Goal: Task Accomplishment & Management: Use online tool/utility

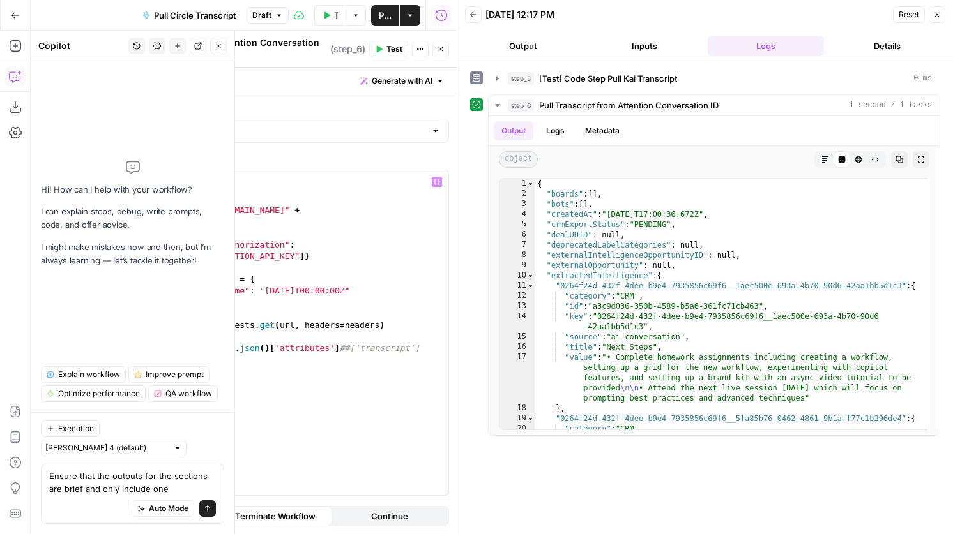
click at [386, 283] on div "import requests url = "[URL][DOMAIN_NAME]" + attention_id headers = { "Authoriz…" at bounding box center [302, 347] width 291 height 354
type textarea "**********"
paste textarea "**********"
click at [163, 305] on div "import requests url = "[URL][DOMAIN_NAME]" + attention_id headers = { "Authoriz…" at bounding box center [302, 347] width 291 height 354
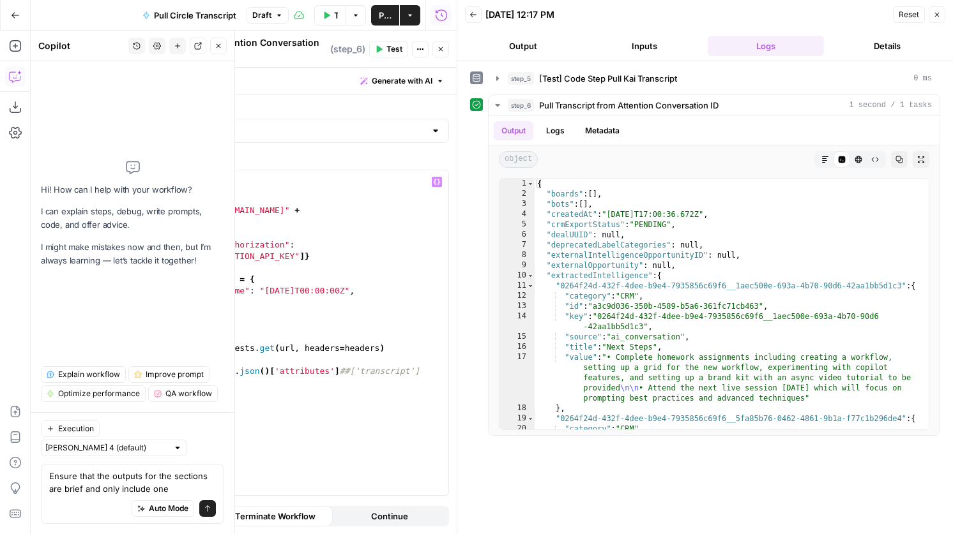
click at [161, 305] on div "import requests url = "[URL][DOMAIN_NAME]" + attention_id headers = { "Authoriz…" at bounding box center [302, 347] width 291 height 354
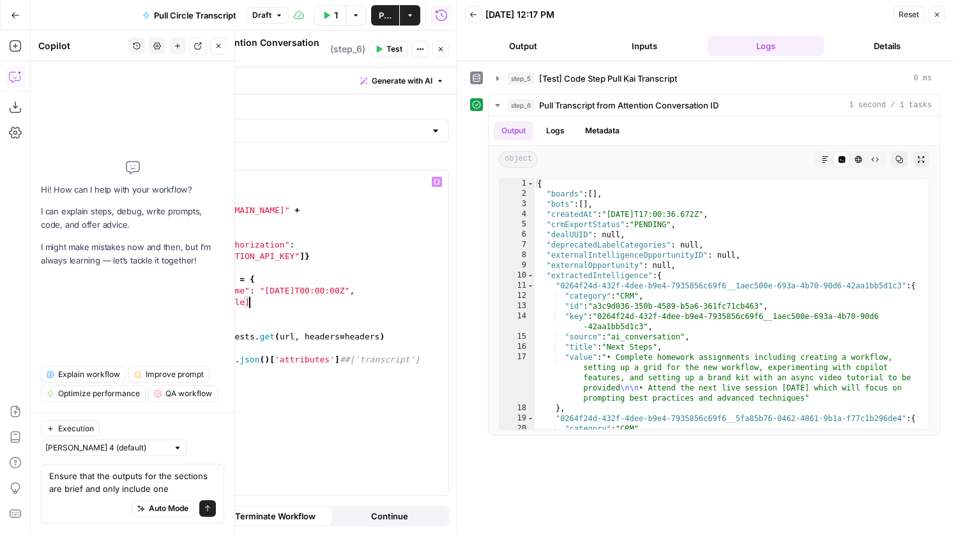
click at [285, 294] on div "import requests url = "[URL][DOMAIN_NAME]" + attention_id headers = { "Authoriz…" at bounding box center [302, 347] width 291 height 354
type textarea "**********"
click at [394, 49] on span "Test" at bounding box center [394, 48] width 16 height 11
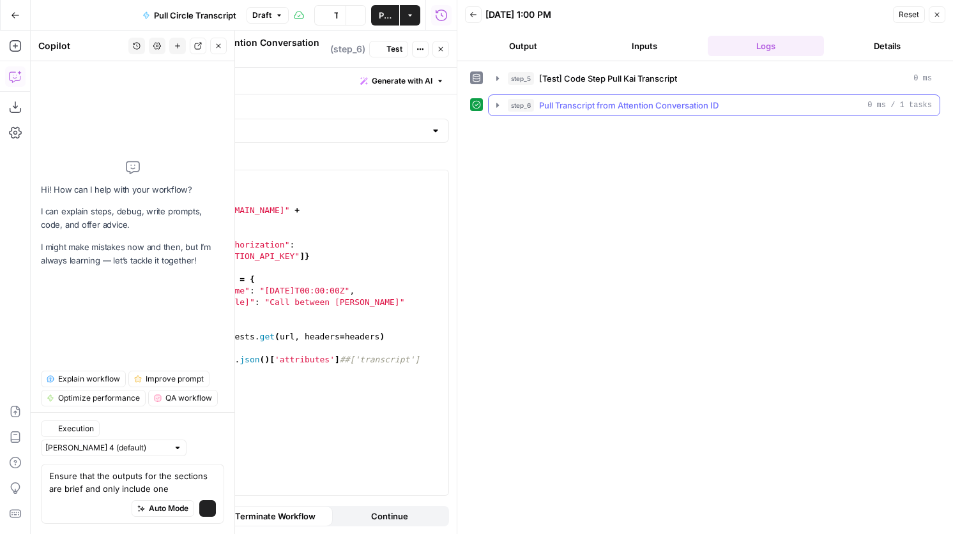
click at [690, 104] on span "Pull Transcript from Attention Conversation ID" at bounding box center [628, 105] width 179 height 13
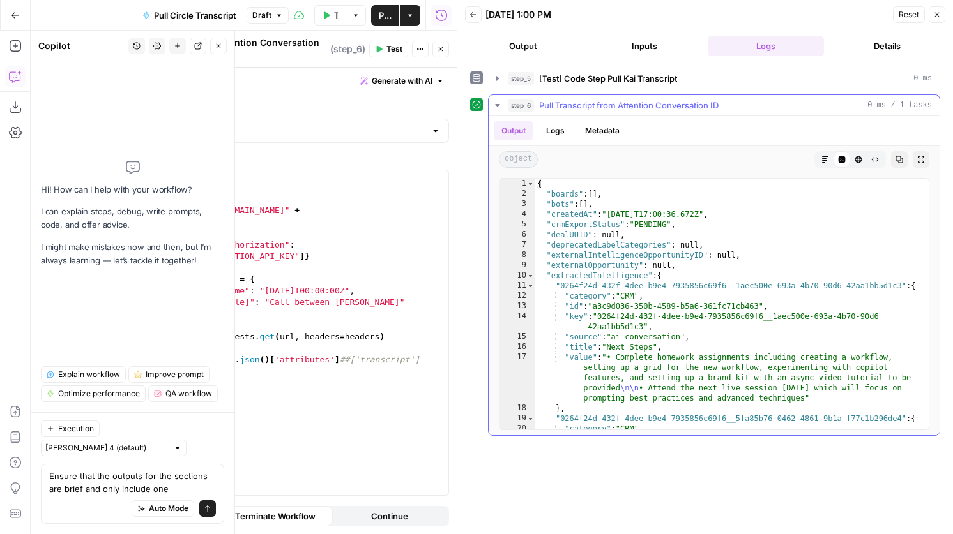
scroll to position [0, 0]
type textarea "*"
click at [530, 274] on span "Toggle code folding, rows 10 through 99" at bounding box center [530, 276] width 7 height 10
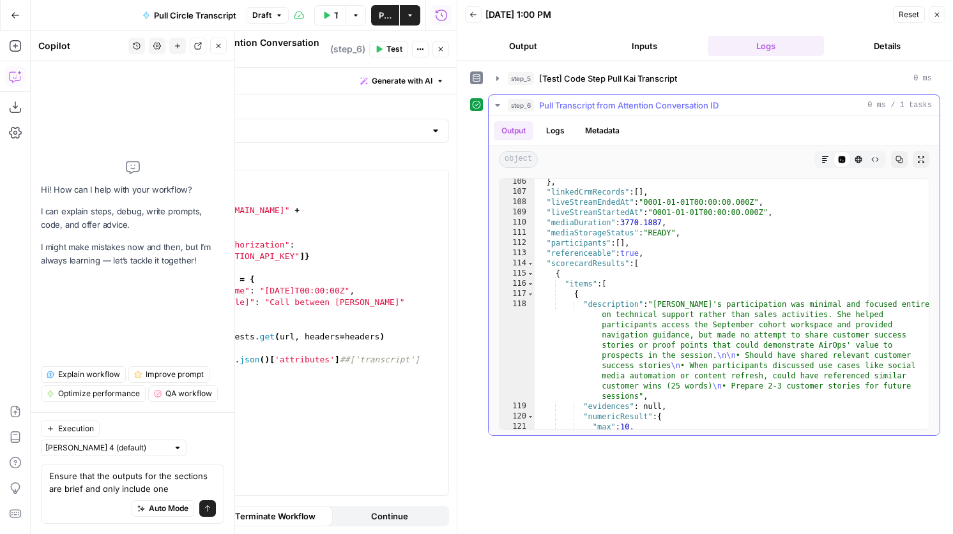
scroll to position [167, 0]
click at [533, 264] on span "Toggle code folding, rows 114 through 157" at bounding box center [530, 262] width 7 height 10
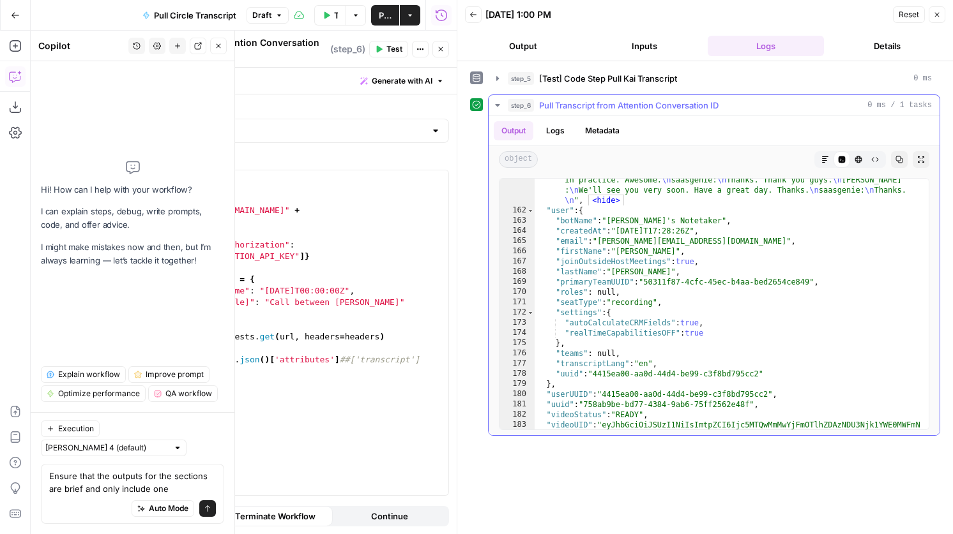
scroll to position [6776, 0]
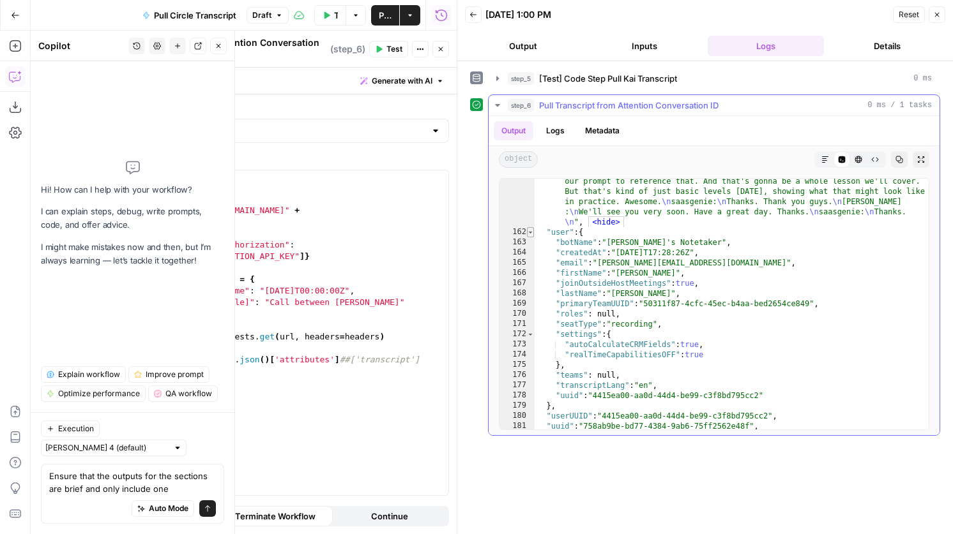
click at [529, 232] on span "Toggle code folding, rows 162 through 179" at bounding box center [530, 232] width 7 height 10
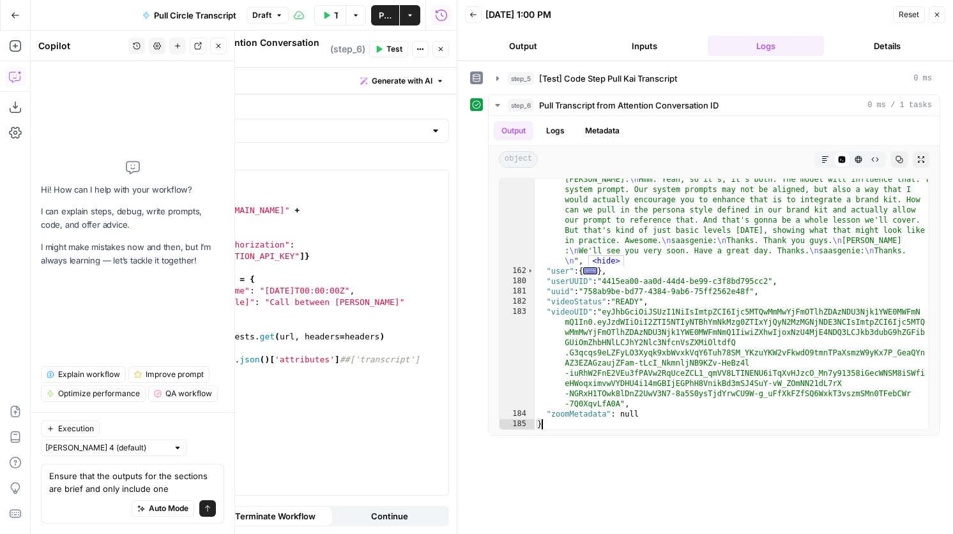
click at [445, 50] on button "Close" at bounding box center [440, 49] width 17 height 17
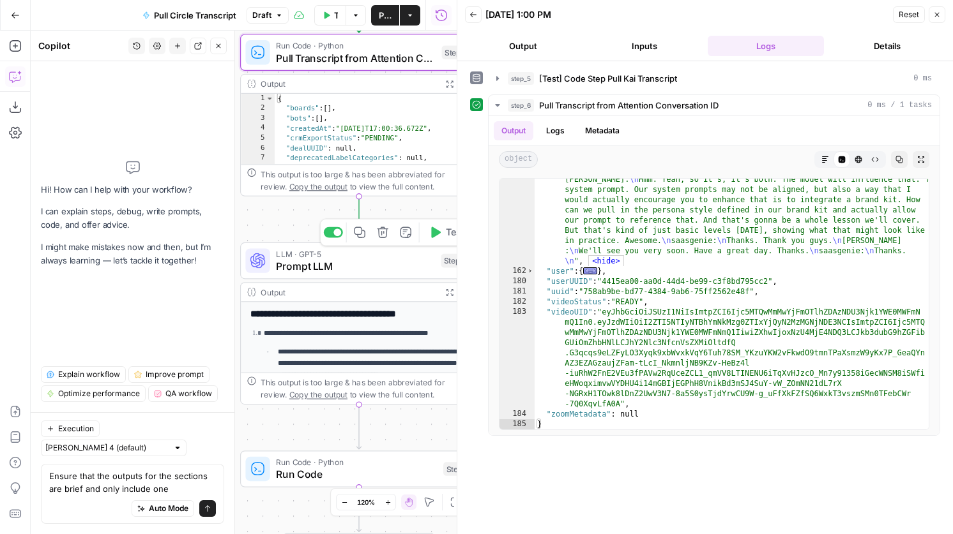
click at [331, 269] on span "Prompt LLM" at bounding box center [355, 266] width 158 height 15
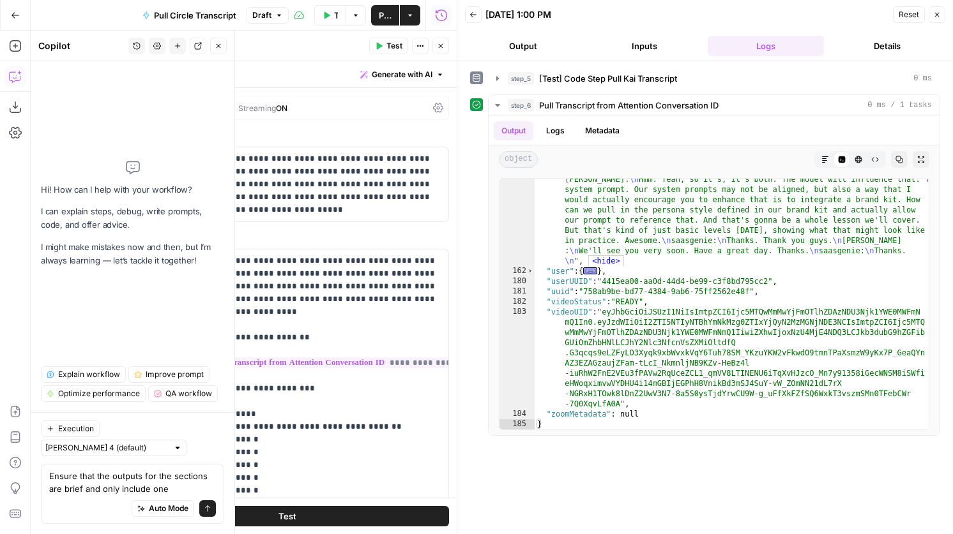
click at [437, 45] on icon "button" at bounding box center [441, 46] width 8 height 8
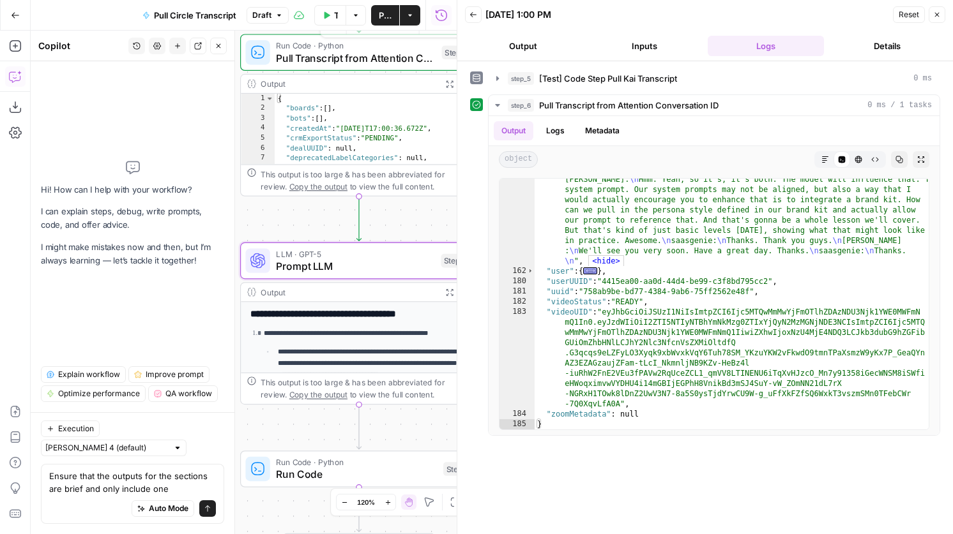
click at [338, 66] on div "Run Code · Python Pull Transcript from Attention Conversation ID Step 6 Copy st…" at bounding box center [359, 52] width 238 height 37
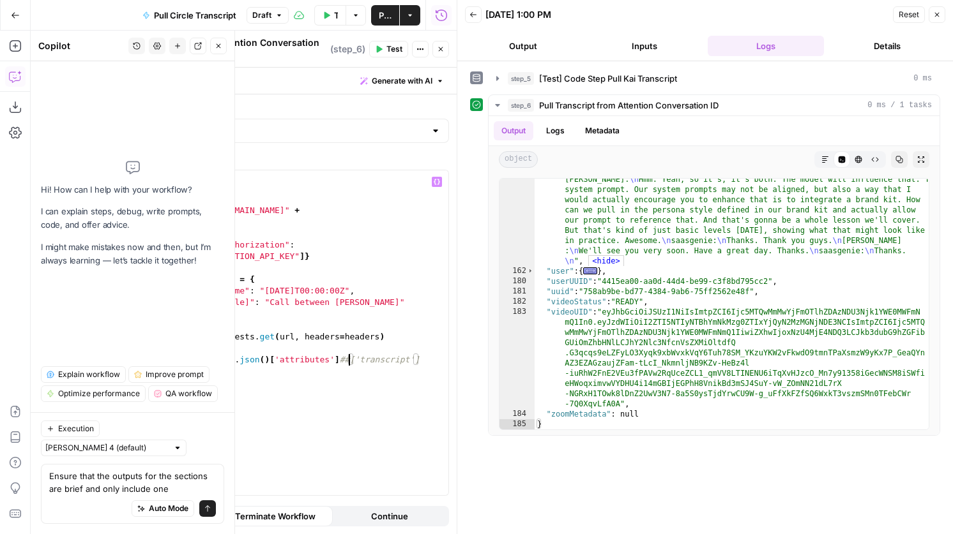
click at [351, 349] on div "import requests url = "[URL][DOMAIN_NAME]" + attention_id headers = { "Authoriz…" at bounding box center [302, 347] width 291 height 354
click at [299, 333] on div "import requests url = "[URL][DOMAIN_NAME]" + attention_id headers = { "Authoriz…" at bounding box center [302, 347] width 291 height 354
type textarea "**********"
click at [292, 337] on div "import requests url = "[URL][DOMAIN_NAME]" + attention_id headers = { "Authoriz…" at bounding box center [302, 347] width 291 height 354
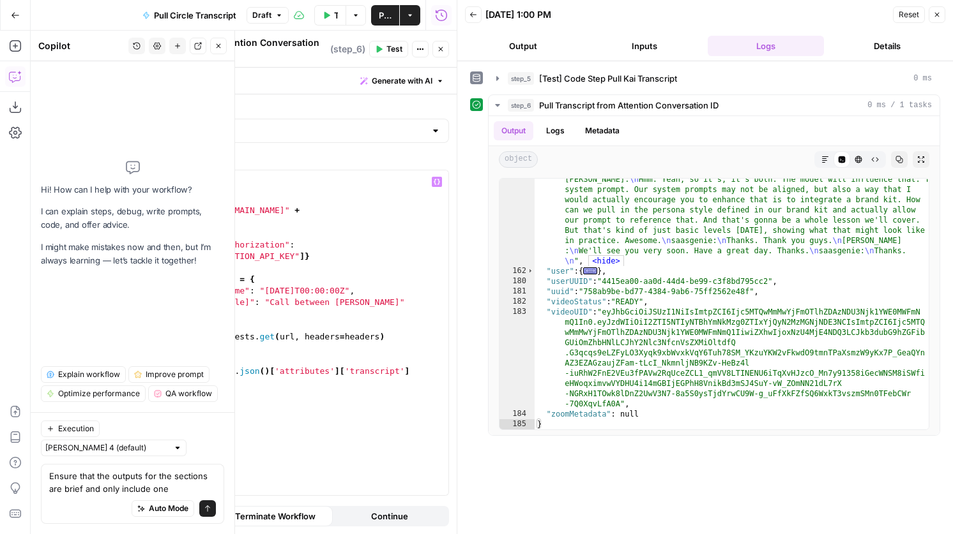
click at [208, 353] on div "import requests url = "[URL][DOMAIN_NAME]" + attention_id headers = { "Authoriz…" at bounding box center [302, 347] width 291 height 354
click at [155, 366] on div "16" at bounding box center [141, 371] width 31 height 11
click at [185, 355] on div "import requests url = "[URL][DOMAIN_NAME]" + attention_id headers = { "Authoriz…" at bounding box center [302, 347] width 291 height 354
click at [275, 350] on div "import requests url = "[URL][DOMAIN_NAME]" + attention_id headers = { "Authoriz…" at bounding box center [302, 347] width 291 height 354
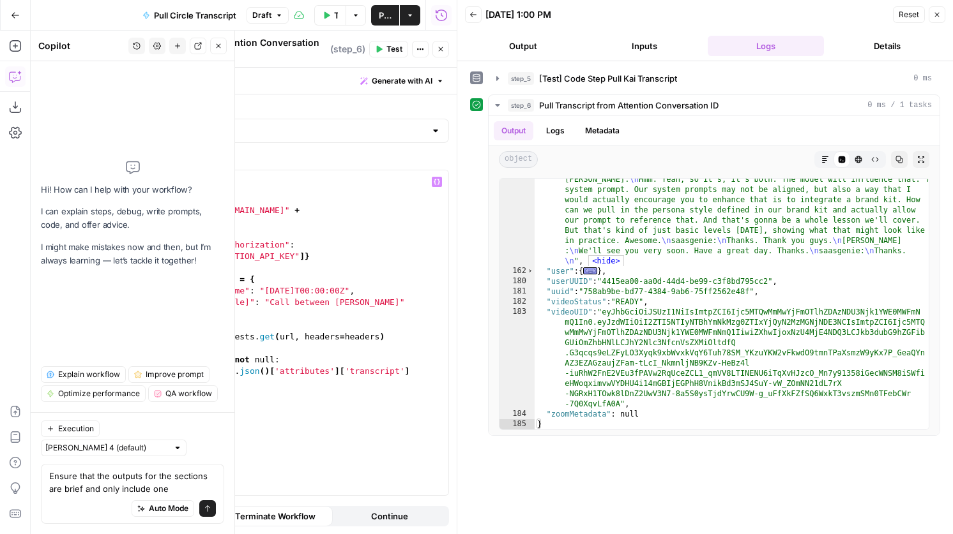
click at [160, 368] on div "import requests url = "[URL][DOMAIN_NAME]" + attention_id headers = { "Authoriz…" at bounding box center [302, 347] width 291 height 354
type textarea "**********"
click at [439, 368] on div "import requests url = "[URL][DOMAIN_NAME]" + attention_id headers = { "Authoriz…" at bounding box center [302, 347] width 291 height 354
type textarea "*****"
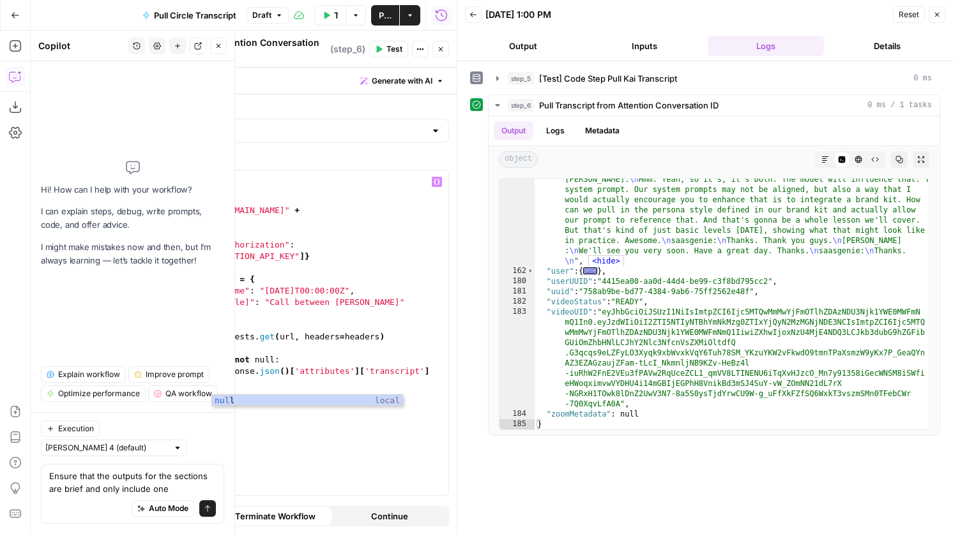
scroll to position [0, 5]
click at [392, 44] on span "Test" at bounding box center [394, 48] width 16 height 11
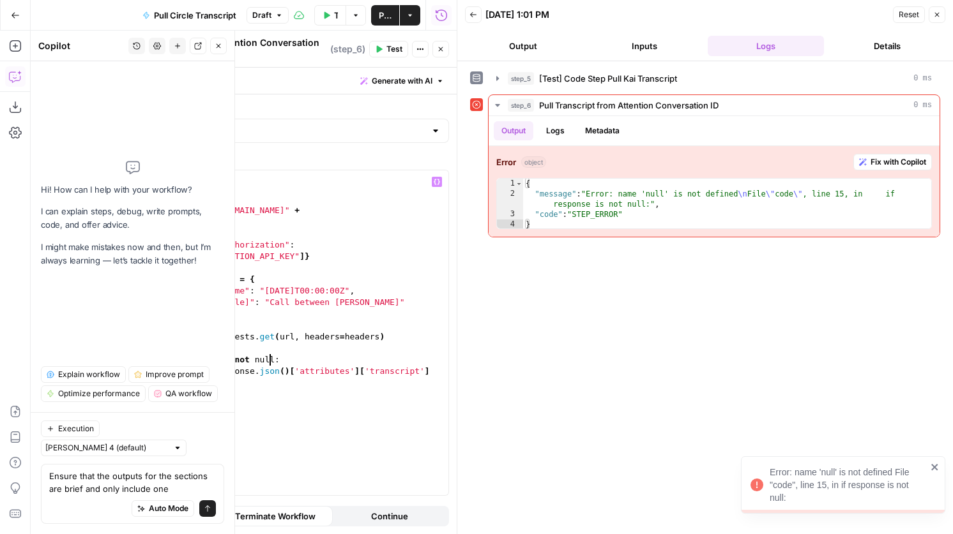
click at [271, 355] on div "import requests url = "[URL][DOMAIN_NAME]" + attention_id headers = { "Authoriz…" at bounding box center [302, 347] width 291 height 354
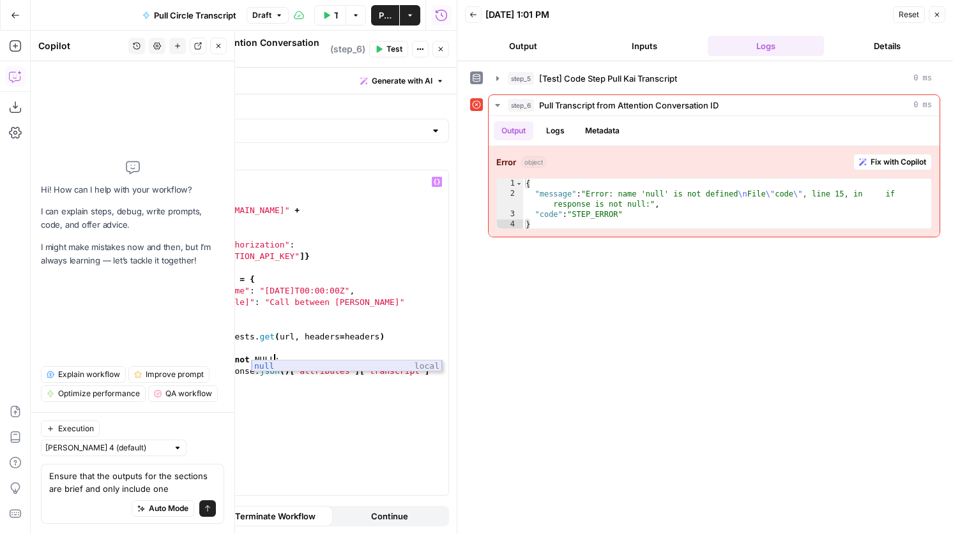
click at [331, 363] on div "null local" at bounding box center [347, 378] width 190 height 34
click at [295, 367] on div "None keyword ATTE N TI ON _API_K E Y local No tImpleme n t e d keyword" at bounding box center [347, 389] width 190 height 57
click at [401, 48] on span "Test" at bounding box center [394, 48] width 16 height 11
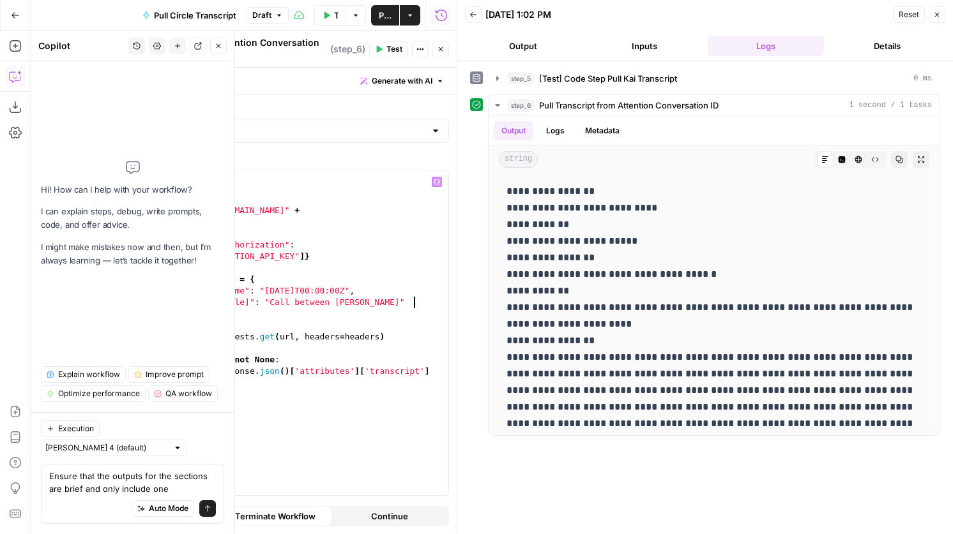
click at [411, 295] on div "import requests url = "[URL][DOMAIN_NAME]" + attention_id headers = { "Authoriz…" at bounding box center [302, 347] width 291 height 354
click at [391, 51] on span "Test" at bounding box center [394, 48] width 16 height 11
click at [409, 294] on div "import requests url = "[URL][DOMAIN_NAME]" + attention_id headers = { "Authoriz…" at bounding box center [302, 347] width 291 height 354
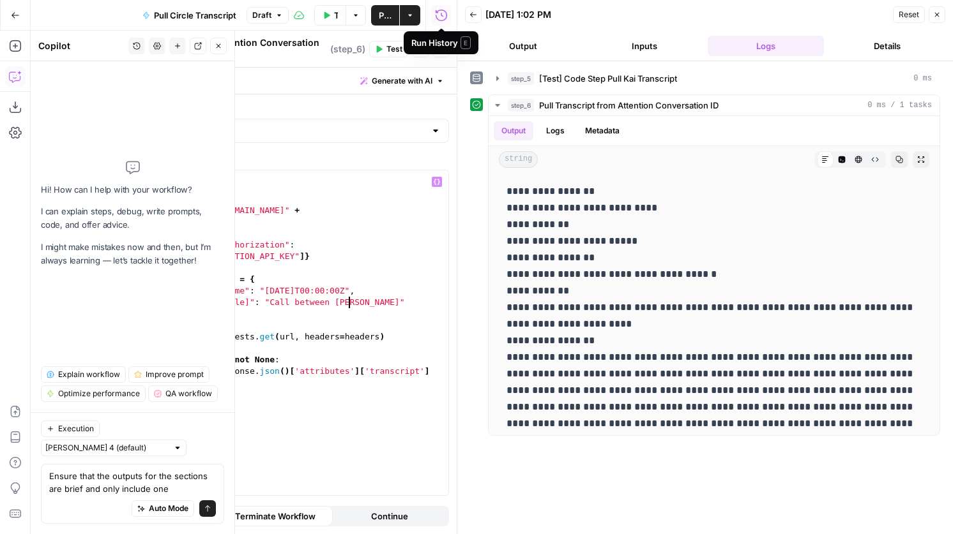
click at [384, 49] on button "Test" at bounding box center [388, 49] width 39 height 17
drag, startPoint x: 349, startPoint y: 294, endPoint x: 285, endPoint y: 298, distance: 63.3
click at [285, 298] on div "import requests url = "[URL][DOMAIN_NAME]" + attention_id headers = { "Authoriz…" at bounding box center [302, 347] width 291 height 354
click at [393, 43] on span "Test" at bounding box center [394, 48] width 16 height 11
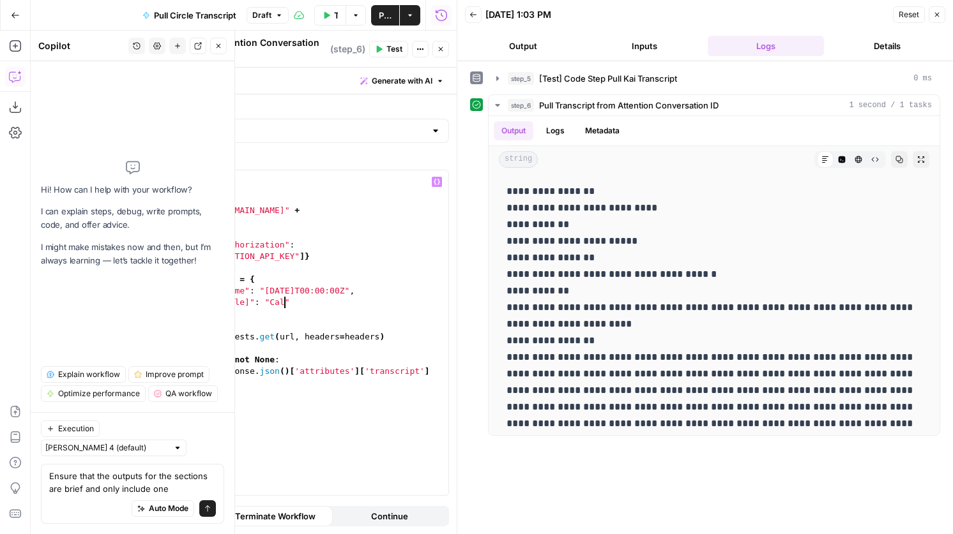
click at [286, 296] on div "import requests url = "[URL][DOMAIN_NAME]" + attention_id headers = { "Authoriz…" at bounding box center [302, 347] width 291 height 354
click at [288, 293] on div "import requests url = "[URL][DOMAIN_NAME]" + attention_id headers = { "Authoriz…" at bounding box center [302, 347] width 291 height 354
click at [286, 293] on div "import requests url = "[URL][DOMAIN_NAME]" + attention_id headers = { "Authoriz…" at bounding box center [302, 347] width 291 height 354
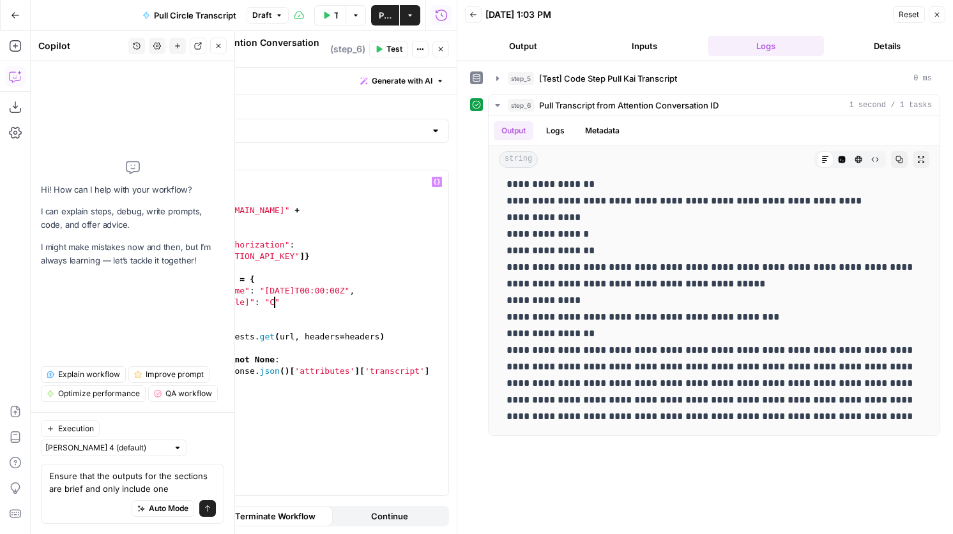
scroll to position [0, 8]
click at [395, 44] on span "Test" at bounding box center [394, 48] width 16 height 11
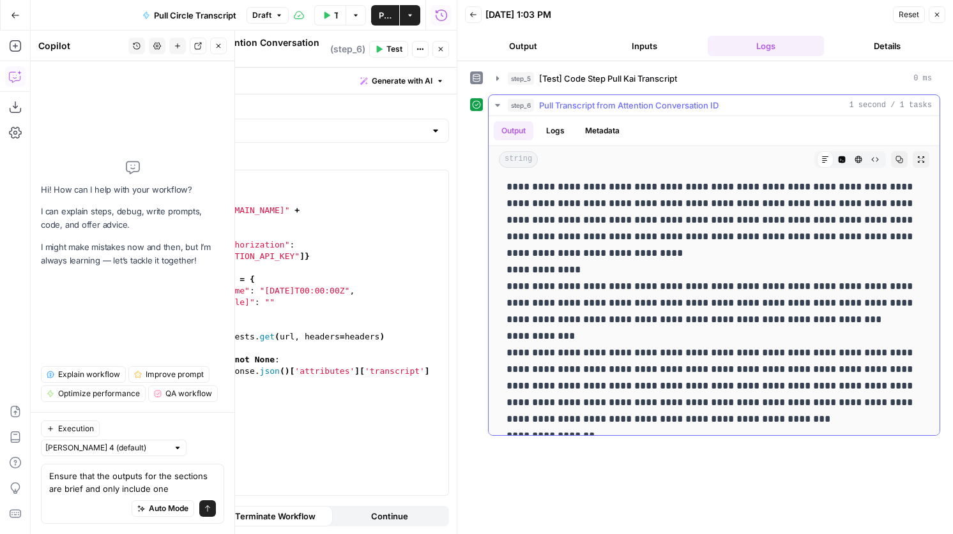
scroll to position [10748, 0]
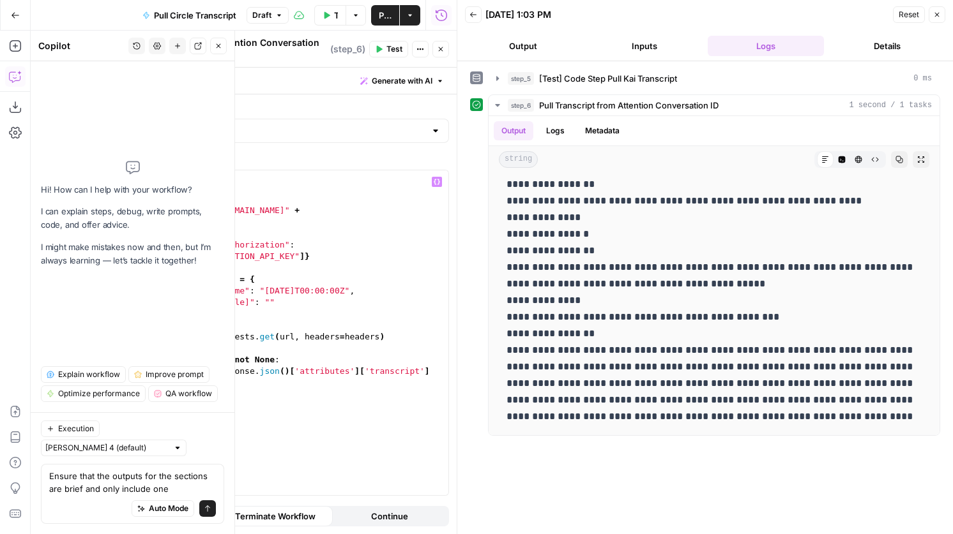
click at [270, 299] on div "import requests url = "[URL][DOMAIN_NAME]" + attention_id headers = { "Authoriz…" at bounding box center [302, 347] width 291 height 354
click at [384, 44] on button "Test" at bounding box center [388, 49] width 39 height 17
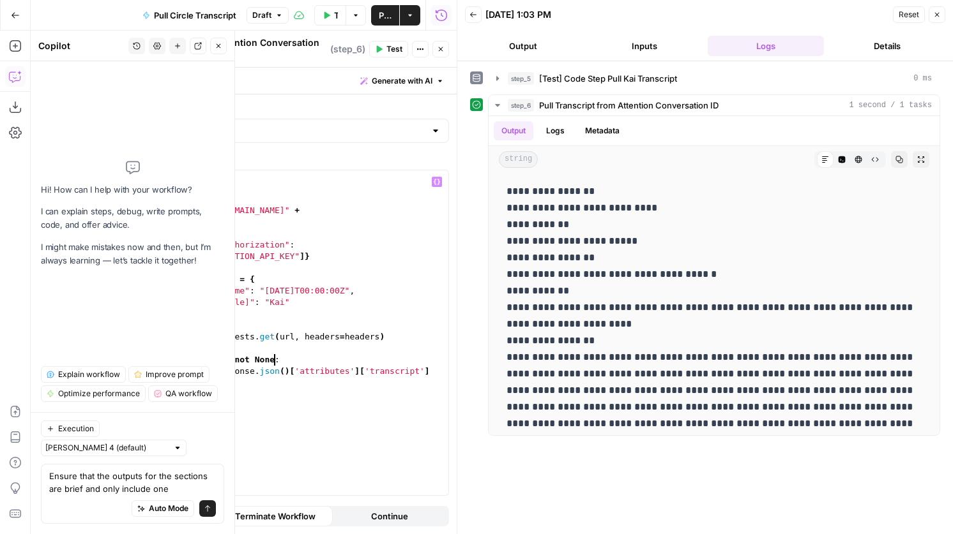
scroll to position [0, 8]
click at [275, 357] on div "import requests url = "[URL][DOMAIN_NAME]" + attention_id headers = { "Authoriz…" at bounding box center [302, 347] width 291 height 354
drag, startPoint x: 269, startPoint y: 390, endPoint x: 157, endPoint y: 379, distance: 112.8
click at [157, 379] on div "import requests url = "[URL][DOMAIN_NAME]" + attention_id headers = { "Authoriz…" at bounding box center [302, 347] width 291 height 354
type textarea "**********"
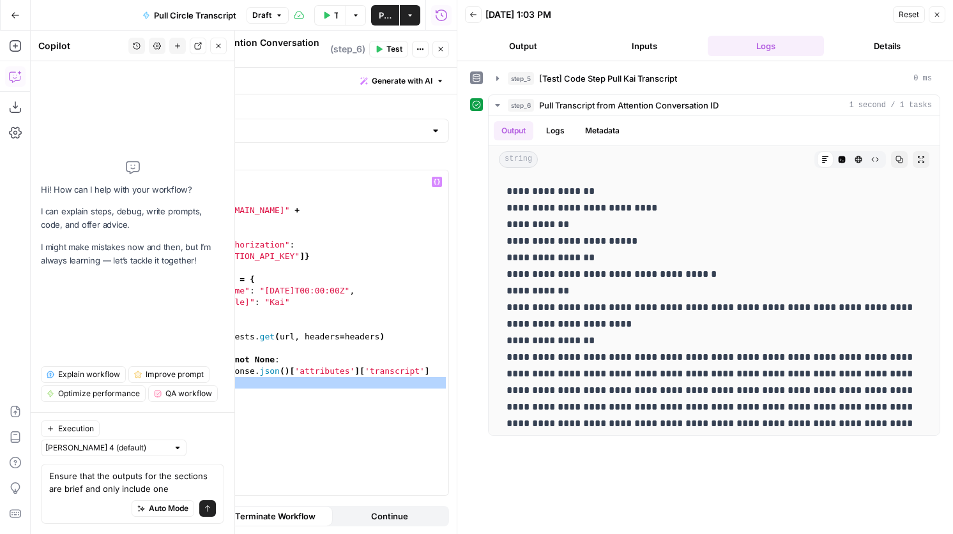
scroll to position [0, 0]
drag, startPoint x: 286, startPoint y: 351, endPoint x: 155, endPoint y: 354, distance: 131.6
click at [155, 354] on div "1 2 3 4 5 6 7 8 9 10 11 12 13 14 15 16 17 import requests url = "[URL][DOMAIN_N…" at bounding box center [287, 332] width 322 height 325
type textarea "**********"
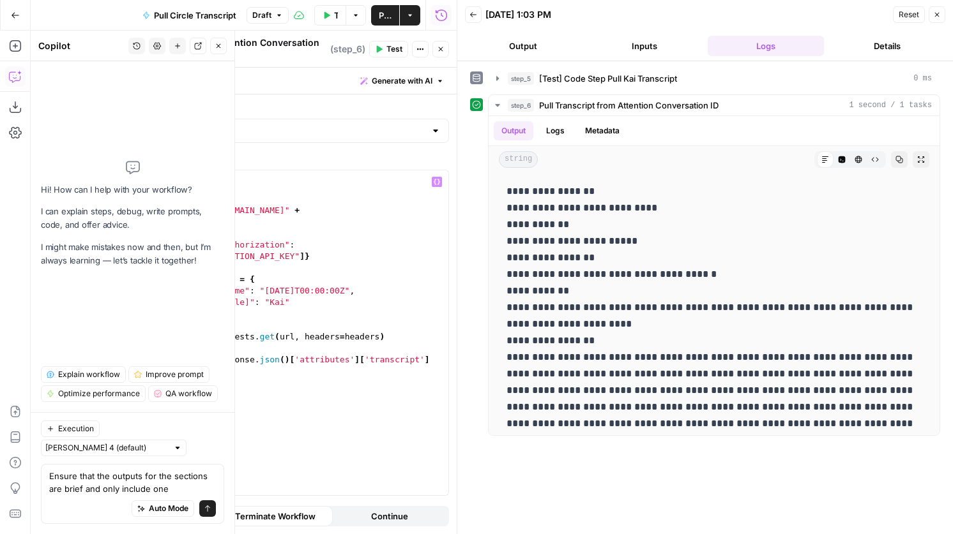
click at [377, 51] on button "Test" at bounding box center [388, 49] width 39 height 17
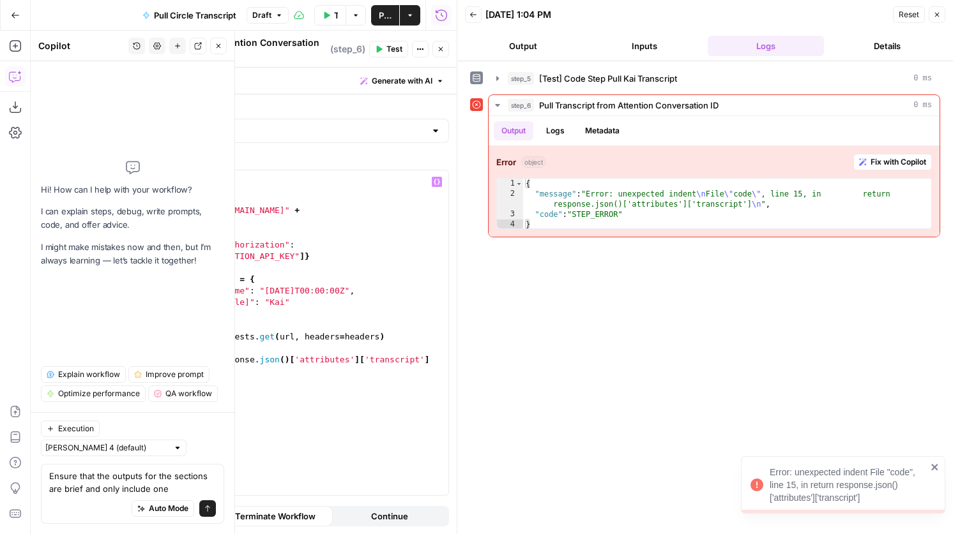
click at [179, 356] on div "import requests url = "[URL][DOMAIN_NAME]" + attention_id headers = { "Authoriz…" at bounding box center [302, 347] width 291 height 354
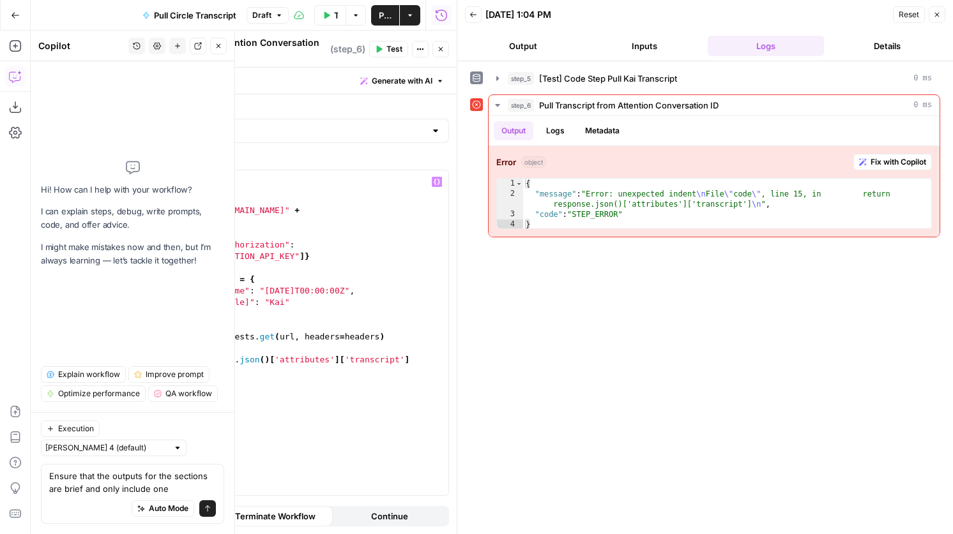
click at [386, 44] on span "Test" at bounding box center [394, 48] width 16 height 11
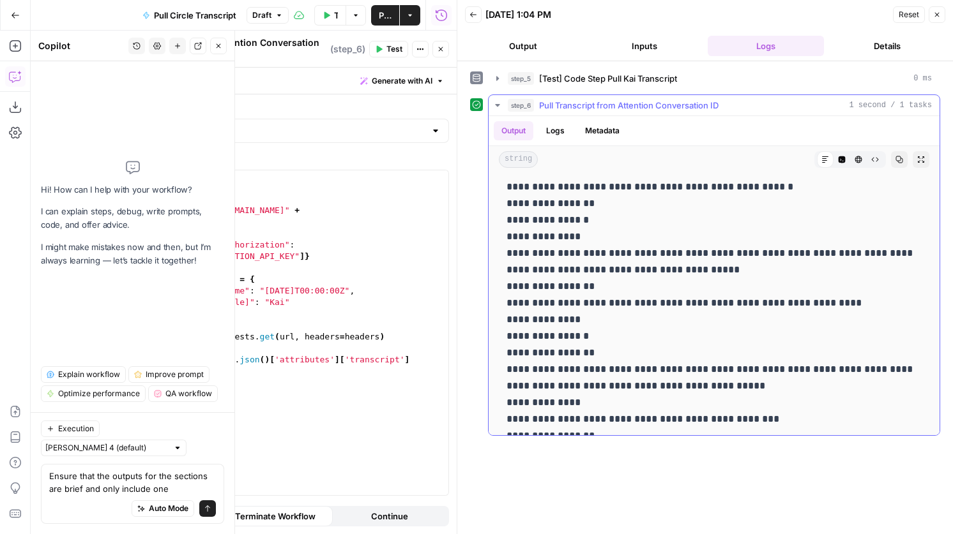
scroll to position [10748, 0]
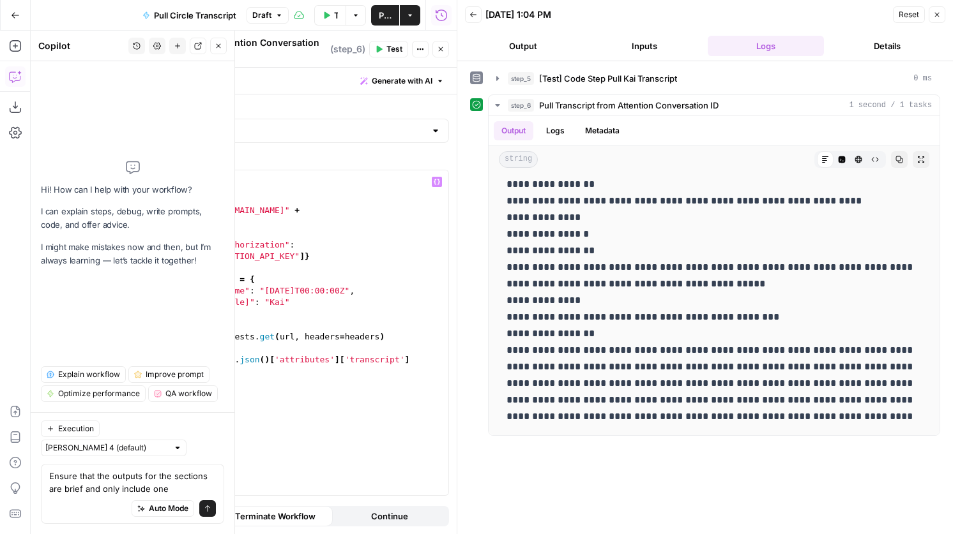
type textarea "**********"
click at [283, 294] on div "import requests url = "[URL][DOMAIN_NAME]" + attention_id headers = { "Authoriz…" at bounding box center [302, 347] width 291 height 354
drag, startPoint x: 314, startPoint y: 296, endPoint x: 137, endPoint y: 296, distance: 176.2
click at [137, 296] on div "**********" at bounding box center [287, 332] width 322 height 325
click at [384, 42] on button "Test" at bounding box center [388, 49] width 39 height 17
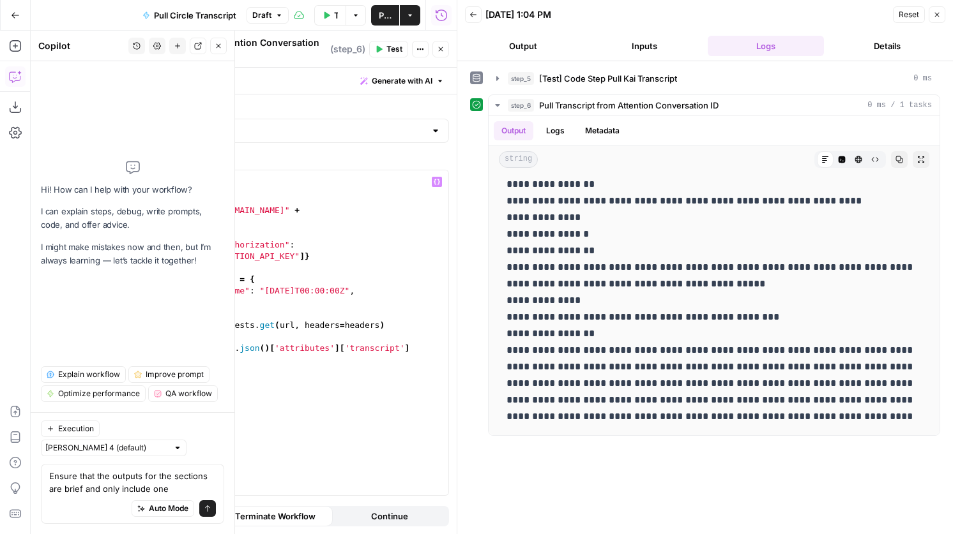
click at [316, 284] on div "import requests url = "[URL][DOMAIN_NAME]" + attention_id headers = { "Authoriz…" at bounding box center [302, 347] width 291 height 354
click at [392, 44] on span "Test" at bounding box center [394, 48] width 16 height 11
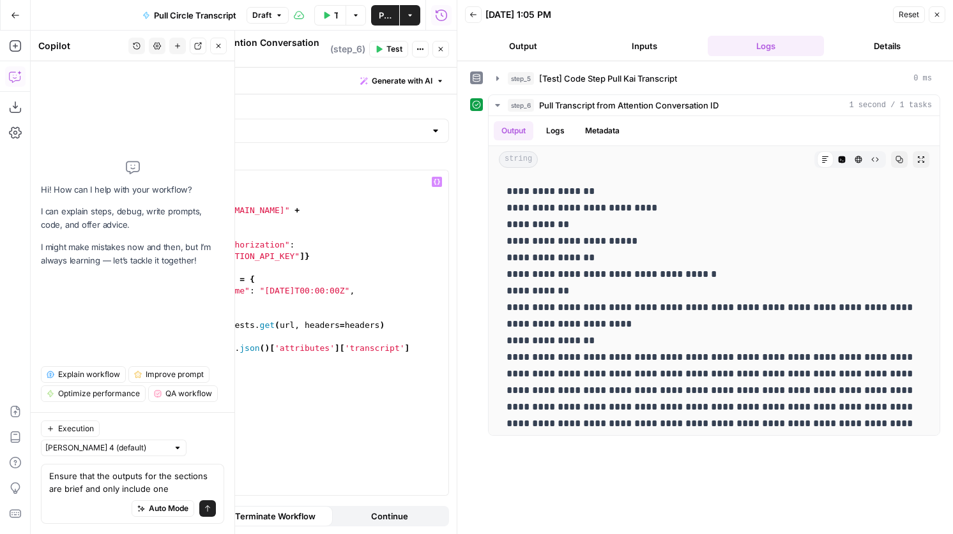
drag, startPoint x: 237, startPoint y: 213, endPoint x: 156, endPoint y: 218, distance: 80.6
click at [156, 218] on div "**********" at bounding box center [287, 332] width 322 height 325
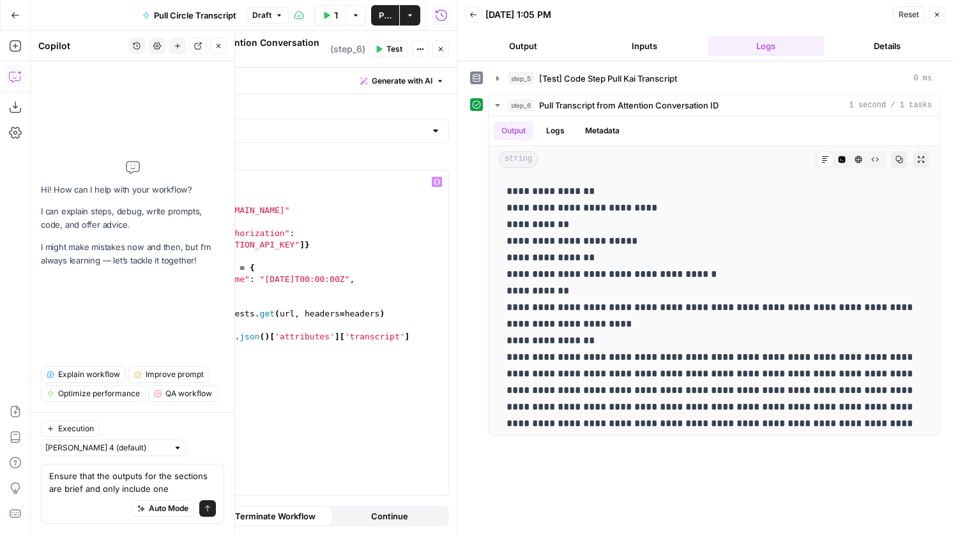
click at [395, 47] on span "Test" at bounding box center [394, 48] width 16 height 11
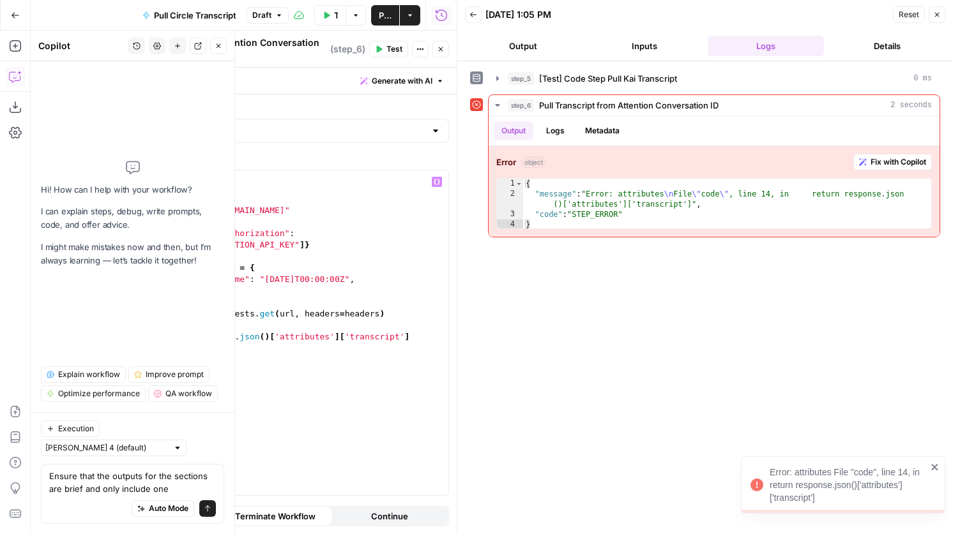
type textarea "**********"
click at [384, 275] on div "import requests url = "[URL][DOMAIN_NAME]" headers = { "Authorization" : _secre…" at bounding box center [302, 347] width 291 height 354
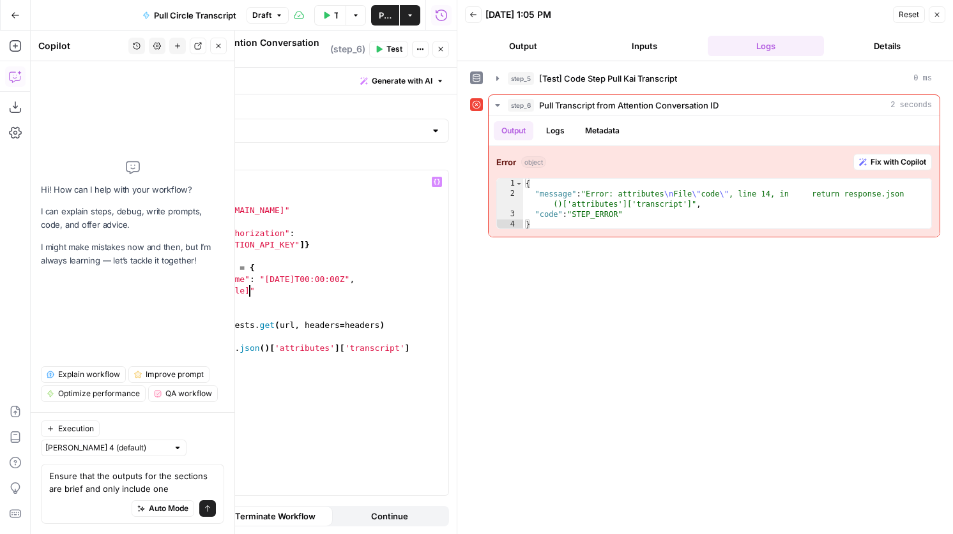
scroll to position [0, 6]
click at [289, 284] on div "import requests url = "[URL][DOMAIN_NAME]" headers = { "Authorization" : _secre…" at bounding box center [302, 347] width 291 height 354
type textarea "**********"
click at [312, 272] on div "import requests url = "[URL][DOMAIN_NAME]" headers = { "Authorization" : _secre…" at bounding box center [302, 347] width 291 height 354
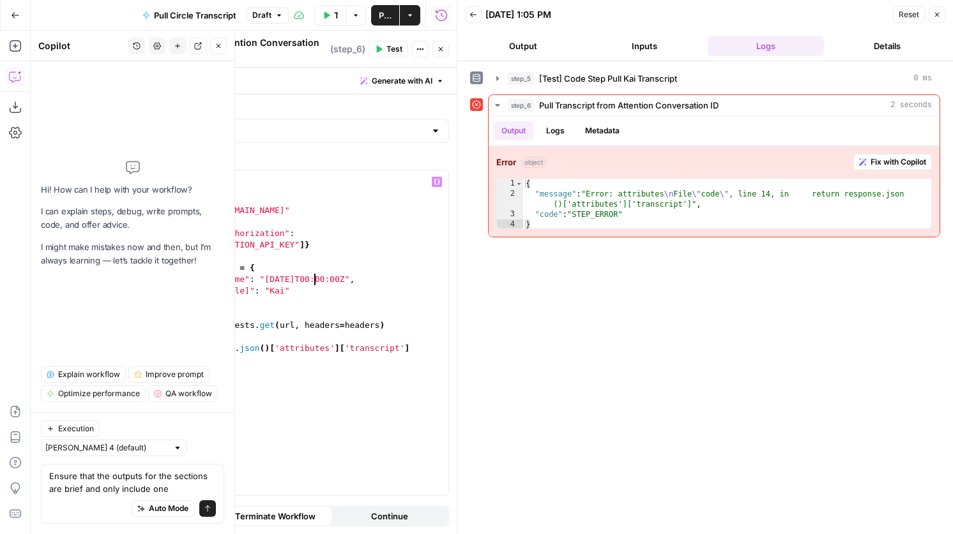
scroll to position [0, 11]
click at [275, 342] on div "import requests url = "[URL][DOMAIN_NAME]" headers = { "Authorization" : _secre…" at bounding box center [302, 347] width 291 height 354
click at [268, 342] on div "import requests url = "[URL][DOMAIN_NAME]" headers = { "Authorization" : _secre…" at bounding box center [302, 347] width 291 height 354
click at [387, 46] on span "Test" at bounding box center [394, 48] width 16 height 11
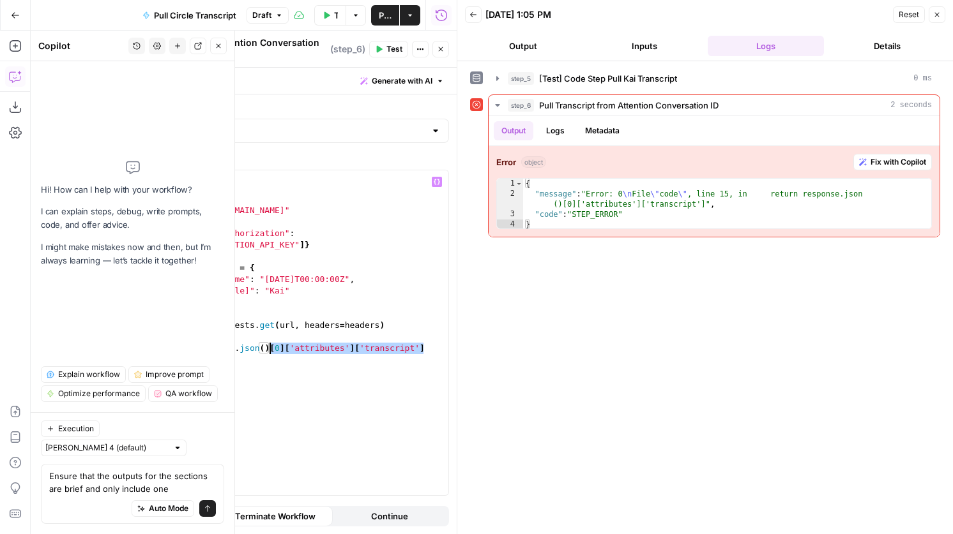
drag, startPoint x: 431, startPoint y: 344, endPoint x: 270, endPoint y: 344, distance: 160.9
click at [270, 344] on div "import requests url = "[URL][DOMAIN_NAME]" headers = { "Authorization" : _secre…" at bounding box center [302, 347] width 291 height 354
click at [272, 346] on div "import requests url = "[URL][DOMAIN_NAME]" headers = { "Authorization" : _secre…" at bounding box center [302, 347] width 291 height 354
click at [271, 345] on div "import requests url = "[URL][DOMAIN_NAME]" headers = { "Authorization" : _secre…" at bounding box center [302, 347] width 291 height 354
click at [395, 49] on span "Test" at bounding box center [394, 48] width 16 height 11
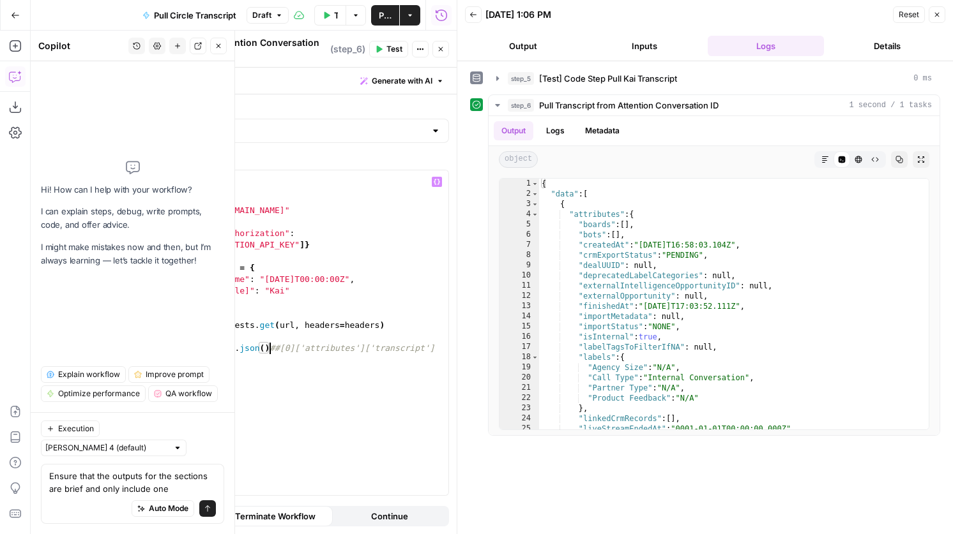
click at [271, 344] on div "import requests url = "[URL][DOMAIN_NAME]" headers = { "Authorization" : _secre…" at bounding box center [302, 347] width 291 height 354
drag, startPoint x: 225, startPoint y: 370, endPoint x: 296, endPoint y: 354, distance: 73.1
click at [296, 354] on div "import requests url = "[URL][DOMAIN_NAME]" headers = { "Authorization" : _secre…" at bounding box center [302, 347] width 291 height 354
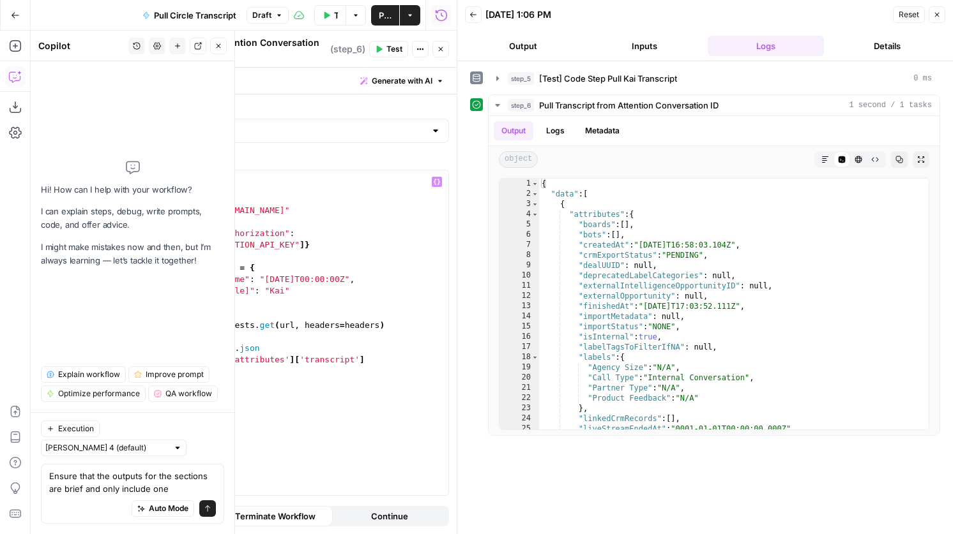
click at [389, 43] on span "Test" at bounding box center [394, 48] width 16 height 11
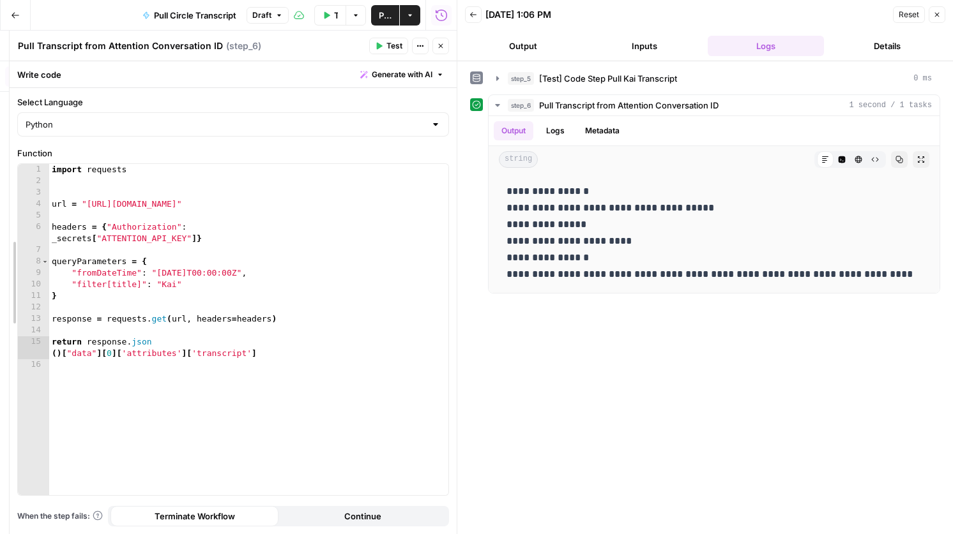
drag, startPoint x: 119, startPoint y: 314, endPoint x: 10, endPoint y: 308, distance: 108.7
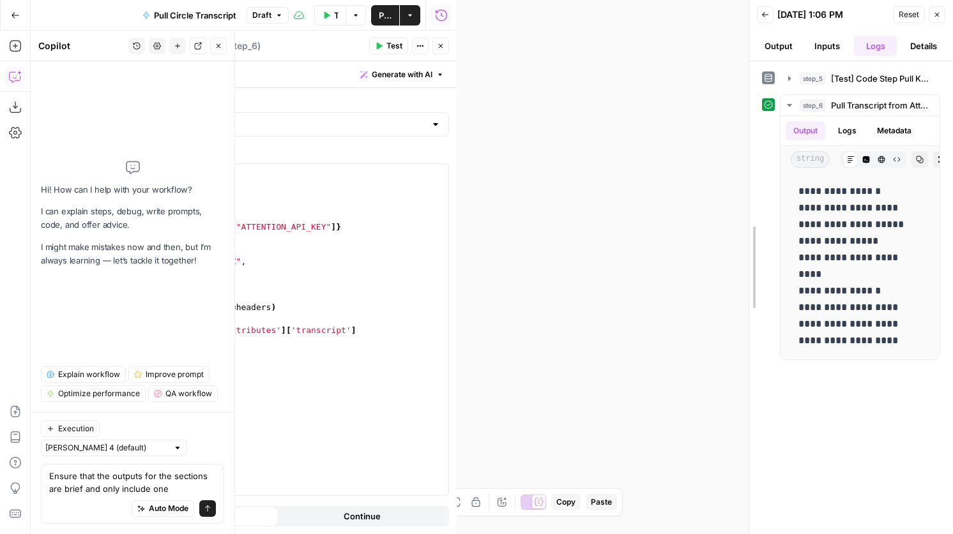
drag, startPoint x: 455, startPoint y: 292, endPoint x: 959, endPoint y: 213, distance: 510.5
click at [952, 213] on html "**********" at bounding box center [476, 267] width 953 height 534
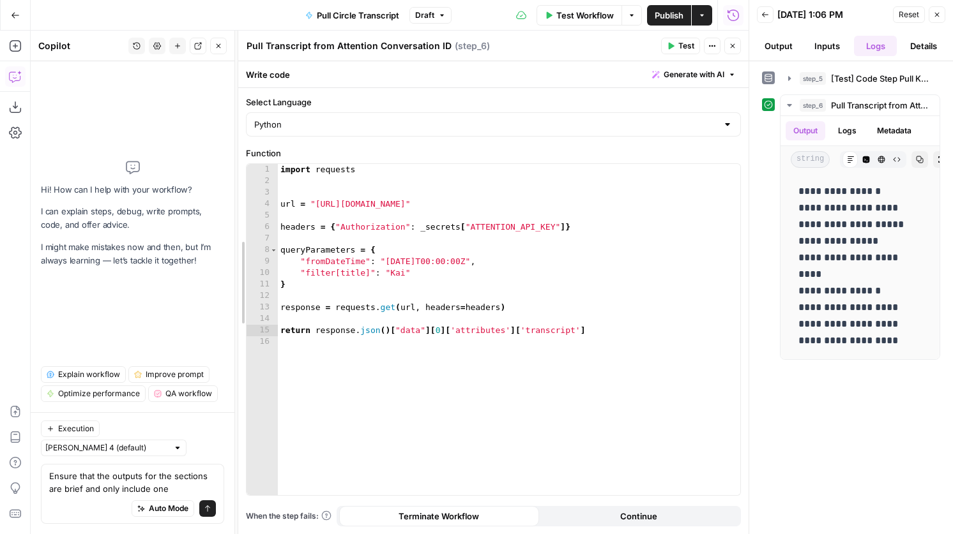
drag, startPoint x: 302, startPoint y: 301, endPoint x: 161, endPoint y: 319, distance: 142.3
click at [161, 319] on body "**********" at bounding box center [476, 267] width 953 height 534
click at [401, 275] on div "import requests url = "[URL][DOMAIN_NAME]" headers = { "Authorization" : _secre…" at bounding box center [509, 341] width 462 height 354
click at [402, 275] on div "import requests url = "[URL][DOMAIN_NAME]" headers = { "Authorization" : _secre…" at bounding box center [509, 341] width 462 height 354
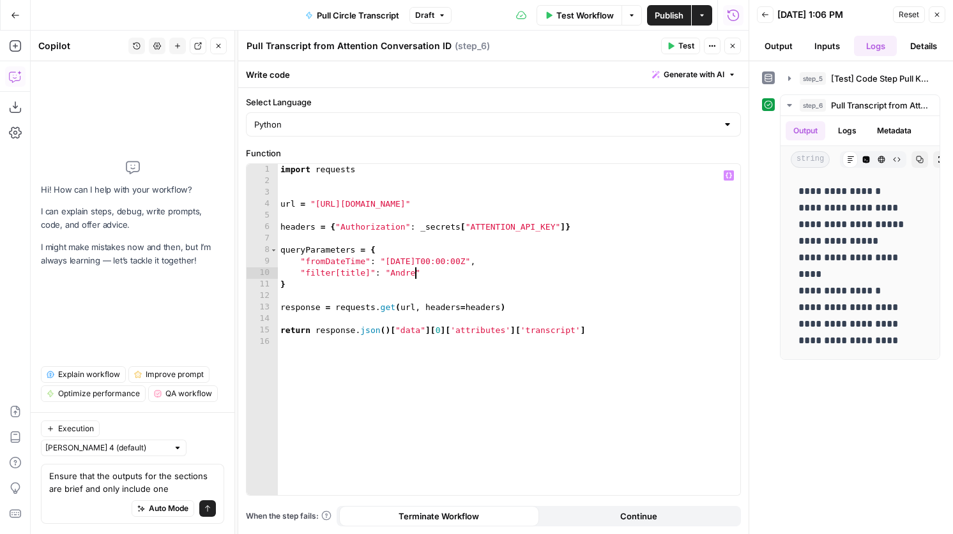
scroll to position [0, 10]
click at [670, 47] on icon "button" at bounding box center [672, 46] width 6 height 7
click at [603, 334] on div "import requests url = "[URL][DOMAIN_NAME]" headers = { "Authorization" : _secre…" at bounding box center [509, 341] width 462 height 354
click at [421, 273] on div "import requests url = "[URL][DOMAIN_NAME]" headers = { "Authorization" : _secre…" at bounding box center [509, 341] width 462 height 354
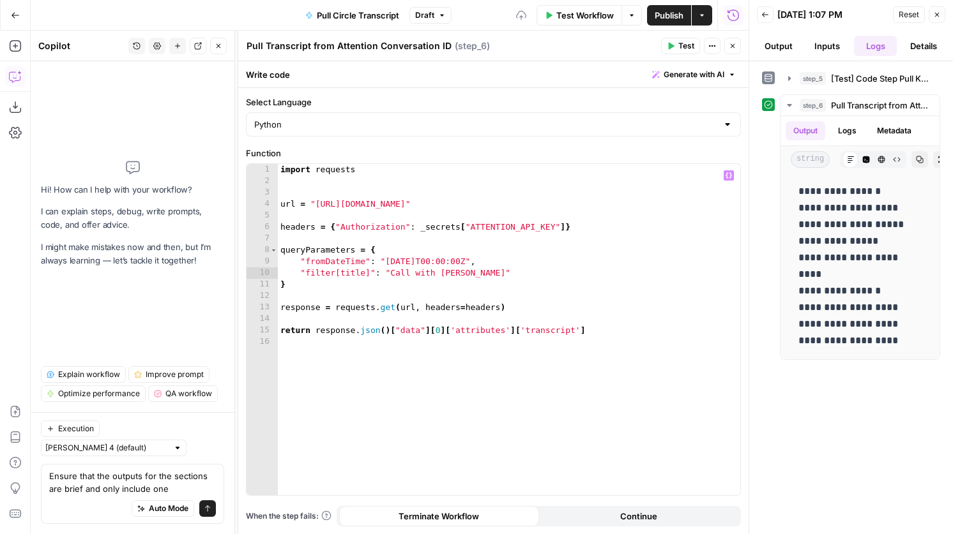
click at [687, 43] on span "Test" at bounding box center [686, 45] width 16 height 11
click at [341, 275] on div "import requests url = "[URL][DOMAIN_NAME]" headers = { "Authorization" : _secre…" at bounding box center [509, 341] width 462 height 354
click at [377, 276] on div "import requests url = "[URL][DOMAIN_NAME]" headers = { "Authorization" : _secre…" at bounding box center [509, 341] width 462 height 354
click at [387, 271] on div "import requests url = "[URL][DOMAIN_NAME]" headers = { "Authorization" : _secre…" at bounding box center [509, 341] width 462 height 354
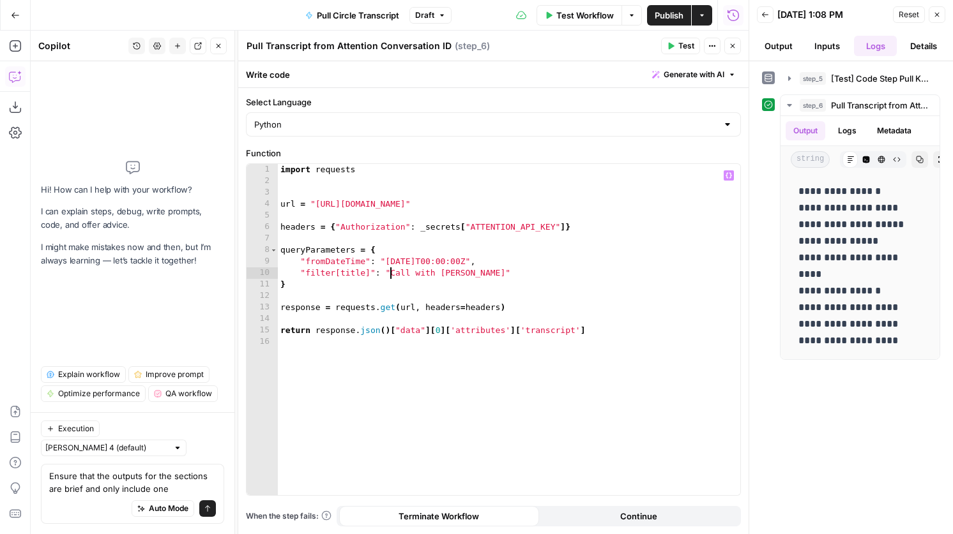
click at [388, 270] on div "import requests url = "[URL][DOMAIN_NAME]" headers = { "Authorization" : _secre…" at bounding box center [509, 341] width 462 height 354
click at [494, 278] on div "import requests url = "[URL][DOMAIN_NAME]" headers = { "Authorization" : _secre…" at bounding box center [509, 341] width 462 height 354
click at [674, 61] on header "Pull Transcript from Attention Conversation ID Pull Transcript from Attention C…" at bounding box center [493, 46] width 510 height 31
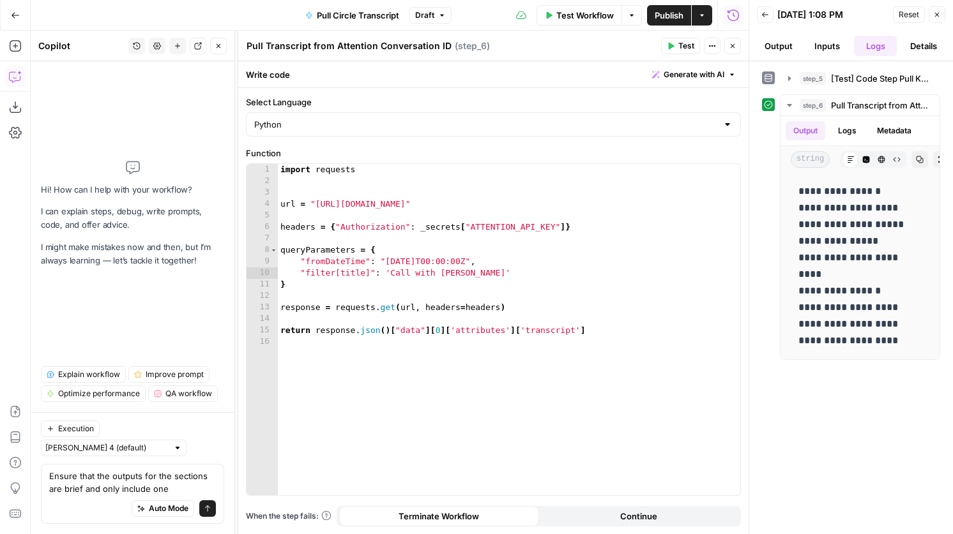
click at [678, 53] on button "Test" at bounding box center [680, 46] width 39 height 17
click at [431, 275] on div "import requests url = "[URL][DOMAIN_NAME]" headers = { "Authorization" : _secre…" at bounding box center [509, 341] width 462 height 354
click at [433, 275] on div "import requests url = "[URL][DOMAIN_NAME]" headers = { "Authorization" : _secre…" at bounding box center [509, 341] width 462 height 354
click at [679, 43] on span "Test" at bounding box center [686, 45] width 16 height 11
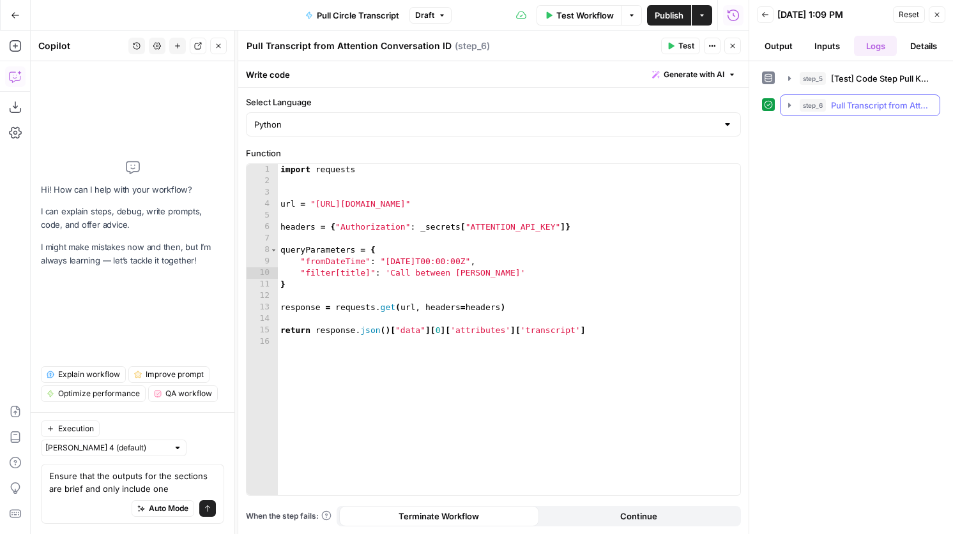
click at [869, 102] on span "Pull Transcript from Attention Conversation ID" at bounding box center [881, 105] width 101 height 13
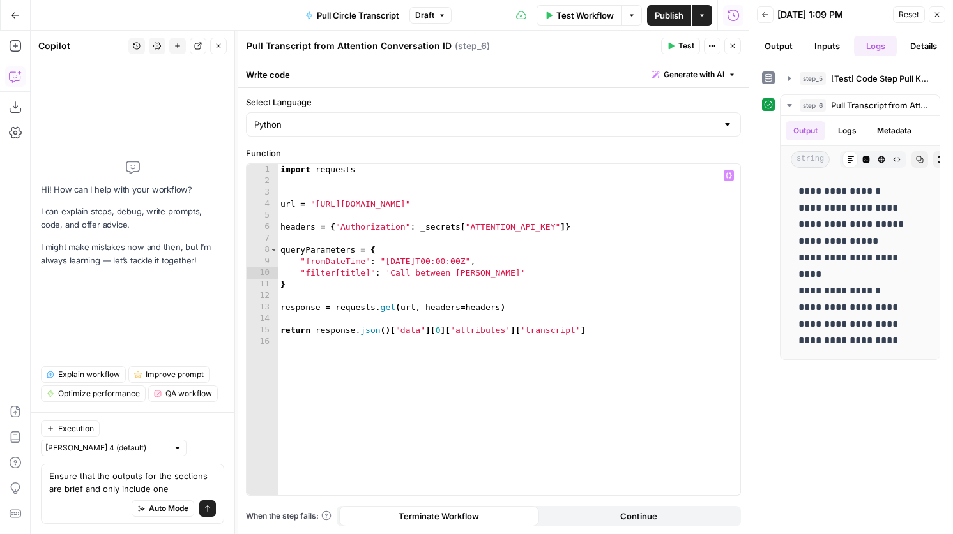
click at [432, 261] on div "import requests url = "[URL][DOMAIN_NAME]" headers = { "Authorization" : _secre…" at bounding box center [509, 341] width 462 height 354
click at [684, 49] on span "Test" at bounding box center [686, 45] width 16 height 11
click at [434, 262] on div "import requests url = "[URL][DOMAIN_NAME]" headers = { "Authorization" : _secre…" at bounding box center [509, 341] width 462 height 354
click at [683, 47] on span "Test" at bounding box center [686, 45] width 16 height 11
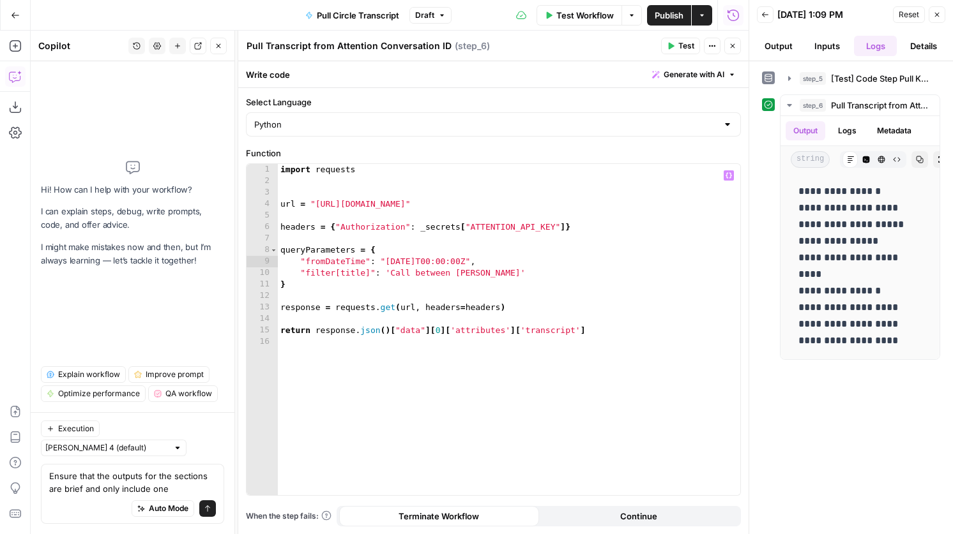
click at [446, 331] on div "import requests url = "[URL][DOMAIN_NAME]" headers = { "Authorization" : _secre…" at bounding box center [509, 341] width 462 height 354
click at [679, 43] on span "Test" at bounding box center [686, 45] width 16 height 11
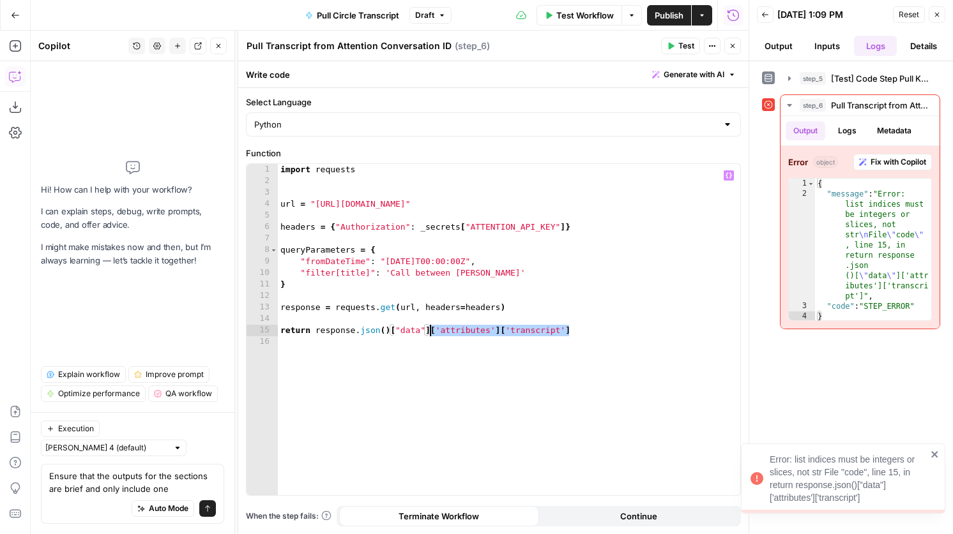
drag, startPoint x: 598, startPoint y: 326, endPoint x: 430, endPoint y: 335, distance: 168.2
click at [430, 335] on div "import requests url = "[URL][DOMAIN_NAME]" headers = { "Authorization" : _secre…" at bounding box center [509, 341] width 462 height 354
type textarea "**********"
click at [676, 44] on button "Test" at bounding box center [680, 46] width 39 height 17
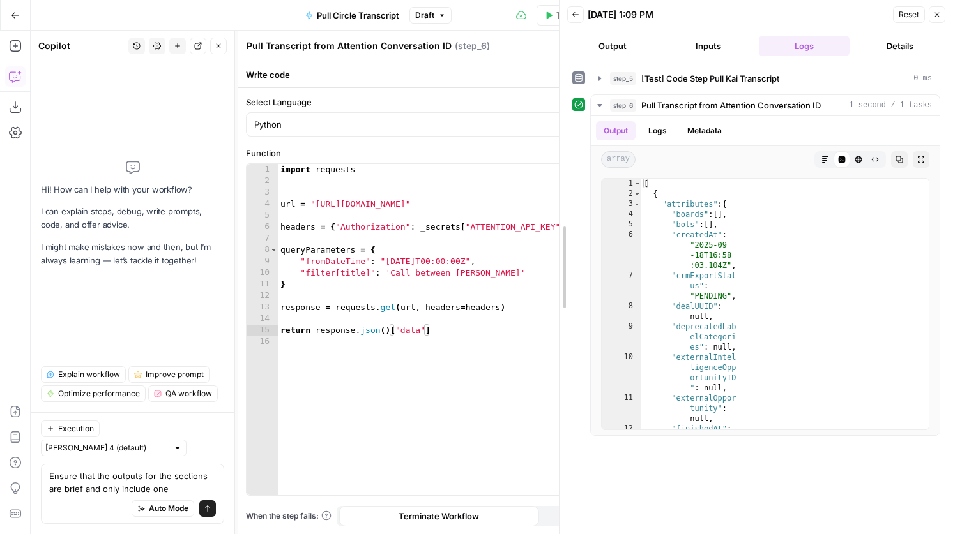
drag, startPoint x: 745, startPoint y: 272, endPoint x: 536, endPoint y: 267, distance: 208.2
click at [553, 267] on div at bounding box center [559, 267] width 13 height 534
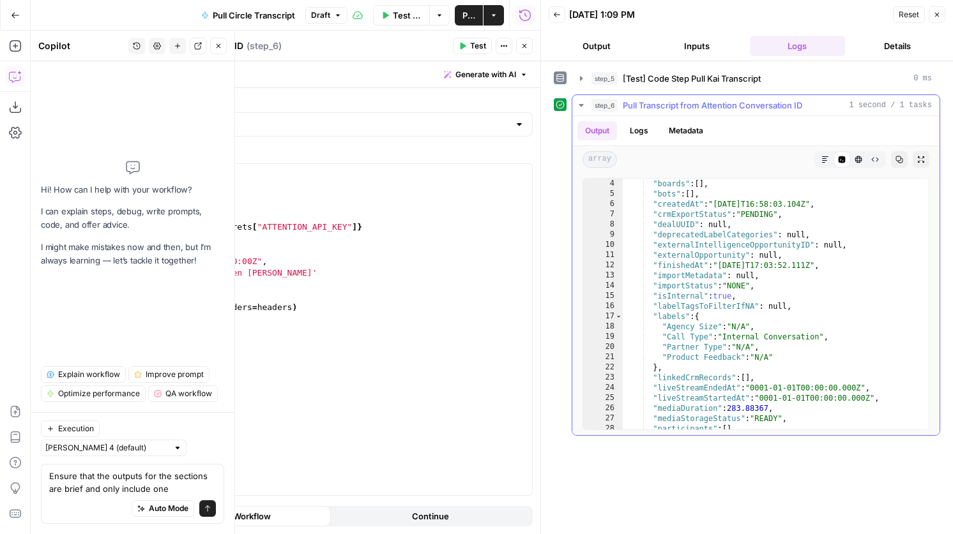
scroll to position [8, 0]
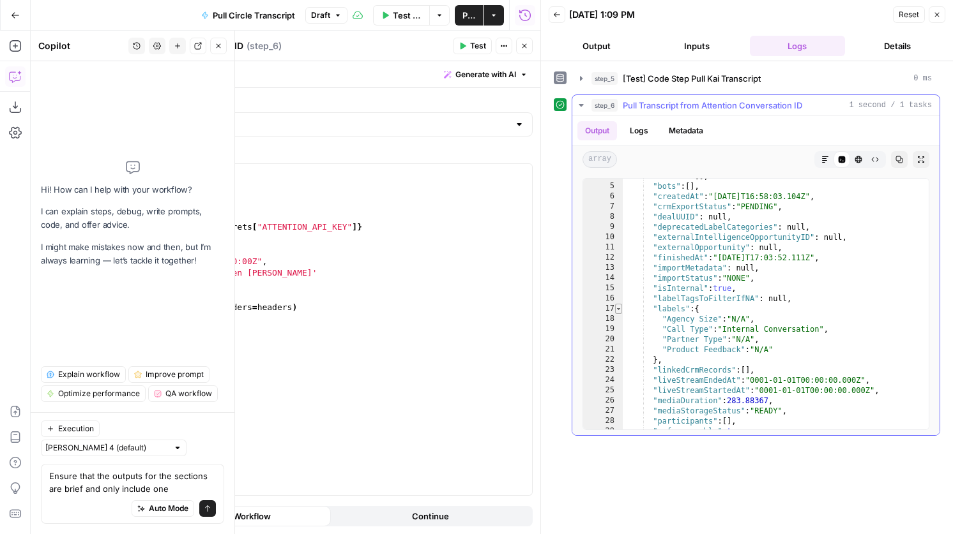
type textarea "*"
click at [618, 306] on span "Toggle code folding, rows 17 through 22" at bounding box center [618, 309] width 7 height 10
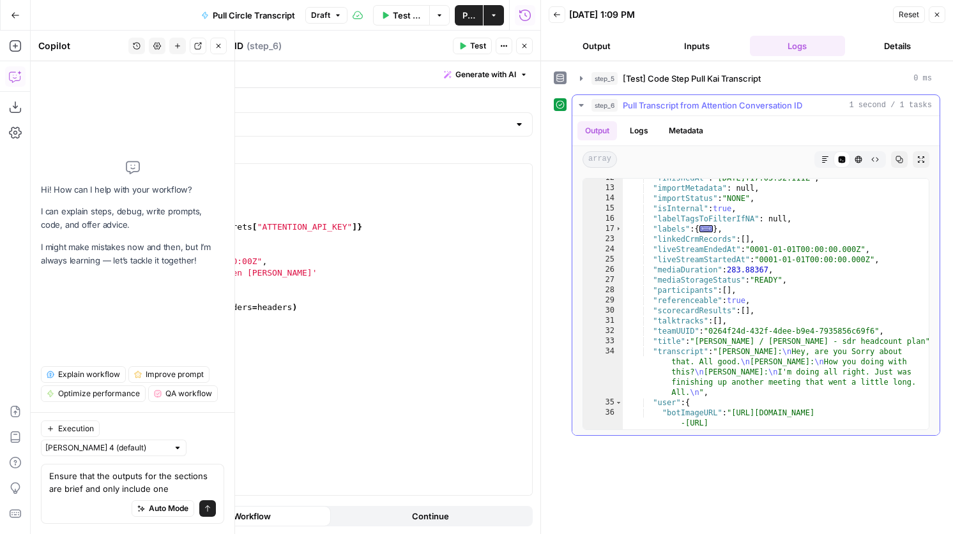
scroll to position [29, 0]
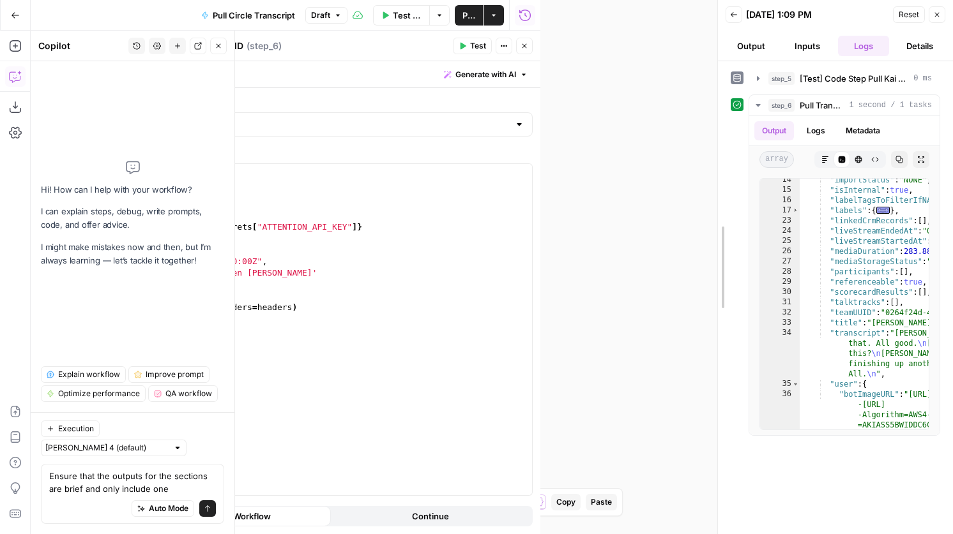
drag, startPoint x: 539, startPoint y: 261, endPoint x: 717, endPoint y: 248, distance: 178.6
click at [717, 248] on div at bounding box center [717, 267] width 13 height 534
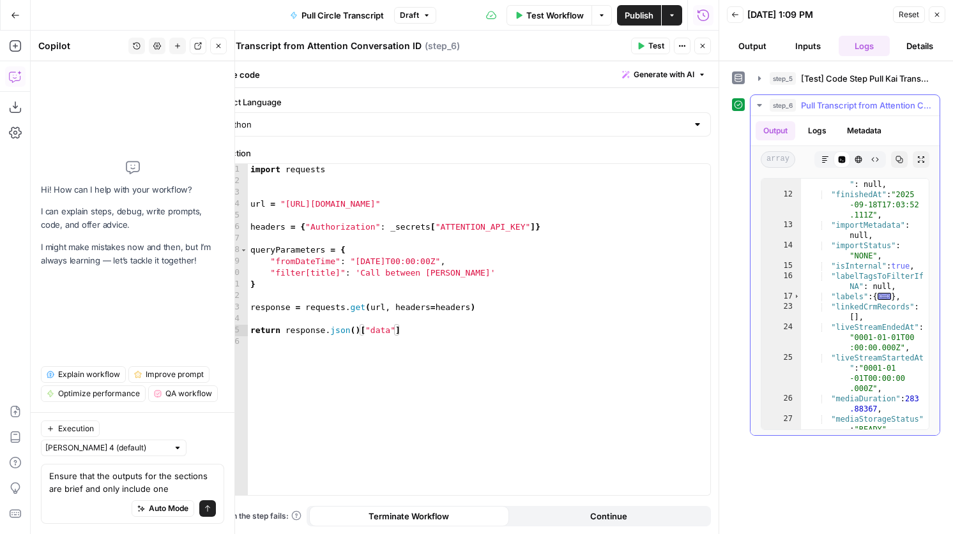
scroll to position [10, 0]
type textarea "**********"
click at [455, 272] on div "import requests url = "[URL][DOMAIN_NAME]" headers = { "Authorization" : _secre…" at bounding box center [479, 341] width 462 height 354
click at [479, 271] on div "import requests url = "[URL][DOMAIN_NAME]" headers = { "Authorization" : _secre…" at bounding box center [479, 341] width 462 height 354
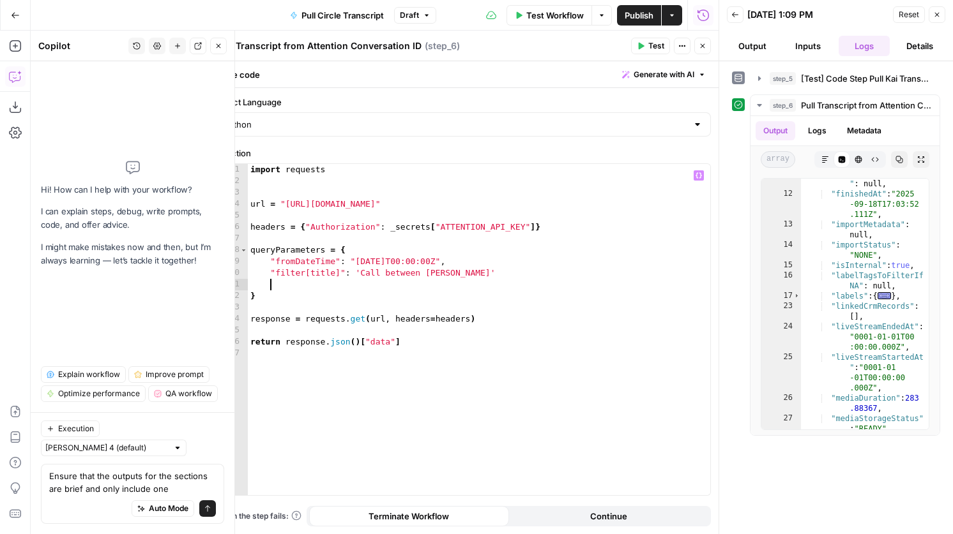
scroll to position [0, 1]
paste textarea "**********"
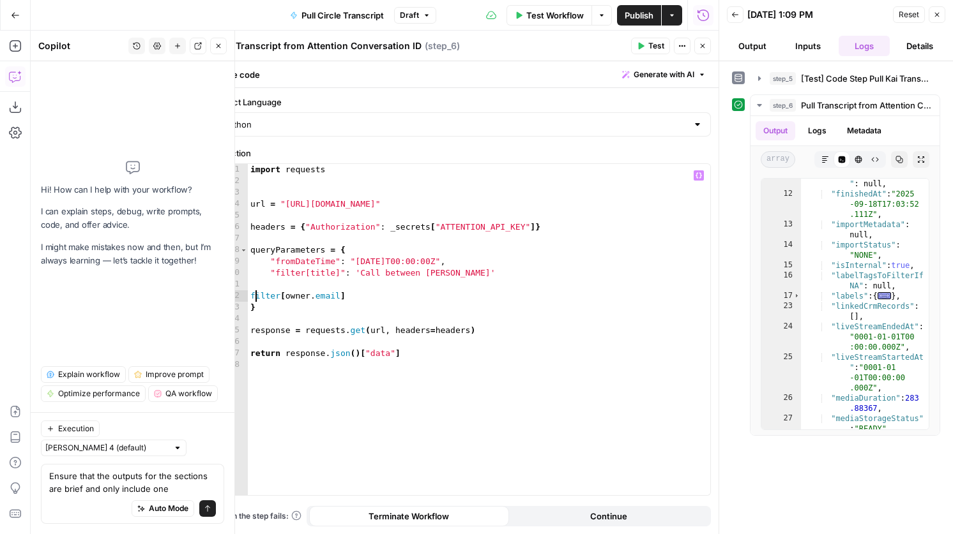
click at [255, 294] on div "import requests url = "[URL][DOMAIN_NAME]" headers = { "Authorization" : _secre…" at bounding box center [479, 341] width 462 height 354
click at [251, 294] on div "import requests url = "[URL][DOMAIN_NAME]" headers = { "Authorization" : _secre…" at bounding box center [479, 341] width 462 height 354
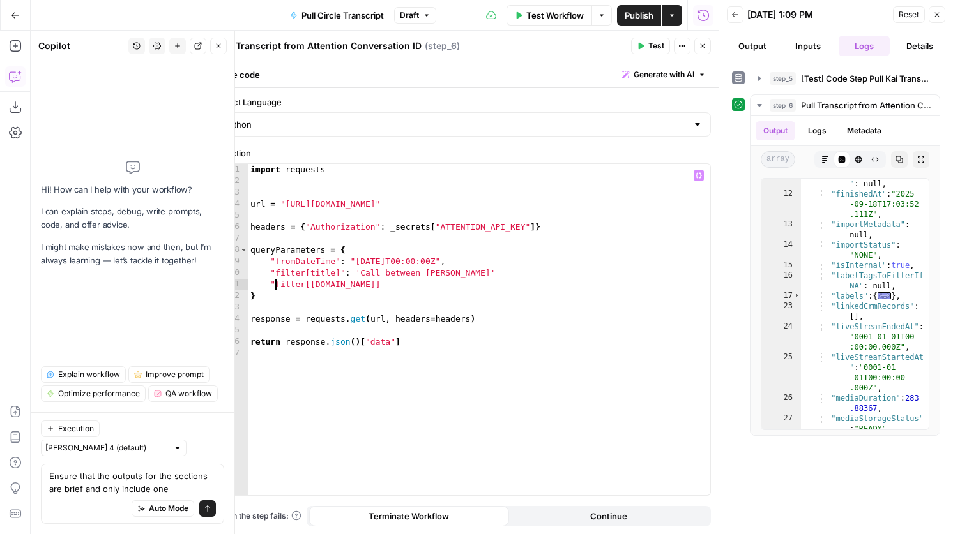
scroll to position [0, 1]
click at [391, 285] on div "import requests url = "[URL][DOMAIN_NAME]" headers = { "Authorization" : _secre…" at bounding box center [479, 341] width 462 height 354
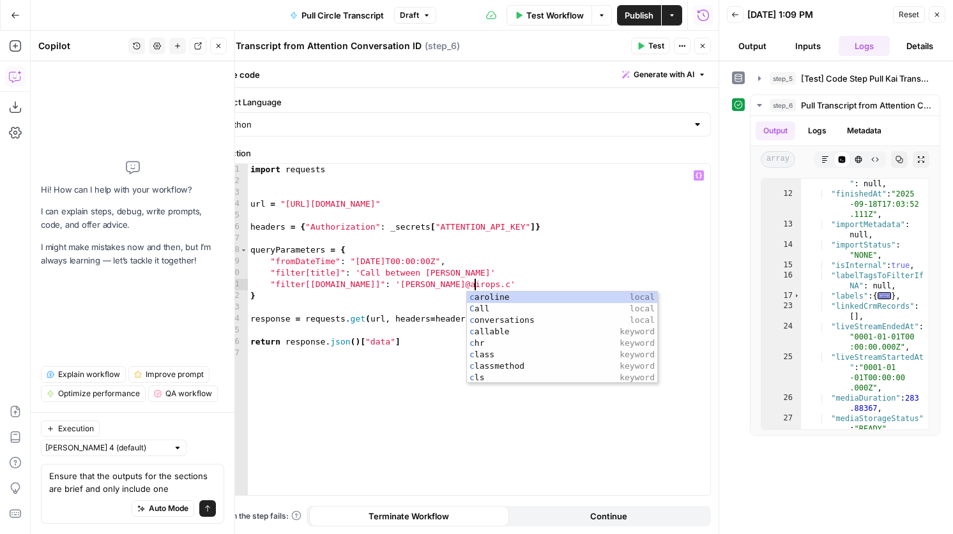
scroll to position [0, 17]
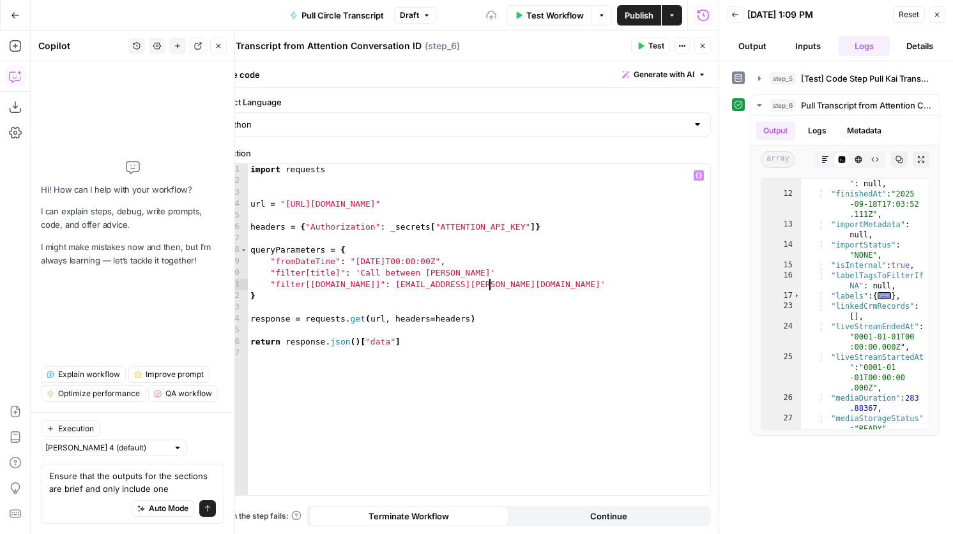
click at [495, 286] on div "import requests url = "[URL][DOMAIN_NAME]" headers = { "Authorization" : _secre…" at bounding box center [479, 341] width 462 height 354
click at [478, 282] on div "import requests url = "[URL][DOMAIN_NAME]" headers = { "Authorization" : _secre…" at bounding box center [479, 341] width 462 height 354
click at [478, 276] on div "import requests url = "[URL][DOMAIN_NAME]" headers = { "Authorization" : _secre…" at bounding box center [479, 341] width 462 height 354
click at [647, 45] on button "Test" at bounding box center [650, 46] width 39 height 17
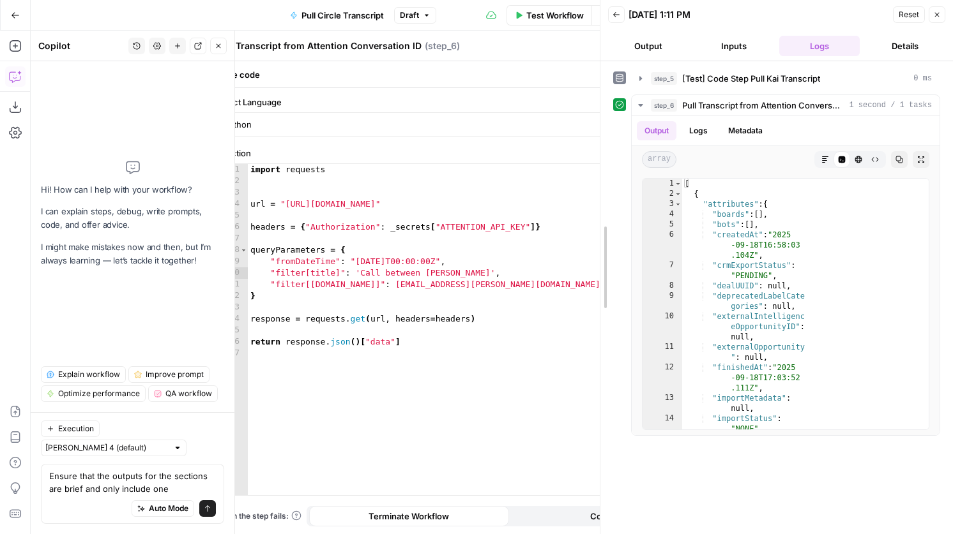
drag, startPoint x: 721, startPoint y: 280, endPoint x: 600, endPoint y: 277, distance: 121.3
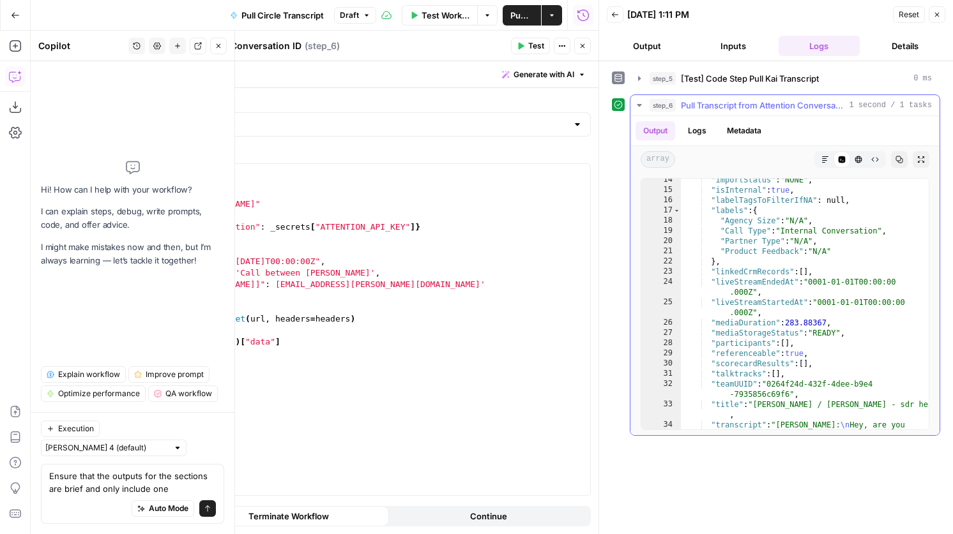
scroll to position [0, 0]
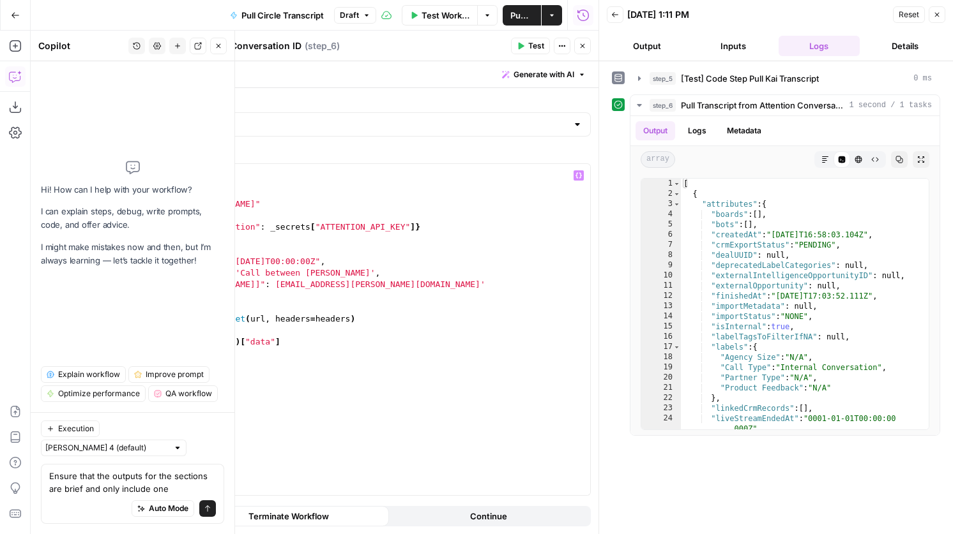
click at [286, 257] on div "import requests url = "[URL][DOMAIN_NAME]" headers = { "Authorization" : _secre…" at bounding box center [359, 341] width 462 height 354
click at [532, 54] on button "Test" at bounding box center [530, 46] width 39 height 17
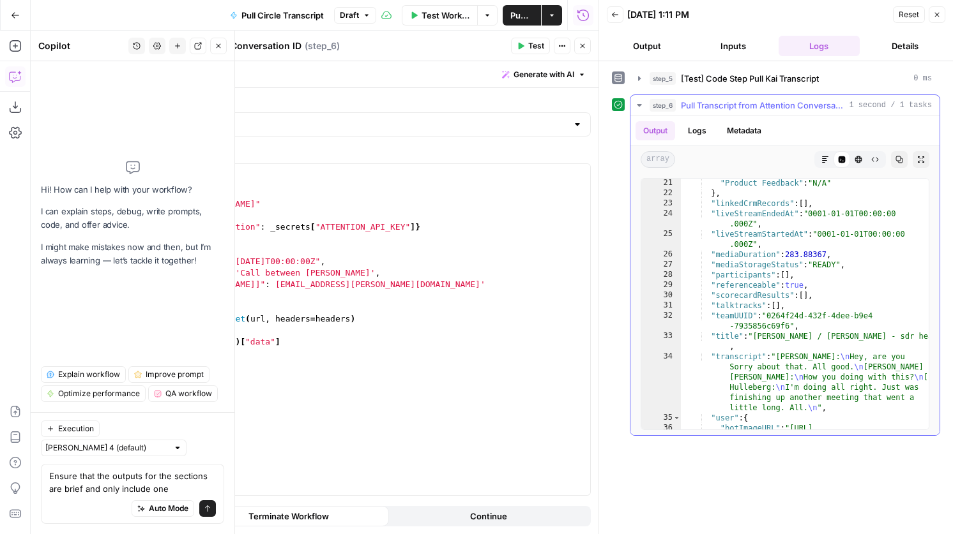
scroll to position [0, 0]
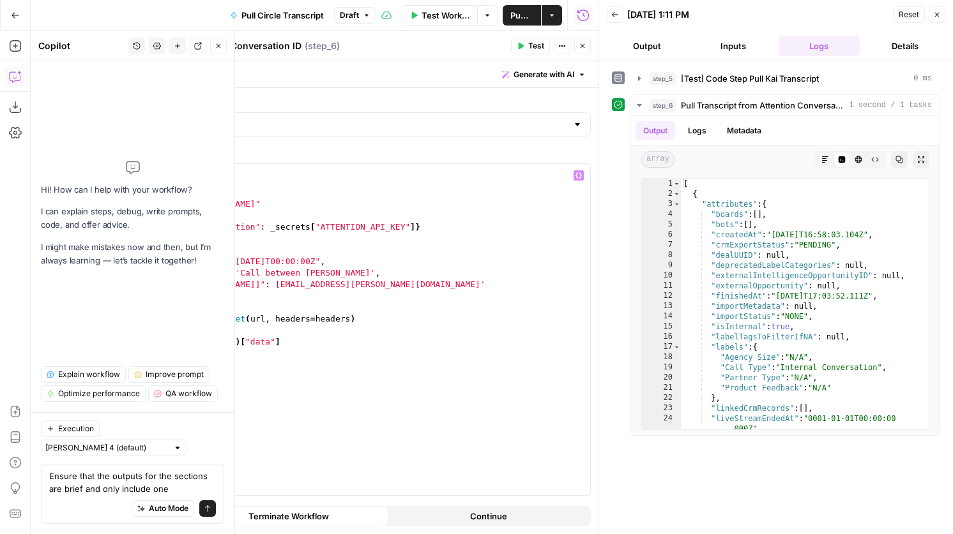
click at [351, 318] on div "import requests url = "[URL][DOMAIN_NAME]" headers = { "Authorization" : _secre…" at bounding box center [359, 341] width 462 height 354
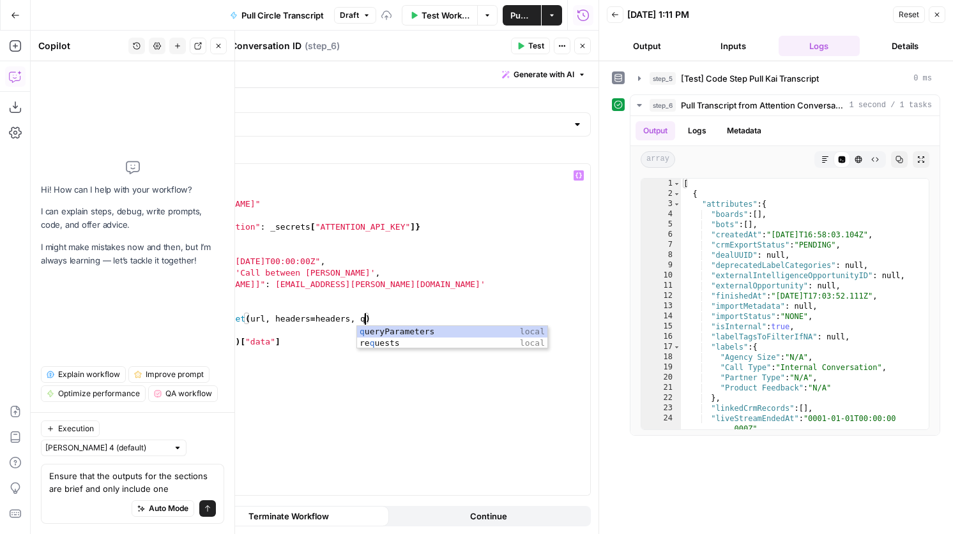
scroll to position [0, 18]
click at [404, 294] on div "import requests url = "[URL][DOMAIN_NAME]" headers = { "Authorization" : _secre…" at bounding box center [359, 341] width 462 height 354
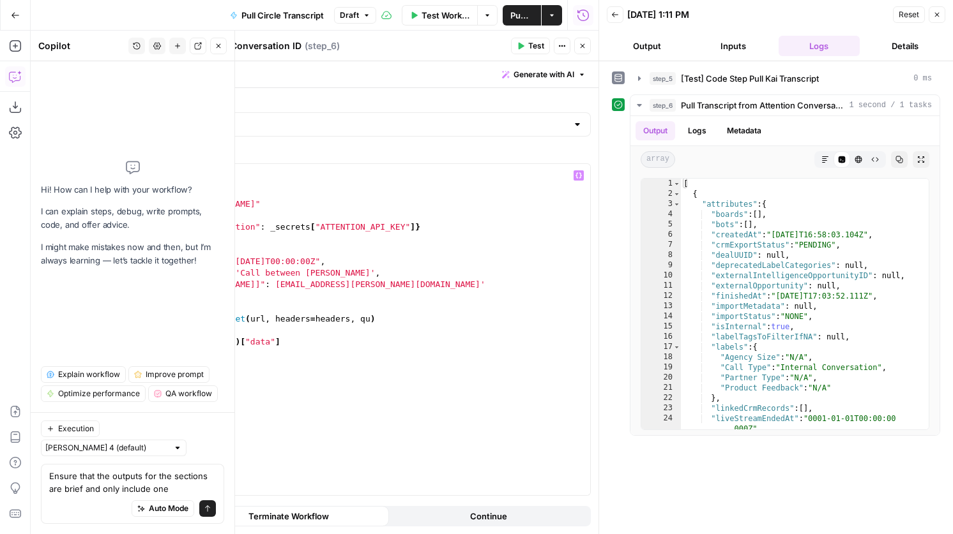
scroll to position [0, 0]
click at [371, 323] on div "import requests url = "[URL][DOMAIN_NAME]" headers = { "Authorization" : _secre…" at bounding box center [359, 341] width 462 height 354
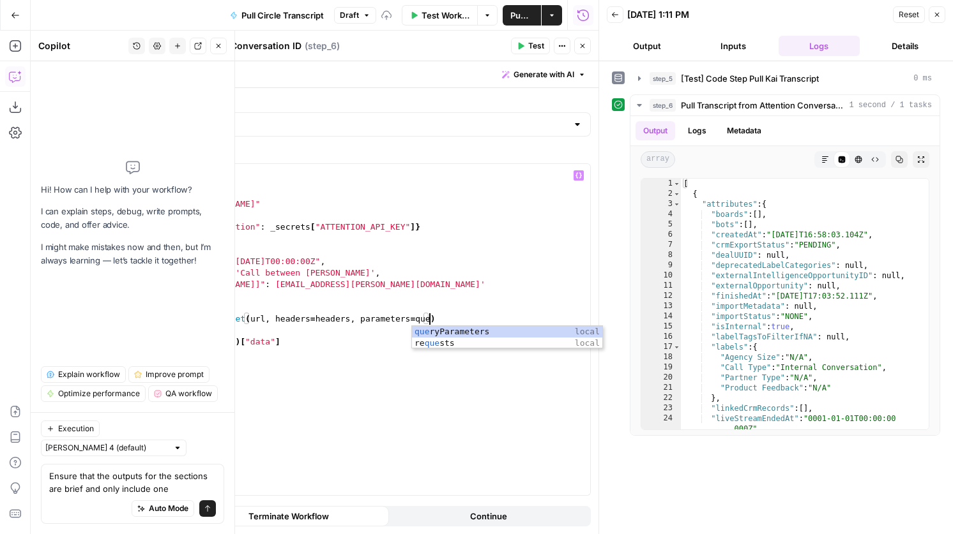
scroll to position [0, 23]
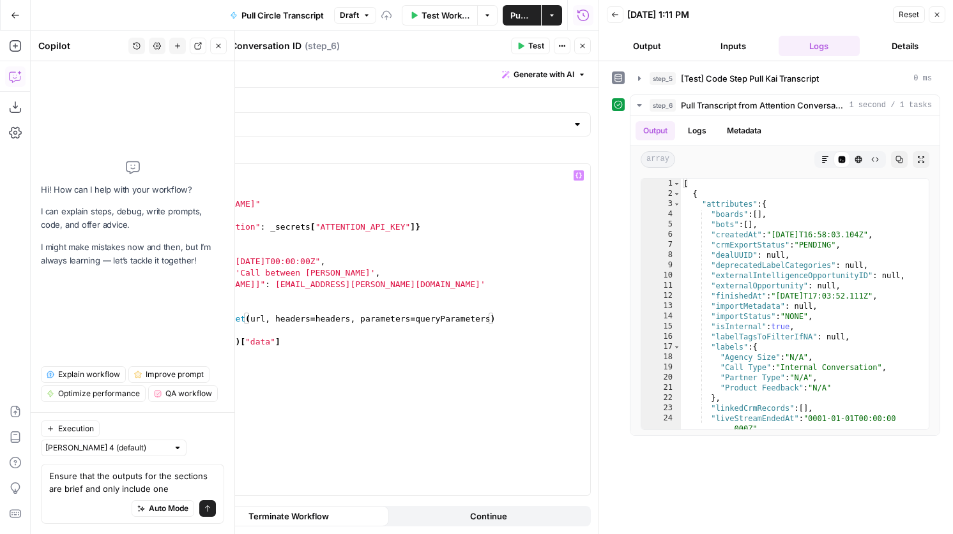
click at [542, 49] on span "Test" at bounding box center [536, 45] width 16 height 11
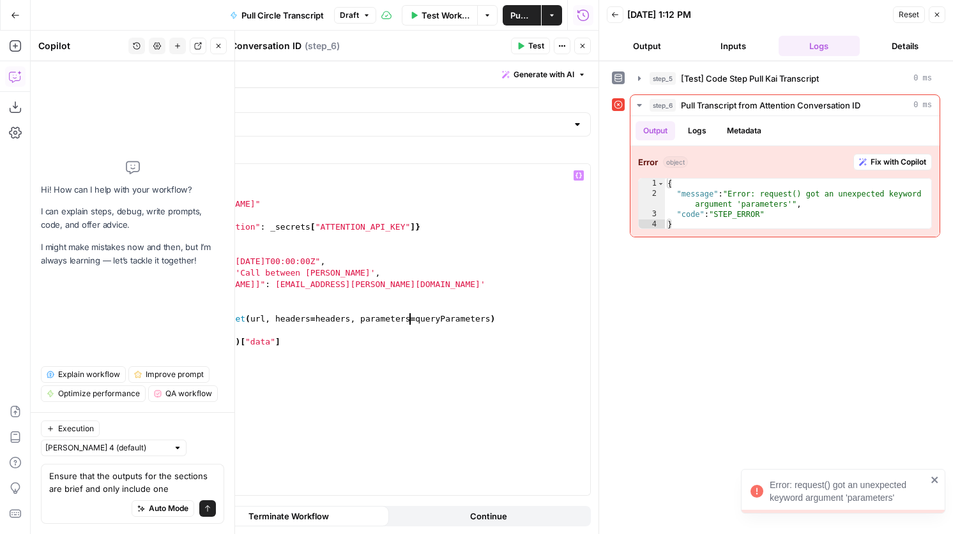
click at [408, 319] on div "import requests url = "[URL][DOMAIN_NAME]" headers = { "Authorization" : _secre…" at bounding box center [359, 341] width 462 height 354
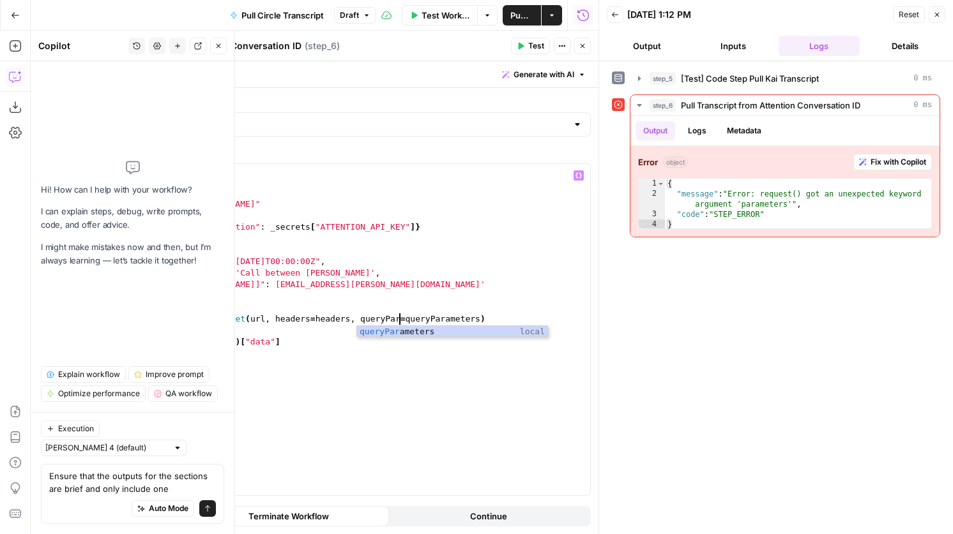
scroll to position [0, 20]
click at [456, 333] on div "queryPara meters local" at bounding box center [452, 343] width 190 height 34
click at [533, 45] on span "Test" at bounding box center [536, 45] width 16 height 11
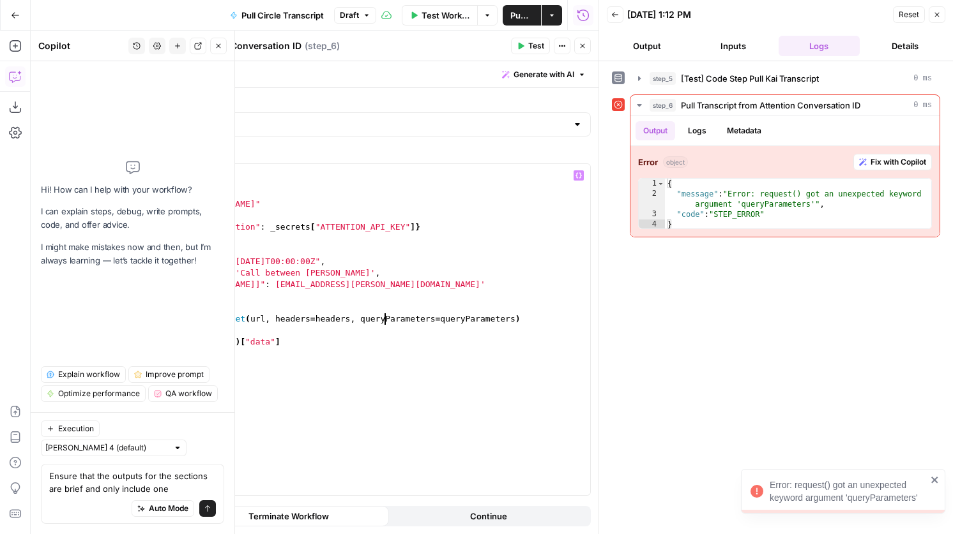
click at [384, 321] on div "import requests url = "[URL][DOMAIN_NAME]" headers = { "Authorization" : _secre…" at bounding box center [359, 341] width 462 height 354
click at [537, 44] on span "Test" at bounding box center [536, 45] width 16 height 11
click at [440, 321] on div "import requests url = "[URL][DOMAIN_NAME]" headers = { "Authorization" : _secre…" at bounding box center [359, 341] width 462 height 354
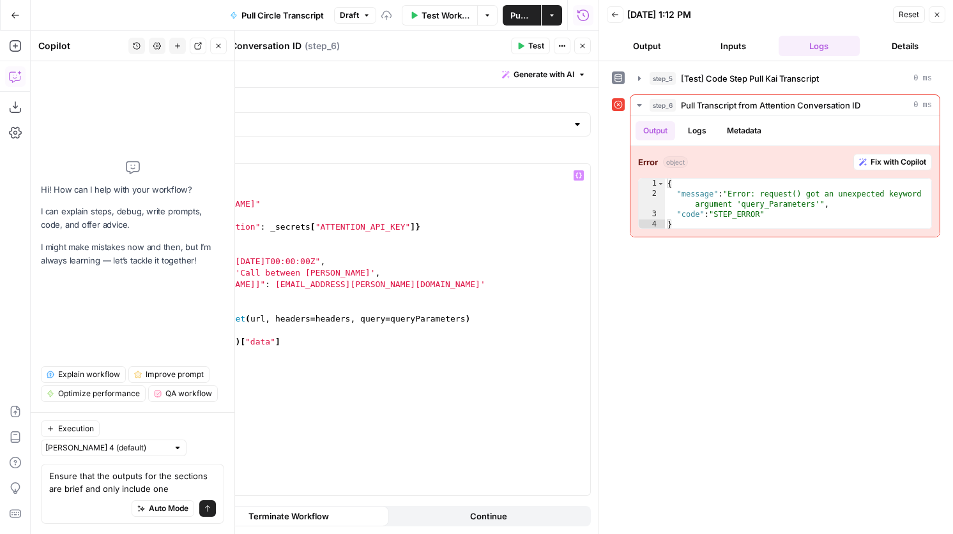
click at [528, 38] on button "Test" at bounding box center [530, 46] width 39 height 17
click at [415, 227] on div "import requests url = "[URL][DOMAIN_NAME]" headers = { "Authorization" : _secre…" at bounding box center [359, 341] width 462 height 354
type textarea "**********"
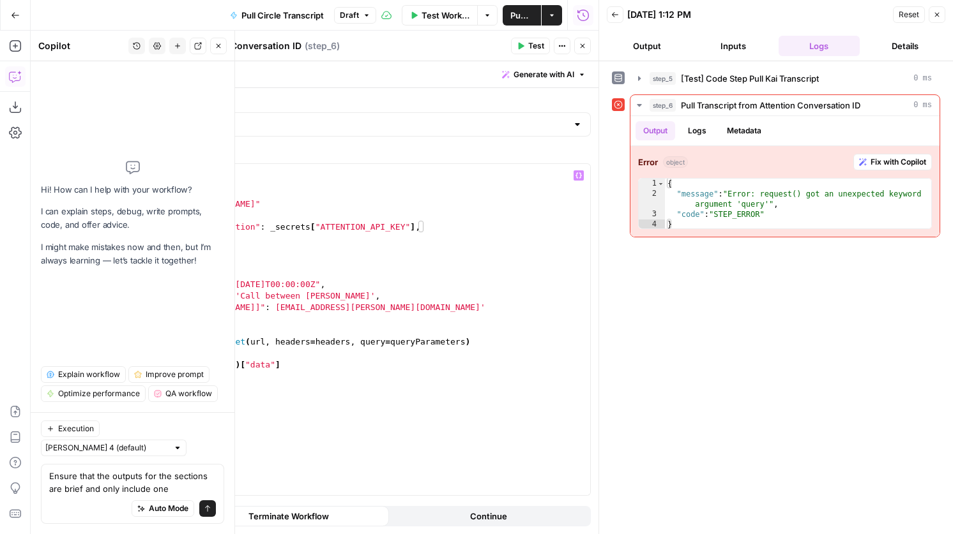
scroll to position [0, 1]
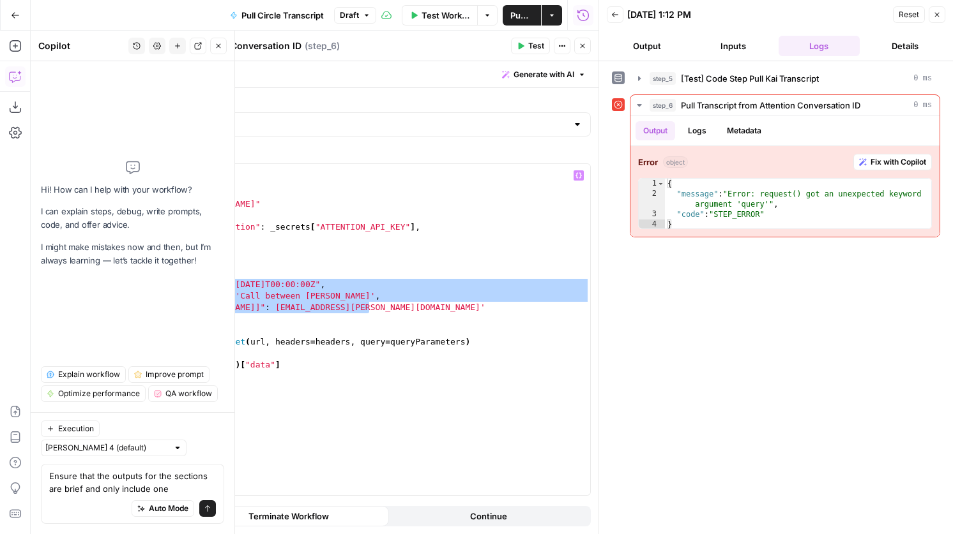
drag, startPoint x: 378, startPoint y: 308, endPoint x: 148, endPoint y: 289, distance: 230.7
click at [148, 289] on div "import requests url = "[URL][DOMAIN_NAME]" headers = { "Authorization" : _secre…" at bounding box center [359, 341] width 462 height 354
type textarea "**********"
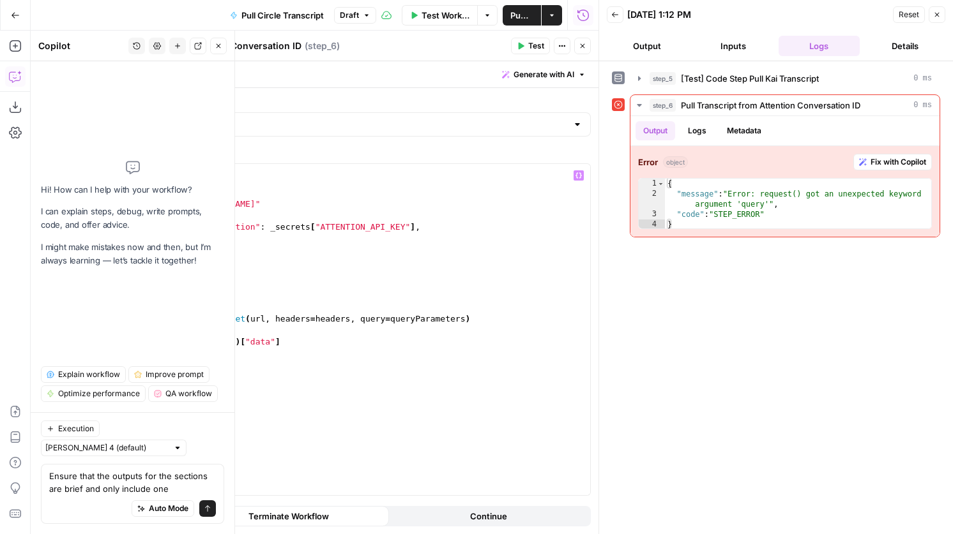
click at [170, 232] on div "import requests url = "[URL][DOMAIN_NAME]" headers = { "Authorization" : _secre…" at bounding box center [359, 341] width 462 height 354
type textarea "**********"
click at [170, 239] on div "import requests url = "[URL][DOMAIN_NAME]" headers = { "Authorization" : _secre…" at bounding box center [359, 341] width 462 height 354
paste textarea "**********"
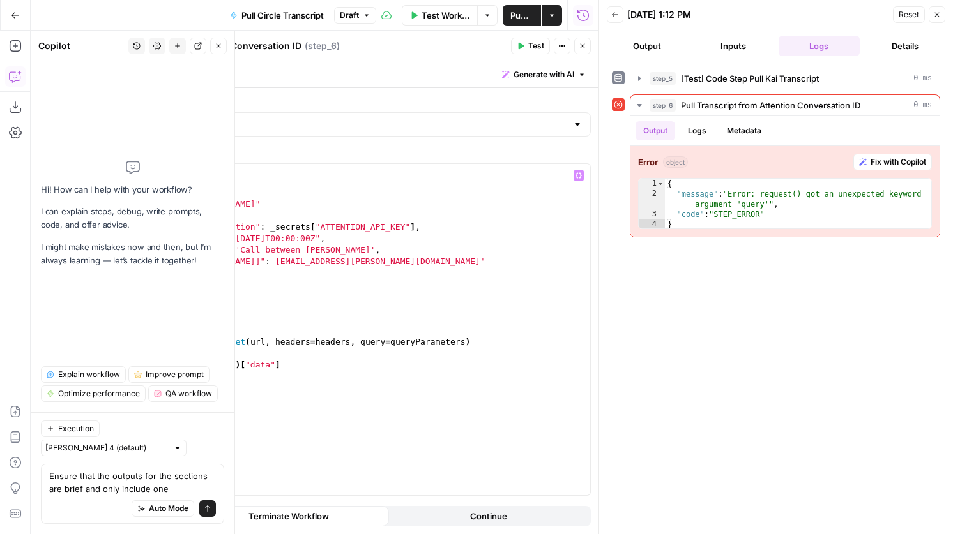
click at [541, 46] on span "Test" at bounding box center [536, 45] width 16 height 11
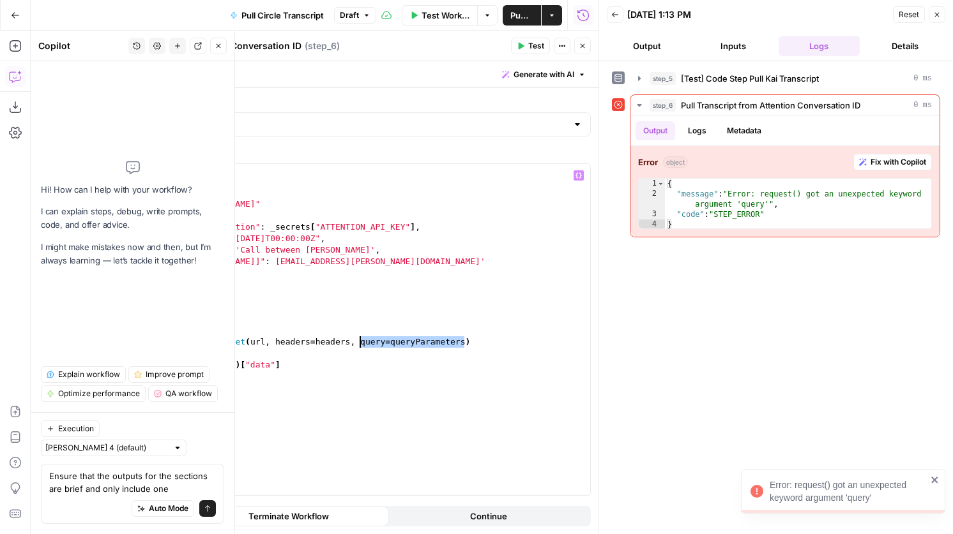
drag, startPoint x: 465, startPoint y: 342, endPoint x: 359, endPoint y: 344, distance: 105.4
click at [359, 344] on div "import requests url = "[URL][DOMAIN_NAME]" headers = { "Authorization" : _secre…" at bounding box center [359, 341] width 462 height 354
click at [535, 52] on button "Test" at bounding box center [530, 46] width 39 height 17
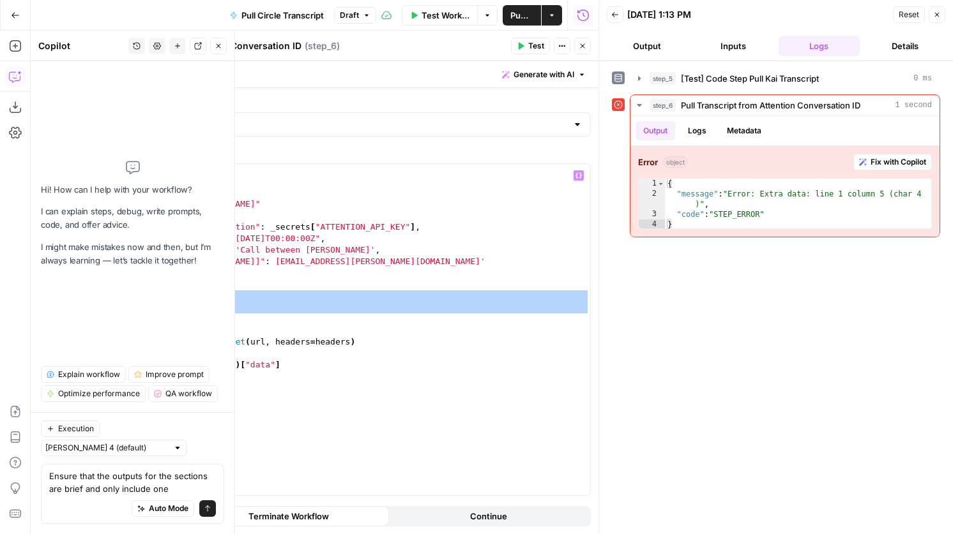
drag, startPoint x: 170, startPoint y: 320, endPoint x: 126, endPoint y: 301, distance: 48.0
click at [126, 301] on div "* 1 2 3 4 5 6 7 8 9 10 11 12 13 14 15 16 17 18 19 import requests url = "[URL][…" at bounding box center [343, 329] width 494 height 331
type textarea "**********"
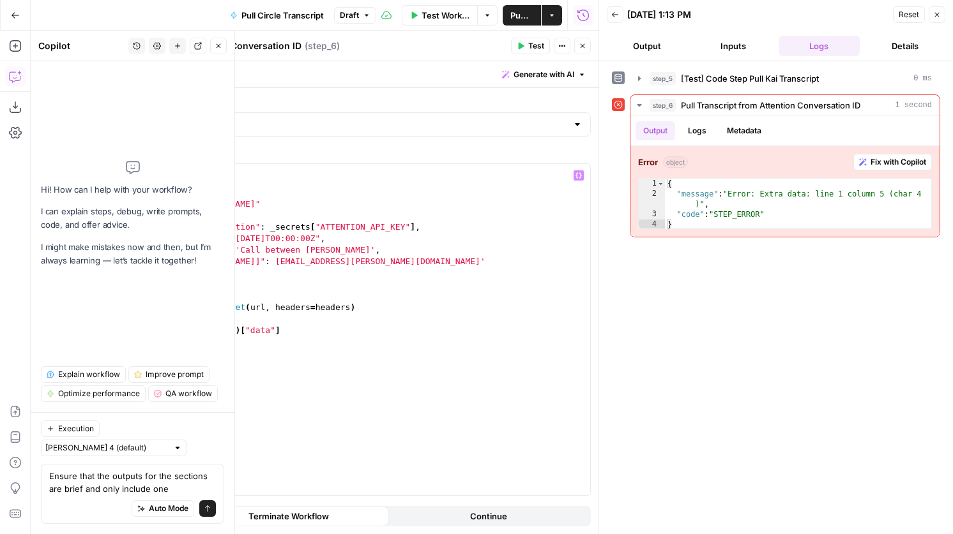
click at [529, 45] on span "Test" at bounding box center [536, 45] width 16 height 11
click at [296, 331] on div "import requests url = "[URL][DOMAIN_NAME]" headers = { "Authorization" : _secre…" at bounding box center [359, 341] width 462 height 354
type textarea "**********"
click at [536, 41] on span "Test" at bounding box center [536, 45] width 16 height 11
click at [182, 184] on div "import requests url = "[URL][DOMAIN_NAME]" headers = { "Authorization" : _secre…" at bounding box center [359, 341] width 462 height 354
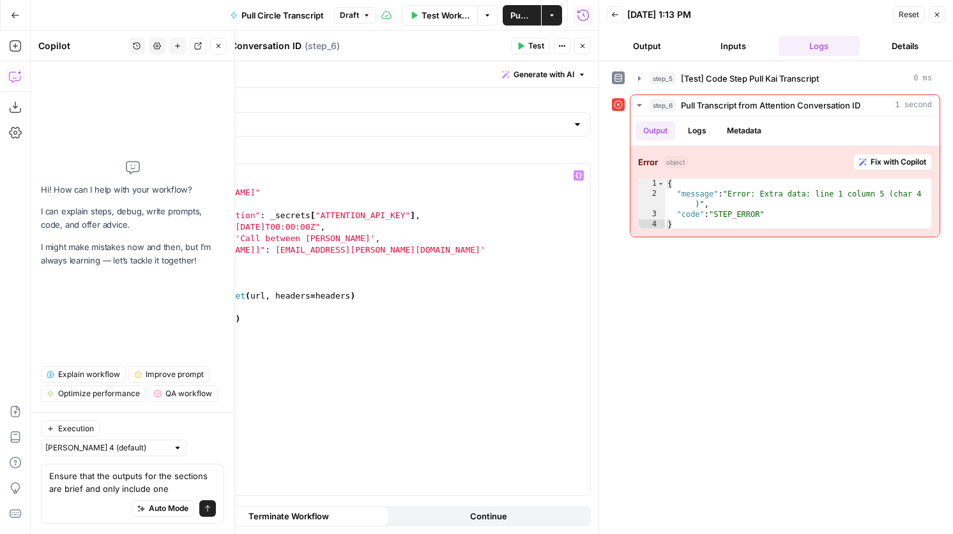
click at [187, 219] on div "import requests url = "[URL][DOMAIN_NAME]" headers = { "Authorization" : _secre…" at bounding box center [359, 341] width 462 height 354
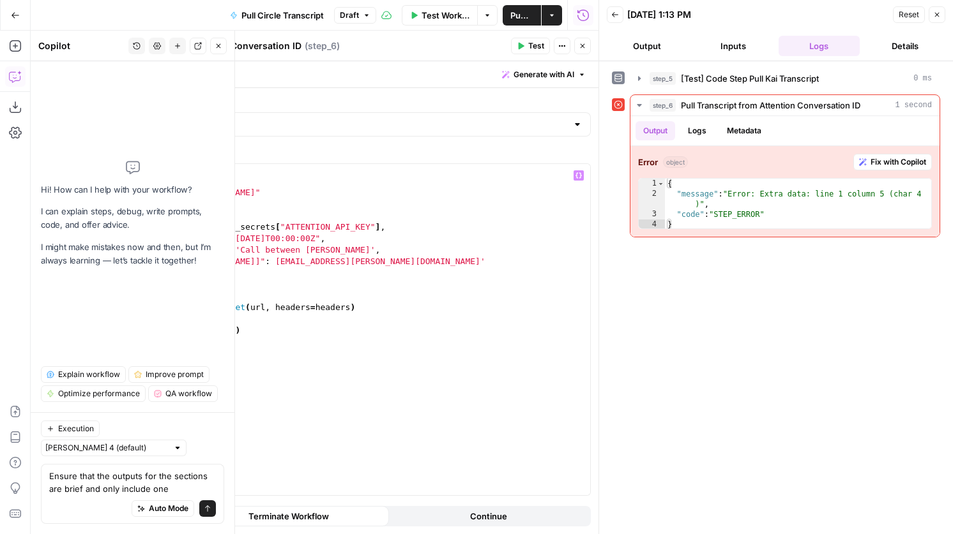
click at [526, 48] on button "Test" at bounding box center [530, 46] width 39 height 17
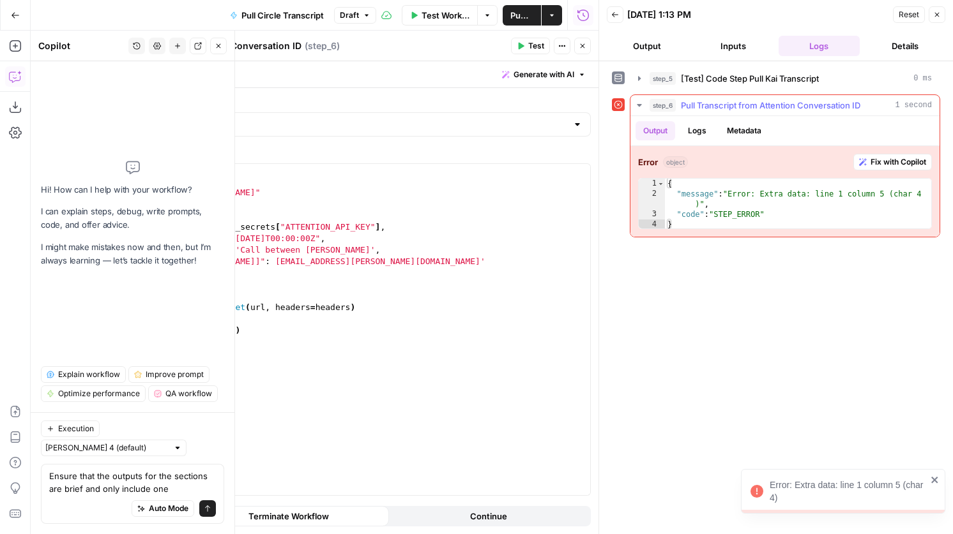
click at [892, 163] on span "Fix with Copilot" at bounding box center [898, 161] width 56 height 11
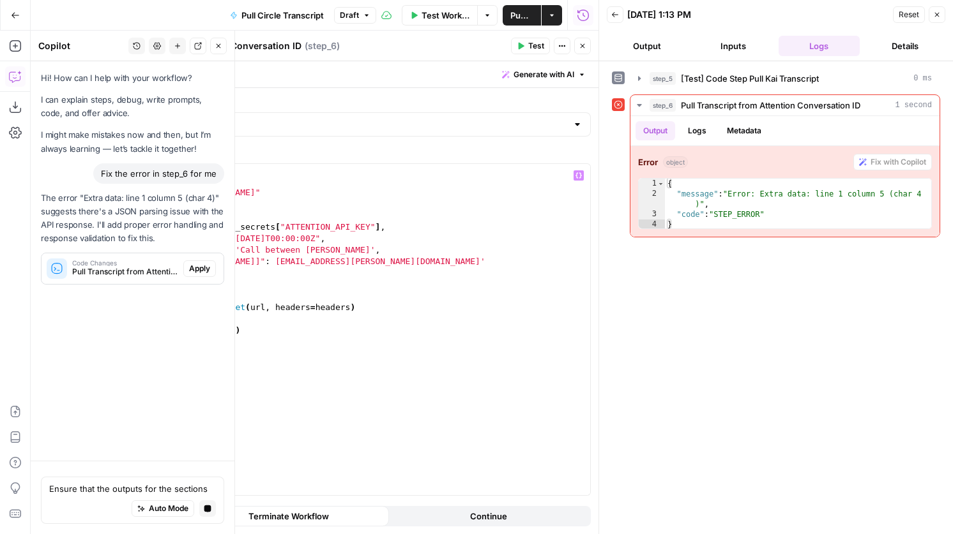
scroll to position [0, 0]
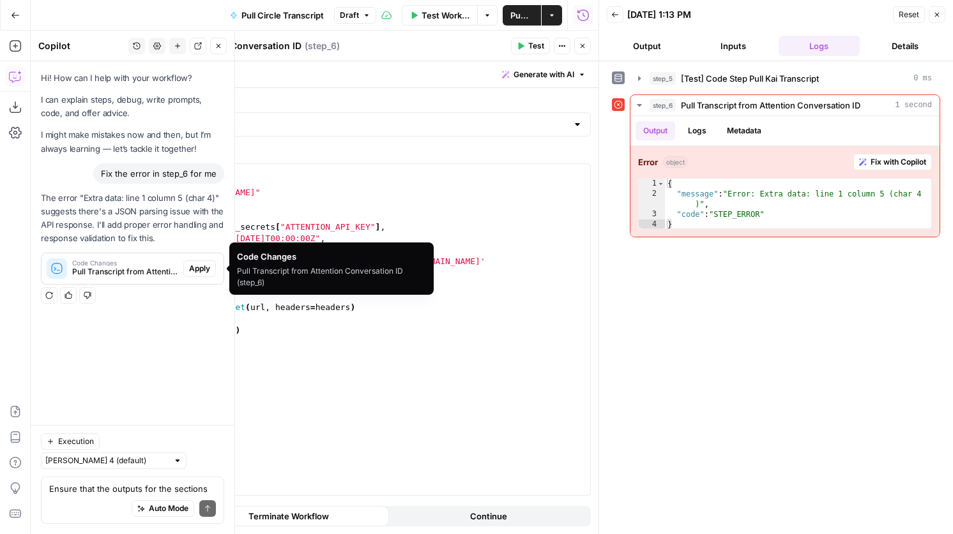
click at [190, 273] on span "Apply" at bounding box center [199, 268] width 21 height 11
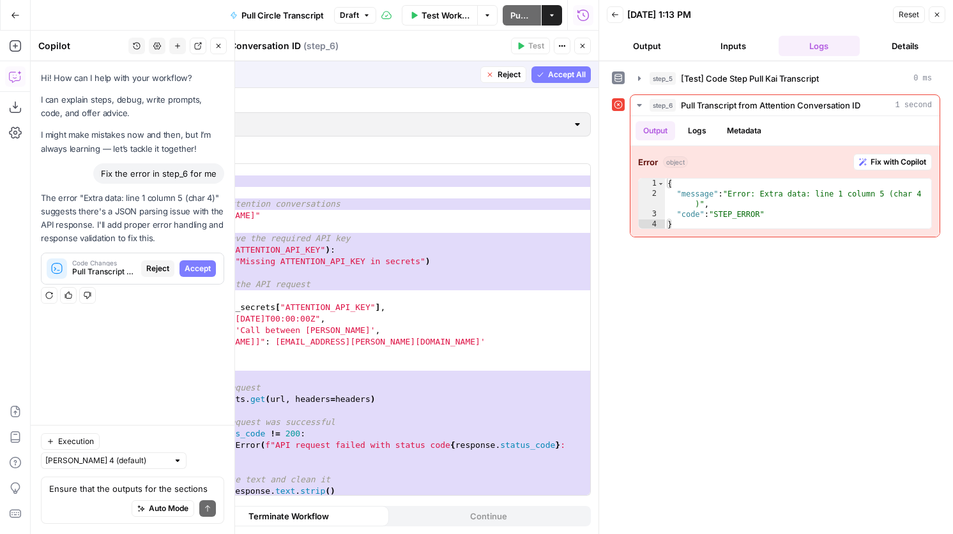
click at [515, 75] on span "Reject" at bounding box center [508, 74] width 23 height 11
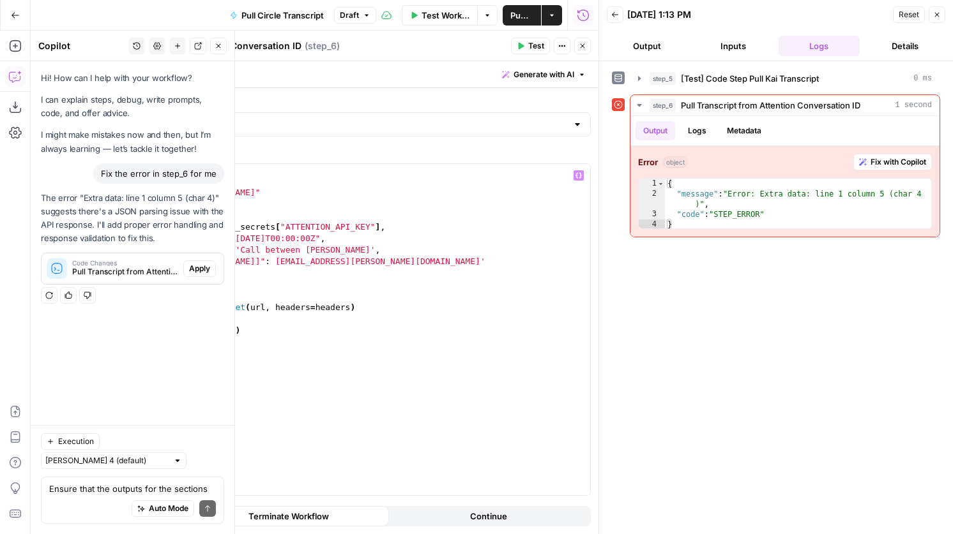
click at [356, 230] on div "import requests url = "[URL][DOMAIN_NAME]" headers = { "Authorization" : _secre…" at bounding box center [359, 341] width 462 height 354
click at [328, 228] on div "import requests url = "[URL][DOMAIN_NAME]" headers = { "Authorization" : _secre…" at bounding box center [359, 341] width 462 height 354
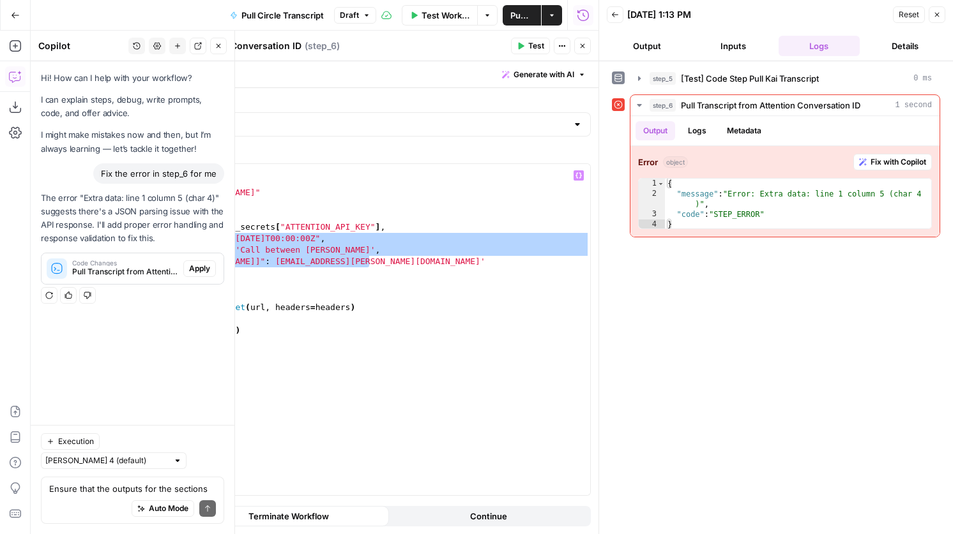
drag, startPoint x: 396, startPoint y: 262, endPoint x: 113, endPoint y: 242, distance: 283.6
click at [113, 242] on div "**********" at bounding box center [343, 329] width 494 height 331
type textarea "**********"
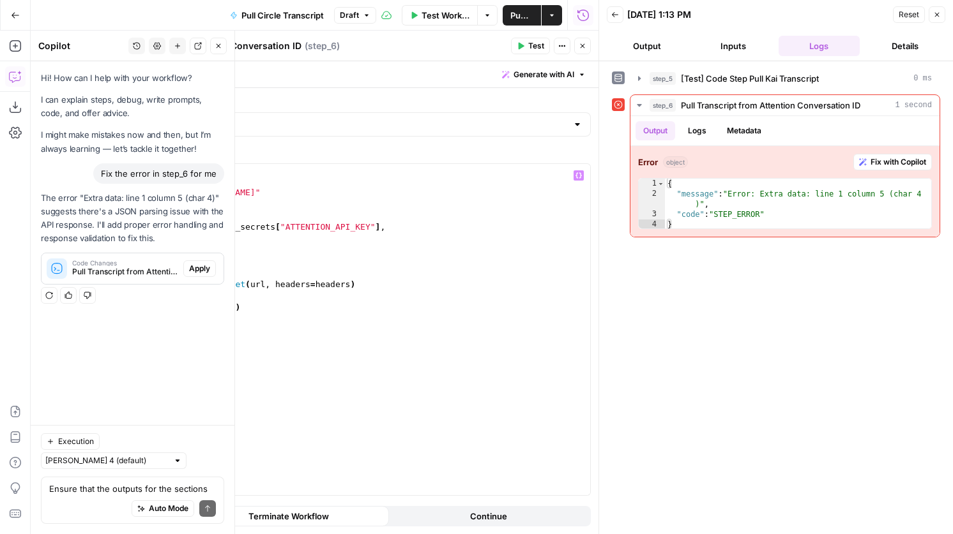
type textarea "**********"
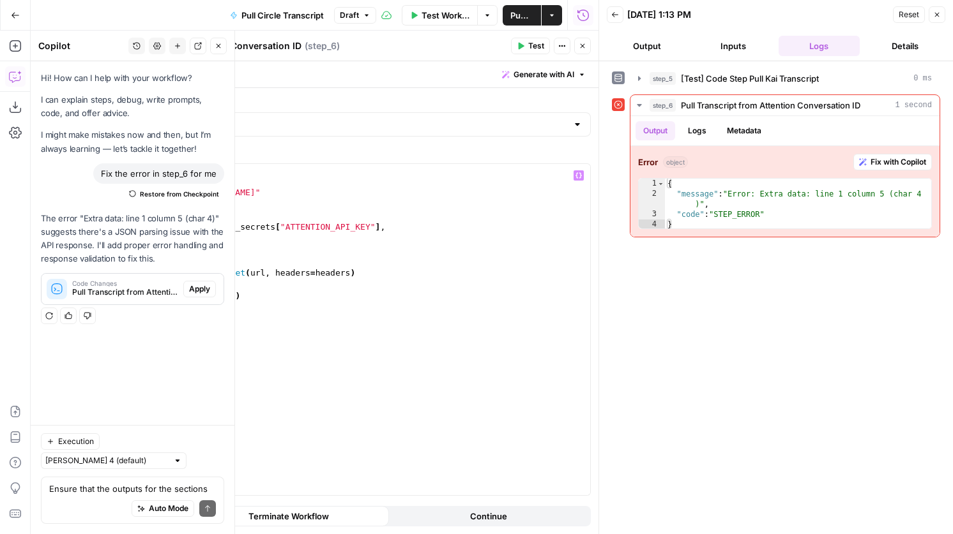
click at [538, 43] on span "Test" at bounding box center [536, 45] width 16 height 11
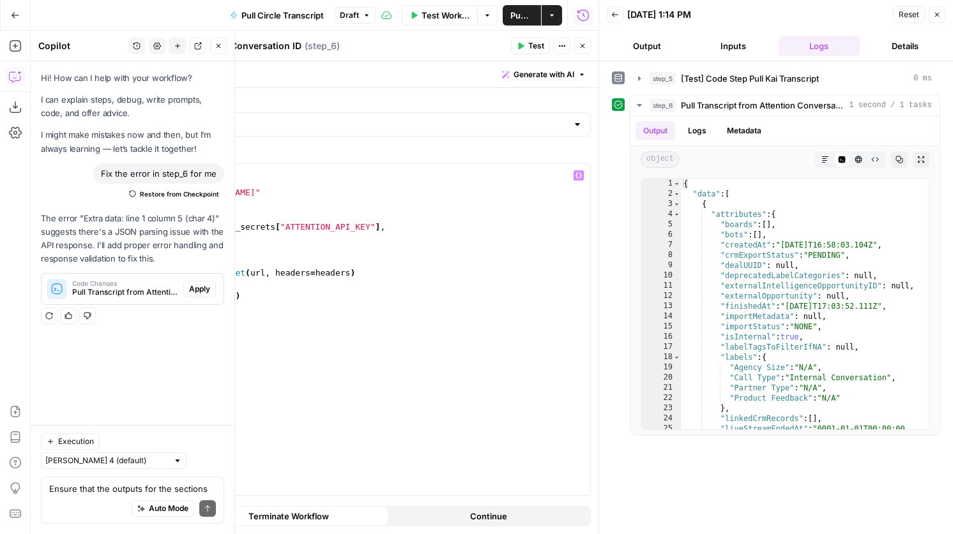
click at [421, 232] on div "import requests url = "[URL][DOMAIN_NAME]" headers = { "Authorization" : _secre…" at bounding box center [359, 341] width 462 height 354
type textarea "**"
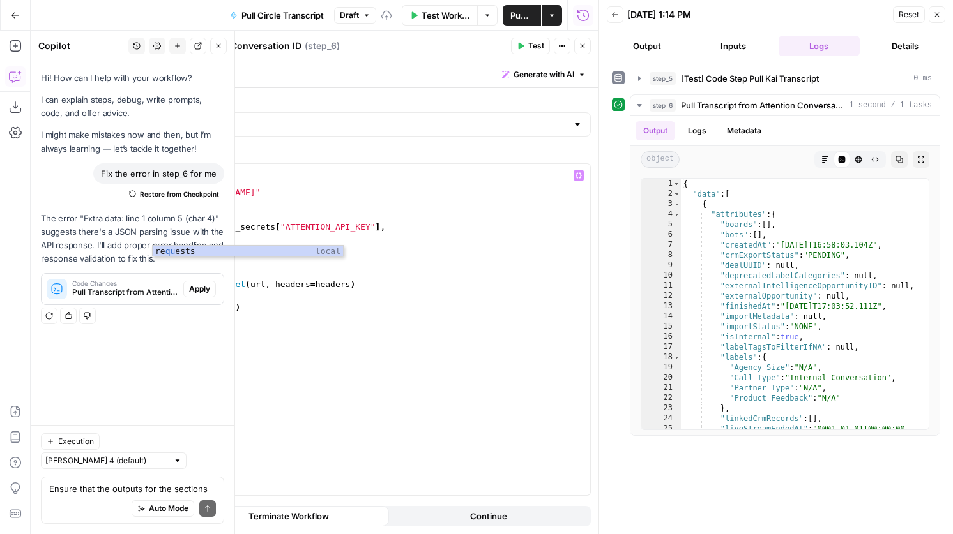
scroll to position [0, 2]
type textarea "**********"
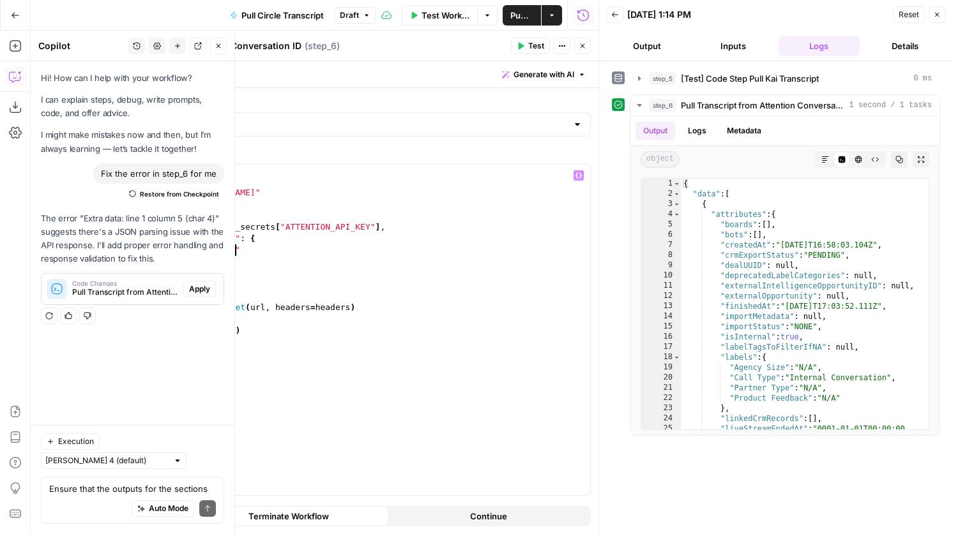
scroll to position [0, 8]
click at [254, 247] on div "import requests url = "[URL][DOMAIN_NAME]" headers = { "Authorization" : _secre…" at bounding box center [359, 341] width 462 height 354
paste textarea "**********"
click at [252, 248] on div "import requests url = "[URL][DOMAIN_NAME]" headers = { "Authorization" : _secre…" at bounding box center [359, 341] width 462 height 354
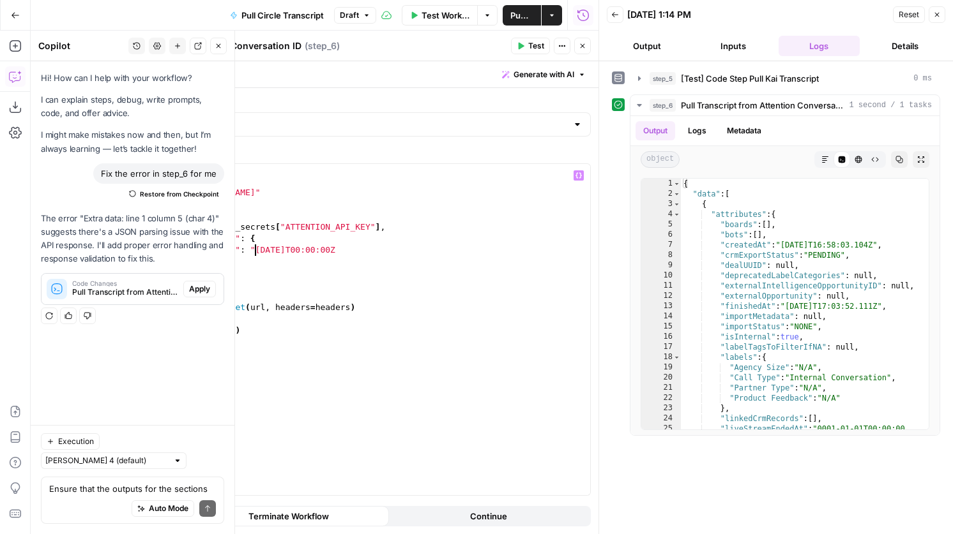
scroll to position [0, 9]
click at [388, 250] on div "import requests url = "[URL][DOMAIN_NAME]" headers = { "Authorization" : _secre…" at bounding box center [359, 341] width 462 height 354
click at [516, 50] on button "Test" at bounding box center [530, 46] width 39 height 17
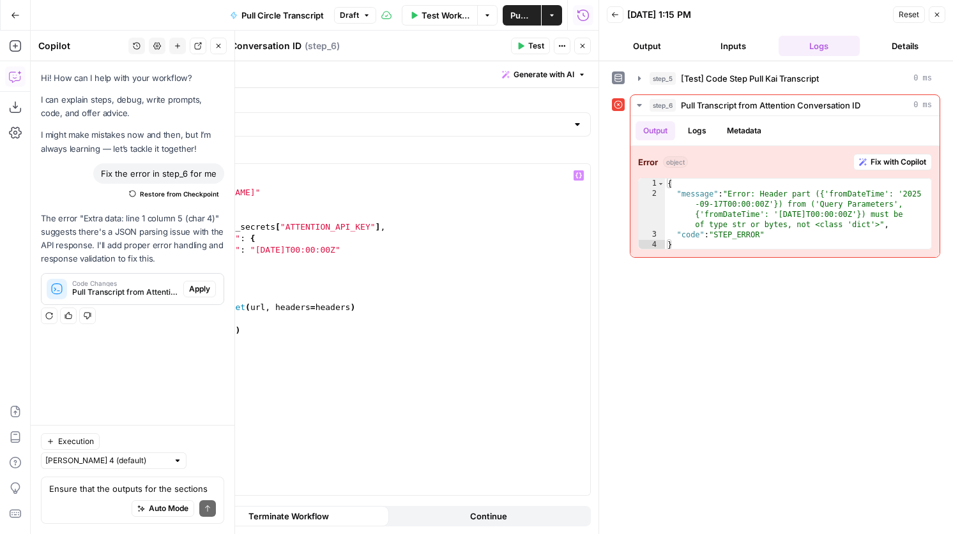
type textarea "*"
drag, startPoint x: 209, startPoint y: 262, endPoint x: 104, endPoint y: 259, distance: 104.7
click at [104, 259] on body "K Kai Test Space New Home Browse Insights Opportunities Your Data Recent Grids …" at bounding box center [476, 267] width 953 height 534
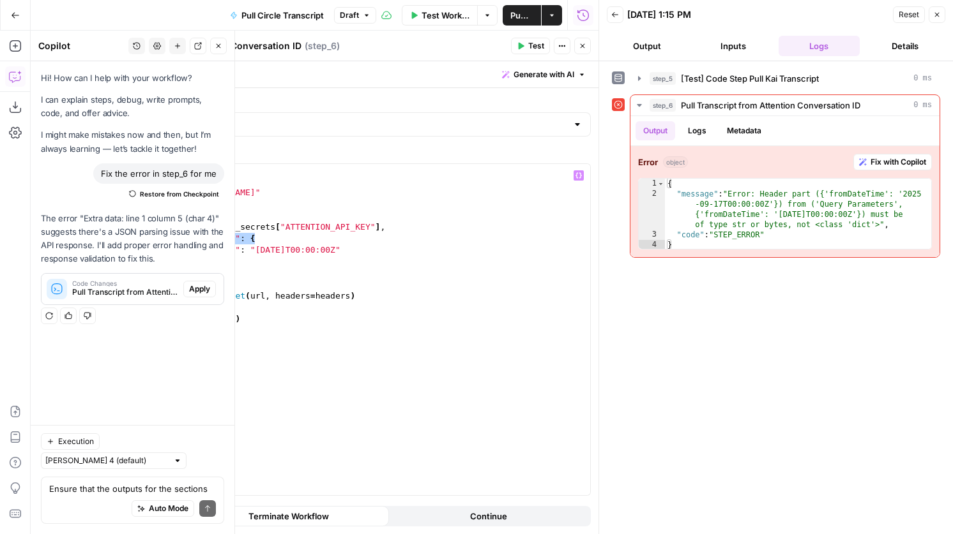
drag, startPoint x: 271, startPoint y: 238, endPoint x: 123, endPoint y: 239, distance: 148.8
click at [123, 239] on div "**********" at bounding box center [343, 329] width 494 height 331
type textarea "**********"
click at [171, 241] on div "import requests url = "[URL][DOMAIN_NAME]" headers = { "Authorization" : _secre…" at bounding box center [359, 341] width 462 height 354
type textarea "**********"
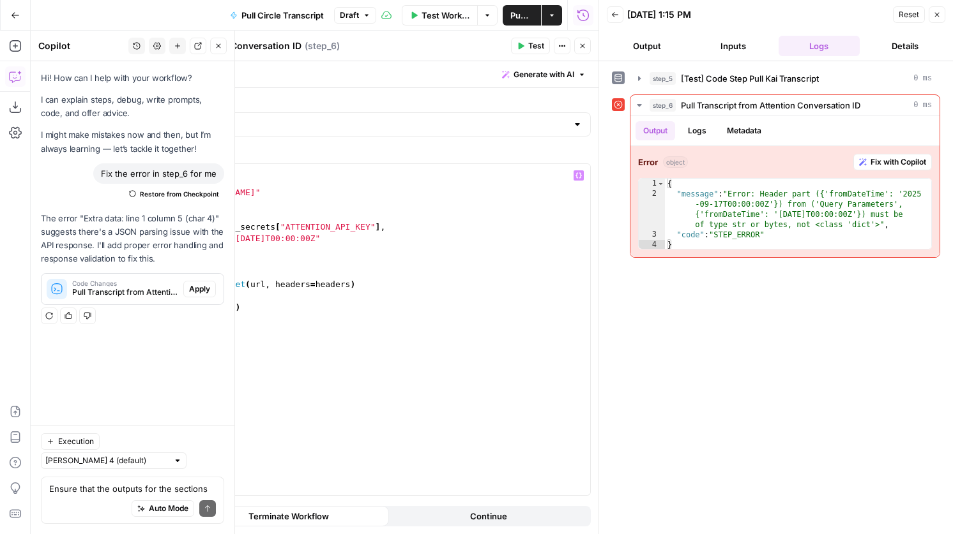
click at [540, 49] on span "Test" at bounding box center [536, 45] width 16 height 11
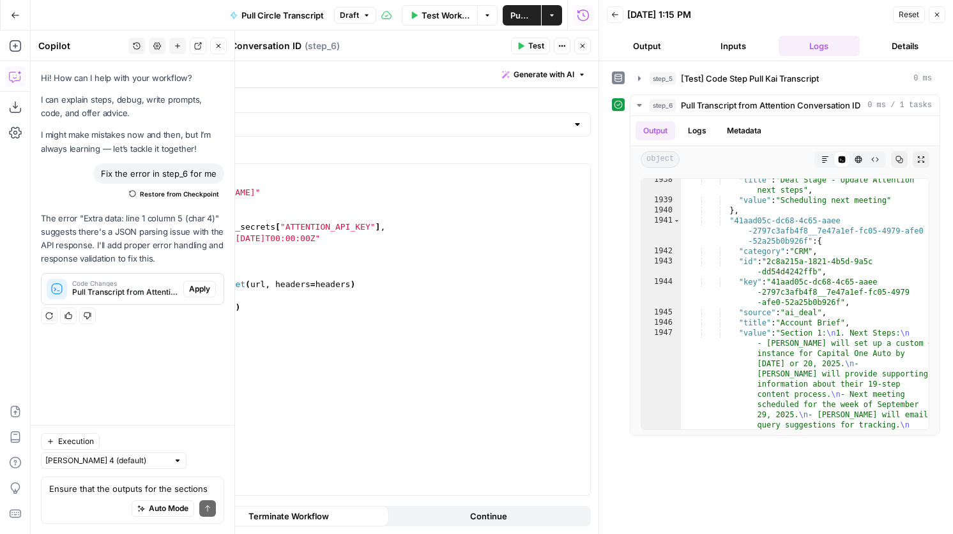
scroll to position [18441, 0]
click at [368, 241] on div "import requests url = "[URL][DOMAIN_NAME]" headers = { "Authorization" : _secre…" at bounding box center [359, 341] width 462 height 354
click at [533, 36] on header "Pull Transcript from Attention Conversation ID Pull Transcript from Attention C…" at bounding box center [343, 46] width 510 height 31
click at [534, 48] on span "Test" at bounding box center [536, 45] width 16 height 11
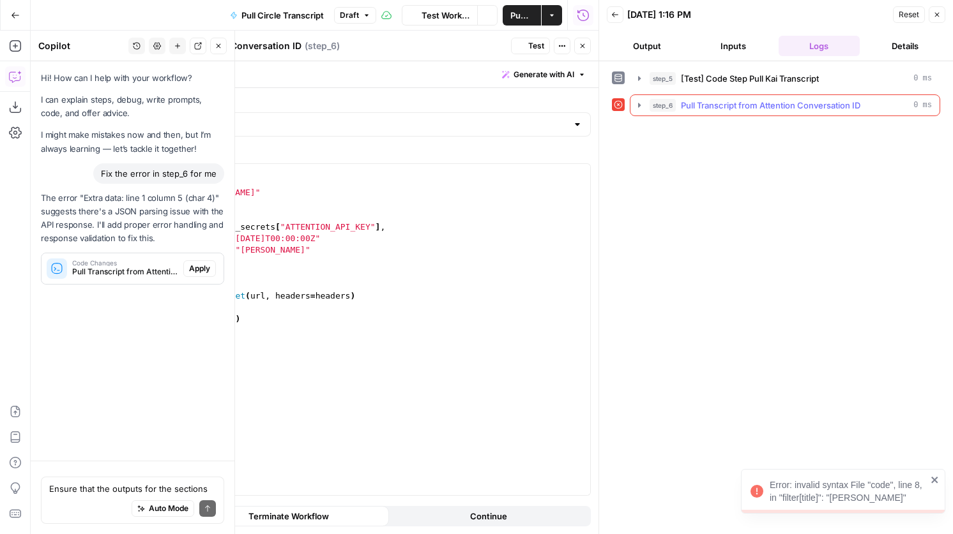
click at [716, 106] on span "Pull Transcript from Attention Conversation ID" at bounding box center [770, 105] width 179 height 13
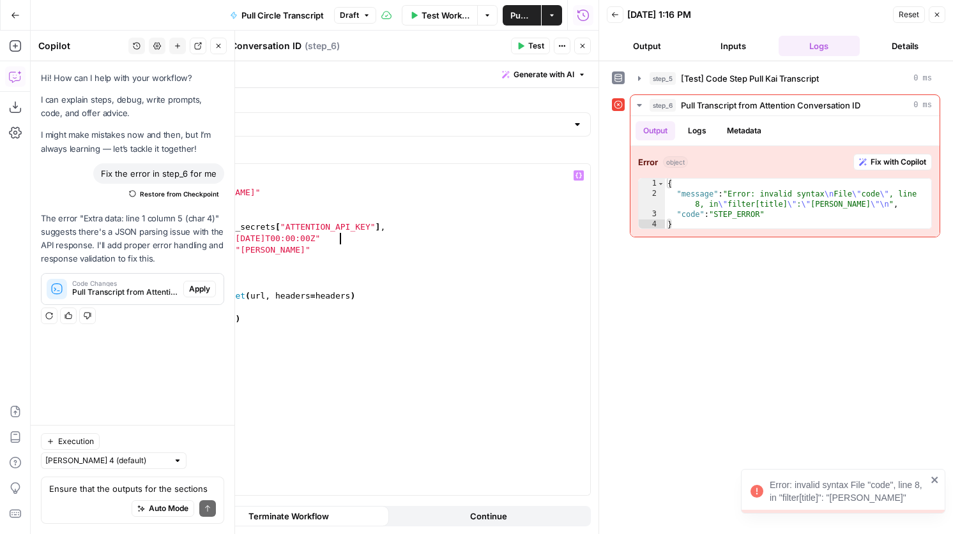
click at [351, 238] on div "import requests url = "[URL][DOMAIN_NAME]" headers = { "Authorization" : _secre…" at bounding box center [359, 341] width 462 height 354
click at [517, 45] on icon "button" at bounding box center [521, 46] width 8 height 8
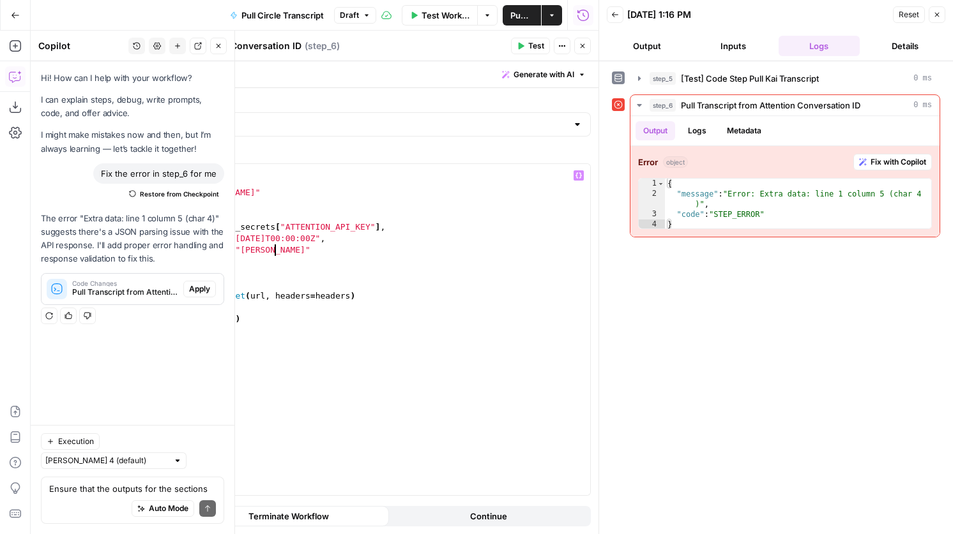
scroll to position [0, 10]
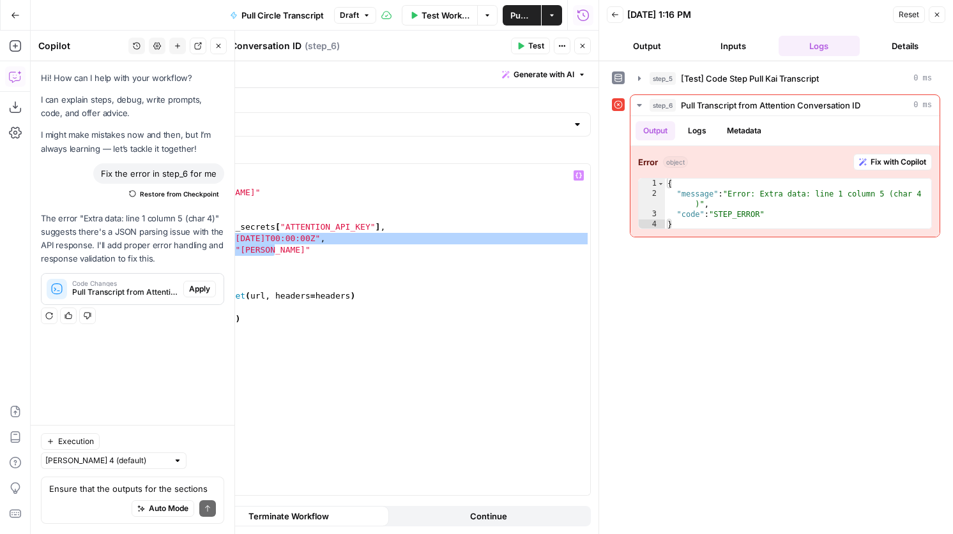
drag, startPoint x: 309, startPoint y: 249, endPoint x: 110, endPoint y: 241, distance: 199.4
click at [110, 241] on div "**********" at bounding box center [343, 329] width 494 height 331
click at [159, 255] on div "import requests url = "[URL][DOMAIN_NAME]" headers = { "Authorization" : _secre…" at bounding box center [359, 341] width 462 height 354
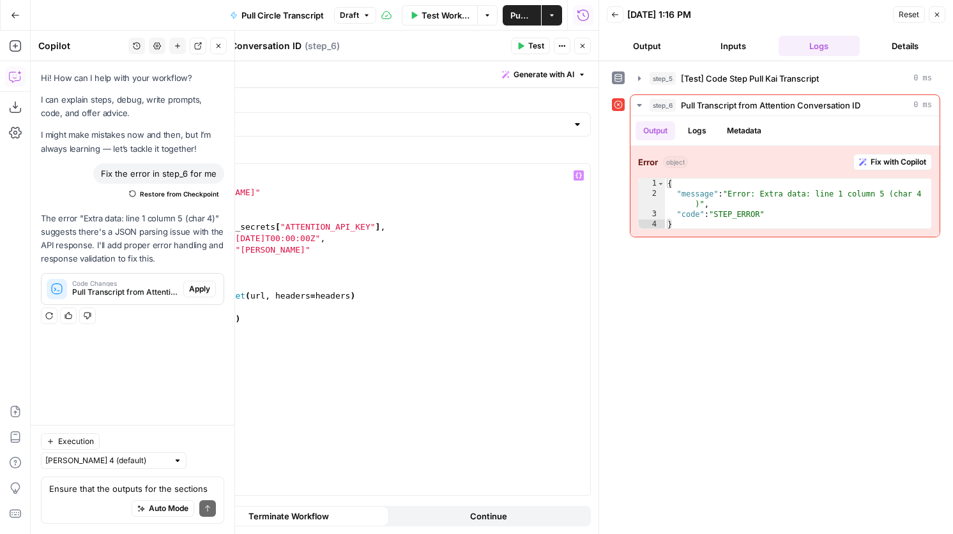
click at [280, 249] on div "import requests url = "[URL][DOMAIN_NAME]" headers = { "Authorization" : _secre…" at bounding box center [359, 341] width 462 height 354
click at [341, 239] on div "import requests url = "[URL][DOMAIN_NAME]" headers = { "Authorization" : _secre…" at bounding box center [359, 341] width 462 height 354
click at [153, 249] on div "import requests url = "[URL][DOMAIN_NAME]" headers = { "Authorization" : _secre…" at bounding box center [359, 341] width 462 height 354
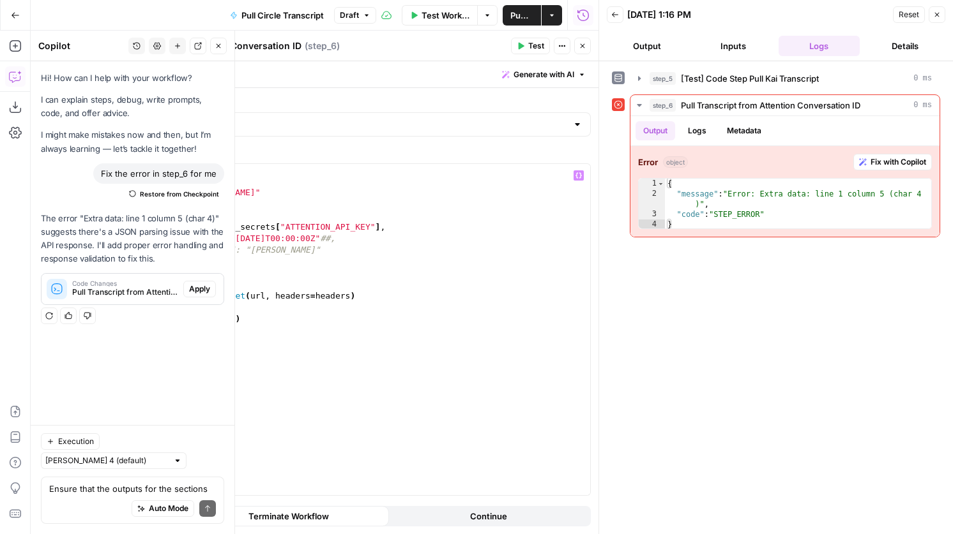
click at [530, 54] on button "Test" at bounding box center [530, 46] width 39 height 17
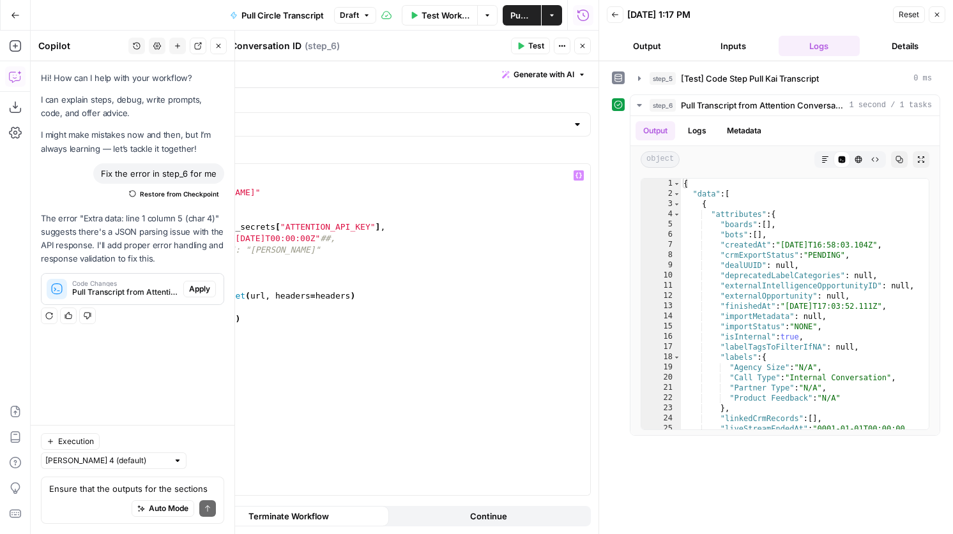
click at [285, 237] on div "import requests url = "[URL][DOMAIN_NAME]" headers = { "Authorization" : _secre…" at bounding box center [359, 341] width 462 height 354
click at [520, 44] on icon "button" at bounding box center [521, 46] width 6 height 7
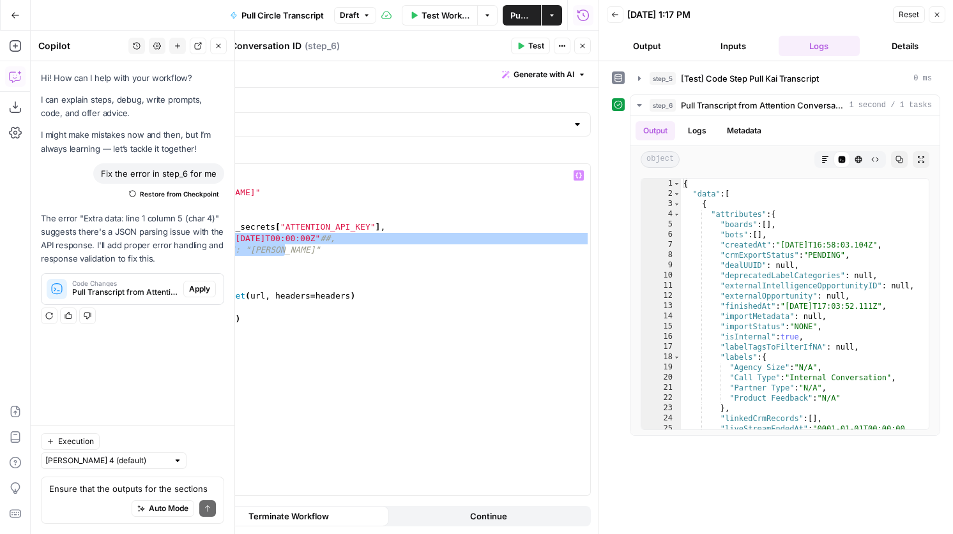
drag, startPoint x: 347, startPoint y: 247, endPoint x: 151, endPoint y: 237, distance: 195.7
click at [151, 237] on div "import requests url = "[URL][DOMAIN_NAME]" headers = { "Authorization" : _secre…" at bounding box center [359, 341] width 462 height 354
type textarea "**********"
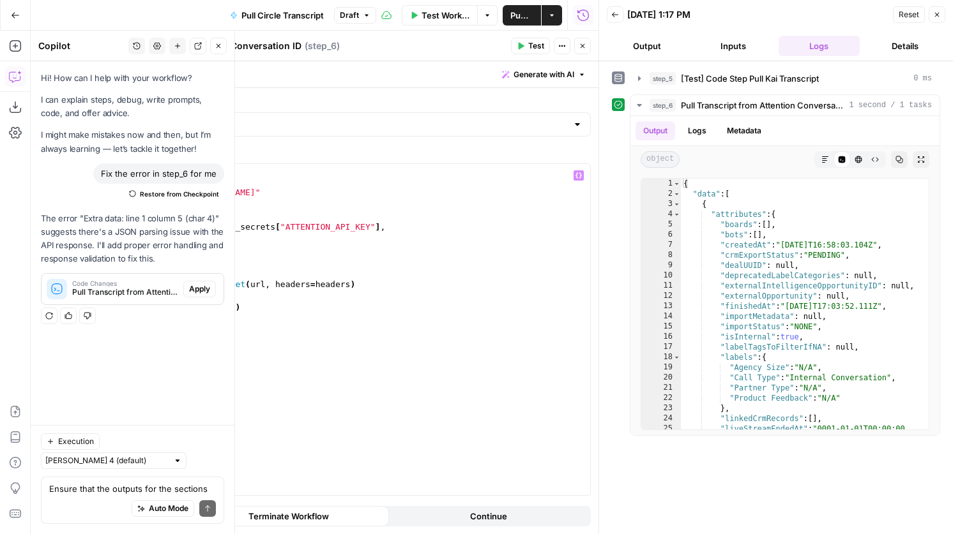
scroll to position [0, 0]
type textarea "**********"
click at [177, 246] on div "import requests url = "[URL][DOMAIN_NAME]" headers = { "Authorization" : _secre…" at bounding box center [359, 341] width 462 height 354
type textarea "**********"
type textarea "*"
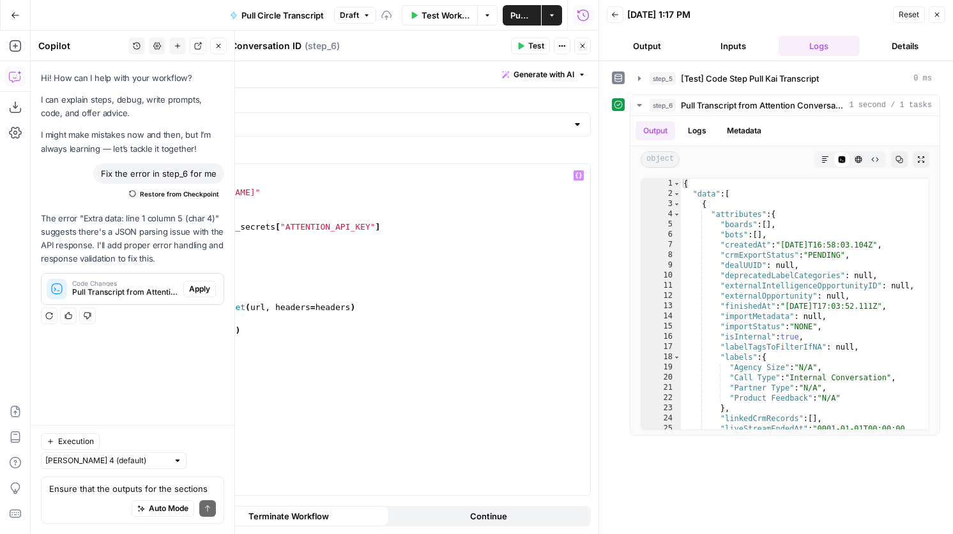
scroll to position [0, 7]
paste textarea "**********"
click at [349, 311] on div "import requests url = "[URL][DOMAIN_NAME]" headers = { "Authorization" : _secre…" at bounding box center [359, 341] width 462 height 354
click at [526, 38] on button "Test" at bounding box center [530, 46] width 39 height 17
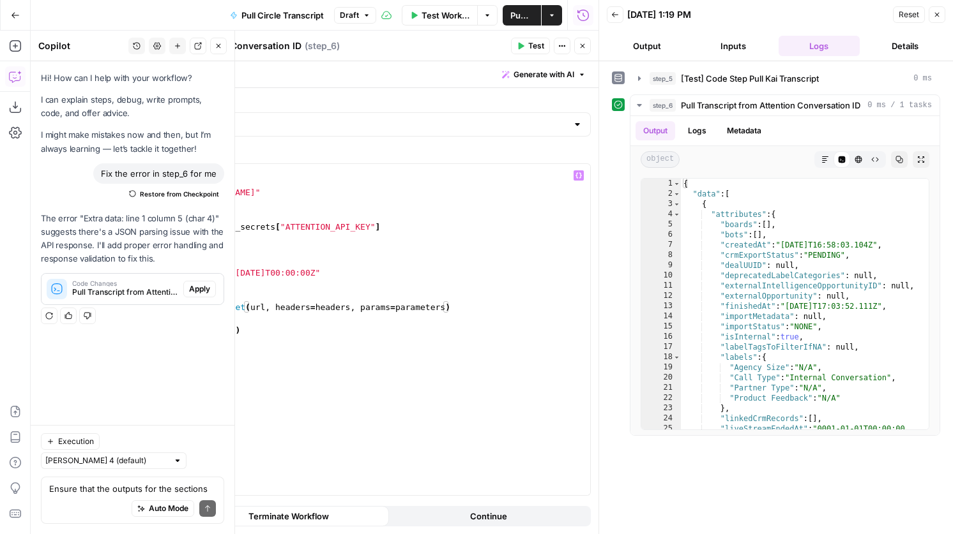
type textarea "*"
click at [237, 280] on div "import requests url = "[URL][DOMAIN_NAME]" headers = { "Authorization" : _secre…" at bounding box center [359, 341] width 462 height 354
type textarea "*"
click at [354, 271] on div "import requests url = "[URL][DOMAIN_NAME]" headers = { "Authorization" : _secre…" at bounding box center [359, 341] width 462 height 354
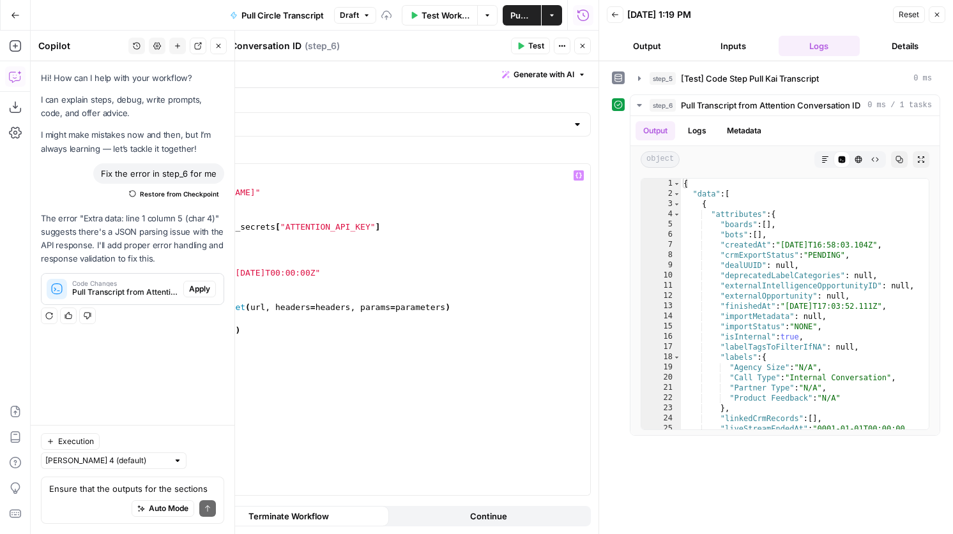
type textarea "**********"
type textarea "*"
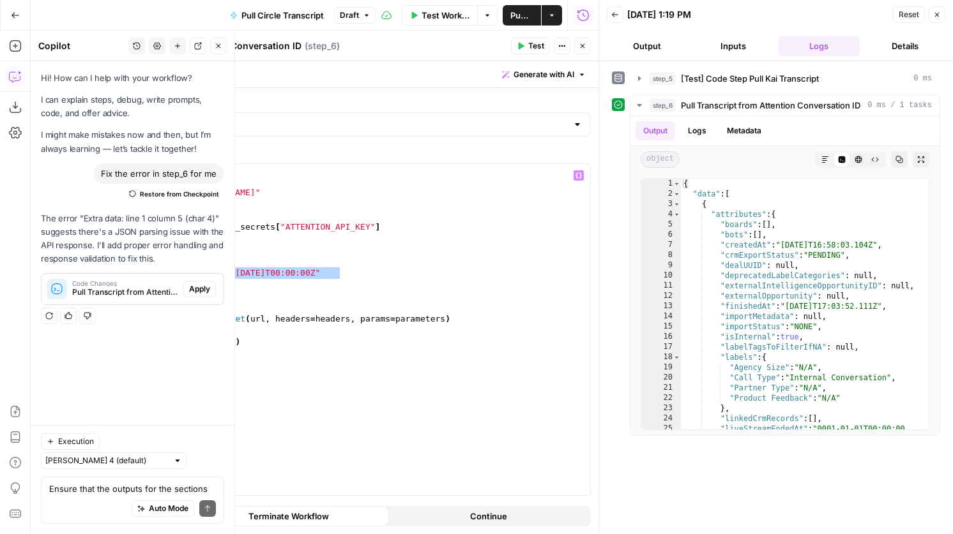
drag, startPoint x: 342, startPoint y: 277, endPoint x: 232, endPoint y: 276, distance: 109.8
click at [232, 276] on div "import requests url = "[URL][DOMAIN_NAME]" headers = { "Authorization" : _secre…" at bounding box center [359, 341] width 462 height 354
click at [245, 282] on div "import requests url = "[URL][DOMAIN_NAME]" headers = { "Authorization" : _secre…" at bounding box center [359, 341] width 462 height 354
paste textarea "**********"
click at [289, 286] on div "import requests url = "[URL][DOMAIN_NAME]" headers = { "Authorization" : _secre…" at bounding box center [359, 341] width 462 height 354
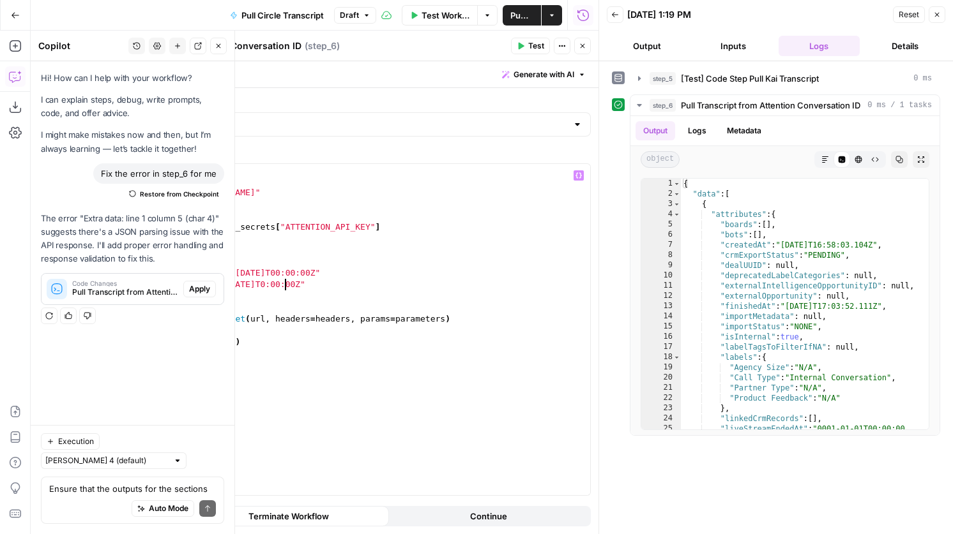
scroll to position [0, 11]
click at [533, 46] on span "Test" at bounding box center [536, 45] width 16 height 11
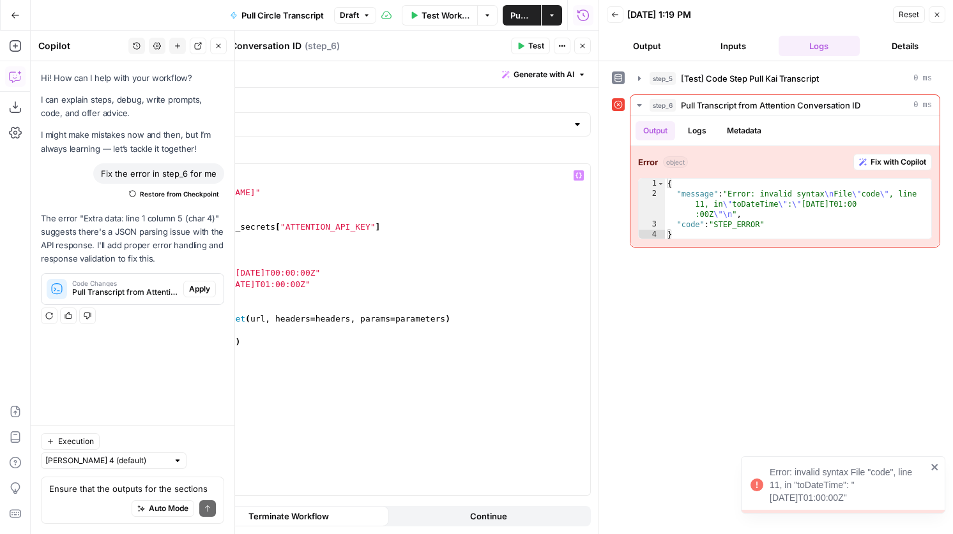
click at [345, 273] on div "import requests url = "[URL][DOMAIN_NAME]" headers = { "Authorization" : _secre…" at bounding box center [359, 341] width 462 height 354
click at [527, 39] on button "Test" at bounding box center [530, 46] width 39 height 17
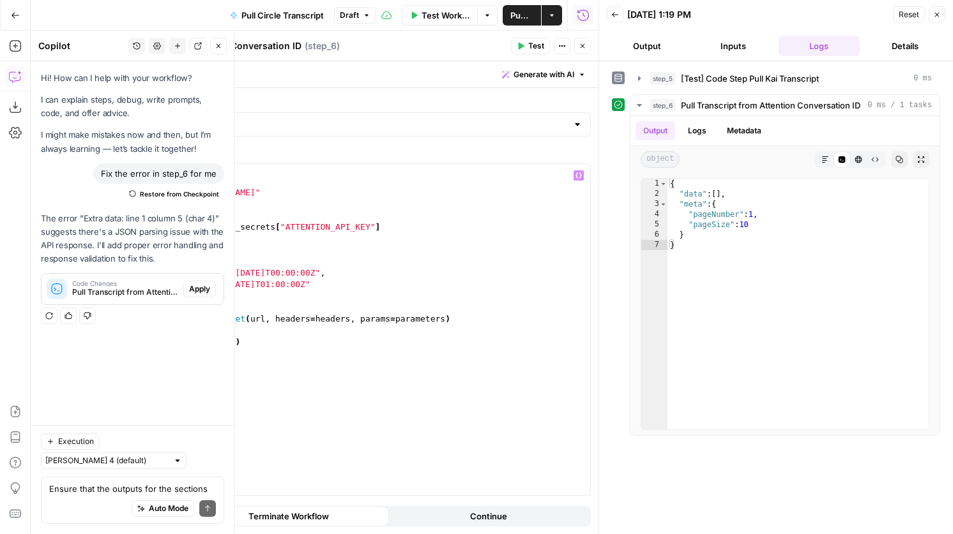
type textarea "**********"
drag, startPoint x: 338, startPoint y: 283, endPoint x: 151, endPoint y: 285, distance: 186.5
click at [151, 285] on div "import requests url = "[URL][DOMAIN_NAME]" headers = { "Authorization" : _secre…" at bounding box center [359, 341] width 462 height 354
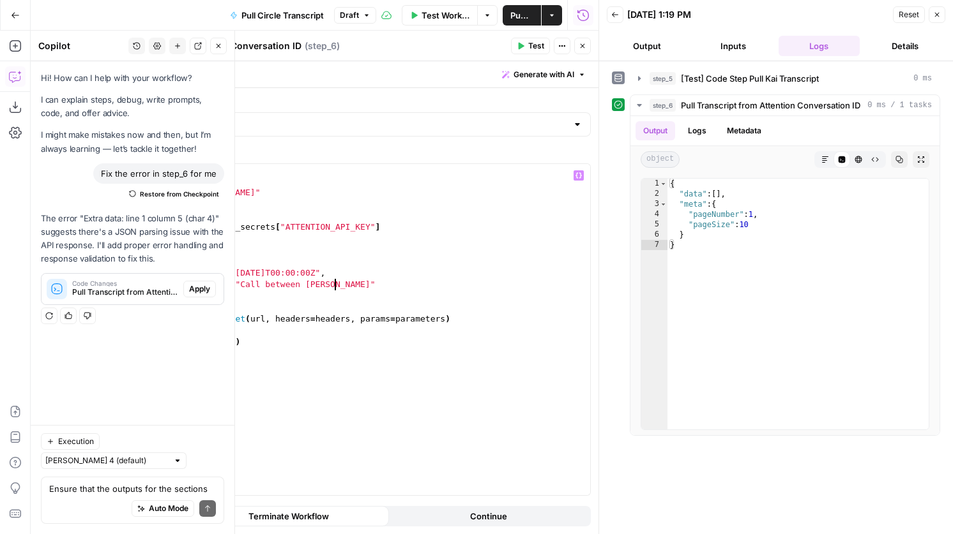
click at [521, 50] on button "Test" at bounding box center [530, 46] width 39 height 17
click at [337, 285] on div "import requests url = "[URL][DOMAIN_NAME]" headers = { "Authorization" : _secre…" at bounding box center [359, 341] width 462 height 354
click at [538, 45] on span "Test" at bounding box center [536, 45] width 16 height 11
drag, startPoint x: 387, startPoint y: 284, endPoint x: 373, endPoint y: 282, distance: 14.3
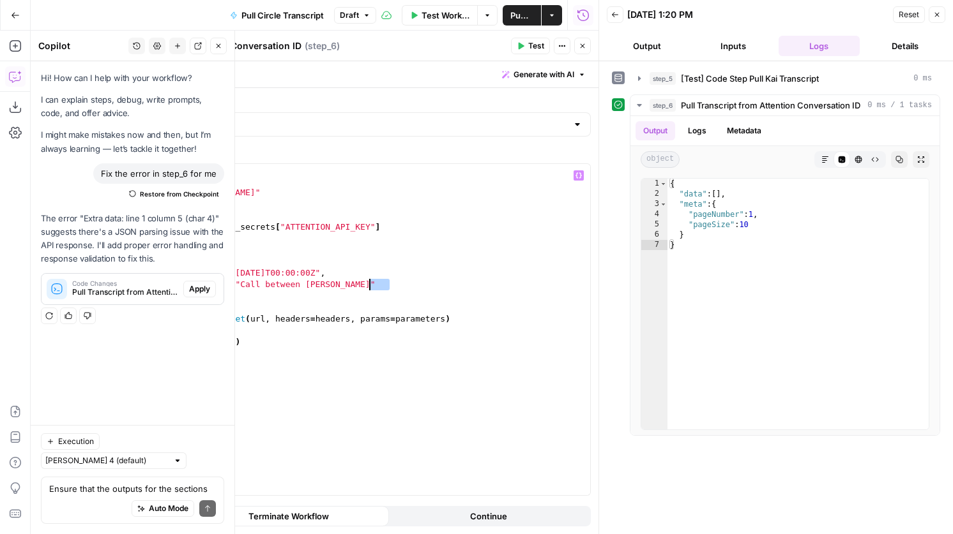
click at [373, 282] on div "import requests url = "[URL][DOMAIN_NAME]" headers = { "Authorization" : _secre…" at bounding box center [359, 341] width 462 height 354
click at [282, 271] on div "import requests url = "[URL][DOMAIN_NAME]" headers = { "Authorization" : _secre…" at bounding box center [359, 341] width 462 height 354
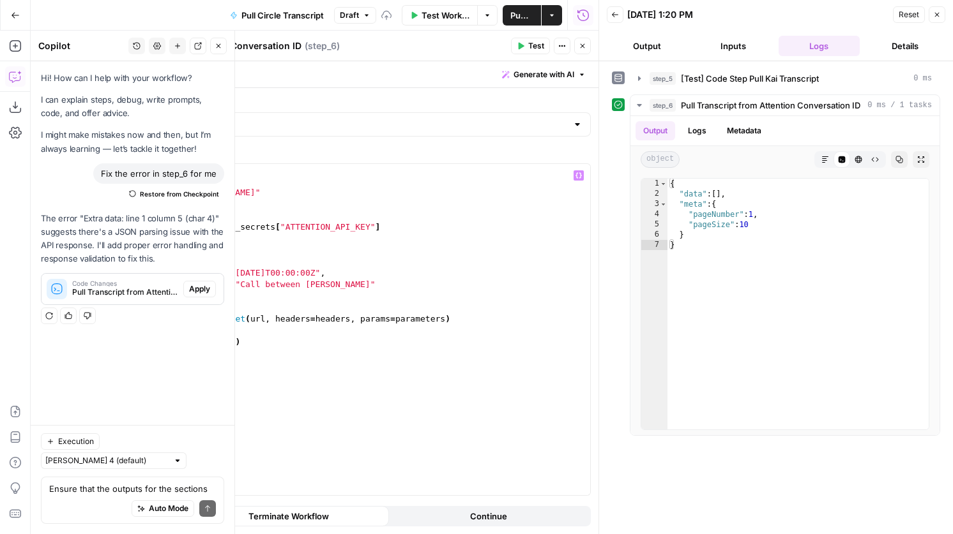
click at [526, 44] on button "Test" at bounding box center [530, 46] width 39 height 17
click at [282, 274] on div "import requests url = "[URL][DOMAIN_NAME]" headers = { "Authorization" : _secre…" at bounding box center [359, 341] width 462 height 354
click at [548, 42] on button "Test" at bounding box center [530, 46] width 39 height 17
click at [384, 285] on div "import requests url = "[URL][DOMAIN_NAME]" headers = { "Authorization" : _secre…" at bounding box center [359, 341] width 462 height 354
drag, startPoint x: 386, startPoint y: 285, endPoint x: 240, endPoint y: 289, distance: 146.3
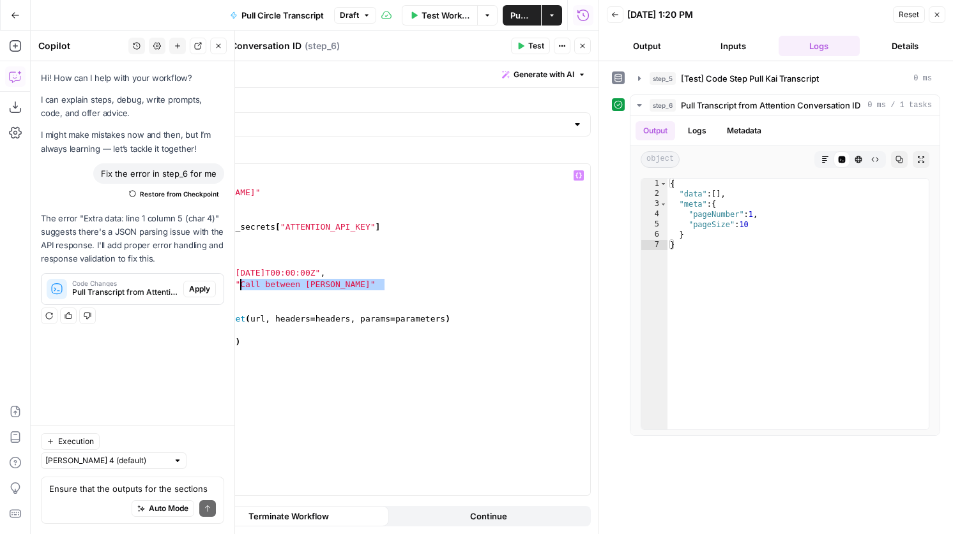
click at [240, 289] on div "import requests url = "[URL][DOMAIN_NAME]" headers = { "Authorization" : _secre…" at bounding box center [359, 341] width 462 height 354
click at [151, 285] on div "import requests url = "[URL][DOMAIN_NAME]" headers = { "Authorization" : _secre…" at bounding box center [359, 341] width 462 height 354
type textarea "**********"
click at [525, 44] on button "Test" at bounding box center [530, 46] width 39 height 17
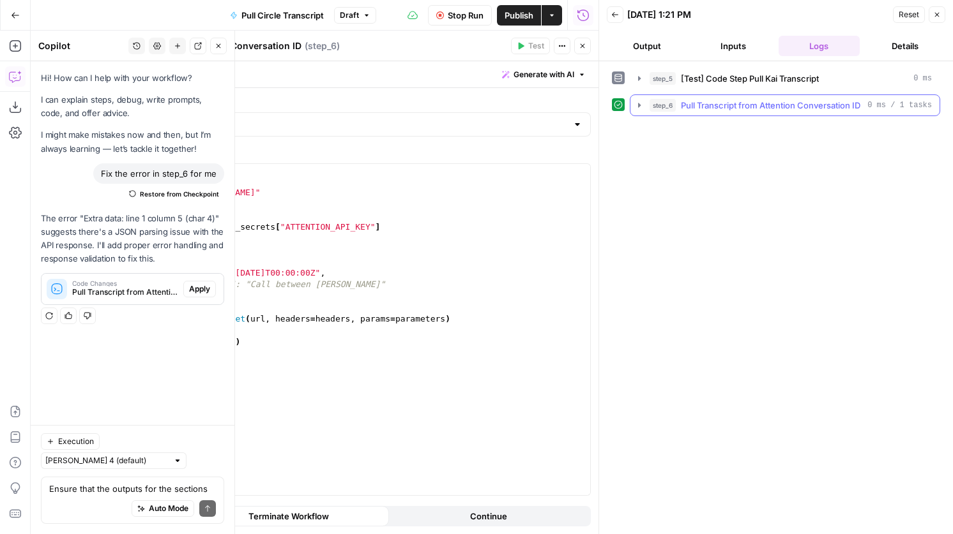
click at [705, 110] on span "Pull Transcript from Attention Conversation ID" at bounding box center [770, 105] width 179 height 13
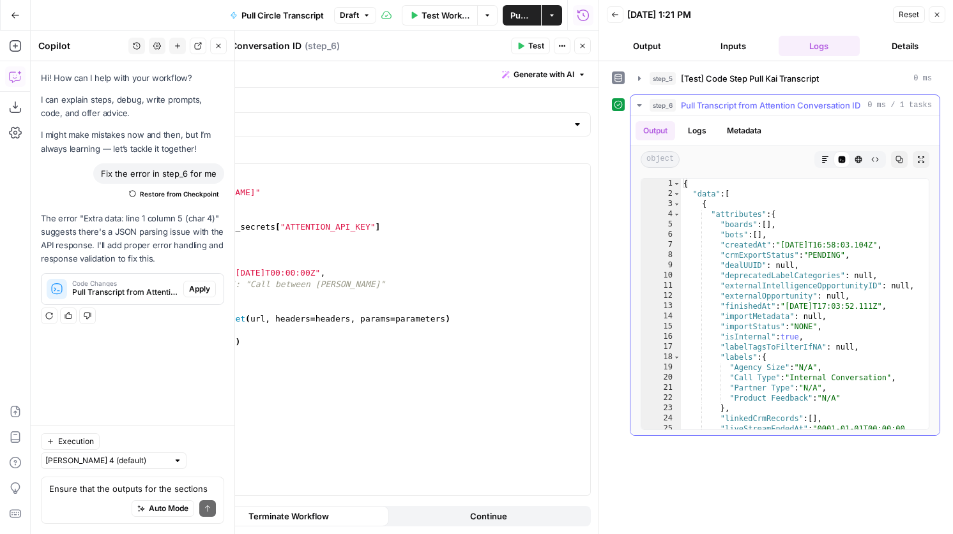
scroll to position [0, 0]
type textarea "*"
click at [679, 214] on span "Toggle code folding, rows 4 through 59" at bounding box center [676, 214] width 7 height 10
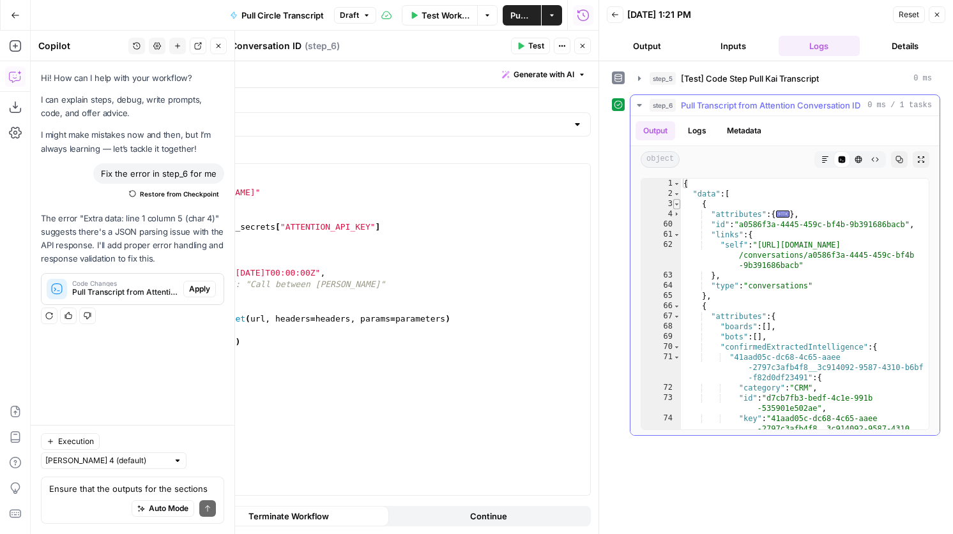
click at [679, 207] on span "Toggle code folding, rows 3 through 65" at bounding box center [676, 204] width 7 height 10
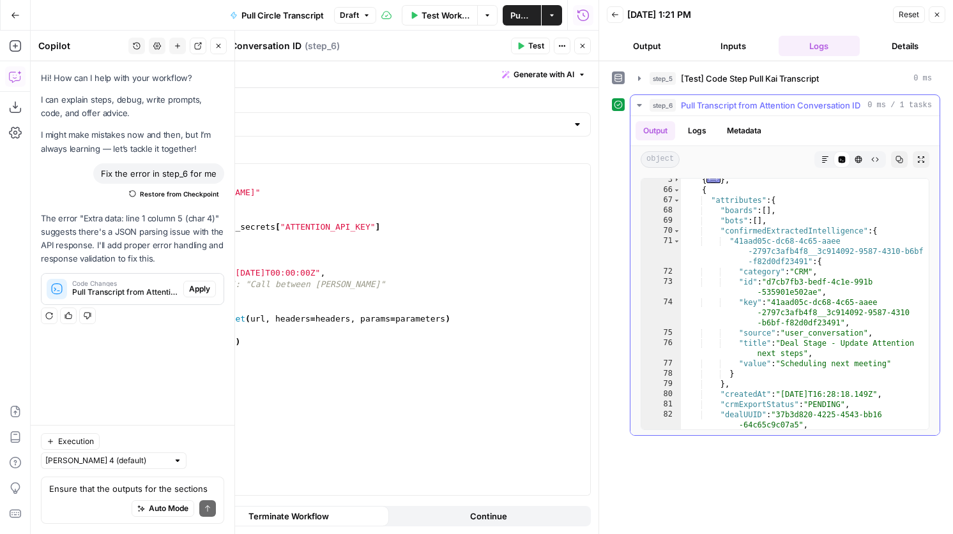
scroll to position [4, 0]
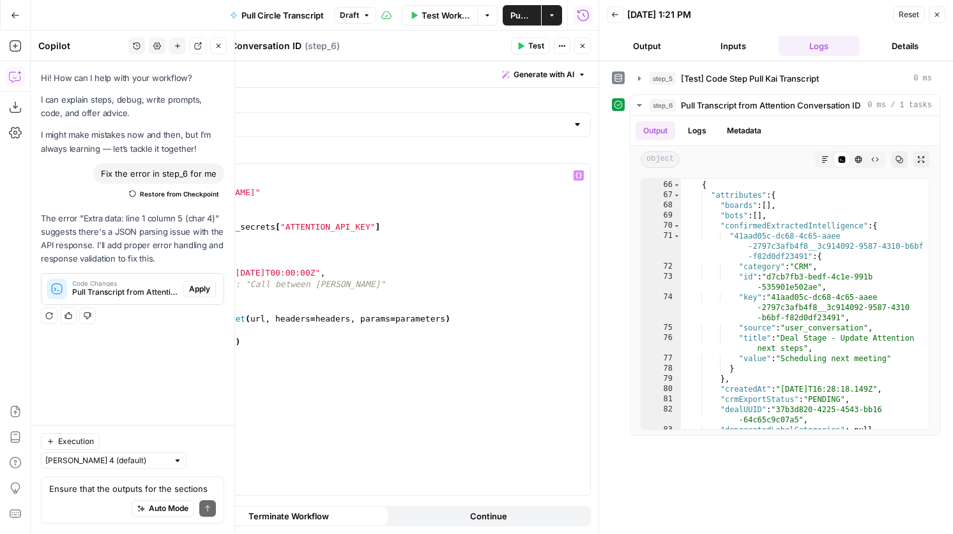
click at [162, 285] on div "import requests url = "[URL][DOMAIN_NAME]" headers = { "Authorization" : _secre…" at bounding box center [359, 341] width 462 height 354
click at [239, 283] on div "import requests url = "[URL][DOMAIN_NAME]" headers = { "Authorization" : _secre…" at bounding box center [359, 341] width 462 height 354
click at [407, 283] on div "import requests url = "[URL][DOMAIN_NAME]" headers = { "Authorization" : _secre…" at bounding box center [359, 341] width 462 height 354
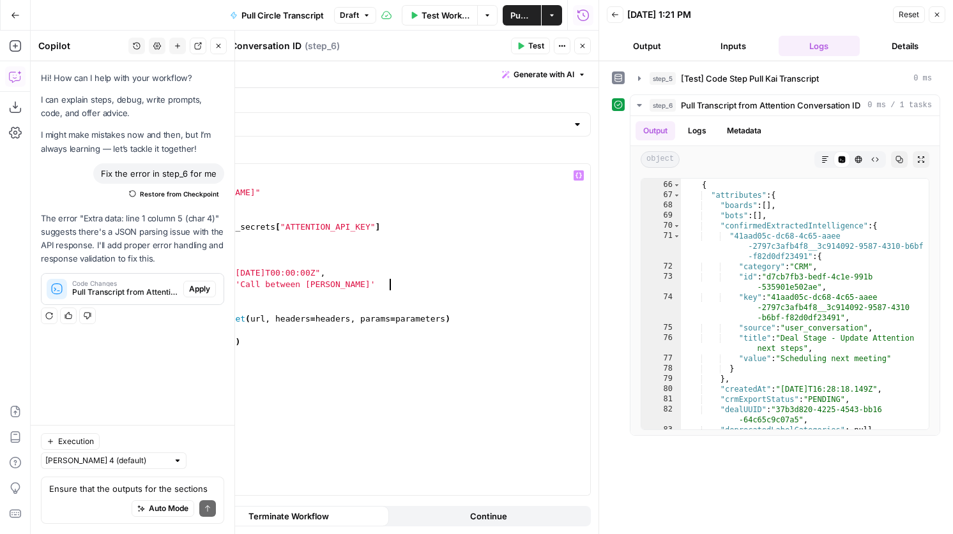
click at [238, 287] on div "import requests url = "[URL][DOMAIN_NAME]" headers = { "Authorization" : _secre…" at bounding box center [359, 341] width 462 height 354
click at [233, 282] on div "import requests url = "[URL][DOMAIN_NAME]" headers = { "Authorization" : _secre…" at bounding box center [359, 341] width 462 height 354
click at [398, 284] on div "import requests url = "[URL][DOMAIN_NAME]" headers = { "Authorization" : _secre…" at bounding box center [359, 341] width 462 height 354
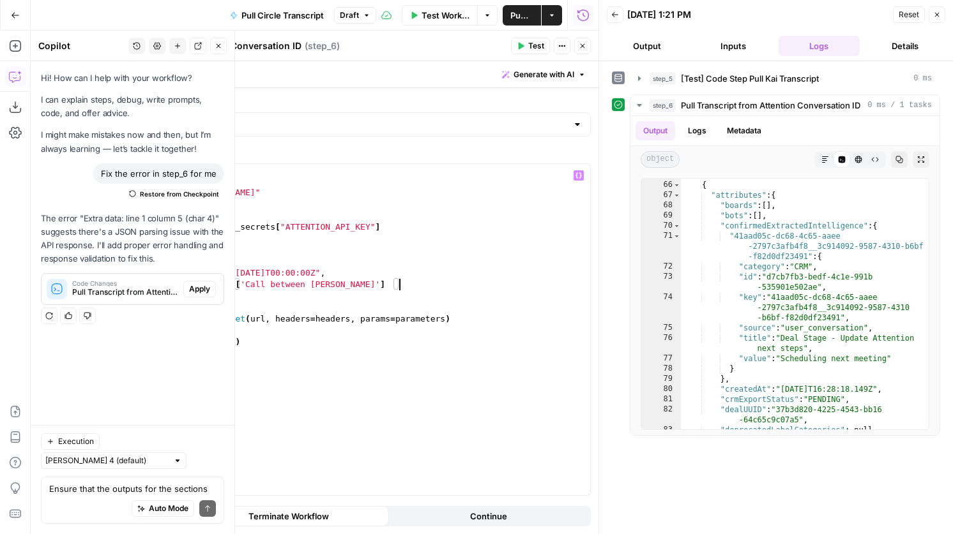
click at [536, 48] on span "Test" at bounding box center [536, 45] width 16 height 11
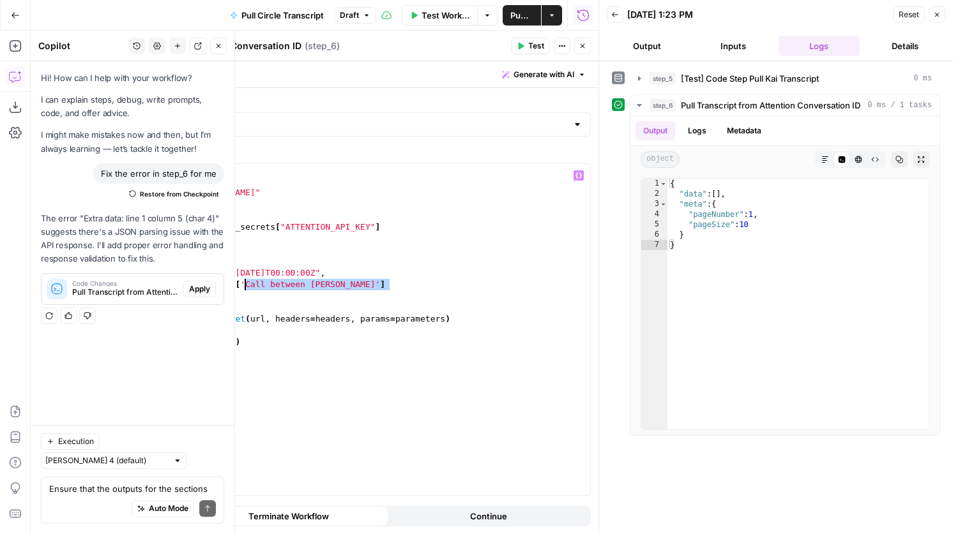
drag, startPoint x: 391, startPoint y: 285, endPoint x: 245, endPoint y: 282, distance: 146.3
click at [245, 282] on div "import requests url = "[URL][DOMAIN_NAME]" headers = { "Authorization" : _secre…" at bounding box center [359, 341] width 462 height 354
click at [543, 43] on span "Test" at bounding box center [536, 45] width 16 height 11
click at [278, 287] on div "import requests url = "[URL][DOMAIN_NAME]" headers = { "Authorization" : _secre…" at bounding box center [359, 341] width 462 height 354
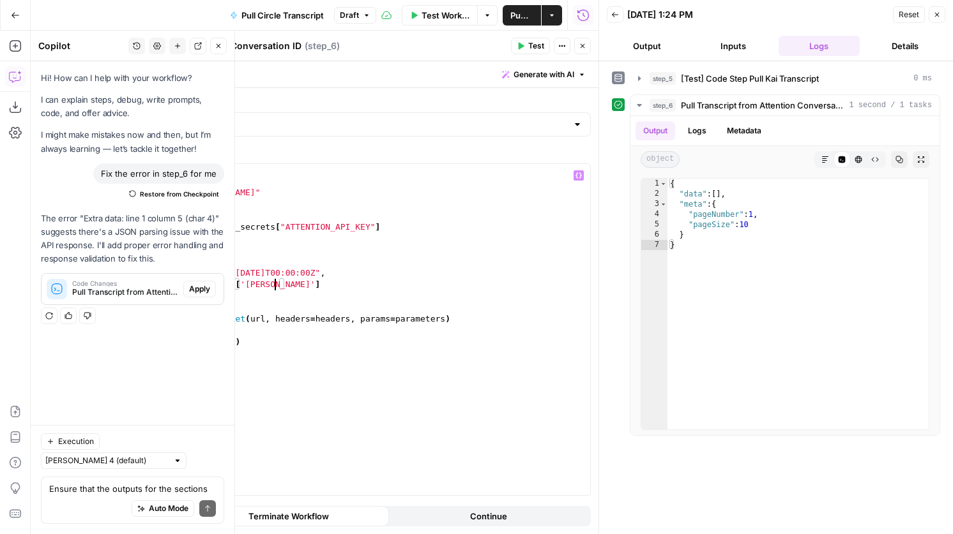
click at [273, 284] on div "import requests url = "[URL][DOMAIN_NAME]" headers = { "Authorization" : _secre…" at bounding box center [359, 341] width 462 height 354
click at [528, 46] on span "Test" at bounding box center [536, 45] width 16 height 11
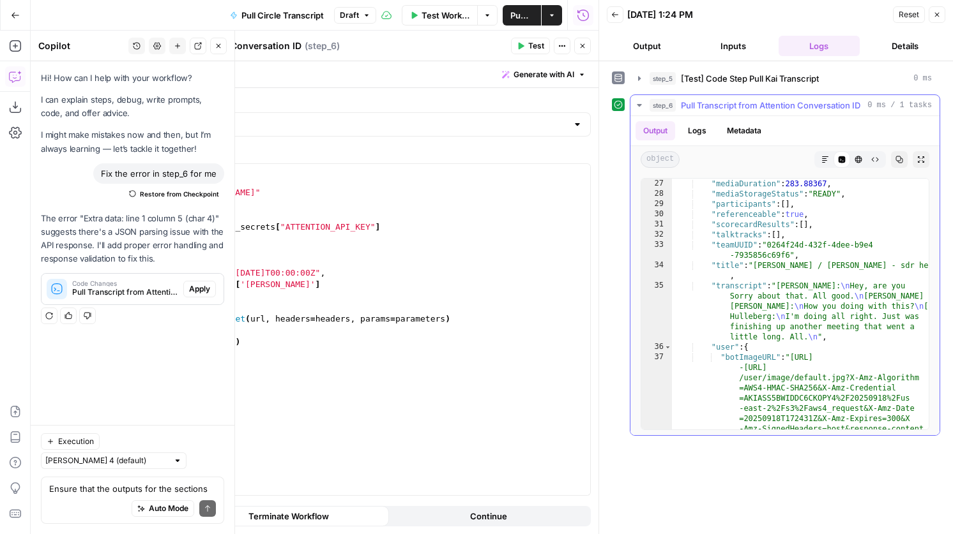
scroll to position [286, 0]
drag, startPoint x: 275, startPoint y: 285, endPoint x: 245, endPoint y: 285, distance: 29.4
click at [245, 285] on div "import requests url = "[URL][DOMAIN_NAME]" headers = { "Authorization" : _secre…" at bounding box center [359, 341] width 462 height 354
click at [284, 276] on div "import requests url = "[URL][DOMAIN_NAME]" headers = { "Authorization" : _secre…" at bounding box center [359, 341] width 462 height 354
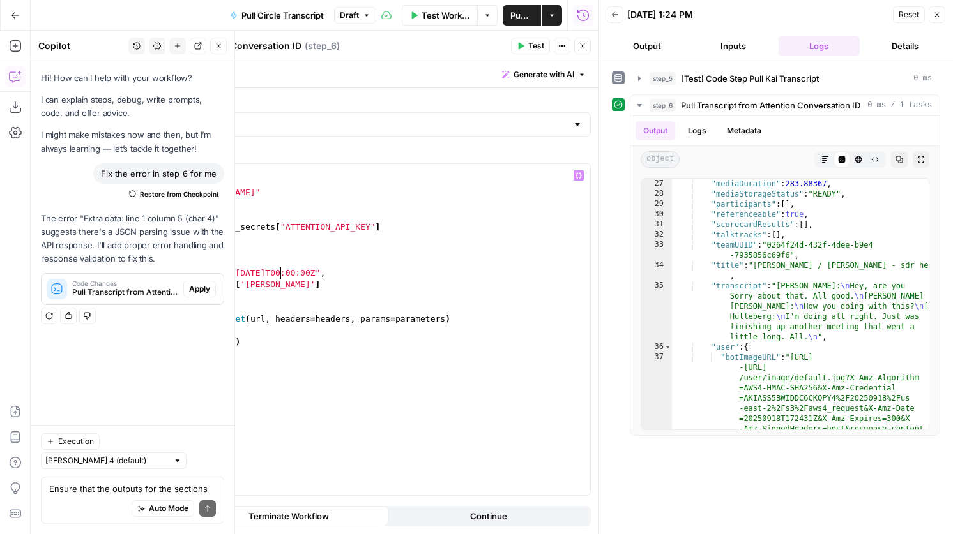
type textarea "**********"
click at [352, 274] on div "import requests url = "[URL][DOMAIN_NAME]" headers = { "Authorization" : _secre…" at bounding box center [359, 341] width 462 height 354
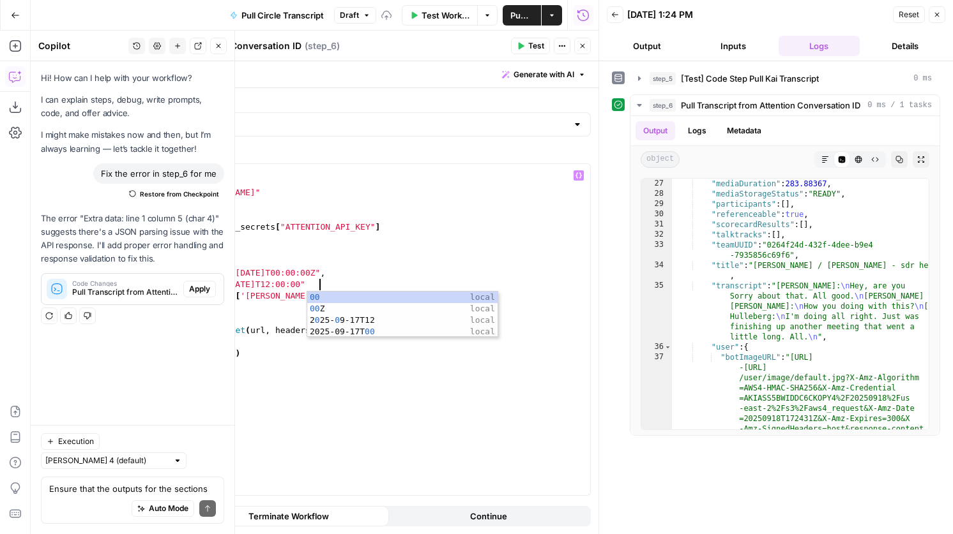
scroll to position [0, 14]
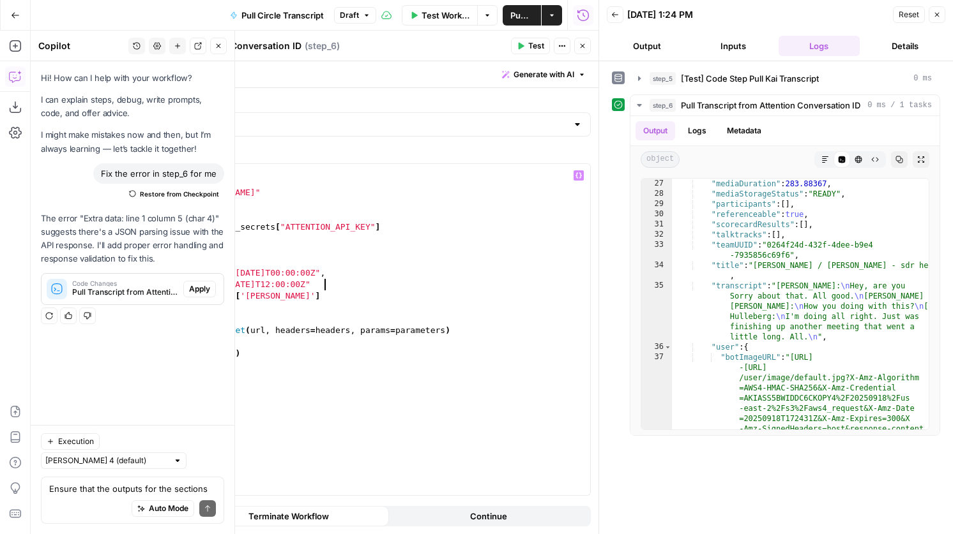
click at [359, 287] on div "import requests url = "[URL][DOMAIN_NAME]" headers = { "Authorization" : _secre…" at bounding box center [359, 341] width 462 height 354
click at [529, 45] on span "Test" at bounding box center [536, 45] width 16 height 11
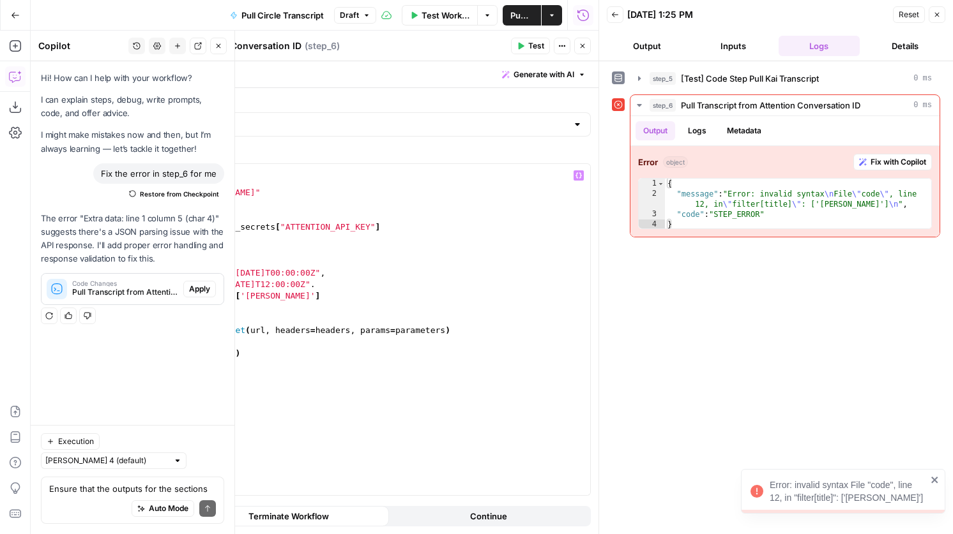
click at [336, 285] on div "import requests url = "[URL][DOMAIN_NAME]" headers = { "Authorization" : _secre…" at bounding box center [359, 341] width 462 height 354
click at [534, 45] on span "Test" at bounding box center [536, 45] width 16 height 11
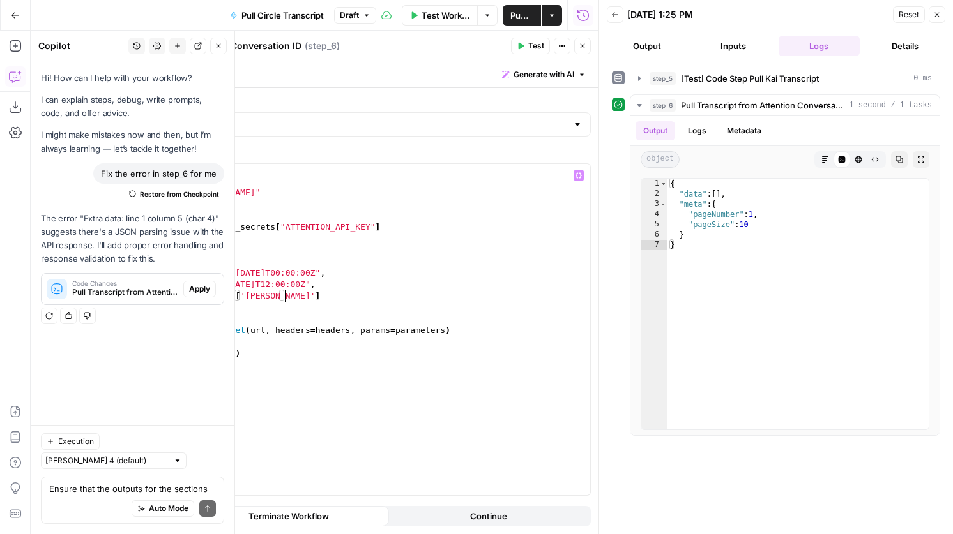
click at [297, 298] on div "import requests url = "[URL][DOMAIN_NAME]" headers = { "Authorization" : _secre…" at bounding box center [359, 341] width 462 height 354
click at [238, 298] on div "import requests url = "[URL][DOMAIN_NAME]" headers = { "Authorization" : _secre…" at bounding box center [359, 341] width 462 height 354
click at [527, 53] on button "Test" at bounding box center [530, 46] width 39 height 17
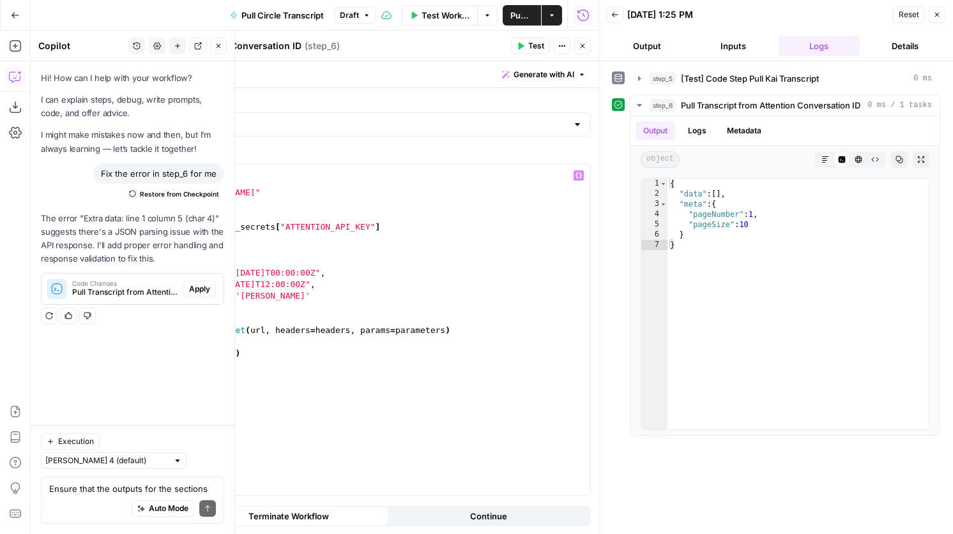
click at [151, 295] on div "import requests url = "[URL][DOMAIN_NAME]" headers = { "Authorization" : _secre…" at bounding box center [359, 341] width 462 height 354
click at [290, 285] on div "import requests url = "[URL][DOMAIN_NAME]" headers = { "Authorization" : _secre…" at bounding box center [359, 341] width 462 height 354
type textarea "**********"
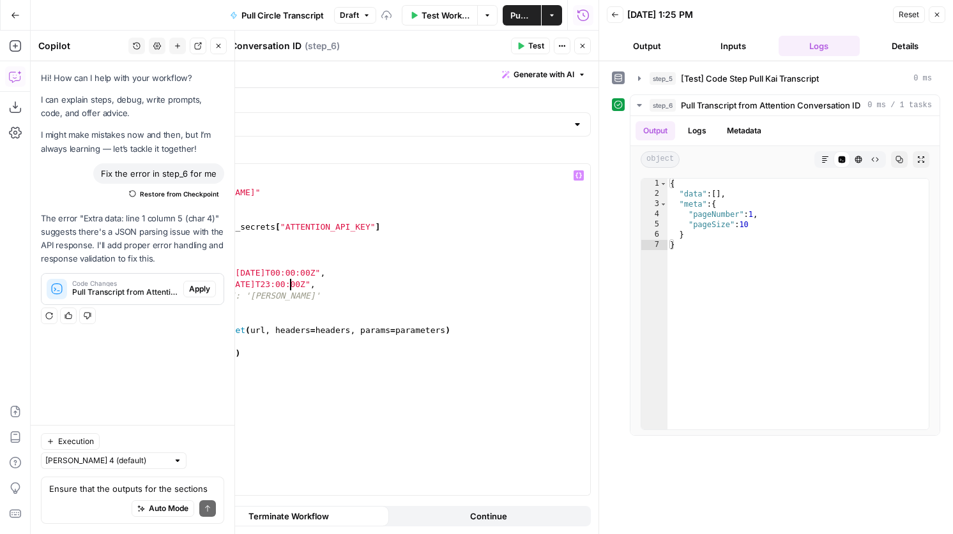
click at [533, 54] on header "Pull Transcript from Attention Conversation ID Pull Transcript from Attention C…" at bounding box center [343, 46] width 510 height 31
click at [533, 54] on button "Test" at bounding box center [530, 46] width 39 height 17
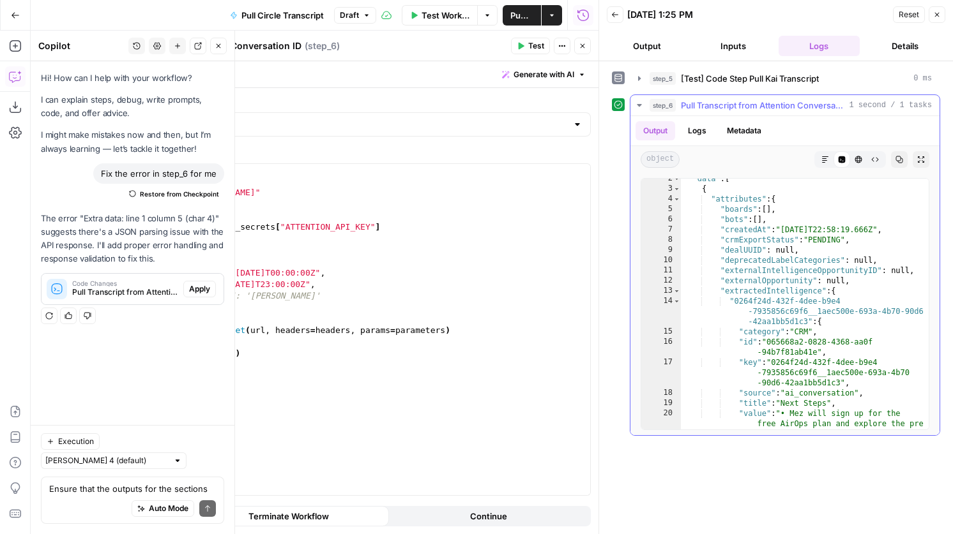
scroll to position [3, 0]
type textarea "*"
click at [679, 199] on span "Toggle code folding, rows 4 through 250" at bounding box center [676, 199] width 7 height 10
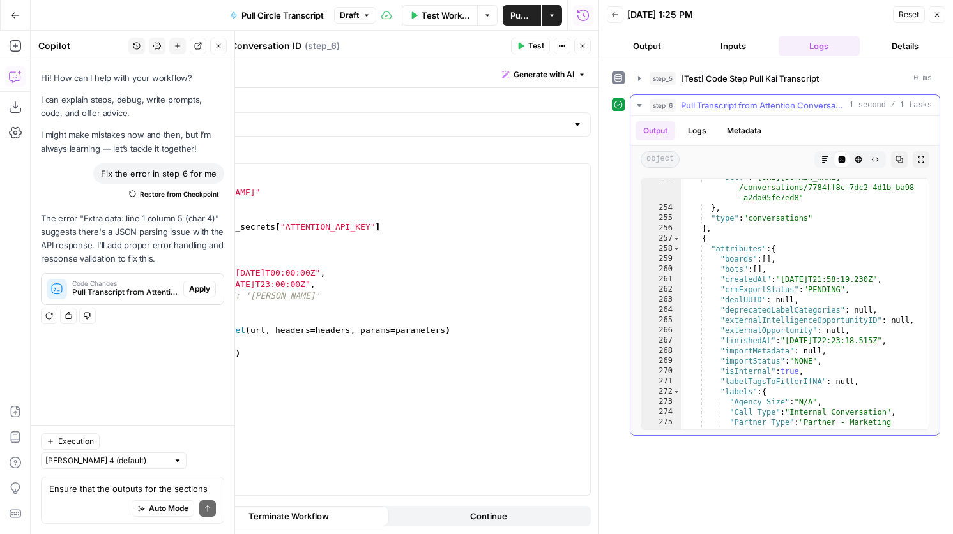
scroll to position [12, 0]
click at [677, 249] on span "Toggle code folding, rows 258 through 315" at bounding box center [676, 249] width 7 height 10
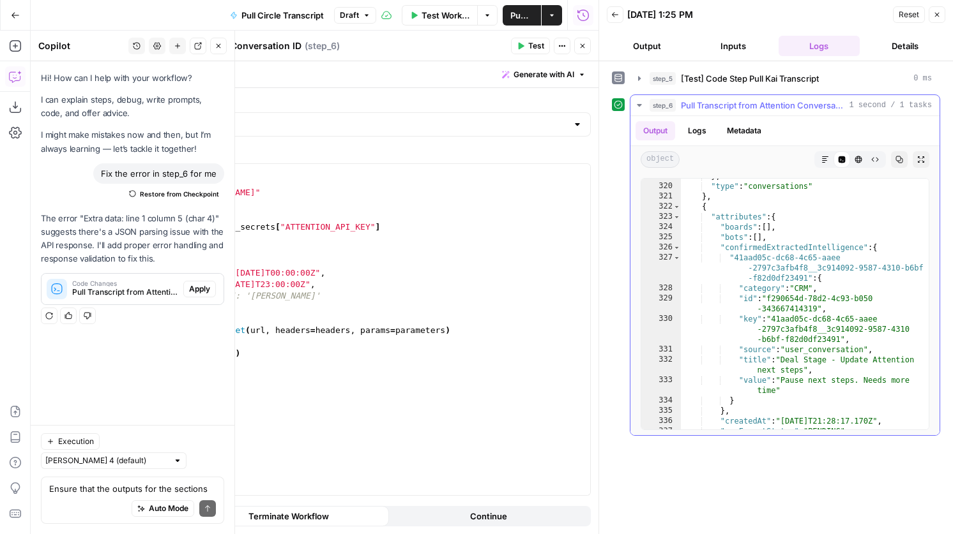
scroll to position [38, 0]
click at [676, 218] on span "Toggle code folding, rows 323 through 591" at bounding box center [676, 217] width 7 height 10
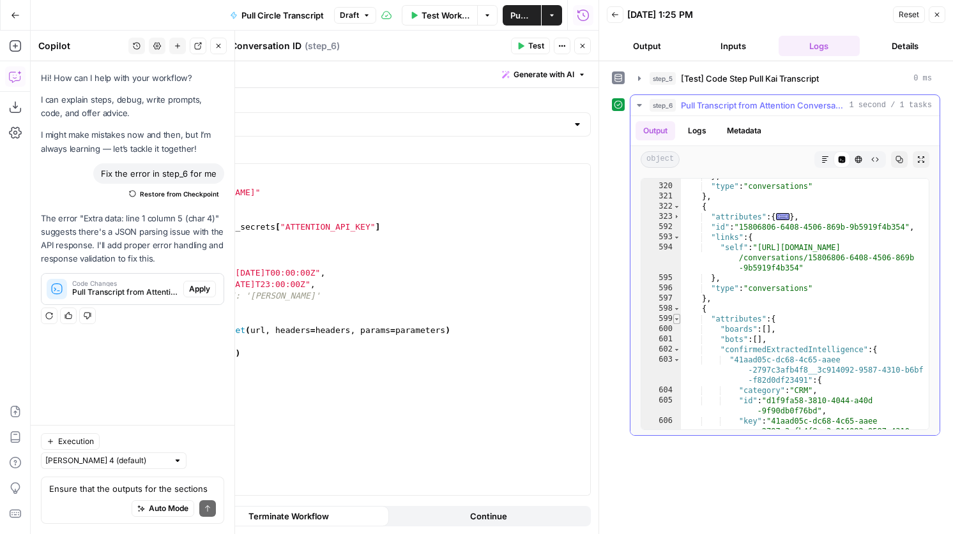
click at [677, 319] on span "Toggle code folding, rows 599 through 872" at bounding box center [676, 319] width 7 height 10
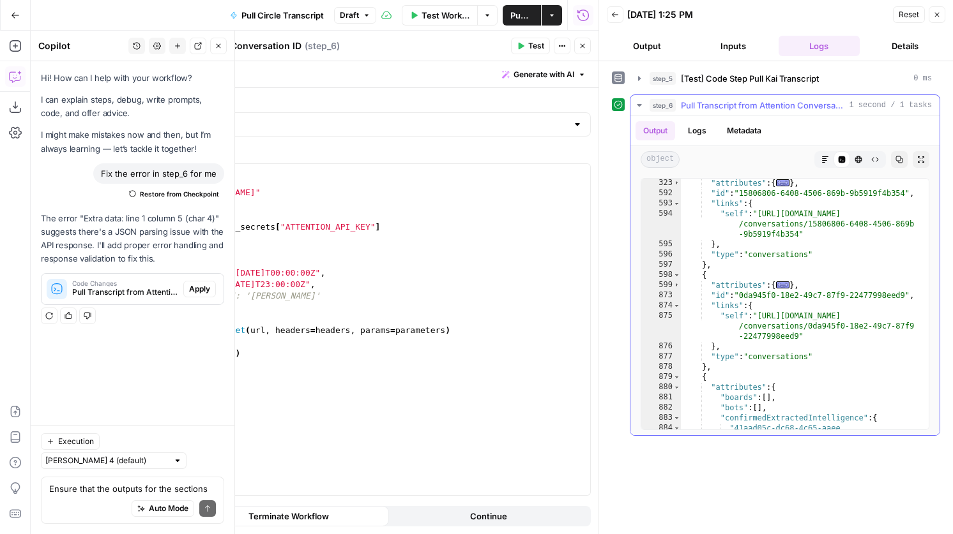
scroll to position [73, 0]
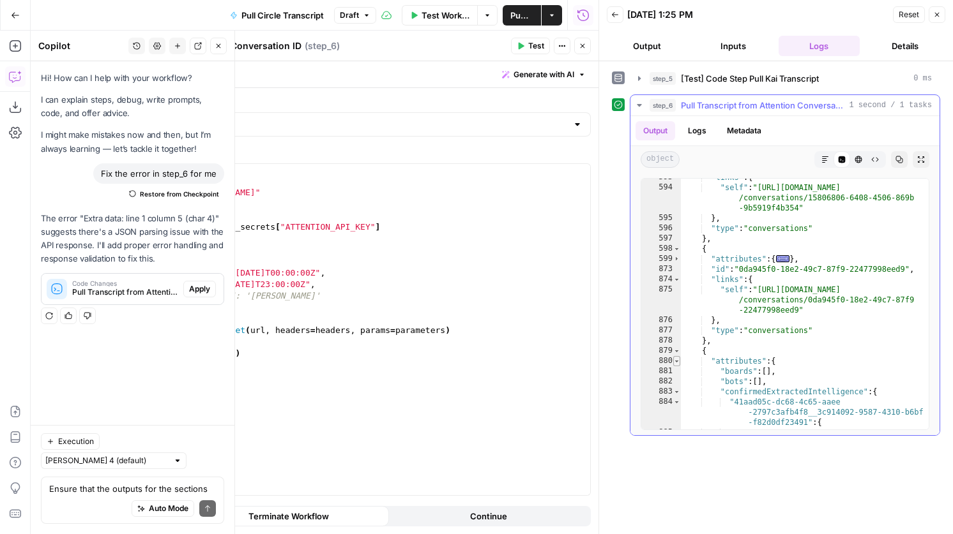
click at [676, 363] on span "Toggle code folding, rows 880 through 1136" at bounding box center [676, 361] width 7 height 10
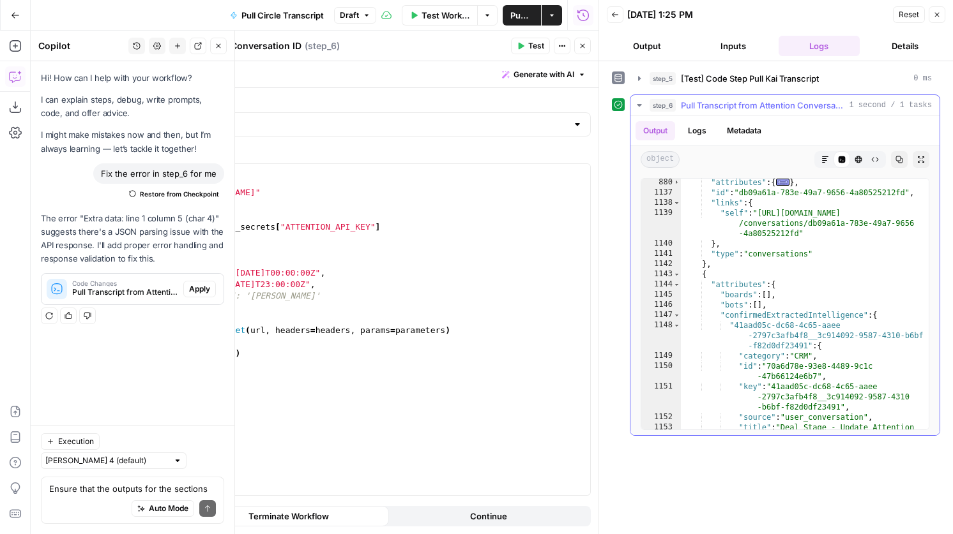
scroll to position [142, 0]
click at [677, 284] on span "Toggle code folding, rows 1144 through 1400" at bounding box center [676, 285] width 7 height 10
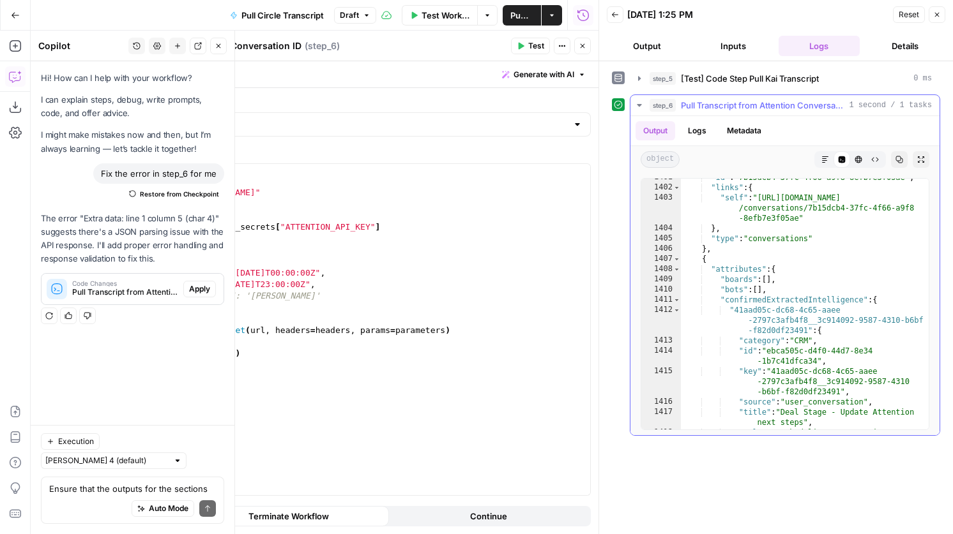
scroll to position [214, 0]
click at [675, 272] on span "Toggle code folding, rows 1408 through 1682" at bounding box center [676, 269] width 7 height 10
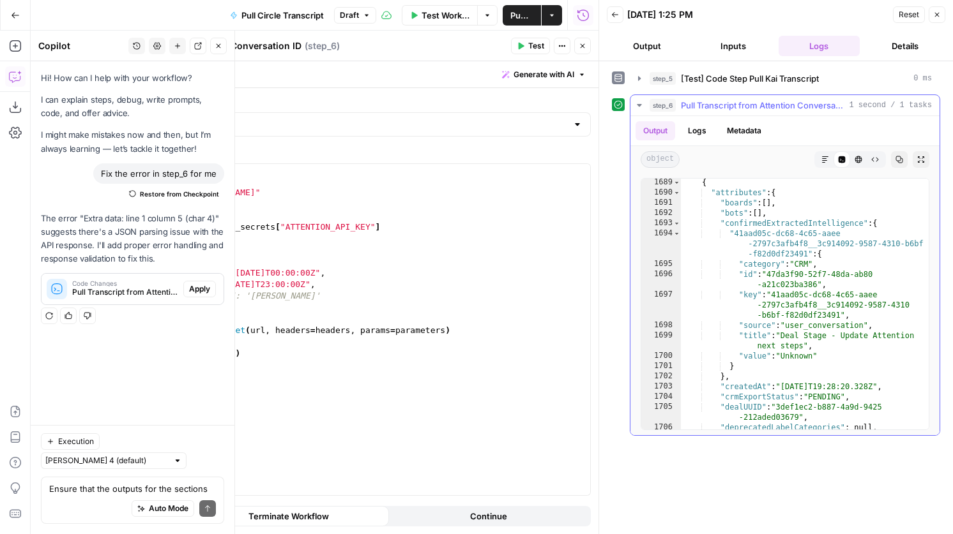
scroll to position [399, 0]
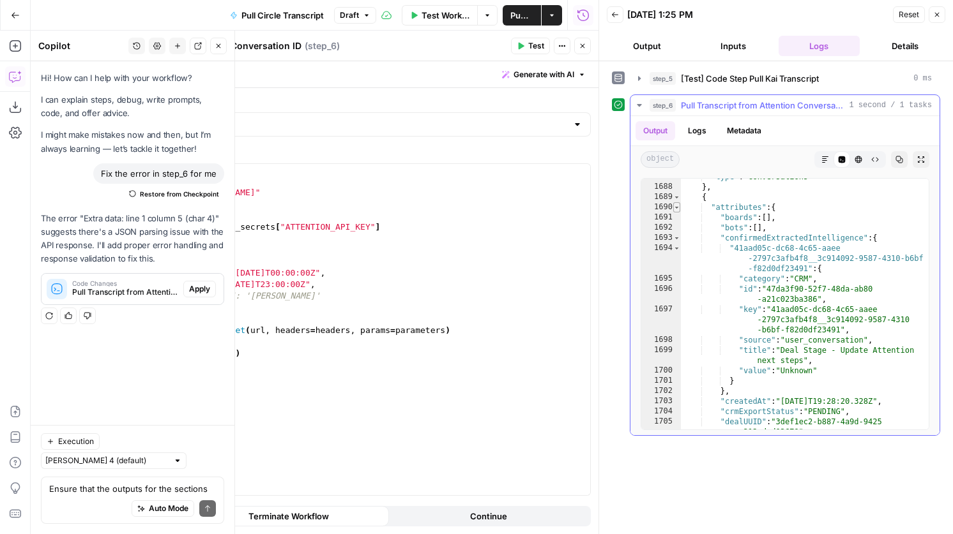
click at [677, 208] on span "Toggle code folding, rows 1690 through 1958" at bounding box center [676, 207] width 7 height 10
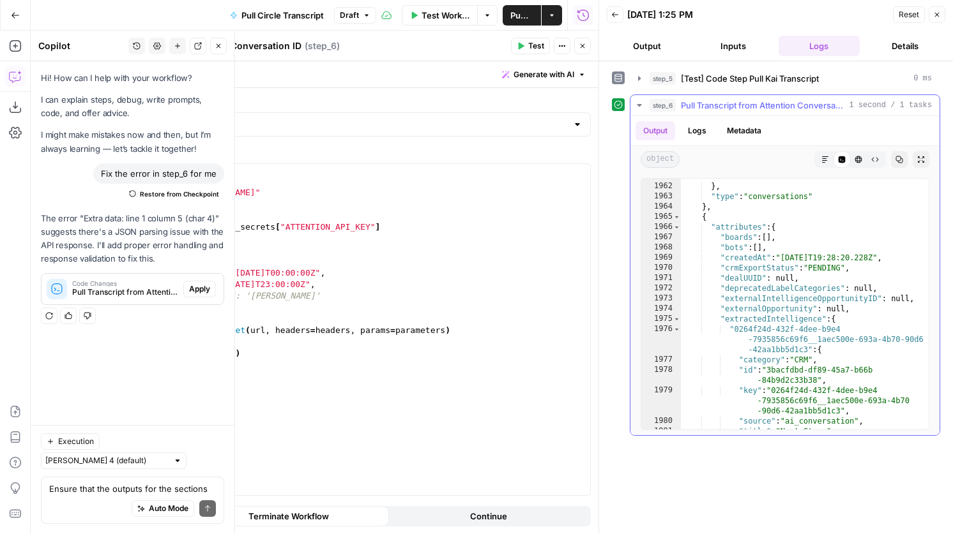
scroll to position [571, 0]
click at [675, 225] on span "Toggle code folding, rows 1966 through 2206" at bounding box center [676, 227] width 7 height 10
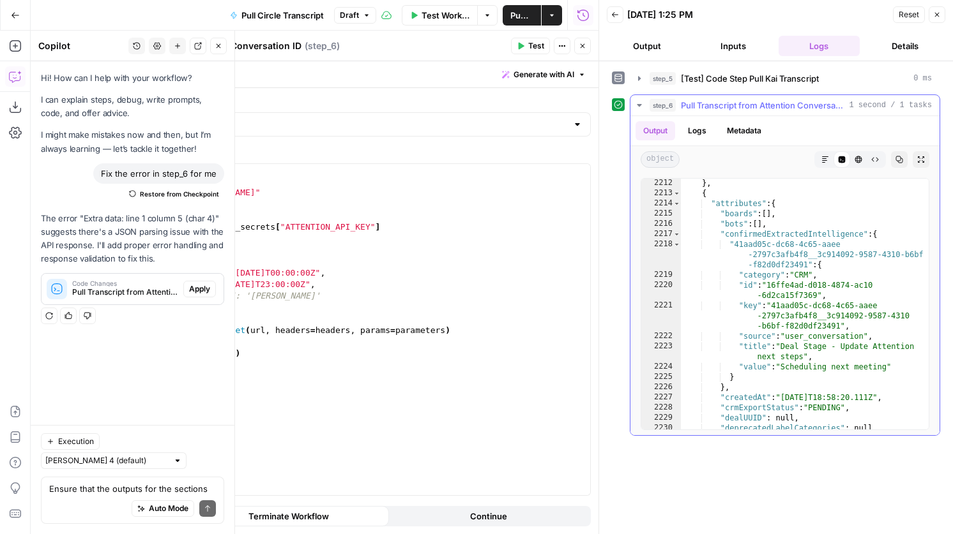
scroll to position [930, 0]
click at [673, 204] on span "Toggle code folding, rows 2214 through 2471" at bounding box center [676, 204] width 7 height 10
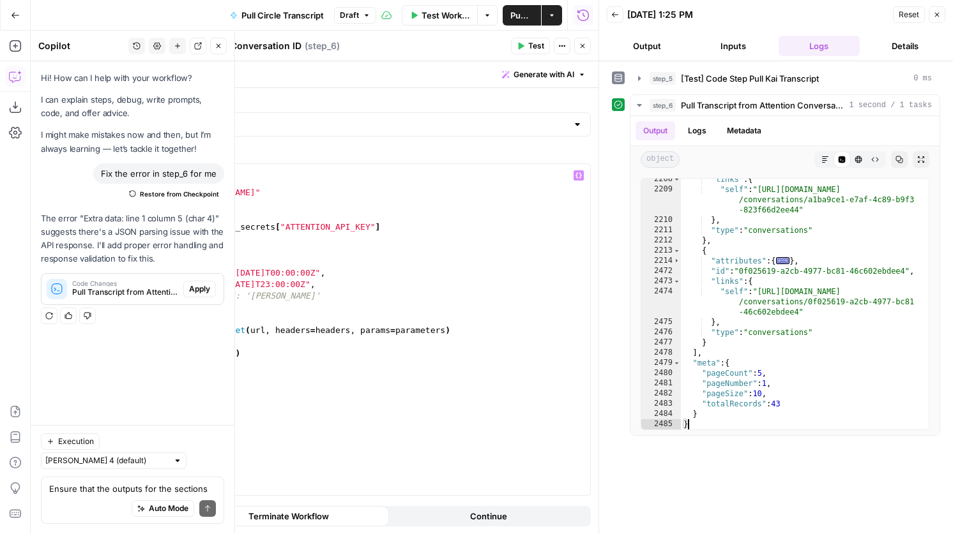
click at [358, 289] on div "import requests url = "[URL][DOMAIN_NAME]" headers = { "Authorization" : _secre…" at bounding box center [359, 341] width 462 height 354
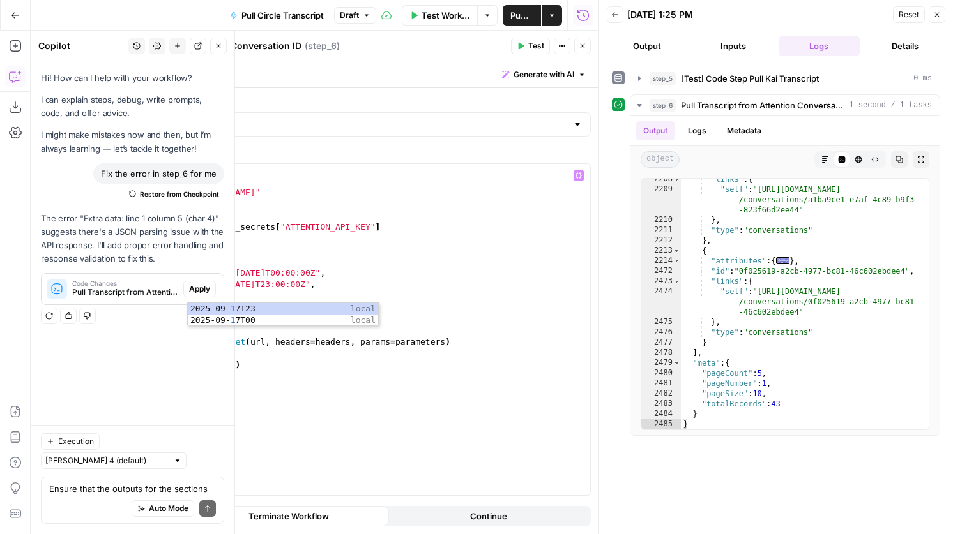
scroll to position [0, 5]
click at [381, 275] on div "import requests url = "[URL][DOMAIN_NAME]" headers = { "Authorization" : _secre…" at bounding box center [359, 341] width 462 height 354
click at [160, 307] on div "import requests url = "[URL][DOMAIN_NAME]" headers = { "Authorization" : _secre…" at bounding box center [359, 341] width 462 height 354
click at [226, 296] on div "import requests url = "[URL][DOMAIN_NAME]" headers = { "Authorization" : _secre…" at bounding box center [359, 341] width 462 height 354
click at [530, 44] on span "Test" at bounding box center [536, 45] width 16 height 11
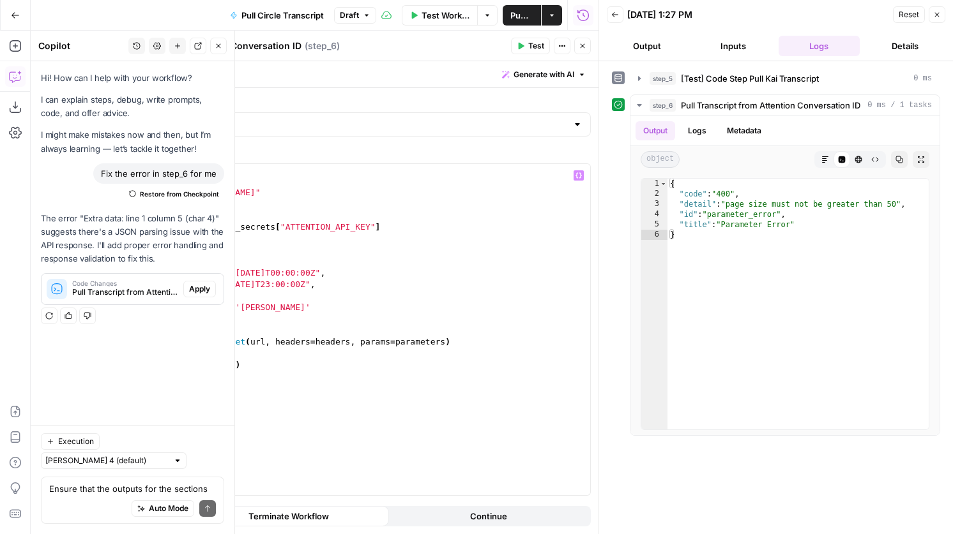
click at [203, 297] on div "import requests url = "[URL][DOMAIN_NAME]" headers = { "Authorization" : _secre…" at bounding box center [359, 341] width 462 height 354
click at [523, 46] on icon "button" at bounding box center [521, 46] width 6 height 7
click at [276, 282] on div "import requests url = "[URL][DOMAIN_NAME]" headers = { "Authorization" : _secre…" at bounding box center [359, 341] width 462 height 354
click at [285, 269] on div "import requests url = "[URL][DOMAIN_NAME]" headers = { "Authorization" : _secre…" at bounding box center [359, 341] width 462 height 354
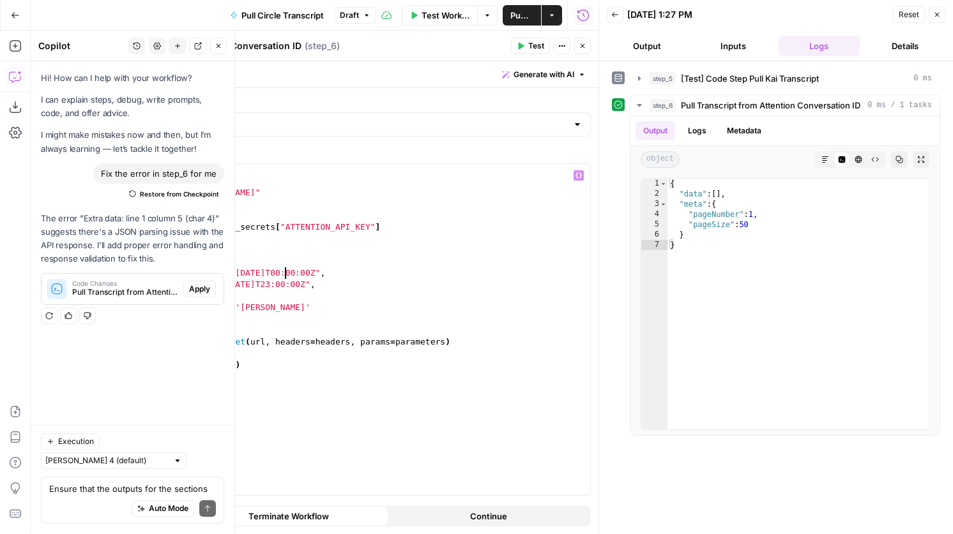
click at [531, 47] on span "Test" at bounding box center [536, 45] width 16 height 11
type textarea "**********"
drag, startPoint x: 287, startPoint y: 307, endPoint x: 152, endPoint y: 305, distance: 135.4
click at [152, 305] on div "import requests url = "[URL][DOMAIN_NAME]" headers = { "Authorization" : _secre…" at bounding box center [359, 341] width 462 height 354
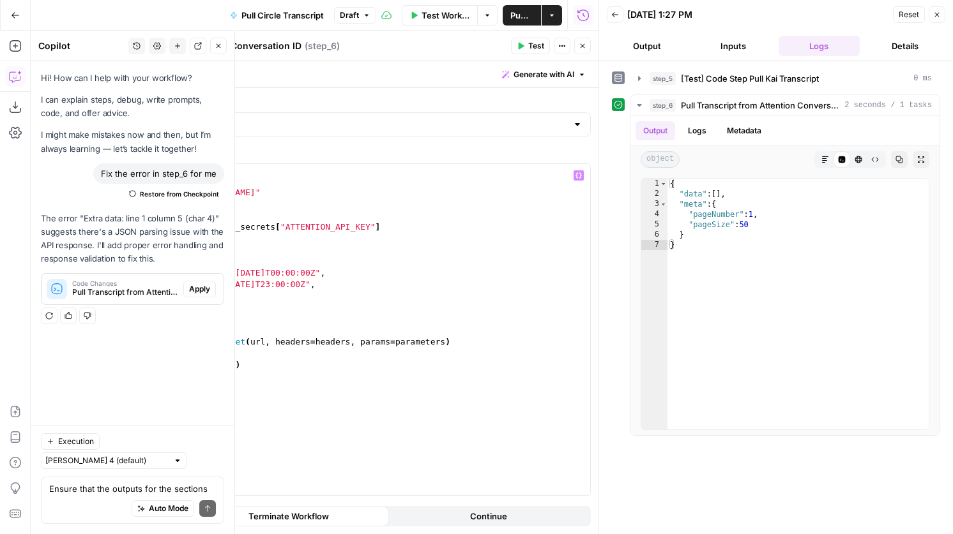
scroll to position [0, 0]
click at [535, 42] on span "Test" at bounding box center [536, 45] width 16 height 11
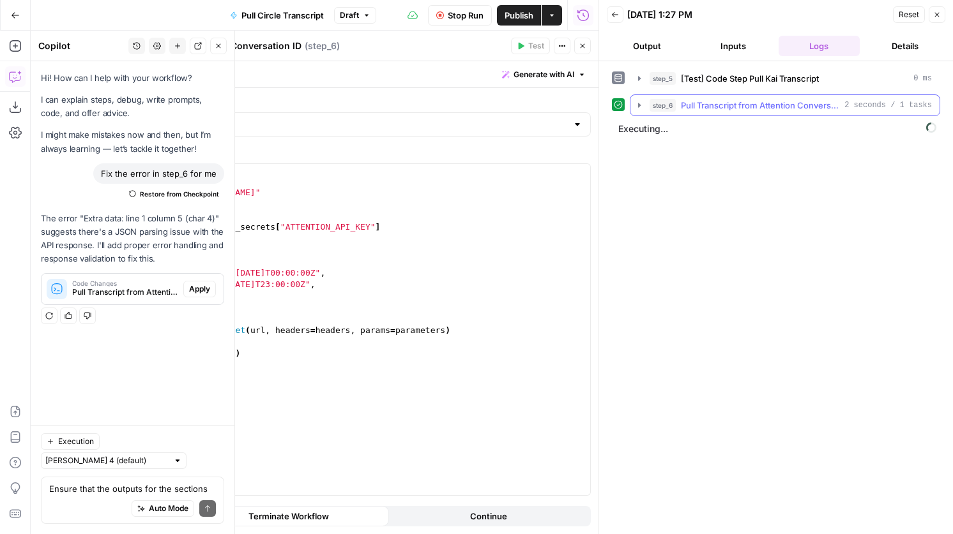
click at [760, 113] on button "step_6 Pull Transcript from Attention Conversation ID 2 seconds / 1 tasks" at bounding box center [784, 105] width 309 height 20
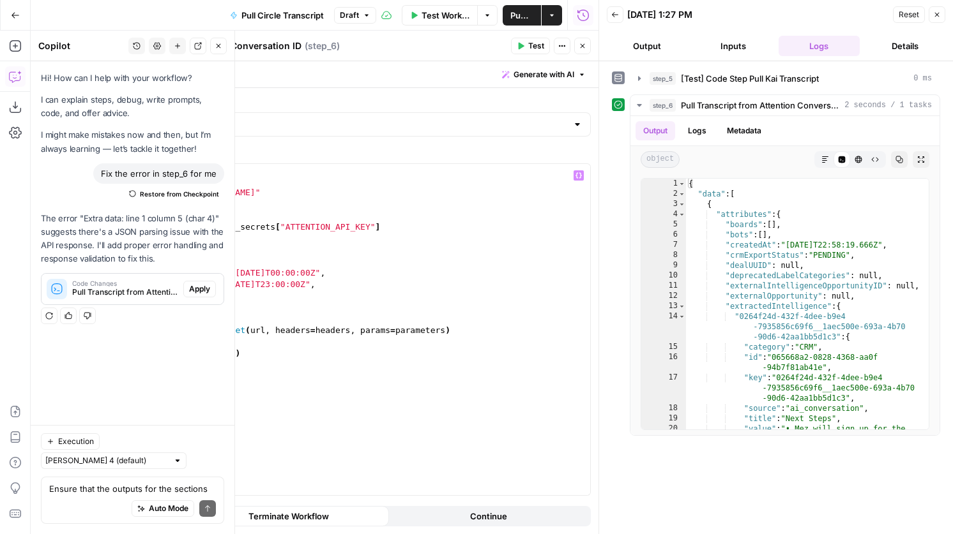
drag, startPoint x: 200, startPoint y: 296, endPoint x: 191, endPoint y: 296, distance: 9.6
click at [191, 296] on div "import requests url = "[URL][DOMAIN_NAME]" headers = { "Authorization" : _secre…" at bounding box center [359, 341] width 462 height 354
click at [234, 296] on div "import requests url = "[URL][DOMAIN_NAME]" headers = { "Authorization" : _secre…" at bounding box center [359, 341] width 462 height 354
click at [219, 299] on div "import requests url = "[URL][DOMAIN_NAME]" headers = { "Authorization" : _secre…" at bounding box center [359, 341] width 462 height 354
click at [200, 296] on div "import requests url = "[URL][DOMAIN_NAME]" headers = { "Authorization" : _secre…" at bounding box center [359, 341] width 462 height 354
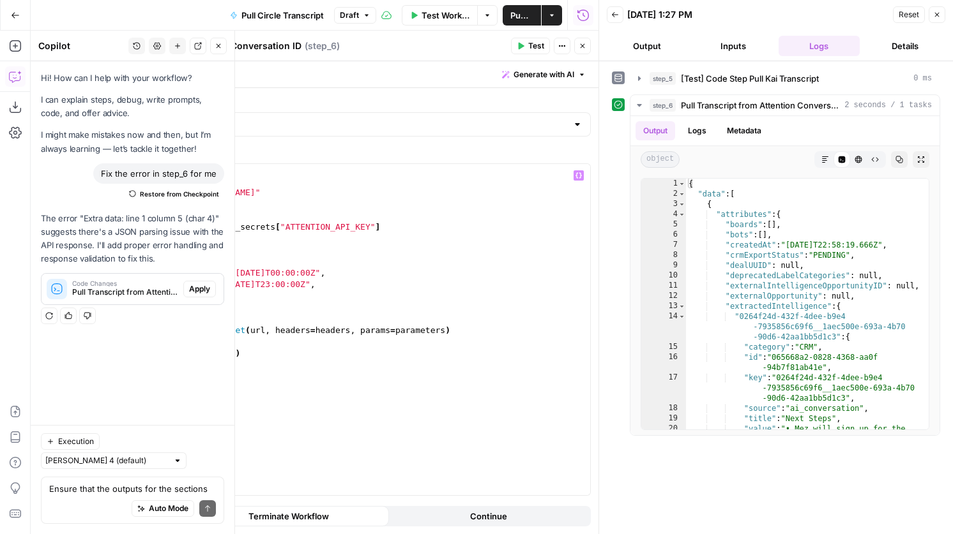
drag, startPoint x: 208, startPoint y: 296, endPoint x: 192, endPoint y: 297, distance: 16.0
click at [192, 297] on div "import requests url = "[URL][DOMAIN_NAME]" headers = { "Authorization" : _secre…" at bounding box center [359, 341] width 462 height 354
click at [170, 298] on div "import requests url = "[URL][DOMAIN_NAME]" headers = { "Authorization" : _secre…" at bounding box center [359, 341] width 462 height 354
click at [175, 298] on div "import requests url = "[URL][DOMAIN_NAME]" headers = { "Authorization" : _secre…" at bounding box center [359, 341] width 462 height 354
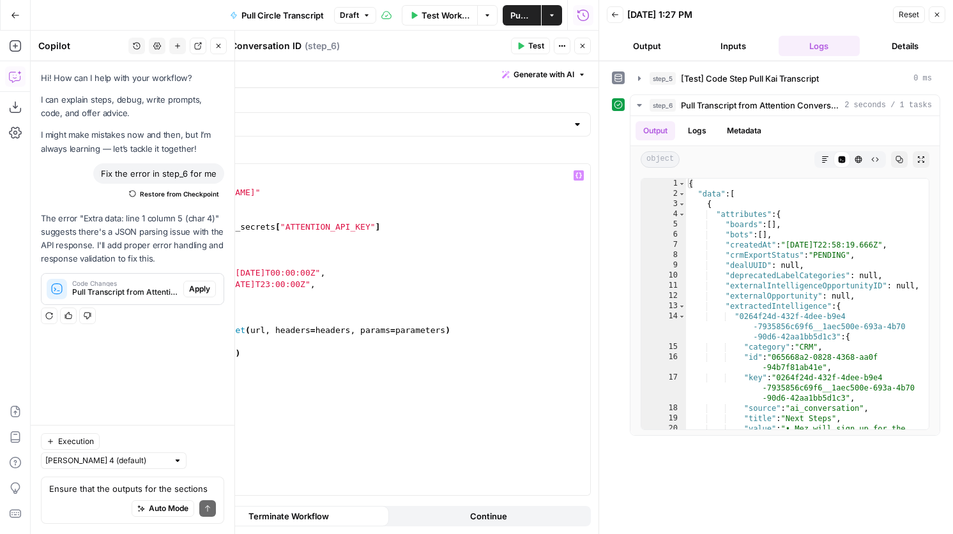
click at [232, 296] on div "import requests url = "[URL][DOMAIN_NAME]" headers = { "Authorization" : _secre…" at bounding box center [359, 341] width 462 height 354
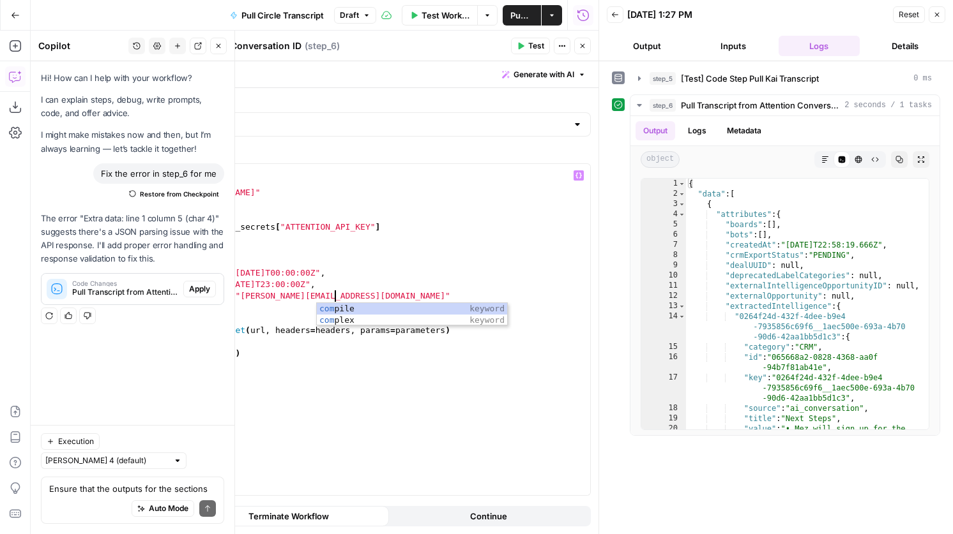
scroll to position [0, 15]
type textarea "**********"
click at [529, 44] on span "Test" at bounding box center [536, 45] width 16 height 11
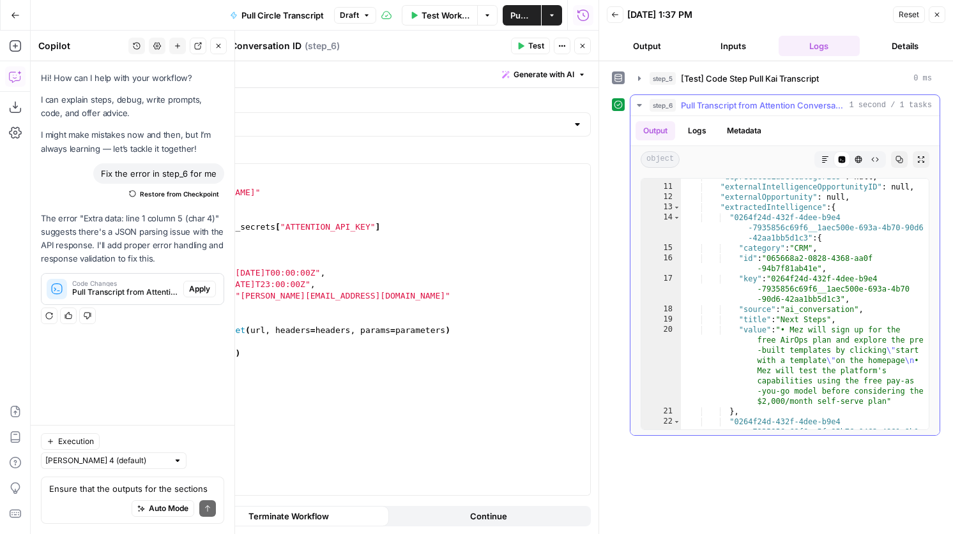
scroll to position [0, 0]
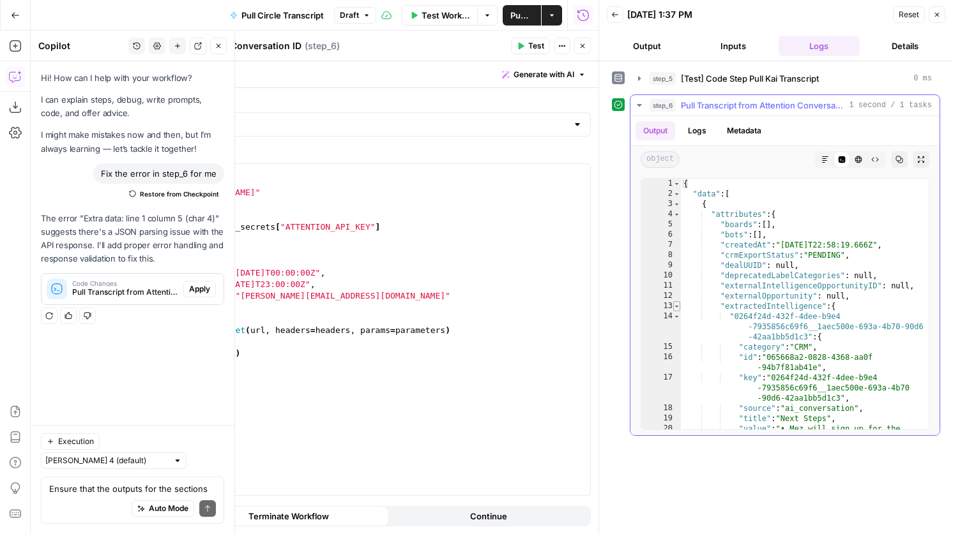
type textarea "*"
click at [675, 307] on span "Toggle code folding, rows 13 through 127" at bounding box center [676, 306] width 7 height 10
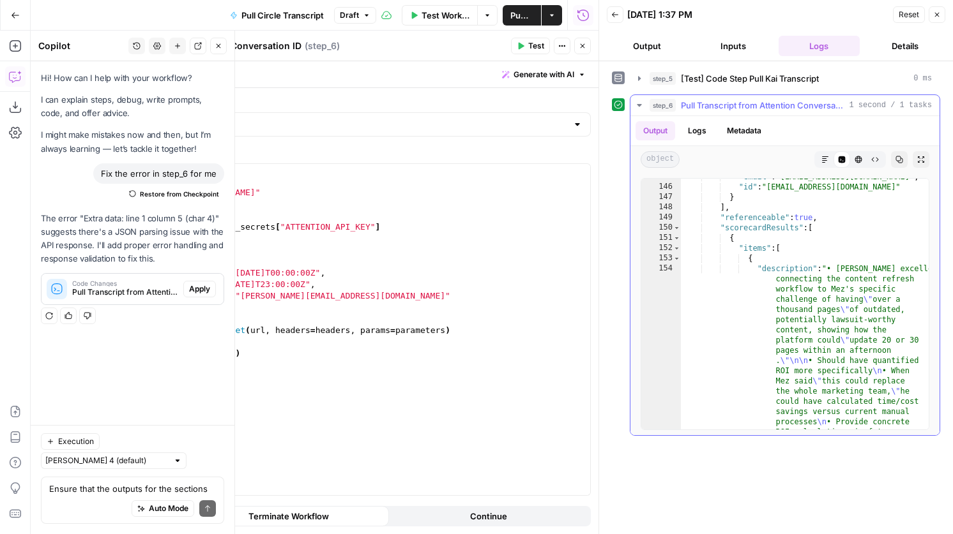
scroll to position [56, 0]
click at [676, 223] on span "Toggle code folding, rows 150 through 220" at bounding box center [676, 225] width 7 height 10
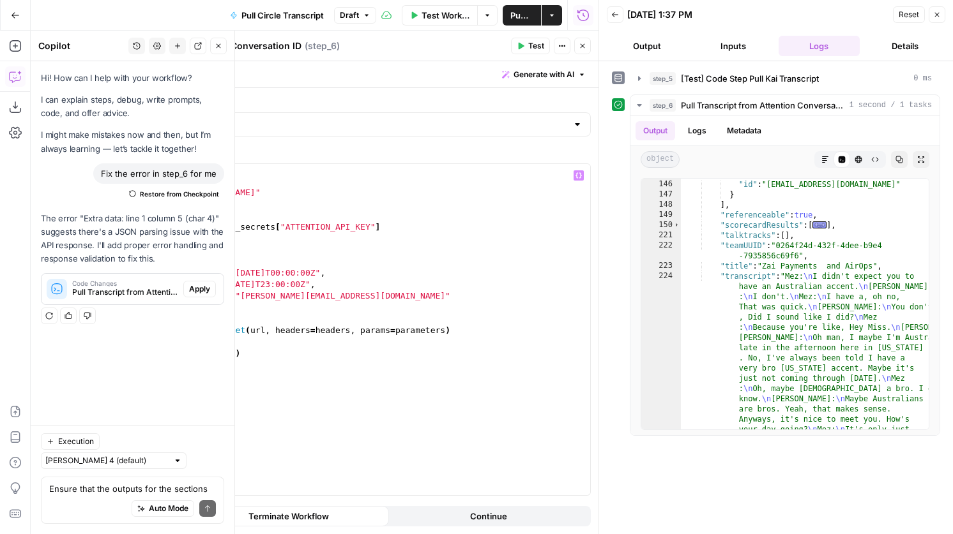
click at [216, 299] on div "import requests url = "[URL][DOMAIN_NAME]" headers = { "Authorization" : _secre…" at bounding box center [359, 341] width 462 height 354
click at [532, 35] on header "Pull Transcript from Attention Conversation ID Pull Transcript from Attention C…" at bounding box center [343, 46] width 510 height 31
click at [531, 42] on span "Test" at bounding box center [536, 45] width 16 height 11
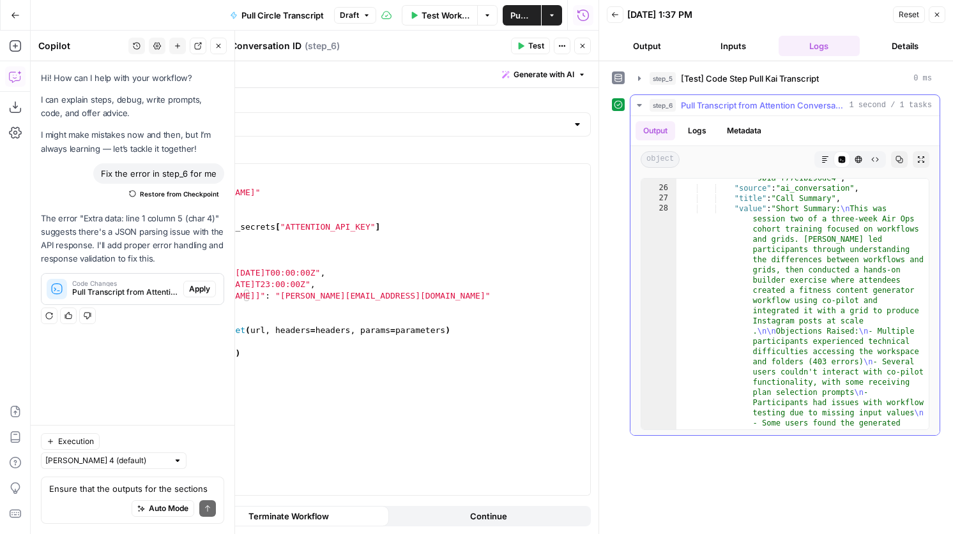
scroll to position [158, 0]
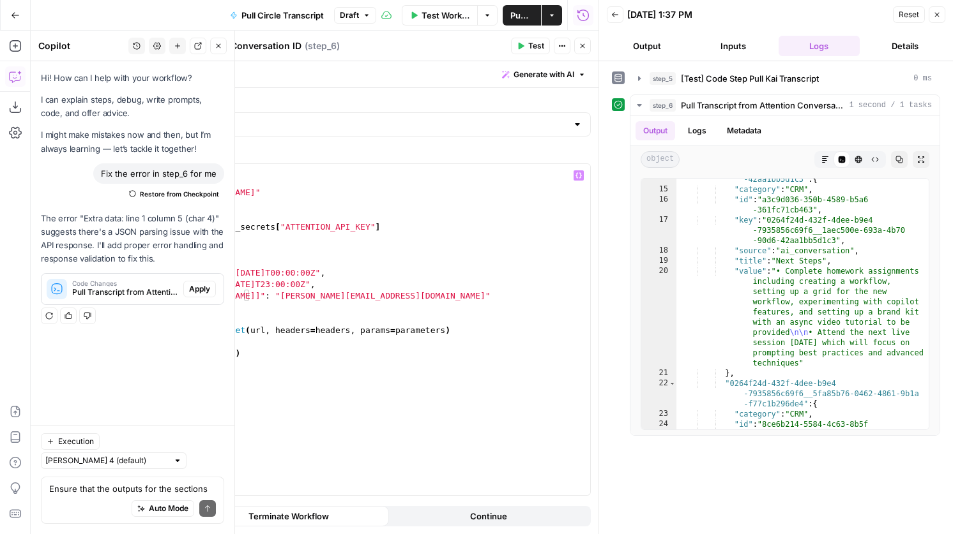
click at [393, 293] on div "import requests url = "[URL][DOMAIN_NAME]" headers = { "Authorization" : _secre…" at bounding box center [359, 341] width 462 height 354
type textarea "**********"
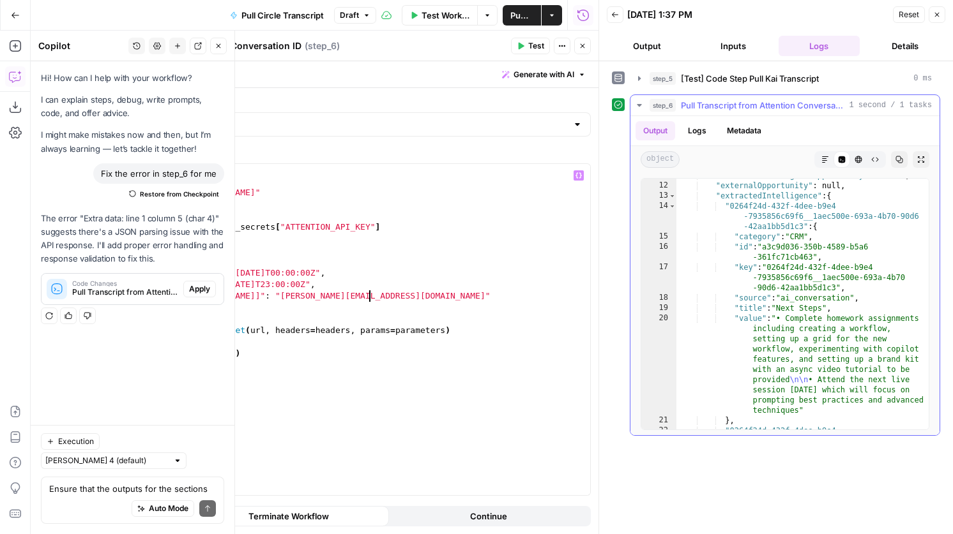
scroll to position [107, 0]
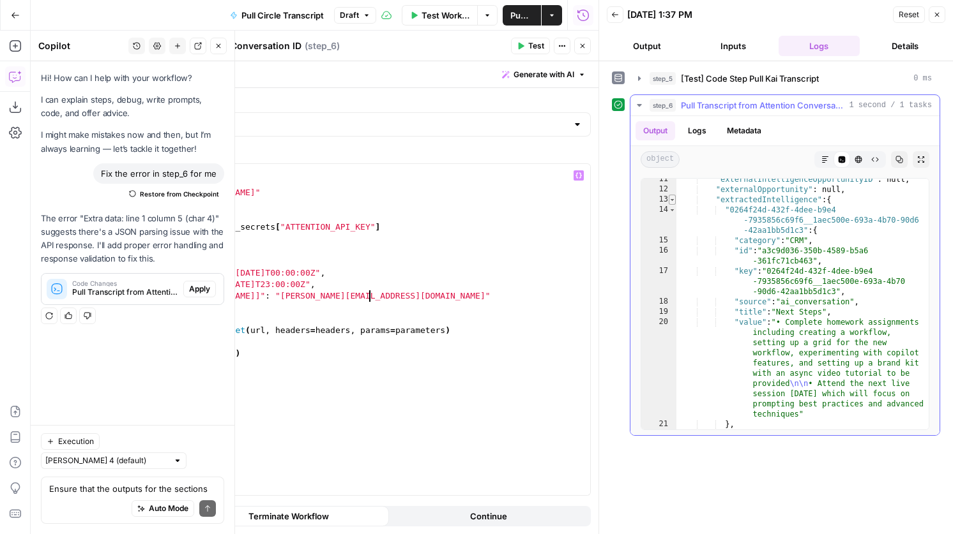
type textarea "*"
click at [674, 200] on span "Toggle code folding, rows 13 through 102" at bounding box center [672, 200] width 7 height 10
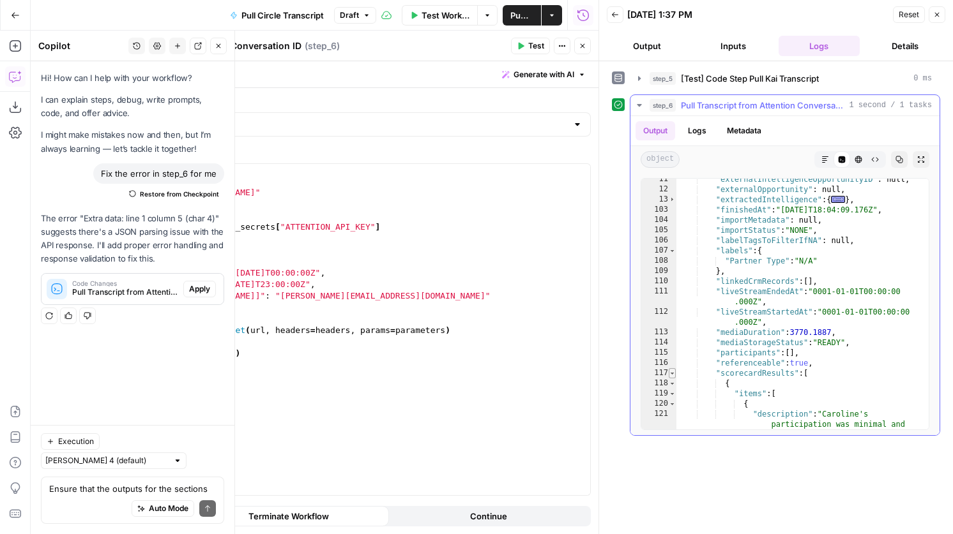
click at [673, 374] on span "Toggle code folding, rows 117 through 160" at bounding box center [672, 373] width 7 height 10
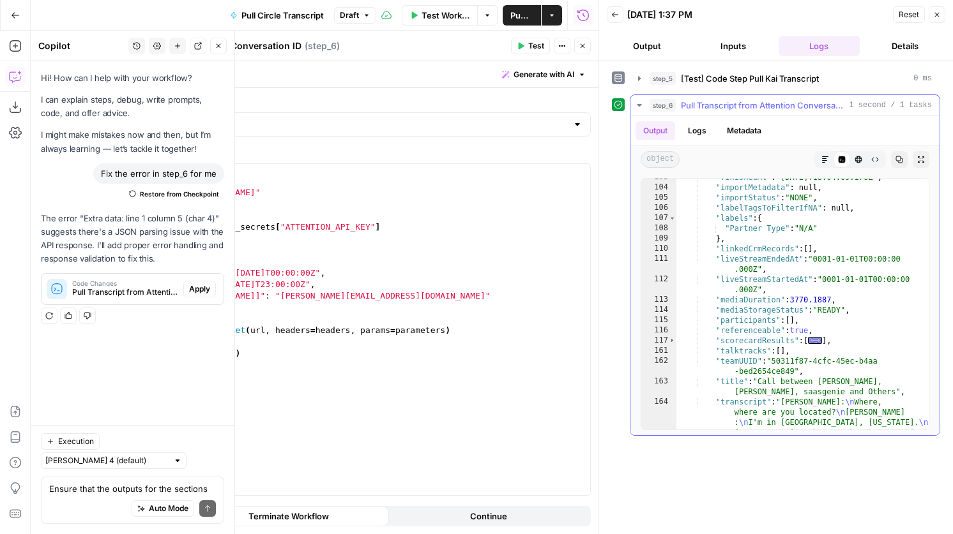
scroll to position [139, 0]
click at [393, 297] on div "import requests url = "[URL][DOMAIN_NAME]" headers = { "Authorization" : _secre…" at bounding box center [359, 341] width 462 height 354
type textarea "**********"
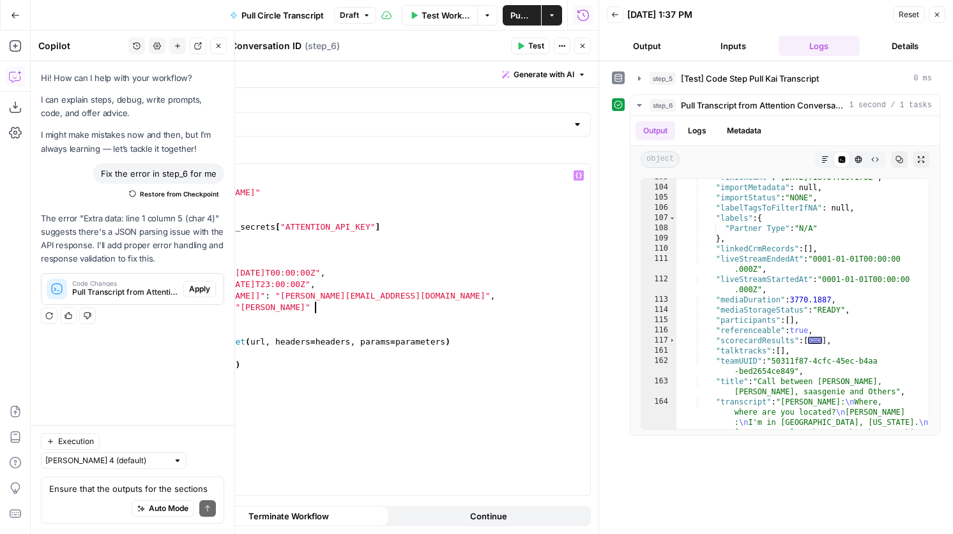
scroll to position [0, 14]
click at [536, 45] on span "Test" at bounding box center [536, 45] width 16 height 11
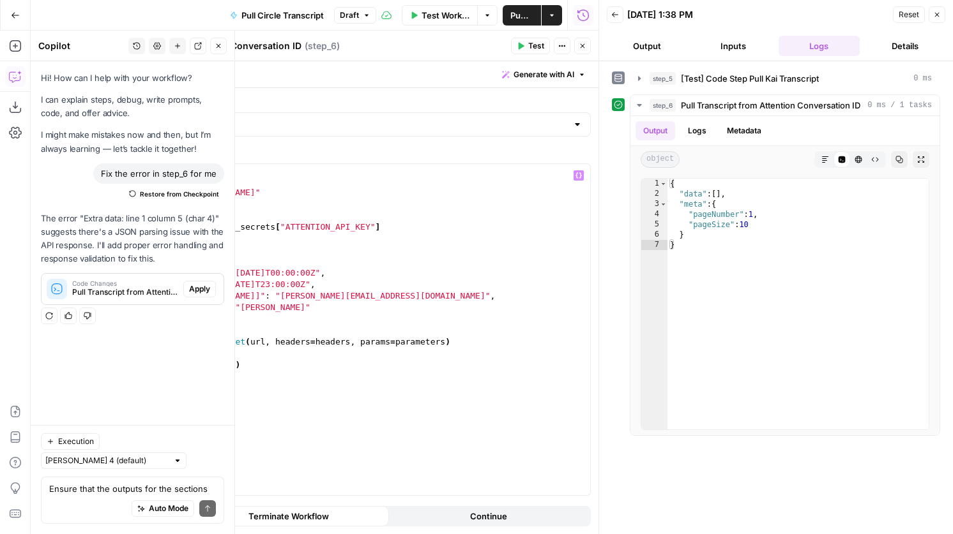
click at [240, 306] on div "import requests url = "[URL][DOMAIN_NAME]" headers = { "Authorization" : _secre…" at bounding box center [359, 341] width 462 height 354
click at [238, 306] on div "import requests url = "[URL][DOMAIN_NAME]" headers = { "Authorization" : _secre…" at bounding box center [359, 341] width 462 height 354
click at [231, 306] on div "import requests url = "[URL][DOMAIN_NAME]" headers = { "Authorization" : _secre…" at bounding box center [359, 341] width 462 height 354
click at [240, 307] on div "import requests url = "[URL][DOMAIN_NAME]" headers = { "Authorization" : _secre…" at bounding box center [359, 341] width 462 height 354
drag, startPoint x: 319, startPoint y: 308, endPoint x: 248, endPoint y: 309, distance: 70.9
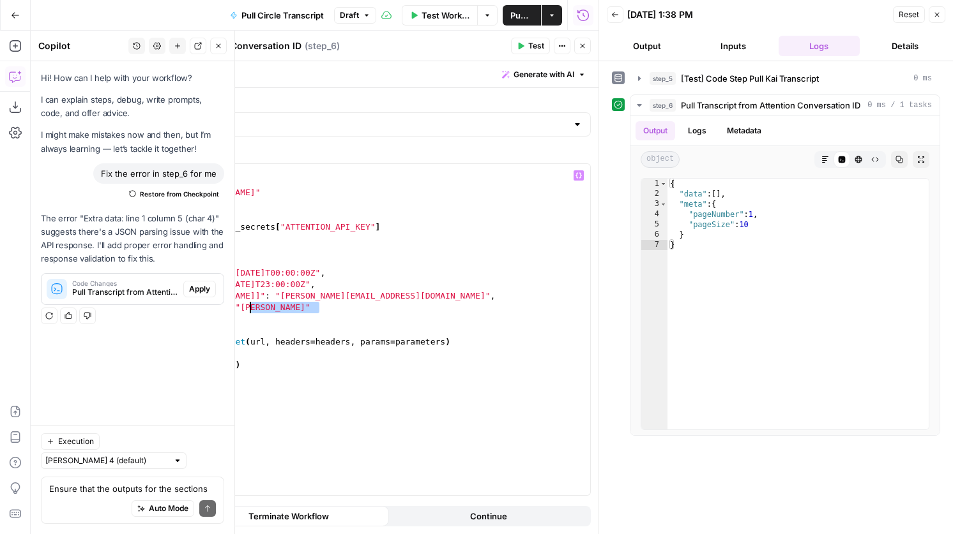
click at [248, 309] on div "import requests url = "[URL][DOMAIN_NAME]" headers = { "Authorization" : _secre…" at bounding box center [359, 341] width 462 height 354
click at [531, 42] on span "Test" at bounding box center [536, 45] width 16 height 11
click at [268, 310] on div "import requests url = "[URL][DOMAIN_NAME]" headers = { "Authorization" : _secre…" at bounding box center [359, 341] width 462 height 354
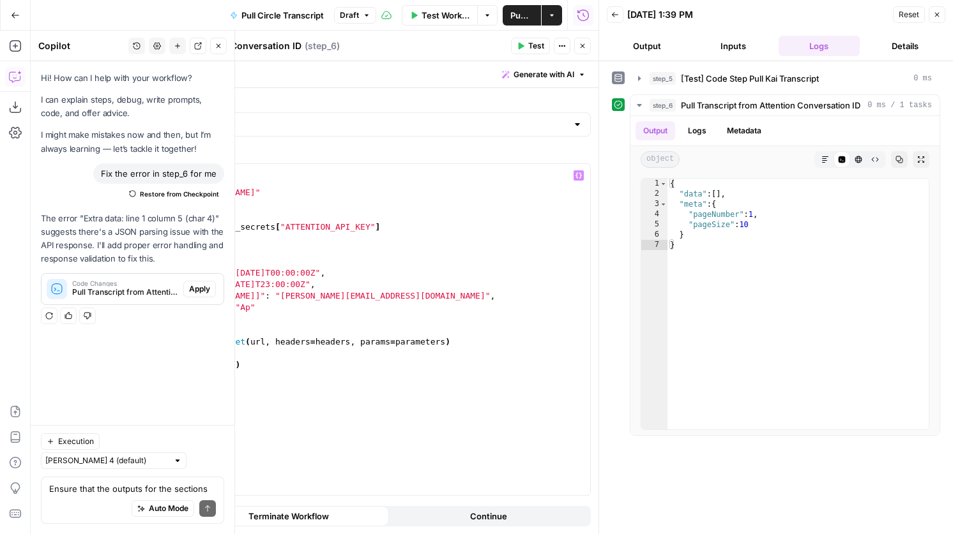
click at [526, 45] on button "Test" at bounding box center [530, 46] width 39 height 17
click at [250, 310] on div "import requests url = "[URL][DOMAIN_NAME]" headers = { "Authorization" : _secre…" at bounding box center [359, 341] width 462 height 354
click at [149, 308] on div "import requests url = "[URL][DOMAIN_NAME]" headers = { "Authorization" : _secre…" at bounding box center [359, 341] width 462 height 354
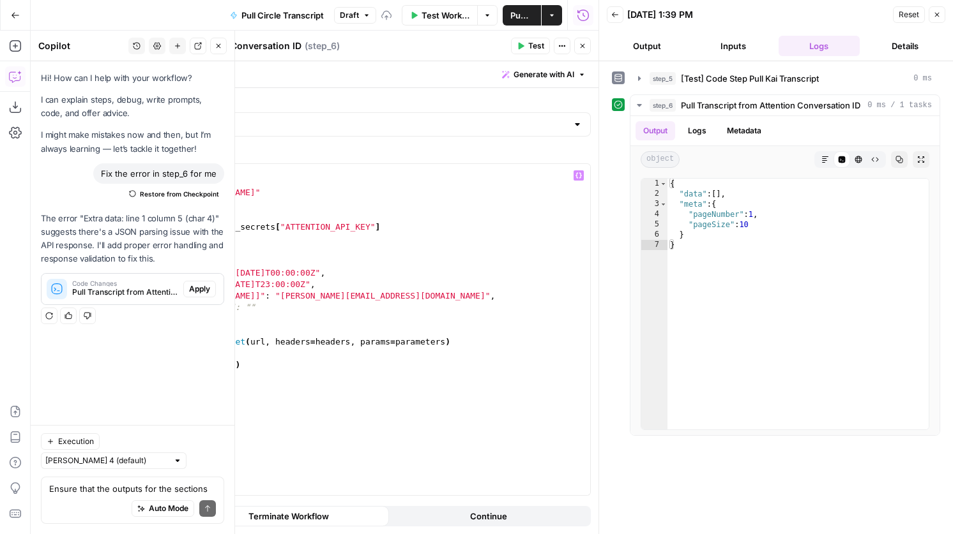
type textarea "**********"
click at [525, 47] on button "Test" at bounding box center [530, 46] width 39 height 17
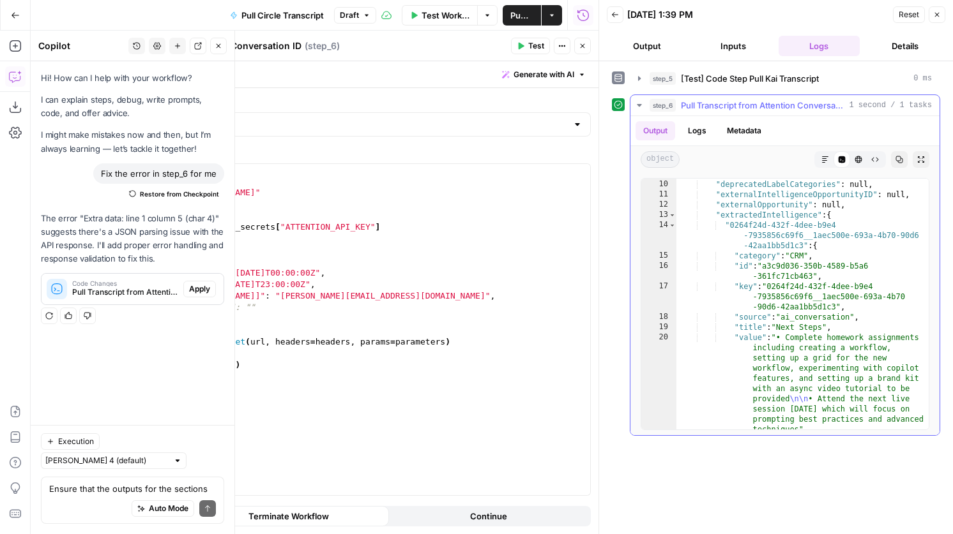
scroll to position [97, 0]
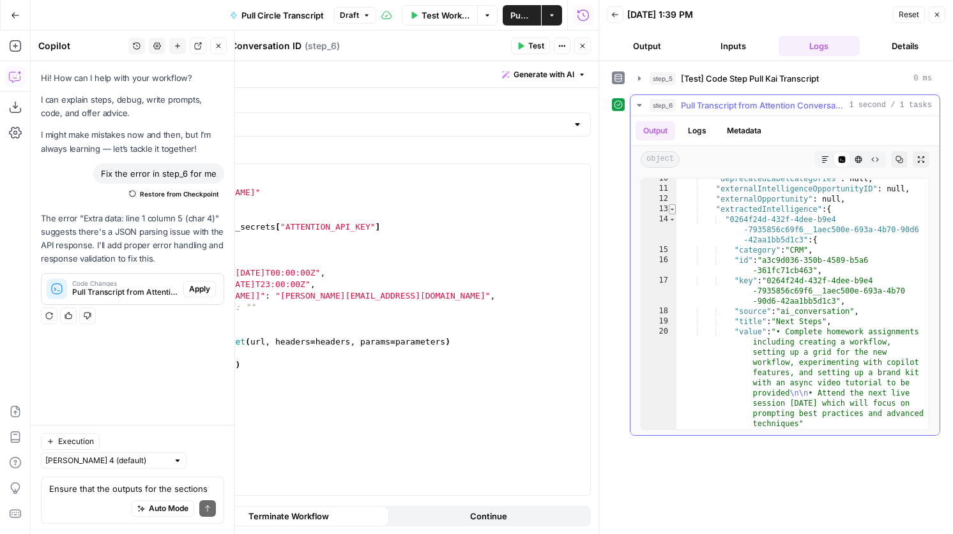
click at [674, 209] on span "Toggle code folding, rows 13 through 102" at bounding box center [672, 209] width 7 height 10
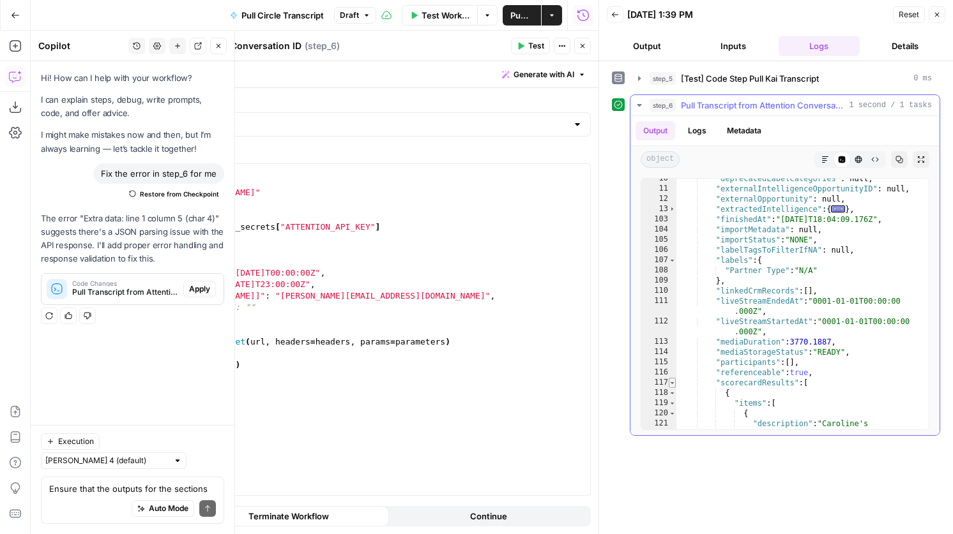
click at [671, 379] on span "Toggle code folding, rows 117 through 160" at bounding box center [672, 383] width 7 height 10
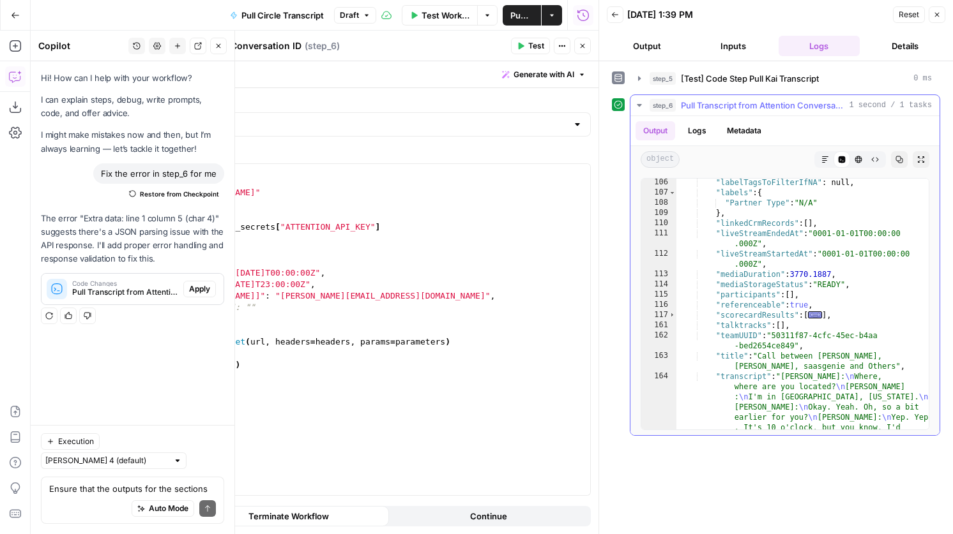
scroll to position [165, 0]
drag, startPoint x: 893, startPoint y: 369, endPoint x: 761, endPoint y: 360, distance: 131.8
type textarea "**********"
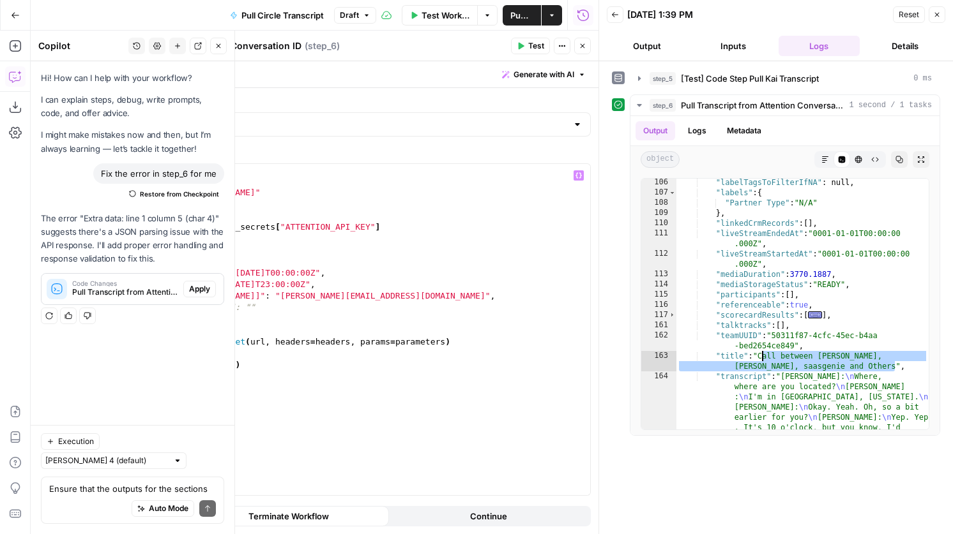
click at [159, 308] on div "import requests url = "[URL][DOMAIN_NAME]" headers = { "Authorization" : _secre…" at bounding box center [359, 341] width 462 height 354
click at [241, 306] on div "import requests url = "[URL][DOMAIN_NAME]" headers = { "Authorization" : _secre…" at bounding box center [359, 341] width 462 height 354
click at [244, 306] on div "import requests url = "[URL][DOMAIN_NAME]" headers = { "Authorization" : _secre…" at bounding box center [359, 341] width 462 height 354
paste textarea "**********"
click at [534, 43] on span "Test" at bounding box center [536, 45] width 16 height 11
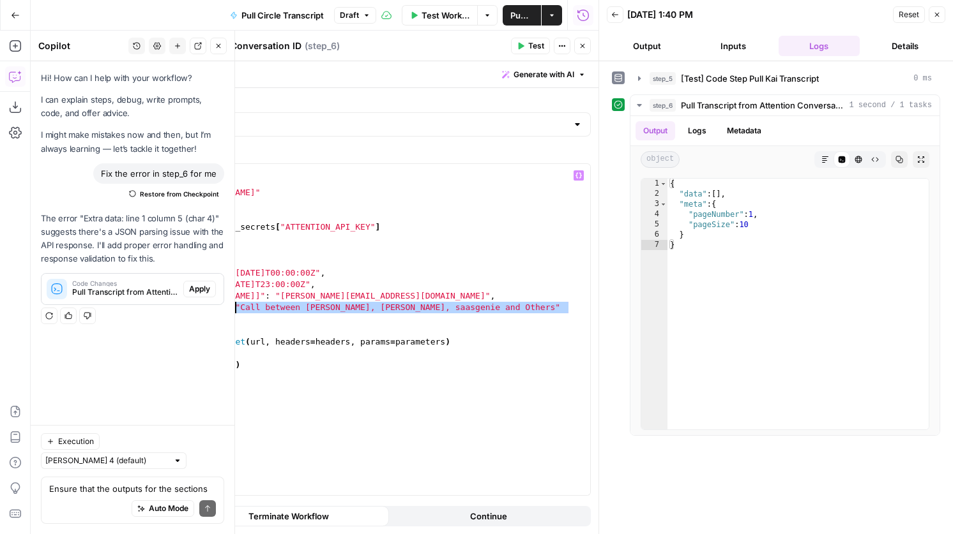
drag, startPoint x: 575, startPoint y: 310, endPoint x: 236, endPoint y: 305, distance: 338.4
click at [236, 305] on div "import requests url = "[URL][DOMAIN_NAME]" headers = { "Authorization" : _secre…" at bounding box center [359, 341] width 462 height 354
click at [239, 308] on div "import requests url = "[URL][DOMAIN_NAME]" headers = { "Authorization" : _secre…" at bounding box center [359, 341] width 462 height 354
click at [579, 308] on div "import requests url = "[URL][DOMAIN_NAME]" headers = { "Authorization" : _secre…" at bounding box center [359, 341] width 462 height 354
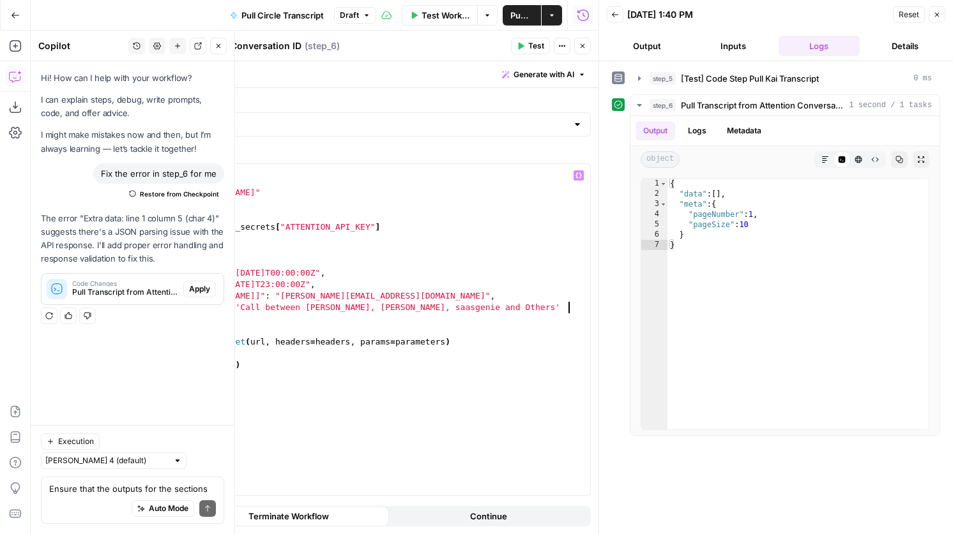
scroll to position [0, 33]
click at [542, 51] on span "Test" at bounding box center [536, 45] width 16 height 11
drag, startPoint x: 569, startPoint y: 308, endPoint x: 153, endPoint y: 310, distance: 416.3
click at [153, 310] on div "import requests url = "[URL][DOMAIN_NAME]" headers = { "Authorization" : _secre…" at bounding box center [359, 341] width 462 height 354
click at [151, 310] on div "import requests url = "[URL][DOMAIN_NAME]" headers = { "Authorization" : _secre…" at bounding box center [359, 341] width 462 height 354
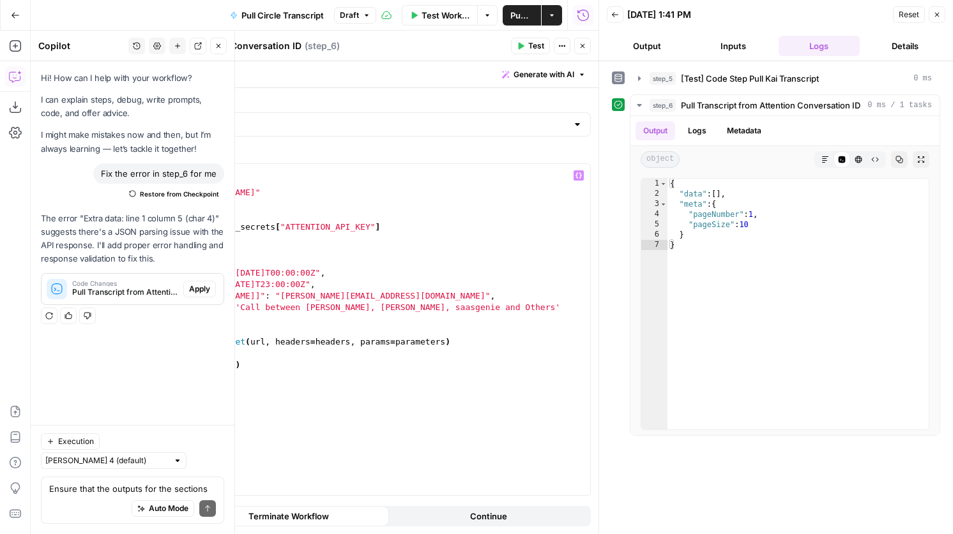
scroll to position [0, 2]
type textarea "**********"
click at [582, 310] on div "import requests url = "[URL][DOMAIN_NAME]" headers = { "Authorization" : _secre…" at bounding box center [359, 341] width 462 height 354
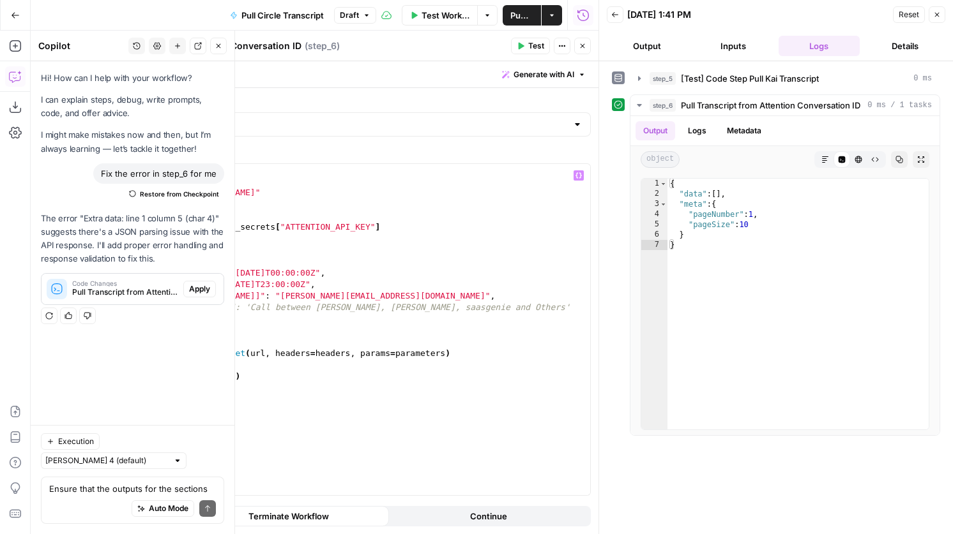
scroll to position [0, 1]
paste textarea "**********"
click at [130, 330] on div "import requests url = "[URL][DOMAIN_NAME]" headers = { "Authorization" : _secre…" at bounding box center [359, 341] width 462 height 354
click at [132, 330] on div "import requests url = "[URL][DOMAIN_NAME]" headers = { "Authorization" : _secre…" at bounding box center [359, 341] width 462 height 354
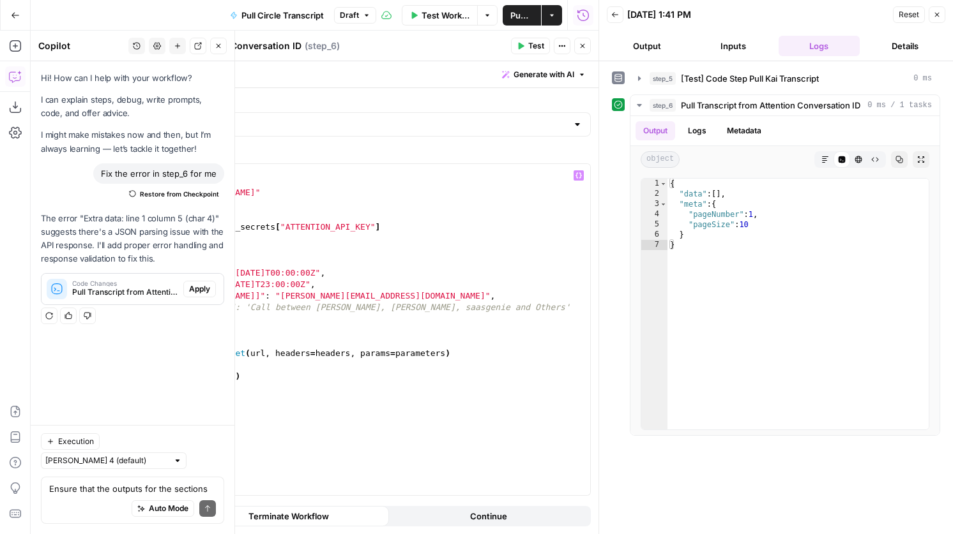
scroll to position [0, 1]
click at [247, 315] on div "import requests url = "[URL][DOMAIN_NAME]" headers = { "Authorization" : _secre…" at bounding box center [359, 341] width 462 height 354
click at [519, 48] on icon "button" at bounding box center [521, 46] width 6 height 7
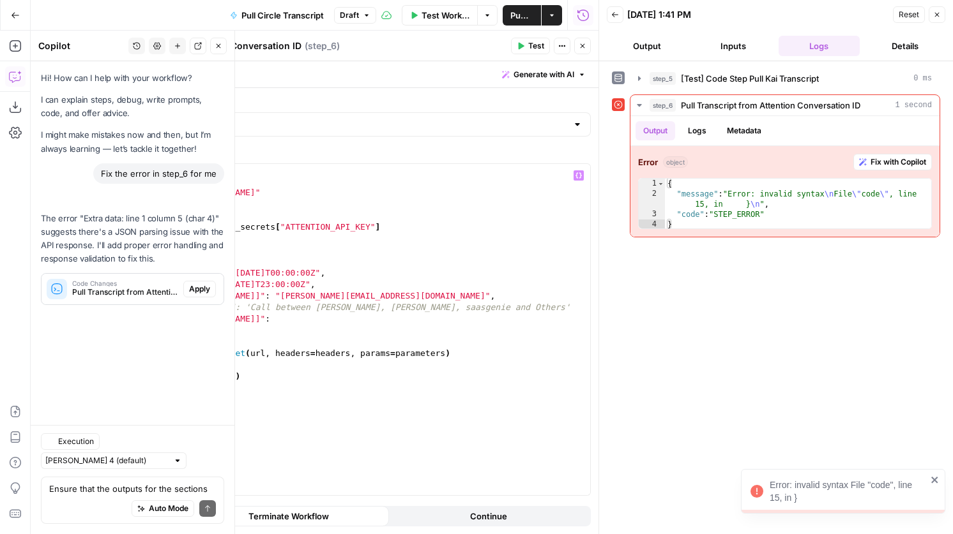
click at [152, 323] on div "import requests url = "[URL][DOMAIN_NAME]" headers = { "Authorization" : _secre…" at bounding box center [359, 341] width 462 height 354
type textarea "**********"
click at [535, 47] on span "Test" at bounding box center [536, 45] width 16 height 11
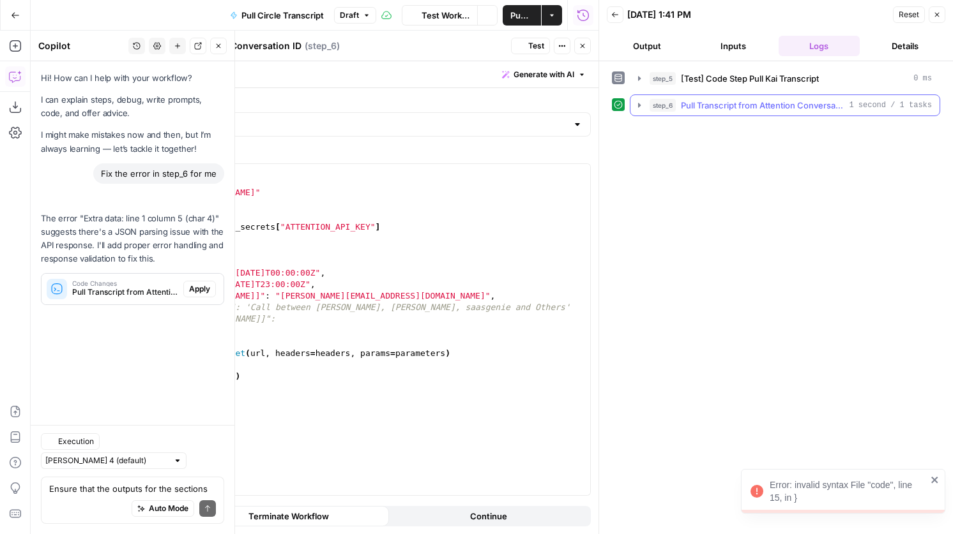
click at [716, 104] on span "Pull Transcript from Attention Conversation ID" at bounding box center [762, 105] width 163 height 13
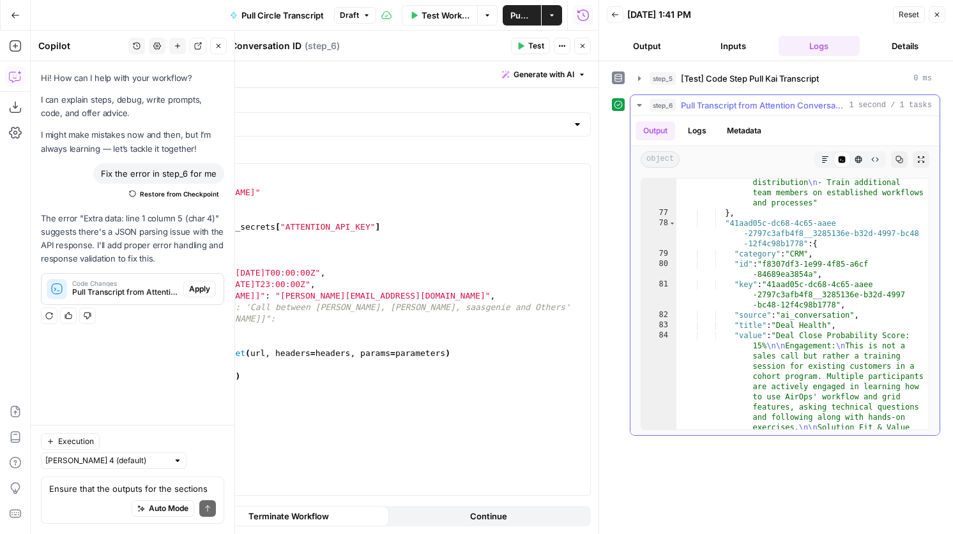
scroll to position [3710, 0]
click at [674, 223] on span "Toggle code folding, rows 78 through 85" at bounding box center [672, 223] width 7 height 10
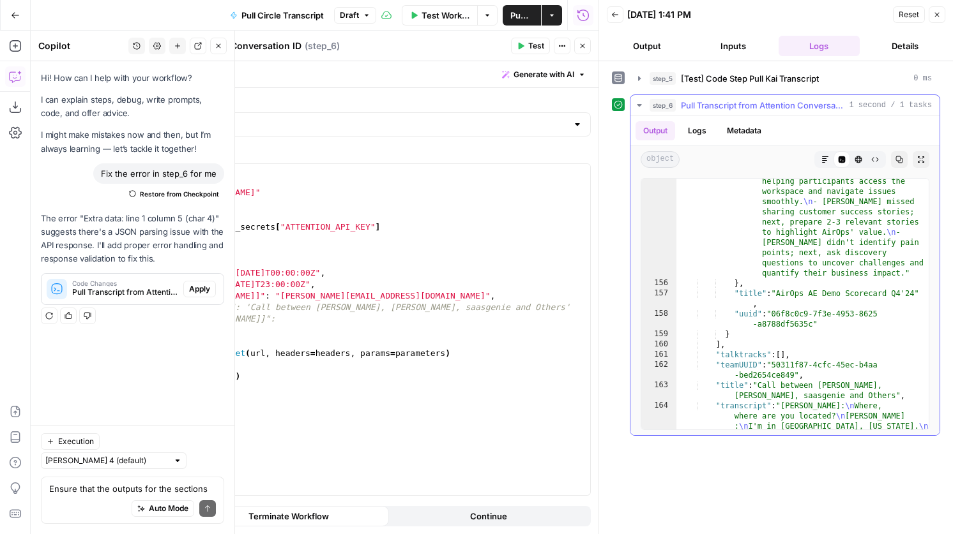
scroll to position [5963, 0]
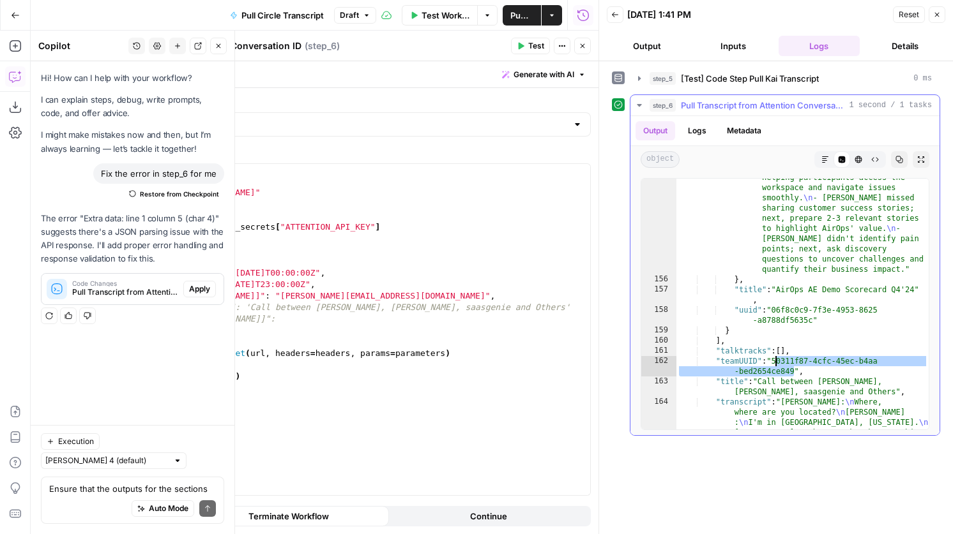
drag, startPoint x: 792, startPoint y: 375, endPoint x: 776, endPoint y: 360, distance: 21.7
type textarea "**********"
click at [157, 319] on div "import requests url = "[URL][DOMAIN_NAME]" headers = { "Authorization" : _secre…" at bounding box center [359, 341] width 462 height 354
click at [261, 318] on div "import requests url = "[URL][DOMAIN_NAME]" headers = { "Authorization" : _secre…" at bounding box center [359, 341] width 462 height 354
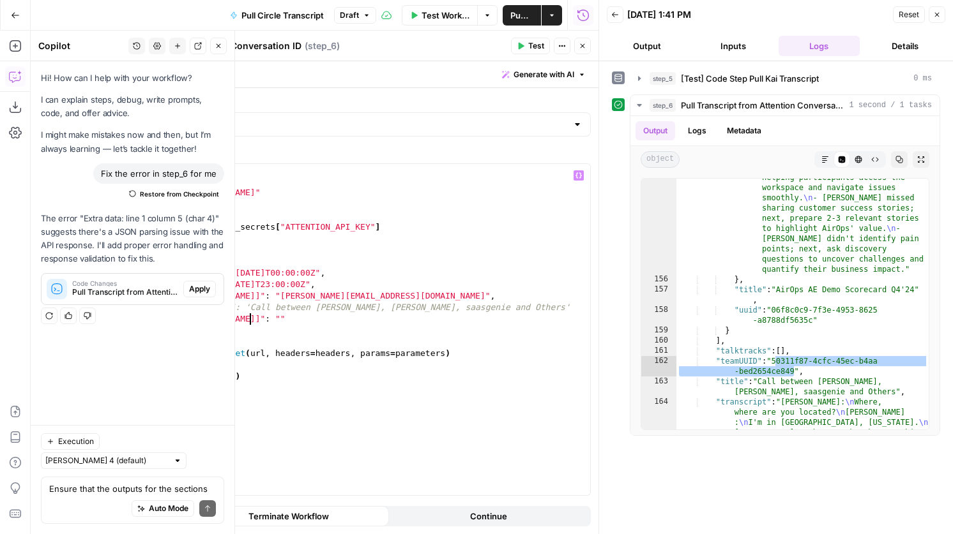
scroll to position [0, 8]
paste textarea "**********"
click at [153, 297] on div "import requests url = "[URL][DOMAIN_NAME]" headers = { "Authorization" : _secre…" at bounding box center [359, 341] width 462 height 354
type textarea "**********"
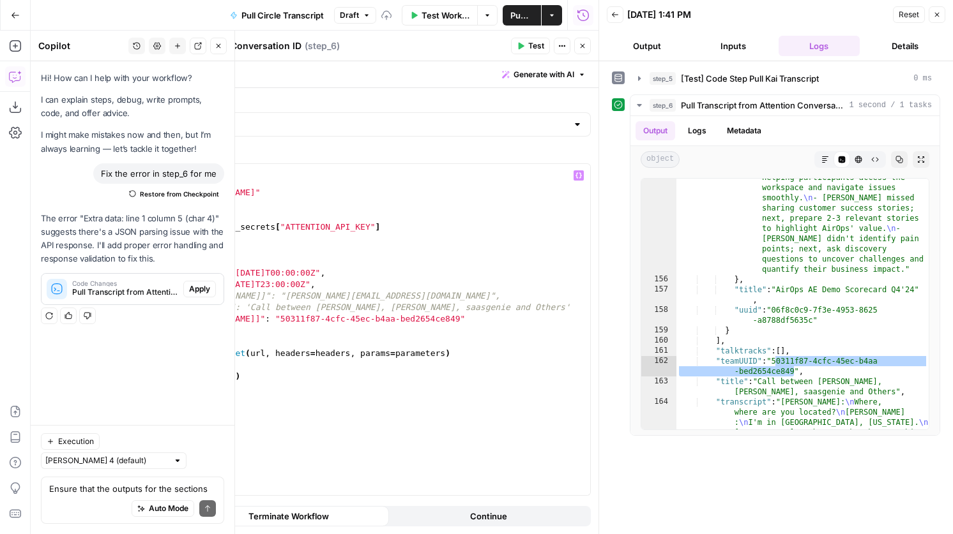
click at [521, 46] on icon "button" at bounding box center [521, 46] width 6 height 7
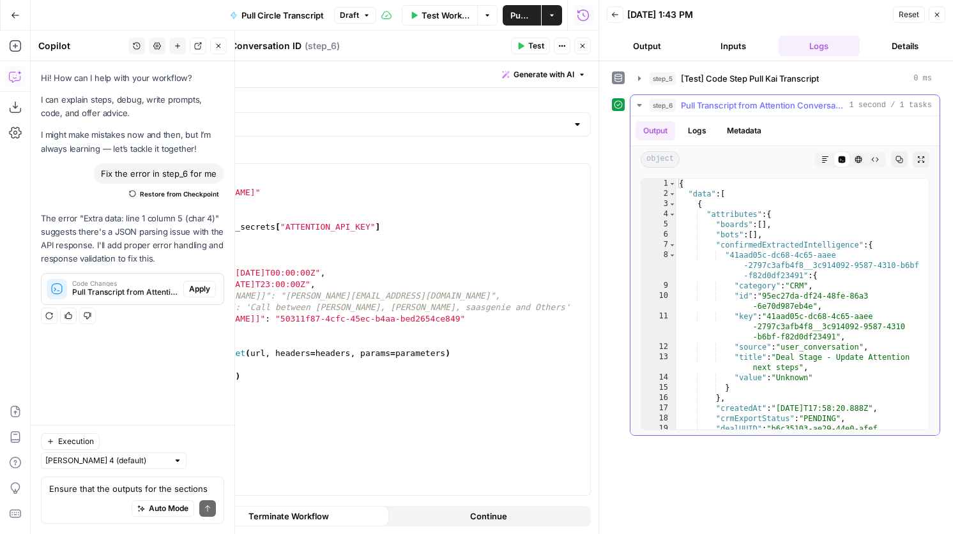
scroll to position [0, 0]
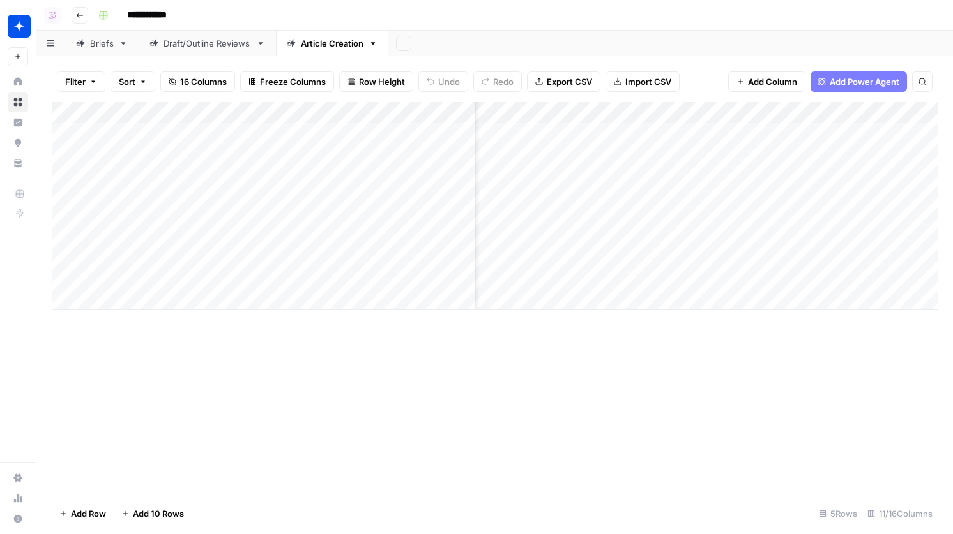
scroll to position [0, 399]
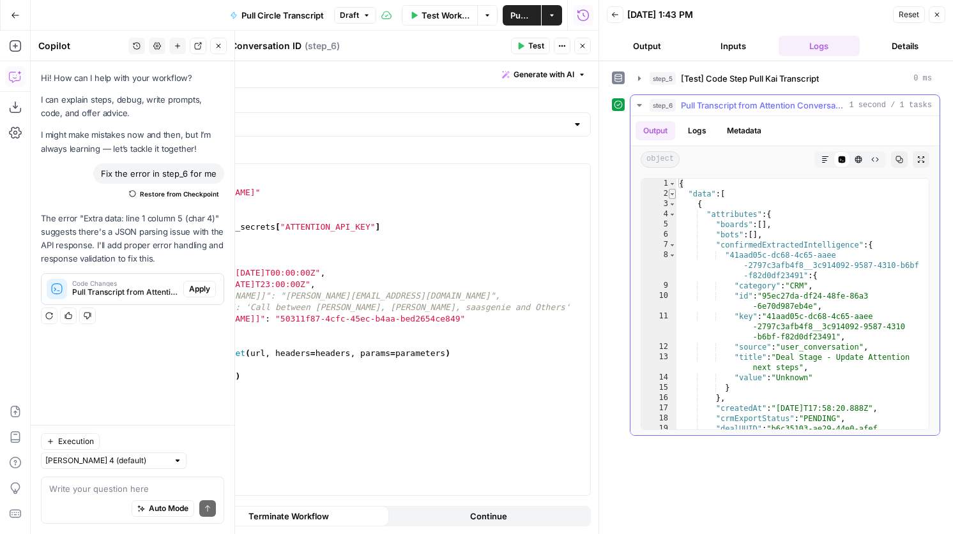
scroll to position [0, 2]
type textarea "*"
click at [673, 195] on span "Toggle code folding, rows 2 through 437" at bounding box center [672, 194] width 7 height 10
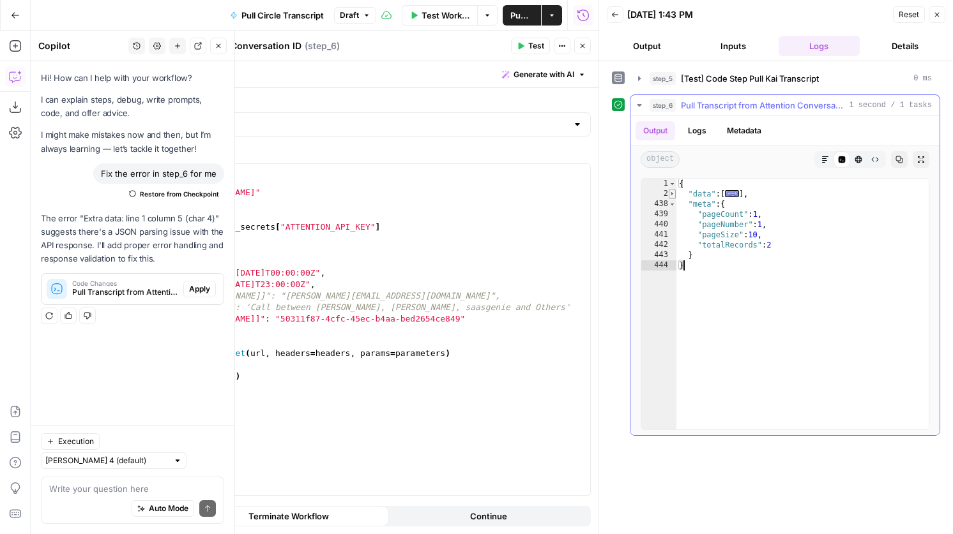
click at [673, 195] on span "Toggle code folding, rows 2 through 437" at bounding box center [672, 194] width 7 height 10
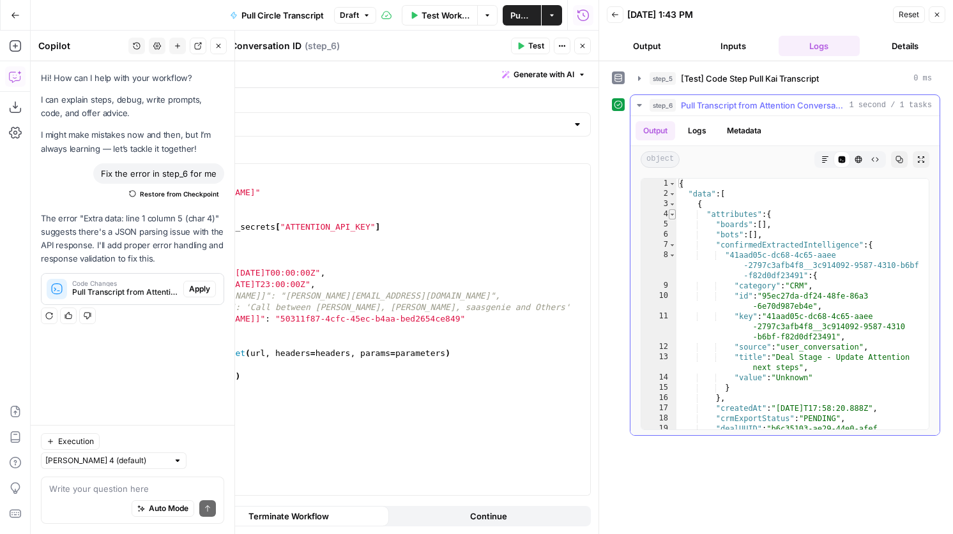
click at [672, 216] on span "Toggle code folding, rows 4 through 238" at bounding box center [672, 214] width 7 height 10
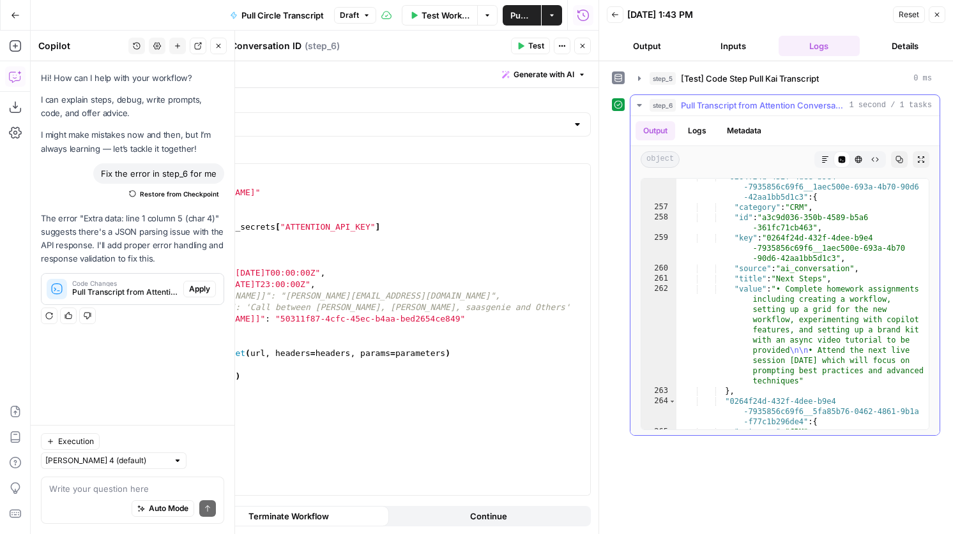
scroll to position [0, 0]
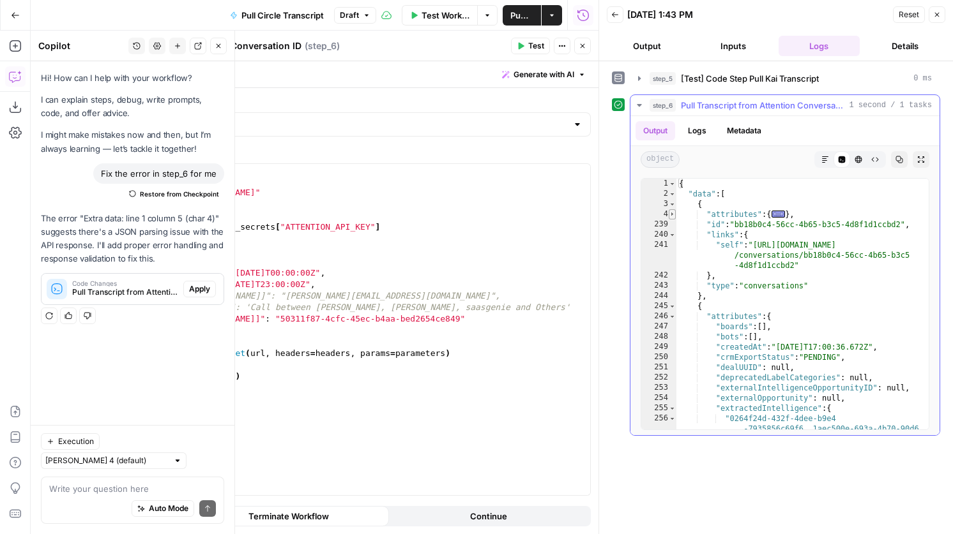
click at [671, 215] on span "Toggle code folding, rows 4 through 238" at bounding box center [672, 214] width 7 height 10
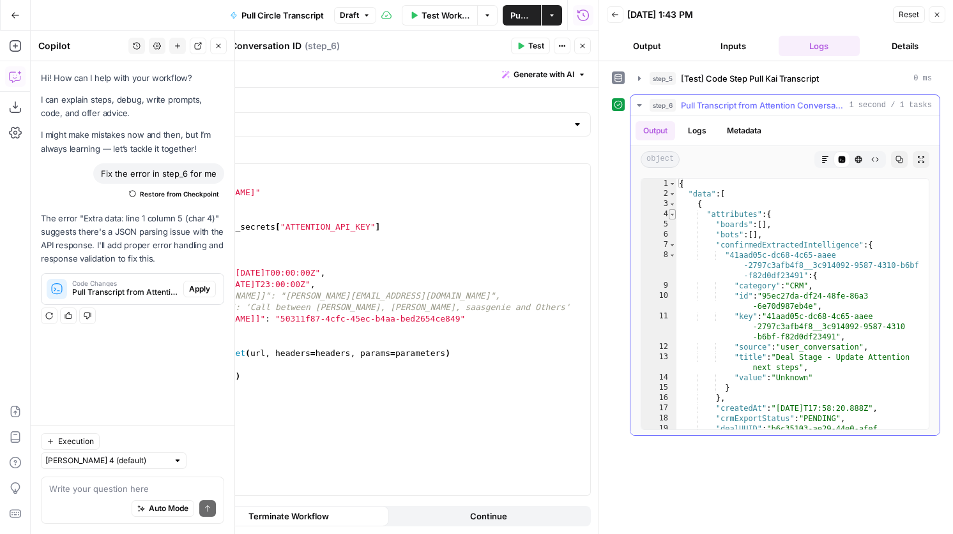
click at [671, 215] on span "Toggle code folding, rows 4 through 238" at bounding box center [672, 214] width 7 height 10
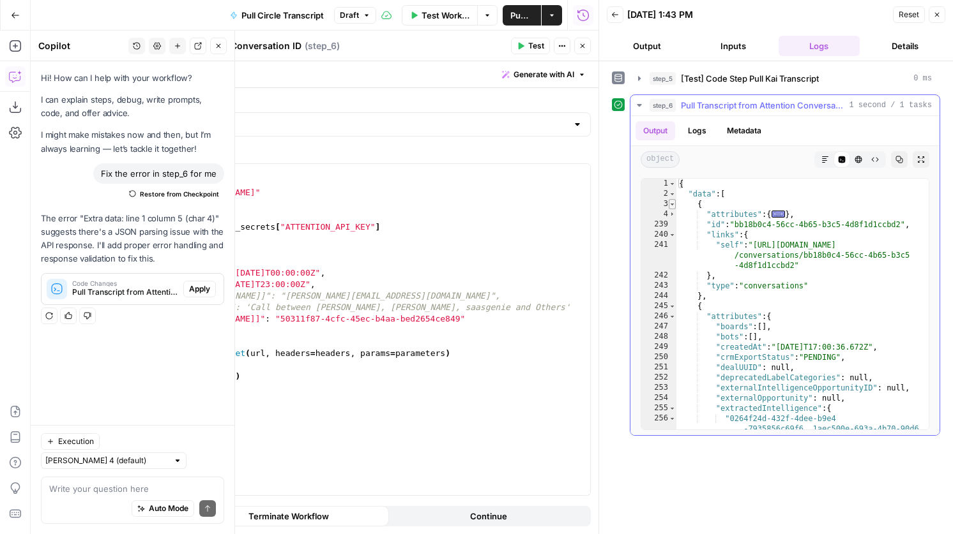
click at [674, 206] on span "Toggle code folding, rows 3 through 244" at bounding box center [672, 204] width 7 height 10
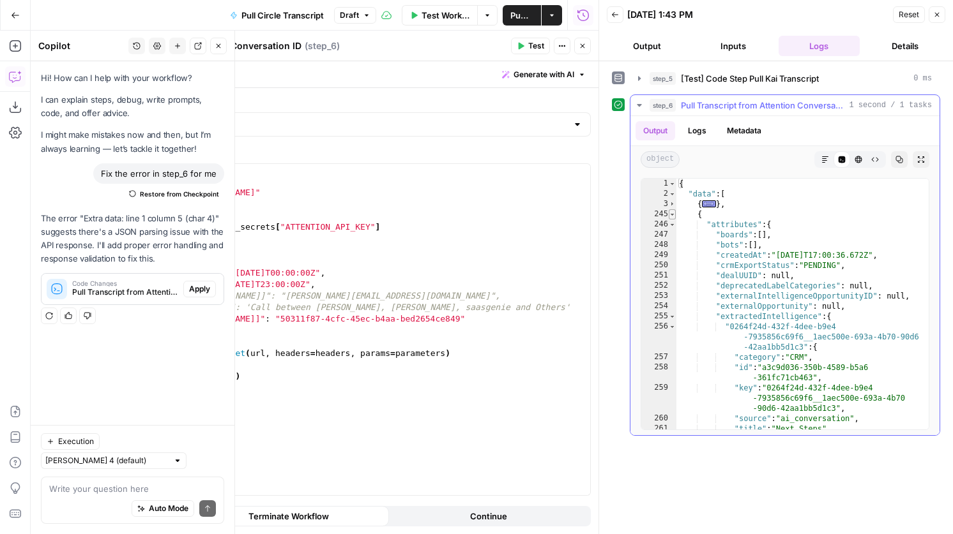
click at [671, 216] on span "Toggle code folding, rows 245 through 436" at bounding box center [672, 214] width 7 height 10
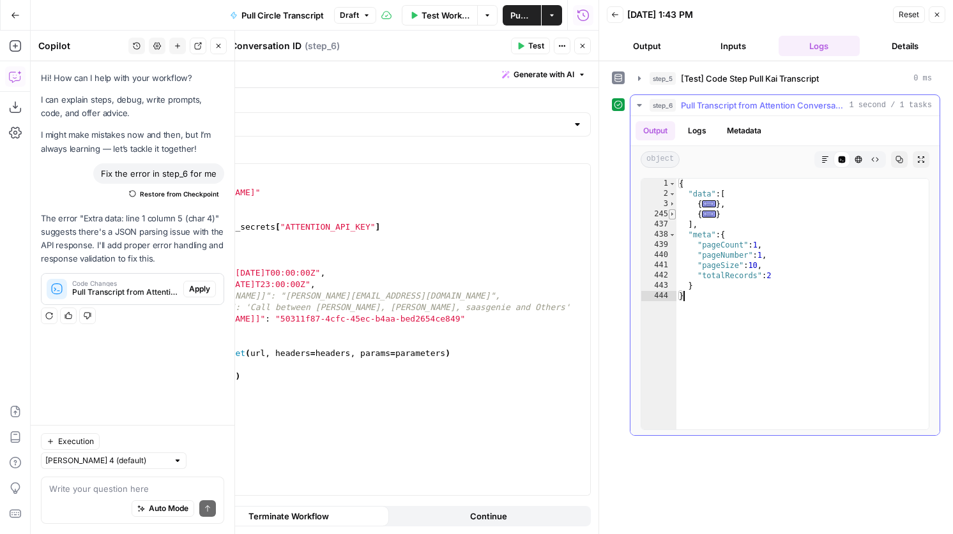
click at [671, 216] on span "Toggle code folding, rows 245 through 436" at bounding box center [672, 214] width 7 height 10
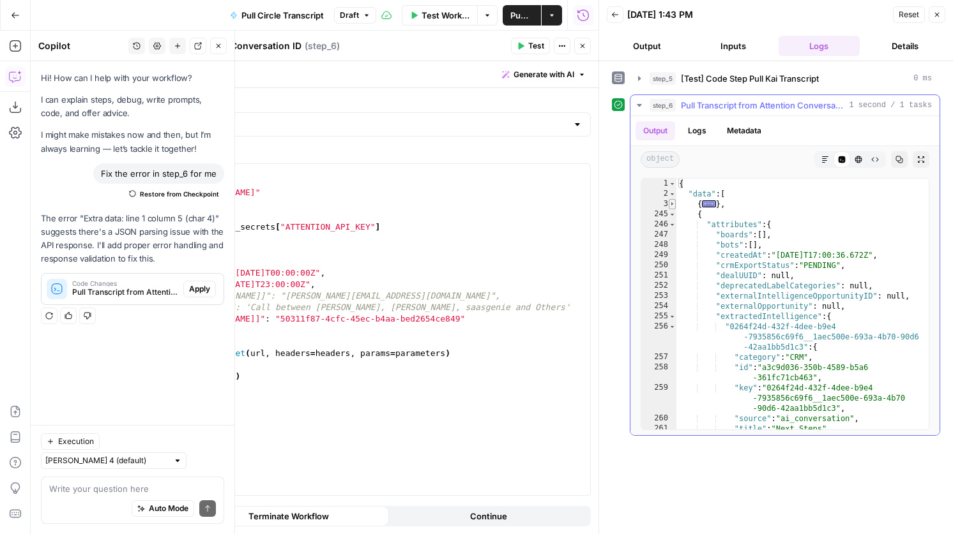
click at [672, 206] on span "Toggle code folding, rows 3 through 244" at bounding box center [672, 204] width 7 height 10
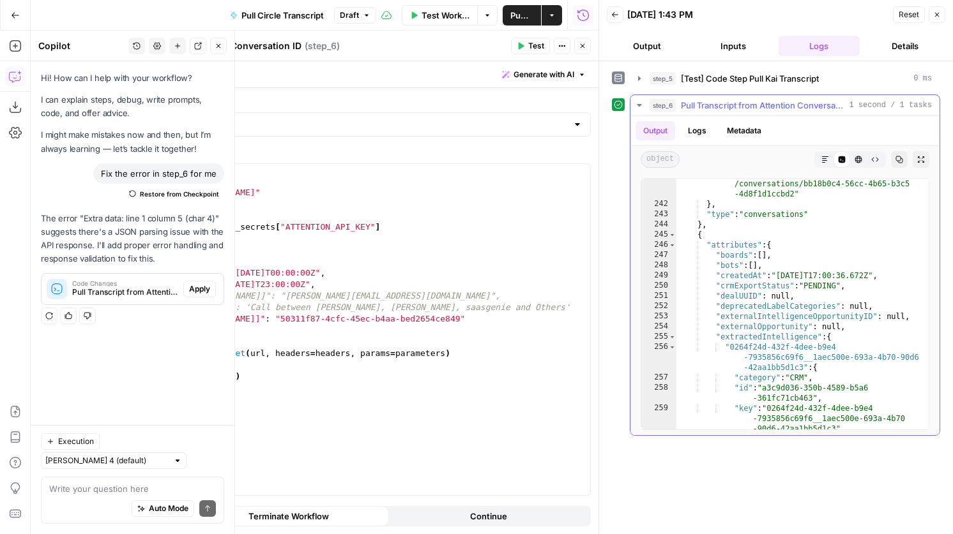
scroll to position [76, 0]
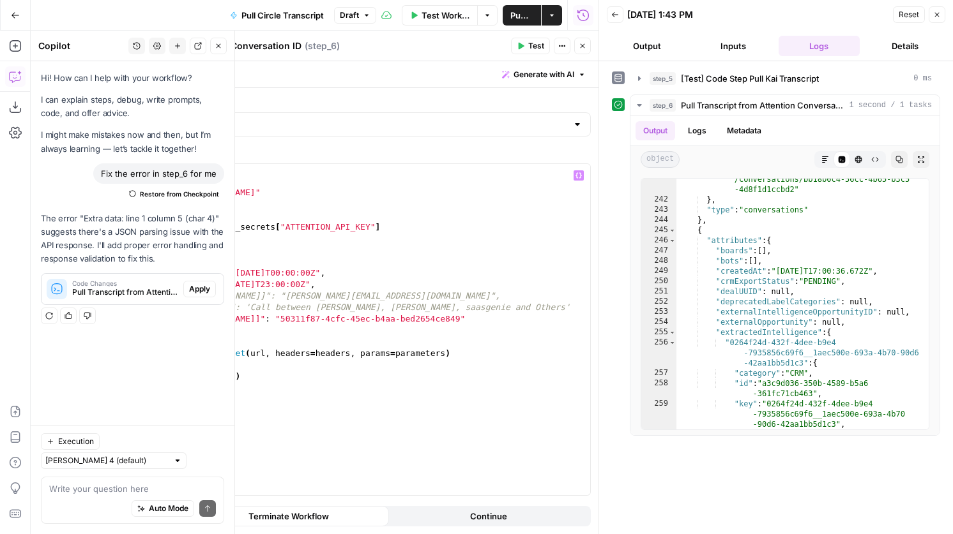
click at [465, 324] on div "import requests url = "http://api.attention.tech/v2/conversations/" headers = {…" at bounding box center [359, 341] width 462 height 354
type textarea "**********"
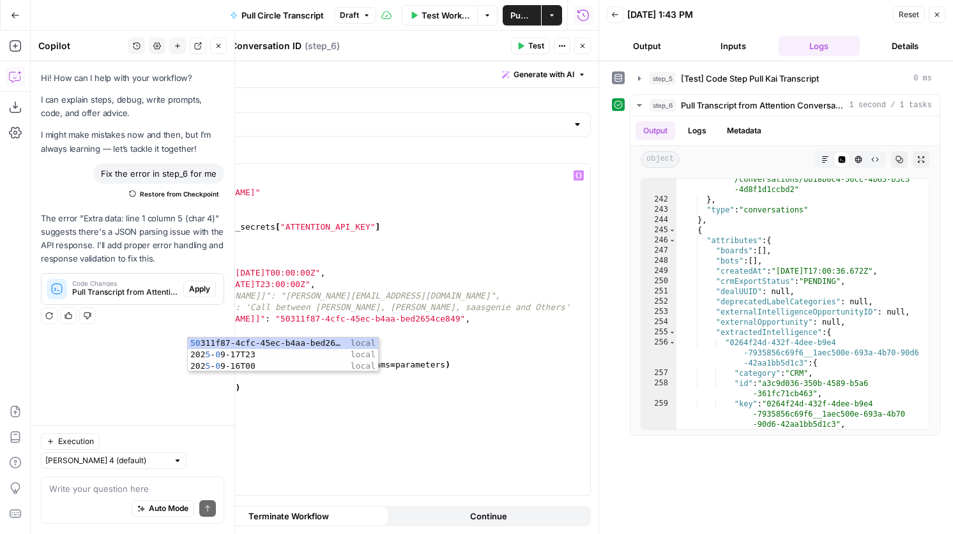
click at [419, 329] on div "import requests url = "http://api.attention.tech/v2/conversations/" headers = {…" at bounding box center [359, 341] width 462 height 354
click at [524, 50] on button "Test" at bounding box center [530, 46] width 39 height 17
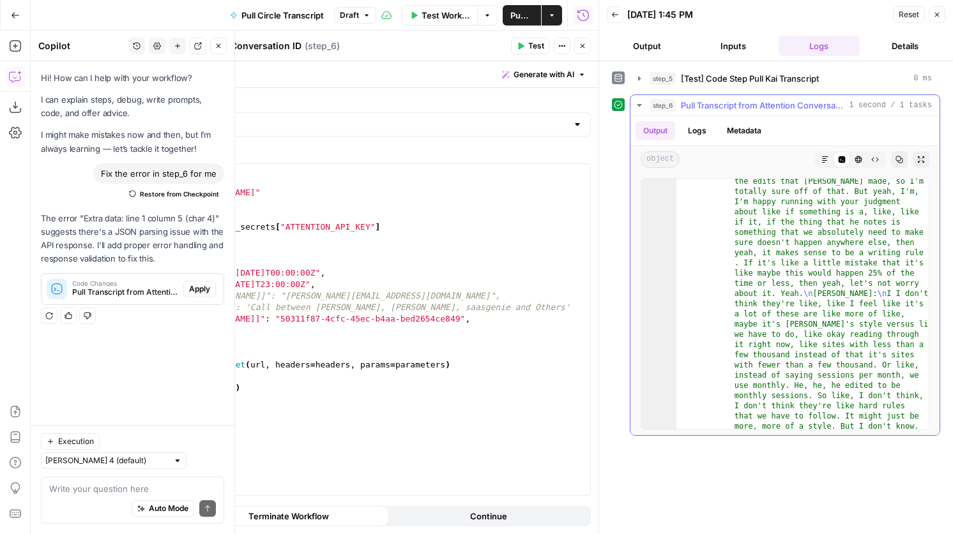
scroll to position [5951, 0]
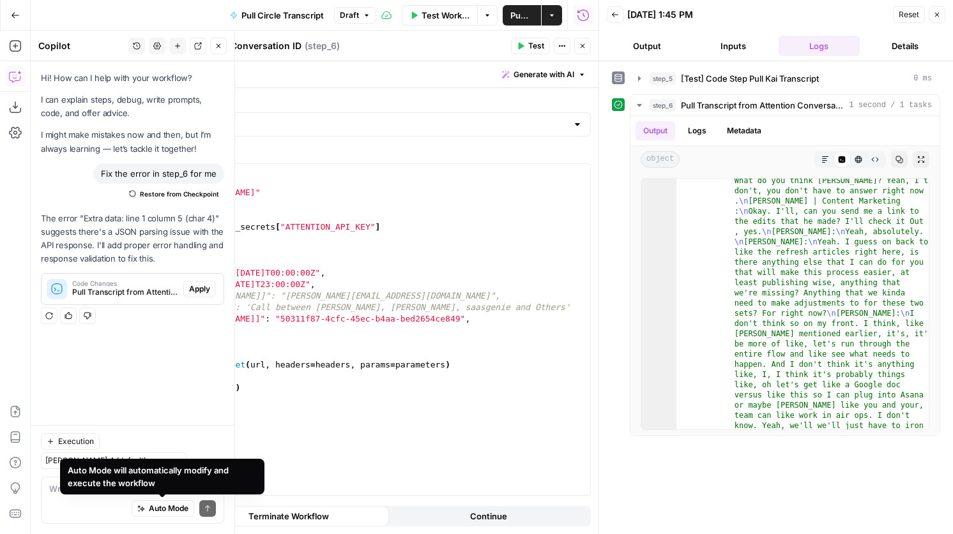
click at [57, 481] on div "Write your question here Auto Mode Send" at bounding box center [132, 500] width 183 height 47
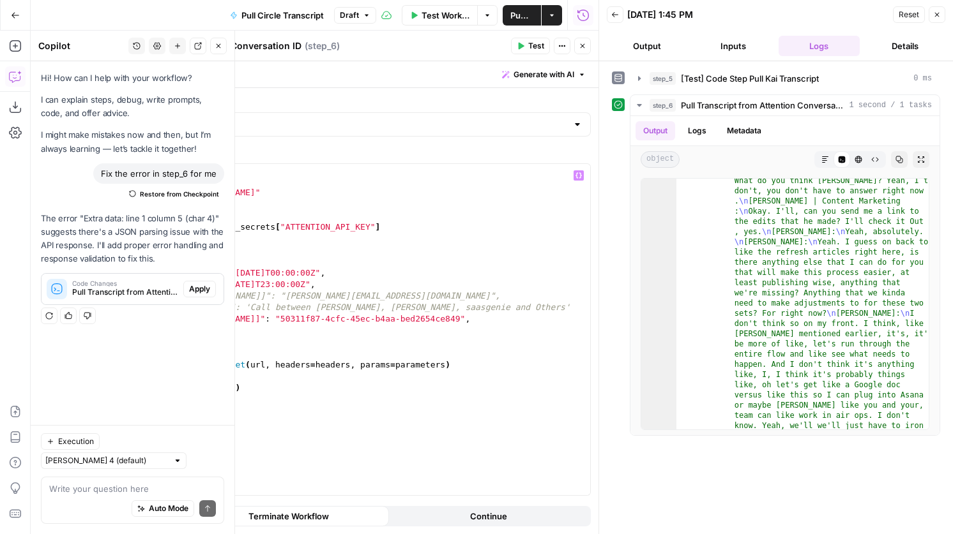
click at [293, 391] on div "import requests url = "http://api.attention.tech/v2/conversations/" headers = {…" at bounding box center [359, 341] width 462 height 354
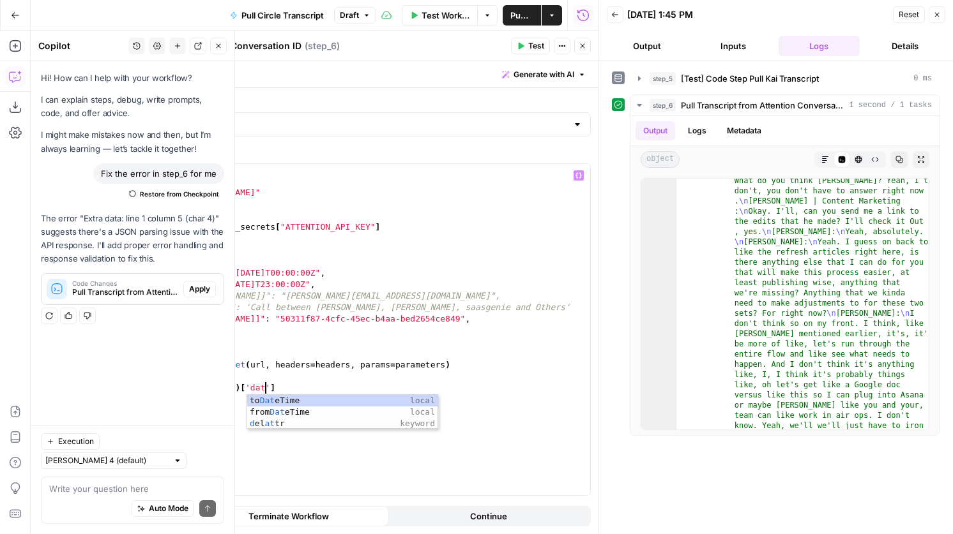
scroll to position [0, 10]
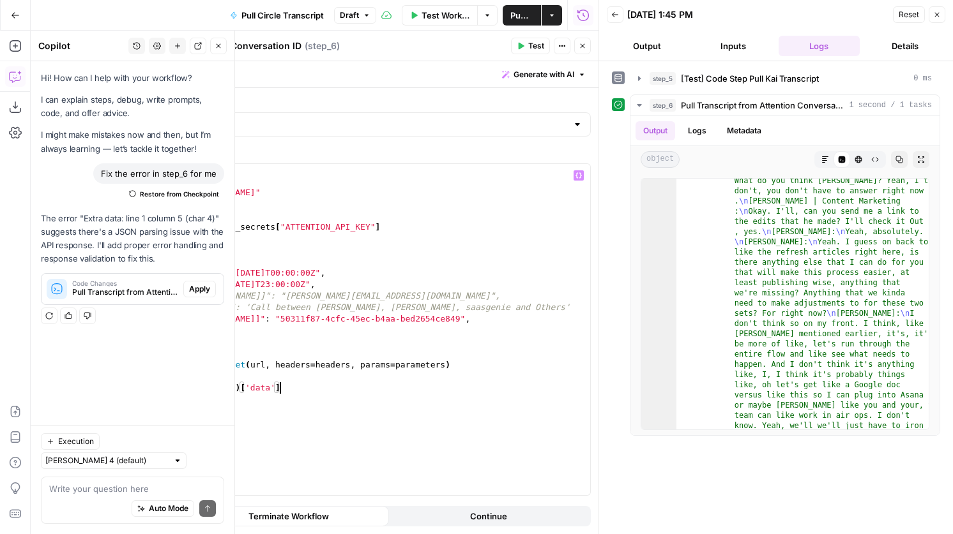
click at [533, 45] on span "Test" at bounding box center [536, 45] width 16 height 11
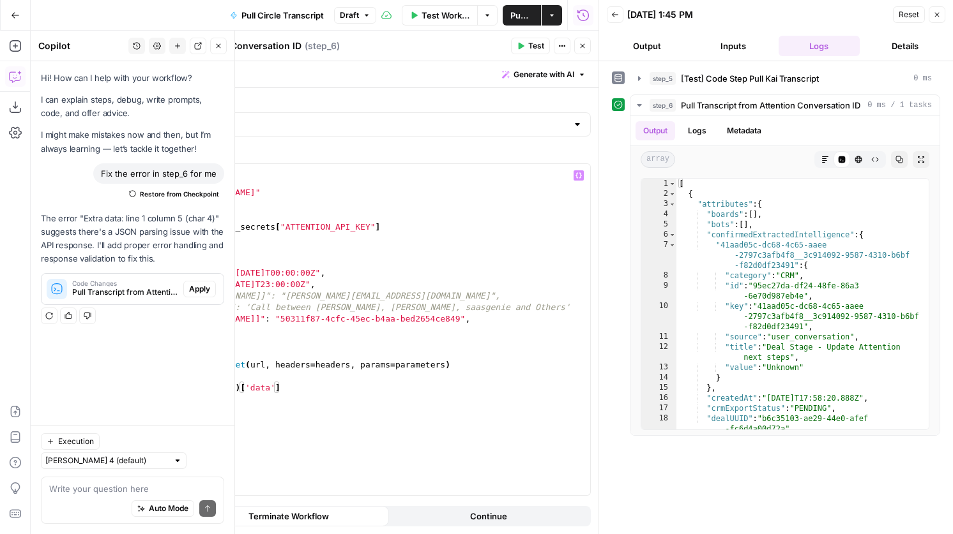
click at [319, 391] on div "import requests url = "http://api.attention.tech/v2/conversations/" headers = {…" at bounding box center [359, 341] width 462 height 354
click at [529, 38] on button "Test" at bounding box center [530, 46] width 39 height 17
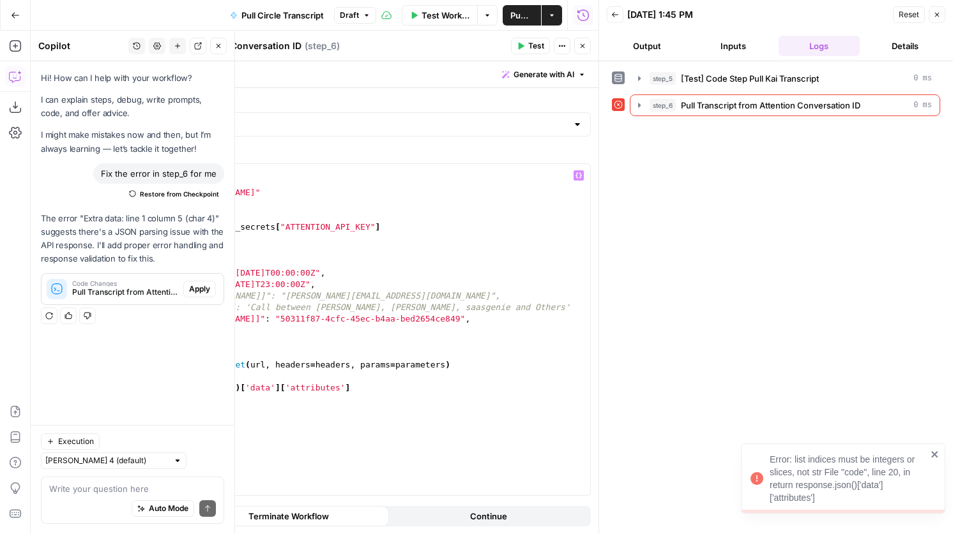
click at [279, 388] on div "import requests url = "http://api.attention.tech/v2/conversations/" headers = {…" at bounding box center [359, 341] width 462 height 354
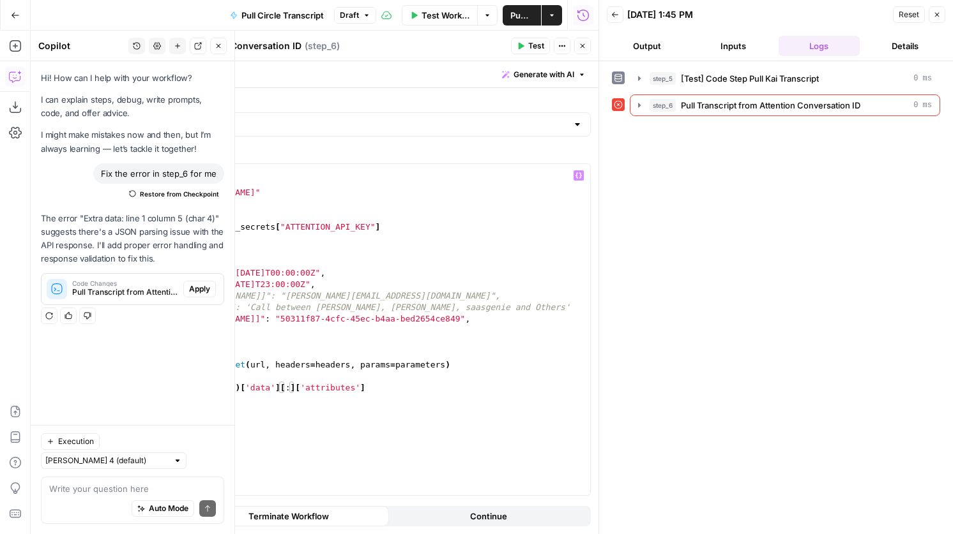
click at [527, 54] on button "Test" at bounding box center [530, 46] width 39 height 17
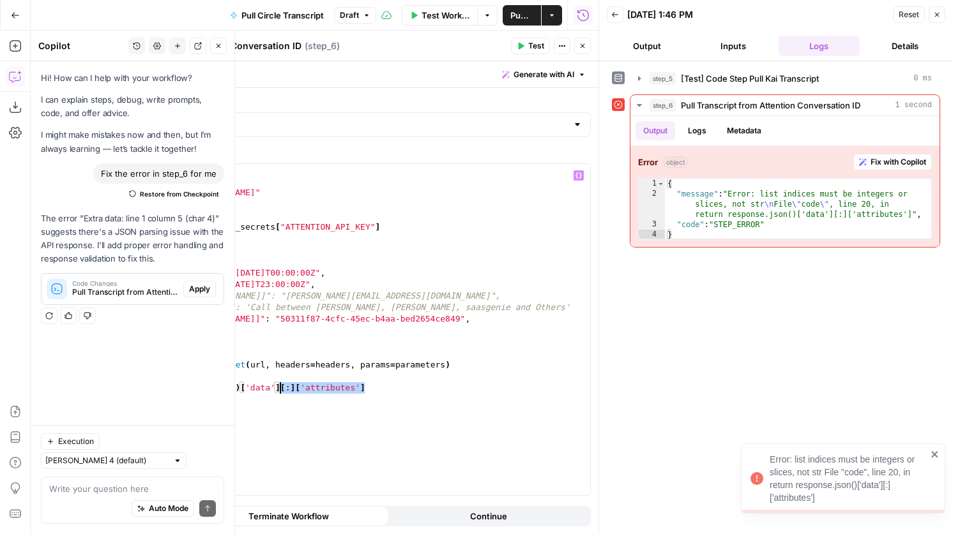
drag, startPoint x: 396, startPoint y: 388, endPoint x: 280, endPoint y: 387, distance: 116.2
click at [280, 387] on div "import requests url = "http://api.attention.tech/v2/conversations/" headers = {…" at bounding box center [359, 341] width 462 height 354
type textarea "**********"
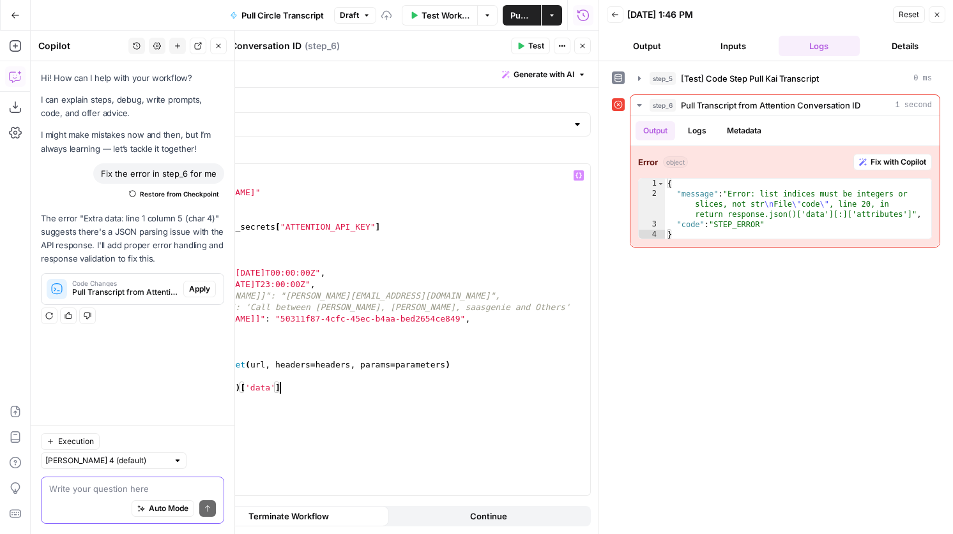
click at [77, 483] on textarea at bounding box center [132, 489] width 167 height 13
click at [528, 42] on span "Test" at bounding box center [536, 45] width 16 height 11
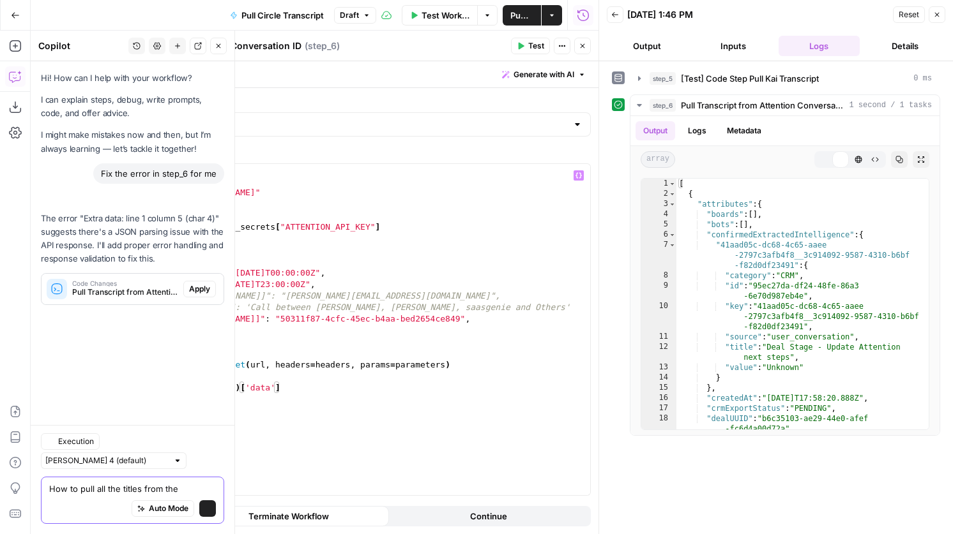
click at [75, 489] on textarea "How to pull all the titles from the" at bounding box center [132, 489] width 167 height 13
click at [186, 488] on textarea "How to pull all the titles from the" at bounding box center [132, 489] width 167 height 13
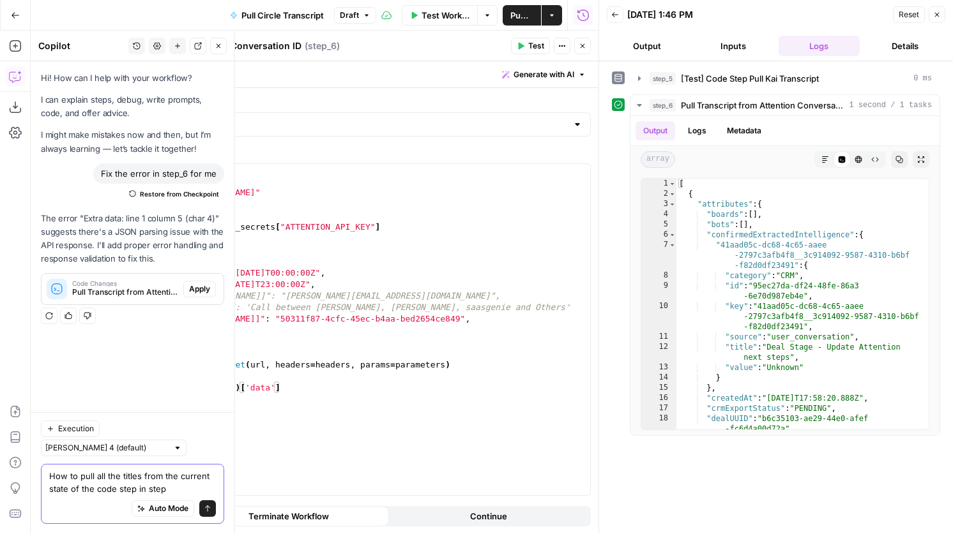
type textarea "How to pull all the titles from the current state of the code step in step 6"
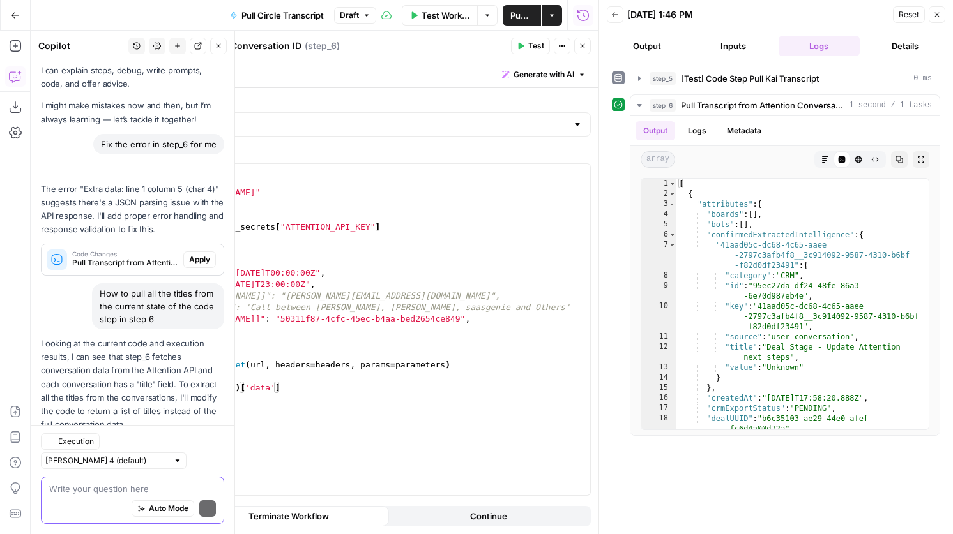
scroll to position [87, 0]
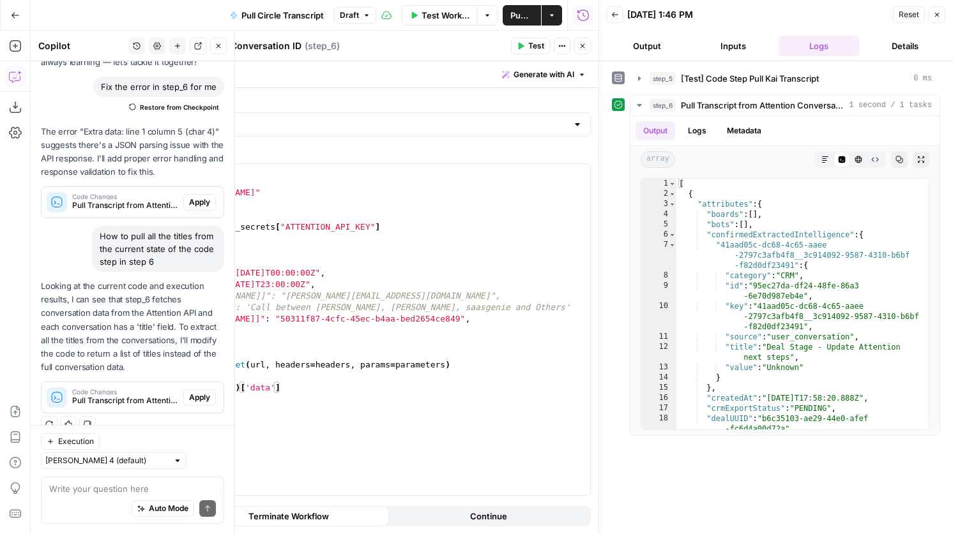
click at [199, 396] on span "Apply" at bounding box center [199, 397] width 21 height 11
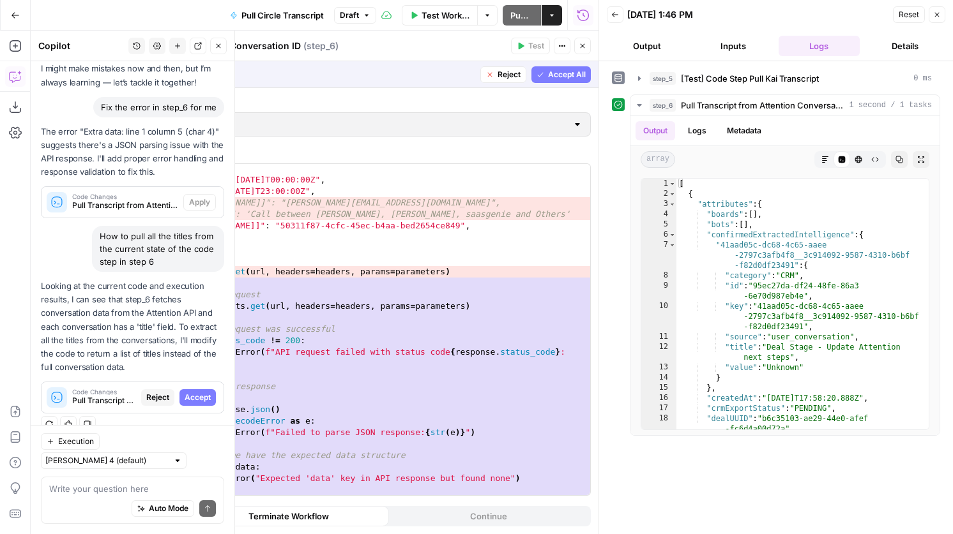
scroll to position [173, 0]
click at [554, 73] on span "Accept All" at bounding box center [567, 74] width 38 height 11
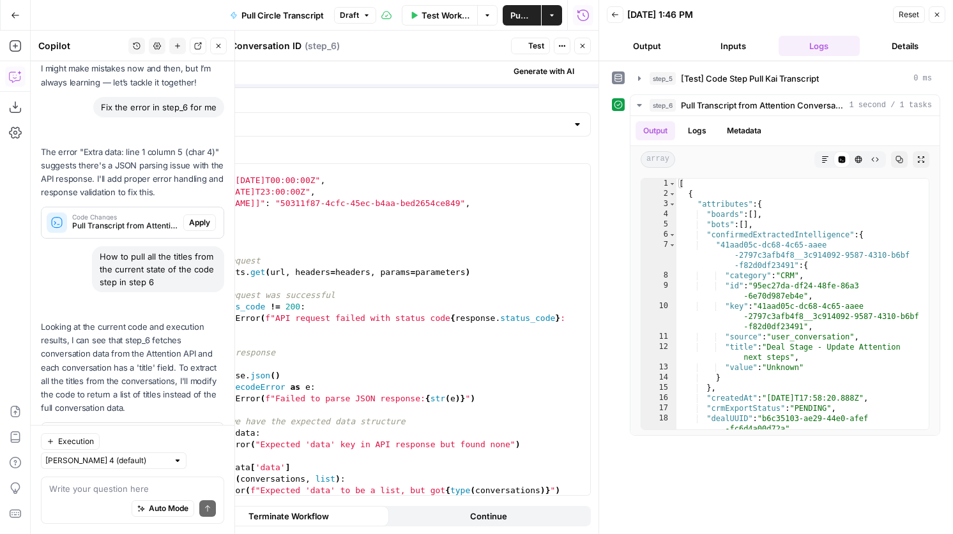
scroll to position [107, 0]
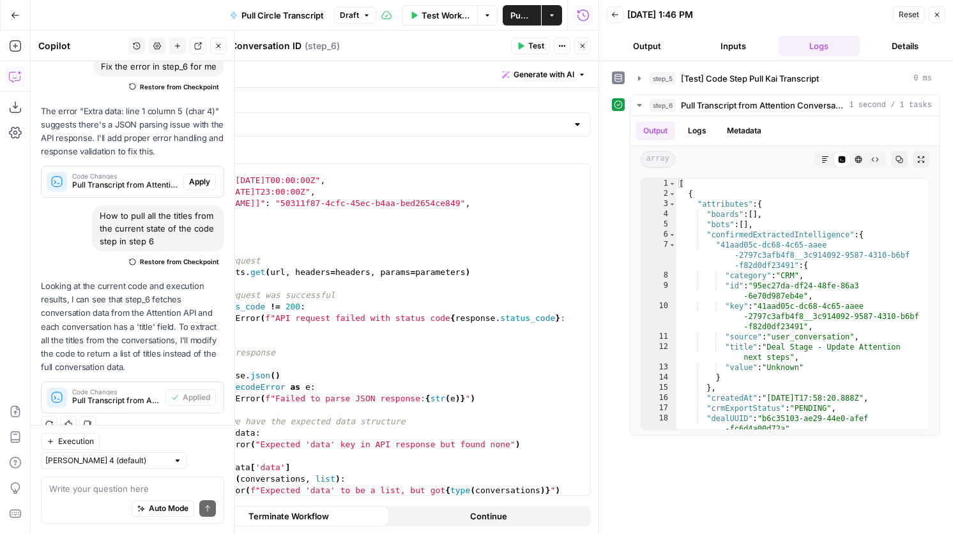
click at [526, 54] on header "Pull Transcript from Attention Conversation ID Pull Transcript from Attention C…" at bounding box center [343, 46] width 510 height 31
click at [526, 46] on button "Test" at bounding box center [530, 46] width 39 height 17
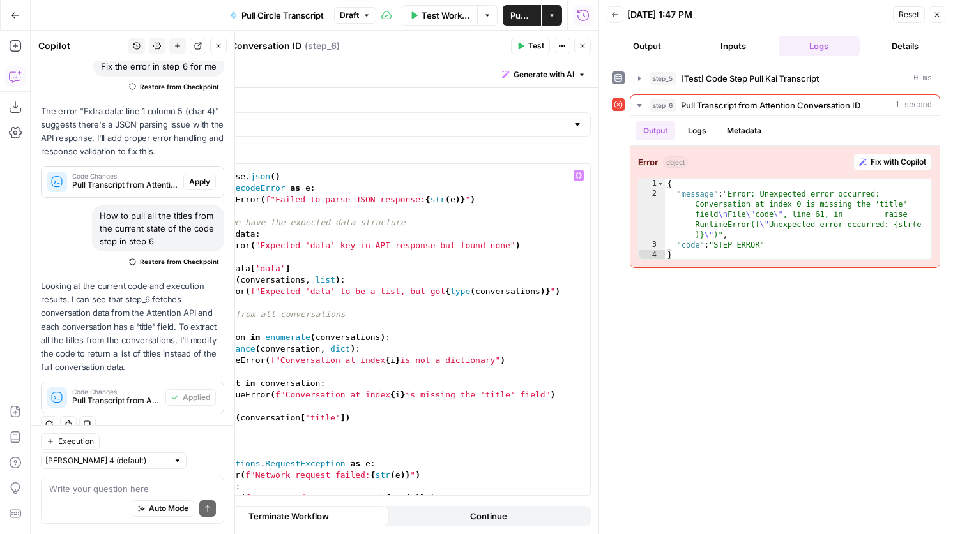
scroll to position [372, 0]
click at [872, 165] on span "Fix with Copilot" at bounding box center [898, 161] width 56 height 11
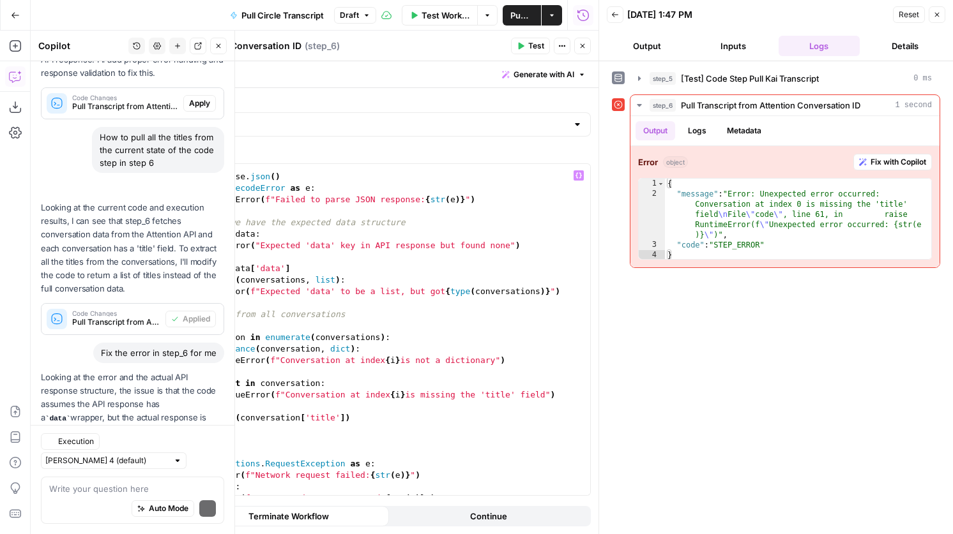
scroll to position [264, 0]
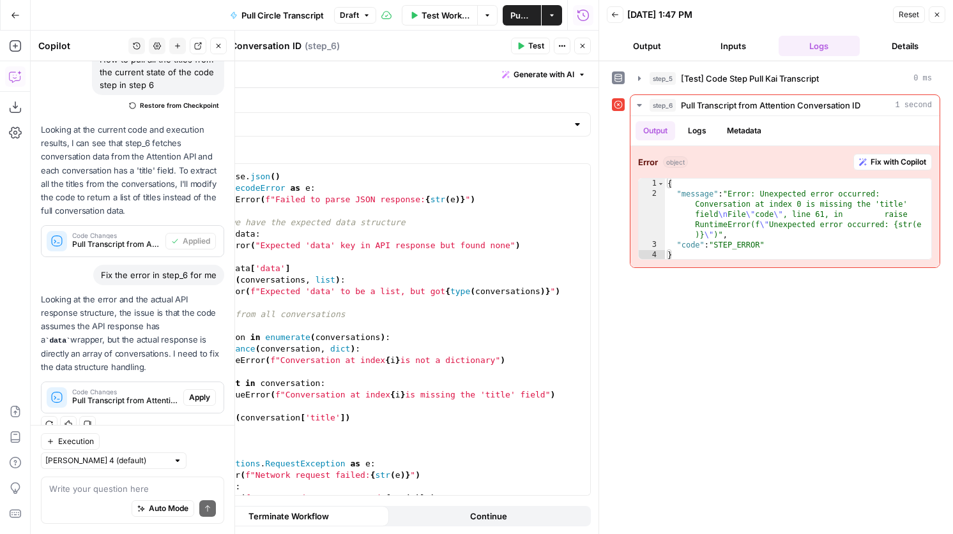
click at [202, 396] on span "Apply" at bounding box center [199, 397] width 21 height 11
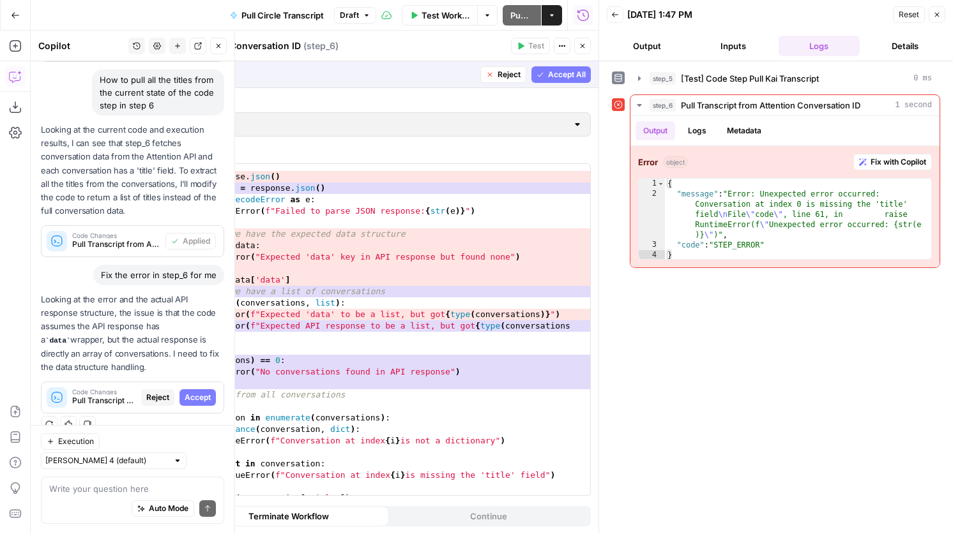
click at [570, 76] on span "Accept All" at bounding box center [567, 74] width 38 height 11
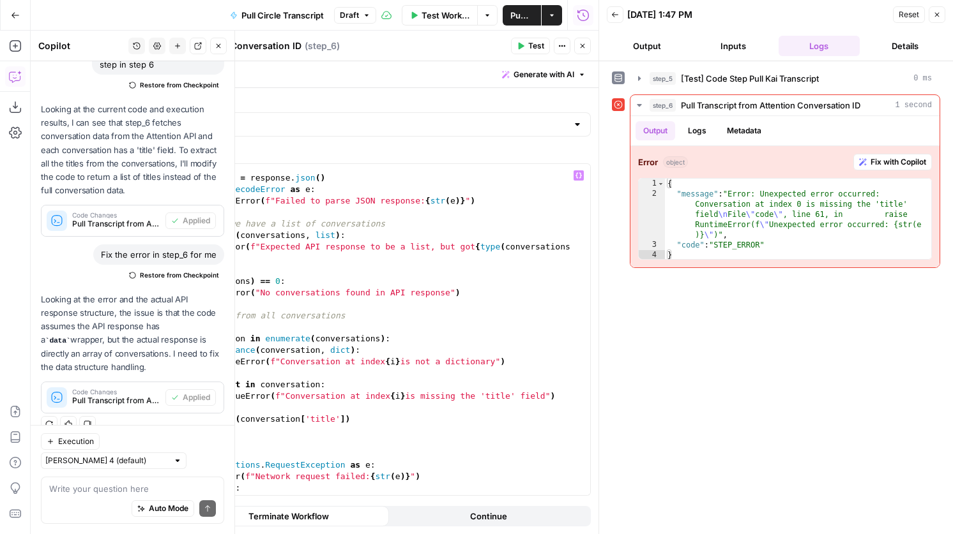
scroll to position [381, 0]
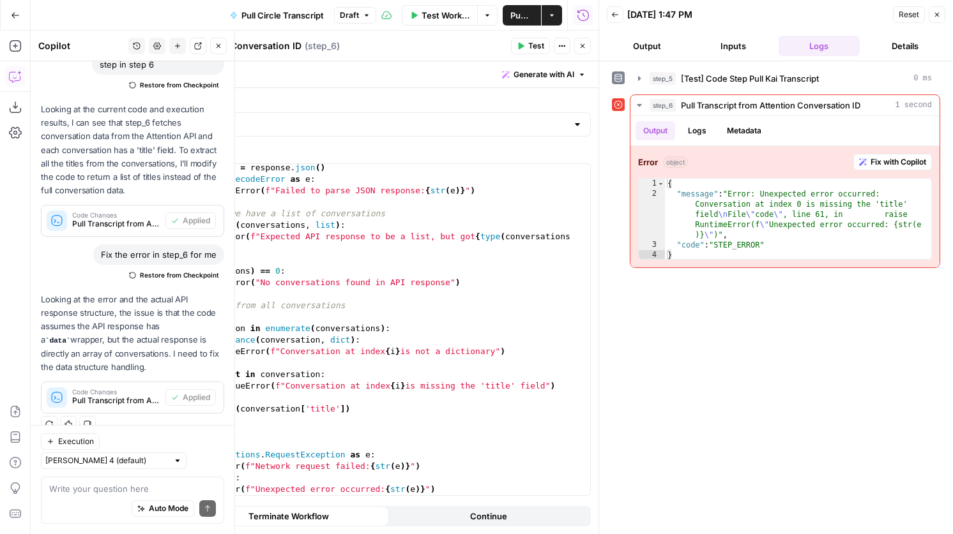
click at [534, 46] on span "Test" at bounding box center [536, 45] width 16 height 11
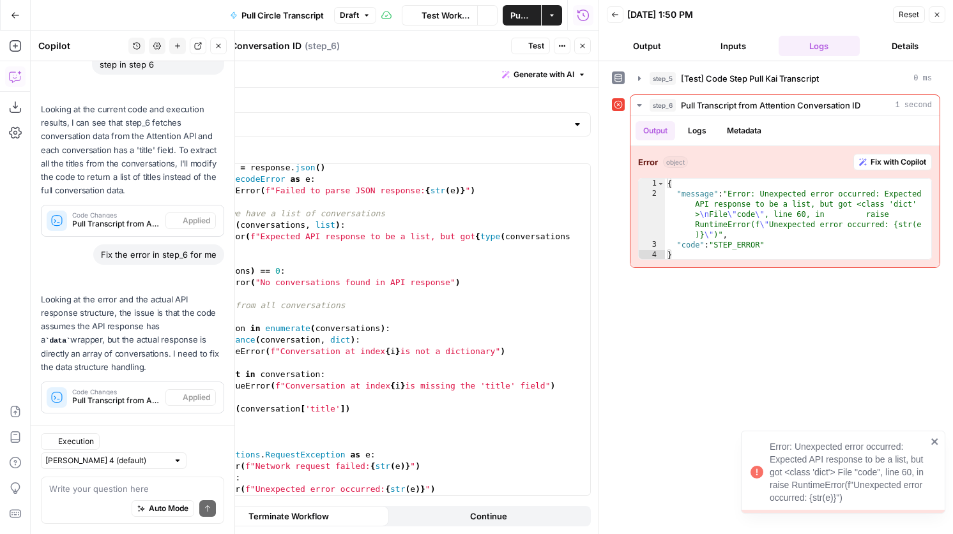
scroll to position [284, 0]
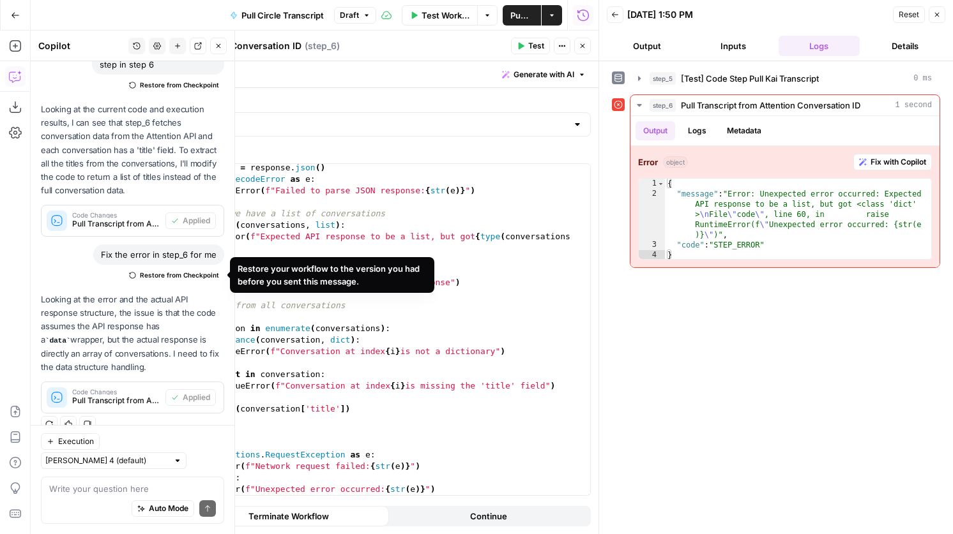
click at [196, 273] on span "Restore from Checkpoint" at bounding box center [179, 275] width 79 height 10
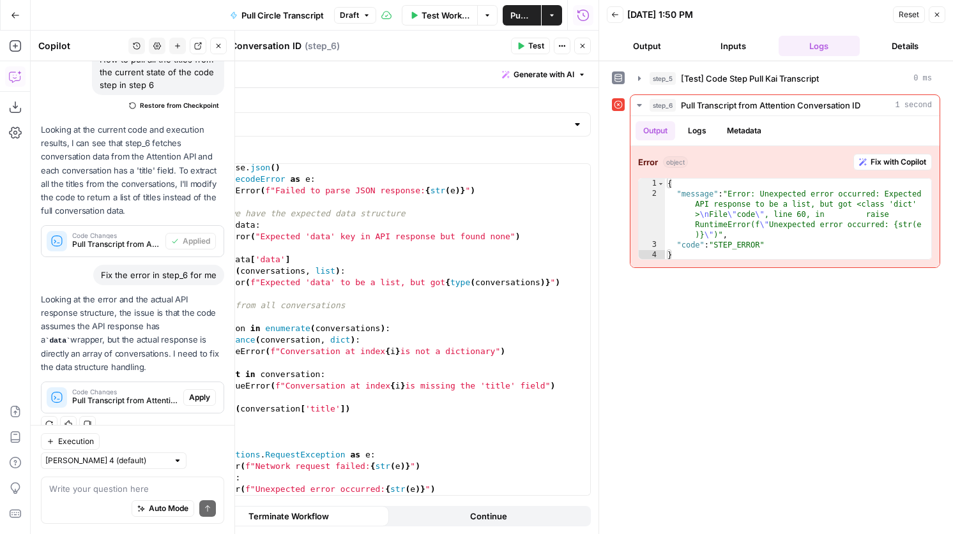
click at [199, 105] on span "Restore from Checkpoint" at bounding box center [179, 105] width 79 height 10
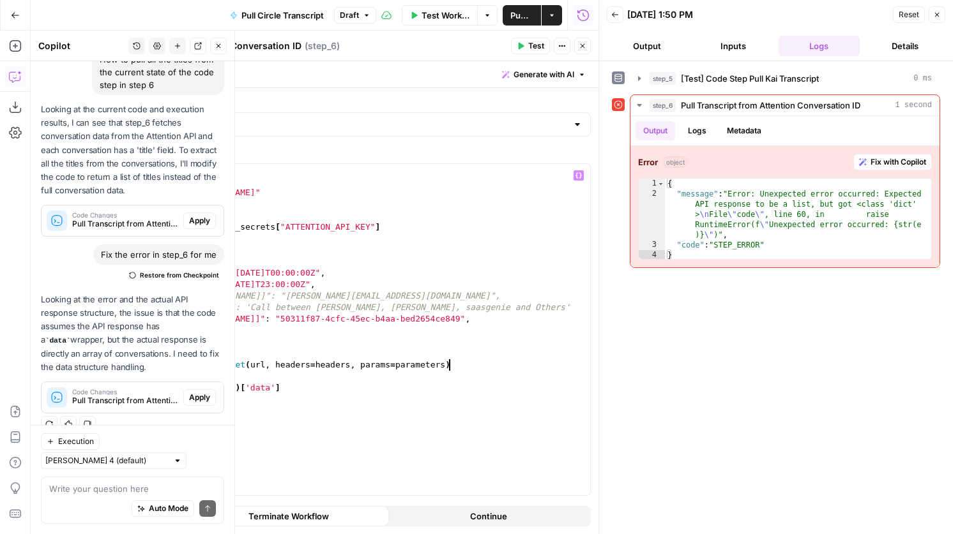
click at [463, 368] on div "import requests url = "http://api.attention.tech/v2/conversations/" headers = {…" at bounding box center [359, 341] width 462 height 354
click at [318, 388] on div "import requests url = "http://api.attention.tech/v2/conversations/" headers = {…" at bounding box center [359, 341] width 462 height 354
drag, startPoint x: 167, startPoint y: 391, endPoint x: 128, endPoint y: 388, distance: 39.7
click at [128, 388] on div "import requests url = "http://api.attention.tech/v2/conversations/" headers = {…" at bounding box center [359, 341] width 462 height 354
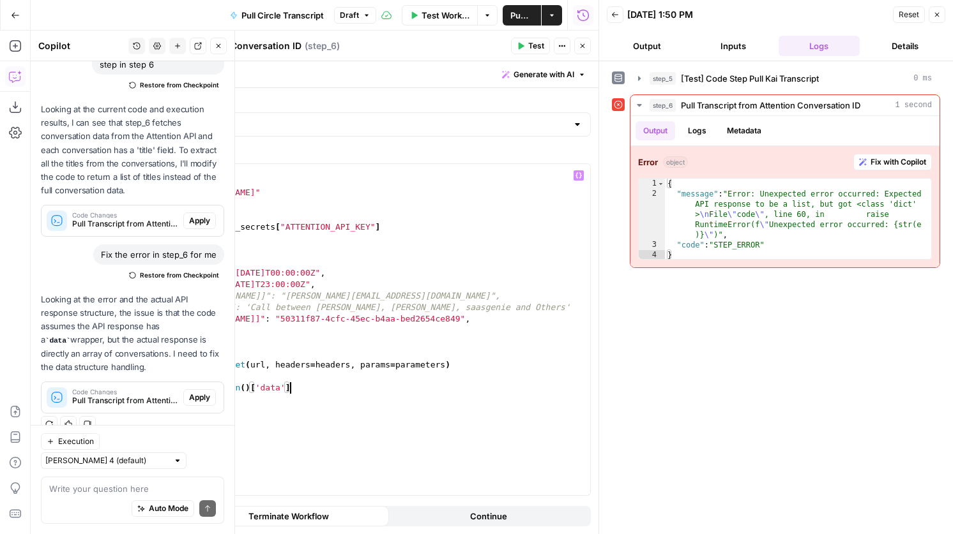
click at [303, 388] on div "import requests url = "http://api.attention.tech/v2/conversations/" headers = {…" at bounding box center [359, 341] width 462 height 354
type textarea "**********"
click at [258, 379] on div "import requests url = "http://api.attention.tech/v2/conversations/" headers = {…" at bounding box center [359, 341] width 462 height 354
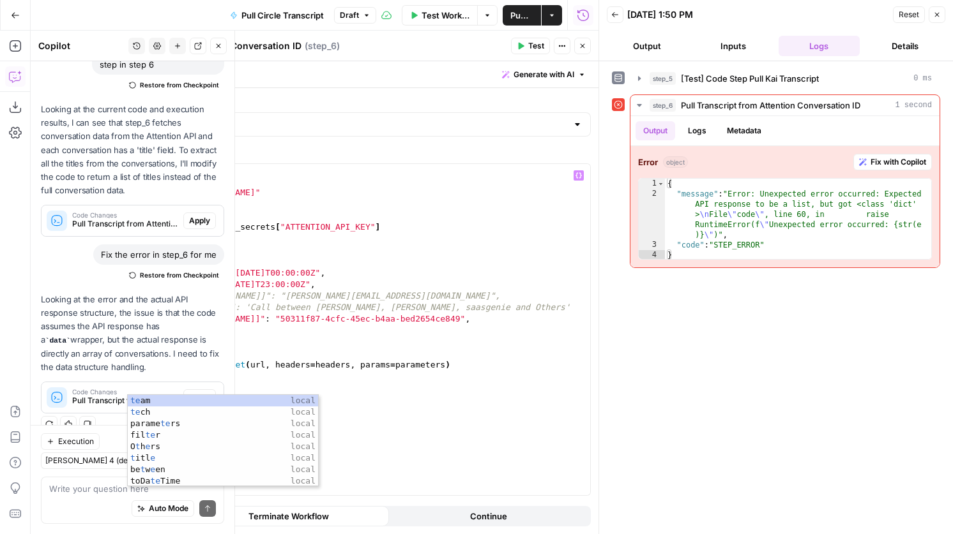
type textarea "*"
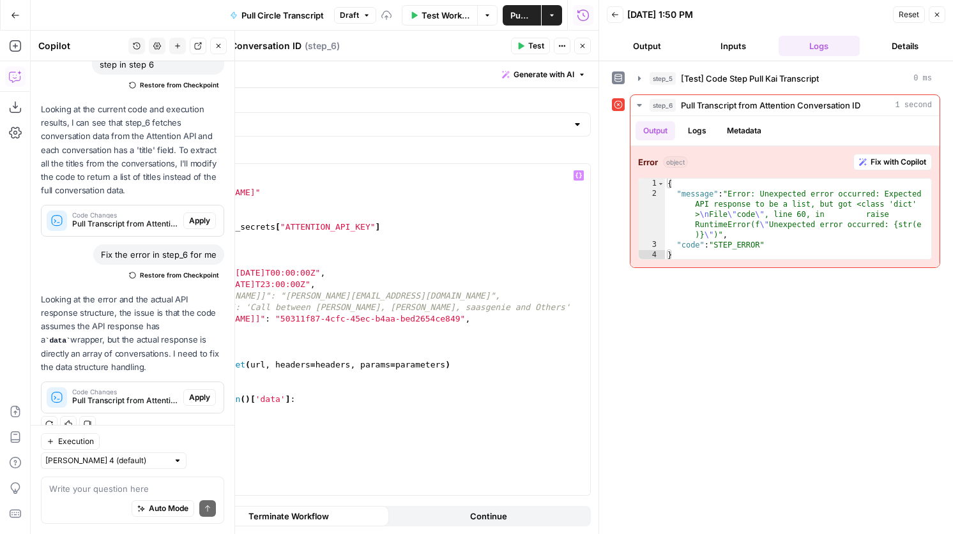
type textarea "**********"
click at [227, 407] on div "import requests url = "http://api.attention.tech/v2/conversations/" headers = {…" at bounding box center [359, 341] width 462 height 354
click at [261, 409] on div "import requests url = "http://api.attention.tech/v2/conversations/" headers = {…" at bounding box center [359, 341] width 462 height 354
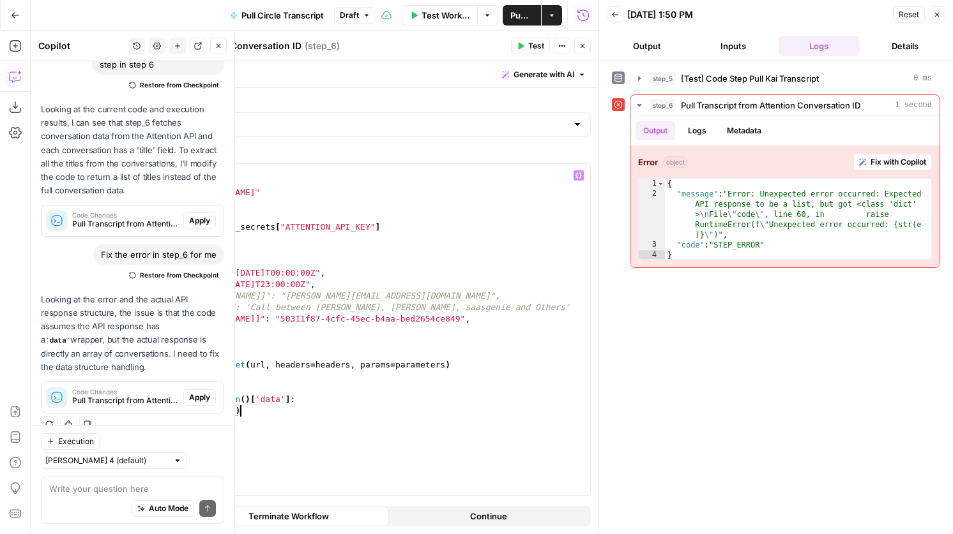
type textarea "**********"
click at [538, 49] on span "Test" at bounding box center [536, 45] width 16 height 11
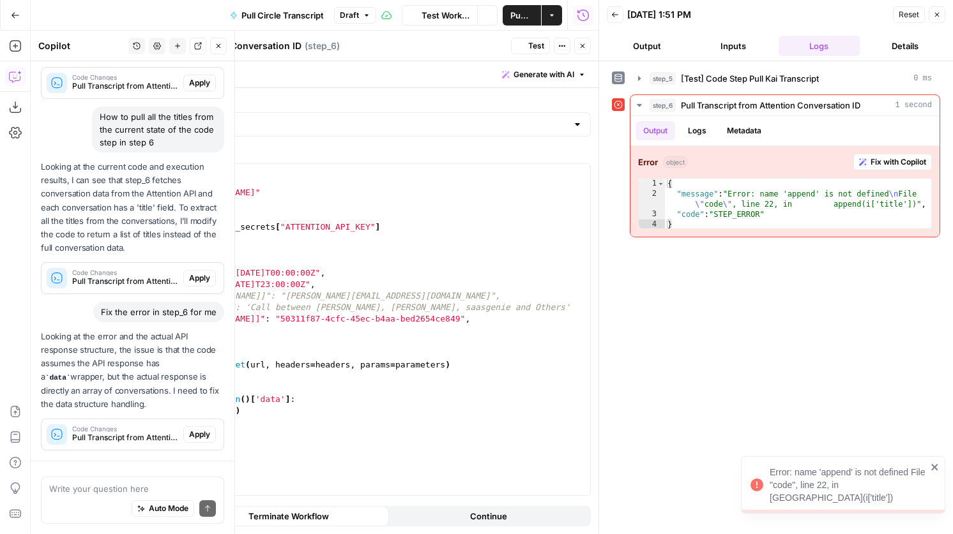
scroll to position [284, 0]
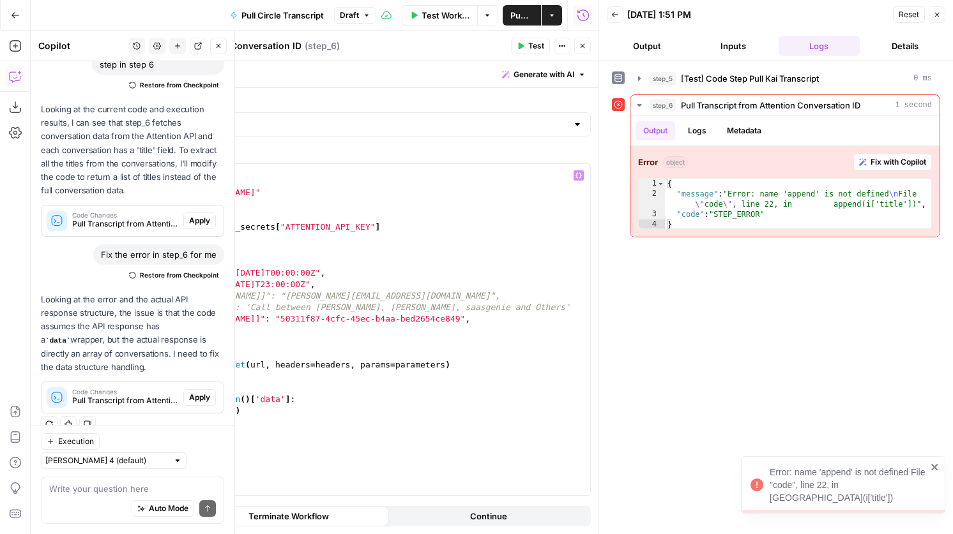
click at [152, 416] on div "import requests url = "http://api.attention.tech/v2/conversations/" headers = {…" at bounding box center [359, 341] width 462 height 354
click at [529, 49] on span "Test" at bounding box center [536, 45] width 16 height 11
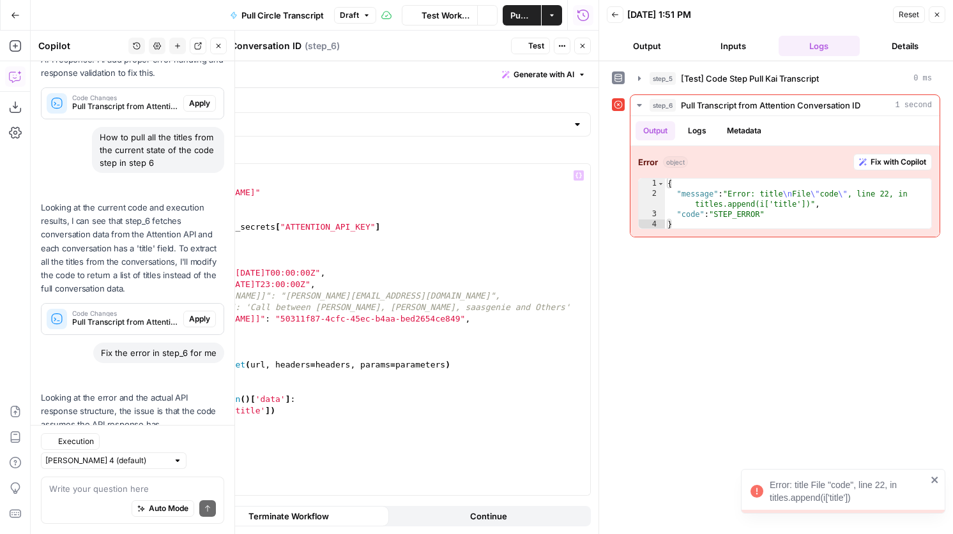
scroll to position [284, 0]
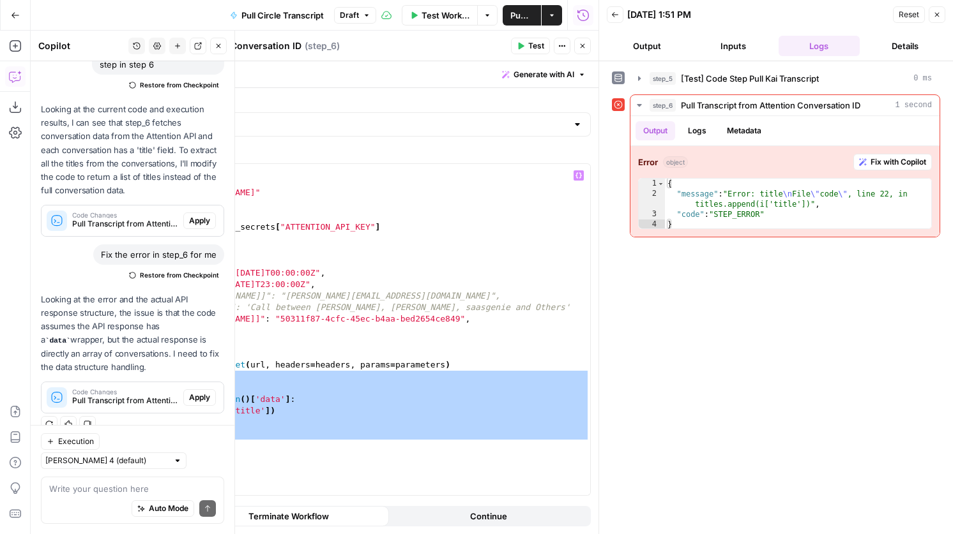
drag, startPoint x: 221, startPoint y: 446, endPoint x: 111, endPoint y: 381, distance: 127.7
click at [111, 381] on div "**********" at bounding box center [343, 329] width 494 height 331
type textarea "**********"
click at [191, 374] on div "import requests url = "http://api.attention.tech/v2/conversations/" headers = {…" at bounding box center [359, 341] width 462 height 354
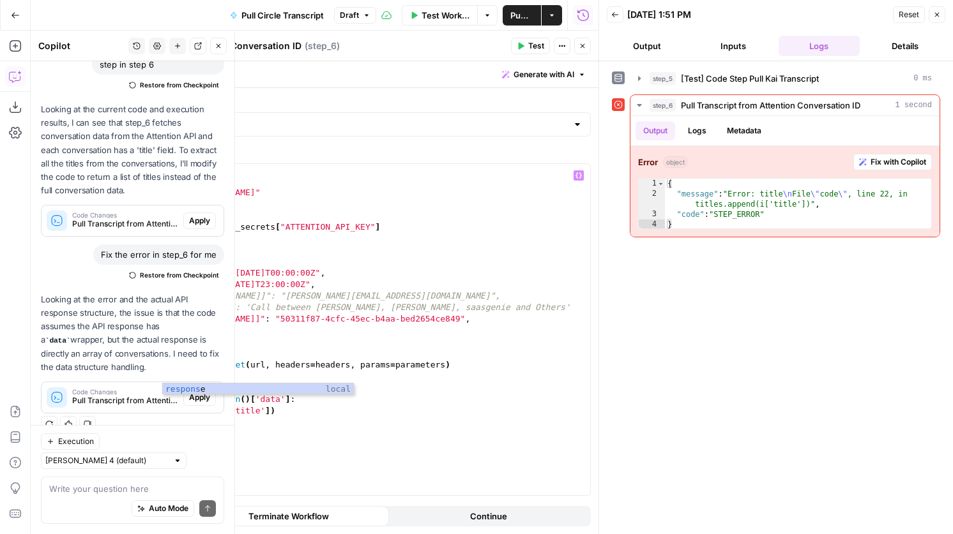
scroll to position [0, 5]
click at [540, 44] on span "Test" at bounding box center [536, 45] width 16 height 11
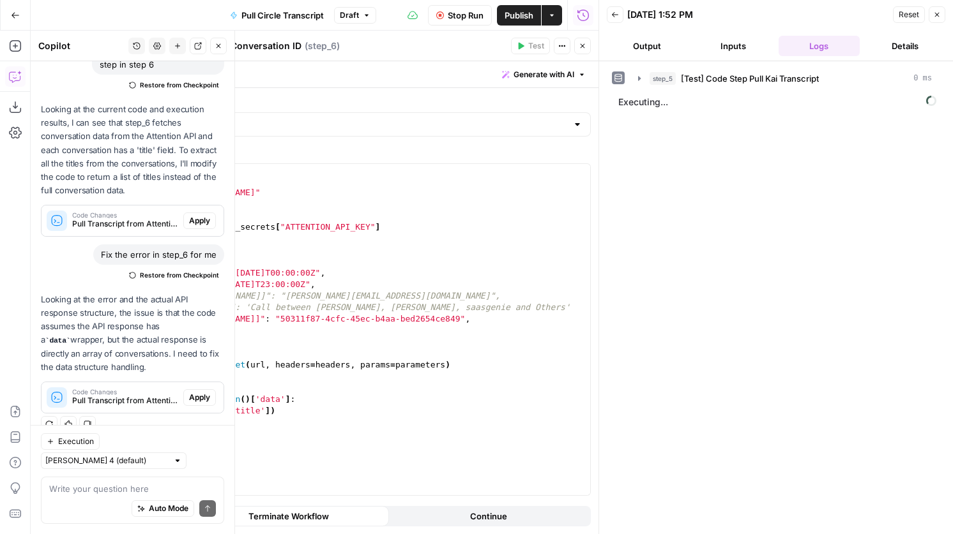
scroll to position [284, 0]
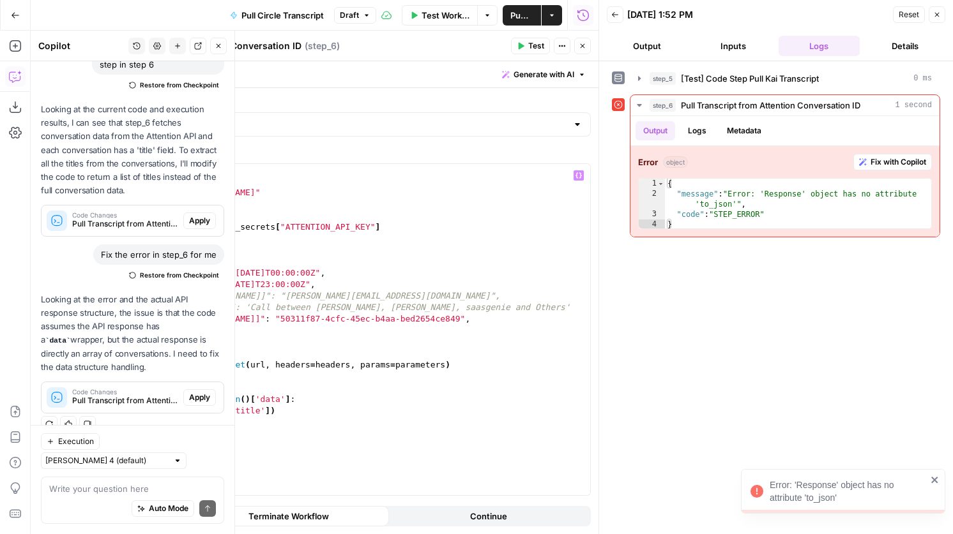
click at [259, 377] on div "import requests url = "http://api.attention.tech/v2/conversations/" headers = {…" at bounding box center [359, 341] width 462 height 354
click at [534, 49] on span "Test" at bounding box center [536, 45] width 16 height 11
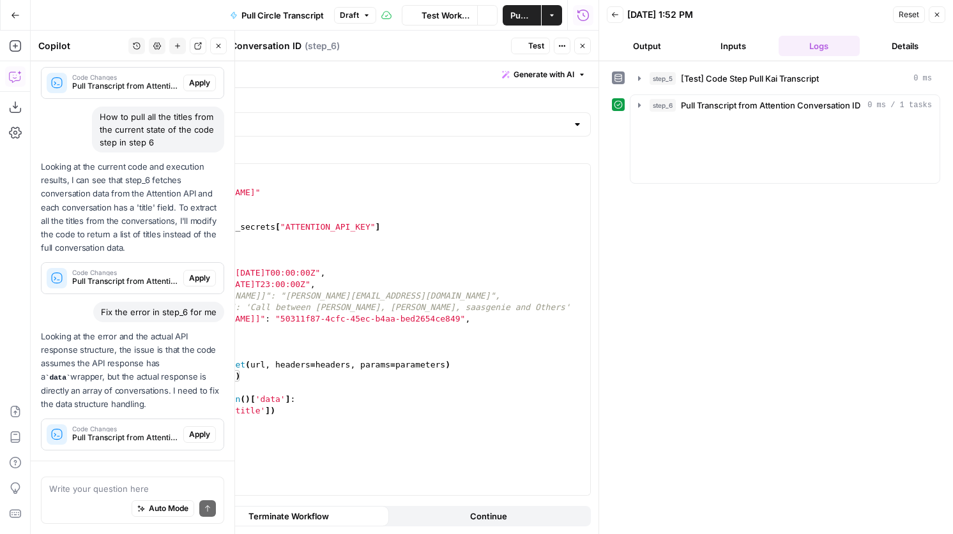
scroll to position [284, 0]
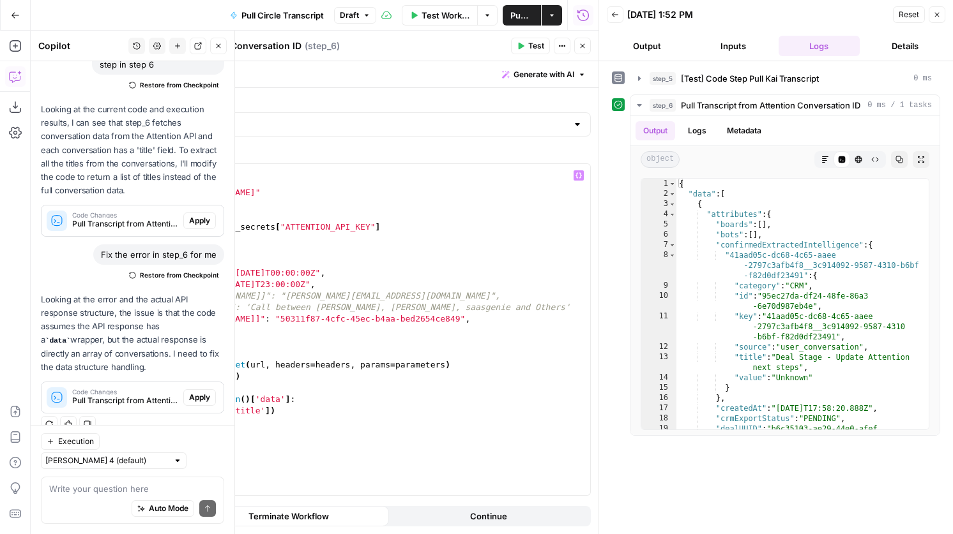
drag, startPoint x: 165, startPoint y: 378, endPoint x: 129, endPoint y: 377, distance: 36.4
click at [129, 377] on div "import requests url = "http://api.attention.tech/v2/conversations/" headers = {…" at bounding box center [359, 341] width 462 height 354
click at [142, 374] on div "import requests url = "http://api.attention.tech/v2/conversations/" headers = {…" at bounding box center [359, 341] width 462 height 354
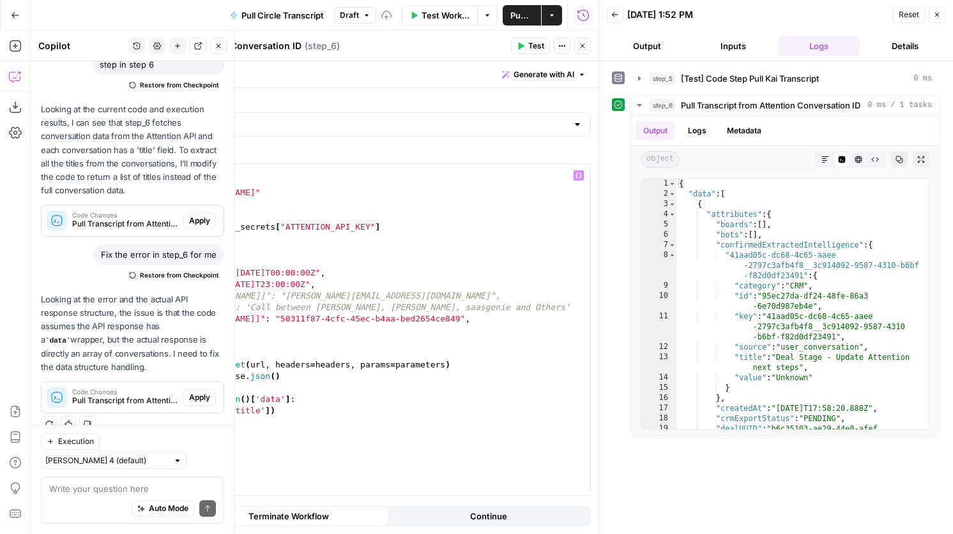
click at [287, 375] on div "import requests url = "http://api.attention.tech/v2/conversations/" headers = {…" at bounding box center [359, 341] width 462 height 354
click at [287, 402] on div "import requests url = "http://api.attention.tech/v2/conversations/" headers = {…" at bounding box center [359, 341] width 462 height 354
drag, startPoint x: 289, startPoint y: 401, endPoint x: 179, endPoint y: 396, distance: 109.9
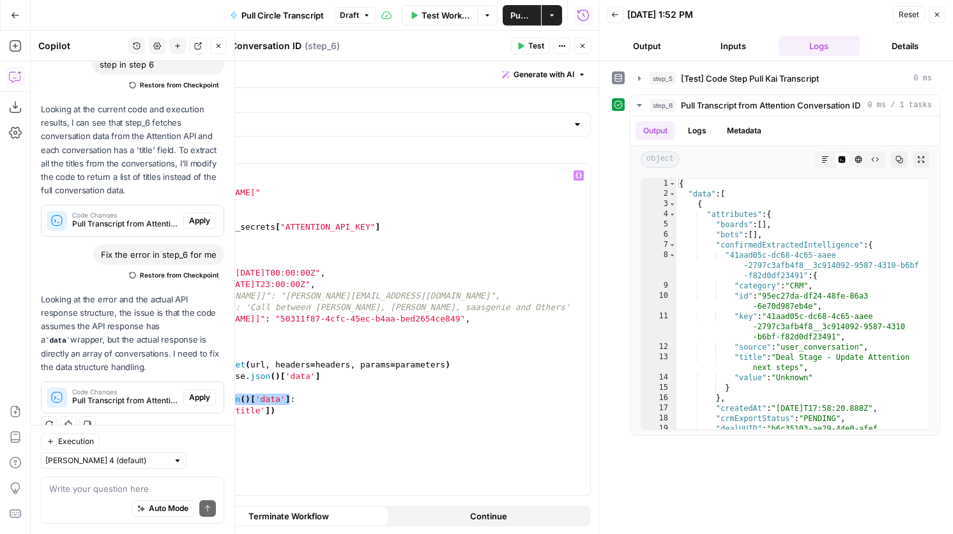
click at [179, 396] on div "import requests url = "http://api.attention.tech/v2/conversations/" headers = {…" at bounding box center [359, 341] width 462 height 354
click at [358, 379] on div "import requests url = "http://api.attention.tech/v2/conversations/" headers = {…" at bounding box center [359, 341] width 462 height 354
type textarea "**********"
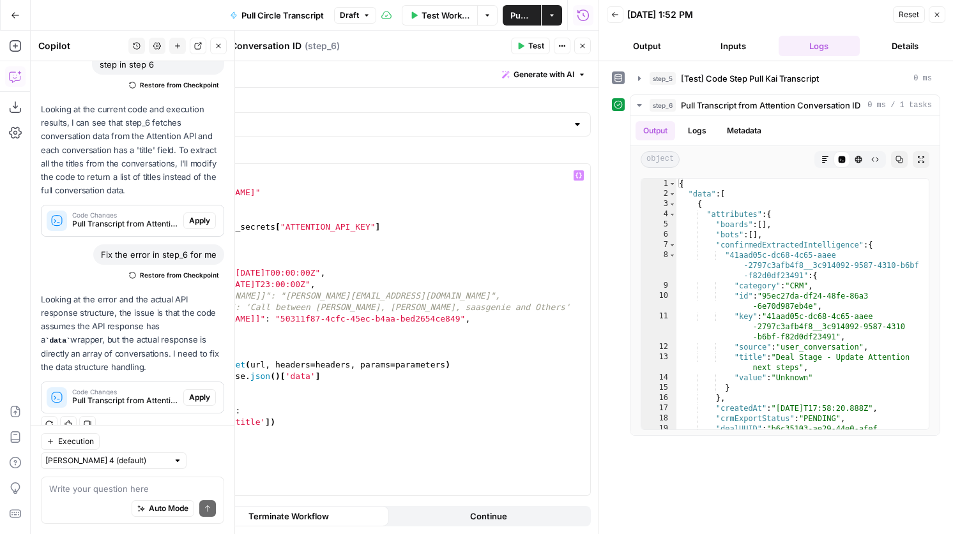
type textarea "**********"
click at [528, 40] on button "Test" at bounding box center [530, 46] width 39 height 17
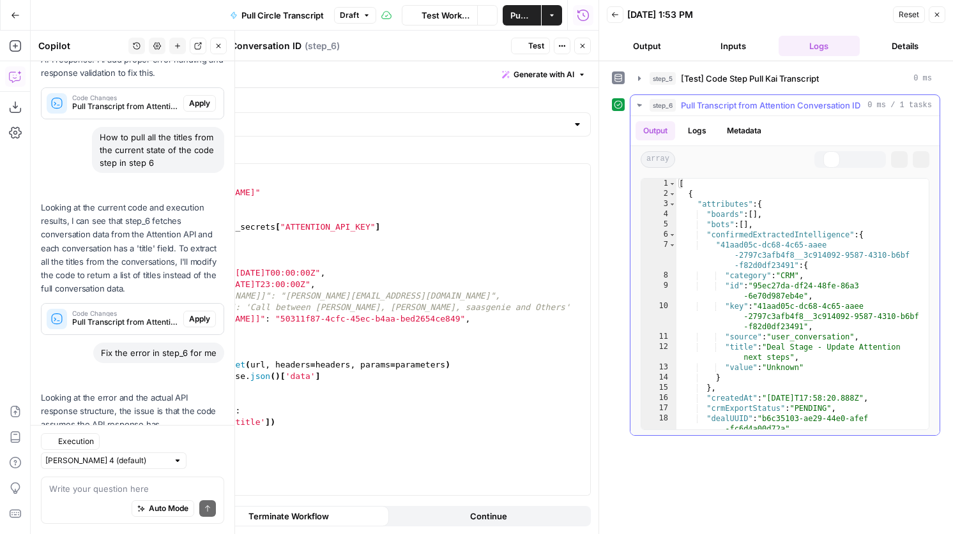
scroll to position [284, 0]
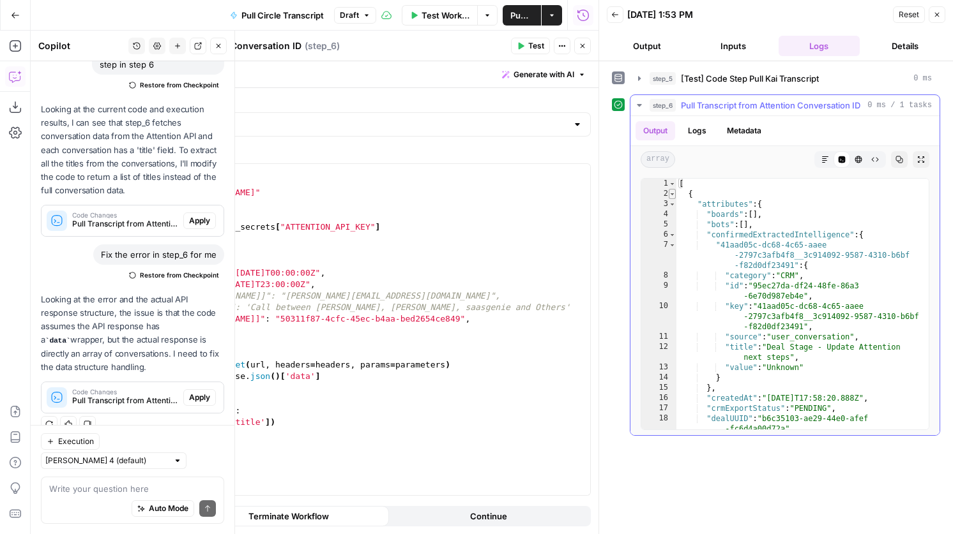
type textarea "*"
click at [670, 197] on span "Toggle code folding, rows 2 through 243" at bounding box center [672, 194] width 7 height 10
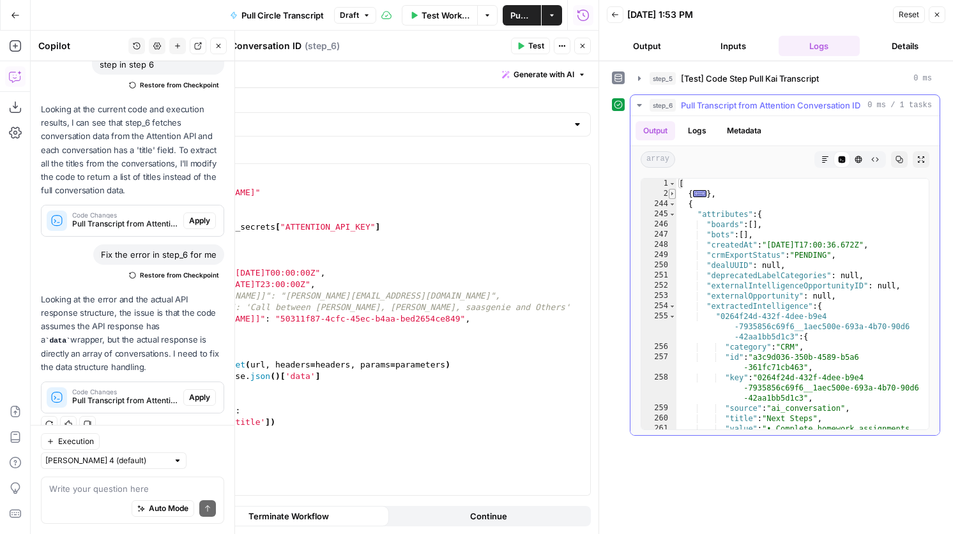
click at [671, 195] on span "Toggle code folding, rows 2 through 243" at bounding box center [672, 194] width 7 height 10
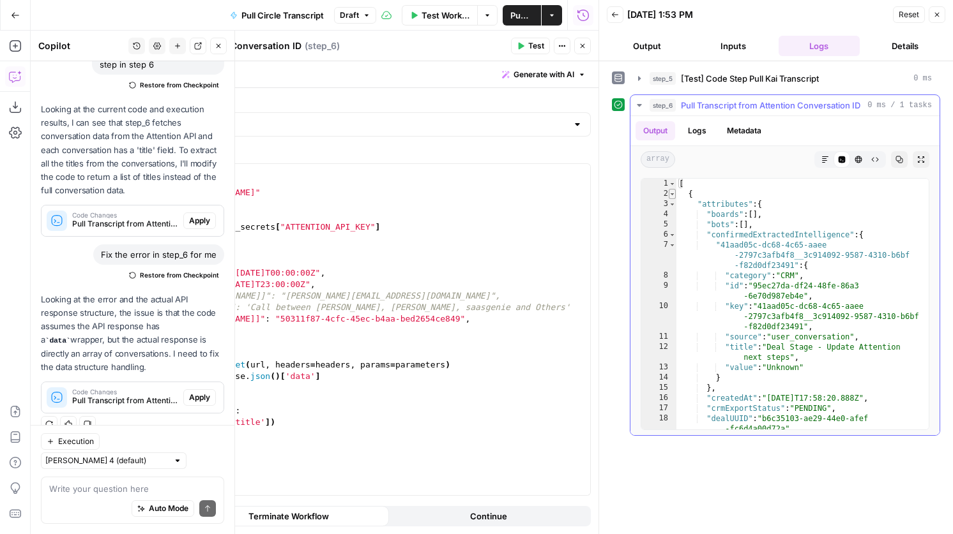
click at [671, 195] on span "Toggle code folding, rows 2 through 243" at bounding box center [672, 194] width 7 height 10
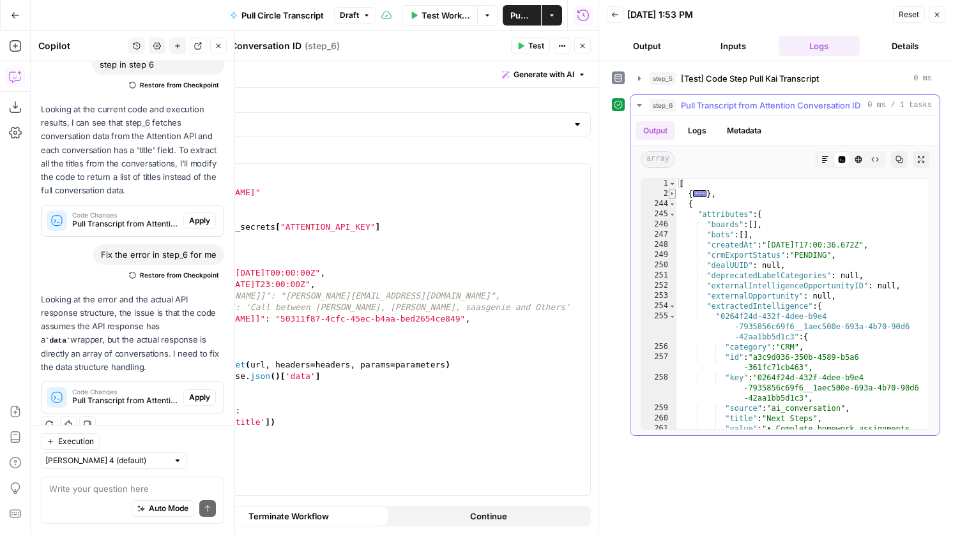
click at [671, 195] on span "Toggle code folding, rows 2 through 243" at bounding box center [672, 194] width 7 height 10
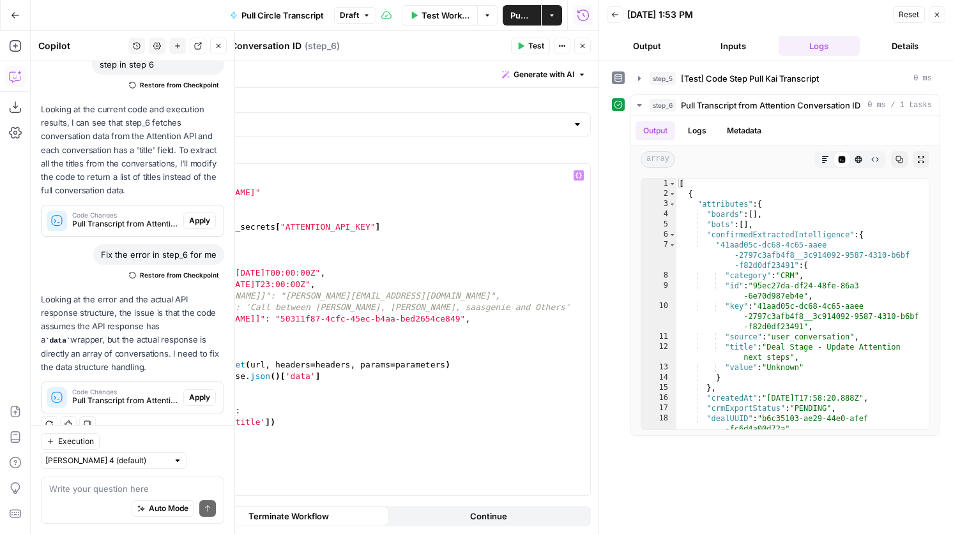
click at [225, 425] on div "import requests url = "http://api.attention.tech/v2/conversations/" headers = {…" at bounding box center [359, 341] width 462 height 354
drag, startPoint x: 236, startPoint y: 390, endPoint x: 107, endPoint y: 390, distance: 129.0
click at [107, 390] on div "**********" at bounding box center [343, 329] width 494 height 331
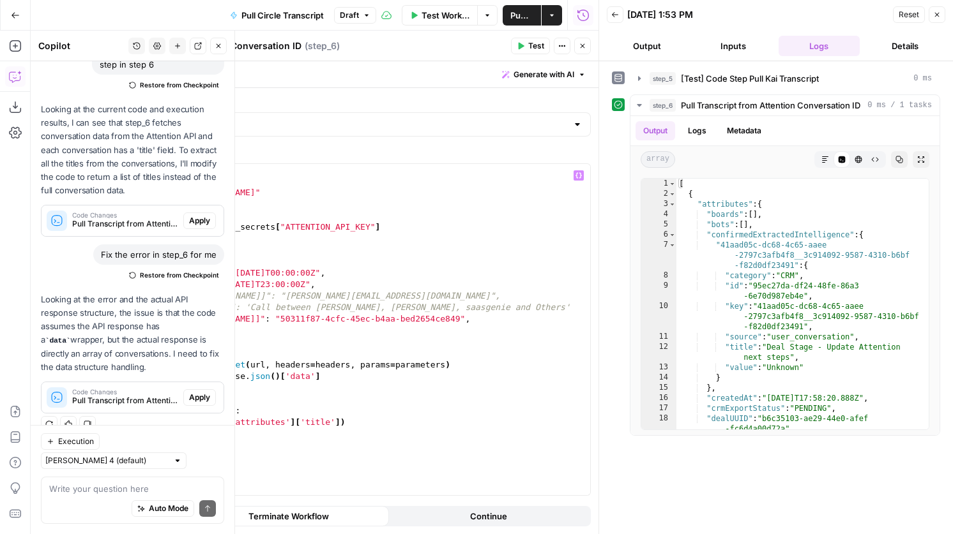
click at [128, 386] on div "import requests url = "http://api.attention.tech/v2/conversations/" headers = {…" at bounding box center [359, 341] width 462 height 354
click at [529, 48] on span "Test" at bounding box center [536, 45] width 16 height 11
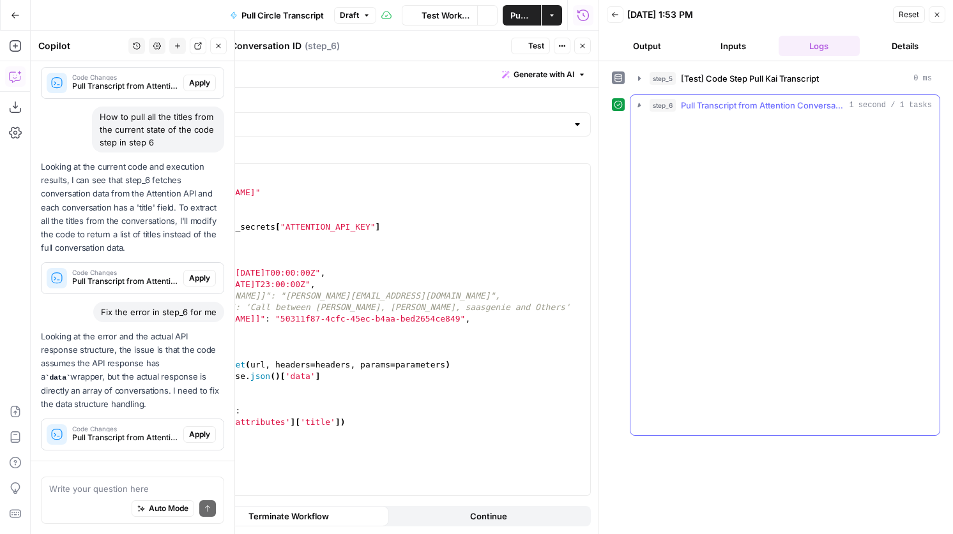
scroll to position [284, 0]
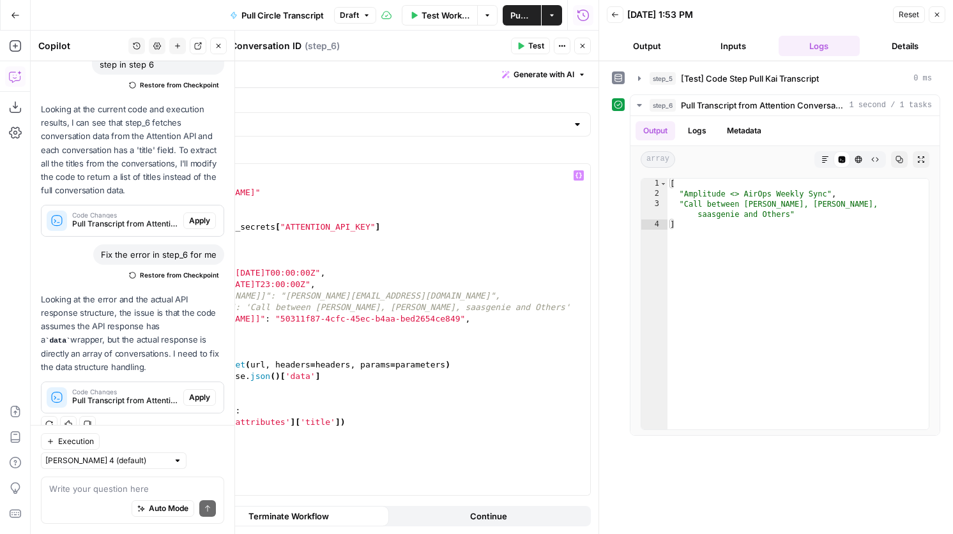
type textarea "**********"
click at [323, 379] on div "import requests url = "http://api.attention.tech/v2/conversations/" headers = {…" at bounding box center [359, 341] width 462 height 354
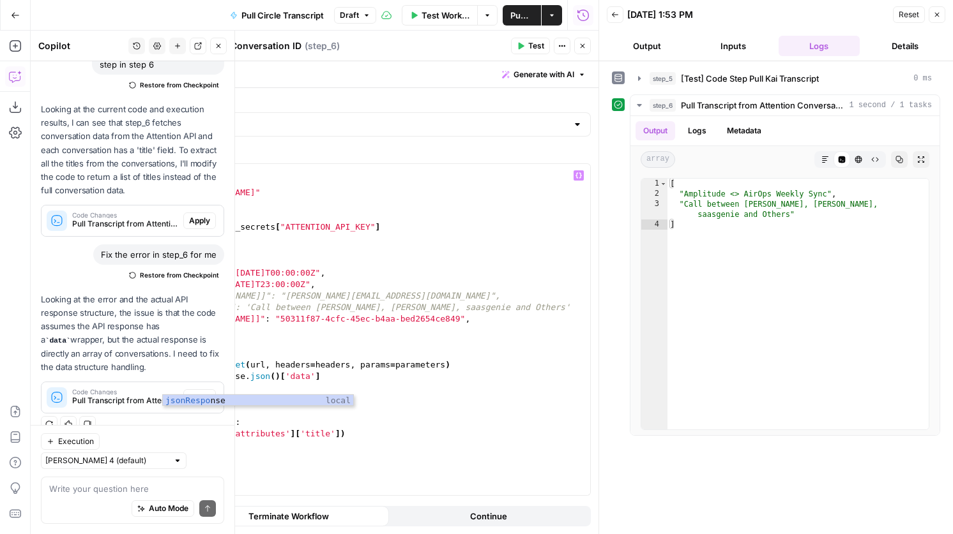
scroll to position [0, 6]
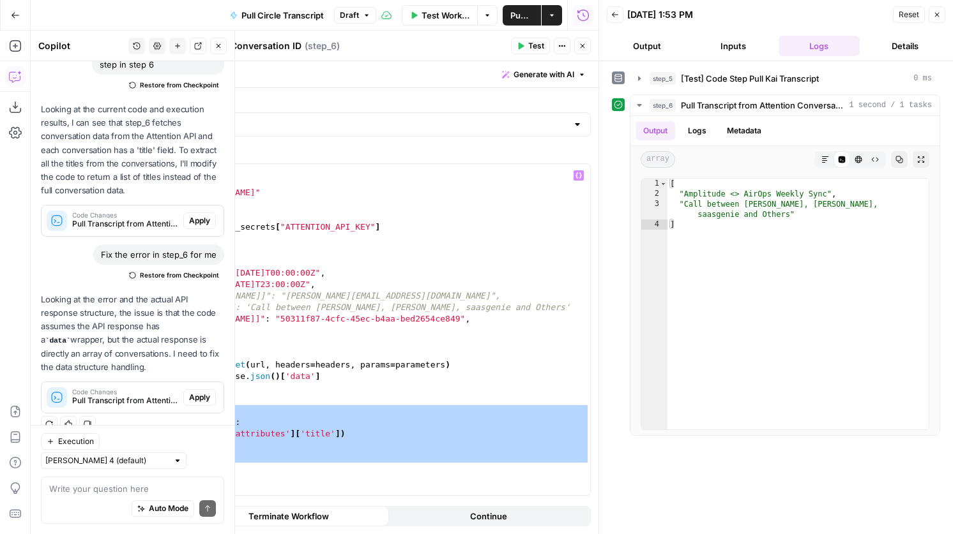
drag, startPoint x: 213, startPoint y: 464, endPoint x: 126, endPoint y: 412, distance: 100.9
click at [126, 412] on div "**********" at bounding box center [343, 329] width 494 height 331
type textarea "**********"
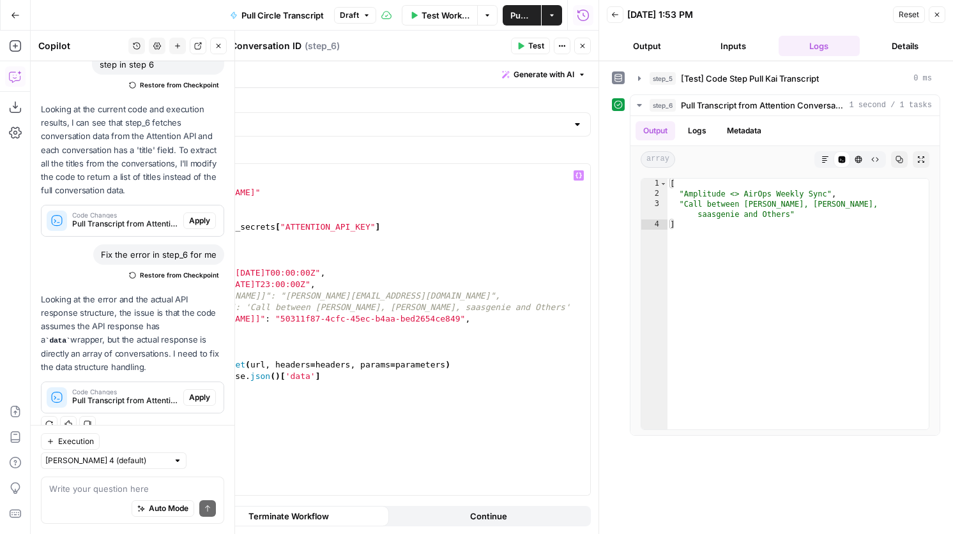
click at [584, 52] on button "Close" at bounding box center [582, 46] width 17 height 17
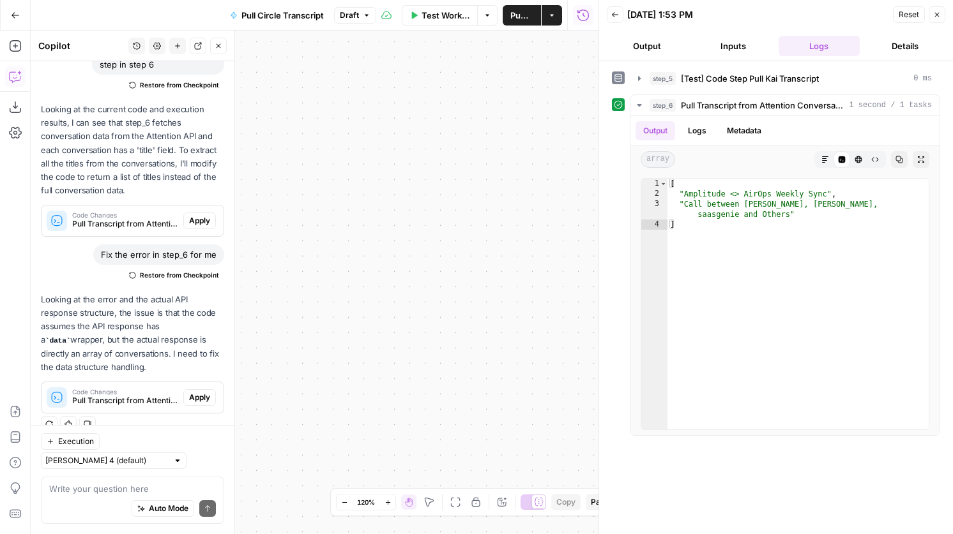
click at [458, 498] on icon "button" at bounding box center [456, 503] width 10 height 10
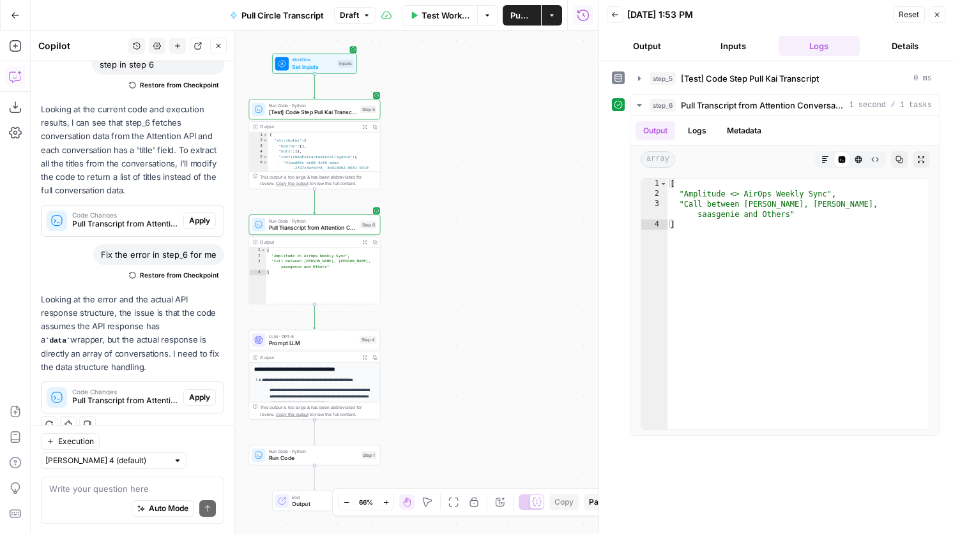
click at [215, 41] on button "Close" at bounding box center [218, 46] width 17 height 17
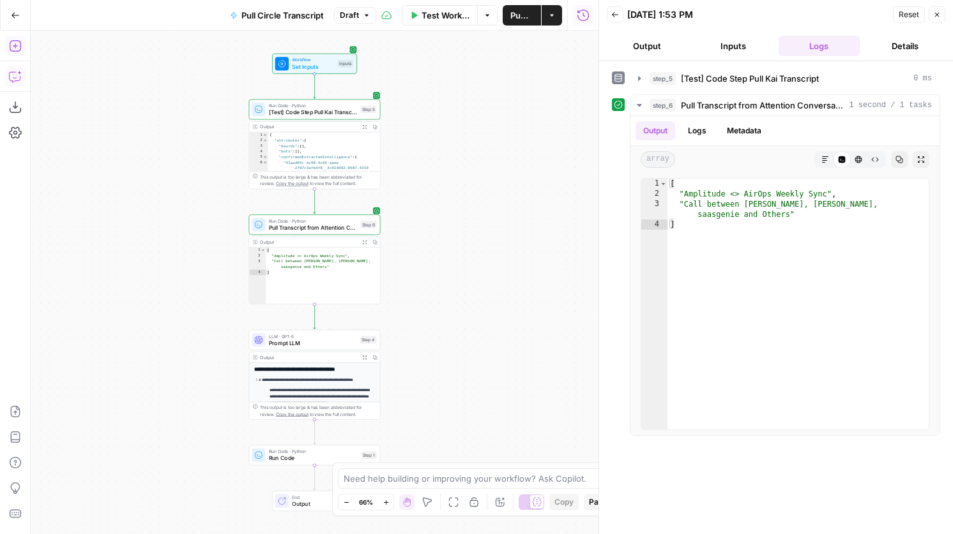
click at [20, 54] on button "Add Steps" at bounding box center [15, 46] width 20 height 20
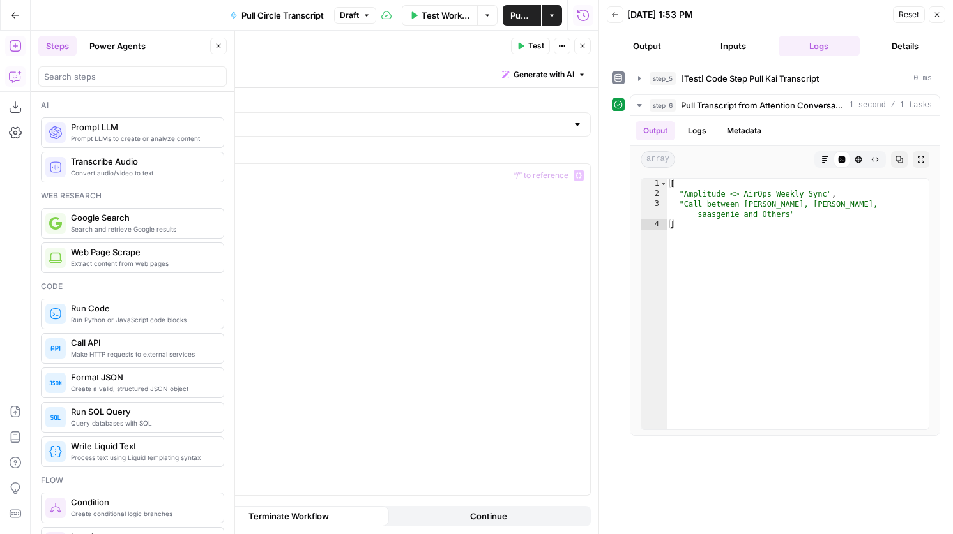
click at [268, 179] on div at bounding box center [356, 341] width 467 height 354
paste textarea "**********"
click at [228, 183] on div "titles = [ ] for i in jsonResponse : titles . append ( i [ 'attributes' ] [ 'ti…" at bounding box center [356, 341] width 467 height 354
type textarea "**********"
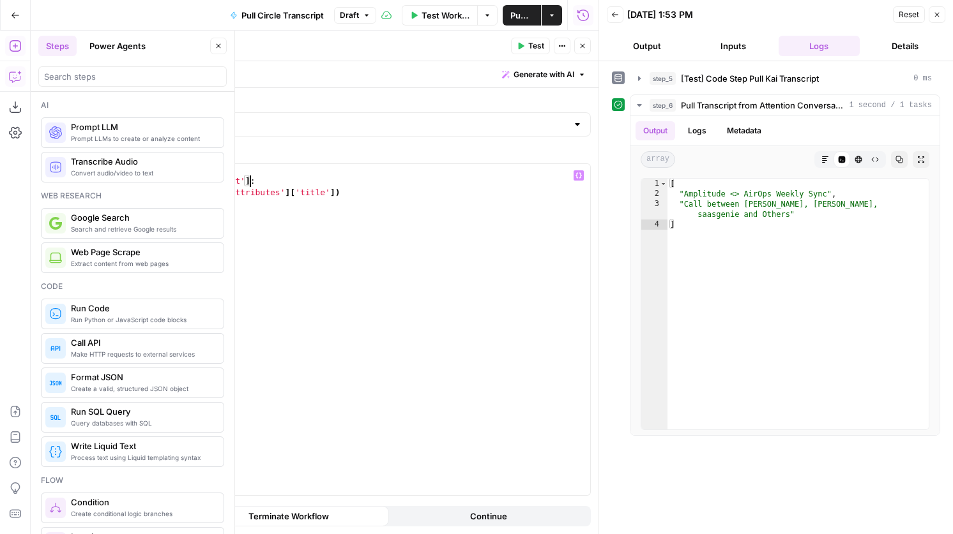
click at [526, 43] on button "Test" at bounding box center [530, 46] width 39 height 17
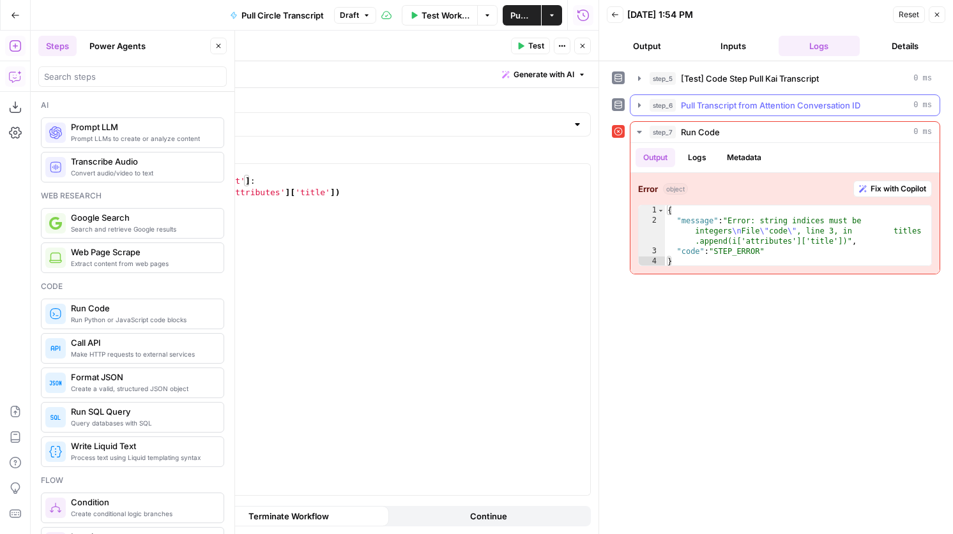
click at [720, 112] on button "step_6 Pull Transcript from Attention Conversation ID 0 ms" at bounding box center [784, 105] width 309 height 20
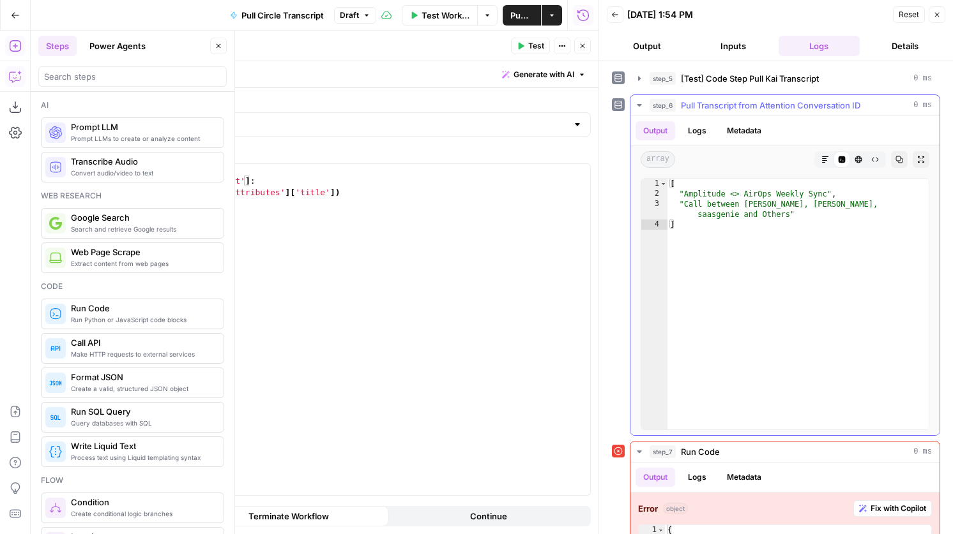
click at [720, 112] on button "step_6 Pull Transcript from Attention Conversation ID 0 ms" at bounding box center [784, 105] width 309 height 20
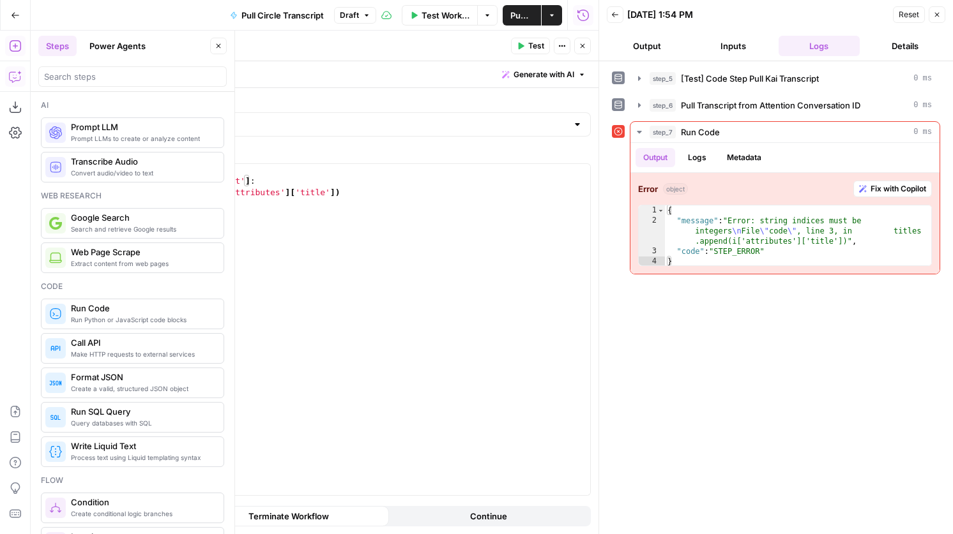
click at [573, 50] on div "Test Actions Close" at bounding box center [551, 46] width 80 height 17
click at [579, 50] on button "Close" at bounding box center [582, 46] width 17 height 17
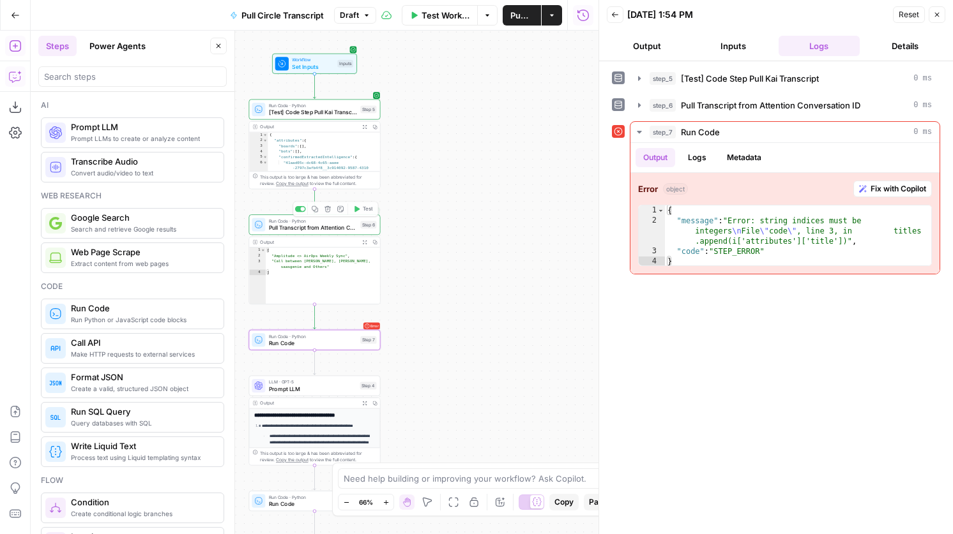
click at [370, 212] on span "Test" at bounding box center [368, 210] width 10 height 8
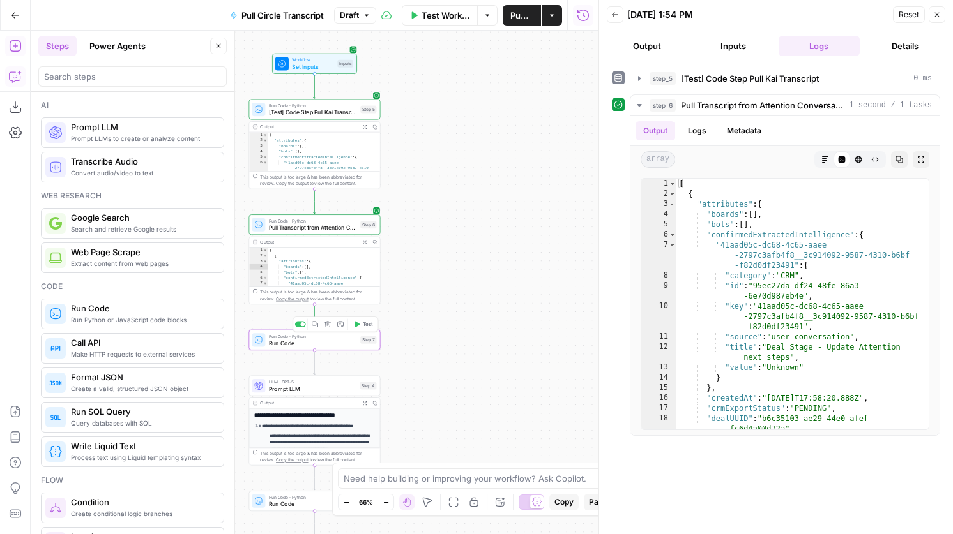
click at [368, 328] on span "Test" at bounding box center [368, 325] width 10 height 8
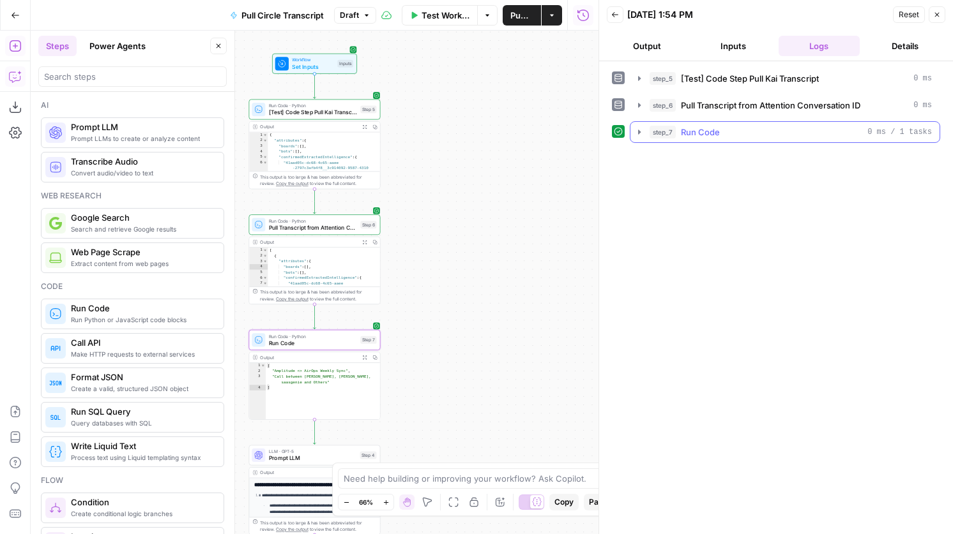
click at [696, 132] on span "Run Code" at bounding box center [700, 132] width 39 height 13
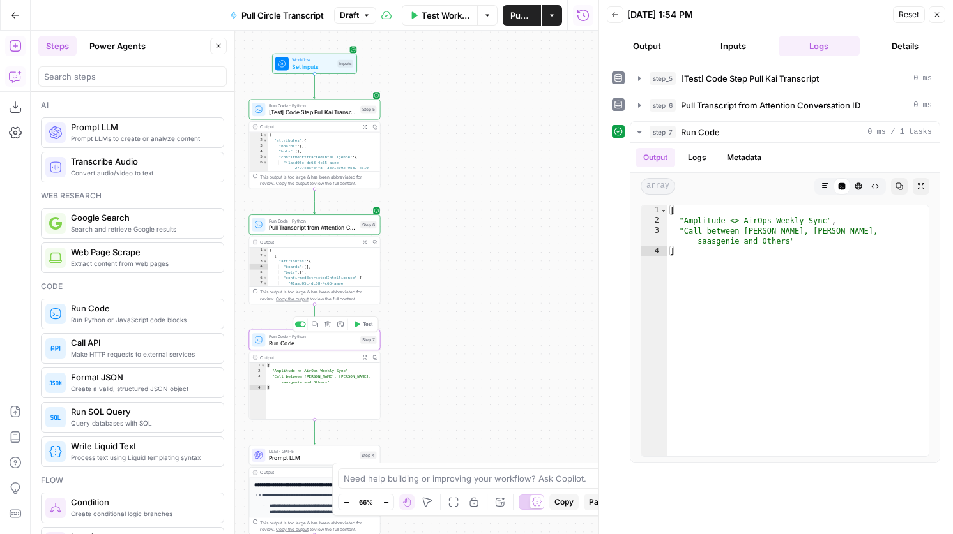
click at [333, 341] on span "Run Code" at bounding box center [313, 343] width 88 height 8
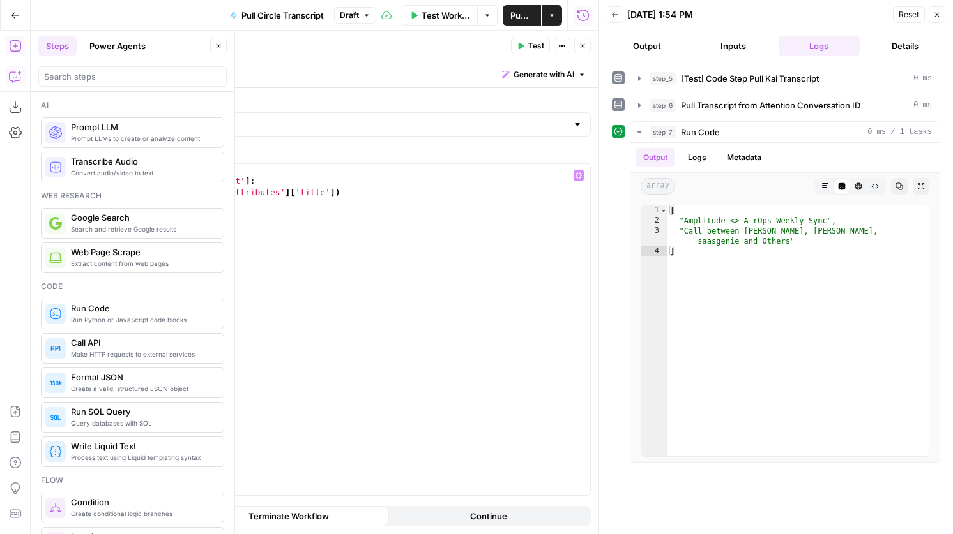
click at [206, 209] on div "titles = [ ] for i in step_6 [ 'output' ] : titles . append ( i [ 'attributes' …" at bounding box center [356, 341] width 467 height 354
click at [139, 47] on div "Run Code Run Code" at bounding box center [117, 45] width 49 height 15
click at [136, 49] on textarea "Run Code" at bounding box center [117, 46] width 43 height 13
type textarea "Return Titles"
click at [577, 52] on button "Close" at bounding box center [582, 46] width 17 height 17
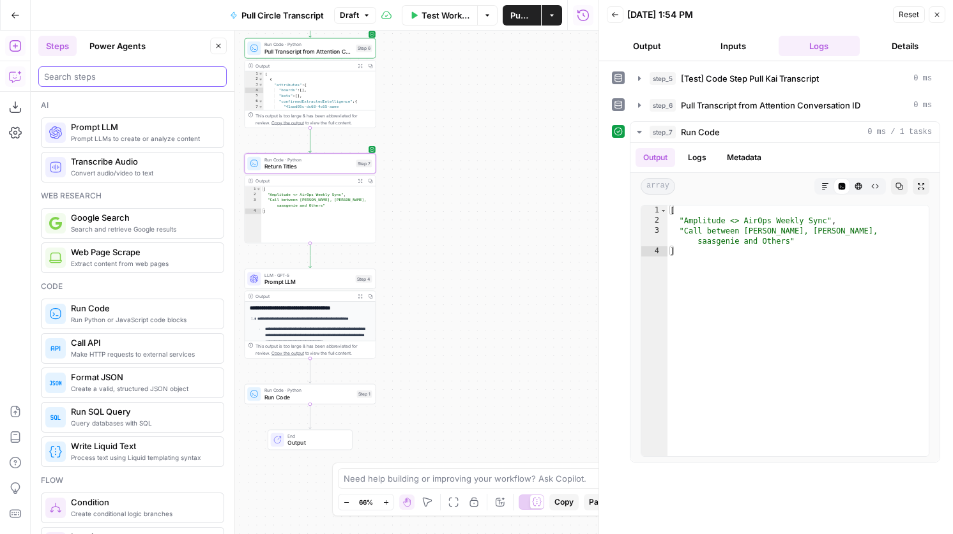
click at [141, 75] on input "search" at bounding box center [132, 76] width 177 height 13
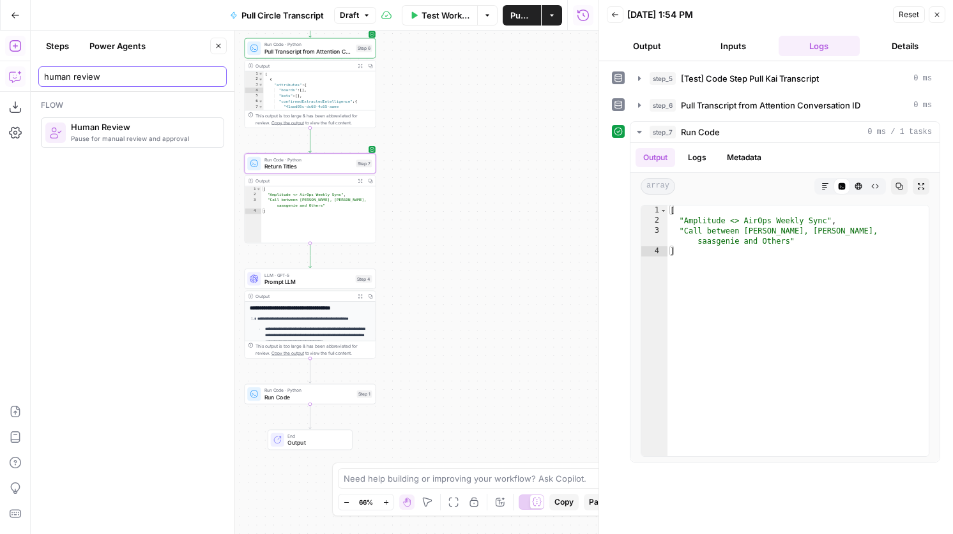
type input "human review"
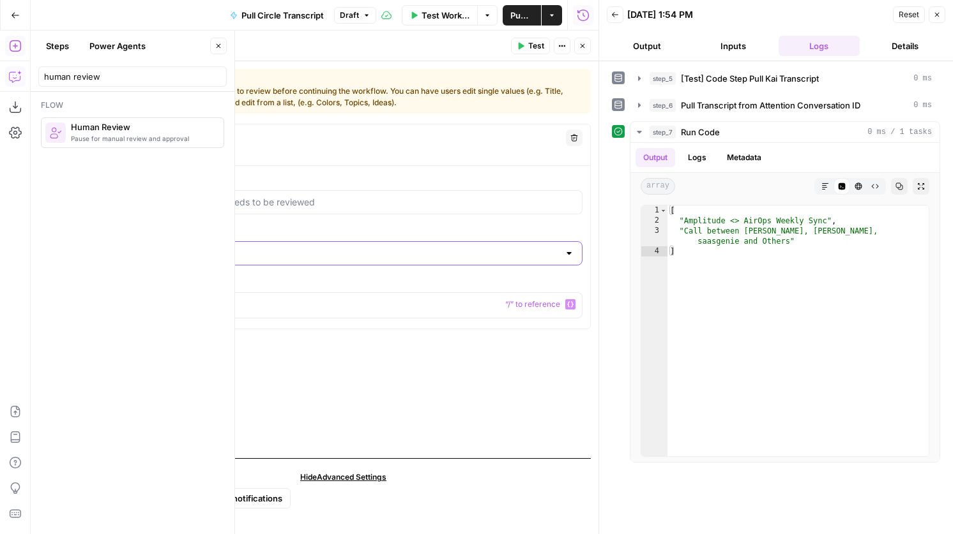
click at [271, 257] on input "Content Format" at bounding box center [343, 253] width 431 height 13
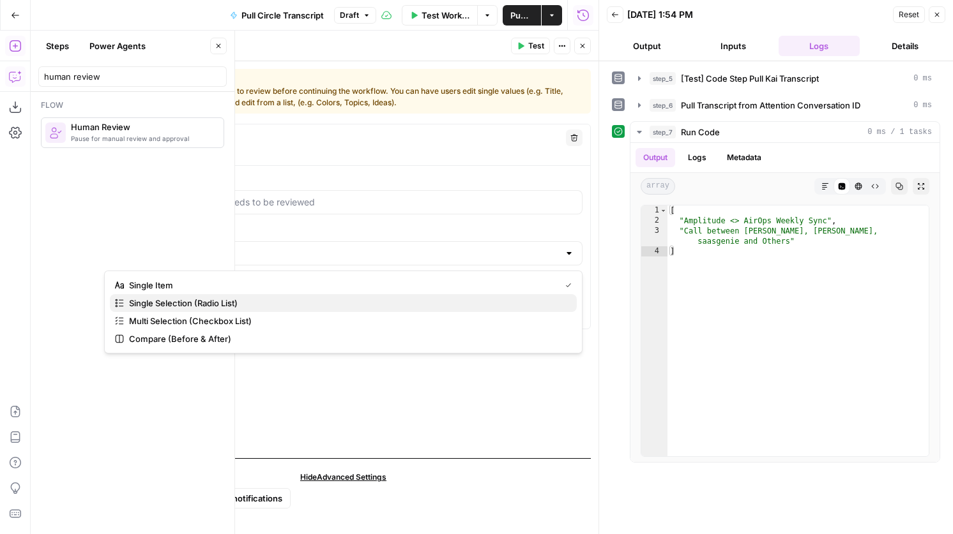
click at [246, 305] on span "Single Selection (Radio List)" at bounding box center [347, 303] width 437 height 13
type input "Single Selection (Radio List)"
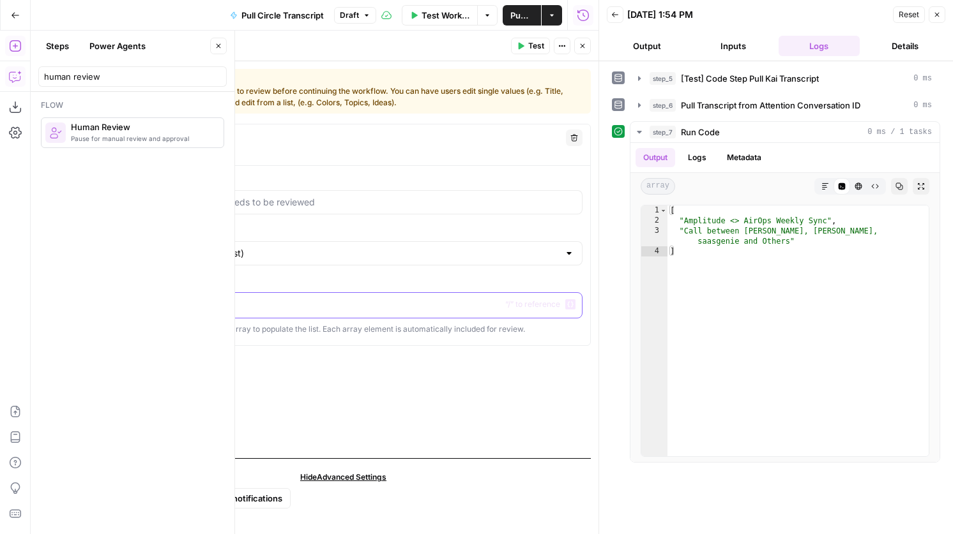
click at [238, 309] on p at bounding box center [343, 304] width 462 height 13
click at [571, 308] on button "Variables Menu" at bounding box center [570, 304] width 10 height 10
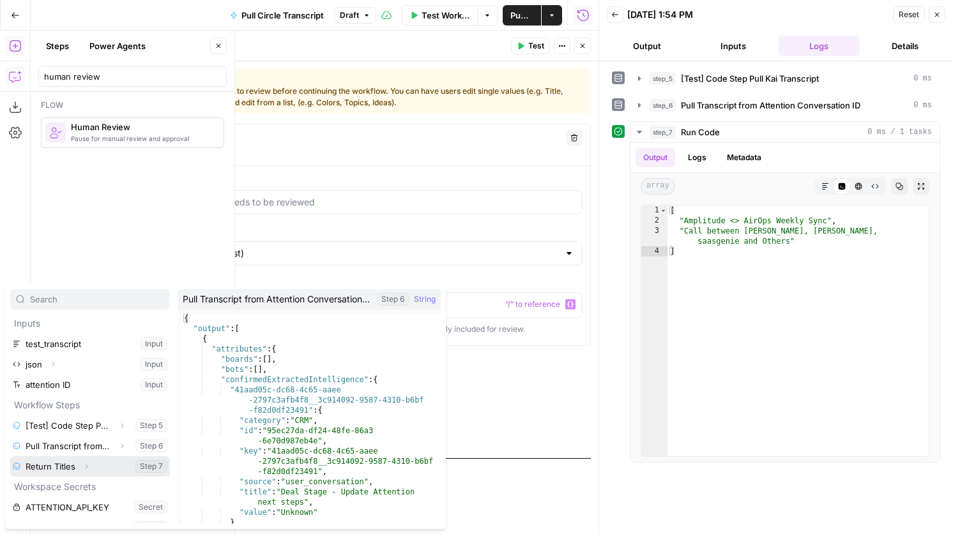
click at [87, 470] on icon "button" at bounding box center [86, 467] width 8 height 8
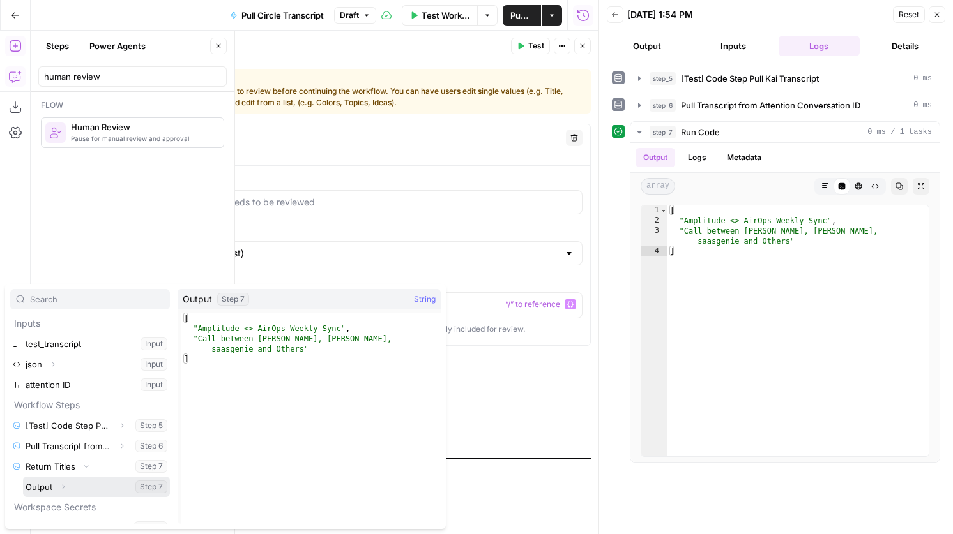
click at [68, 485] on button "Expand" at bounding box center [63, 487] width 17 height 17
click at [40, 489] on button "Select variable Output" at bounding box center [96, 487] width 147 height 20
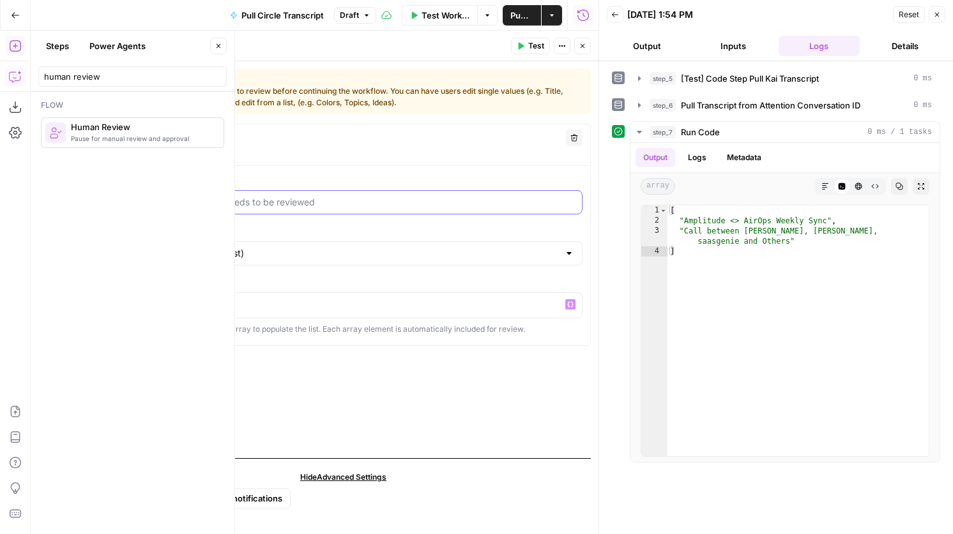
click at [278, 208] on input "Instructions" at bounding box center [343, 202] width 462 height 13
type input "Choose the call you want to analyze"
click at [523, 50] on button "Test" at bounding box center [530, 46] width 39 height 17
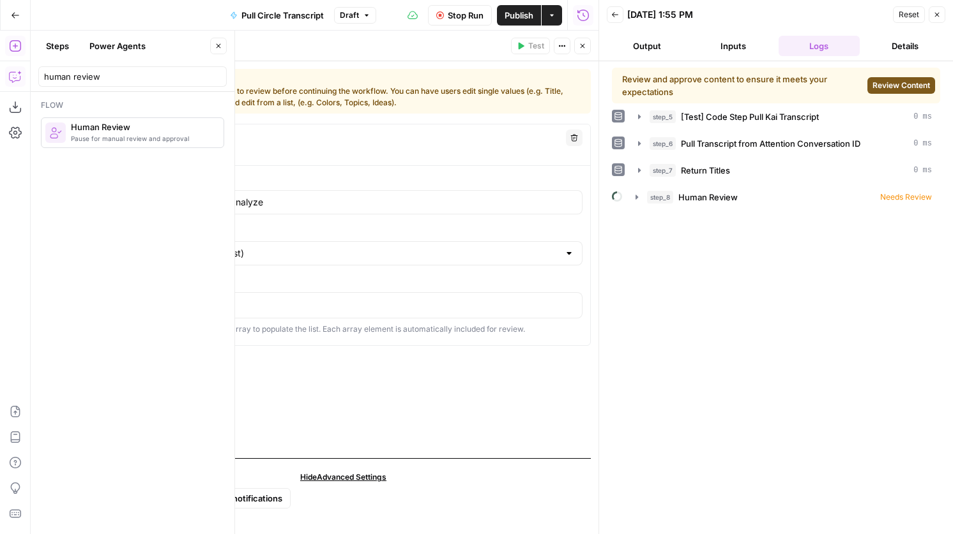
click at [880, 80] on span "Review Content" at bounding box center [900, 85] width 57 height 11
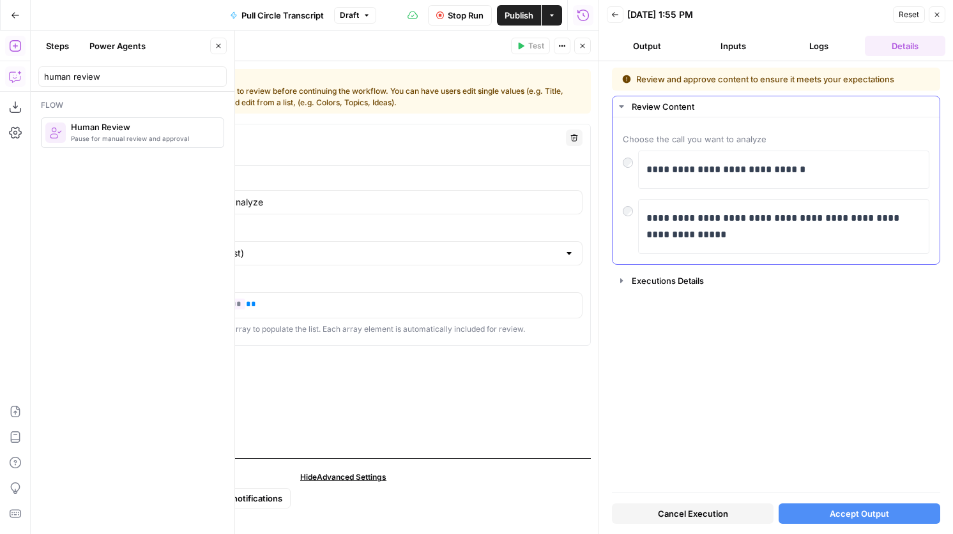
click at [628, 218] on div "**********" at bounding box center [776, 226] width 306 height 55
click at [840, 512] on span "Accept Output" at bounding box center [858, 514] width 59 height 13
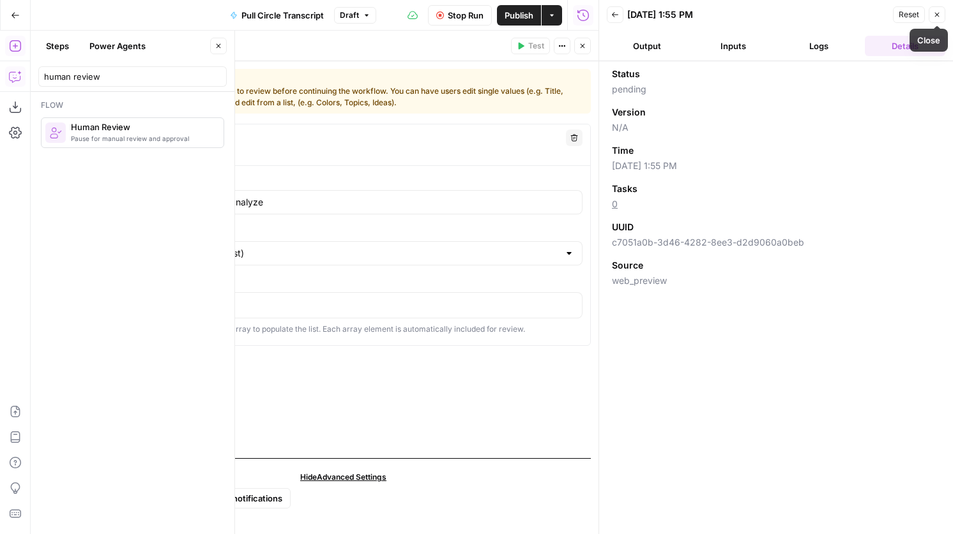
click at [941, 19] on button "Close" at bounding box center [936, 14] width 17 height 17
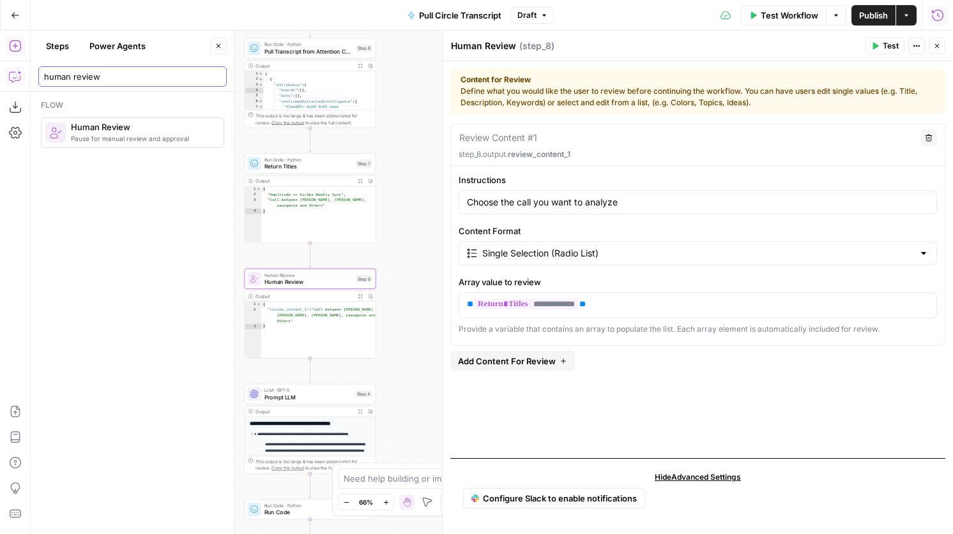
drag, startPoint x: 126, startPoint y: 79, endPoint x: 36, endPoint y: 78, distance: 90.0
click at [36, 78] on header "Steps Power Agents Close human review" at bounding box center [133, 61] width 204 height 61
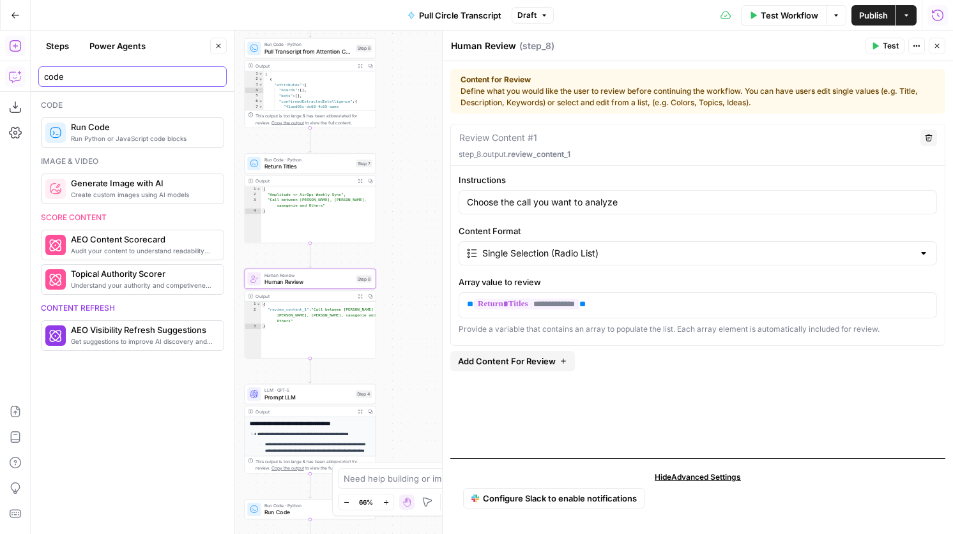
type input "code"
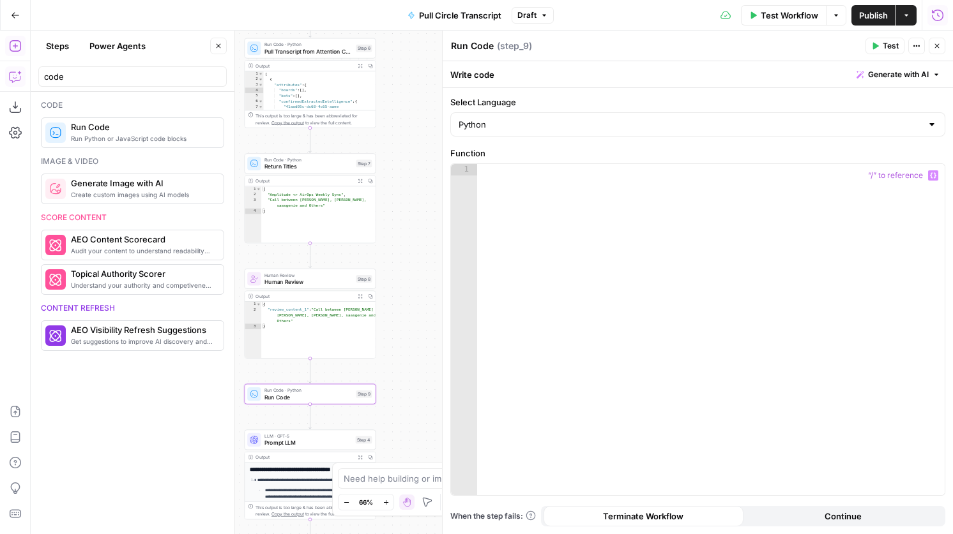
click at [594, 227] on div at bounding box center [710, 341] width 467 height 354
click at [321, 284] on span "Human Review" at bounding box center [308, 282] width 88 height 8
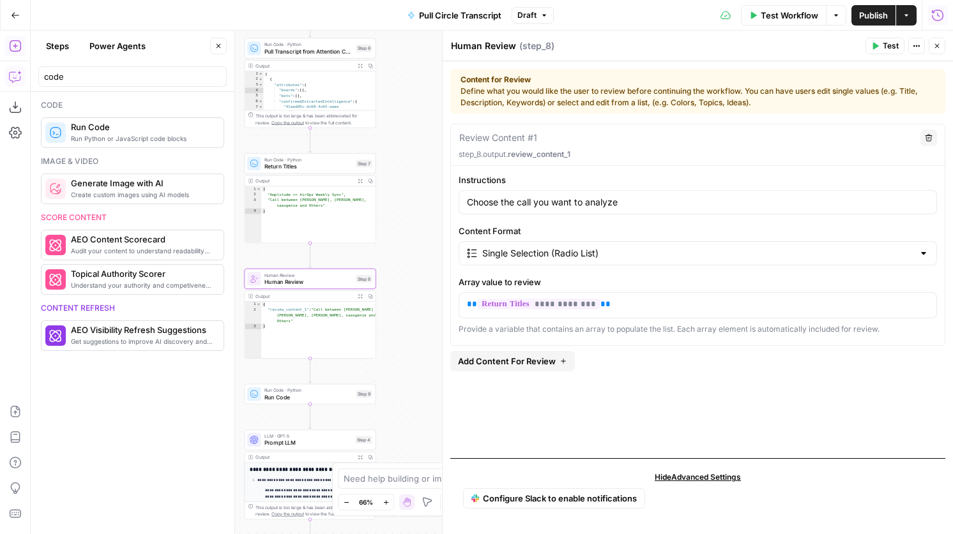
click at [937, 46] on icon "button" at bounding box center [937, 46] width 4 height 4
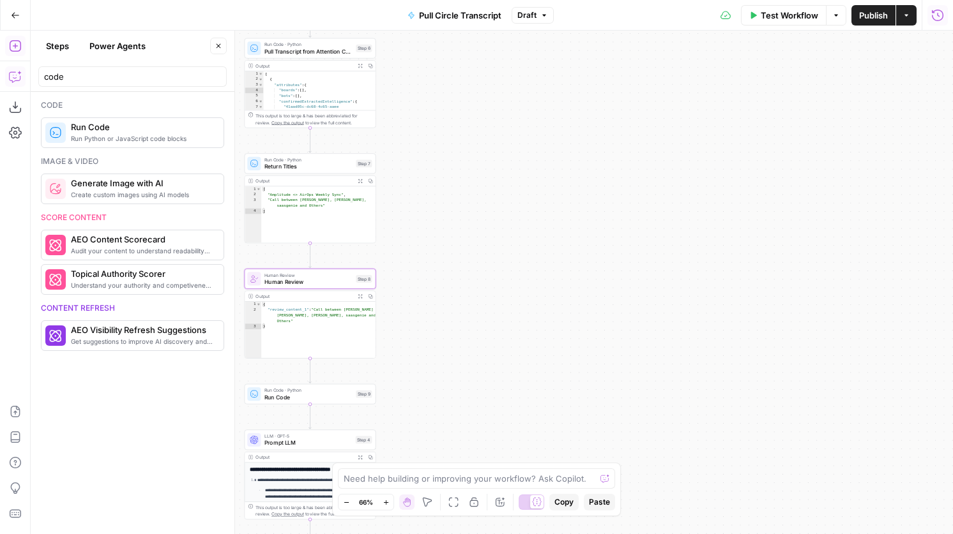
click at [317, 402] on div "Run Code · Python Run Code Step 9 Copy step Delete step Add Note Test" at bounding box center [311, 394] width 132 height 20
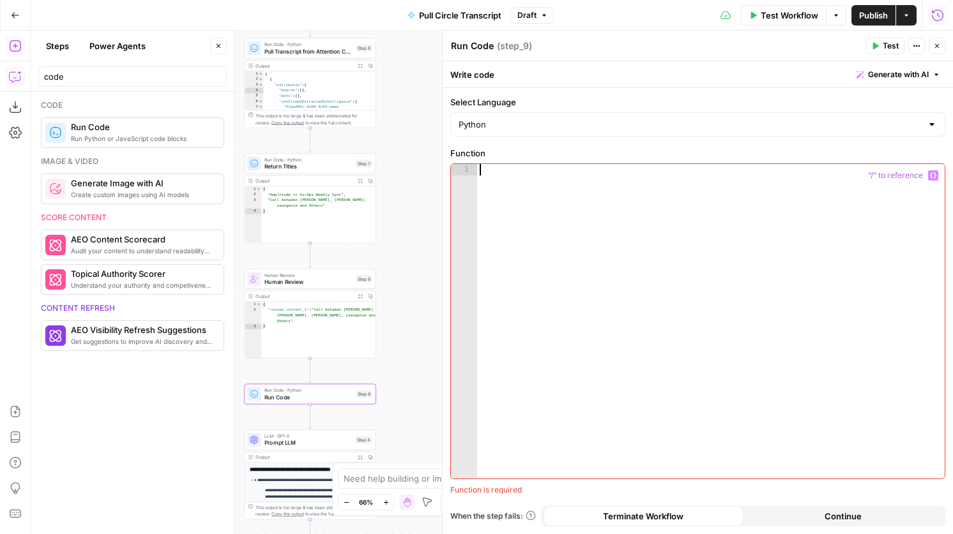
click at [679, 205] on div at bounding box center [710, 333] width 467 height 338
click at [892, 72] on span "Generate with AI" at bounding box center [898, 74] width 61 height 11
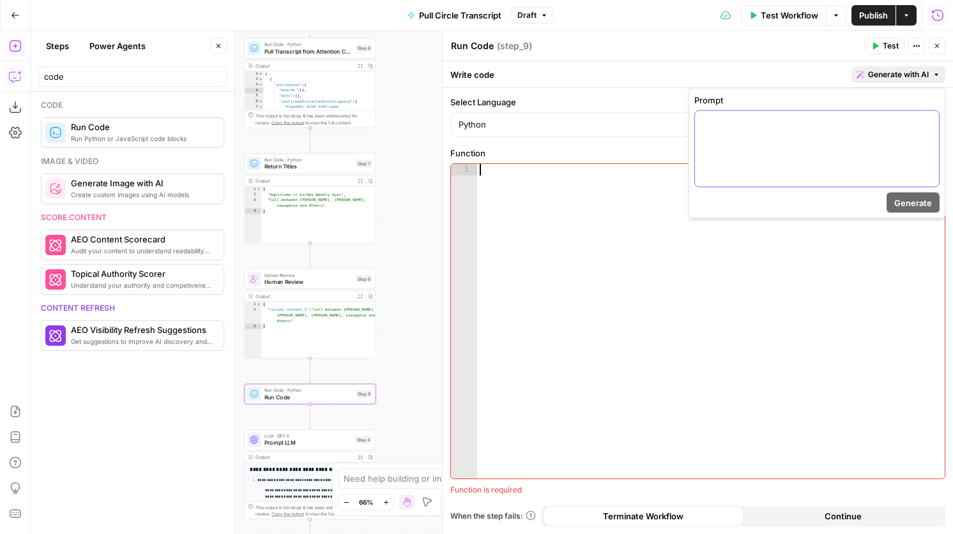
click at [769, 136] on div at bounding box center [817, 149] width 244 height 76
click at [893, 206] on button "Generate" at bounding box center [912, 203] width 53 height 20
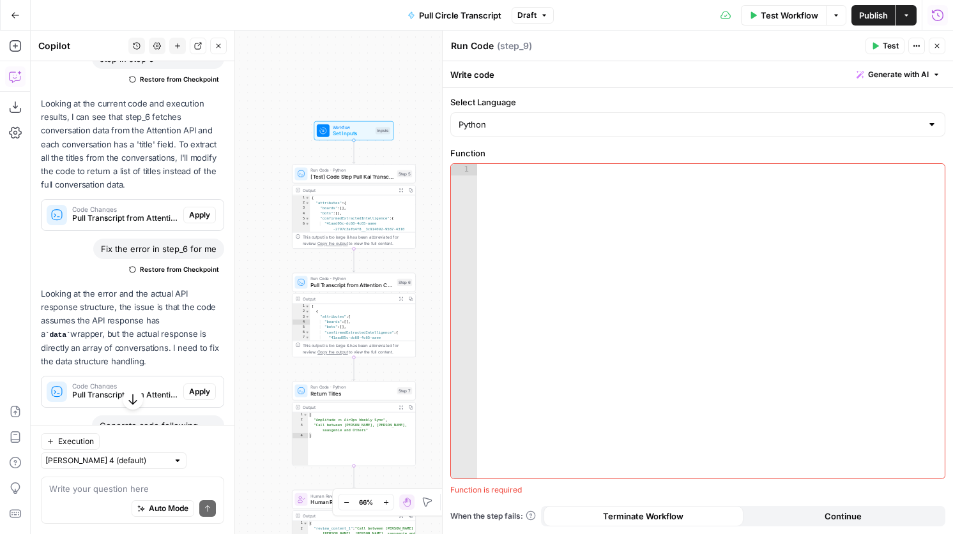
scroll to position [451, 0]
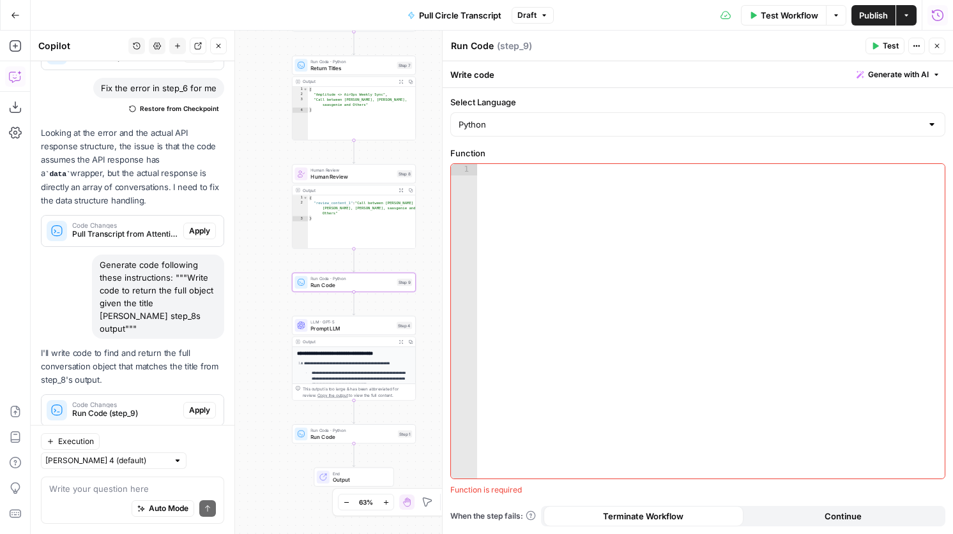
click at [195, 402] on button "Apply" at bounding box center [199, 410] width 33 height 17
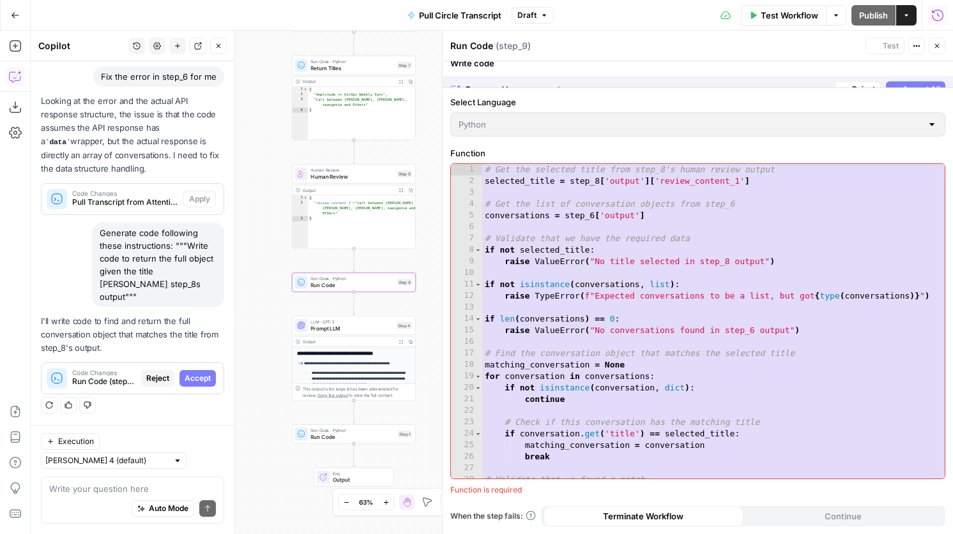
scroll to position [390, 0]
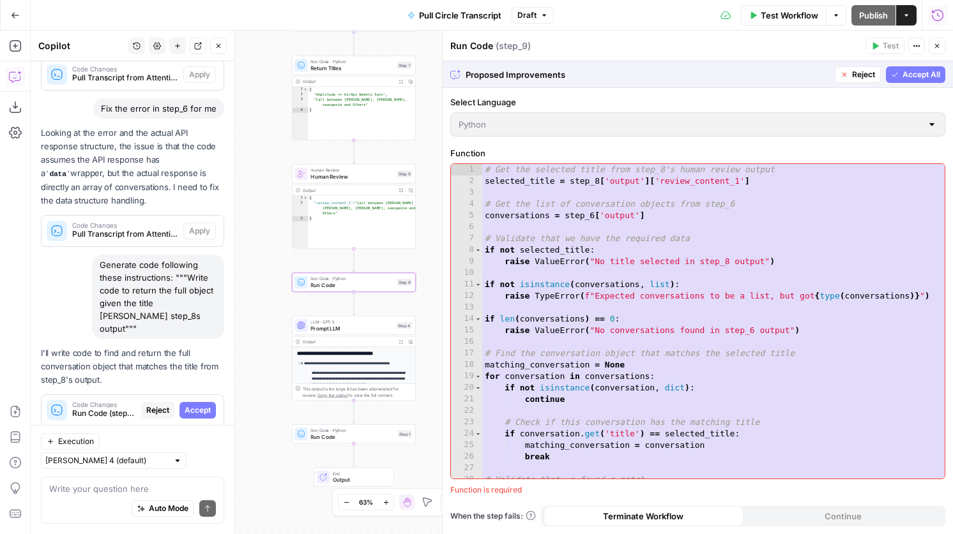
click at [210, 405] on span "Accept" at bounding box center [198, 410] width 26 height 11
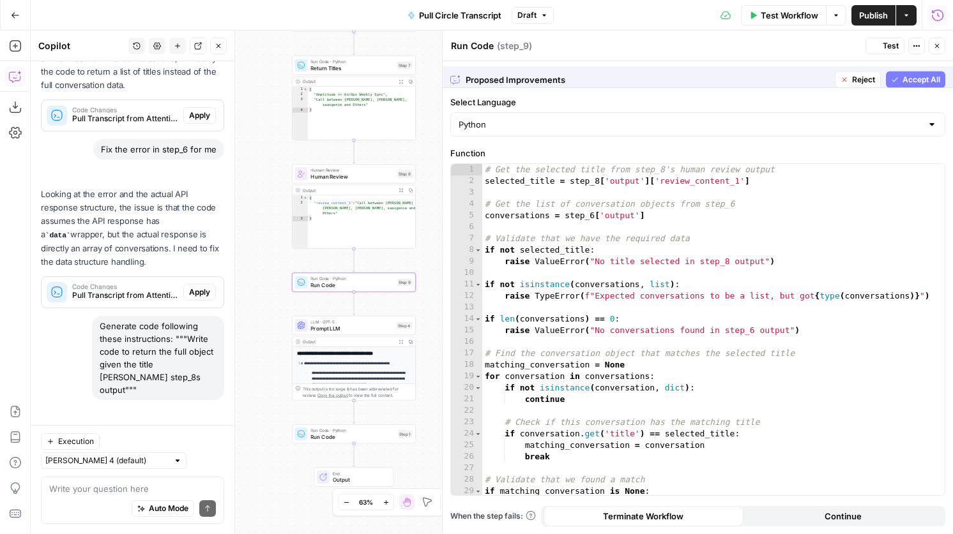
scroll to position [471, 0]
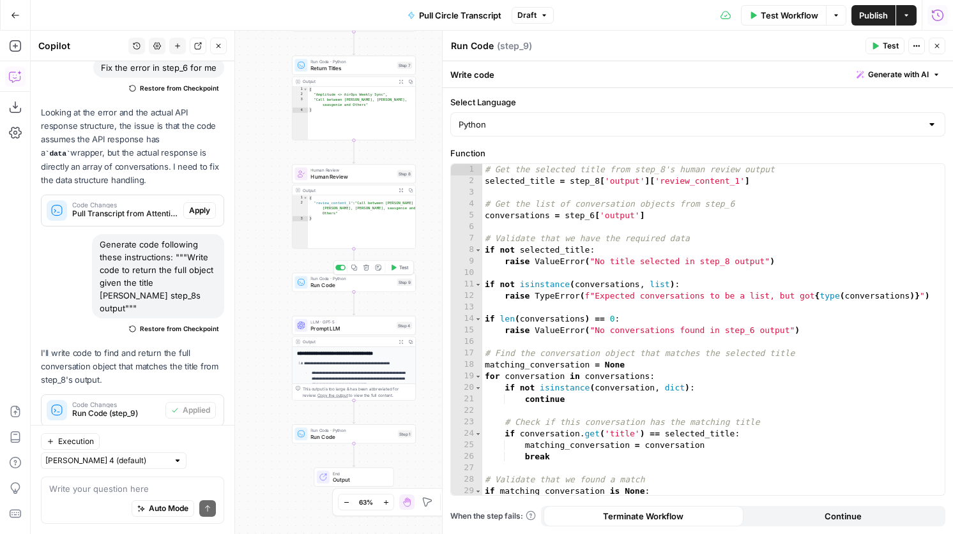
click at [382, 285] on span "Run Code" at bounding box center [351, 286] width 83 height 8
click at [404, 269] on span "Test" at bounding box center [404, 267] width 10 height 7
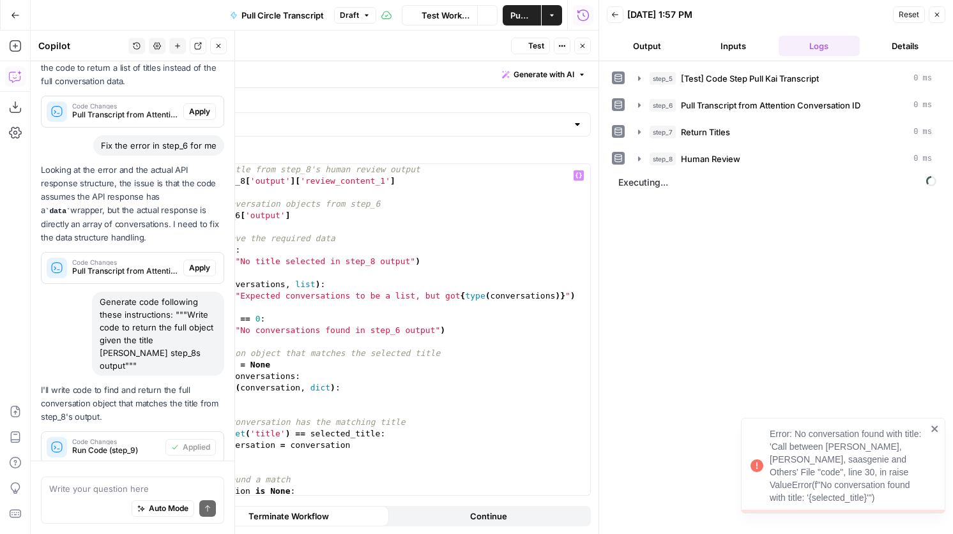
scroll to position [471, 0]
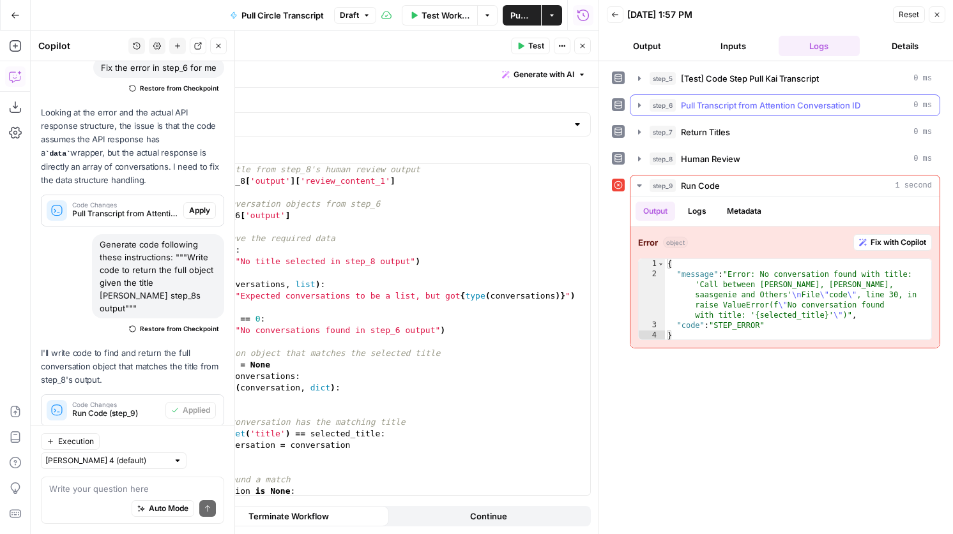
click at [755, 104] on span "Pull Transcript from Attention Conversation ID" at bounding box center [770, 105] width 179 height 13
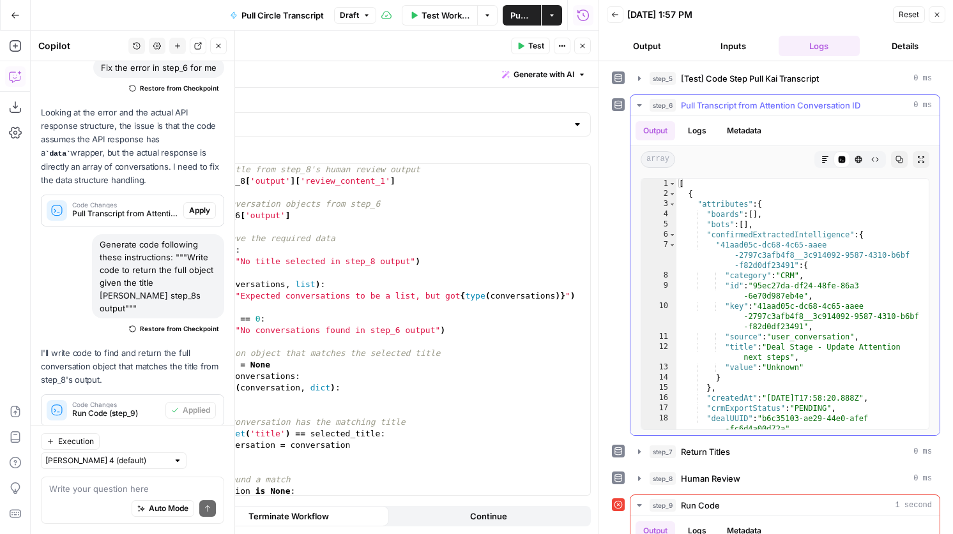
click at [755, 104] on span "Pull Transcript from Attention Conversation ID" at bounding box center [770, 105] width 179 height 13
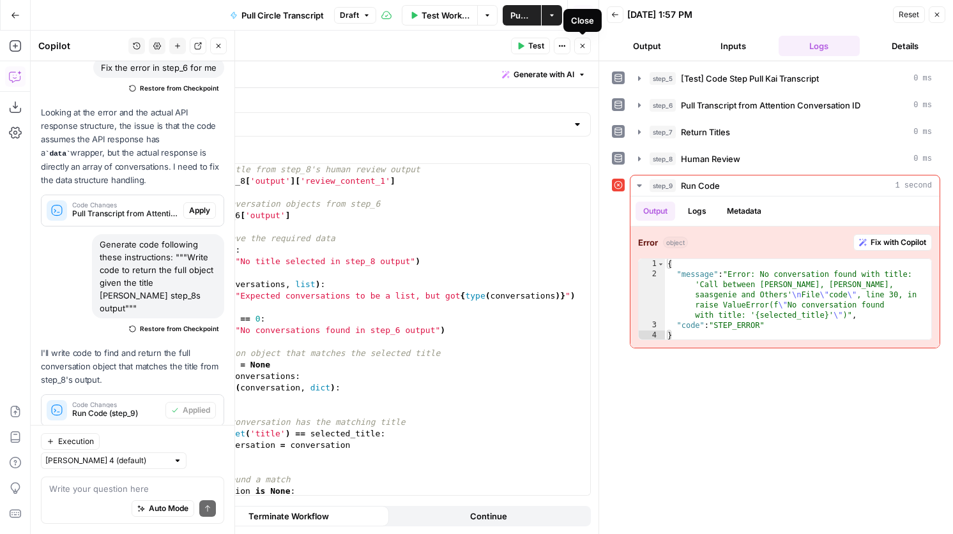
click at [583, 52] on button "Close" at bounding box center [582, 46] width 17 height 17
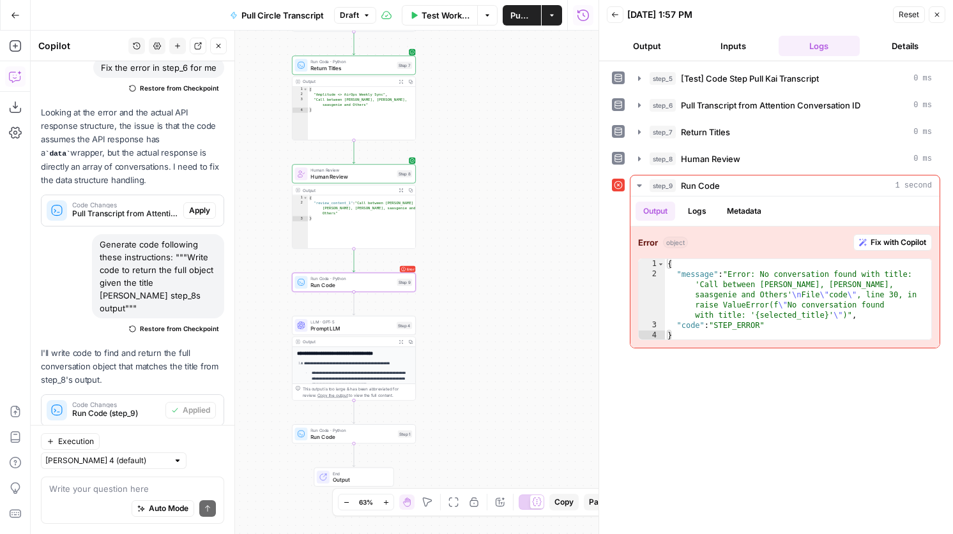
click at [352, 66] on span "Return Titles" at bounding box center [351, 68] width 83 height 8
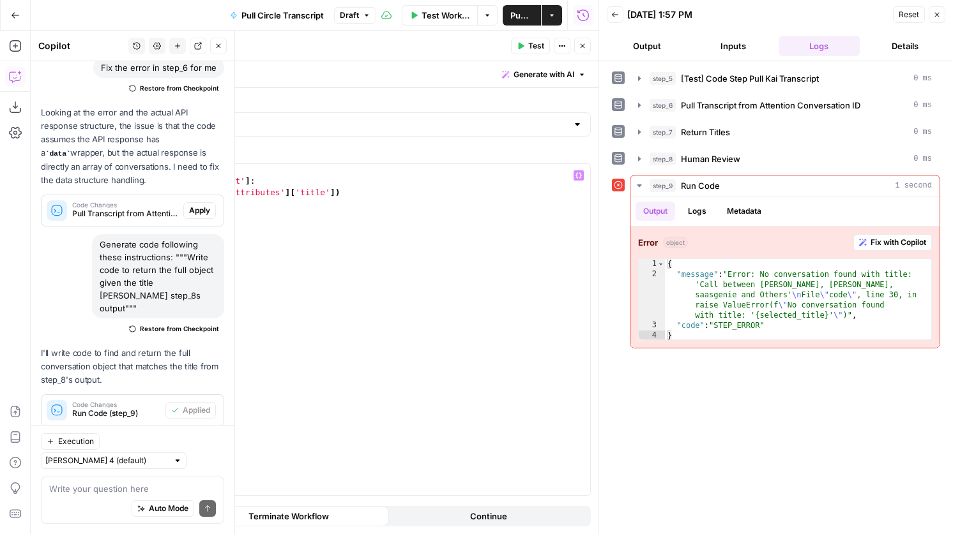
type textarea "**********"
click at [214, 168] on div "titles = [ ] for i in step_6 [ 'output' ] : titles . append ( i [ 'attributes' …" at bounding box center [356, 341] width 467 height 354
click at [382, 206] on div "titles = [ ] indices = [ ] for i in step_6 [ 'output' ] : titles . append ( i […" at bounding box center [356, 341] width 467 height 354
type textarea "**********"
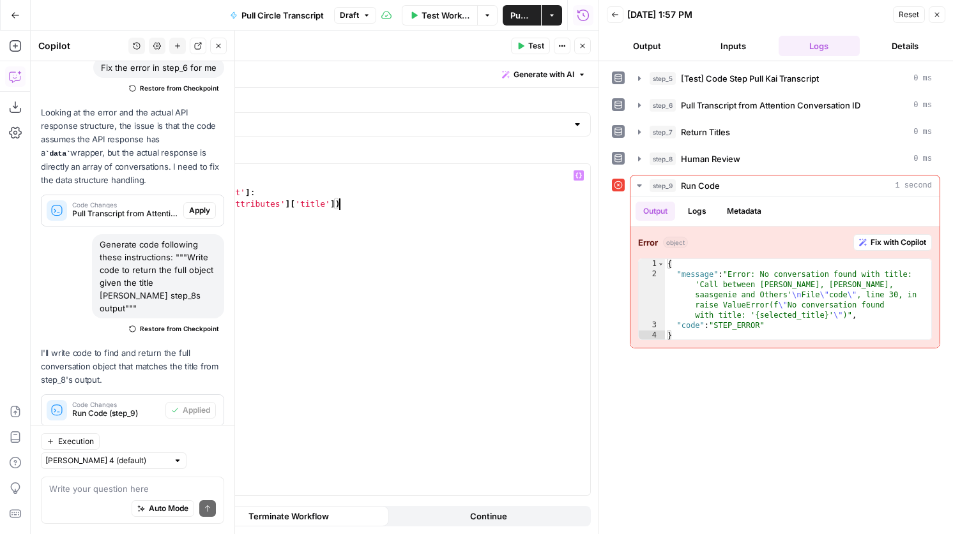
scroll to position [0, 1]
click at [195, 182] on div "titles = [ ] indices = [ ] for i in step_6 [ 'output' ] : titles . append ( i […" at bounding box center [356, 341] width 467 height 354
type textarea "**********"
drag, startPoint x: 195, startPoint y: 182, endPoint x: 119, endPoint y: 184, distance: 76.6
click at [119, 184] on div "**********" at bounding box center [343, 329] width 494 height 331
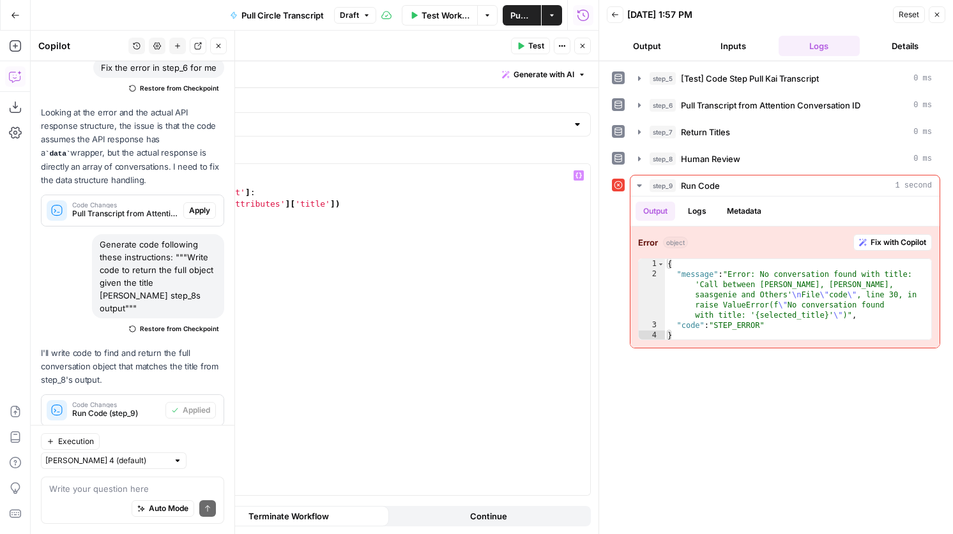
scroll to position [0, 0]
click at [145, 223] on div "titles = [ ] for i in step_6 [ 'output' ] : titles . append ( i [ 'attributes' …" at bounding box center [356, 341] width 467 height 354
click at [208, 251] on div "titles = [ ] for i in step_6 [ 'output' ] : titles . append ( i [ 'attributes' …" at bounding box center [356, 341] width 467 height 354
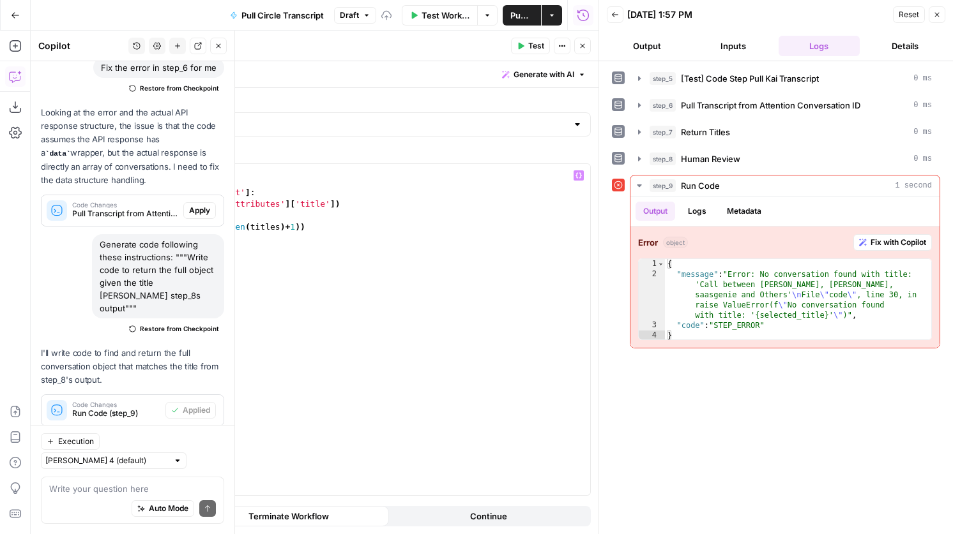
click at [538, 45] on span "Test" at bounding box center [536, 45] width 16 height 11
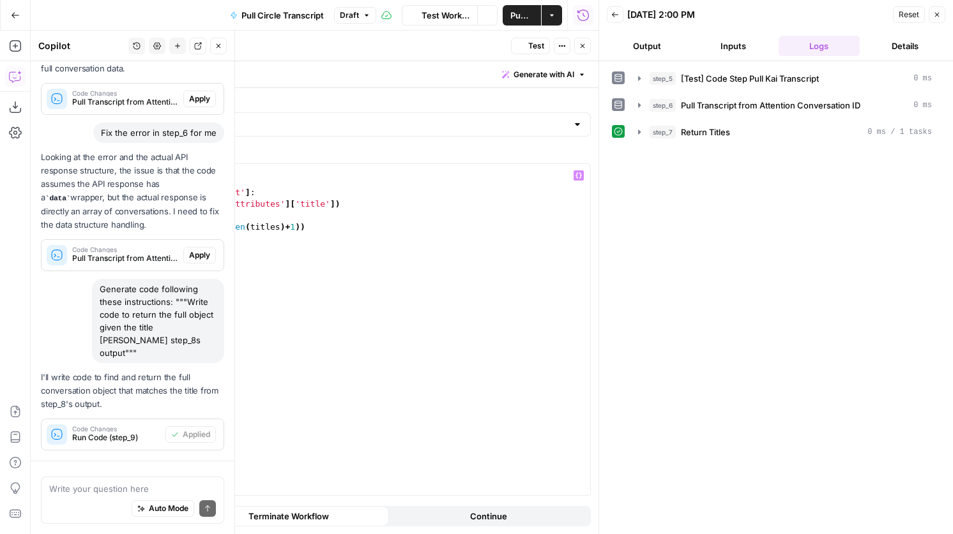
scroll to position [471, 0]
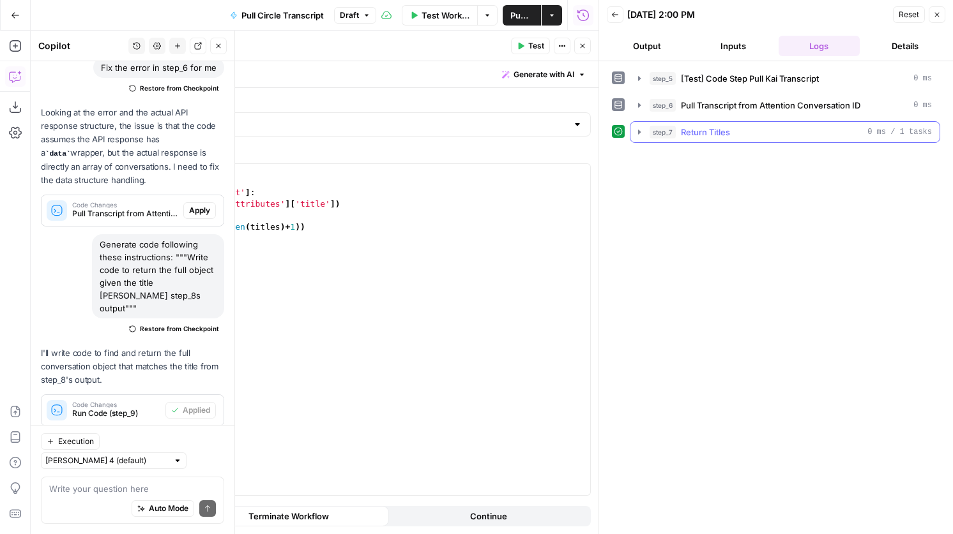
click at [731, 134] on div "step_7 Return Titles 0 ms / 1 tasks" at bounding box center [790, 132] width 282 height 13
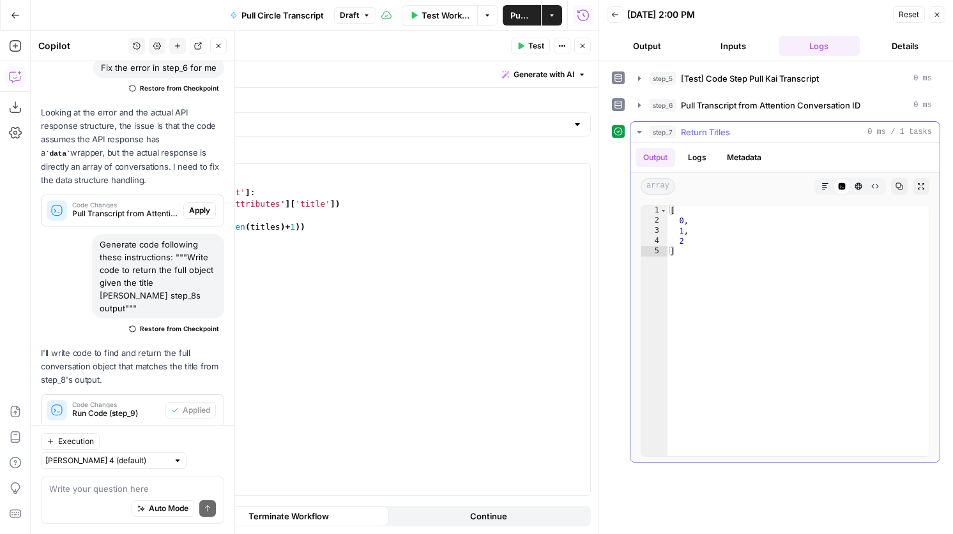
click at [718, 133] on span "Return Titles" at bounding box center [705, 132] width 49 height 13
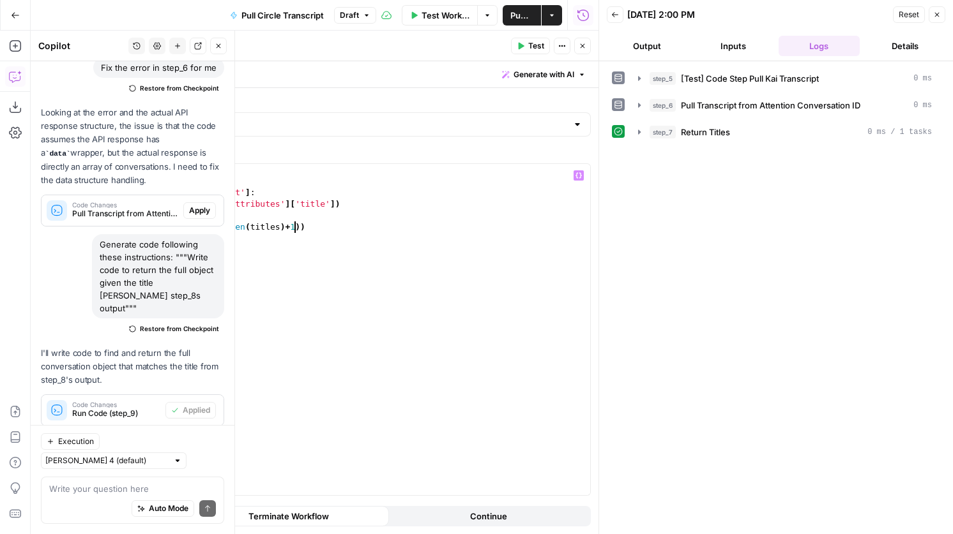
click at [295, 231] on div "titles = [ ] for i in step_6 [ 'output' ] : titles . append ( i [ 'attributes' …" at bounding box center [356, 341] width 467 height 354
click at [522, 43] on icon "button" at bounding box center [521, 46] width 8 height 8
drag, startPoint x: 208, startPoint y: 253, endPoint x: 160, endPoint y: 252, distance: 47.9
click at [160, 252] on div "titles = [ ] for i in step_6 [ 'output' ] : titles . append ( i [ 'attributes' …" at bounding box center [356, 341] width 467 height 354
type textarea "********"
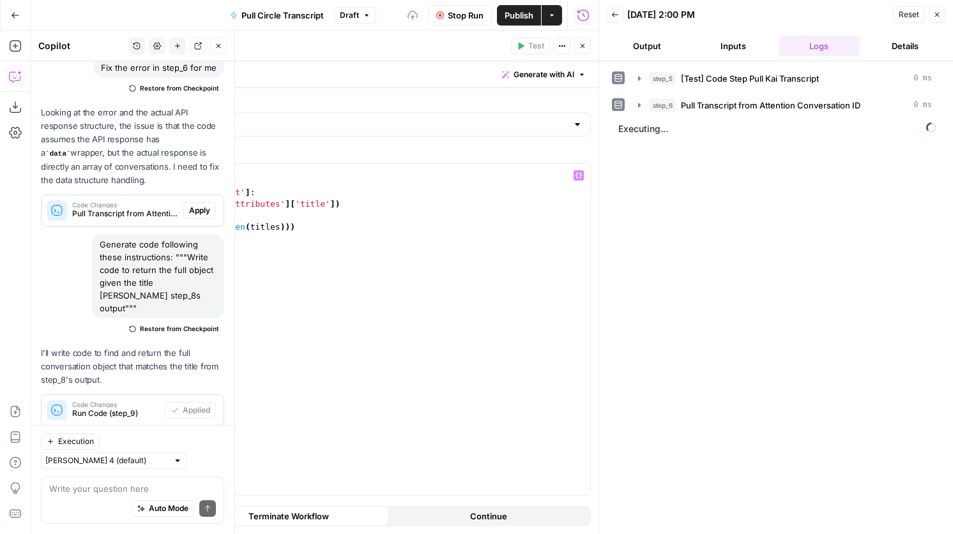
scroll to position [0, 1]
type textarea "*******"
click at [474, 21] on div "Cancel the current test to test again." at bounding box center [531, 20] width 147 height 13
click at [437, 15] on icon "button" at bounding box center [440, 15] width 8 height 8
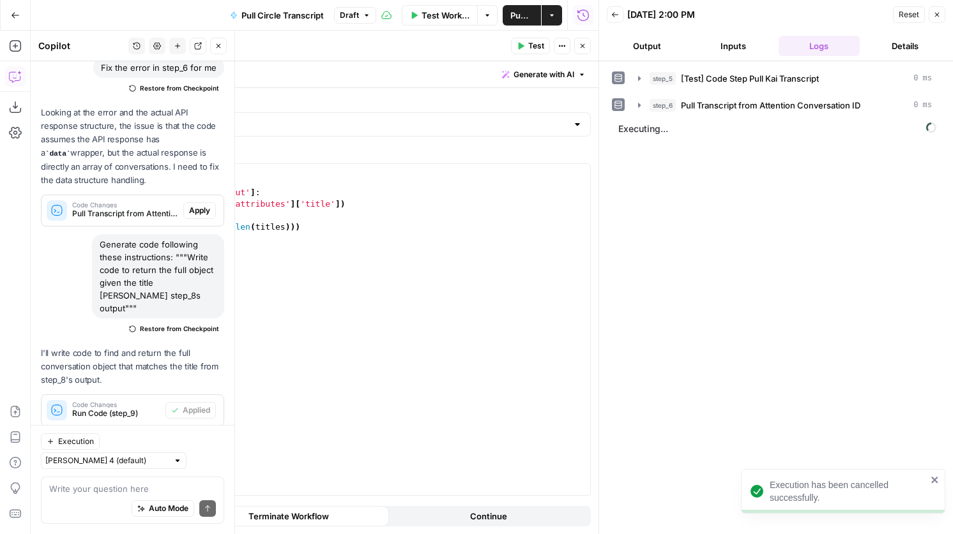
click at [519, 48] on icon "button" at bounding box center [521, 46] width 6 height 7
click at [934, 481] on icon "close" at bounding box center [934, 480] width 6 height 6
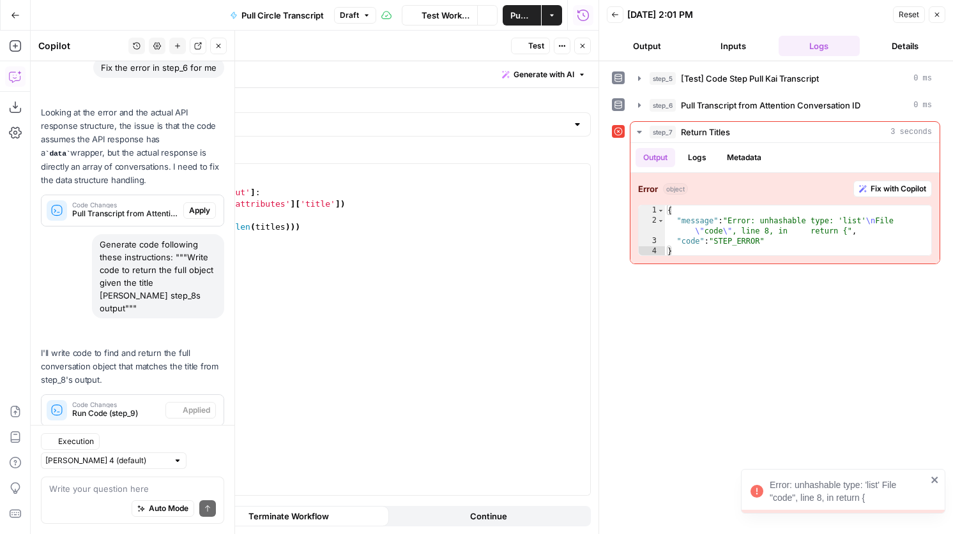
scroll to position [471, 0]
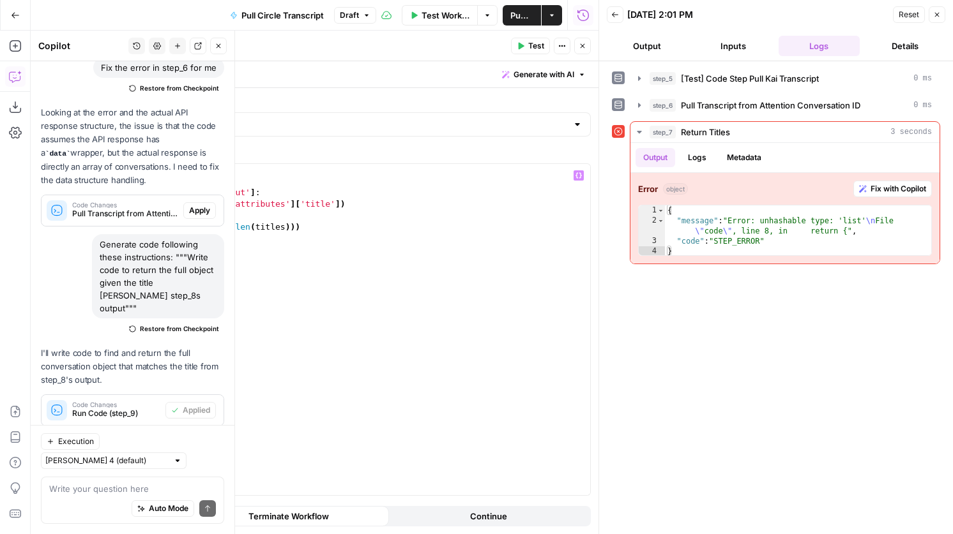
click at [149, 265] on div "titles = [ ] for i in step_6 [ 'output' ] : titles . append ( i [ 'attributes' …" at bounding box center [359, 341] width 462 height 354
click at [176, 266] on div "titles = [ ] for i in step_6 [ 'output' ] : titles . append ( i [ 'attributes' …" at bounding box center [359, 341] width 462 height 354
click at [179, 264] on div "titles = [ ] for i in step_6 [ 'output' ] : titles . append ( i [ 'attributes' …" at bounding box center [359, 341] width 462 height 354
click at [154, 269] on div "titles = [ ] for i in step_6 [ 'output' ] : titles . append ( i [ 'attributes' …" at bounding box center [359, 341] width 462 height 354
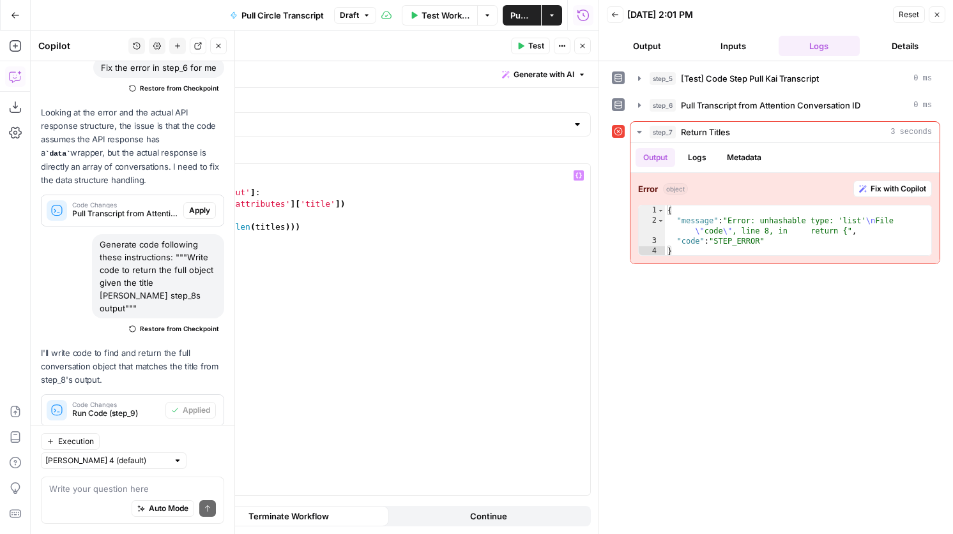
click at [151, 269] on div "titles = [ ] for i in step_6 [ 'output' ] : titles . append ( i [ 'attributes' …" at bounding box center [359, 341] width 462 height 354
click at [150, 262] on div "titles = [ ] for i in step_6 [ 'output' ] : titles . append ( i [ 'attributes' …" at bounding box center [359, 341] width 462 height 354
click at [178, 262] on div "titles = [ ] for i in step_6 [ 'output' ] : titles . append ( i [ 'attributes' …" at bounding box center [359, 341] width 462 height 354
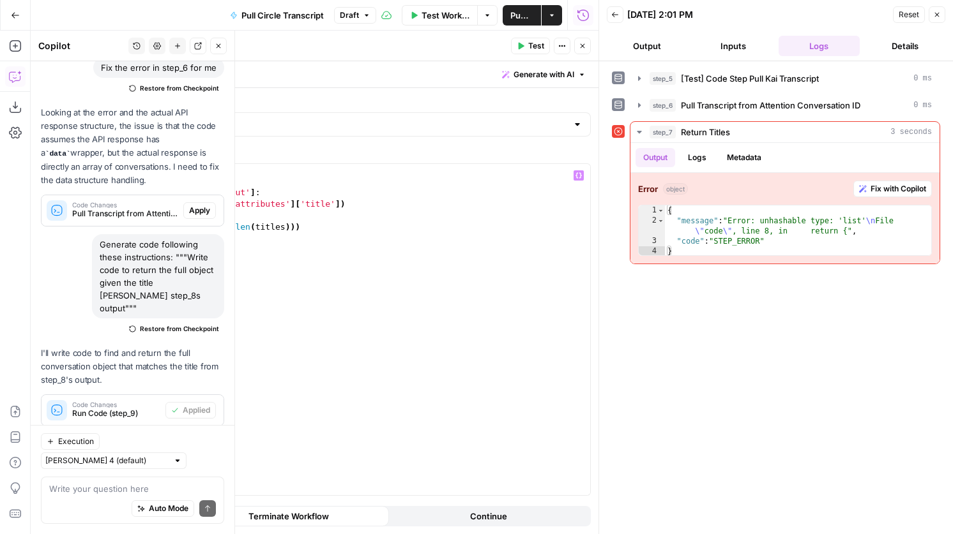
scroll to position [0, 4]
click at [151, 272] on div "titles = [ ] for i in step_6 [ 'output' ] : titles . append ( i [ 'attributes' …" at bounding box center [359, 341] width 462 height 354
click at [178, 273] on div "titles = [ ] for i in step_6 [ 'output' ] : titles . append ( i [ 'attributes' …" at bounding box center [359, 341] width 462 height 354
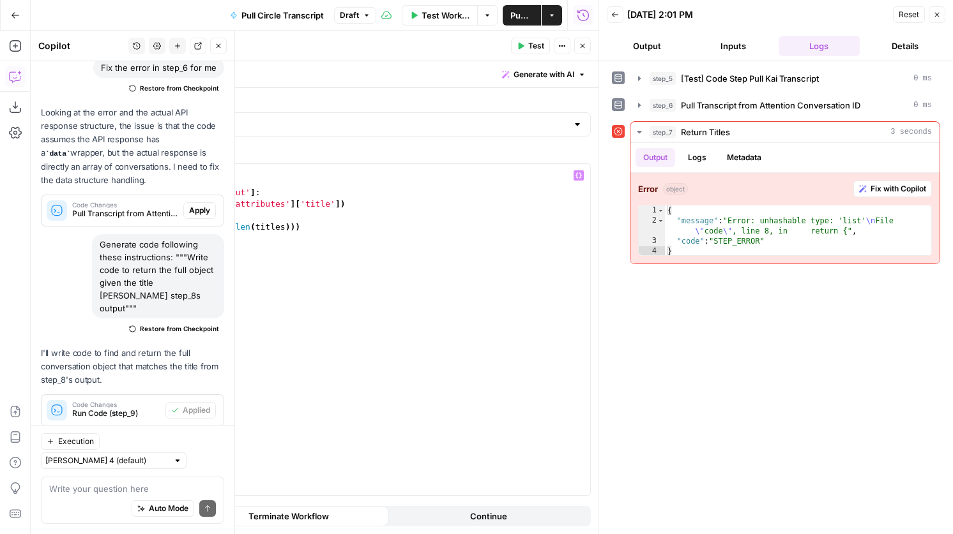
type textarea "**********"
click at [526, 47] on button "Test" at bounding box center [530, 46] width 39 height 17
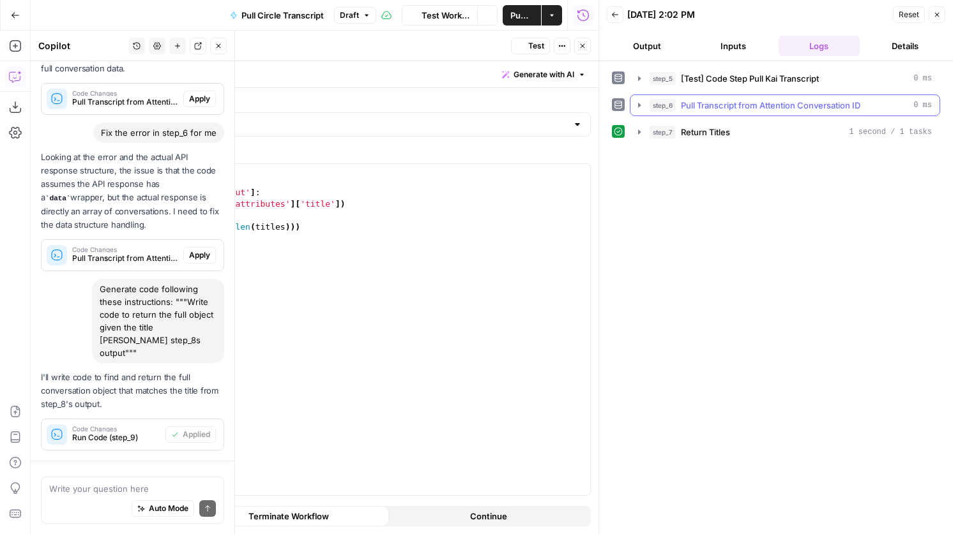
scroll to position [471, 0]
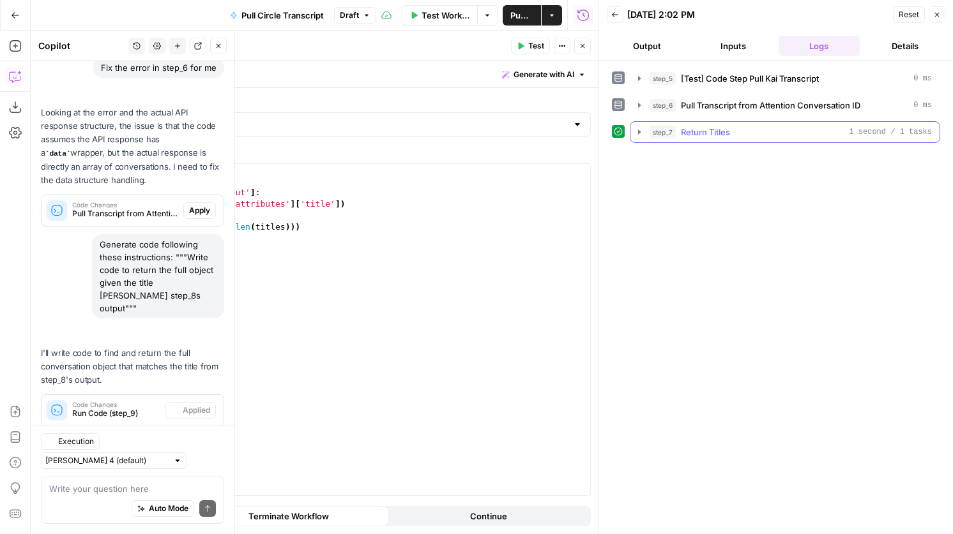
click at [725, 139] on button "step_7 Return Titles 1 second / 1 tasks" at bounding box center [784, 132] width 309 height 20
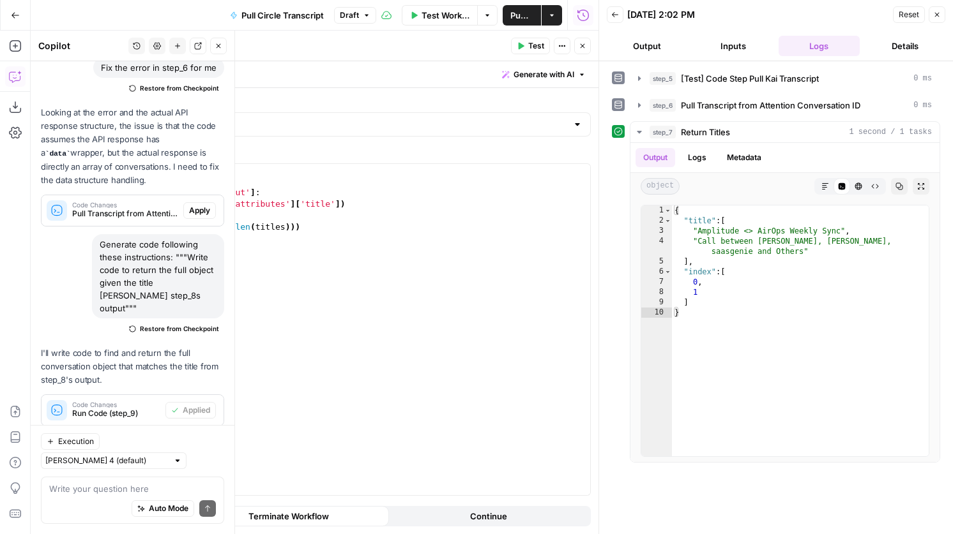
click at [580, 45] on icon "button" at bounding box center [583, 46] width 8 height 8
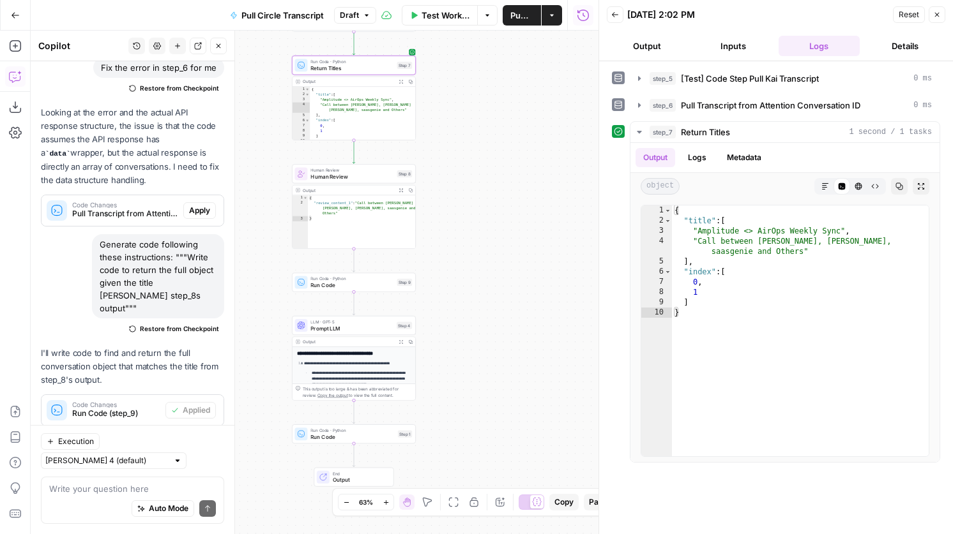
click at [368, 286] on span "Run Code" at bounding box center [351, 286] width 83 height 8
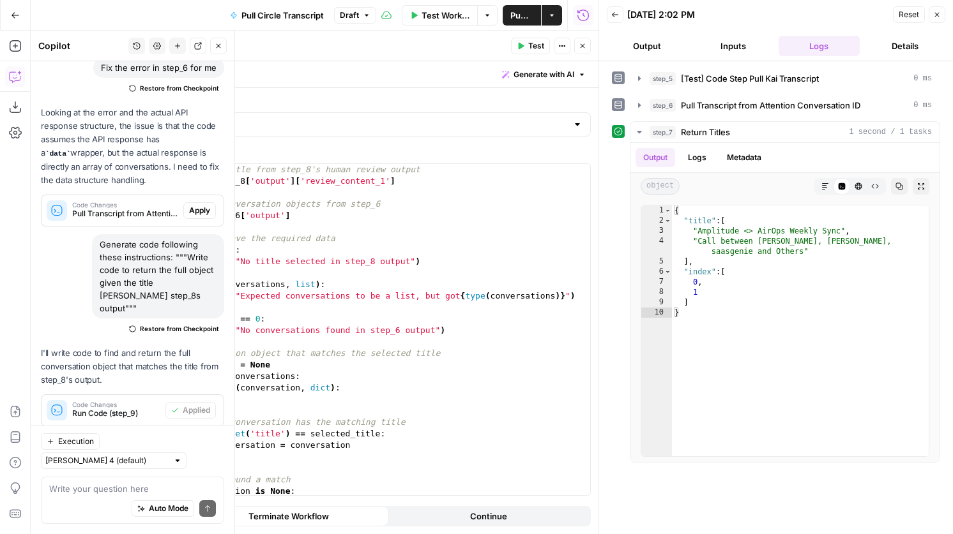
click at [582, 40] on button "Close" at bounding box center [582, 46] width 17 height 17
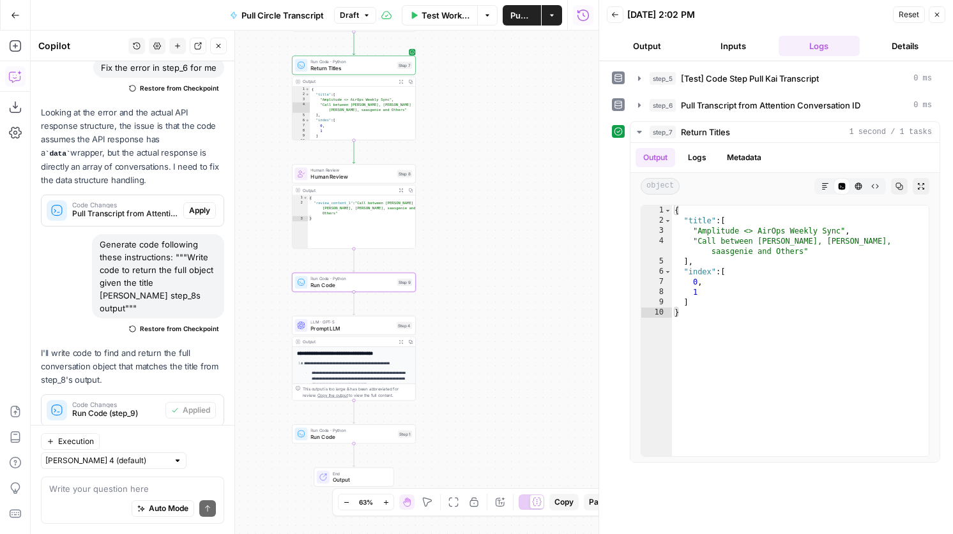
click at [336, 174] on span "Human Review" at bounding box center [351, 177] width 83 height 8
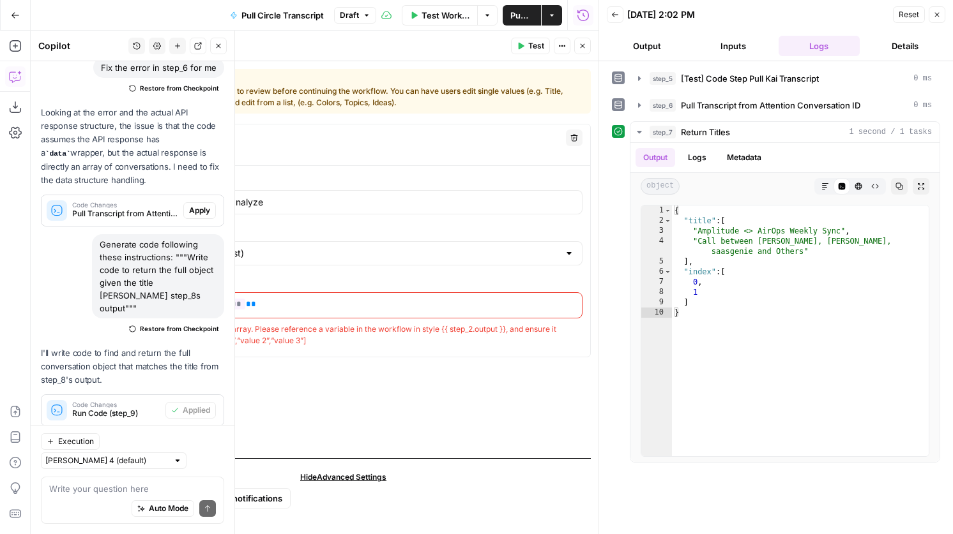
click at [215, 301] on span "**********" at bounding box center [184, 304] width 122 height 11
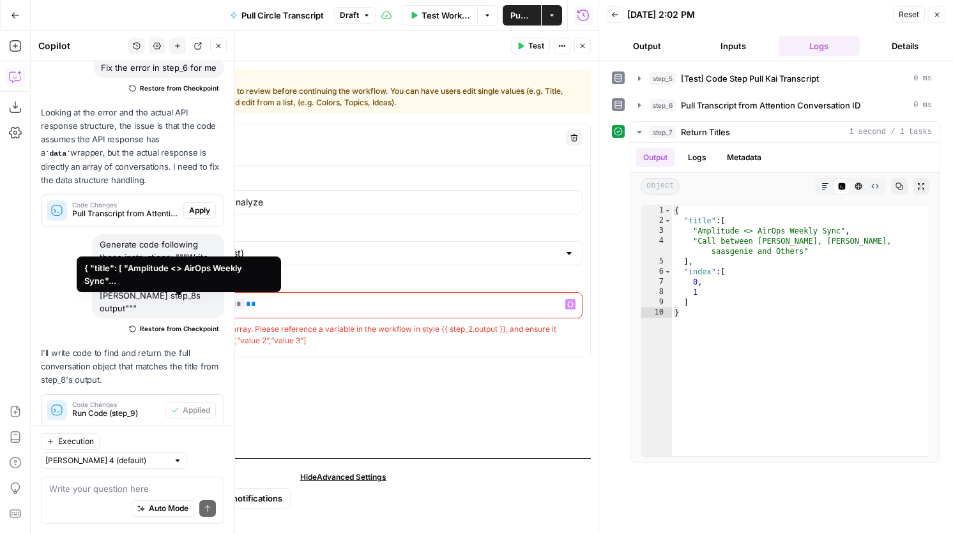
scroll to position [11763, 0]
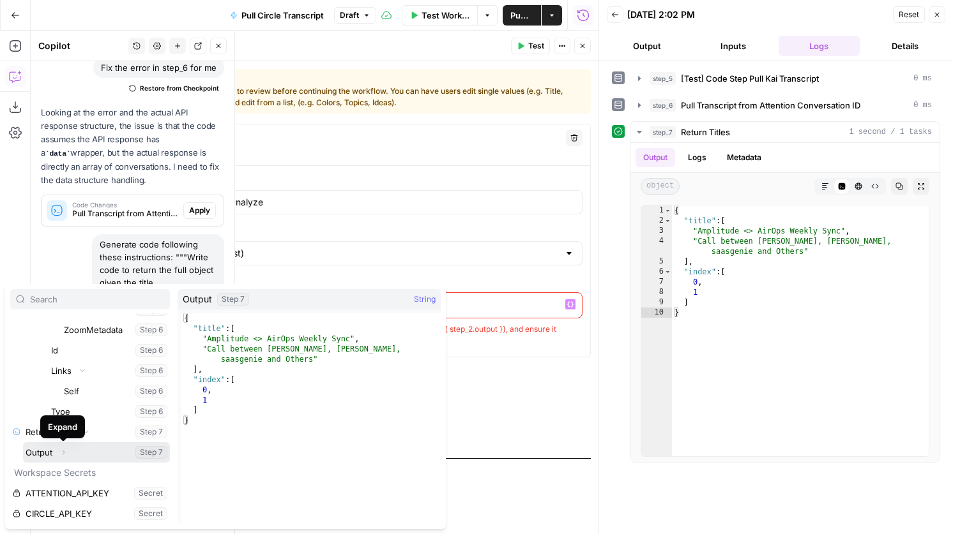
click at [62, 453] on icon "button" at bounding box center [63, 453] width 8 height 8
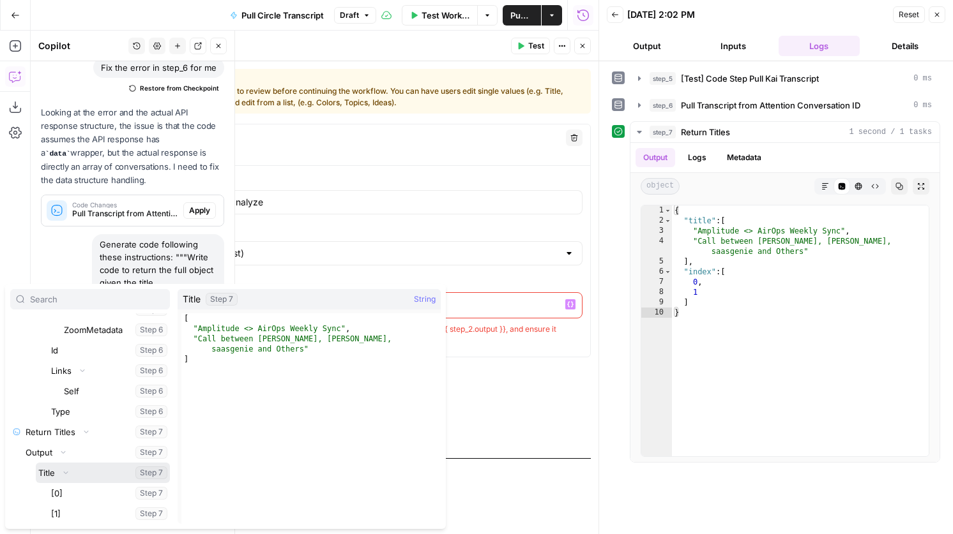
click at [42, 477] on button "Select variable Title" at bounding box center [103, 473] width 134 height 20
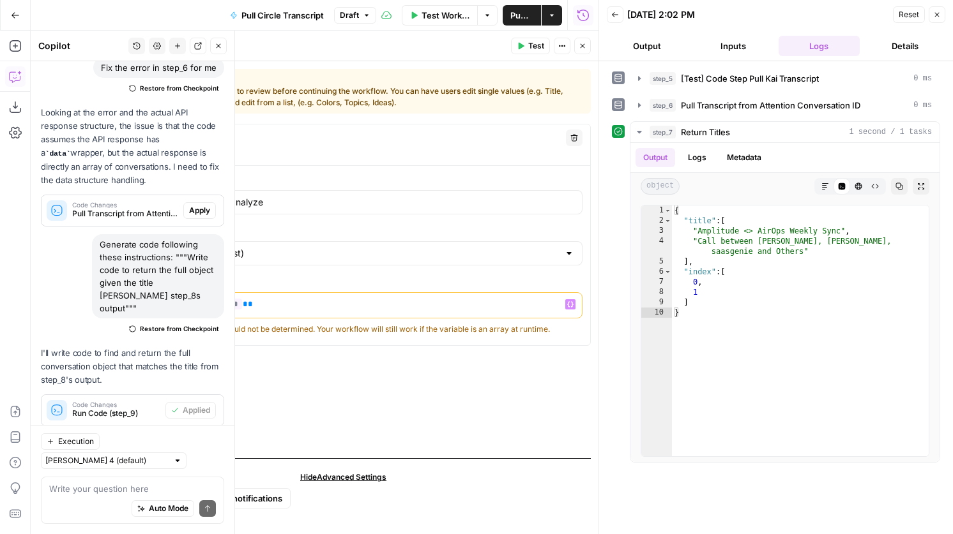
click at [587, 40] on button "Close" at bounding box center [582, 46] width 17 height 17
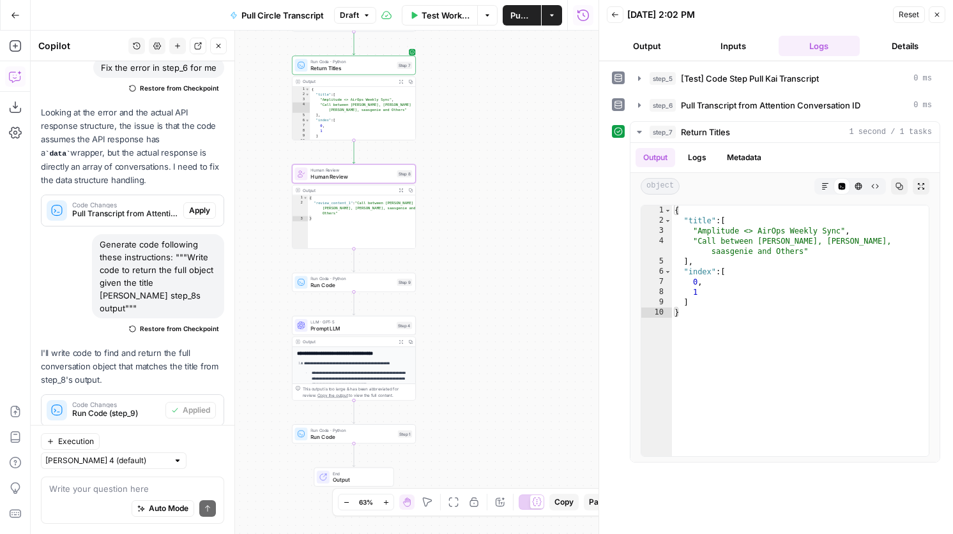
click at [367, 75] on div "Run Code · Python Return Titles Step 7 Copy step Delete step Add Note Test Outp…" at bounding box center [354, 98] width 124 height 85
click at [365, 71] on span "Return Titles" at bounding box center [351, 68] width 83 height 8
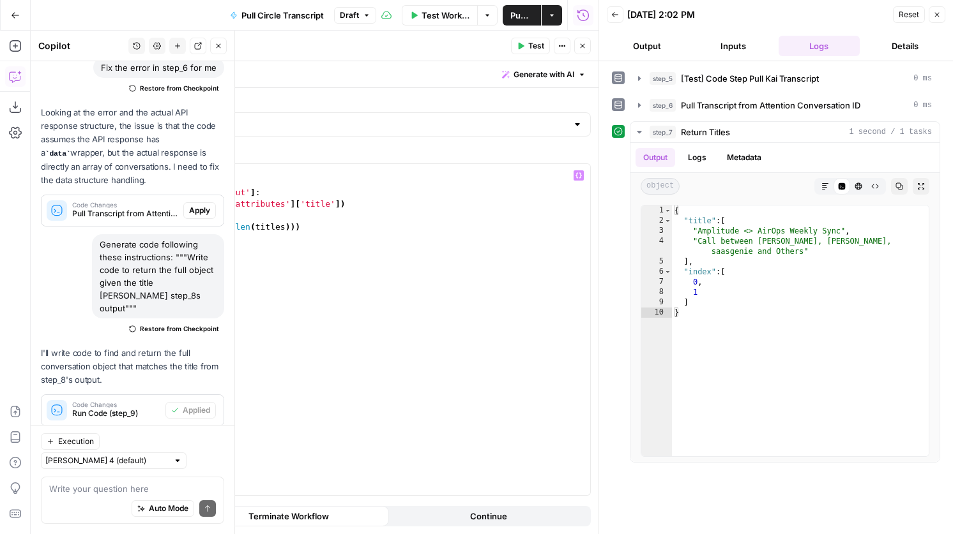
type textarea "**********"
drag, startPoint x: 318, startPoint y: 229, endPoint x: 130, endPoint y: 230, distance: 188.4
click at [130, 230] on div "titles = [ ] for i in step_6 [ 'output' ] : titles . append ( i [ 'attributes' …" at bounding box center [359, 341] width 462 height 354
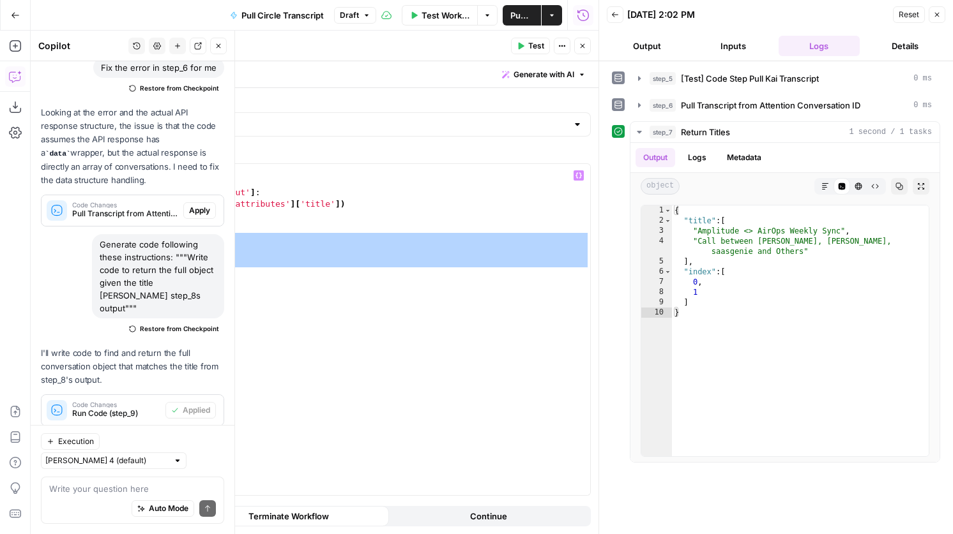
drag, startPoint x: 170, startPoint y: 270, endPoint x: 166, endPoint y: 236, distance: 34.7
click at [166, 236] on div "titles = [ ] for i in step_6 [ 'output' ] : titles . append ( i [ 'attributes' …" at bounding box center [359, 341] width 462 height 354
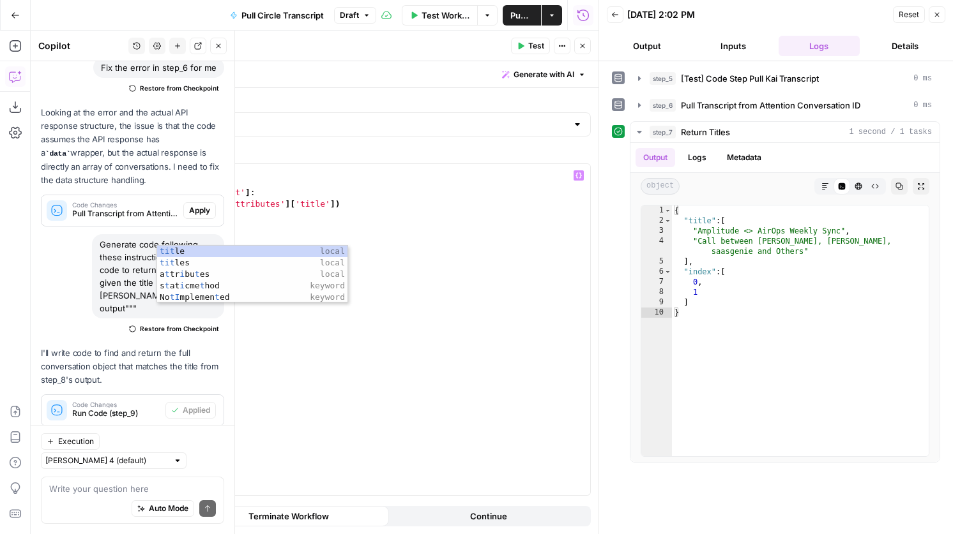
scroll to position [0, 4]
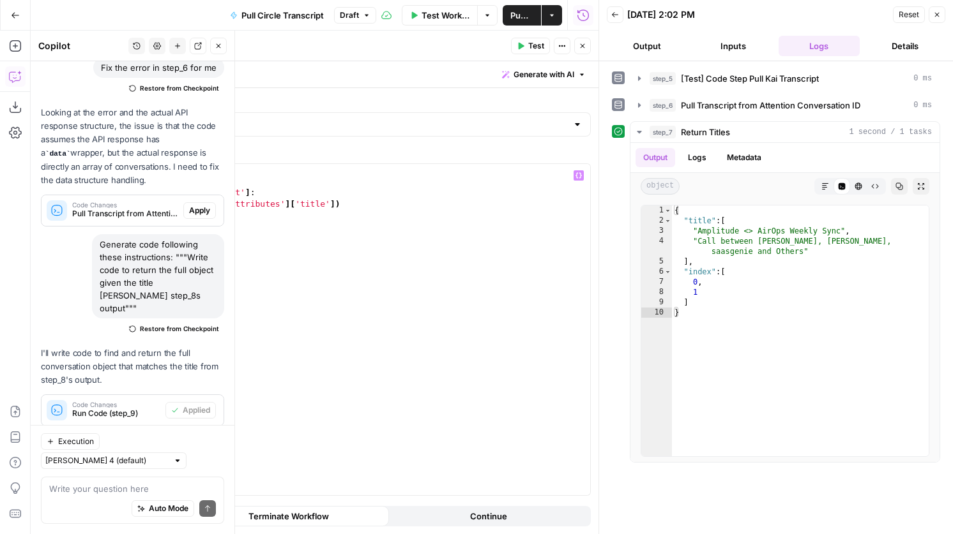
type textarea "**********"
click at [579, 44] on icon "button" at bounding box center [583, 46] width 8 height 8
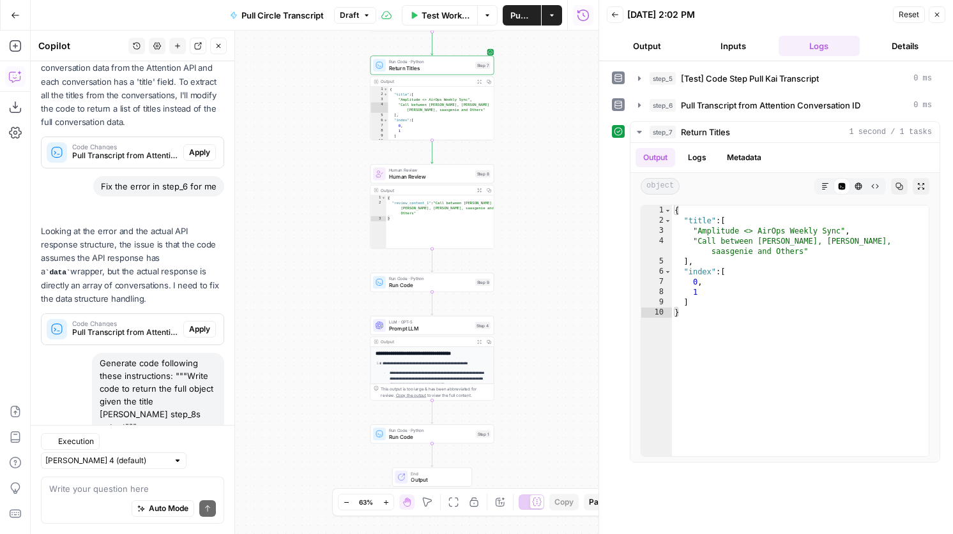
scroll to position [471, 0]
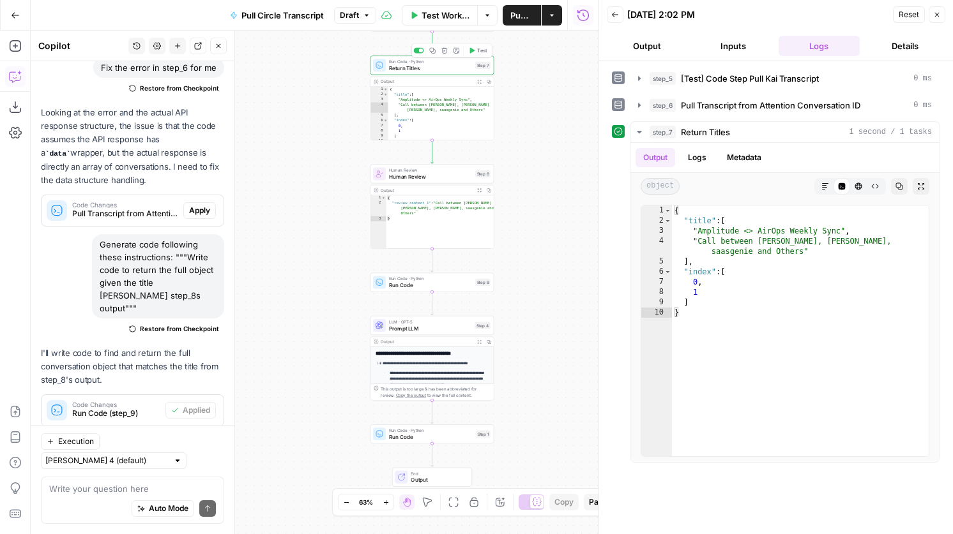
click at [480, 51] on span "Test" at bounding box center [482, 50] width 10 height 7
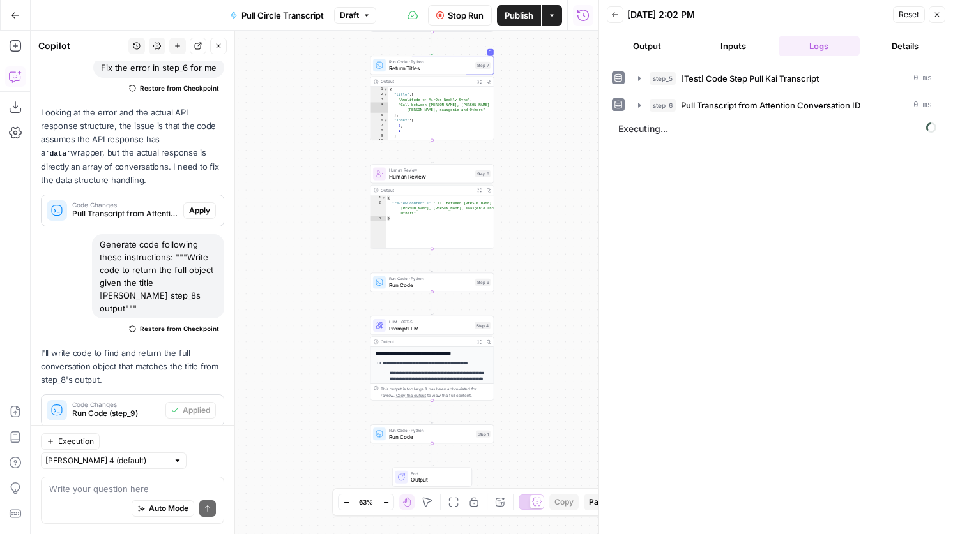
click at [437, 174] on span "Human Review" at bounding box center [430, 177] width 83 height 8
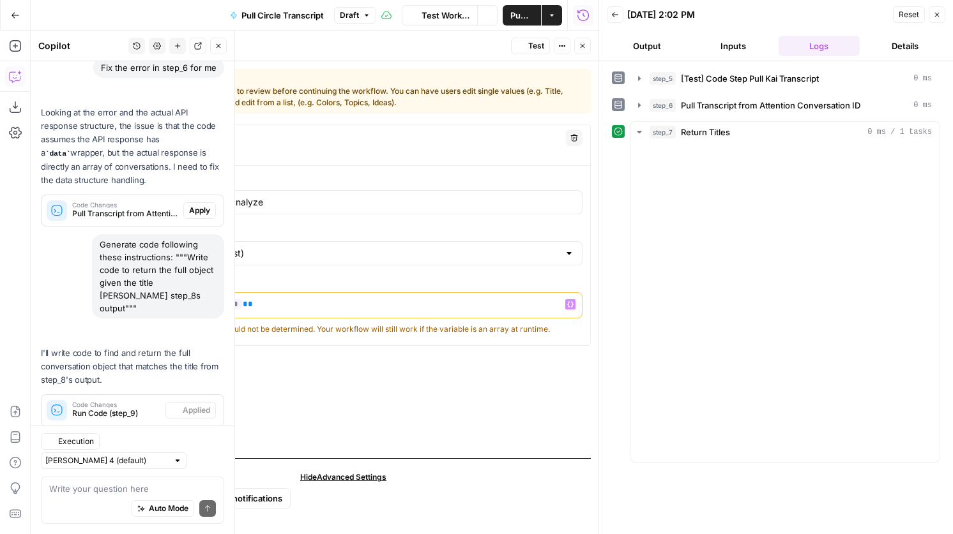
click at [205, 306] on span "**********" at bounding box center [182, 304] width 119 height 11
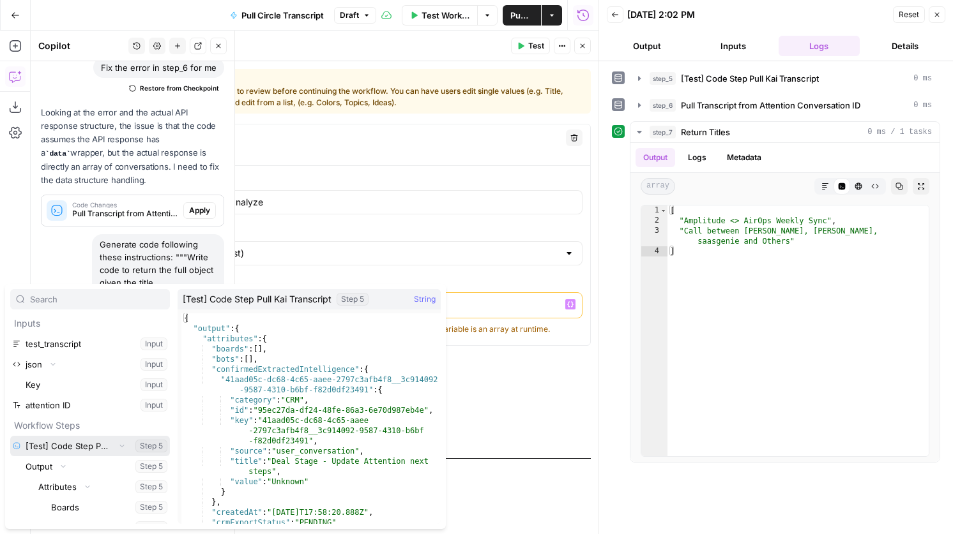
click at [124, 446] on icon "button" at bounding box center [122, 446] width 8 height 8
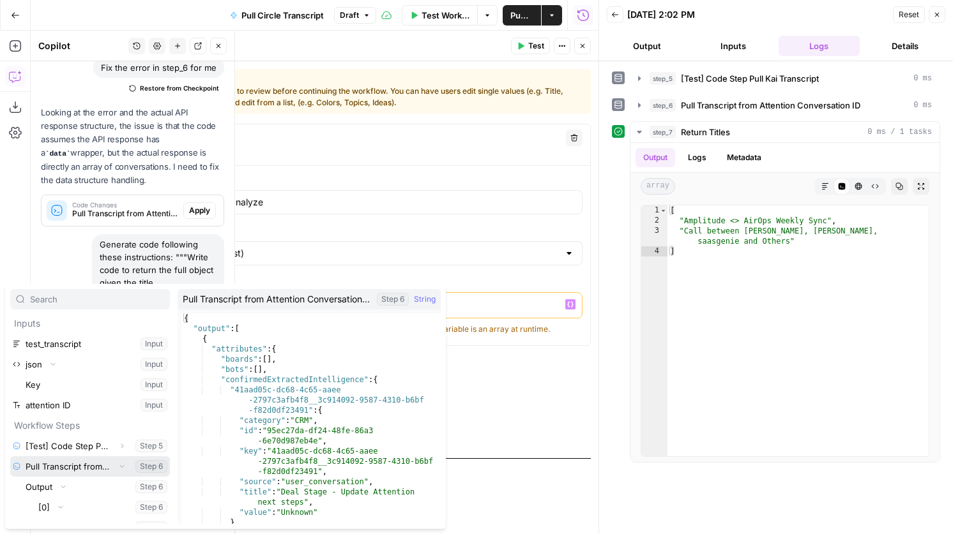
click at [122, 466] on icon "button" at bounding box center [122, 467] width 8 height 8
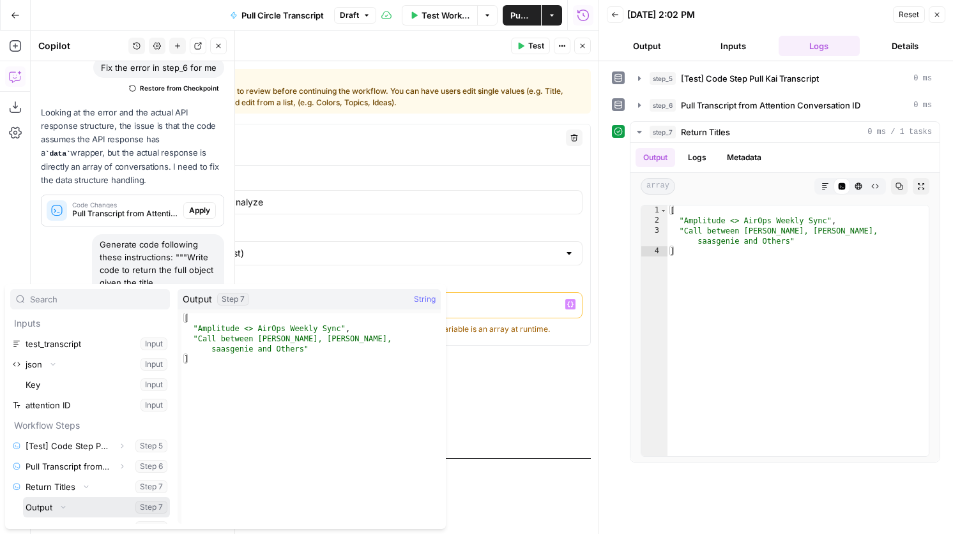
click at [42, 507] on button "Select variable Output" at bounding box center [96, 507] width 147 height 20
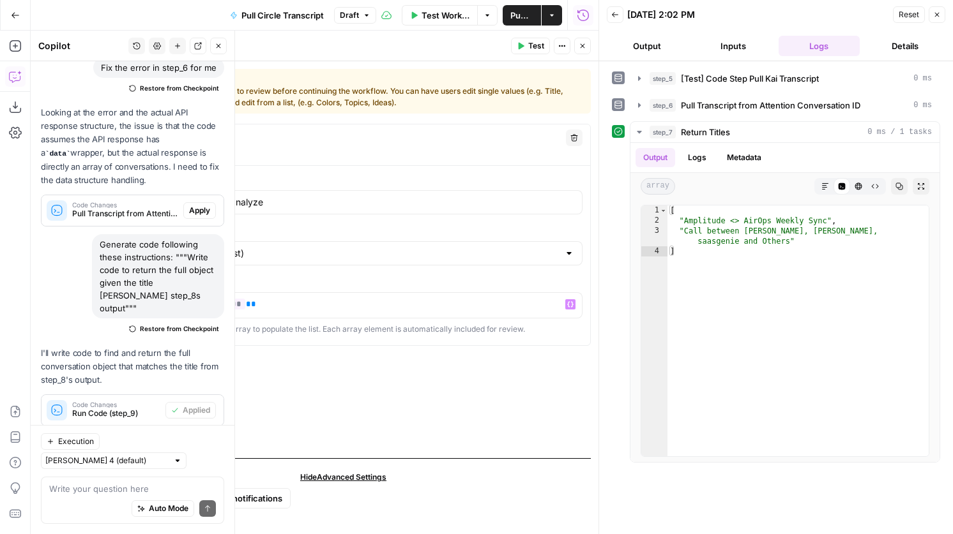
click at [588, 52] on button "Close" at bounding box center [582, 46] width 17 height 17
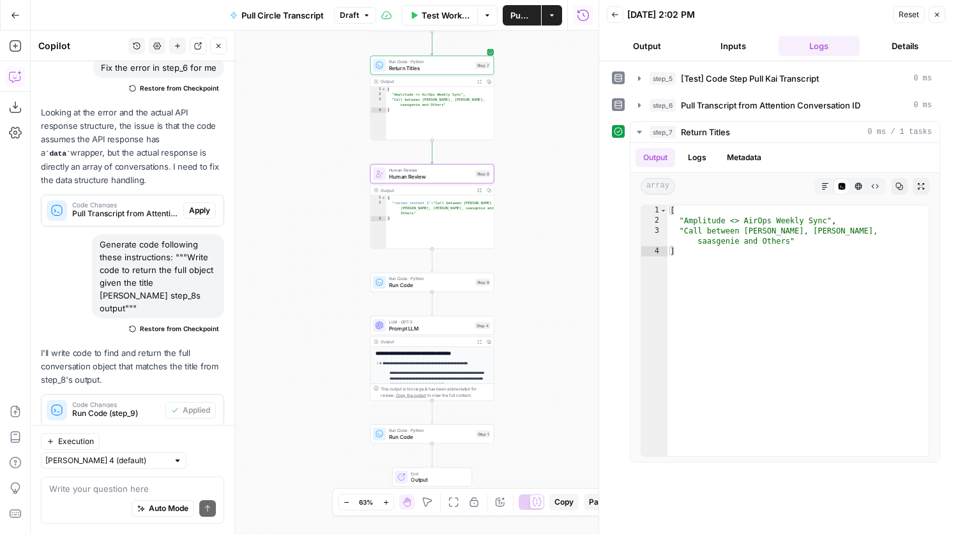
click at [426, 285] on span "Run Code" at bounding box center [430, 286] width 83 height 8
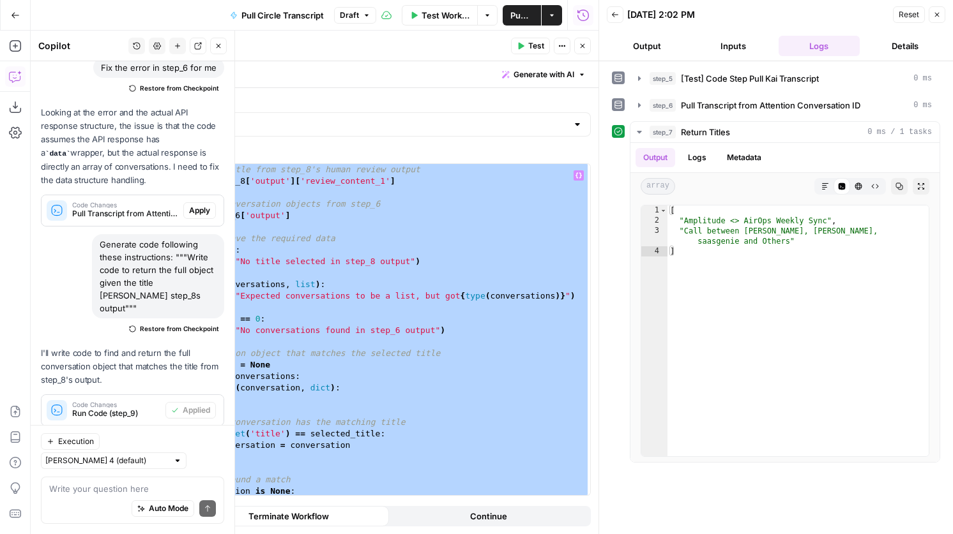
scroll to position [0, 0]
drag, startPoint x: 276, startPoint y: 489, endPoint x: 82, endPoint y: 127, distance: 410.8
click at [87, 127] on div "**********" at bounding box center [342, 283] width 511 height 504
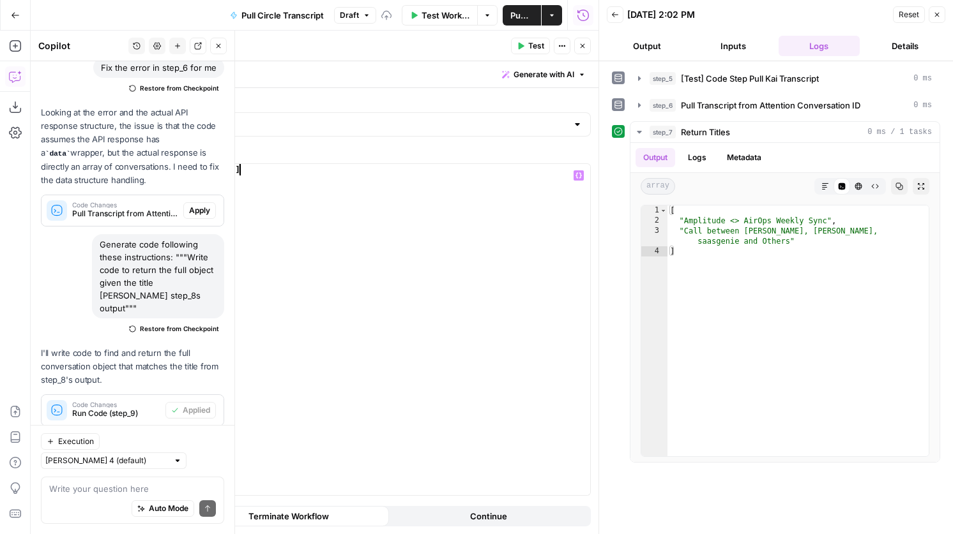
scroll to position [0, 8]
click at [158, 170] on div "return step_6 [ 'output' ]" at bounding box center [356, 341] width 467 height 354
click at [197, 172] on div "index = step_6 [ 'output' ]" at bounding box center [356, 341] width 467 height 354
click at [194, 170] on div "index = step_6 [ 'output' ]" at bounding box center [356, 341] width 467 height 354
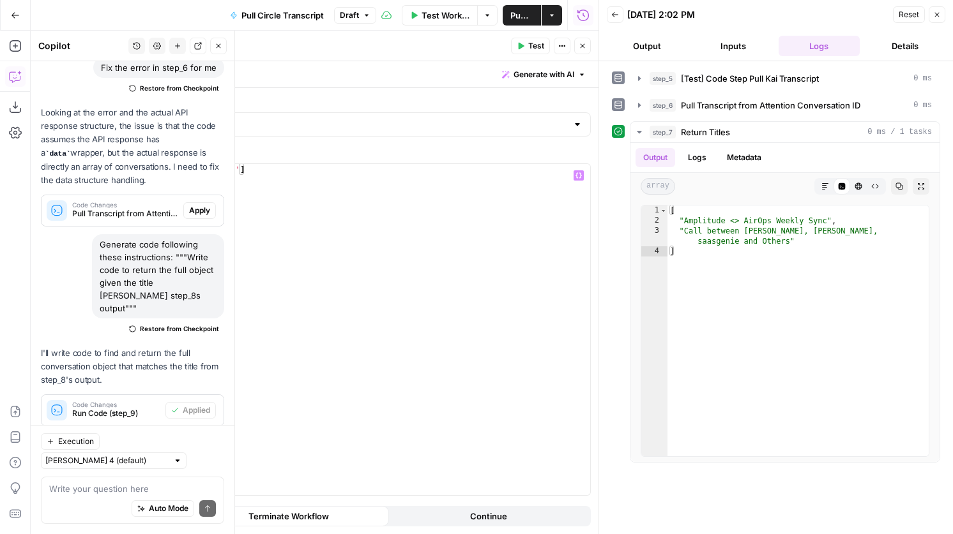
scroll to position [0, 5]
click at [281, 170] on div "index = step_7 [ 'output' ]" at bounding box center [356, 341] width 467 height 354
type textarea "**********"
click at [579, 45] on icon "button" at bounding box center [583, 46] width 8 height 8
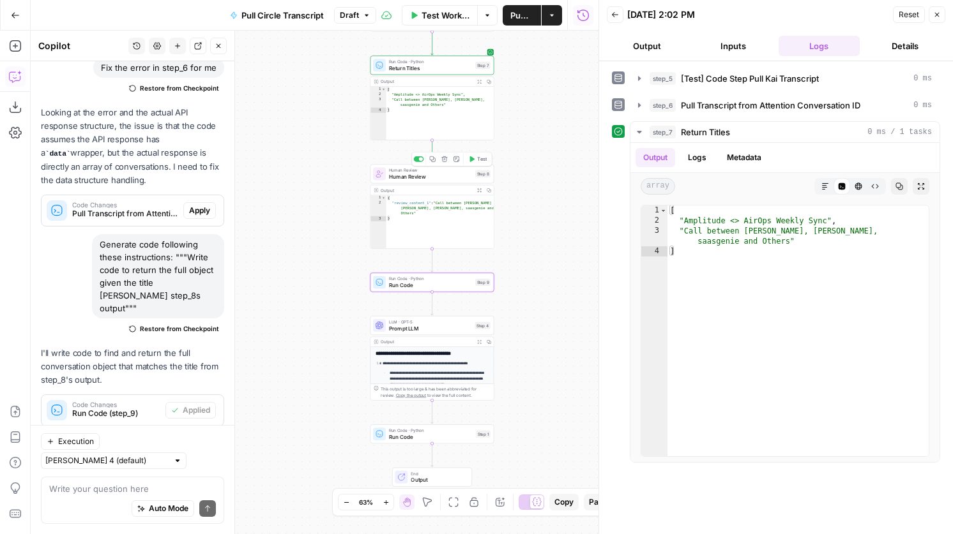
click at [476, 161] on button "Test" at bounding box center [477, 159] width 25 height 10
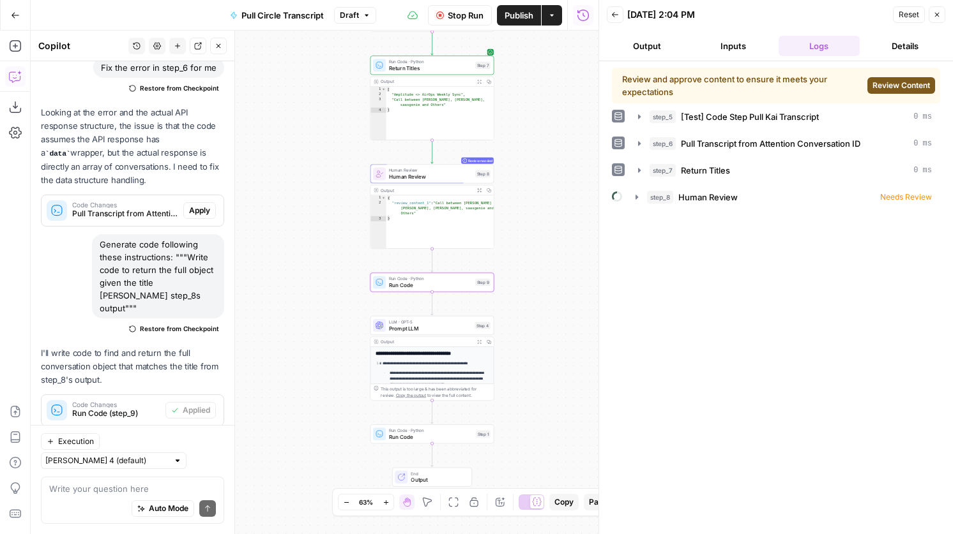
click at [901, 77] on button "Review Content" at bounding box center [901, 85] width 68 height 17
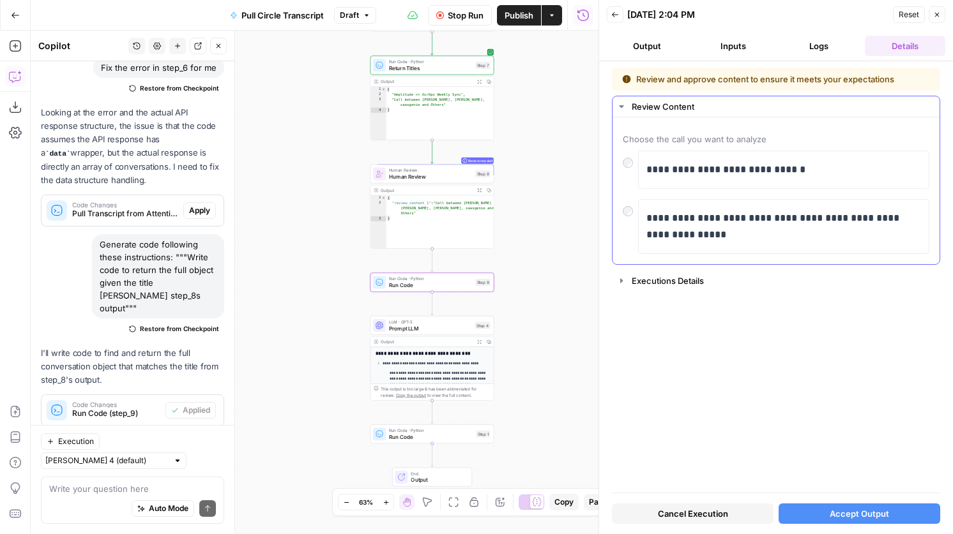
click at [630, 223] on div "**********" at bounding box center [776, 226] width 306 height 55
click at [828, 505] on button "Accept Output" at bounding box center [859, 514] width 162 height 20
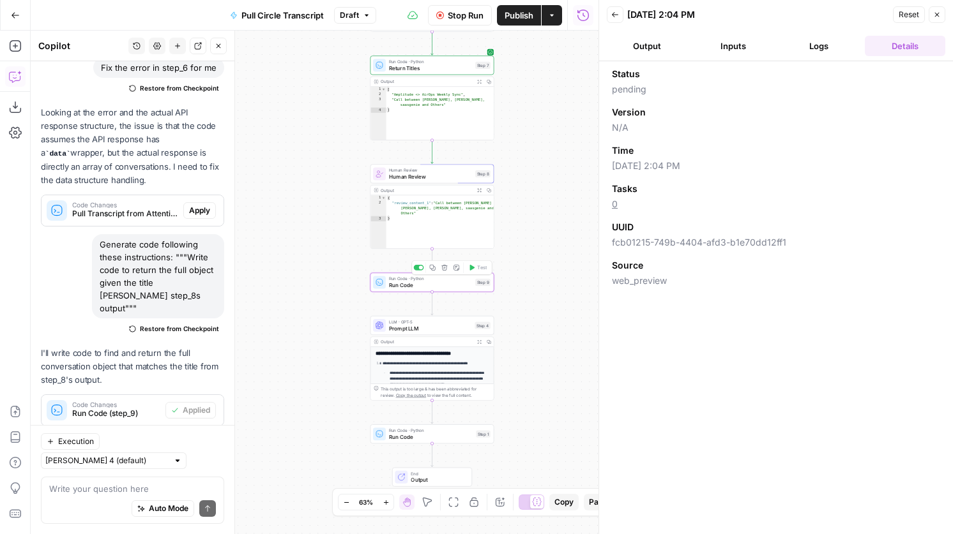
click at [412, 284] on span "Run Code" at bounding box center [430, 286] width 83 height 8
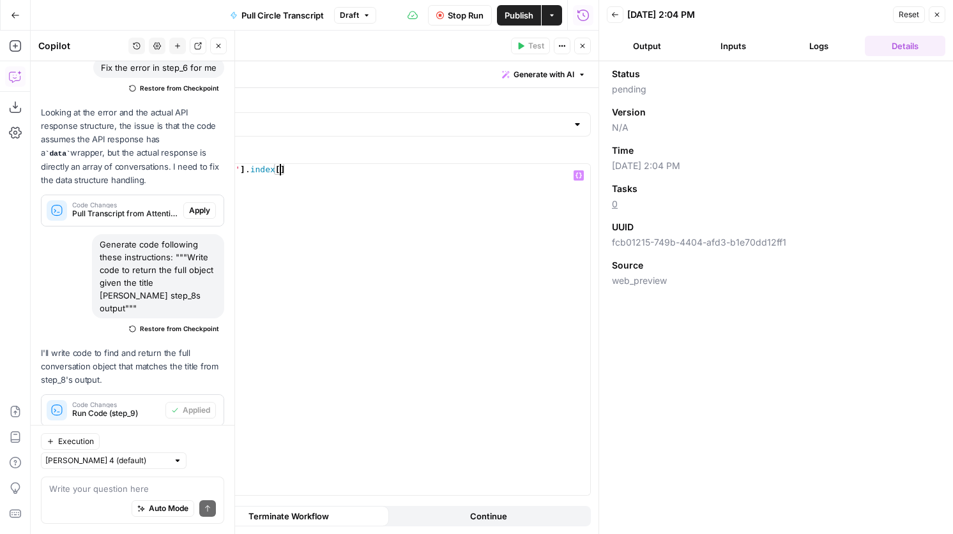
click at [280, 169] on div "index = step_7 [ 'output' ] . index [ ]" at bounding box center [356, 341] width 467 height 354
click at [575, 178] on icon "button" at bounding box center [578, 175] width 6 height 6
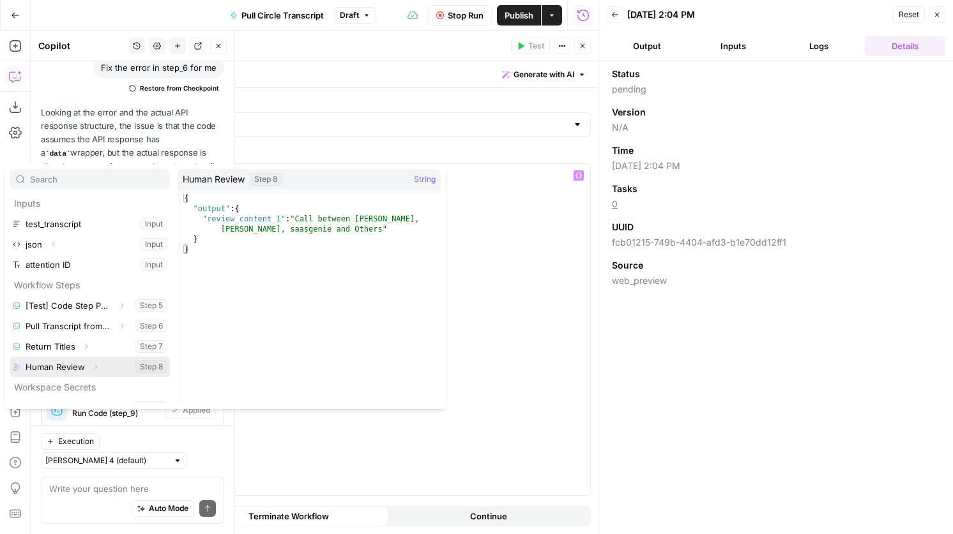
click at [93, 364] on icon "button" at bounding box center [96, 367] width 8 height 8
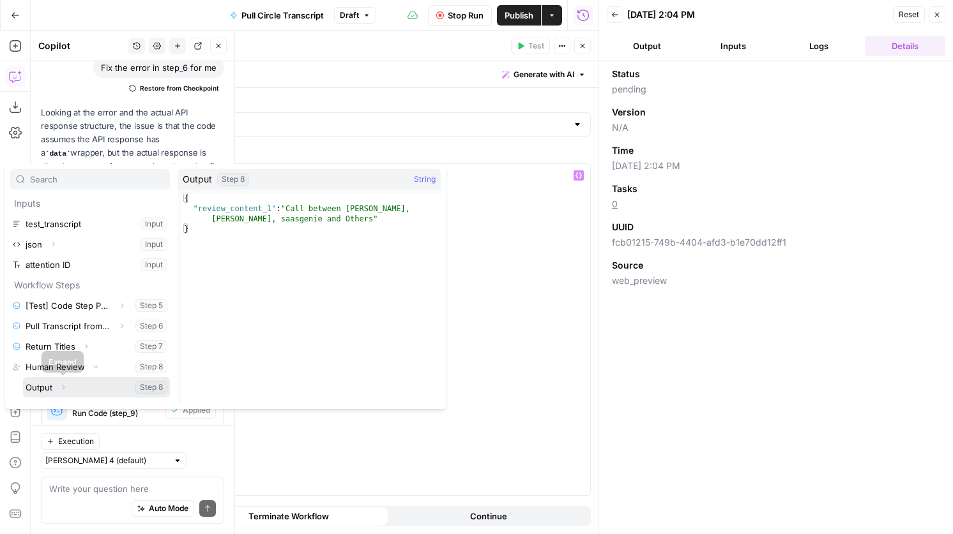
click at [61, 389] on icon "button" at bounding box center [63, 388] width 8 height 8
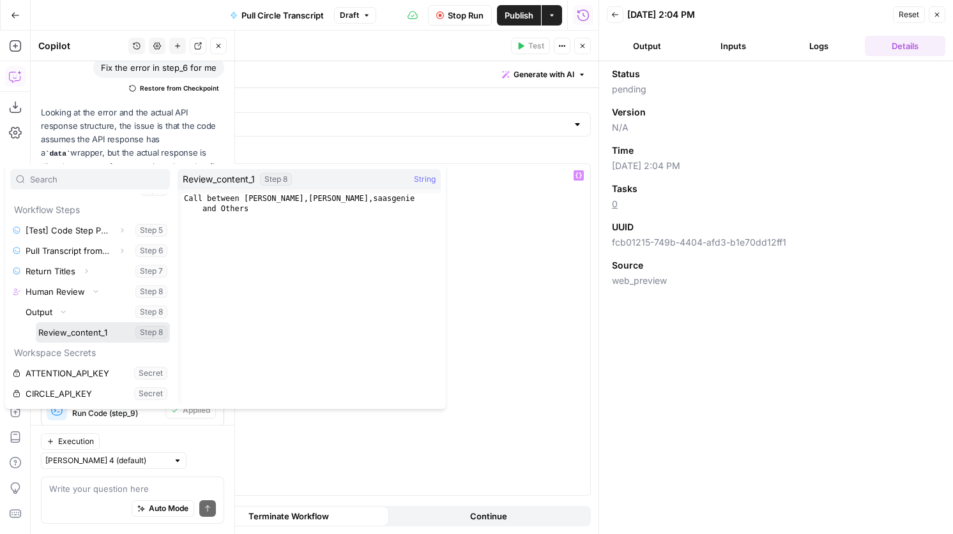
click at [87, 335] on button "Select variable Review_content_1" at bounding box center [103, 332] width 134 height 20
type textarea "**********"
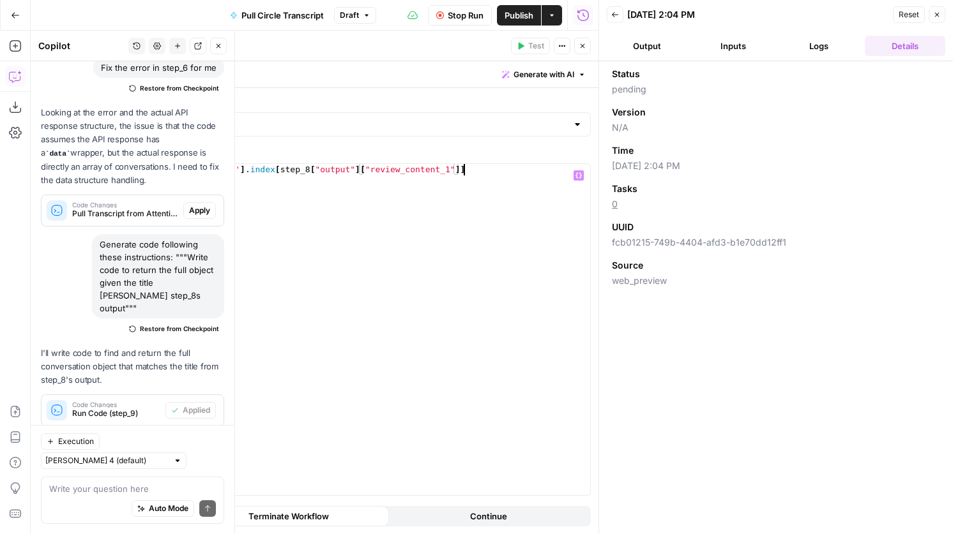
click at [475, 168] on div "index = step_7 [ 'output' ] . index [ step_8 [ "output" ] [ "review_content_1" …" at bounding box center [356, 341] width 467 height 354
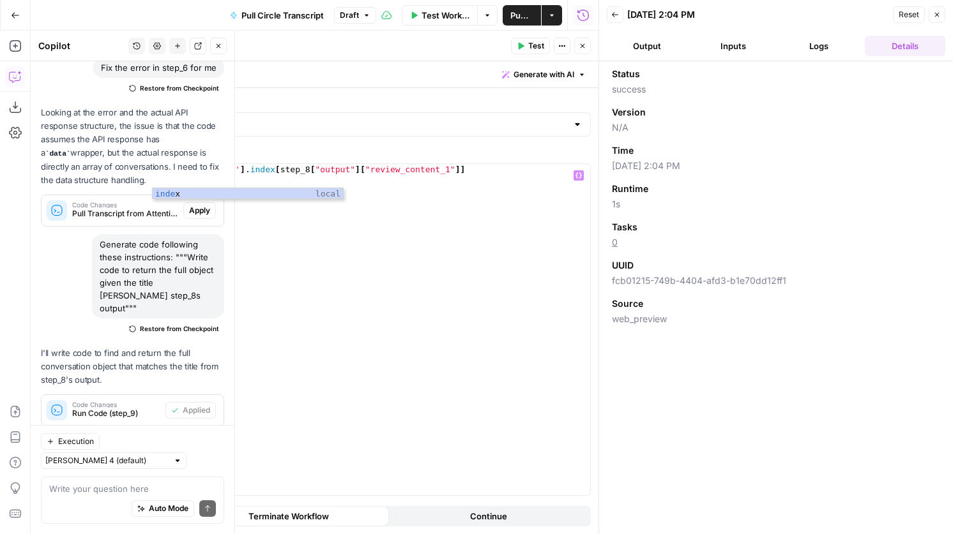
scroll to position [0, 3]
click at [528, 42] on span "Test" at bounding box center [536, 45] width 16 height 11
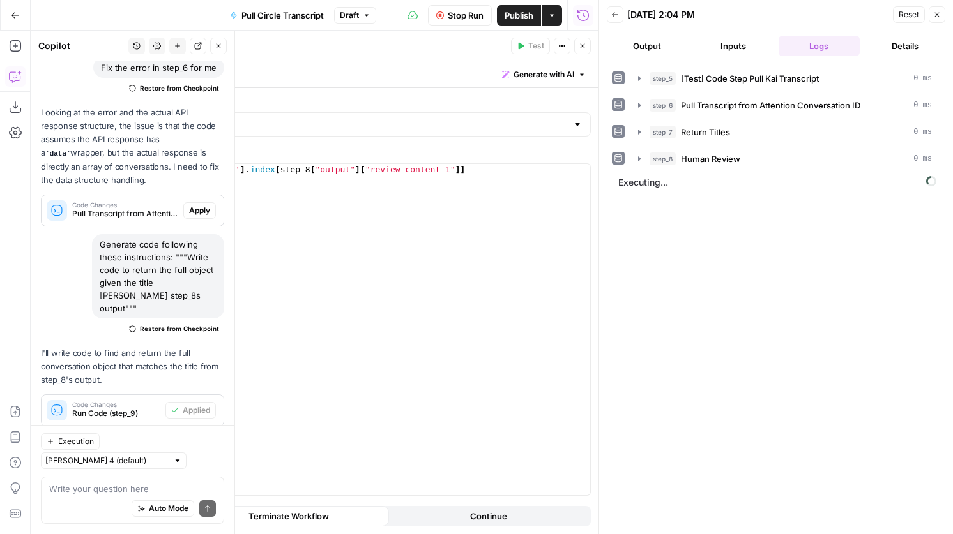
scroll to position [471, 0]
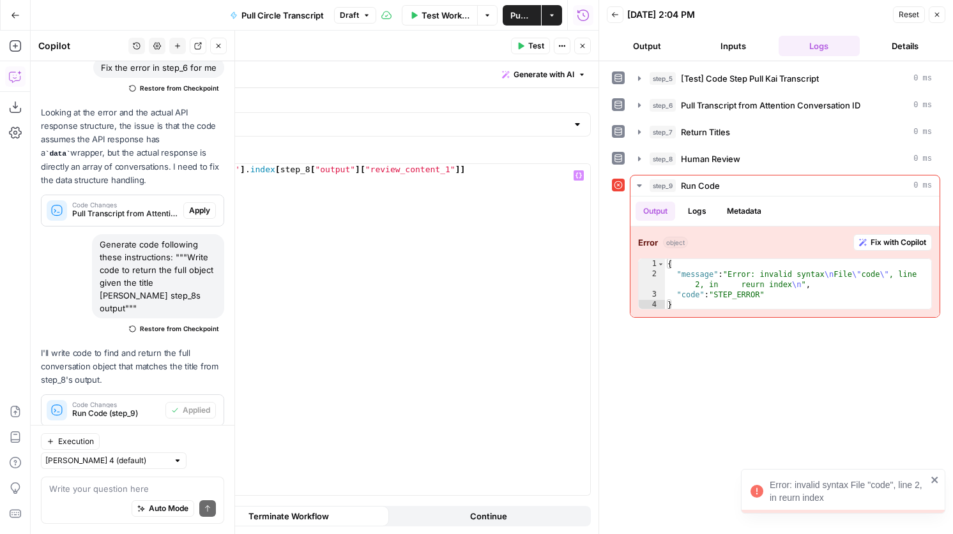
click at [150, 171] on div "index = step_7 [ 'output' ] . index [ step_8 [ "output" ] [ "review_content_1" …" at bounding box center [356, 341] width 467 height 354
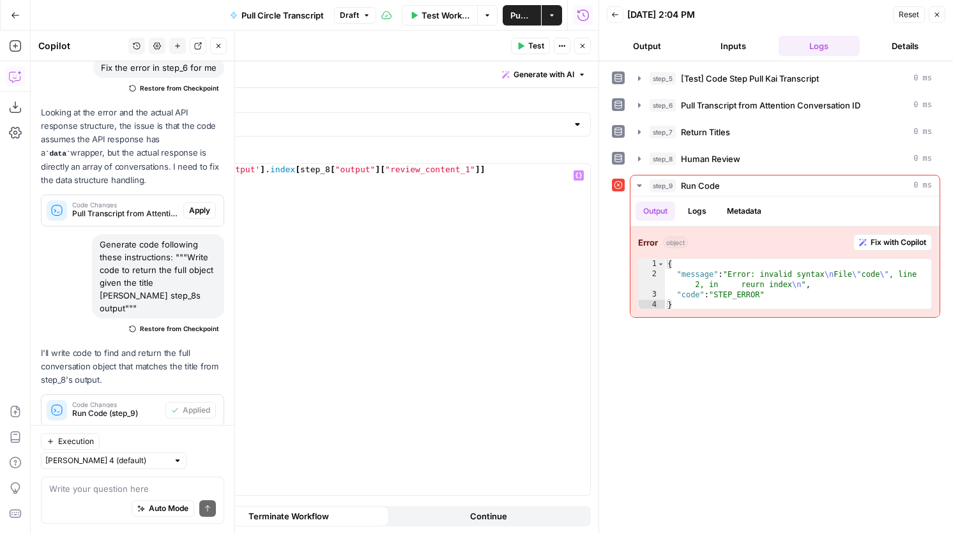
click at [201, 187] on div "indexTest = step_7 [ 'output' ] . index [ step_8 [ "output" ] [ "review_content…" at bounding box center [356, 341] width 467 height 354
click at [527, 49] on button "Test" at bounding box center [530, 46] width 39 height 17
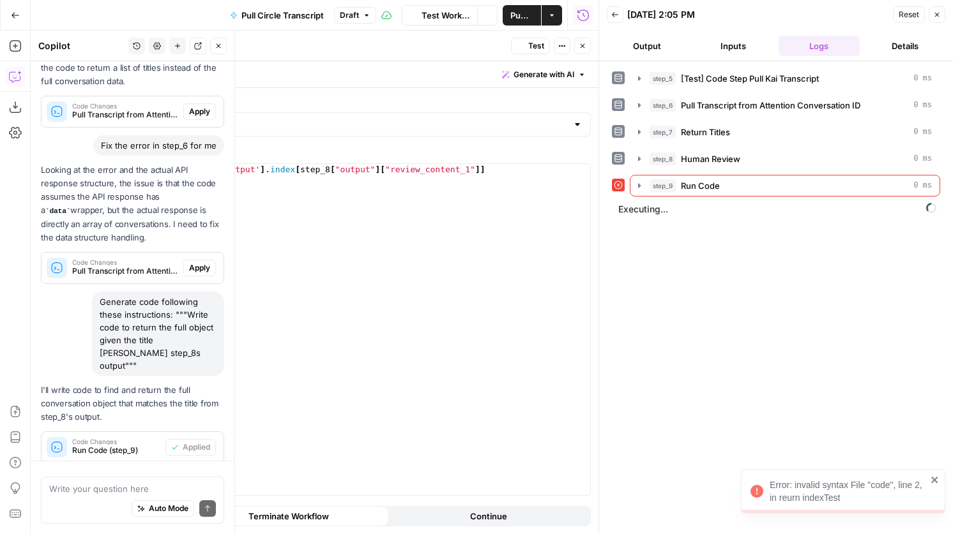
scroll to position [471, 0]
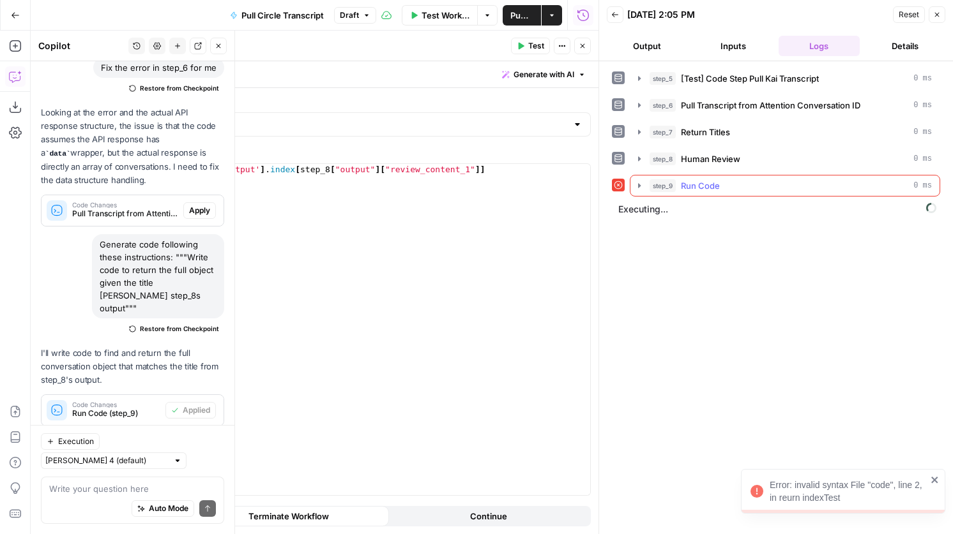
click at [719, 190] on div "step_9 Run Code 0 ms" at bounding box center [790, 185] width 282 height 13
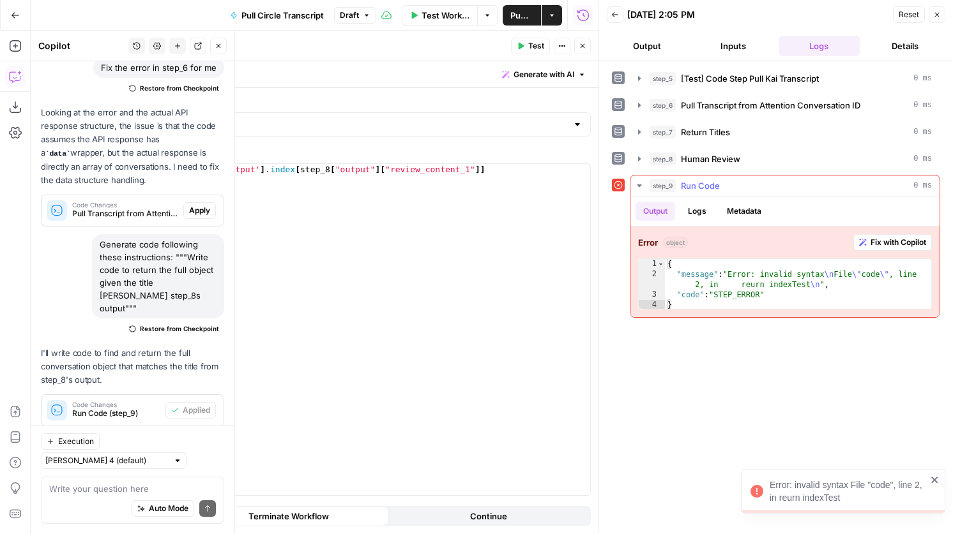
click at [719, 190] on div "step_9 Run Code 0 ms" at bounding box center [790, 185] width 282 height 13
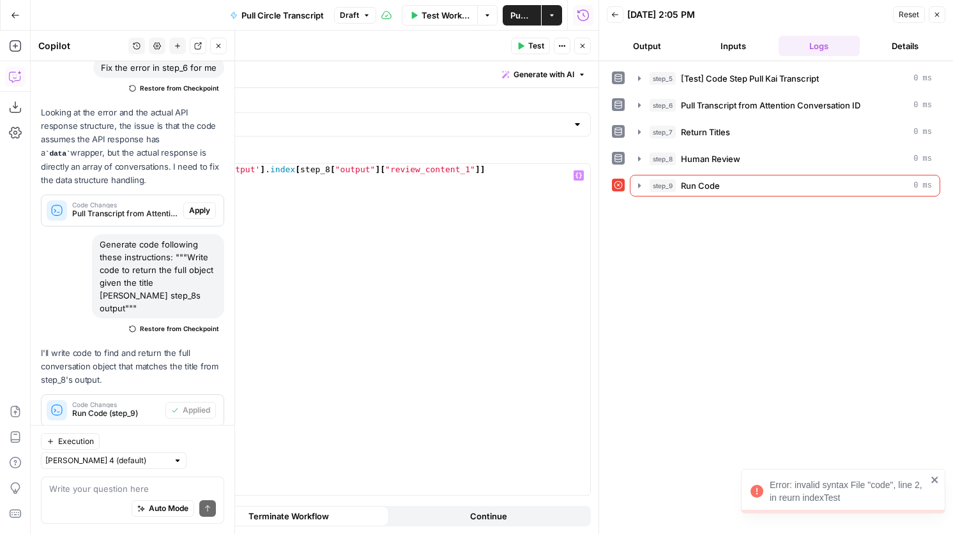
click at [125, 170] on div "indexTest = step_7 [ 'output' ] . index [ step_8 [ "output" ] [ "review_content…" at bounding box center [356, 341] width 467 height 354
type textarea "**********"
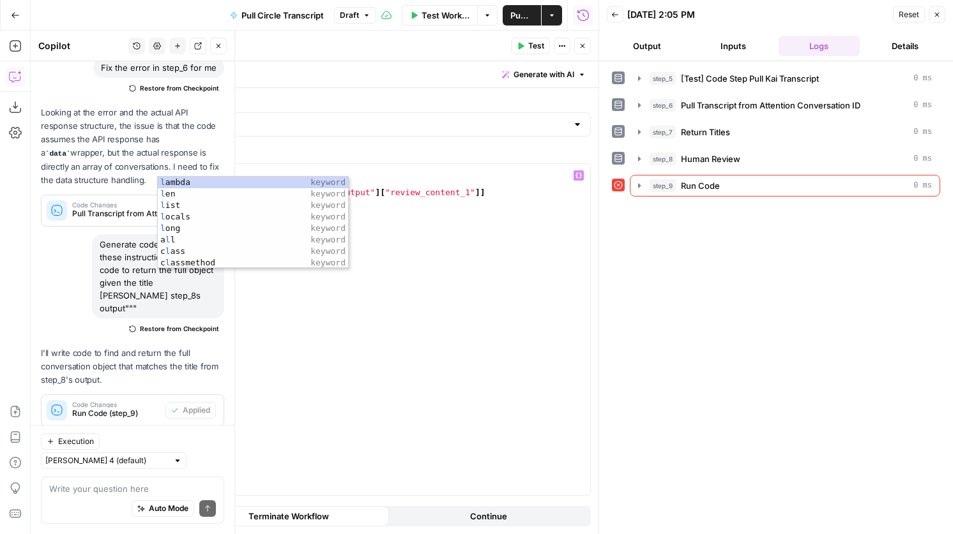
scroll to position [0, 3]
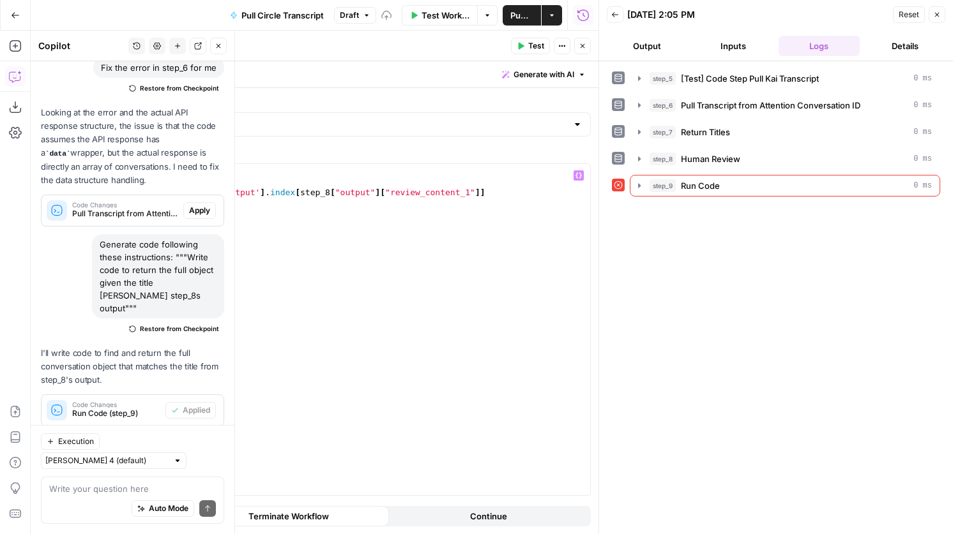
click at [536, 44] on span "Test" at bounding box center [536, 45] width 16 height 11
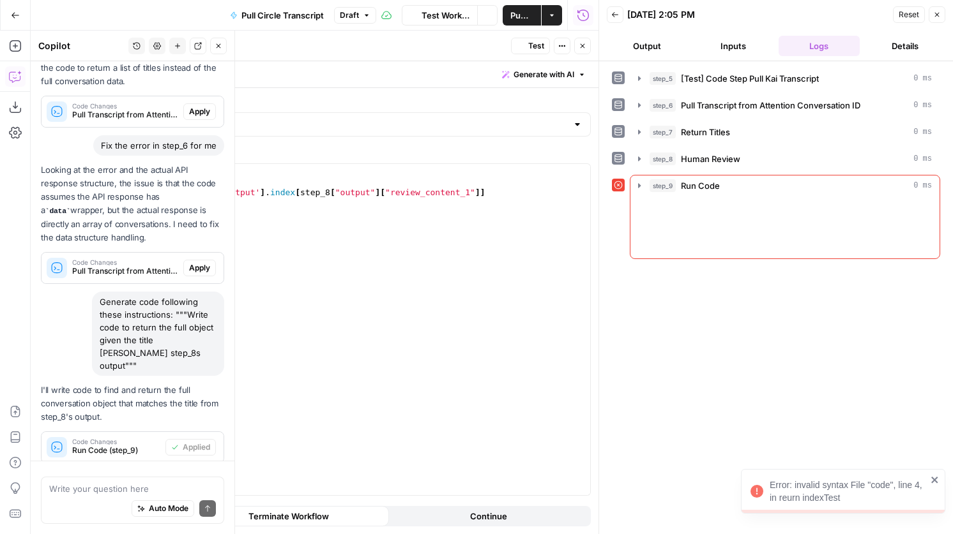
scroll to position [471, 0]
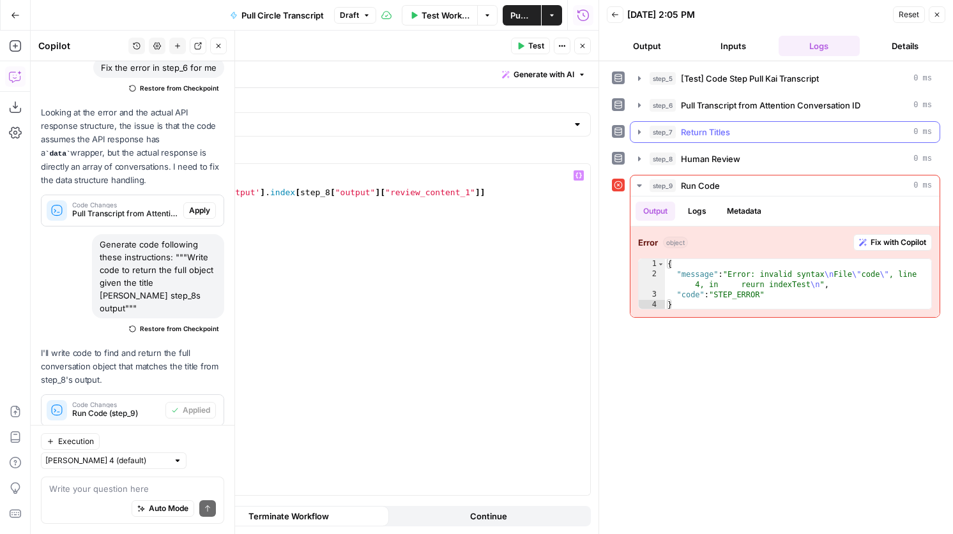
click at [720, 133] on span "Return Titles" at bounding box center [705, 132] width 49 height 13
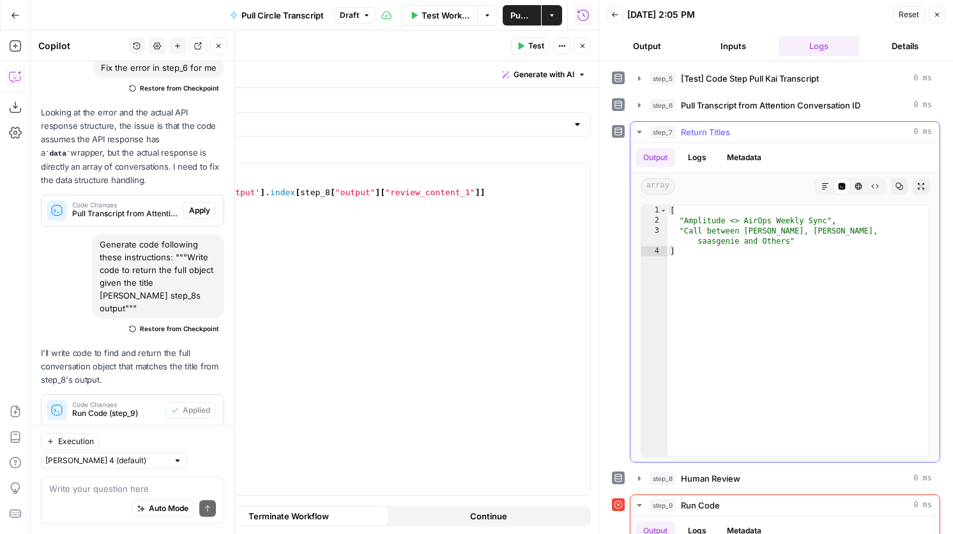
click at [720, 133] on span "Return Titles" at bounding box center [705, 132] width 49 height 13
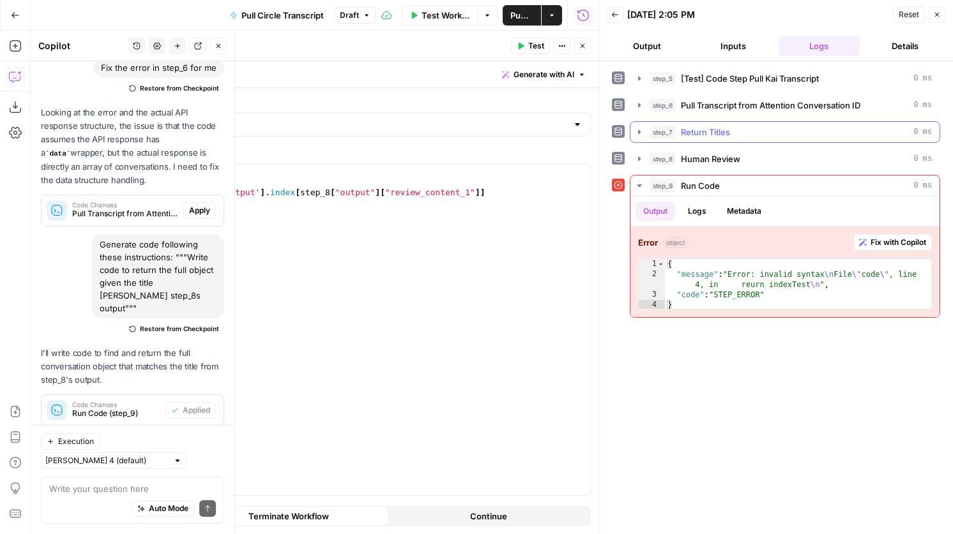
click at [701, 126] on span "Return Titles" at bounding box center [705, 132] width 49 height 13
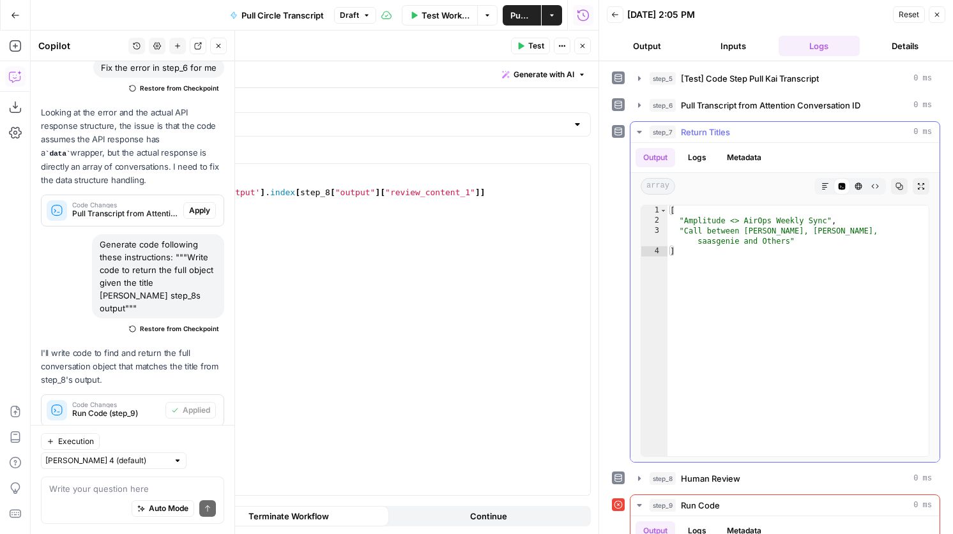
click at [701, 126] on span "Return Titles" at bounding box center [705, 132] width 49 height 13
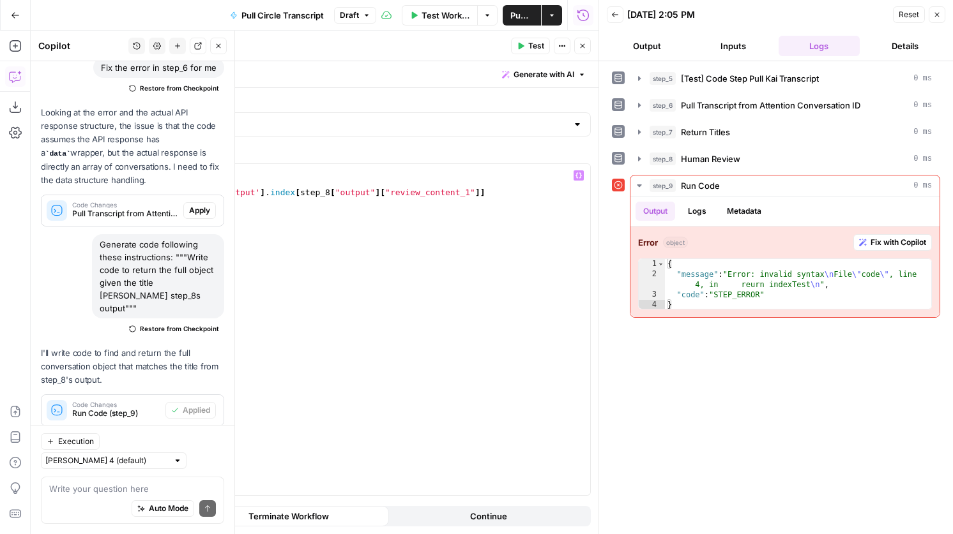
click at [263, 192] on div "import list indexTest = step_7 [ 'output' ] . index [ step_8 [ "output" ] [ "re…" at bounding box center [356, 341] width 467 height 354
click at [295, 192] on div "import list indexTest = step_7 [ 'output' ] . index [ step_8 [ "output" ] [ "re…" at bounding box center [356, 341] width 467 height 354
click at [520, 188] on div "import list indexTest = step_7 [ 'output' ] . index ([ step_8 [ "output" ] [ "r…" at bounding box center [356, 341] width 467 height 354
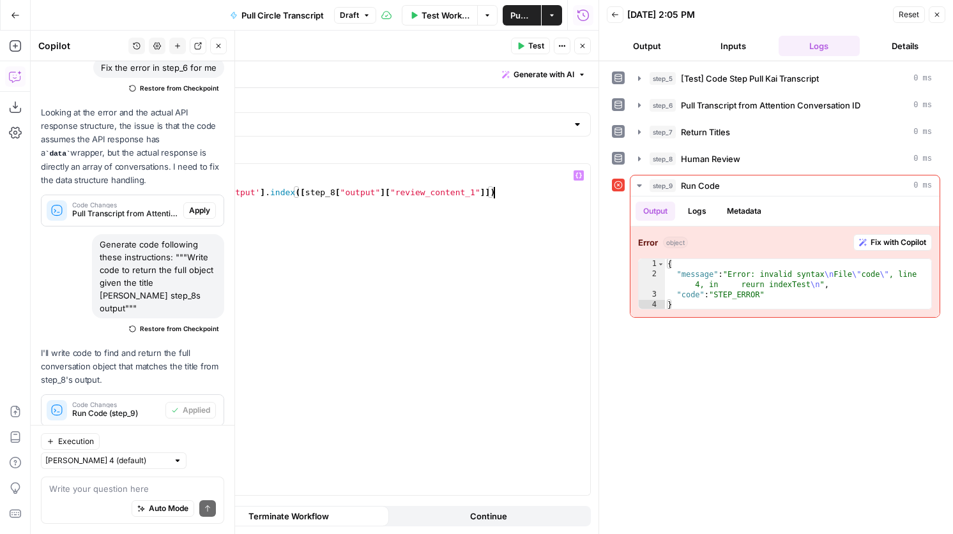
click at [528, 39] on button "Test" at bounding box center [530, 46] width 39 height 17
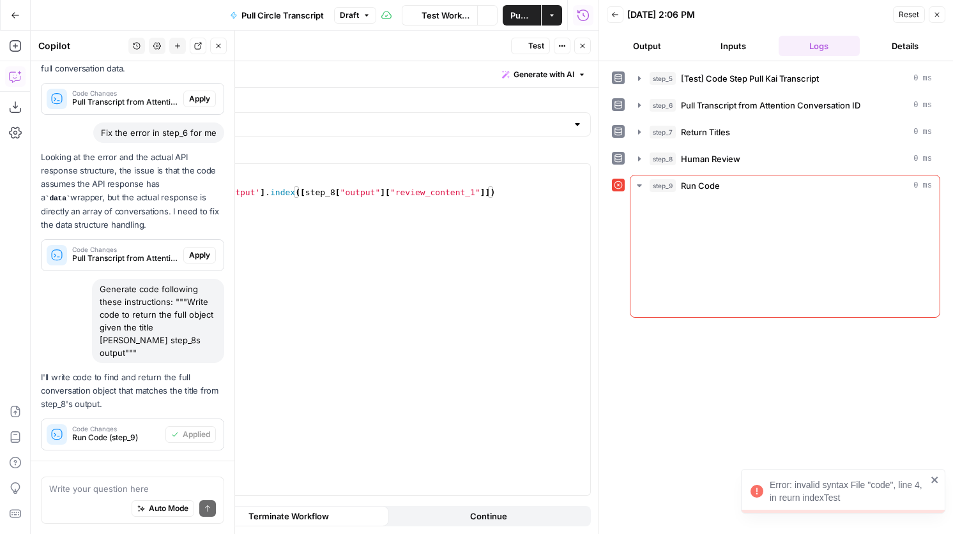
scroll to position [471, 0]
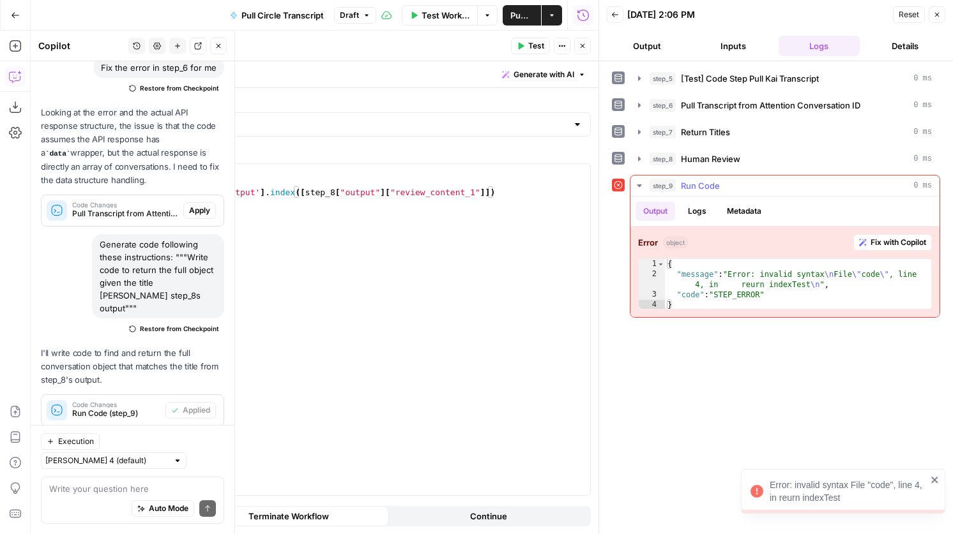
click at [890, 247] on span "Fix with Copilot" at bounding box center [898, 242] width 56 height 11
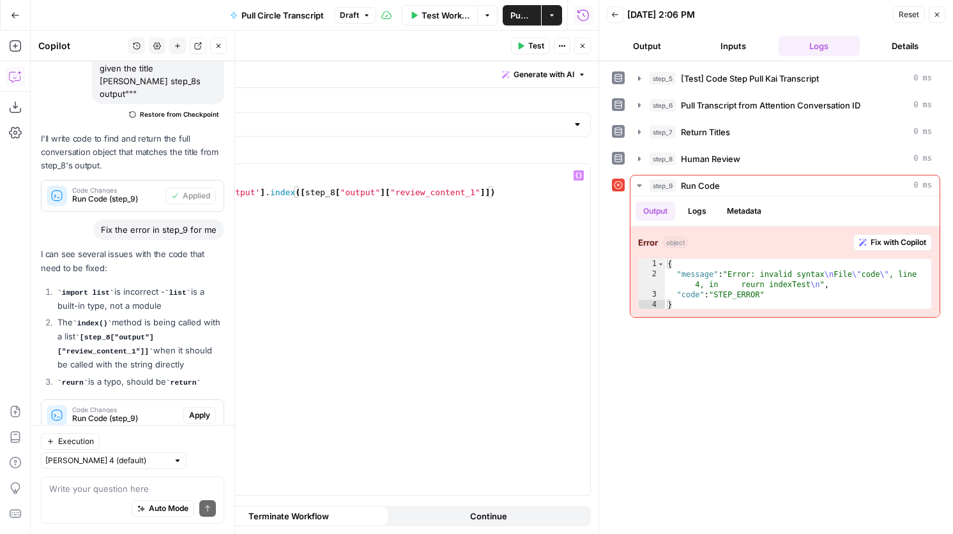
scroll to position [0, 5]
click at [136, 204] on div "import list indexTest = step_7 [ 'output' ] . index ([ step_8 [ "output" ] [ "r…" at bounding box center [356, 341] width 467 height 354
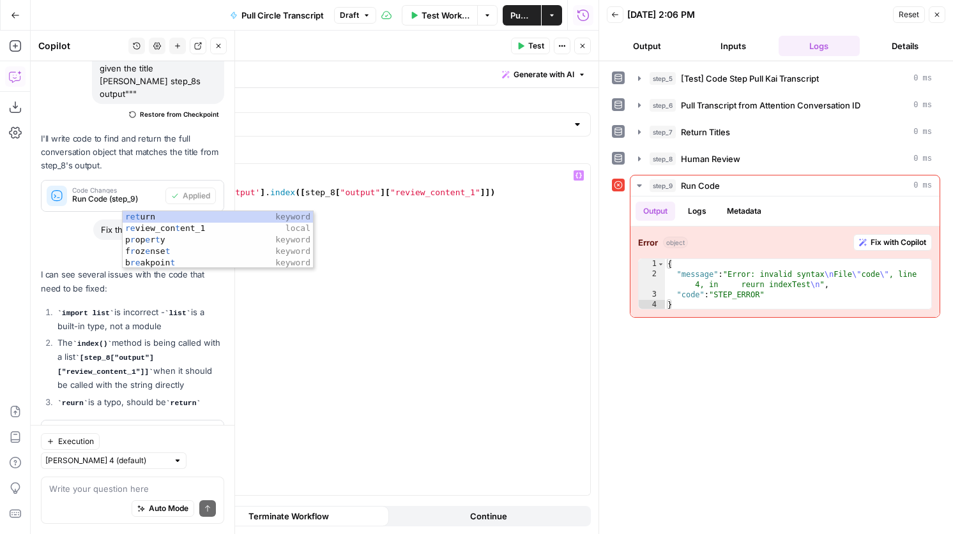
scroll to position [706, 0]
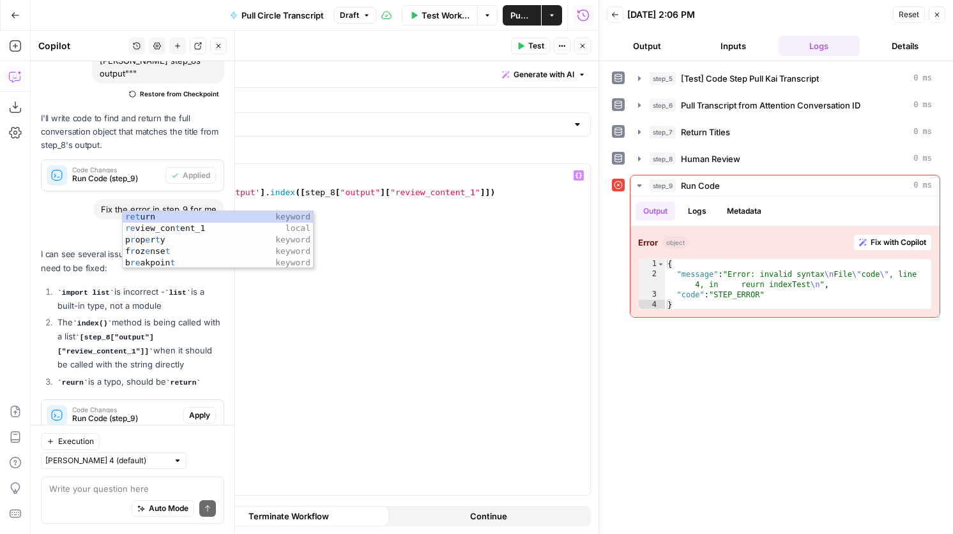
type textarea "**********"
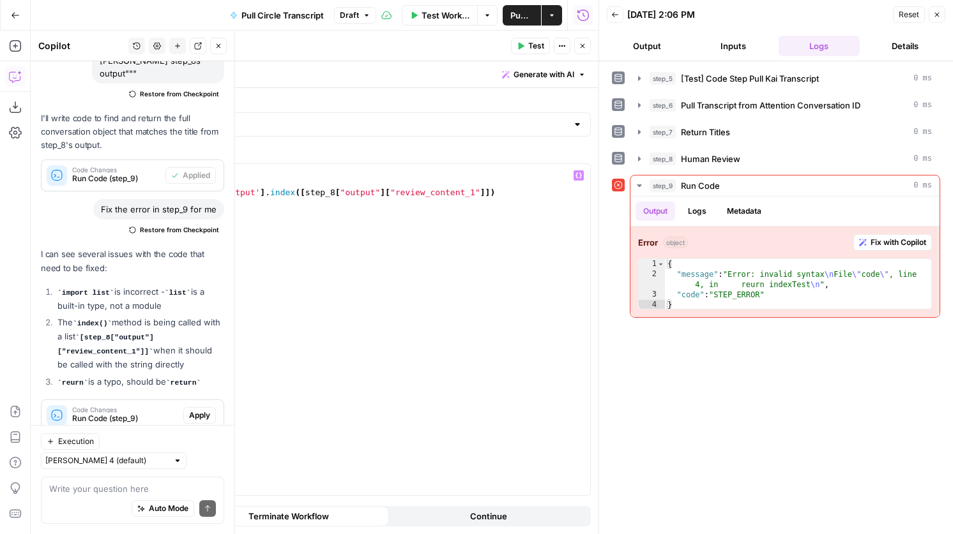
click at [526, 45] on button "Test" at bounding box center [530, 46] width 39 height 17
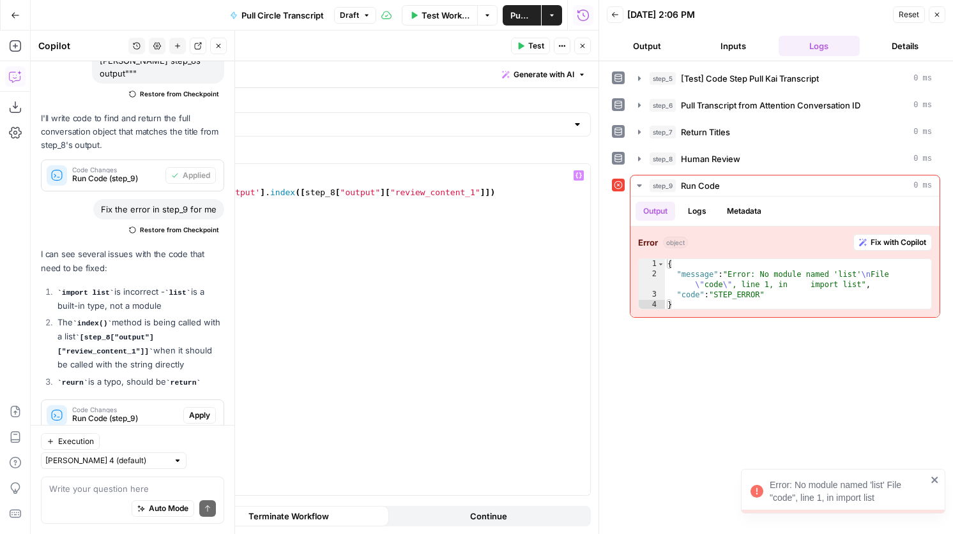
scroll to position [0, 0]
drag, startPoint x: 208, startPoint y: 177, endPoint x: 139, endPoint y: 177, distance: 69.0
click at [138, 176] on div "import list indexTest = step_7 [ 'output' ] . index ([ step_8 [ "output" ] [ "r…" at bounding box center [356, 341] width 467 height 354
drag, startPoint x: 139, startPoint y: 177, endPoint x: 125, endPoint y: 165, distance: 18.1
click at [125, 165] on div "import list indexTest = step_7 [ 'output' ] . index ([ step_8 [ "output" ] [ "r…" at bounding box center [356, 341] width 467 height 354
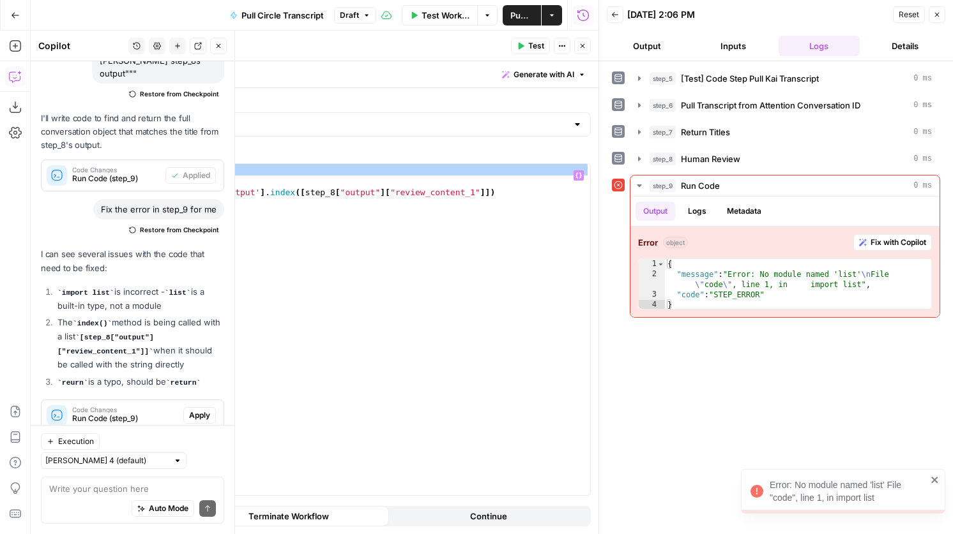
type textarea "**********"
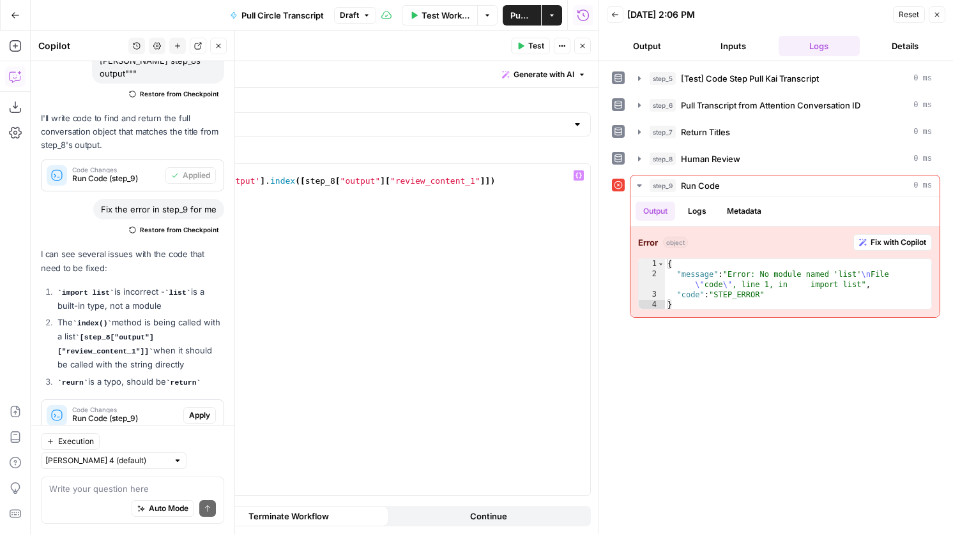
click at [536, 42] on span "Test" at bounding box center [536, 45] width 16 height 11
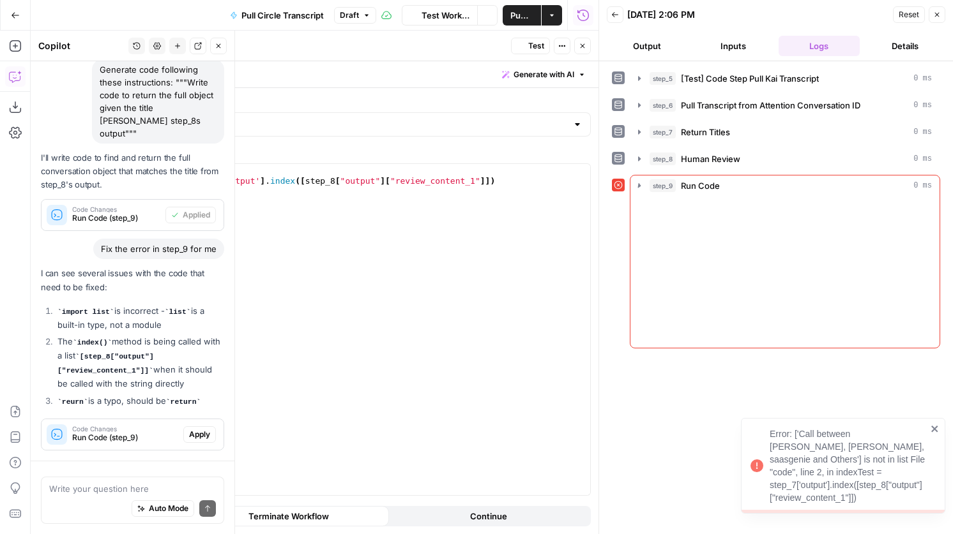
scroll to position [706, 0]
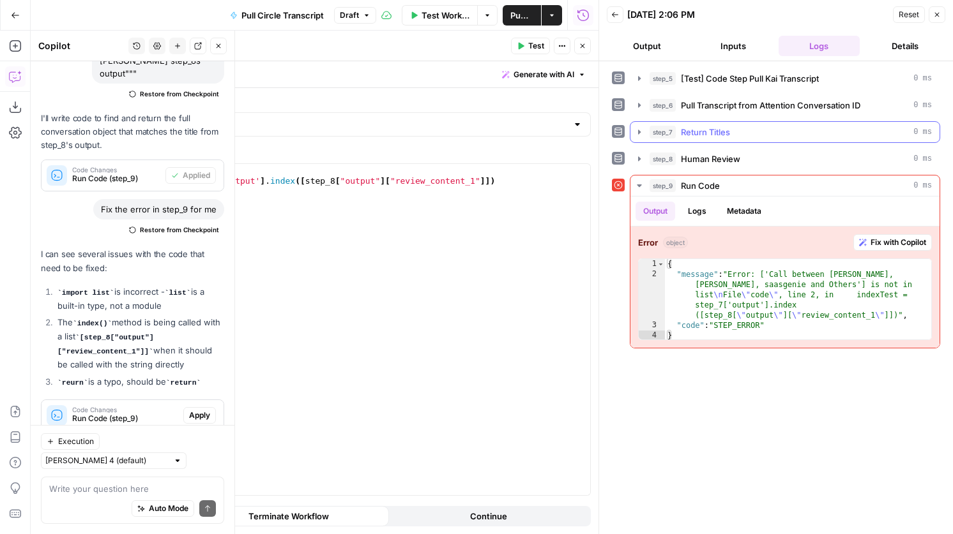
click at [711, 131] on span "Return Titles" at bounding box center [705, 132] width 49 height 13
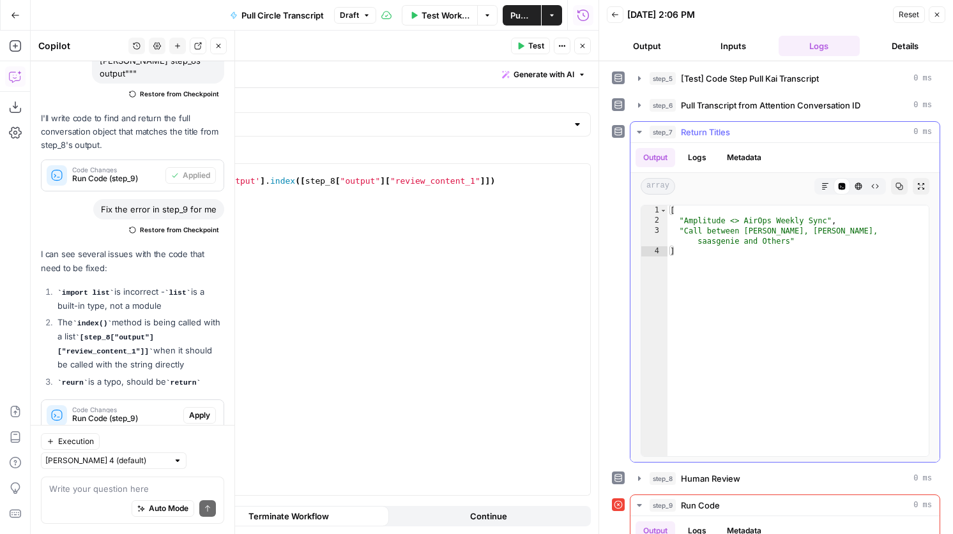
click at [711, 131] on span "Return Titles" at bounding box center [705, 132] width 49 height 13
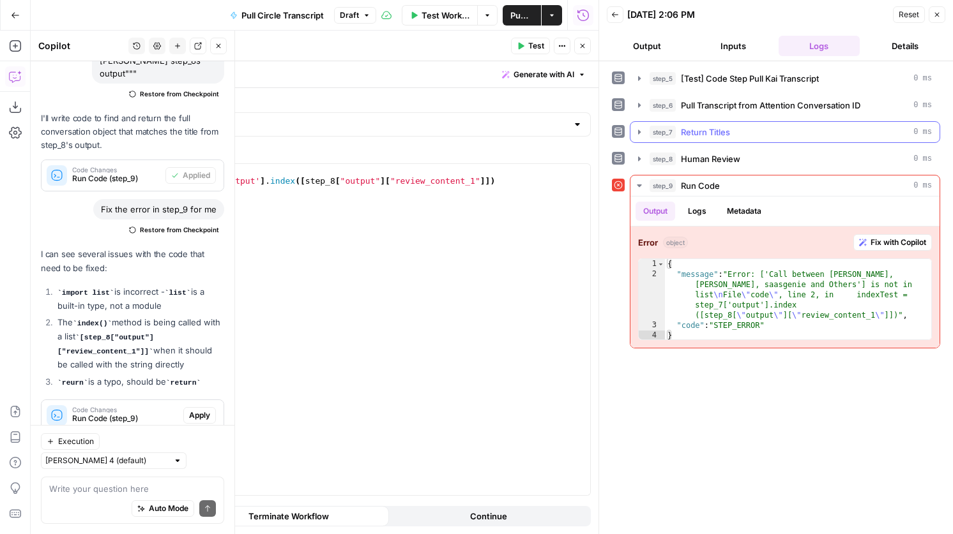
click at [713, 130] on span "Return Titles" at bounding box center [705, 132] width 49 height 13
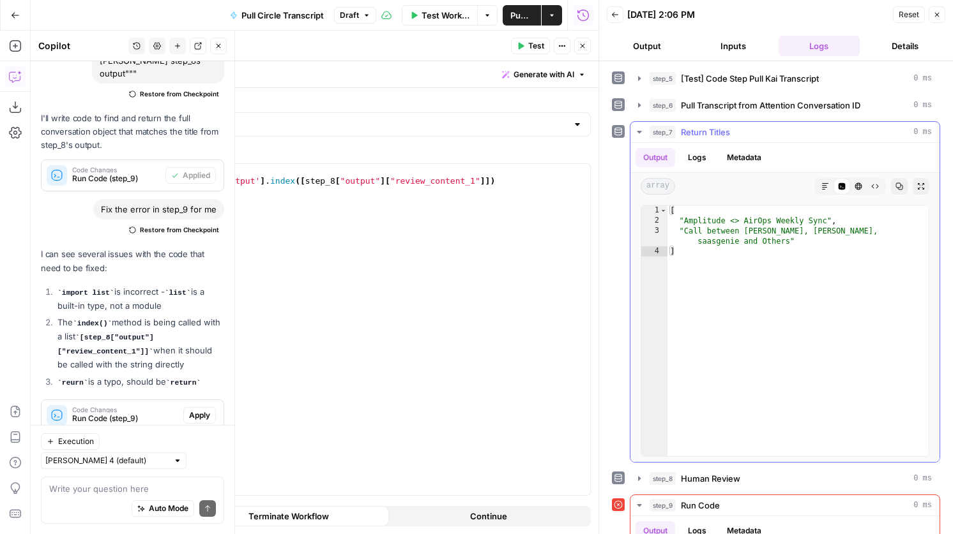
click at [713, 130] on span "Return Titles" at bounding box center [705, 132] width 49 height 13
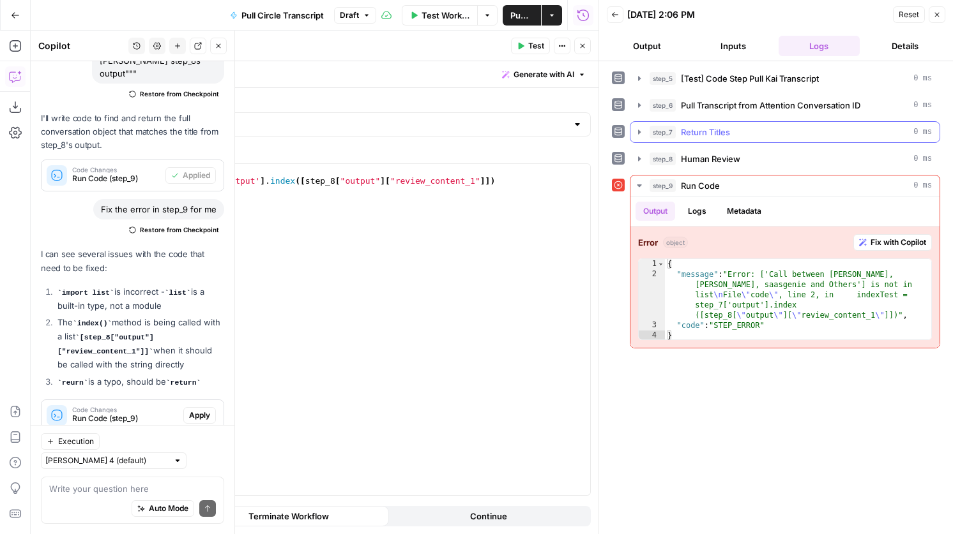
click at [714, 123] on button "step_7 Return Titles 0 ms" at bounding box center [784, 132] width 309 height 20
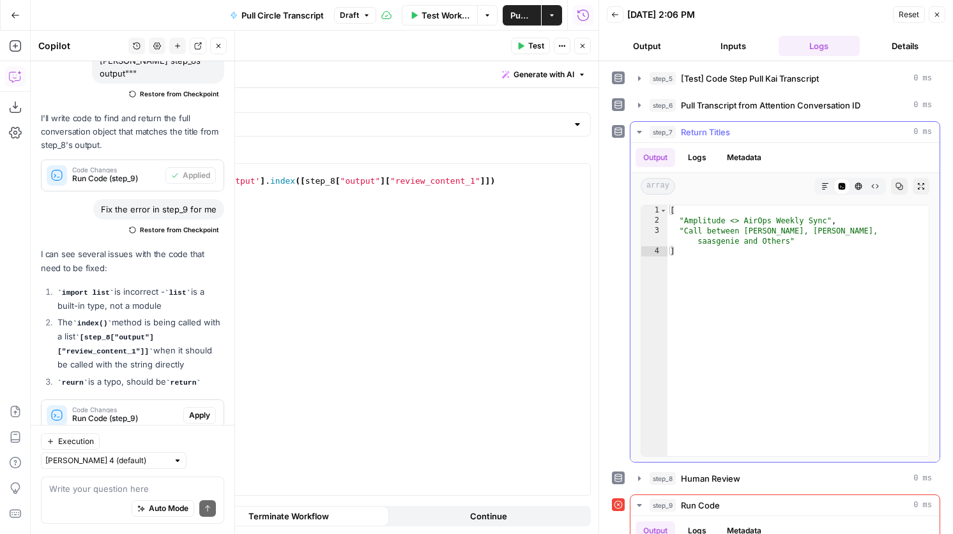
click at [714, 123] on button "step_7 Return Titles 0 ms" at bounding box center [784, 132] width 309 height 20
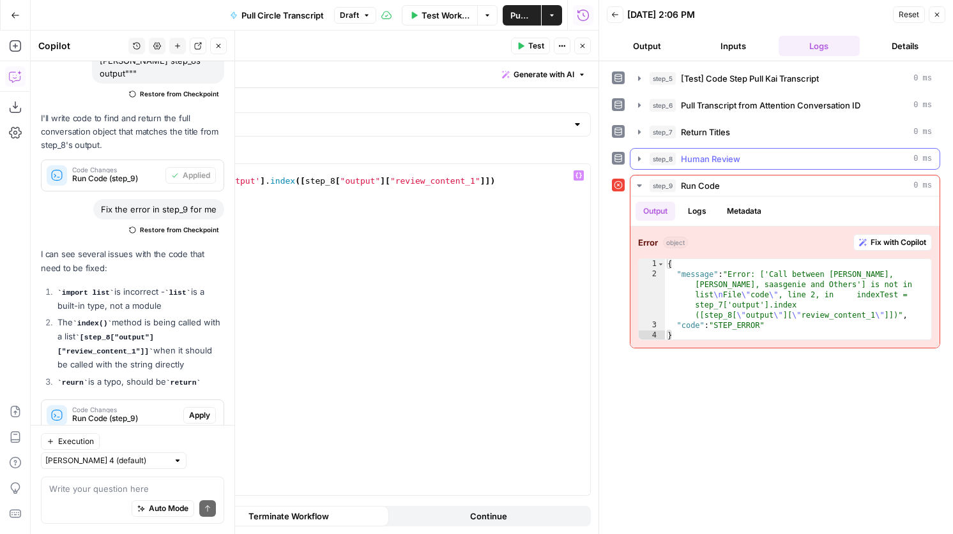
click at [751, 158] on div "step_8 Human Review 0 ms" at bounding box center [790, 159] width 282 height 13
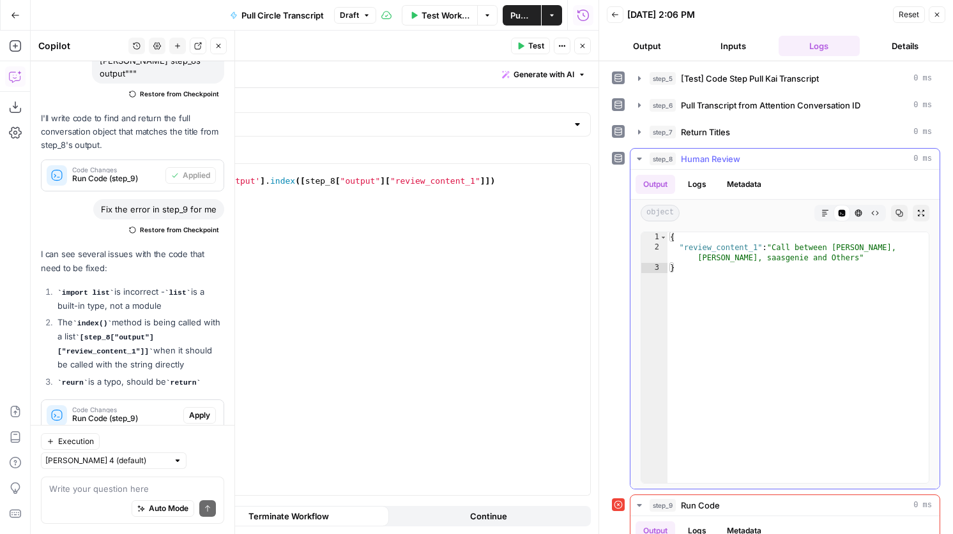
click at [751, 158] on div "step_8 Human Review 0 ms" at bounding box center [790, 159] width 282 height 13
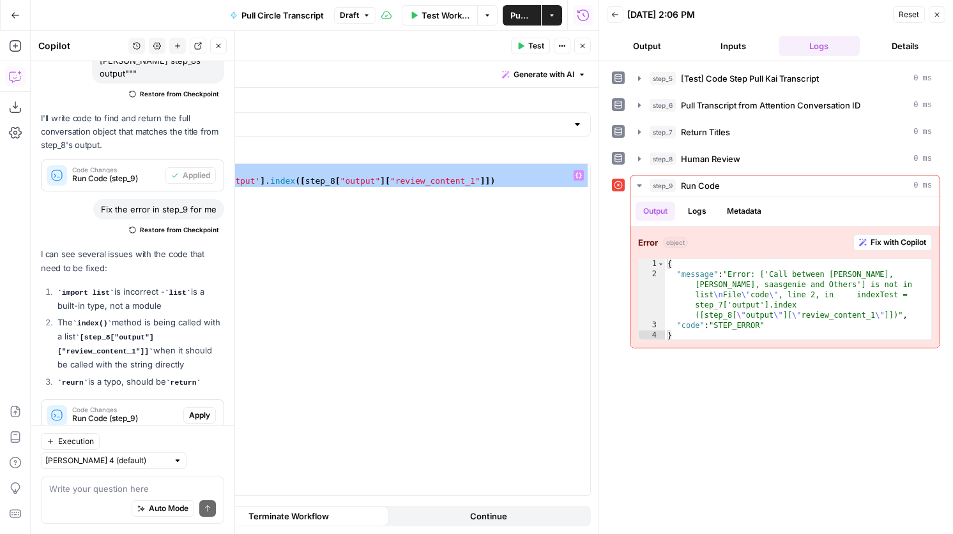
drag, startPoint x: 238, startPoint y: 205, endPoint x: 95, endPoint y: 165, distance: 148.0
click at [96, 165] on div "**********" at bounding box center [343, 329] width 495 height 333
type textarea "**********"
click at [711, 135] on span "Return Titles" at bounding box center [705, 132] width 49 height 13
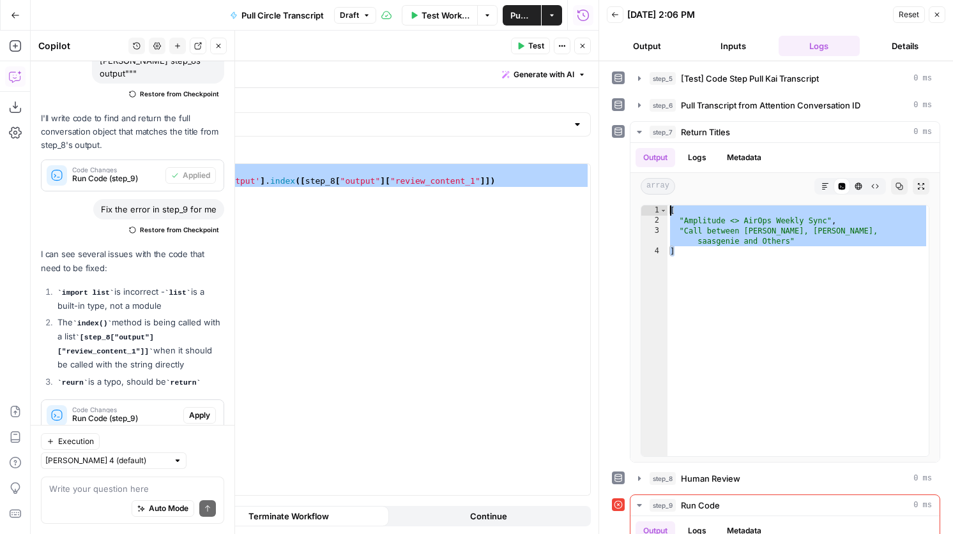
drag, startPoint x: 716, startPoint y: 287, endPoint x: 623, endPoint y: 181, distance: 140.7
click at [623, 181] on div "step_7 Return Titles 0 ms Output Logs Metadata array Markdown Code Editor HTML …" at bounding box center [776, 292] width 328 height 342
type textarea "**********"
click at [751, 139] on button "step_7 Return Titles 0 ms" at bounding box center [784, 132] width 309 height 20
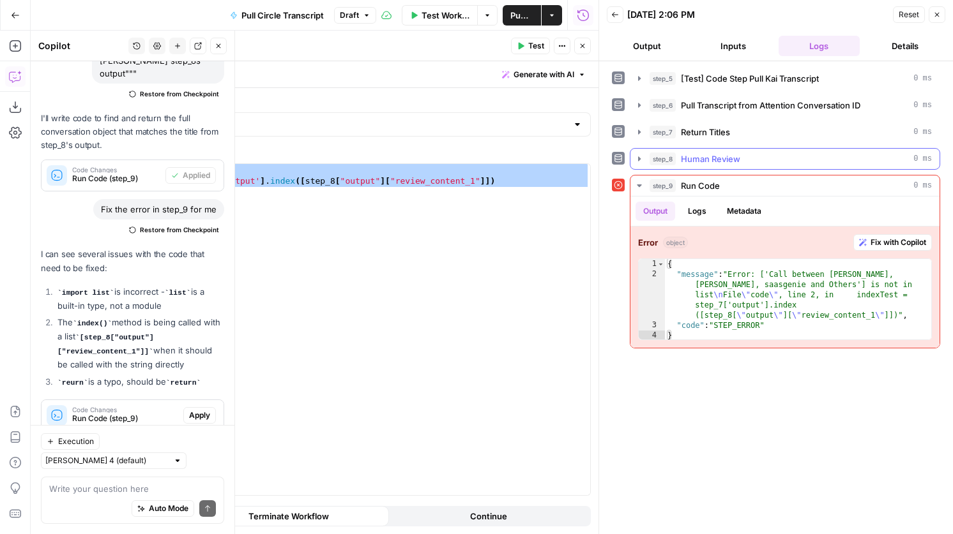
click at [737, 160] on span "Human Review" at bounding box center [710, 159] width 59 height 13
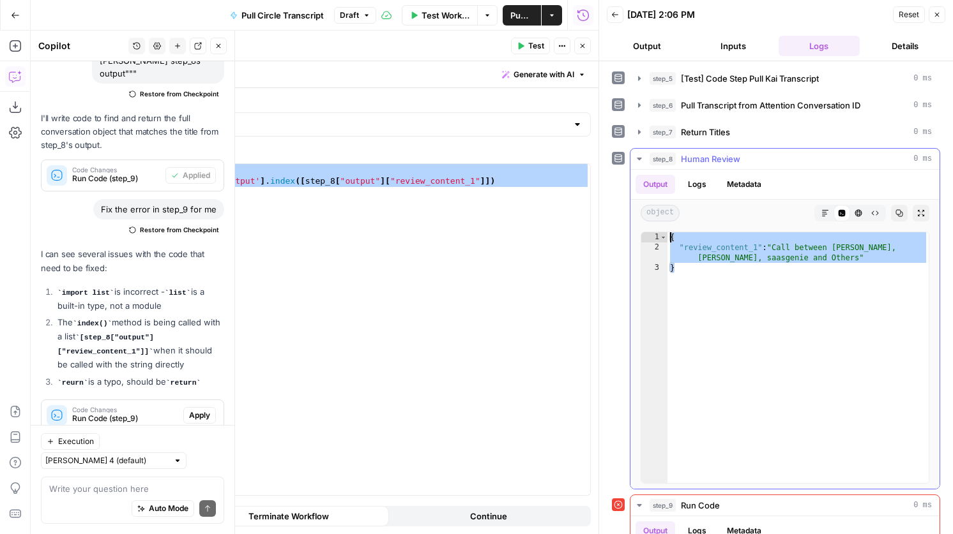
drag, startPoint x: 726, startPoint y: 280, endPoint x: 655, endPoint y: 233, distance: 85.2
click at [655, 233] on div "* 1 2 3 { "review_content_1" : "Call between Andrea McCormick, Keegan Moody, sa…" at bounding box center [784, 358] width 289 height 252
type textarea "**********"
click at [723, 156] on span "Human Review" at bounding box center [710, 159] width 59 height 13
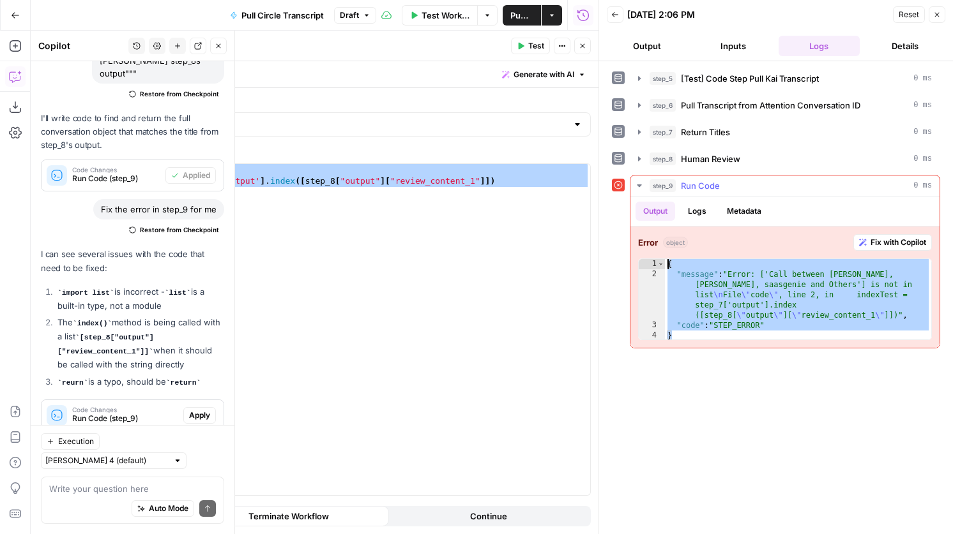
drag, startPoint x: 728, startPoint y: 335, endPoint x: 652, endPoint y: 261, distance: 106.1
click at [652, 261] on div "* 1 2 3 4 { "message" : "Error: ['Call between Andrea McCormick, Keegan Moody, …" at bounding box center [785, 300] width 294 height 82
type textarea "**********"
click at [500, 261] on div "indexTest = step_7 [ 'output' ] . index ([ step_8 [ "output" ] [ "review_conten…" at bounding box center [356, 341] width 467 height 354
drag, startPoint x: 250, startPoint y: 229, endPoint x: 93, endPoint y: 158, distance: 172.9
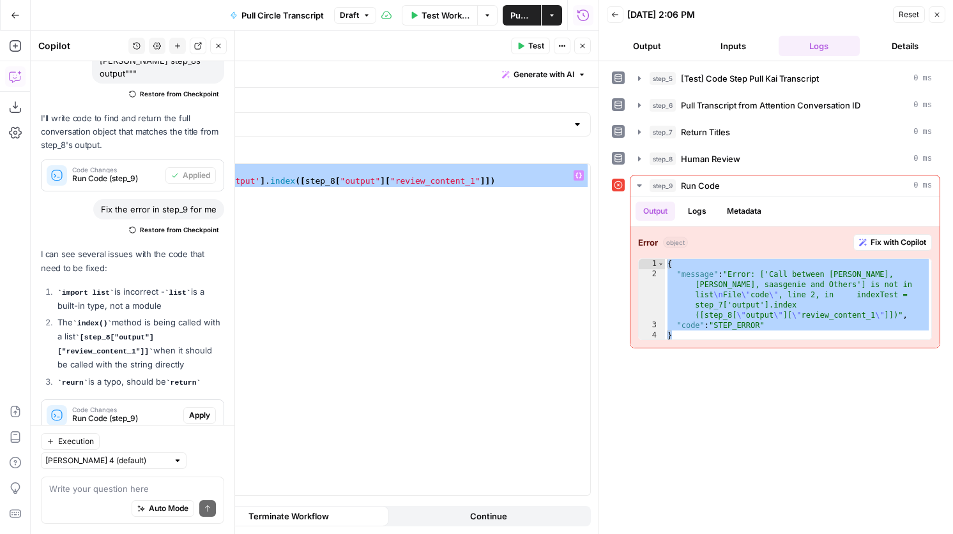
click at [93, 158] on div "**********" at bounding box center [342, 283] width 511 height 504
type textarea "**********"
paste textarea
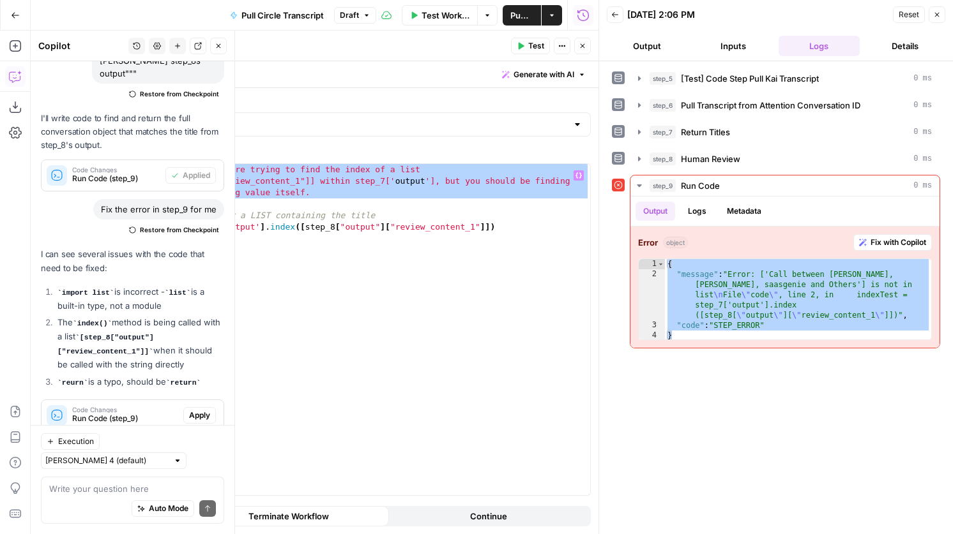
drag, startPoint x: 189, startPoint y: 202, endPoint x: 114, endPoint y: 167, distance: 82.6
click at [114, 167] on div "1 2 3 4 5 6 The issue is that you 're trying to find the index of a list [step_…" at bounding box center [343, 329] width 494 height 331
type textarea "**********"
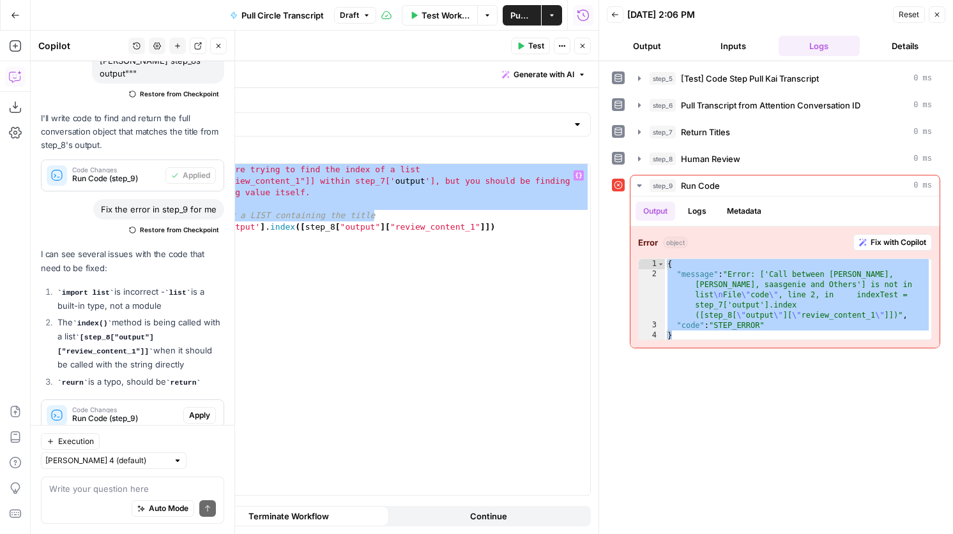
drag, startPoint x: 396, startPoint y: 214, endPoint x: 119, endPoint y: 162, distance: 282.0
click at [119, 162] on div "**********" at bounding box center [343, 321] width 495 height 349
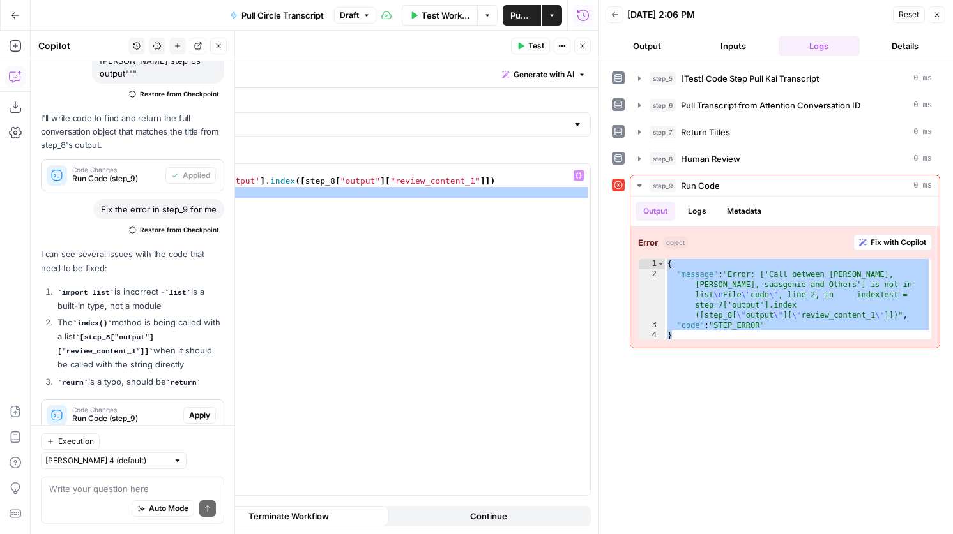
drag, startPoint x: 173, startPoint y: 200, endPoint x: 111, endPoint y: 195, distance: 62.1
click at [111, 195] on div "1 2 3 4 indexTest = step_7 [ 'output' ] . index ([ step_8 [ "output" ] [ "revie…" at bounding box center [343, 329] width 494 height 331
type textarea "********"
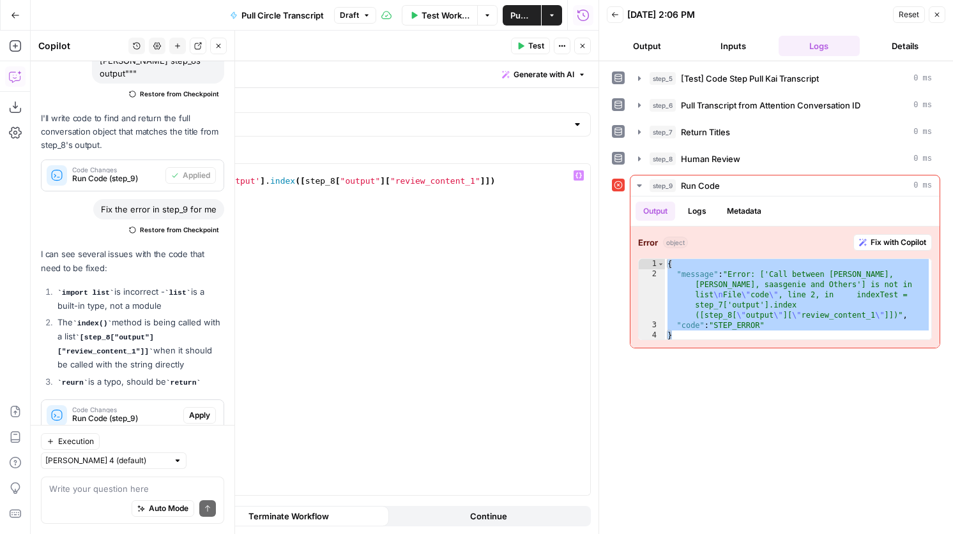
scroll to position [0, 5]
click at [305, 178] on div "indexTest = step_7 [ 'output' ] . index ([ step_8 [ "output" ] [ "review_conten…" at bounding box center [356, 341] width 467 height 354
click at [485, 181] on div "indexTest = step_7 [ 'output' ] . index ( step_8 [ "output" ] [ "review_content…" at bounding box center [356, 341] width 467 height 354
click at [527, 45] on button "Test" at bounding box center [530, 46] width 39 height 17
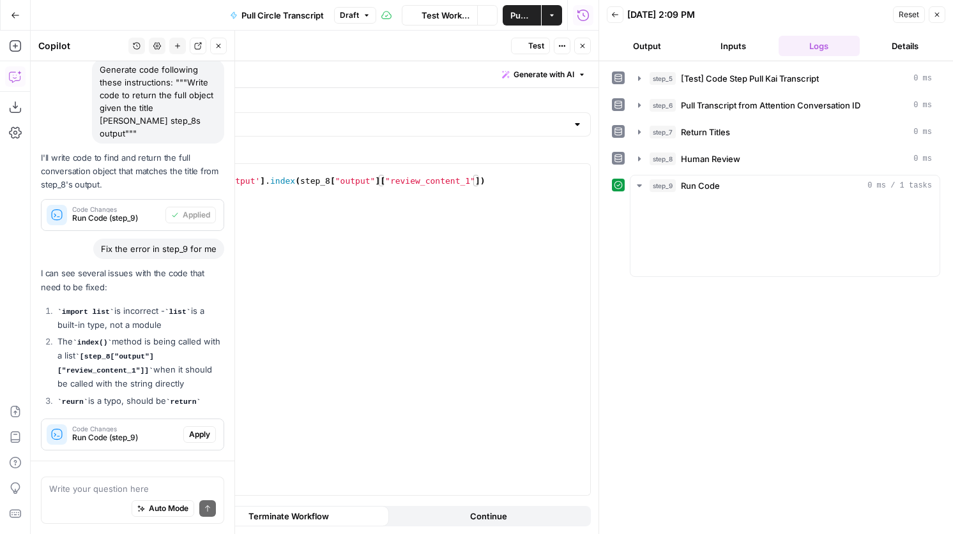
scroll to position [706, 0]
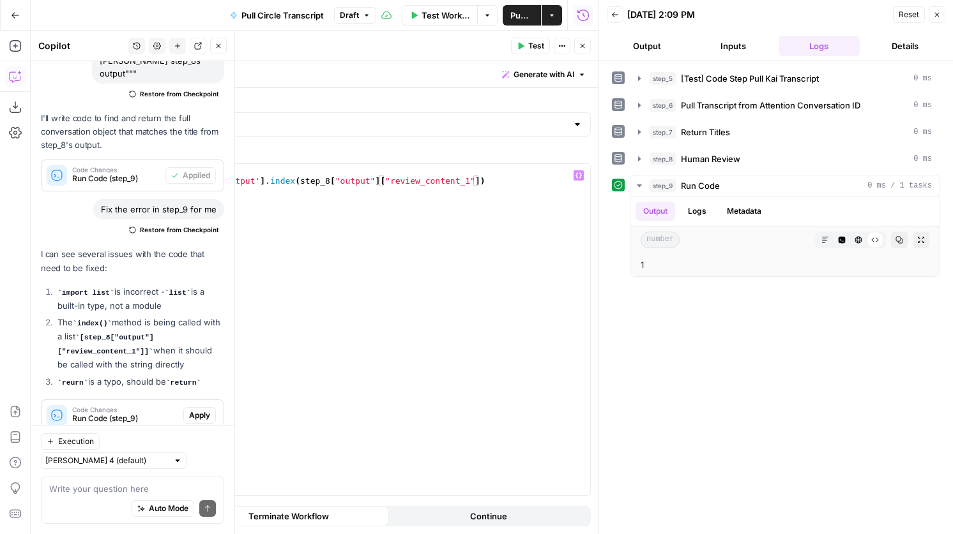
click at [170, 180] on div "indexTest = step_7 [ 'output' ] . index ( step_8 [ "output" ] [ "review_content…" at bounding box center [356, 341] width 467 height 354
click at [221, 194] on div "index = step_7 [ 'output' ] . index ( step_8 [ "output" ] [ "review_content_1" …" at bounding box center [356, 341] width 467 height 354
click at [533, 47] on span "Test" at bounding box center [536, 45] width 16 height 11
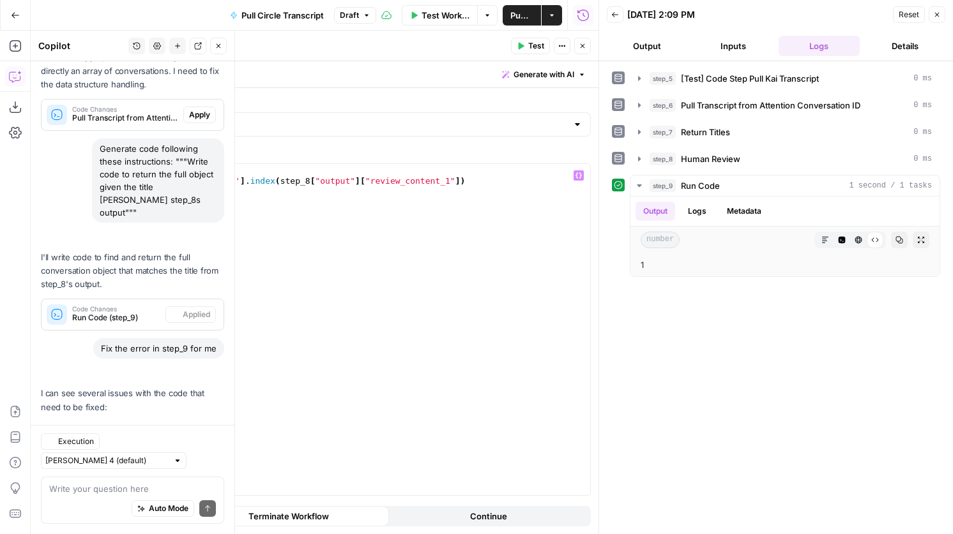
scroll to position [706, 0]
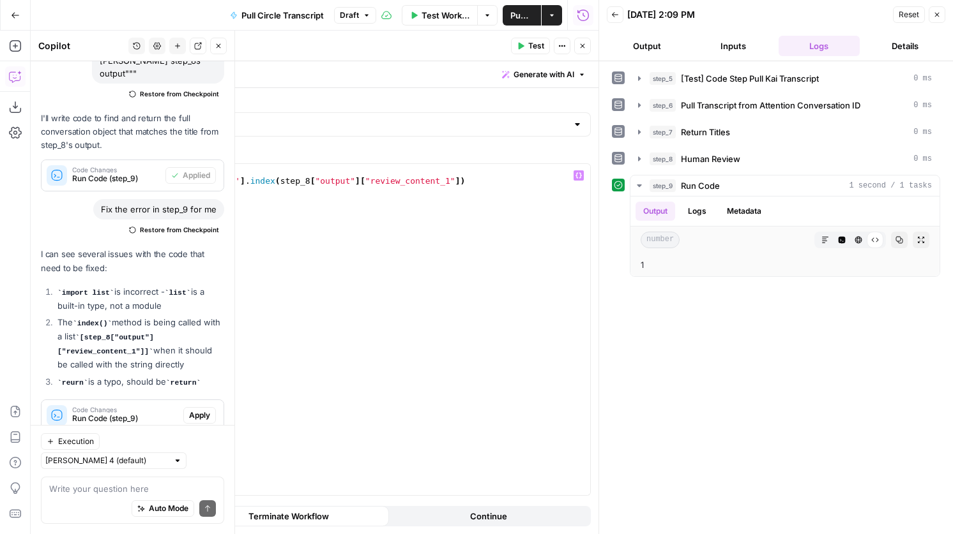
drag, startPoint x: 196, startPoint y: 195, endPoint x: 116, endPoint y: 192, distance: 79.9
click at [116, 192] on div "**********" at bounding box center [343, 329] width 494 height 331
click at [523, 37] on header "Run Code Run Code ( step_9 ) Test Actions Close" at bounding box center [343, 46] width 510 height 31
click at [527, 50] on button "Test" at bounding box center [530, 46] width 39 height 17
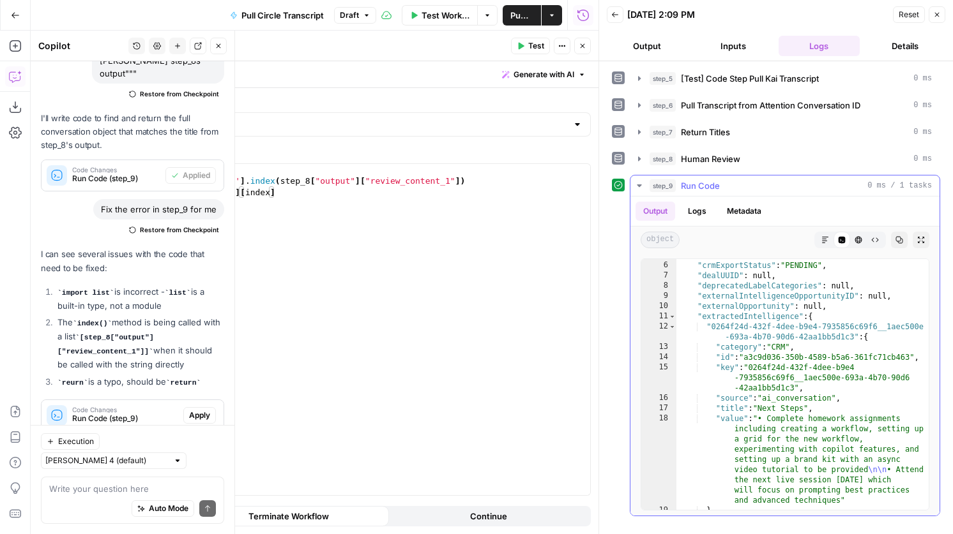
scroll to position [50, 0]
click at [302, 188] on div "index = step_7 [ 'output' ] . index ( step_8 [ "output" ] [ "review_content_1" …" at bounding box center [356, 341] width 467 height 354
type textarea "**********"
click at [536, 43] on span "Test" at bounding box center [536, 45] width 16 height 11
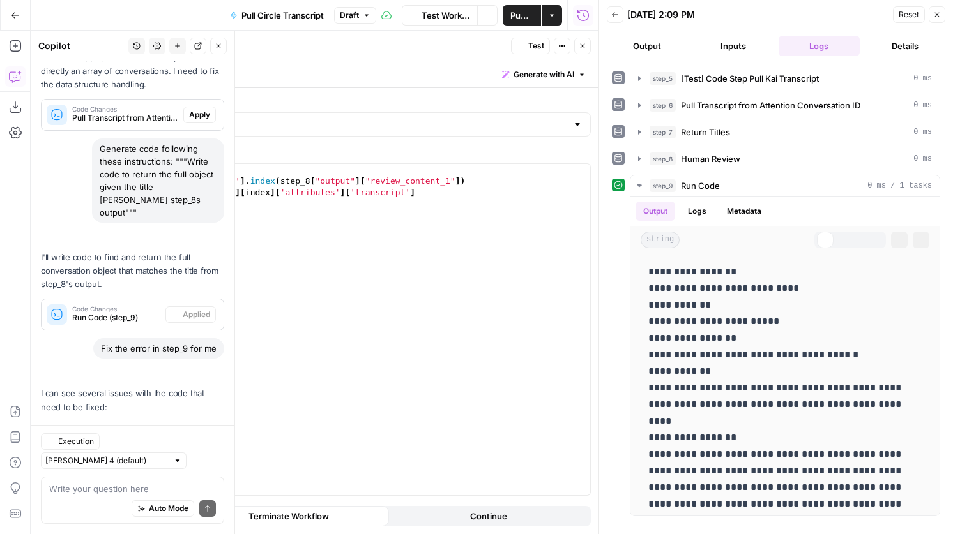
scroll to position [706, 0]
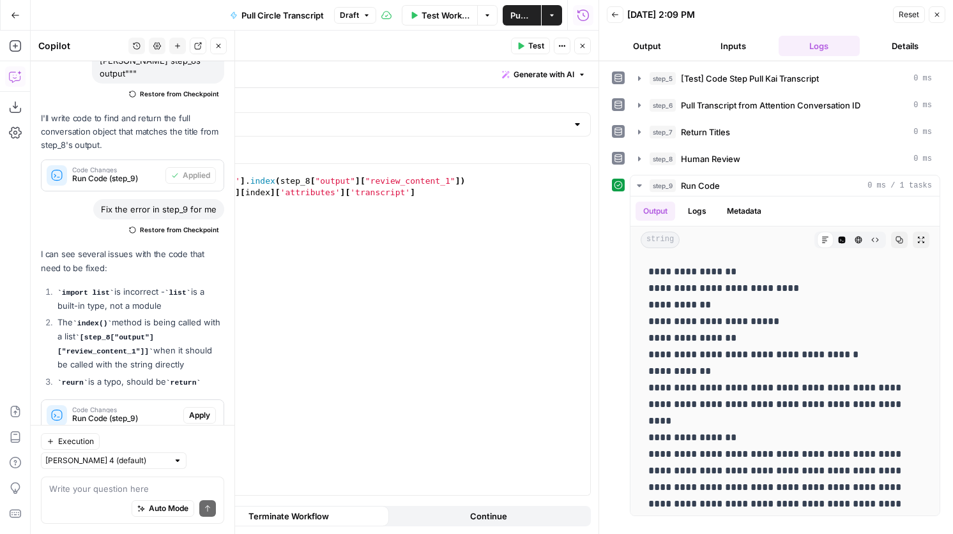
click at [583, 43] on icon "button" at bounding box center [583, 46] width 8 height 8
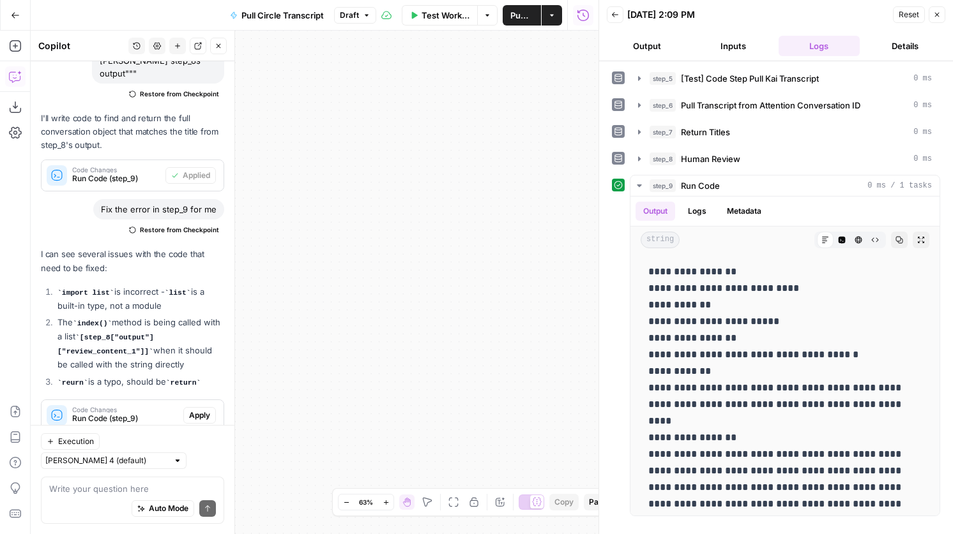
click at [937, 13] on icon "button" at bounding box center [937, 15] width 8 height 8
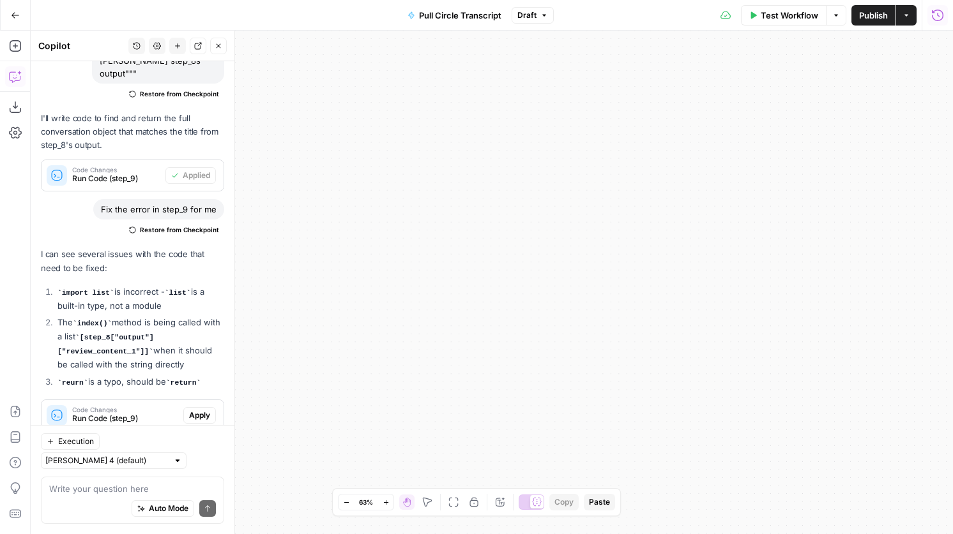
click at [450, 510] on div "Zoom Out 63% Zoom In Hand Move Fit to View Lock/Unlock Annotate Workflow Copy P…" at bounding box center [476, 502] width 277 height 17
click at [452, 506] on icon "button" at bounding box center [453, 502] width 10 height 10
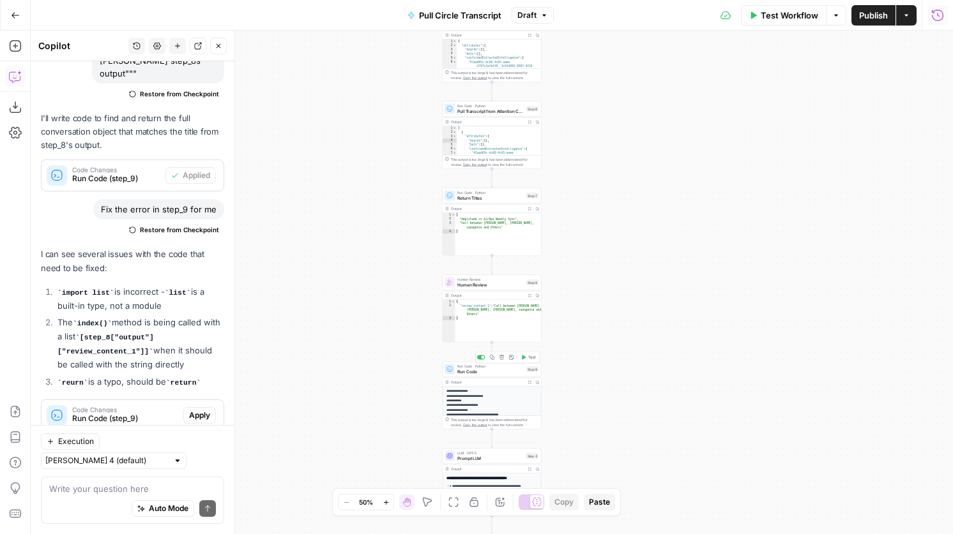
click at [510, 370] on span "Run Code" at bounding box center [490, 371] width 66 height 6
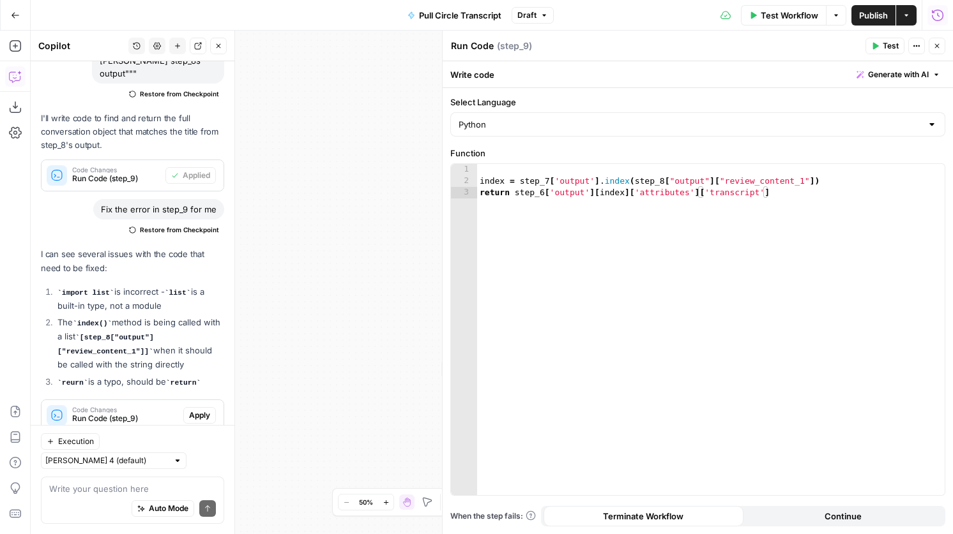
click at [485, 49] on textarea "Run Code" at bounding box center [472, 46] width 43 height 13
type textarea "Return Transcript of selection"
click at [937, 45] on icon "button" at bounding box center [937, 46] width 8 height 8
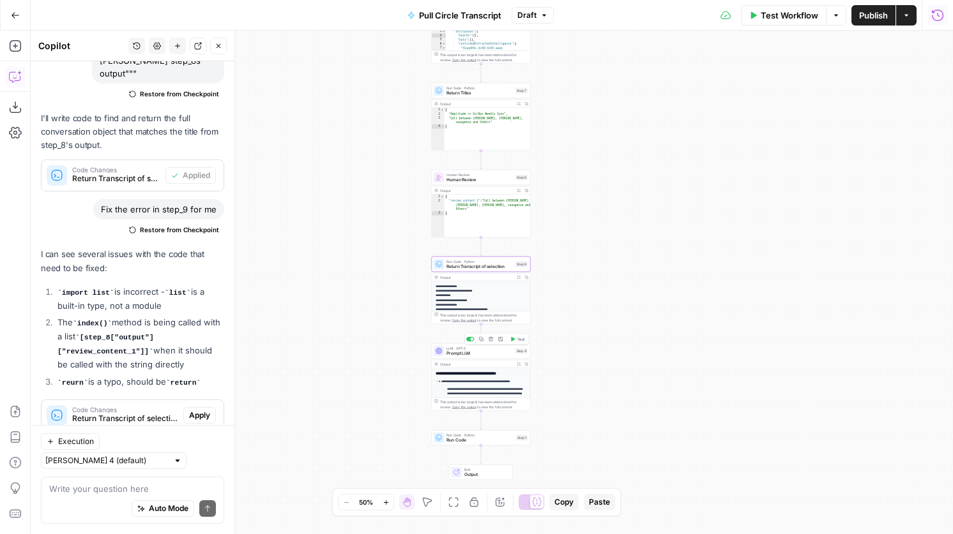
click at [515, 355] on div "LLM · GPT-5 Prompt LLM Step 4 Copy step Delete step Add Note Test" at bounding box center [481, 351] width 94 height 11
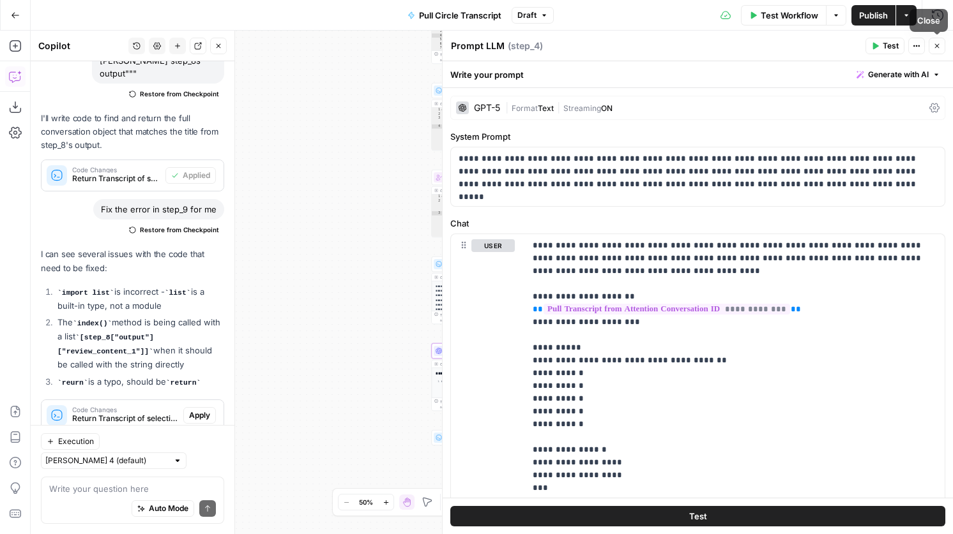
click at [936, 39] on button "Close" at bounding box center [936, 46] width 17 height 17
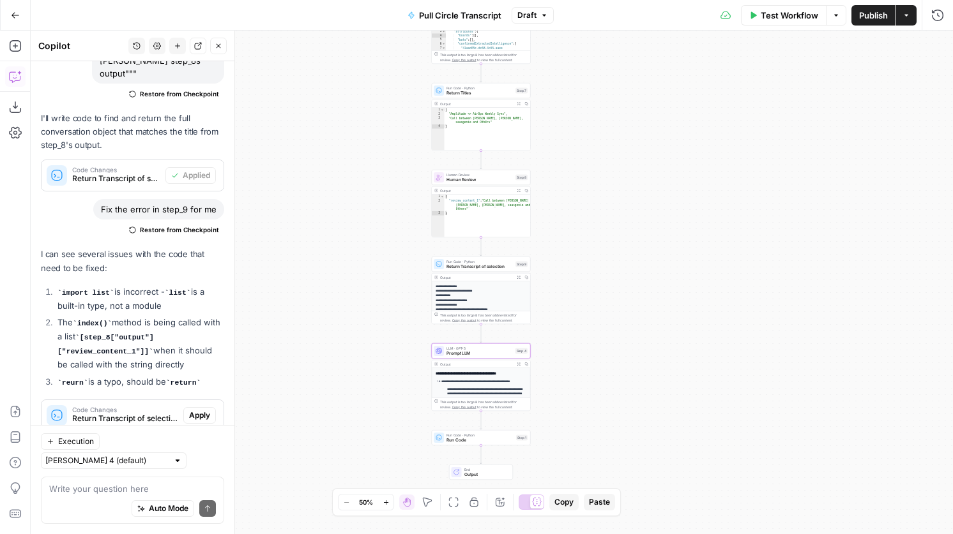
click at [497, 441] on span "Run Code" at bounding box center [479, 440] width 67 height 6
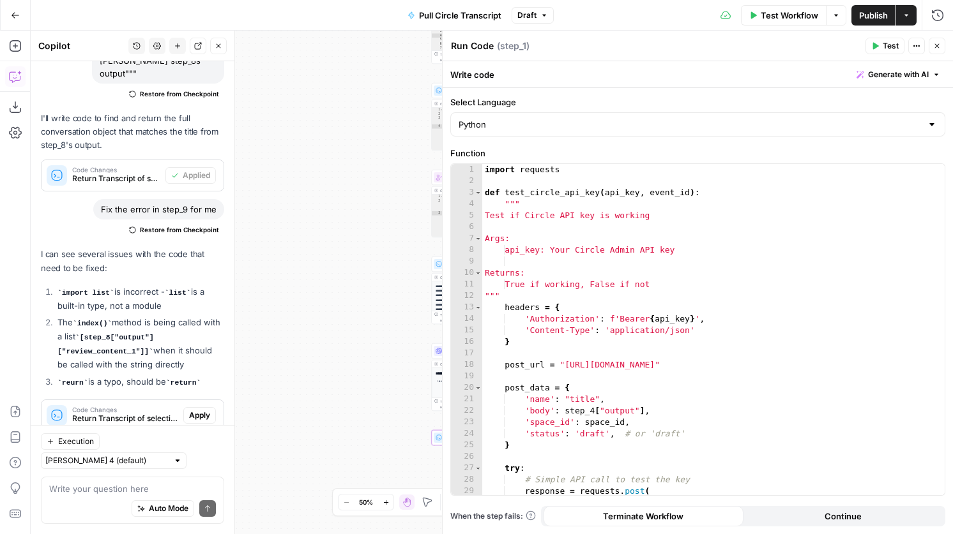
click at [935, 51] on button "Close" at bounding box center [936, 46] width 17 height 17
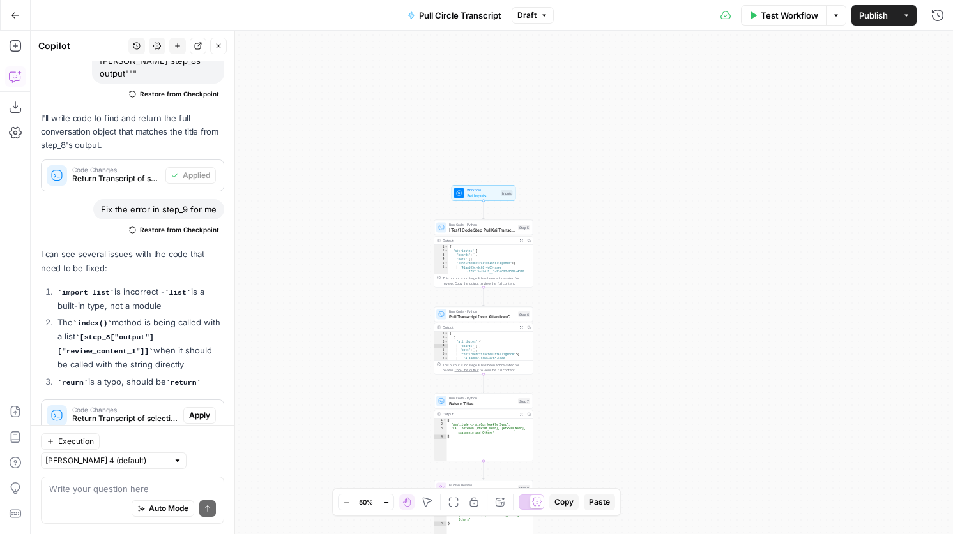
click at [487, 194] on span "Set Inputs" at bounding box center [483, 195] width 32 height 6
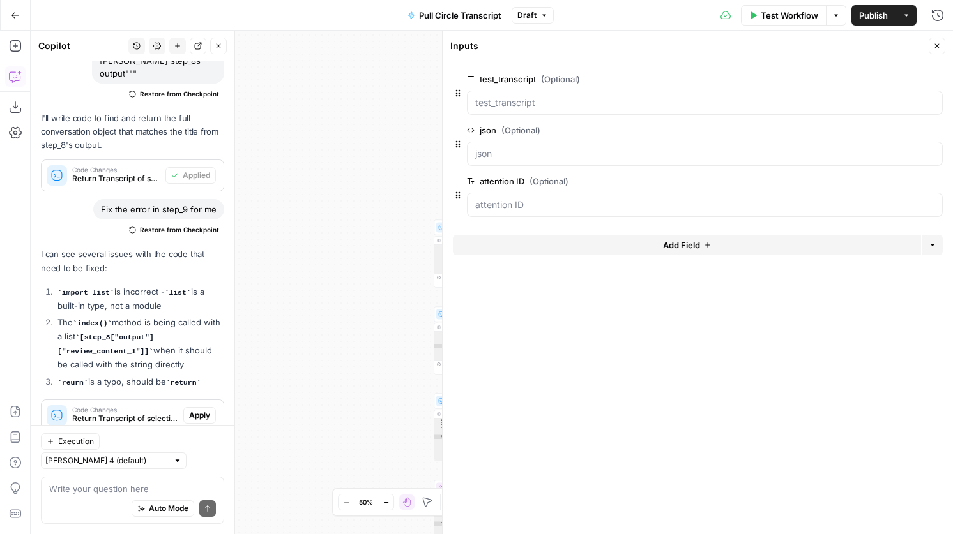
click at [790, 15] on span "Test Workflow" at bounding box center [788, 15] width 57 height 13
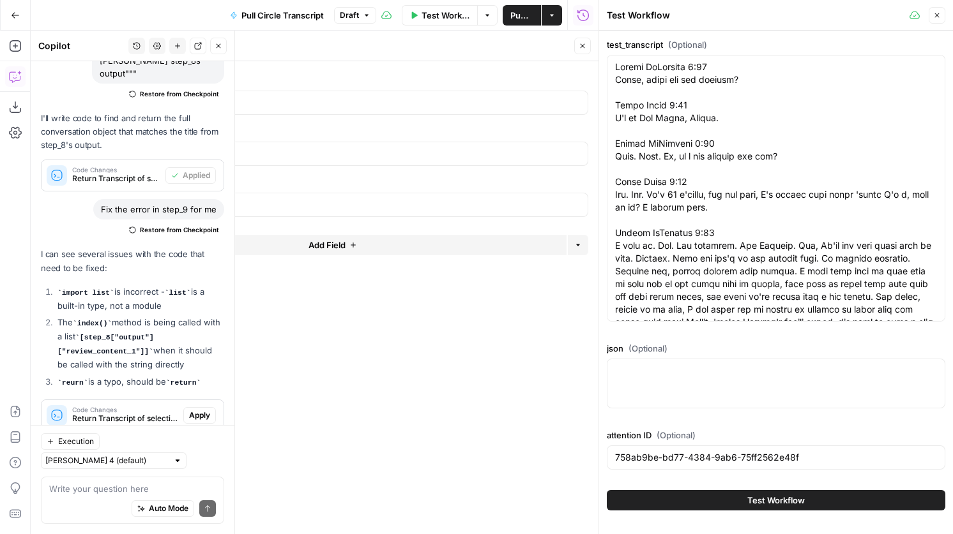
click at [934, 15] on icon "button" at bounding box center [937, 15] width 8 height 8
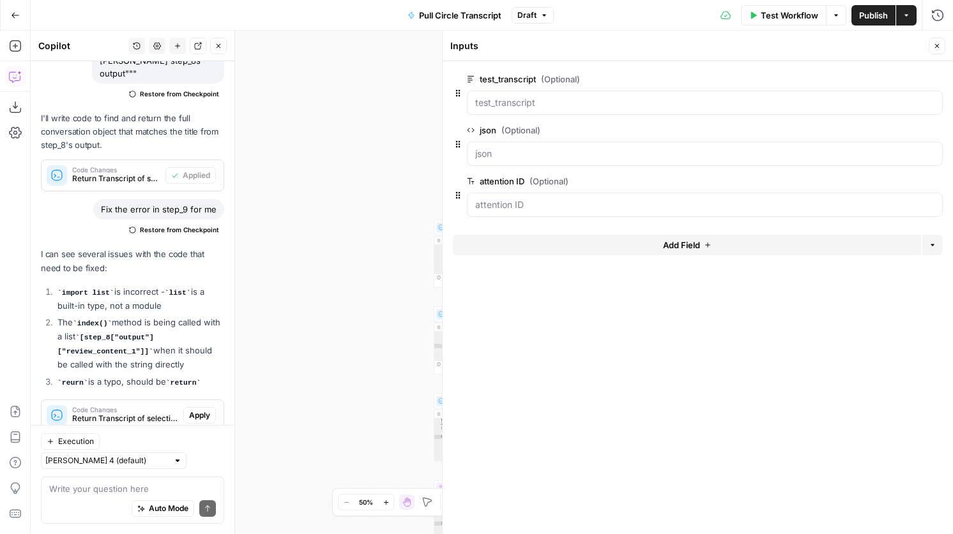
click at [937, 41] on button "Close" at bounding box center [936, 46] width 17 height 17
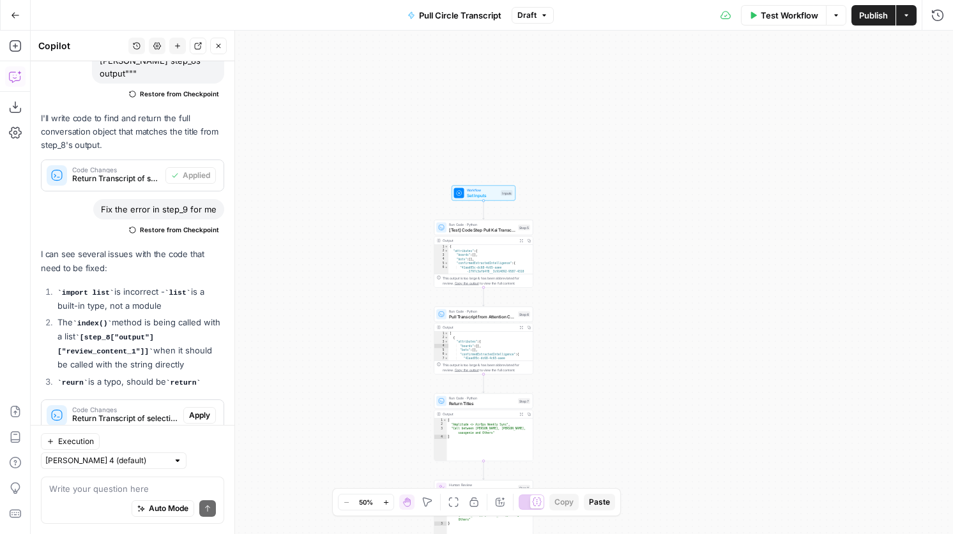
click at [500, 232] on span "[Test] Code Step Pull Kai Transcript" at bounding box center [482, 230] width 66 height 6
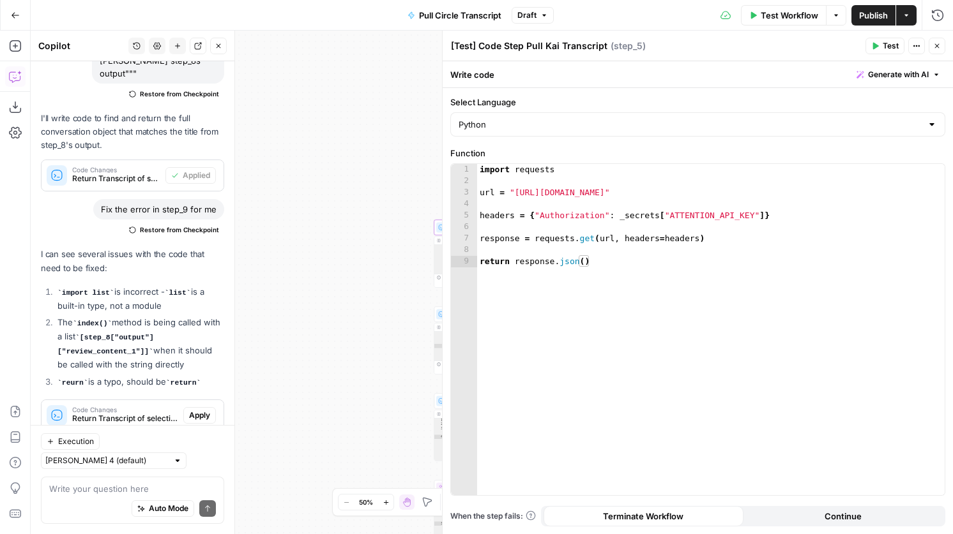
click at [932, 47] on button "Close" at bounding box center [936, 46] width 17 height 17
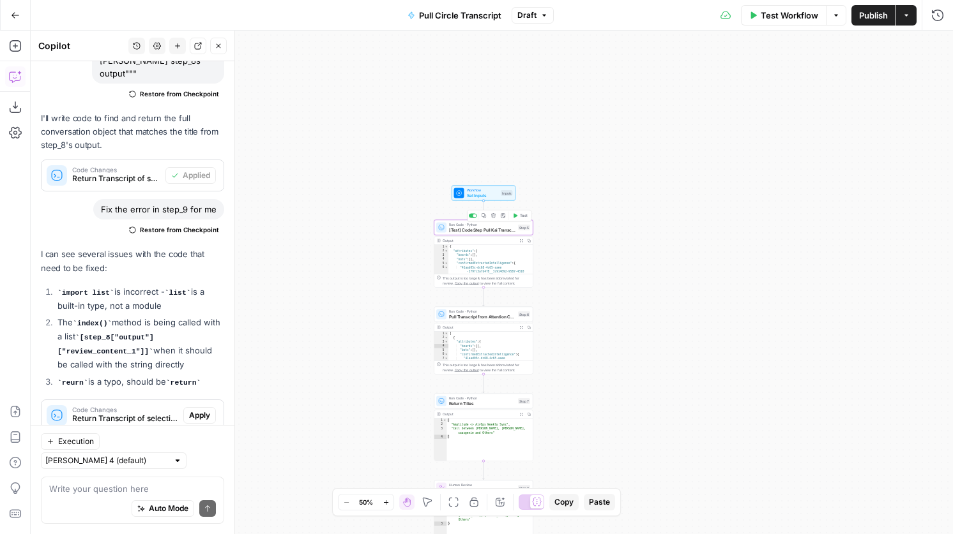
click at [493, 220] on div "Copy step Delete step Add Note Test" at bounding box center [499, 215] width 64 height 11
click at [493, 216] on icon "button" at bounding box center [493, 215] width 4 height 4
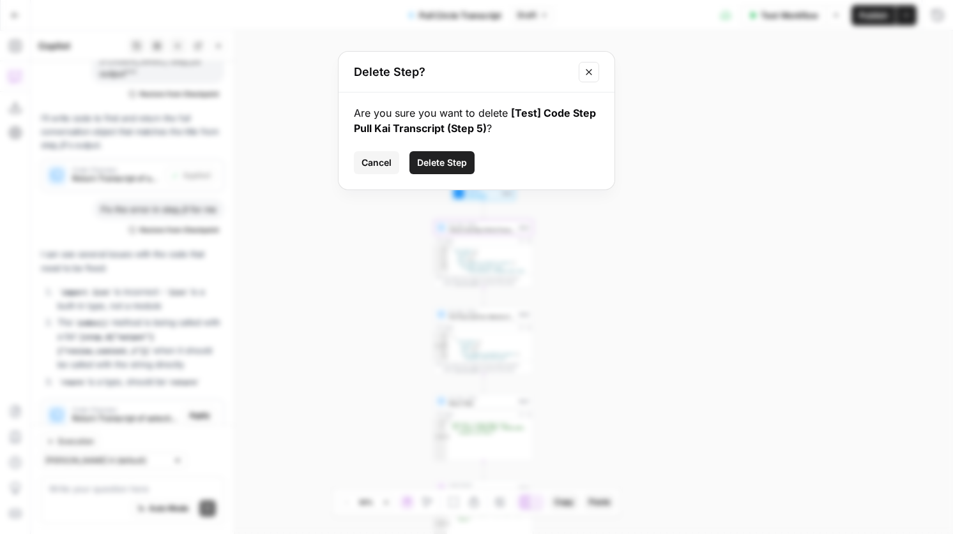
click at [454, 160] on span "Delete Step" at bounding box center [442, 162] width 50 height 13
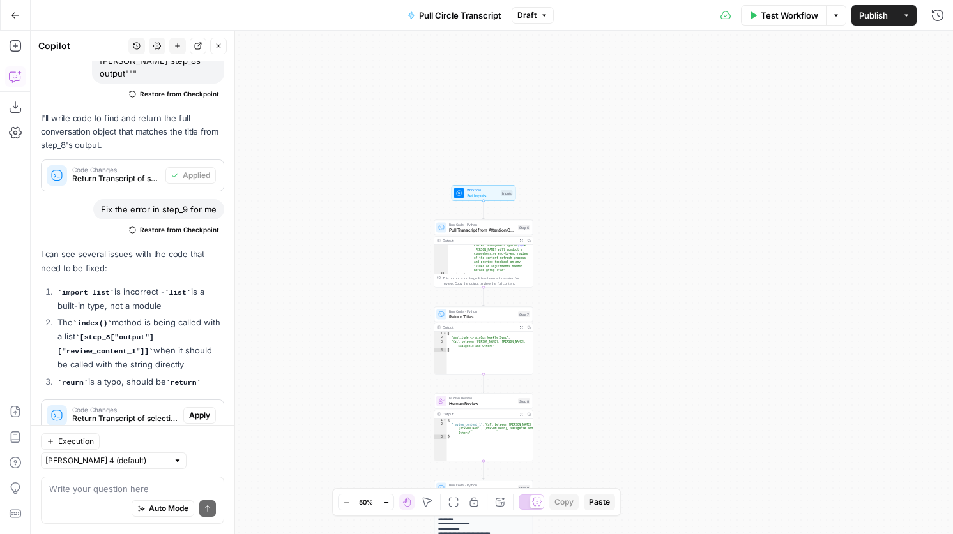
scroll to position [400, 0]
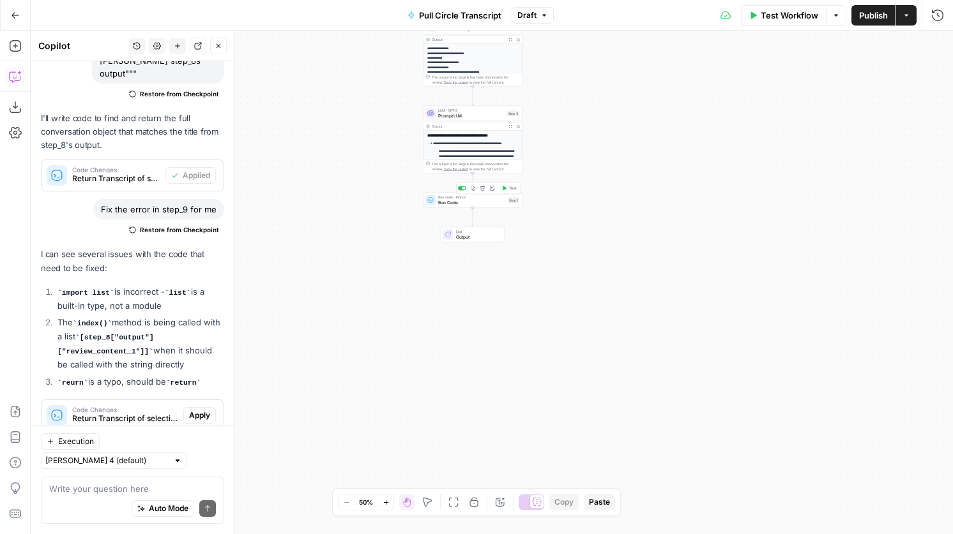
click at [460, 190] on div at bounding box center [462, 188] width 8 height 4
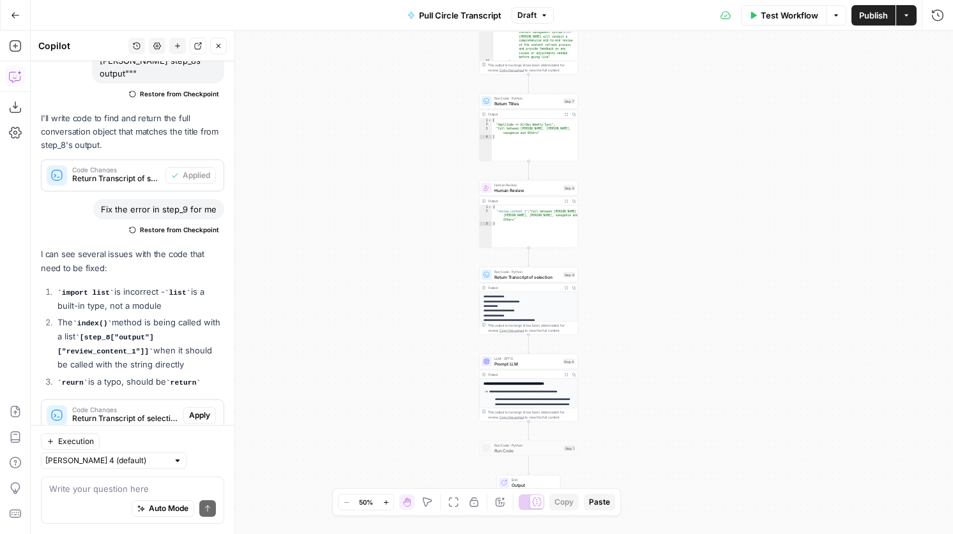
click at [782, 20] on span "Test Workflow" at bounding box center [788, 15] width 57 height 13
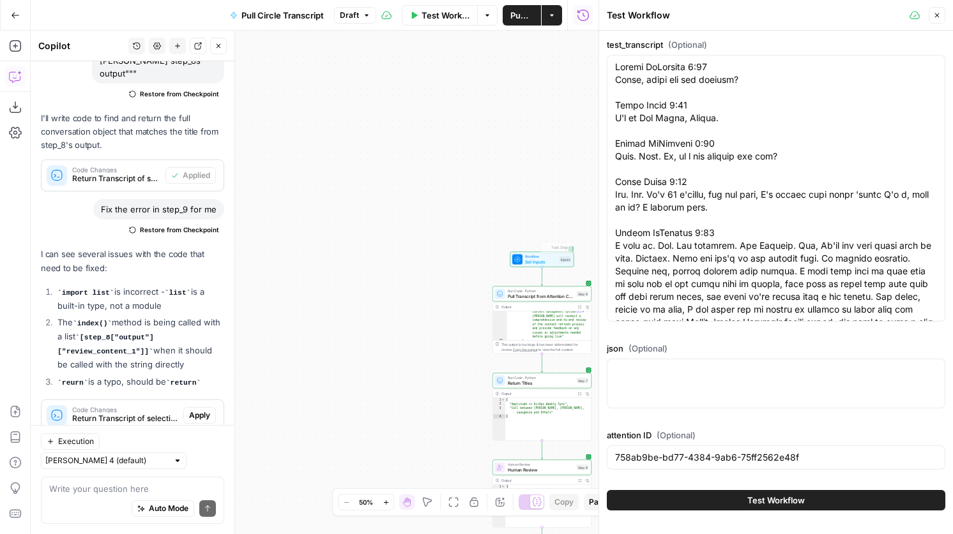
click at [545, 259] on span "Set Inputs" at bounding box center [541, 262] width 32 height 6
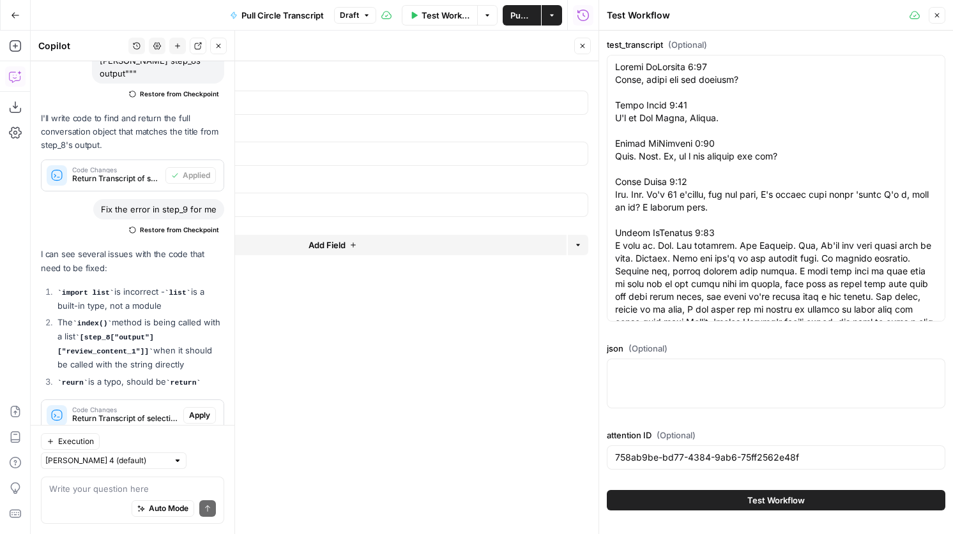
click at [580, 83] on button "Delete group" at bounding box center [580, 79] width 15 height 15
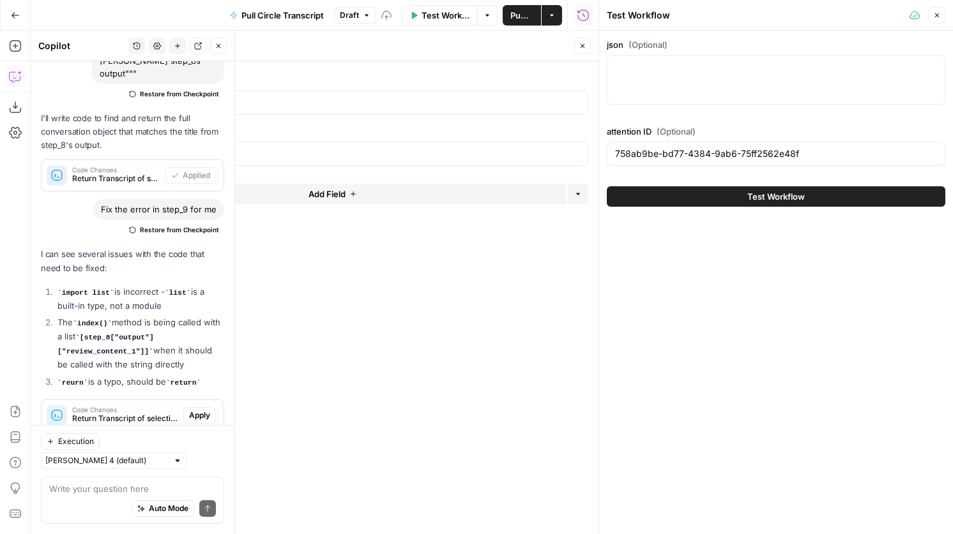
click at [582, 80] on icon "button" at bounding box center [580, 79] width 7 height 7
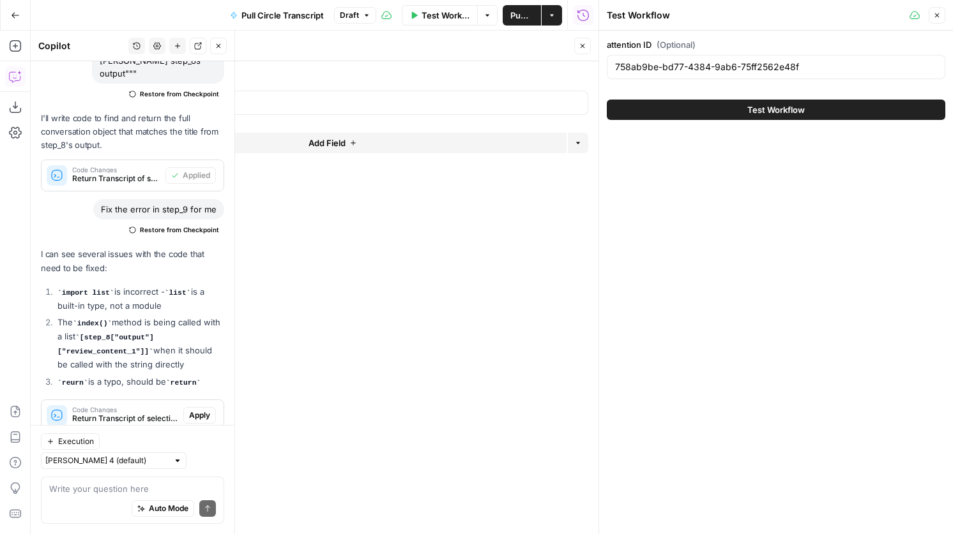
click at [582, 80] on icon "button" at bounding box center [580, 79] width 7 height 7
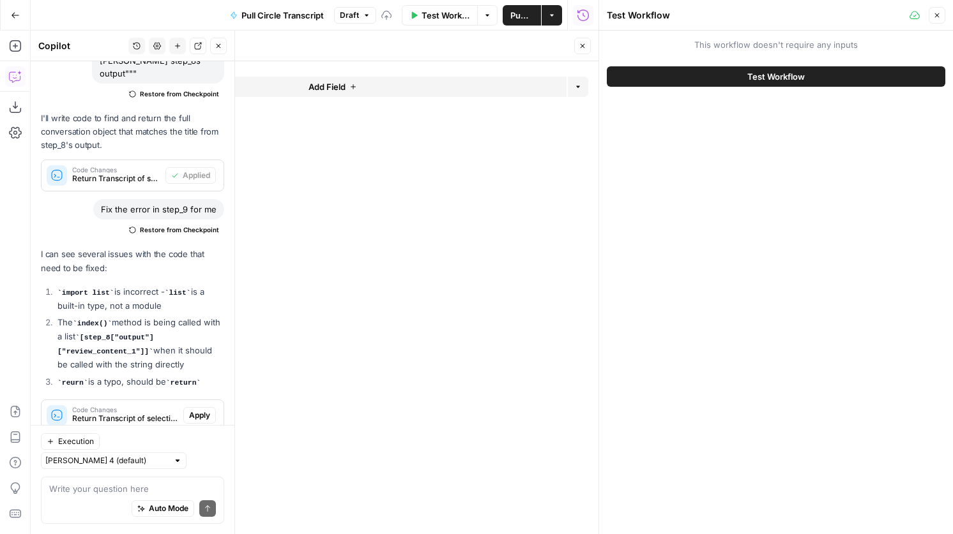
click at [581, 46] on icon "button" at bounding box center [582, 46] width 4 height 4
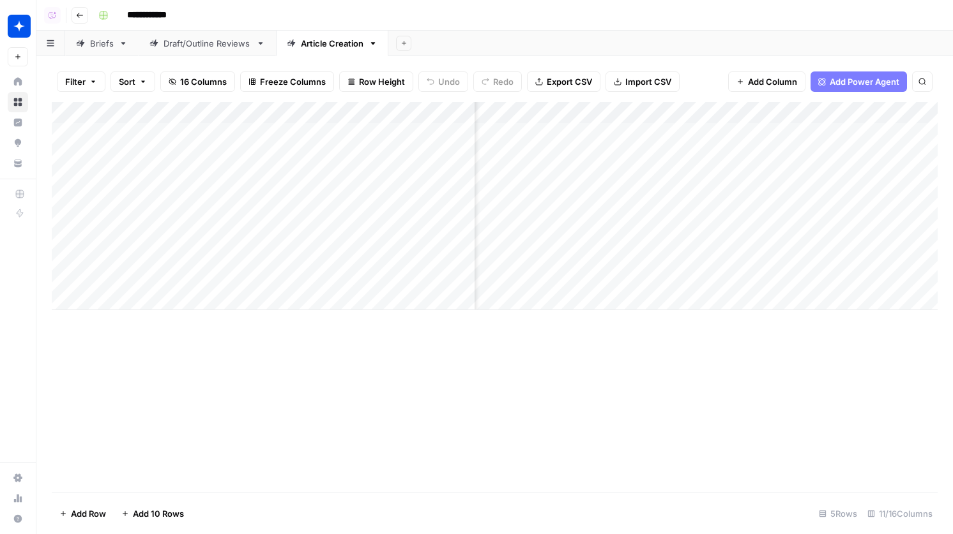
scroll to position [0, 399]
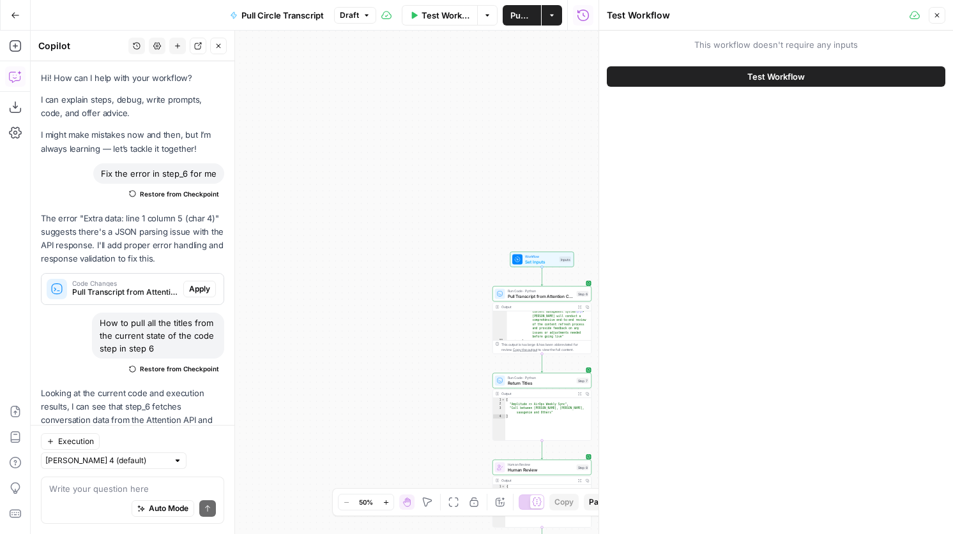
scroll to position [706, 0]
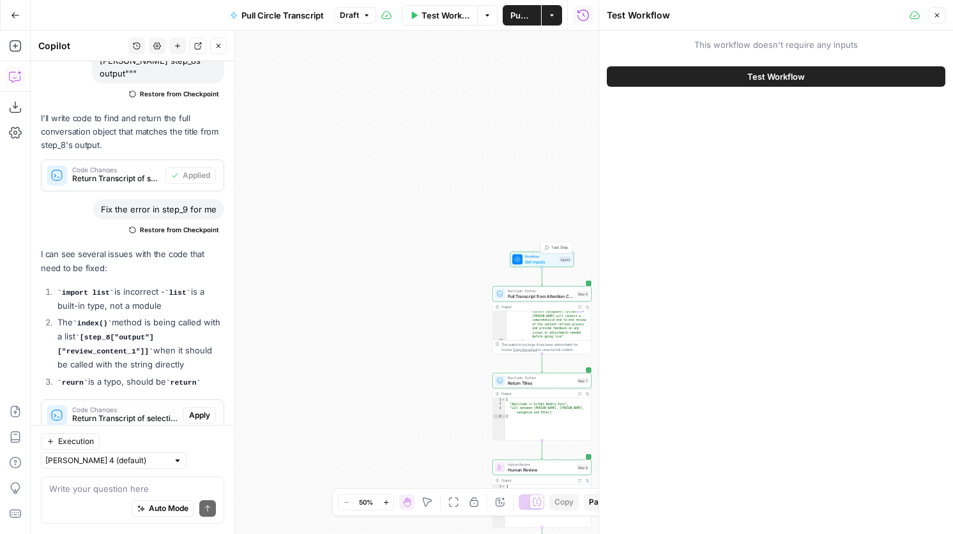
click at [457, 17] on span "Test Workflow" at bounding box center [445, 15] width 48 height 13
click at [780, 74] on span "Test Workflow" at bounding box center [775, 76] width 57 height 13
click at [753, 73] on span "Test Workflow" at bounding box center [775, 76] width 57 height 13
click at [443, 18] on span "Test Workflow" at bounding box center [445, 15] width 48 height 13
click at [743, 80] on button "Test Workflow" at bounding box center [776, 76] width 338 height 20
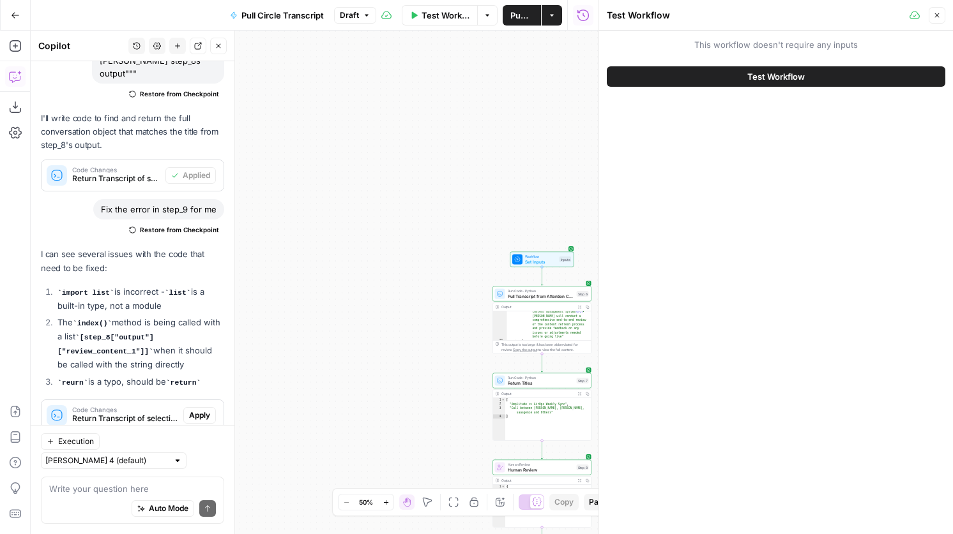
click at [942, 15] on button "Close" at bounding box center [936, 15] width 17 height 17
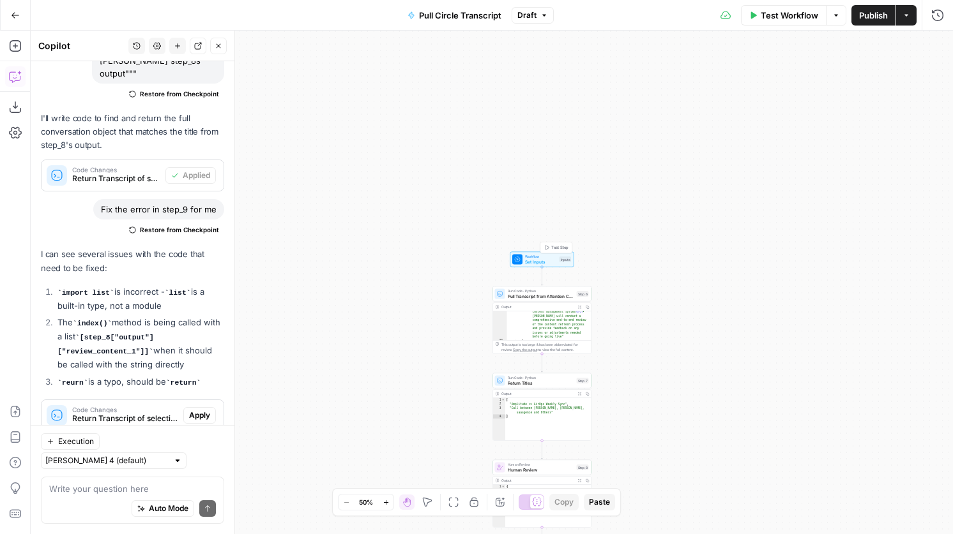
click at [541, 261] on span "Set Inputs" at bounding box center [541, 262] width 32 height 6
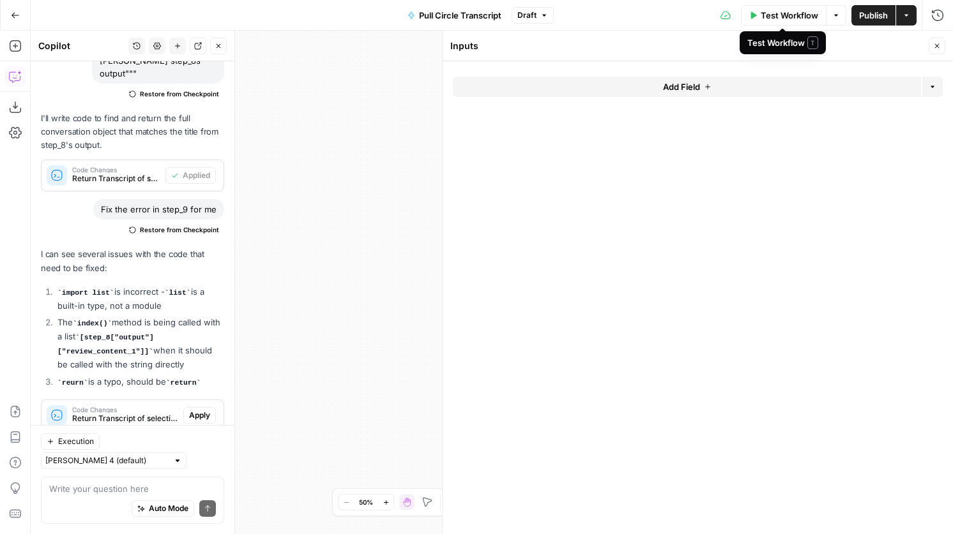
click at [782, 13] on span "Test Workflow" at bounding box center [788, 15] width 57 height 13
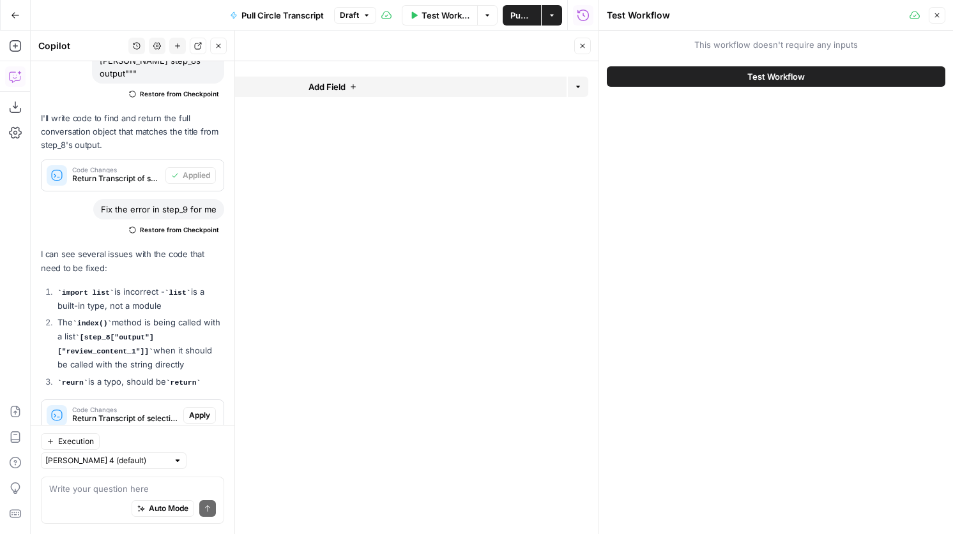
click at [758, 84] on button "Test Workflow" at bounding box center [776, 76] width 338 height 20
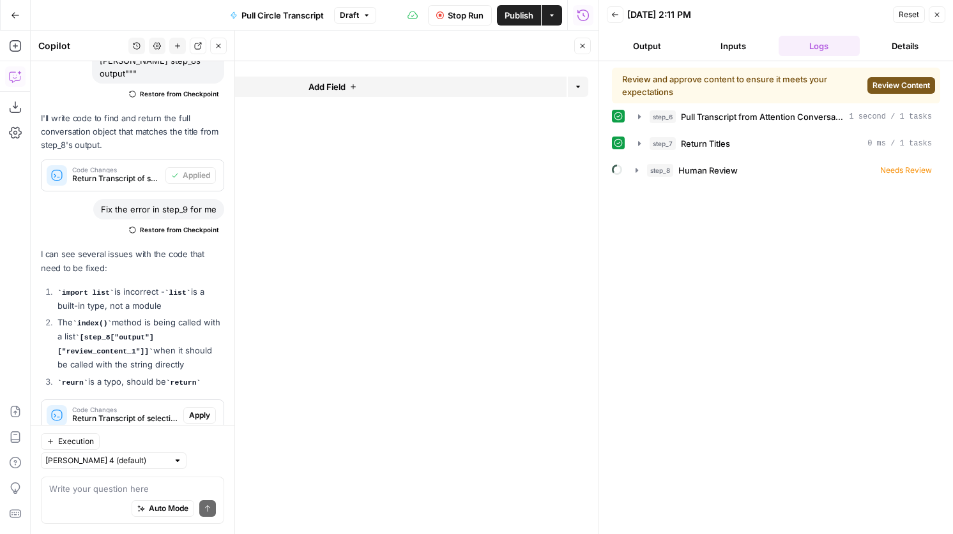
click at [879, 93] on button "Review Content" at bounding box center [901, 85] width 68 height 17
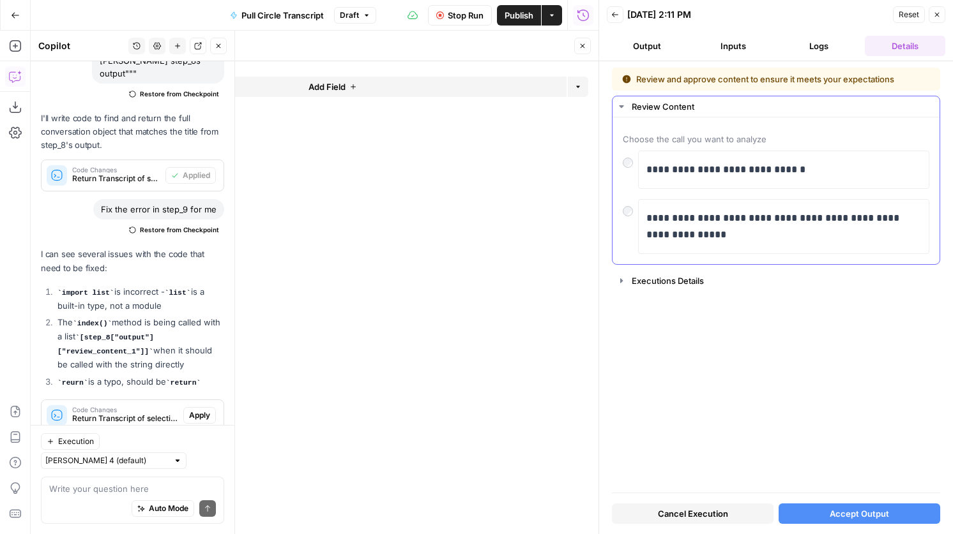
click at [630, 217] on div "**********" at bounding box center [776, 226] width 306 height 55
click at [836, 512] on span "Accept Output" at bounding box center [858, 514] width 59 height 13
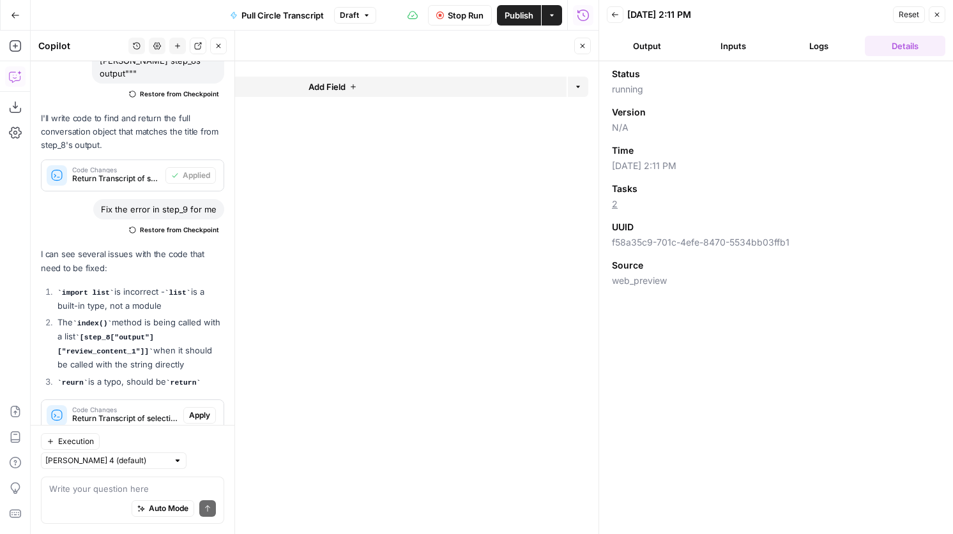
click at [647, 50] on button "Output" at bounding box center [647, 46] width 81 height 20
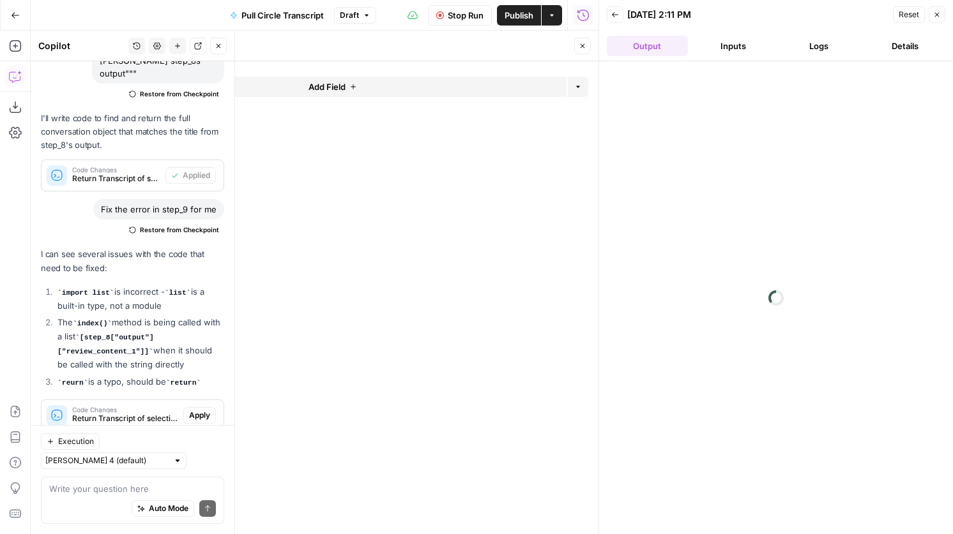
click at [837, 53] on button "Logs" at bounding box center [818, 46] width 81 height 20
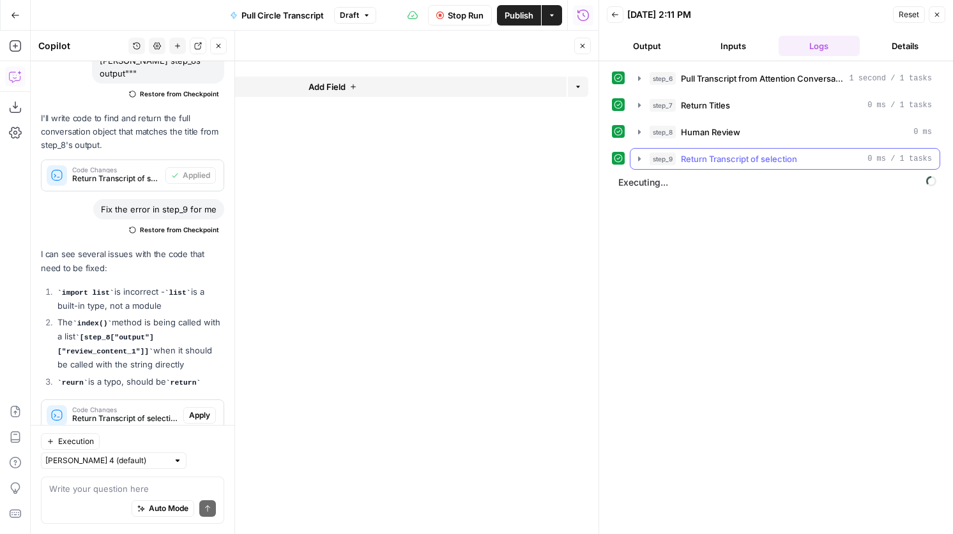
click at [755, 155] on span "Return Transcript of selection" at bounding box center [739, 159] width 116 height 13
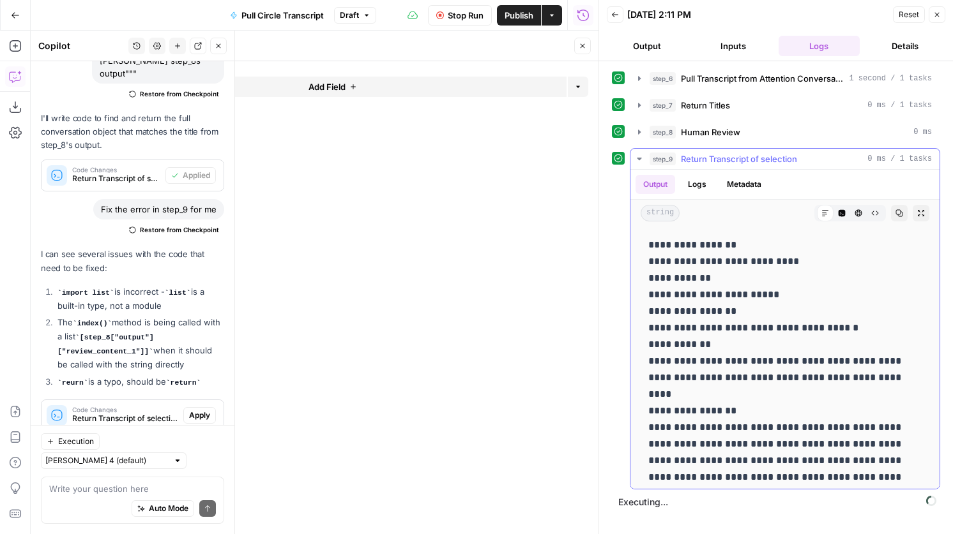
click at [755, 155] on span "Return Transcript of selection" at bounding box center [739, 159] width 116 height 13
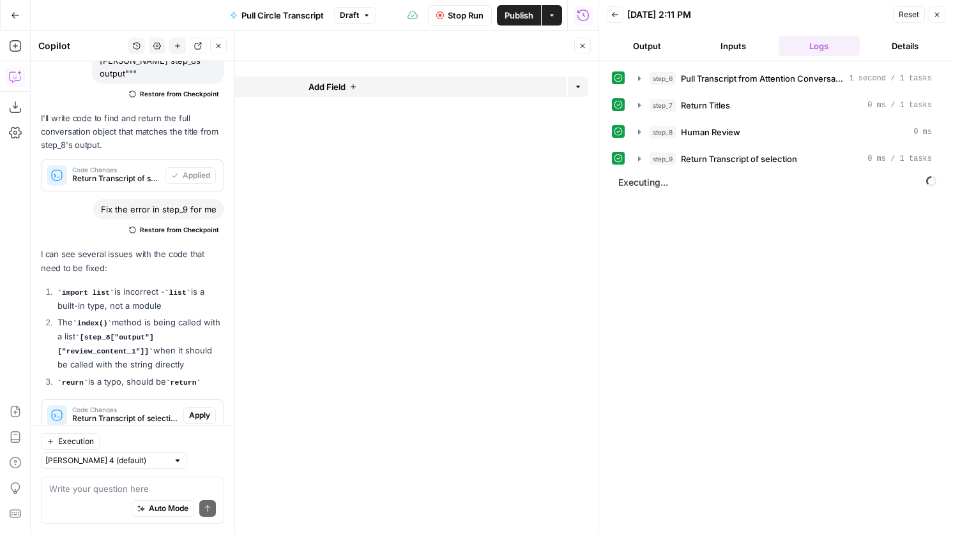
click at [584, 53] on button "Close" at bounding box center [582, 46] width 17 height 17
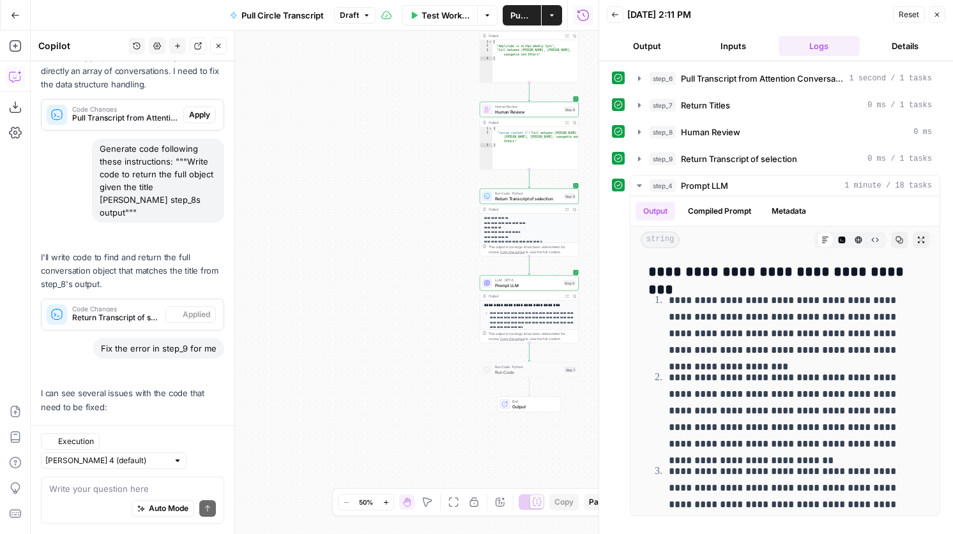
scroll to position [706, 0]
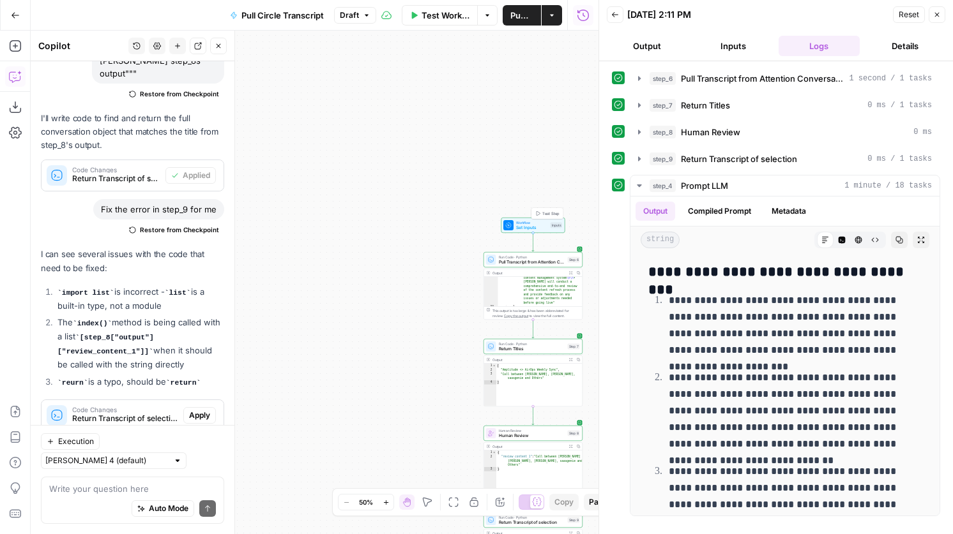
click at [520, 223] on span "Workflow" at bounding box center [532, 222] width 32 height 5
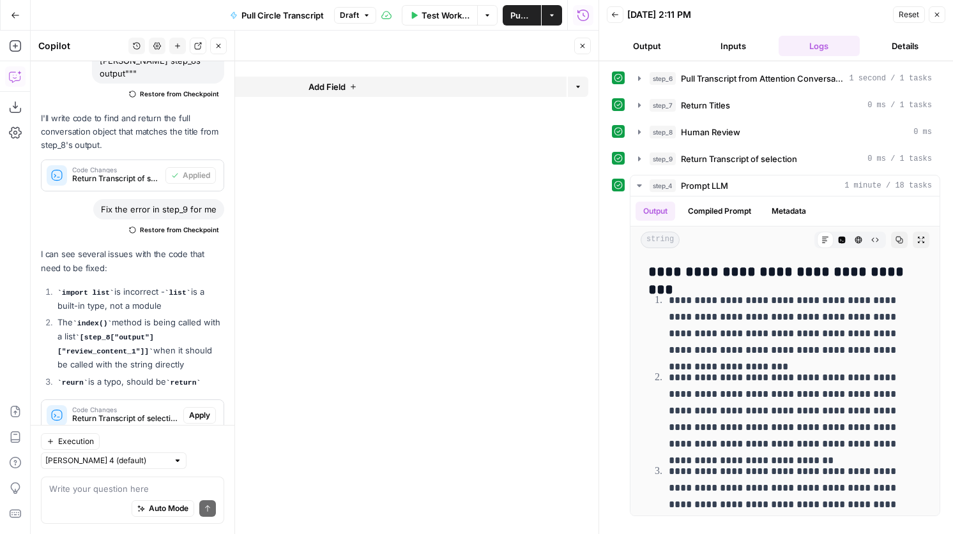
click at [354, 85] on icon "button" at bounding box center [353, 87] width 8 height 8
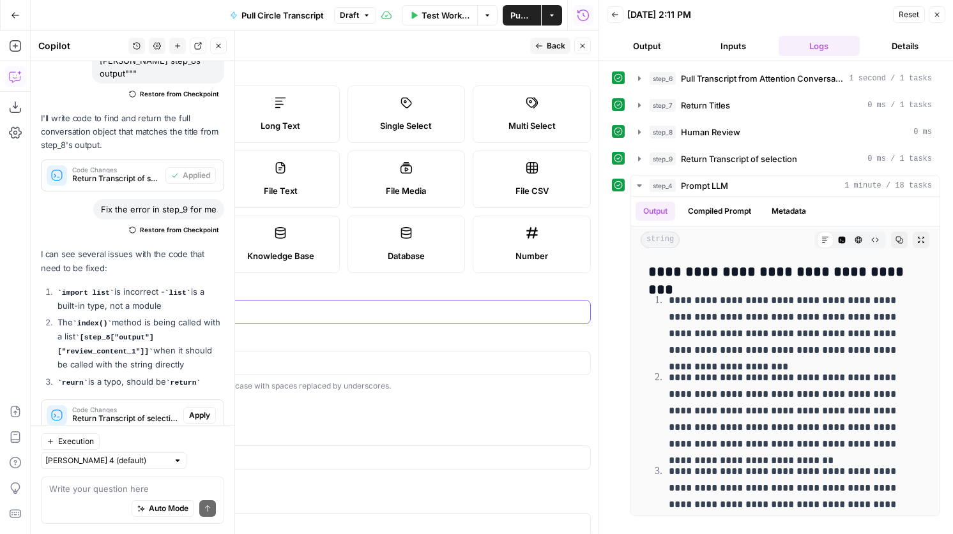
click at [274, 318] on input "Label" at bounding box center [343, 312] width 478 height 13
type input "Date"
click at [557, 47] on span "Back" at bounding box center [556, 45] width 19 height 11
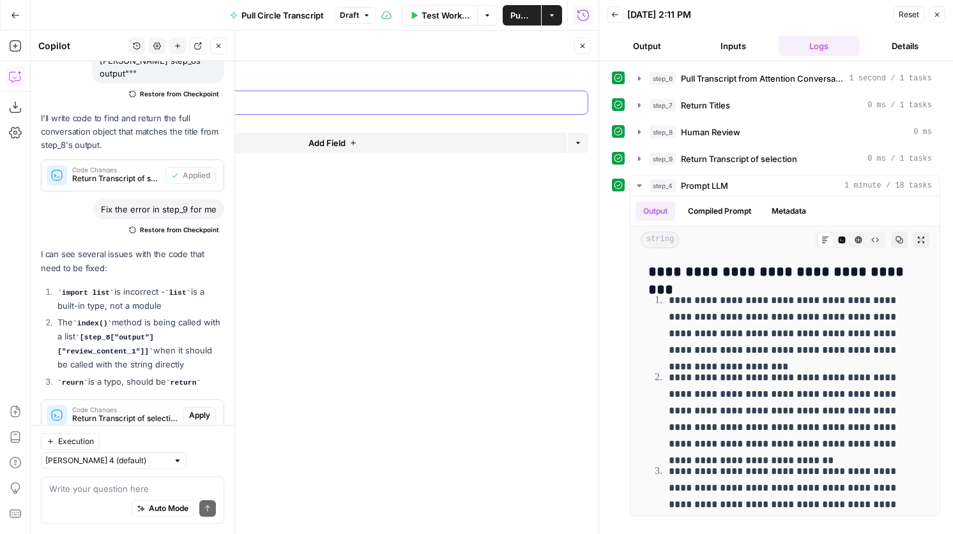
click at [315, 107] on input "Date (Optional)" at bounding box center [350, 102] width 459 height 13
click at [301, 104] on input "Date (Optional)" at bounding box center [350, 102] width 459 height 13
click at [939, 10] on button "Close" at bounding box center [936, 14] width 17 height 17
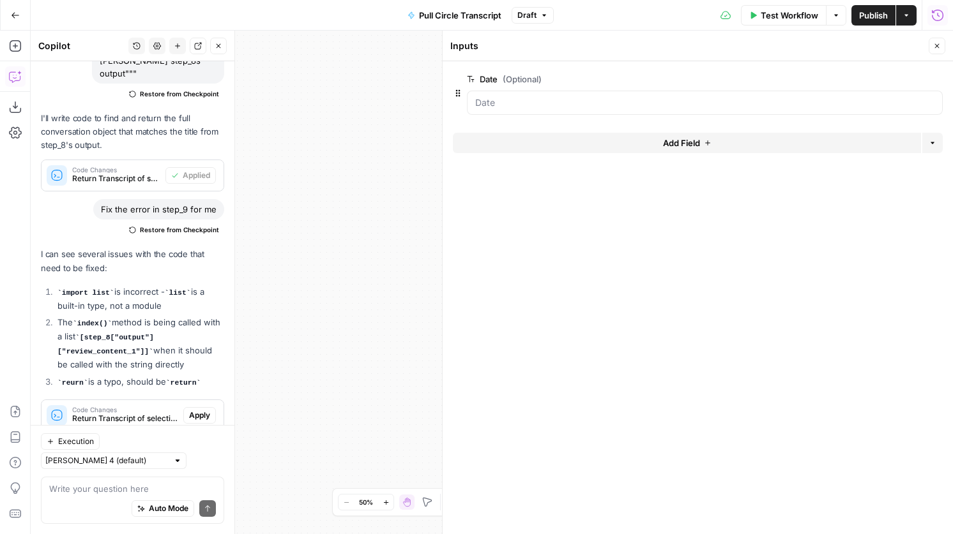
click at [934, 49] on icon "button" at bounding box center [937, 46] width 8 height 8
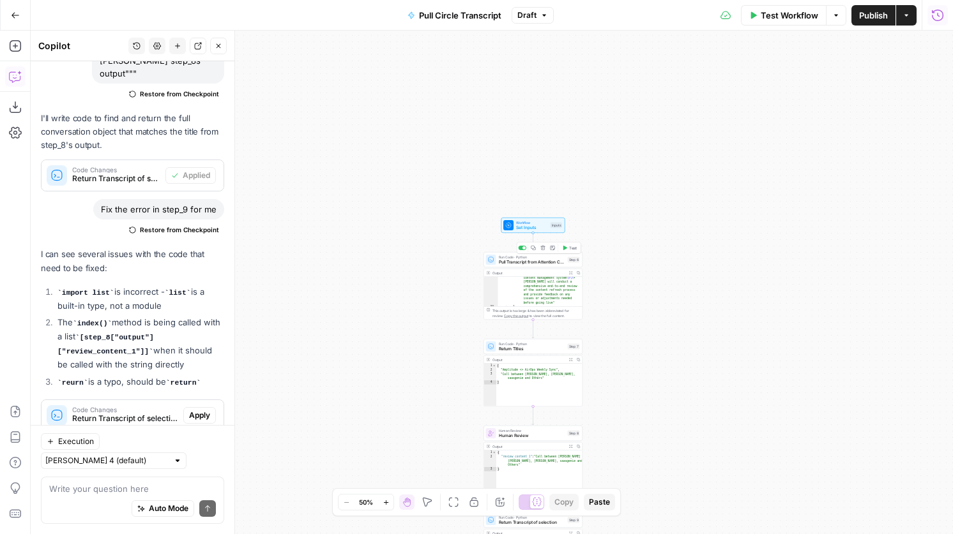
click at [537, 266] on div "Run Code · Python Pull Transcript from Attention Conversation ID Step 6 Copy st…" at bounding box center [532, 259] width 99 height 15
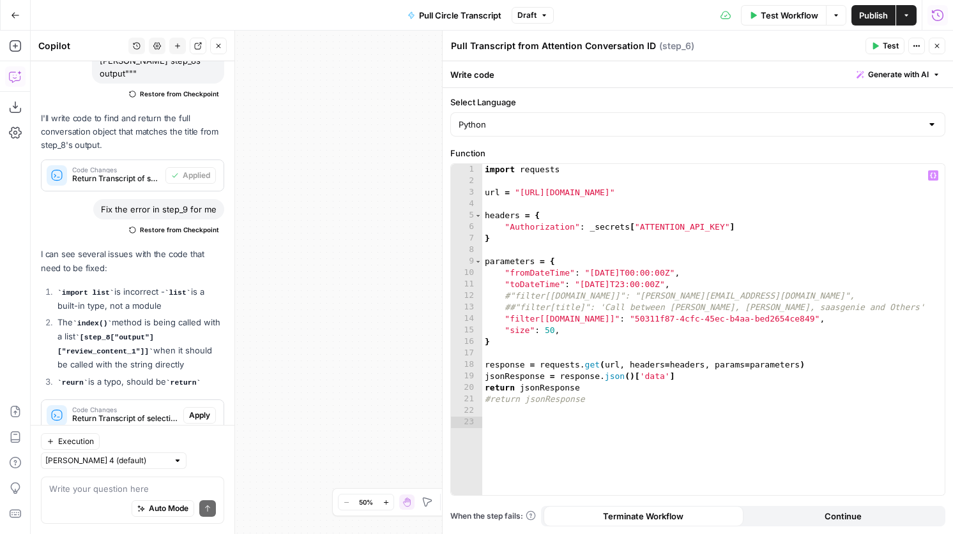
click at [640, 272] on div "import requests url = "http://api.attention.tech/v2/conversations/" headers = {…" at bounding box center [713, 341] width 462 height 354
click at [684, 276] on div "import requests url = "http://api.attention.tech/v2/conversations/" headers = {…" at bounding box center [713, 341] width 462 height 354
click at [603, 272] on div "import requests url = "http://api.attention.tech/v2/conversations/" headers = {…" at bounding box center [713, 341] width 462 height 354
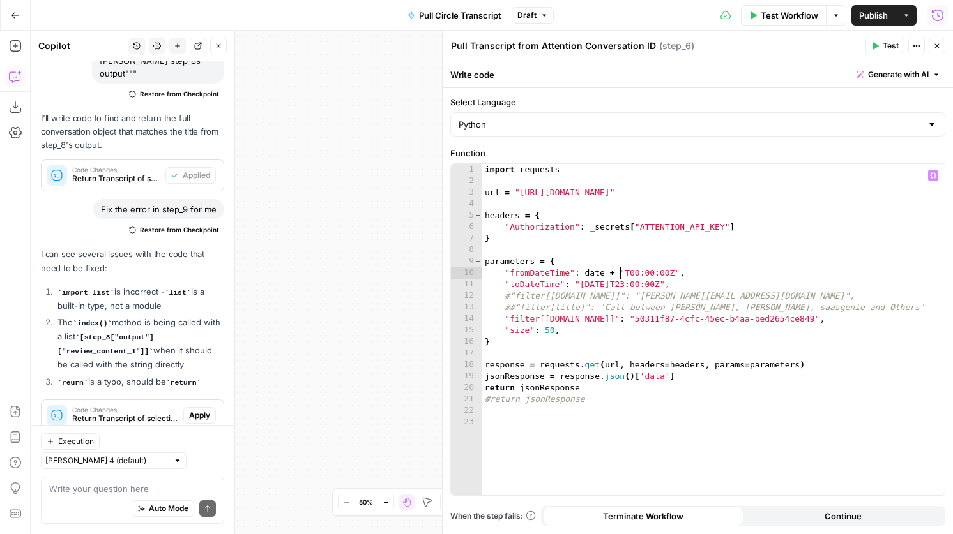
type textarea "**********"
click at [781, 20] on span "Test Workflow" at bounding box center [788, 15] width 57 height 13
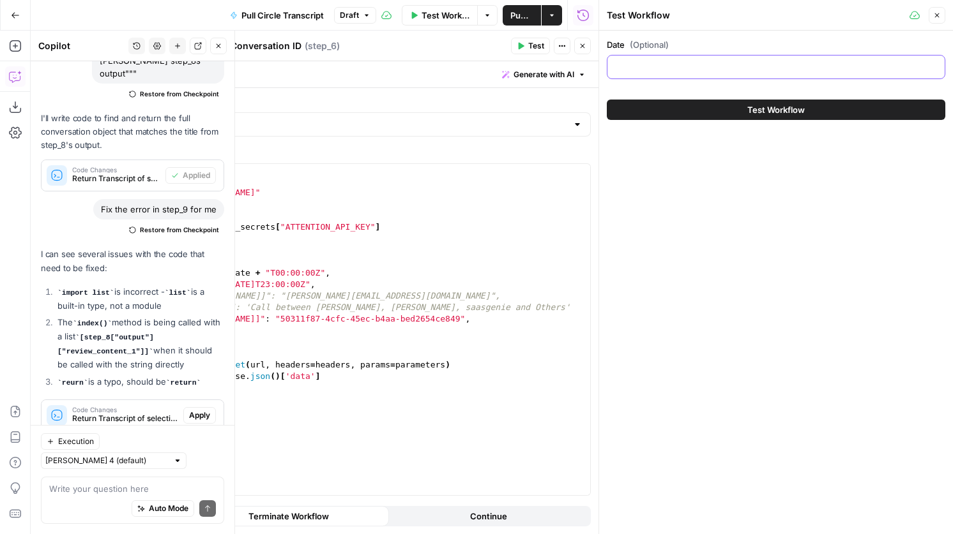
click at [719, 67] on input "Date (Optional)" at bounding box center [776, 67] width 322 height 13
type input "[DATE]"
click at [933, 19] on button "Close" at bounding box center [936, 15] width 17 height 17
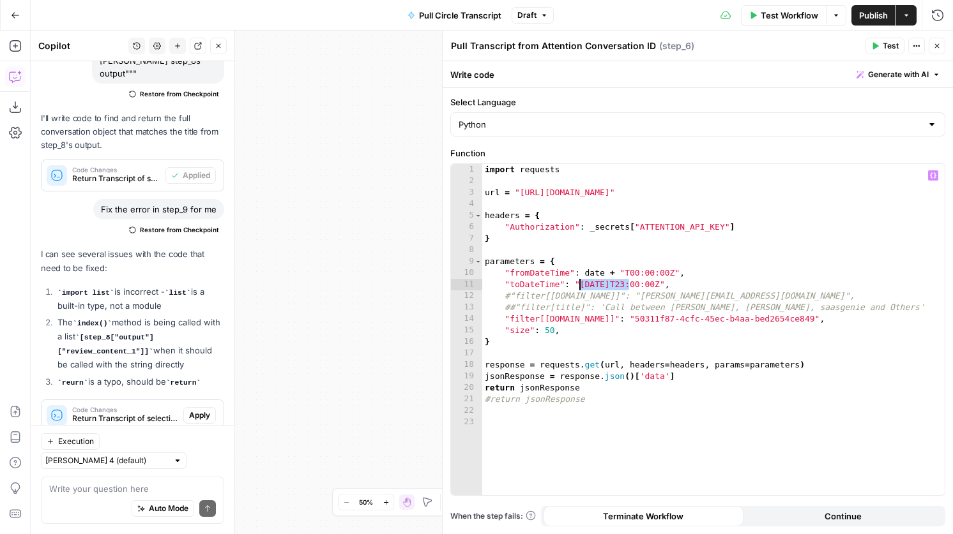
drag, startPoint x: 629, startPoint y: 284, endPoint x: 578, endPoint y: 285, distance: 51.1
click at [578, 285] on div "import requests url = "http://api.attention.tech/v2/conversations/" headers = {…" at bounding box center [713, 341] width 462 height 354
click at [598, 287] on div "import requests url = "http://api.attention.tech/v2/conversations/" headers = {…" at bounding box center [713, 341] width 462 height 354
click at [642, 284] on div "import requests url = "http://api.attention.tech/v2/conversations/" headers = {…" at bounding box center [713, 341] width 462 height 354
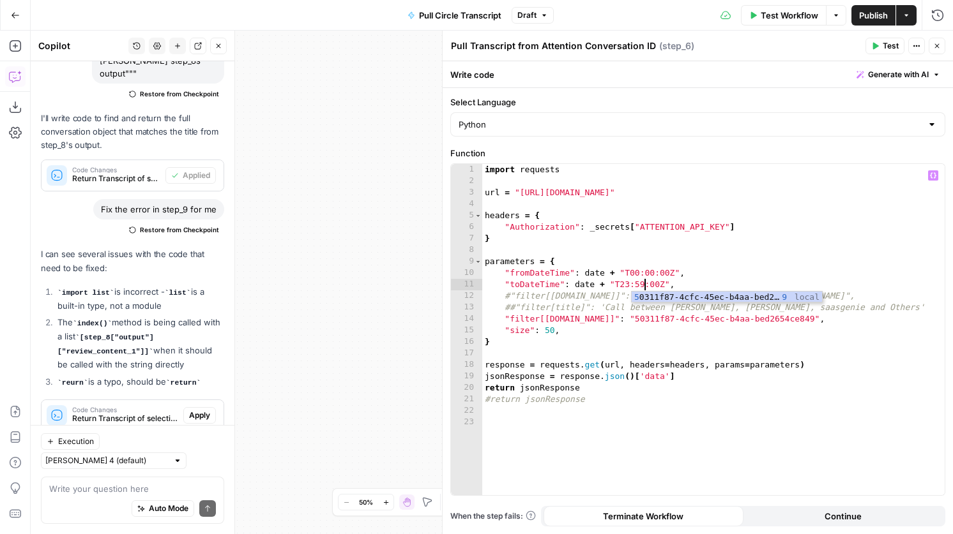
scroll to position [0, 11]
click at [660, 284] on div "import requests url = "http://api.attention.tech/v2/conversations/" headers = {…" at bounding box center [713, 341] width 462 height 354
type textarea "**********"
click at [885, 44] on span "Test" at bounding box center [890, 45] width 16 height 11
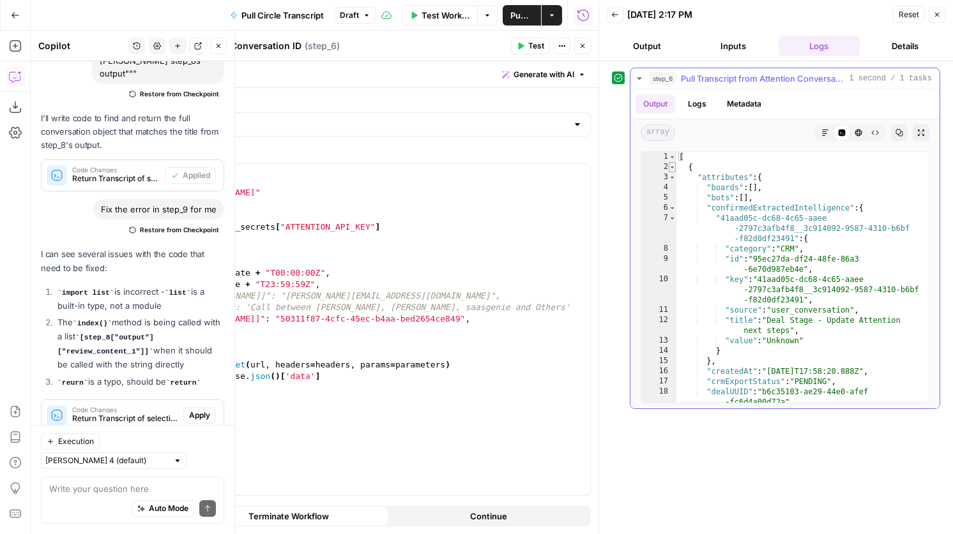
type textarea "*"
click at [671, 167] on span "Toggle code folding, rows 2 through 243" at bounding box center [672, 167] width 7 height 10
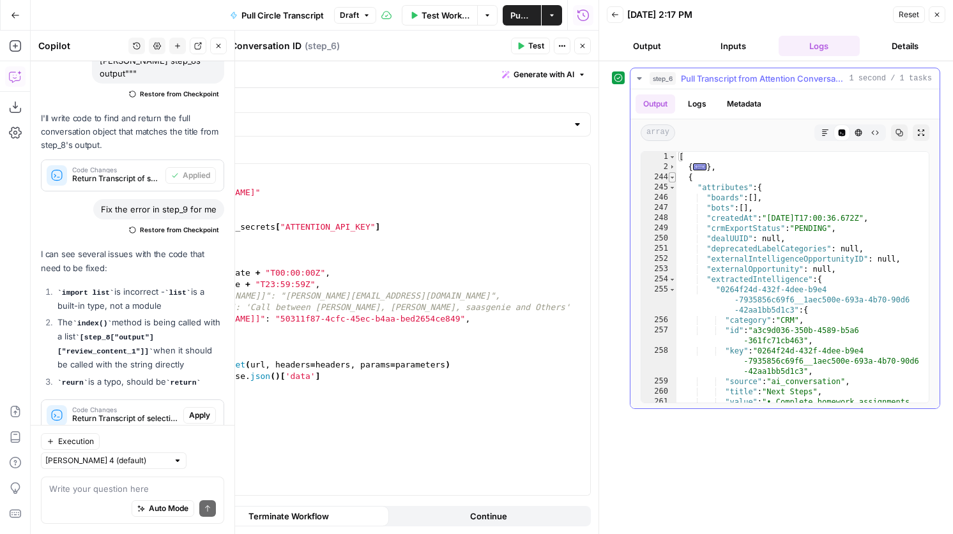
click at [674, 176] on span "Toggle code folding, rows 244 through 435" at bounding box center [672, 177] width 7 height 10
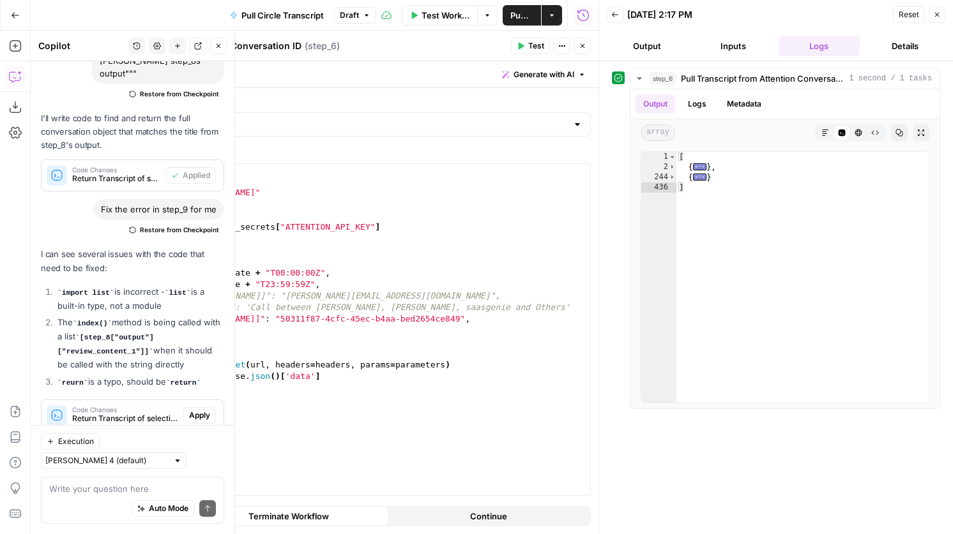
click at [446, 17] on span "Test Workflow" at bounding box center [445, 15] width 48 height 13
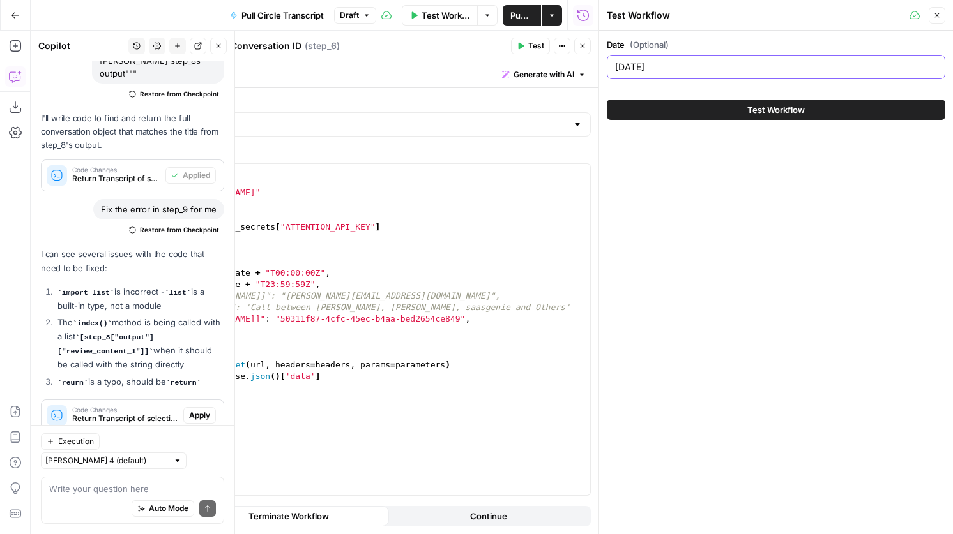
click at [677, 63] on input "[DATE]" at bounding box center [776, 67] width 322 height 13
type input "2025-09-16"
click at [677, 100] on button "Test Workflow" at bounding box center [776, 110] width 338 height 20
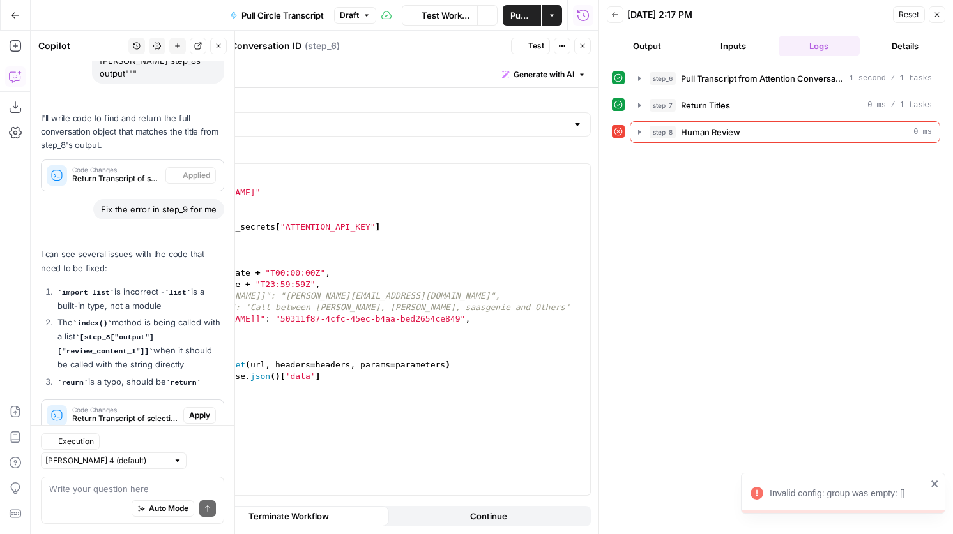
scroll to position [706, 0]
click at [700, 107] on span "Return Titles" at bounding box center [705, 105] width 49 height 13
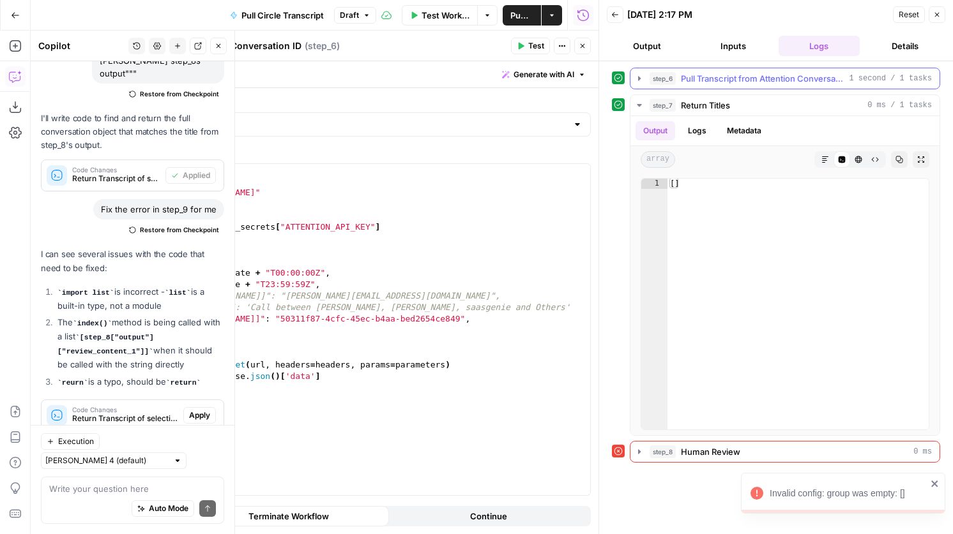
click at [711, 83] on span "Pull Transcript from Attention Conversation ID" at bounding box center [762, 78] width 163 height 13
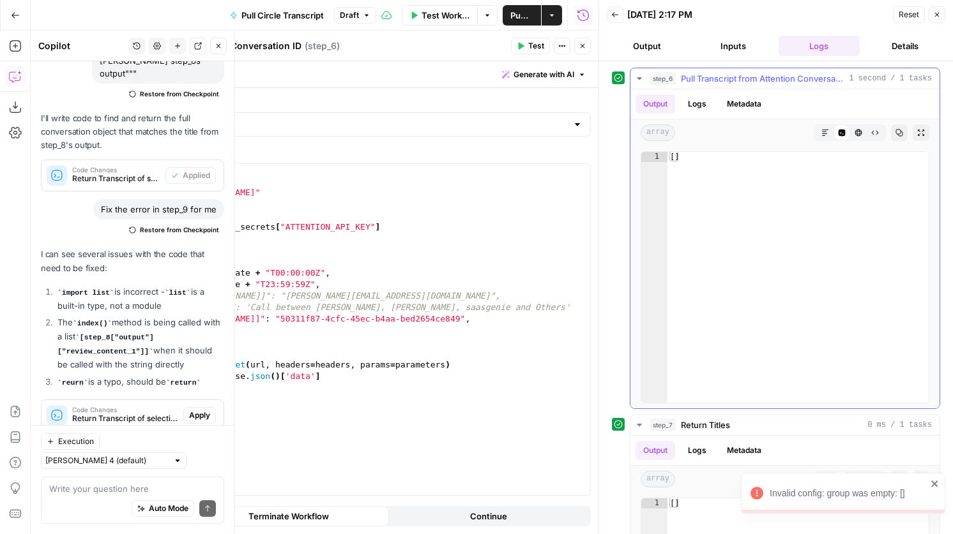
click at [711, 83] on span "Pull Transcript from Attention Conversation ID" at bounding box center [762, 78] width 163 height 13
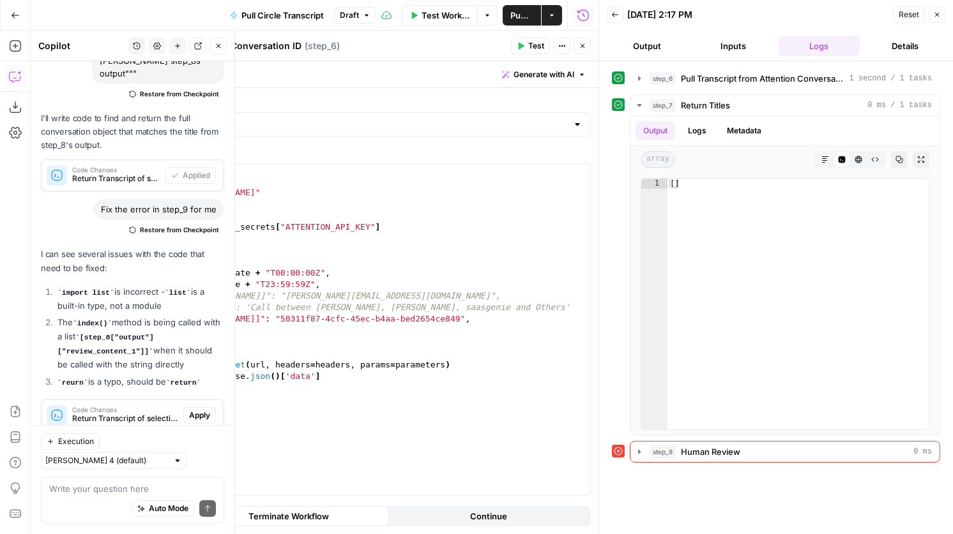
click at [457, 15] on span "Test Workflow" at bounding box center [445, 15] width 48 height 13
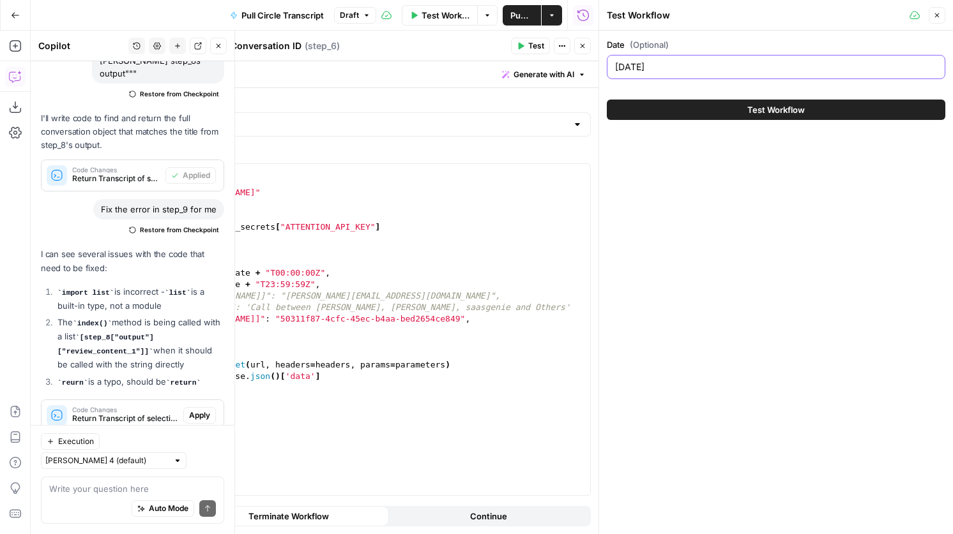
click at [682, 68] on input "2025-09-16" at bounding box center [776, 67] width 322 height 13
type input "2025-09-15"
click at [737, 103] on button "Test Workflow" at bounding box center [776, 110] width 338 height 20
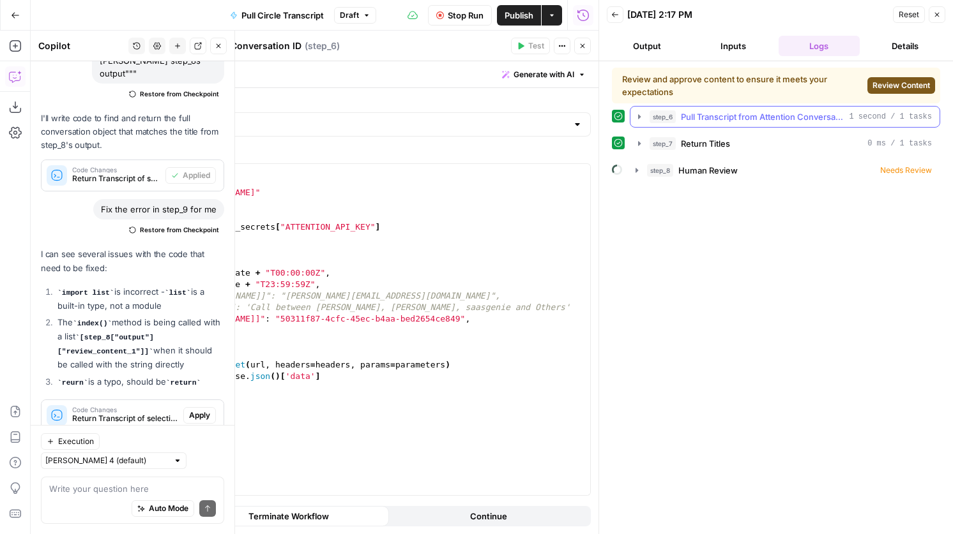
click at [729, 110] on span "Pull Transcript from Attention Conversation ID" at bounding box center [762, 116] width 163 height 13
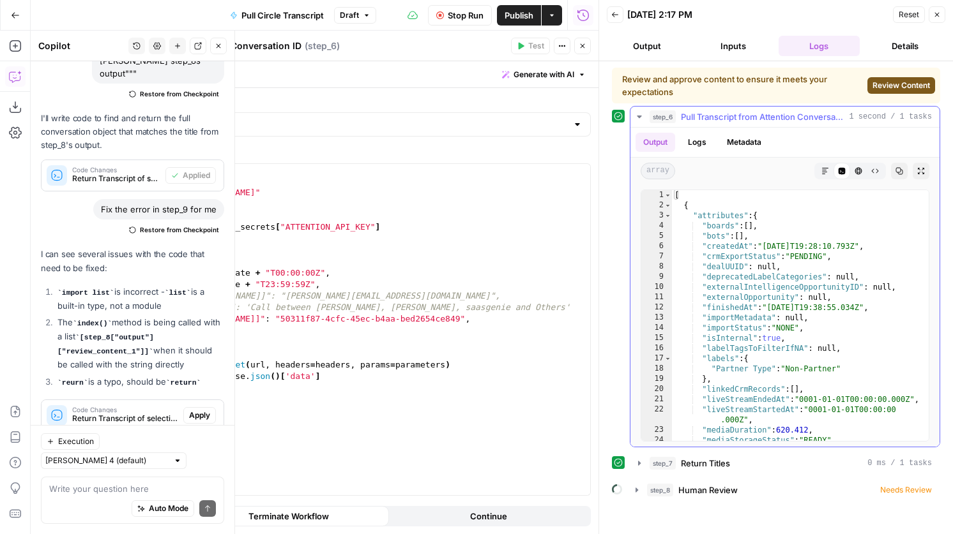
click at [769, 117] on span "Pull Transcript from Attention Conversation ID" at bounding box center [762, 116] width 163 height 13
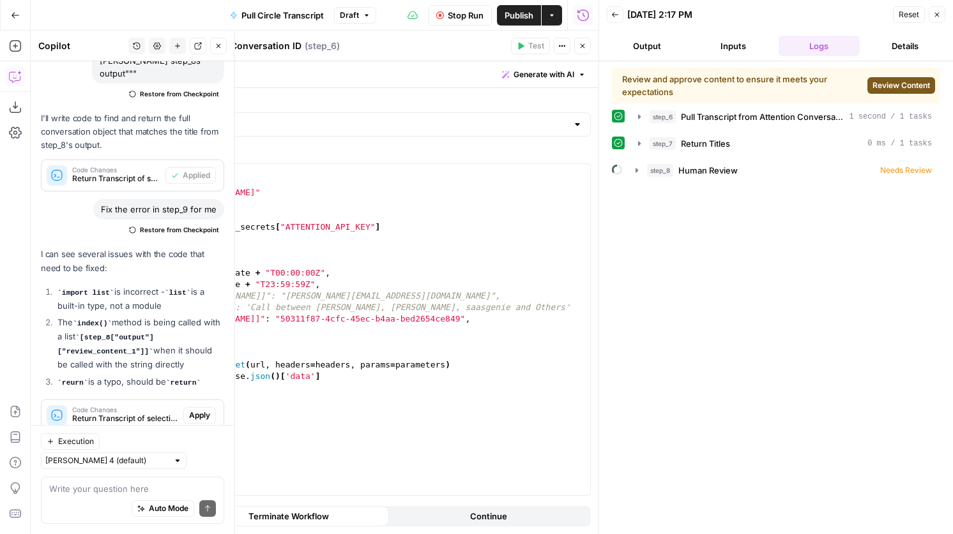
click at [885, 88] on span "Review Content" at bounding box center [900, 85] width 57 height 11
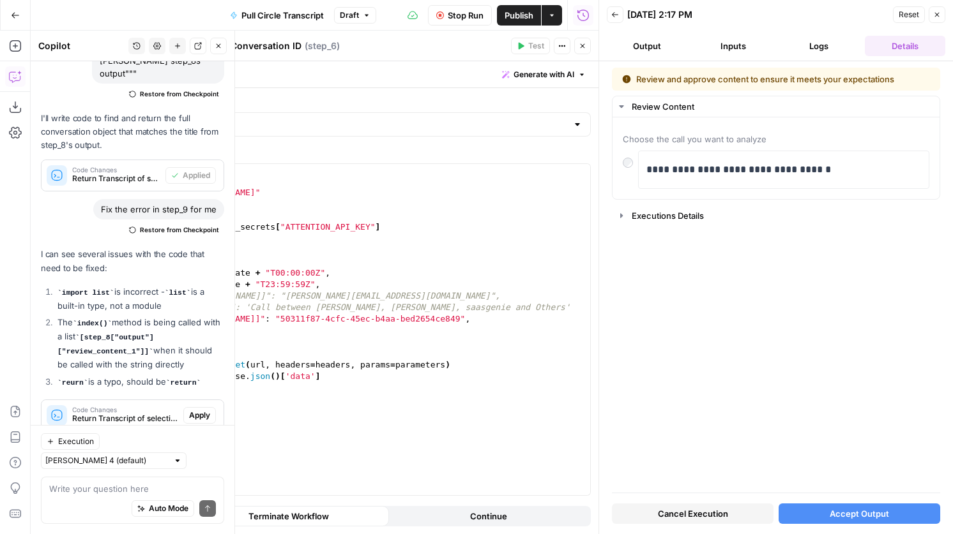
click at [690, 508] on span "Cancel Execution" at bounding box center [693, 514] width 70 height 13
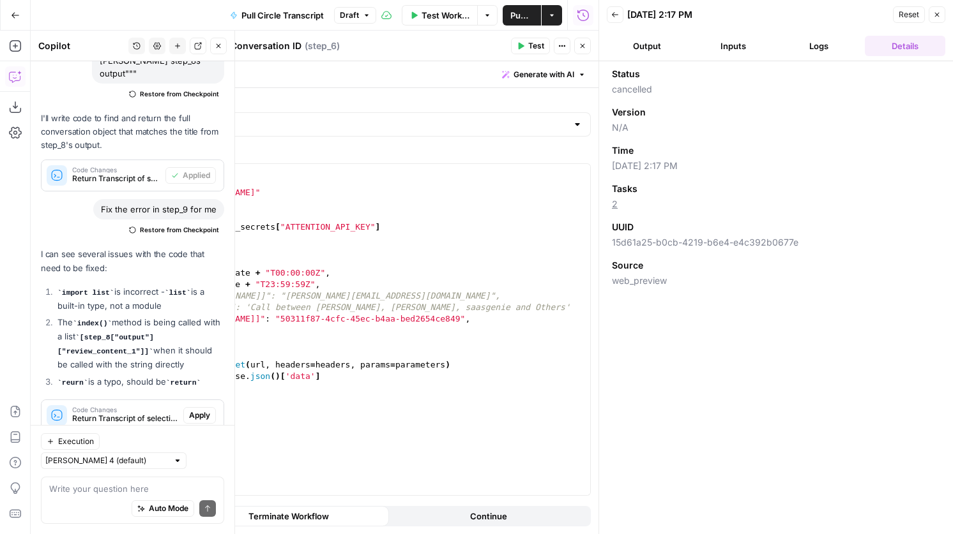
click at [611, 15] on icon "button" at bounding box center [615, 15] width 8 height 8
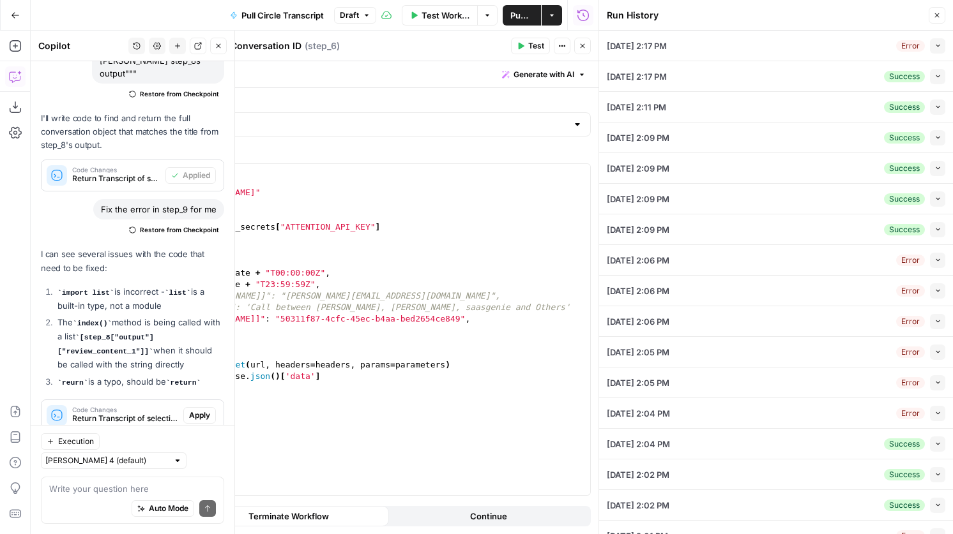
click at [937, 15] on icon "button" at bounding box center [937, 15] width 8 height 8
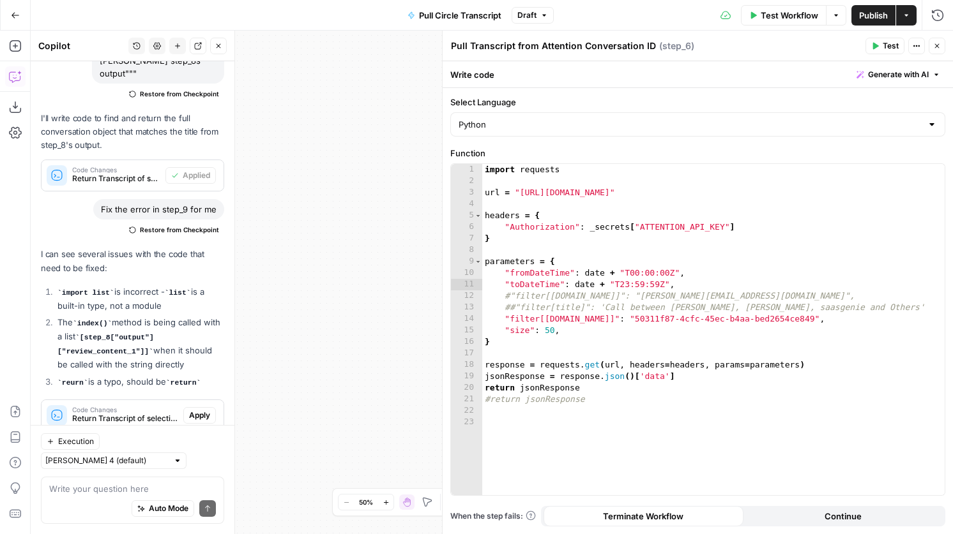
click at [783, 13] on span "Test Workflow" at bounding box center [788, 15] width 57 height 13
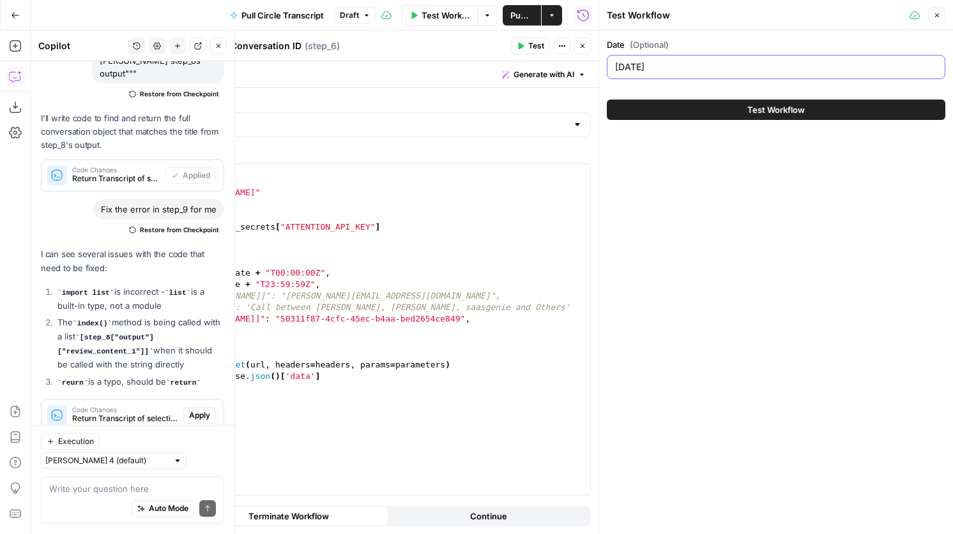
click at [690, 66] on input "2025-09-15" at bounding box center [776, 67] width 322 height 13
type input "2025-09-14"
click at [679, 105] on button "Test Workflow" at bounding box center [776, 110] width 338 height 20
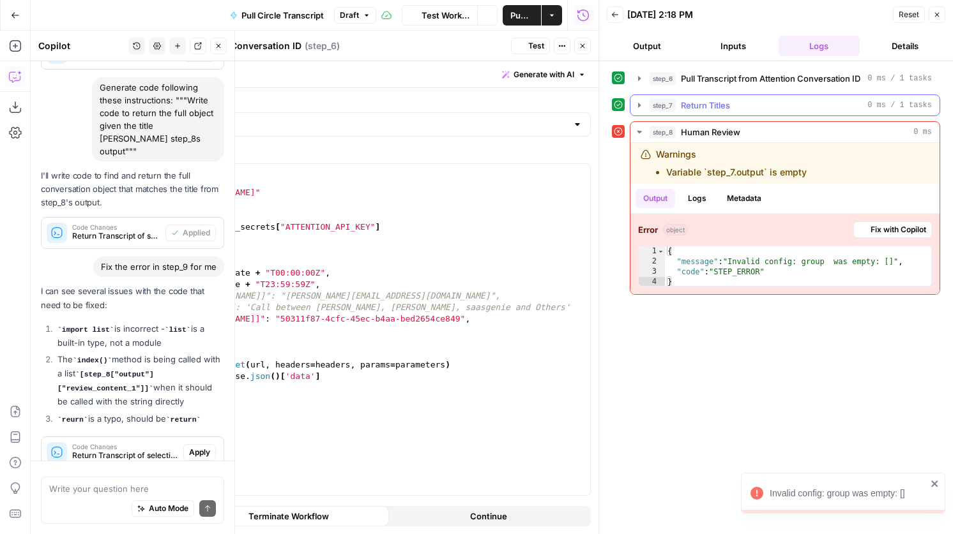
scroll to position [706, 0]
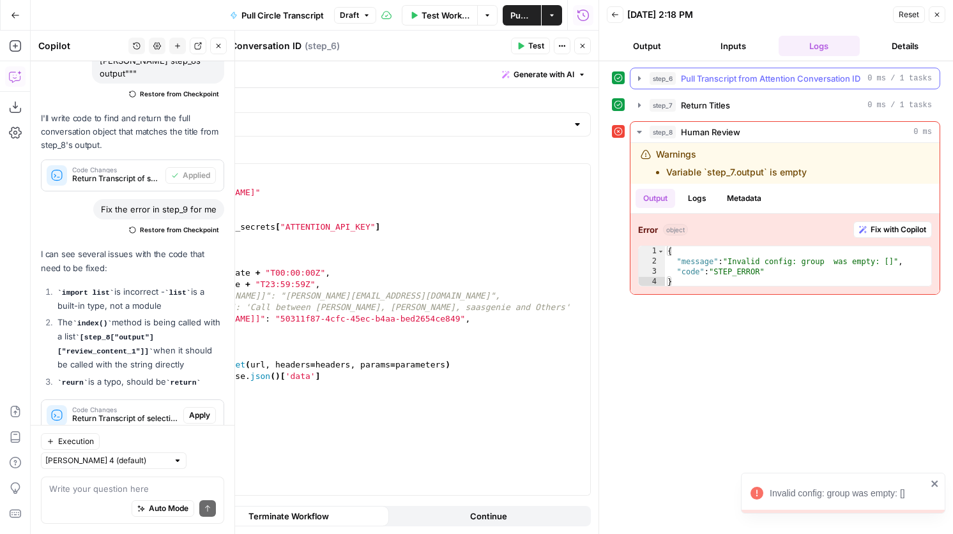
click at [718, 79] on span "Pull Transcript from Attention Conversation ID" at bounding box center [770, 78] width 179 height 13
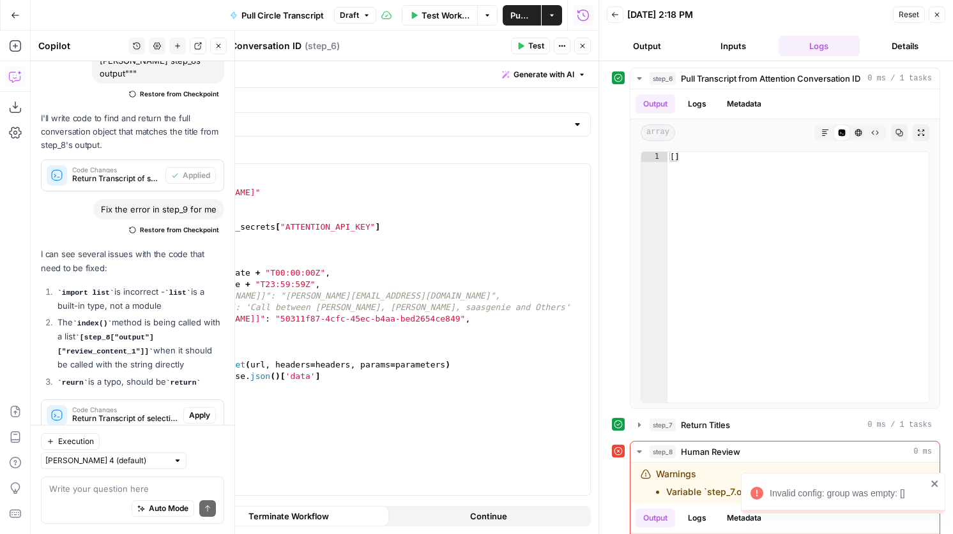
click at [609, 10] on button "Back" at bounding box center [615, 14] width 17 height 17
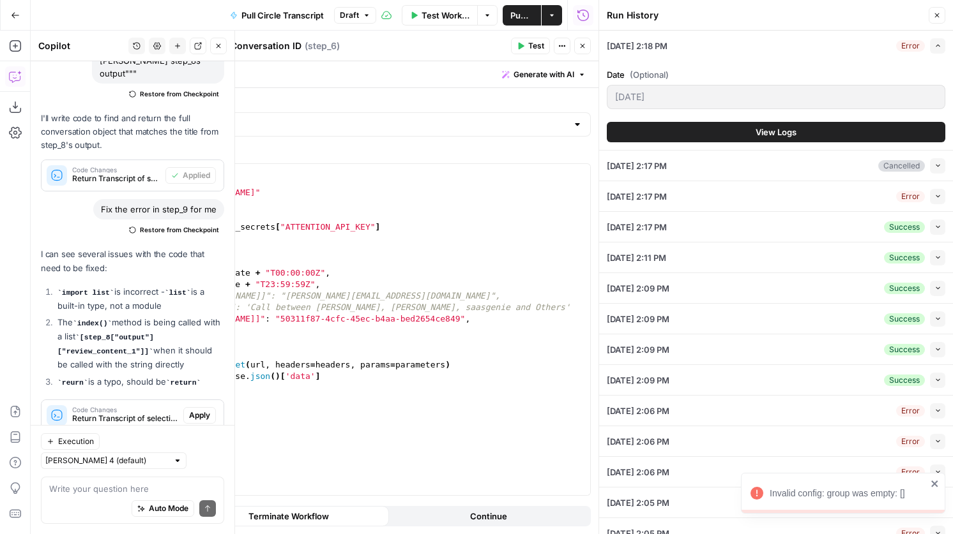
click at [930, 15] on button "Close" at bounding box center [936, 15] width 17 height 17
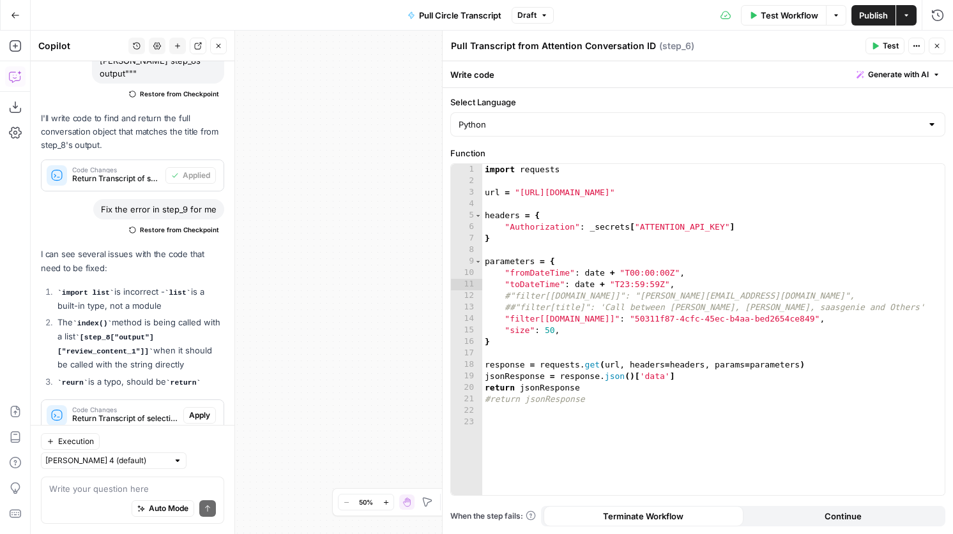
click at [795, 17] on span "Test Workflow" at bounding box center [788, 15] width 57 height 13
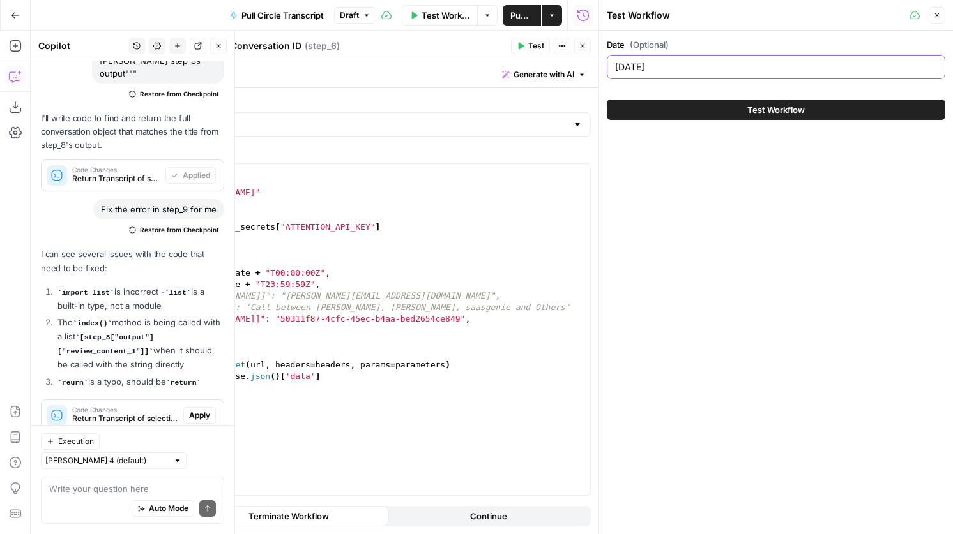
click at [706, 68] on input "2025-09-14" at bounding box center [776, 67] width 322 height 13
type input "2025-09-11"
click at [690, 105] on button "Test Workflow" at bounding box center [776, 110] width 338 height 20
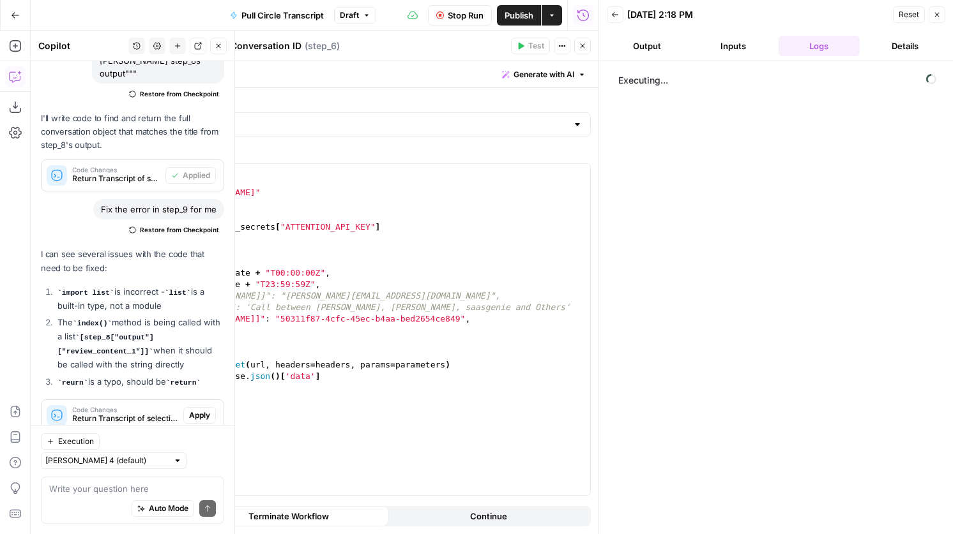
scroll to position [706, 0]
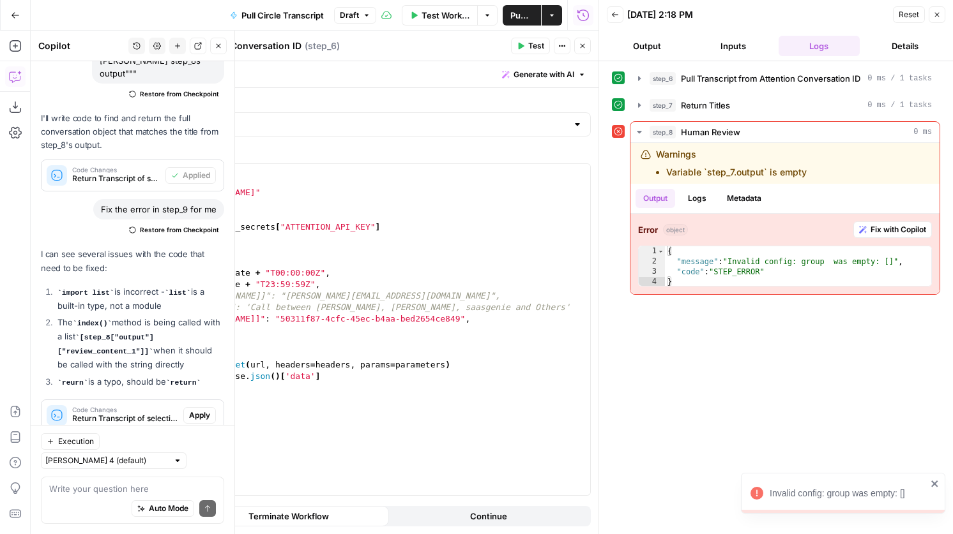
click at [615, 16] on icon "button" at bounding box center [615, 15] width 8 height 8
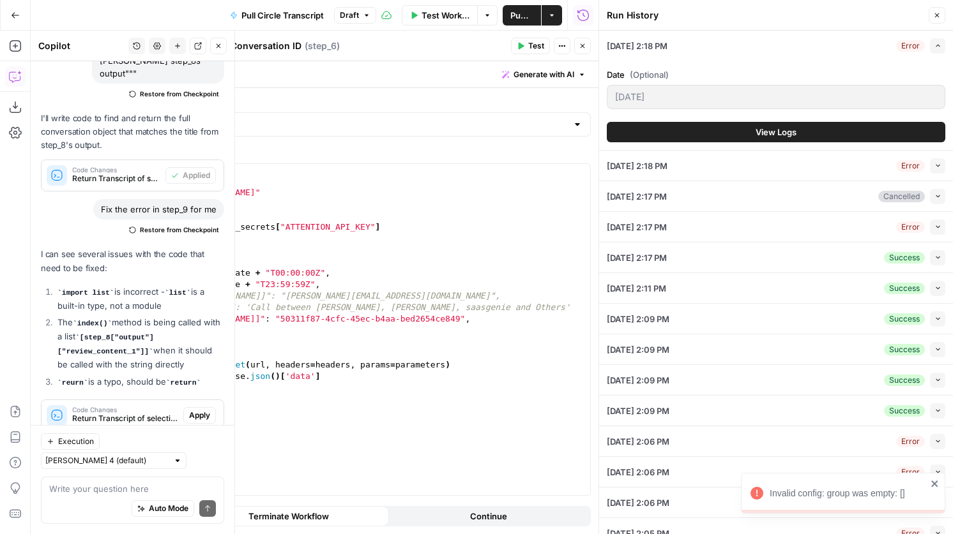
click at [442, 14] on span "Test Workflow" at bounding box center [445, 15] width 48 height 13
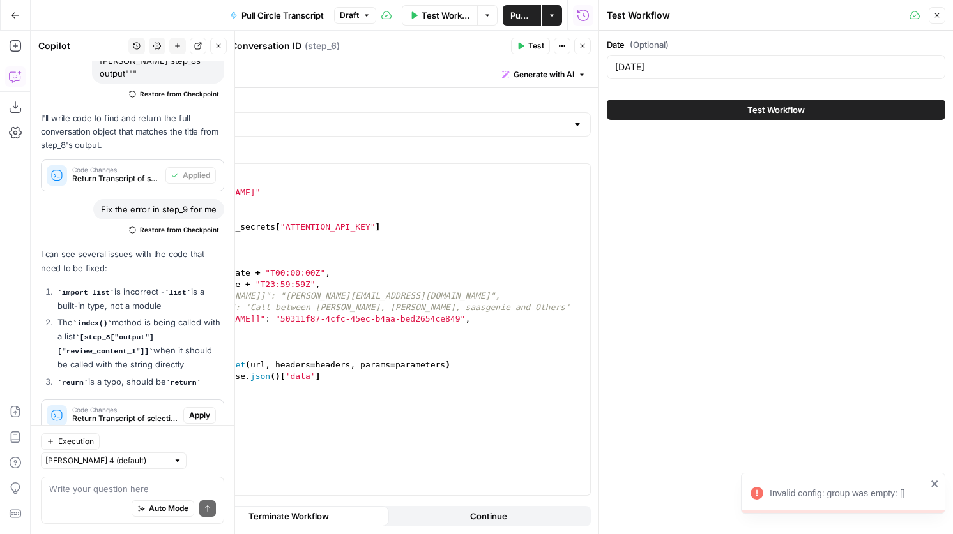
click at [695, 59] on div "2025-09-11" at bounding box center [776, 67] width 338 height 24
type input "2025-09-10"
click at [700, 103] on button "Test Workflow" at bounding box center [776, 110] width 338 height 20
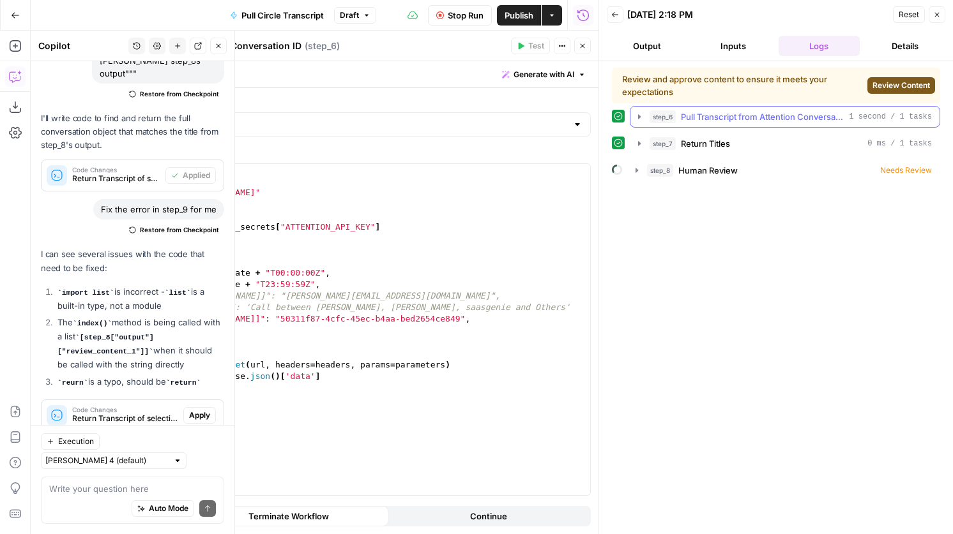
click at [700, 114] on span "Pull Transcript from Attention Conversation ID" at bounding box center [762, 116] width 163 height 13
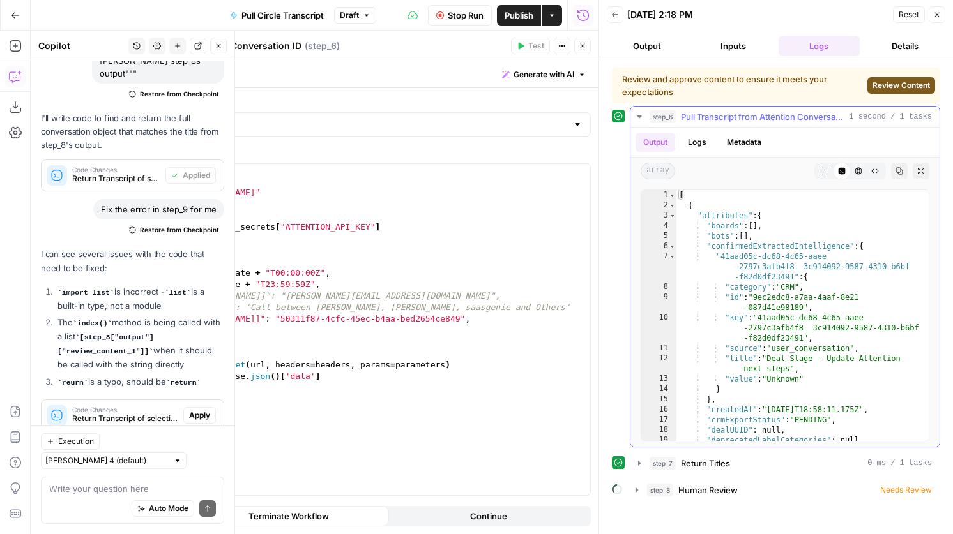
click at [778, 117] on span "Pull Transcript from Attention Conversation ID" at bounding box center [762, 116] width 163 height 13
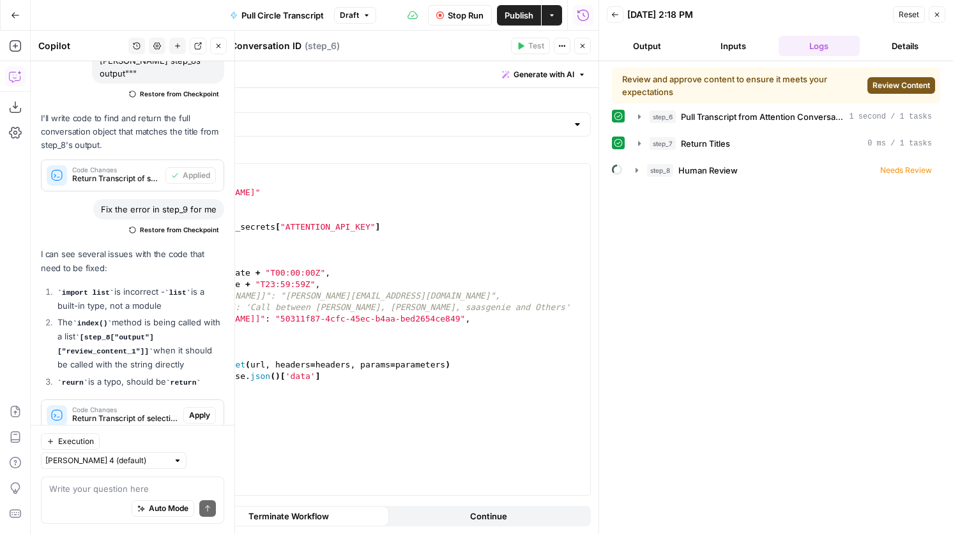
click at [887, 85] on span "Review Content" at bounding box center [900, 85] width 57 height 11
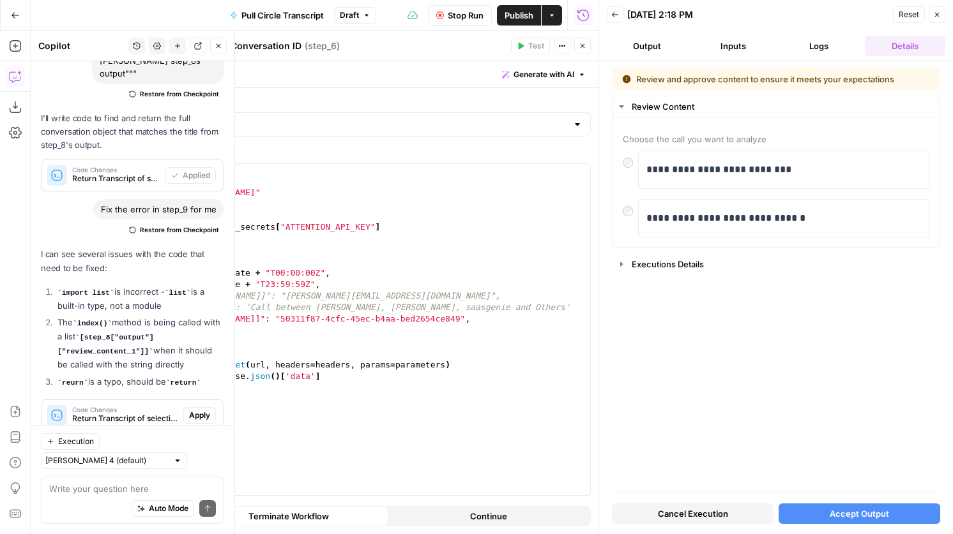
click at [942, 22] on button "Close" at bounding box center [936, 14] width 17 height 17
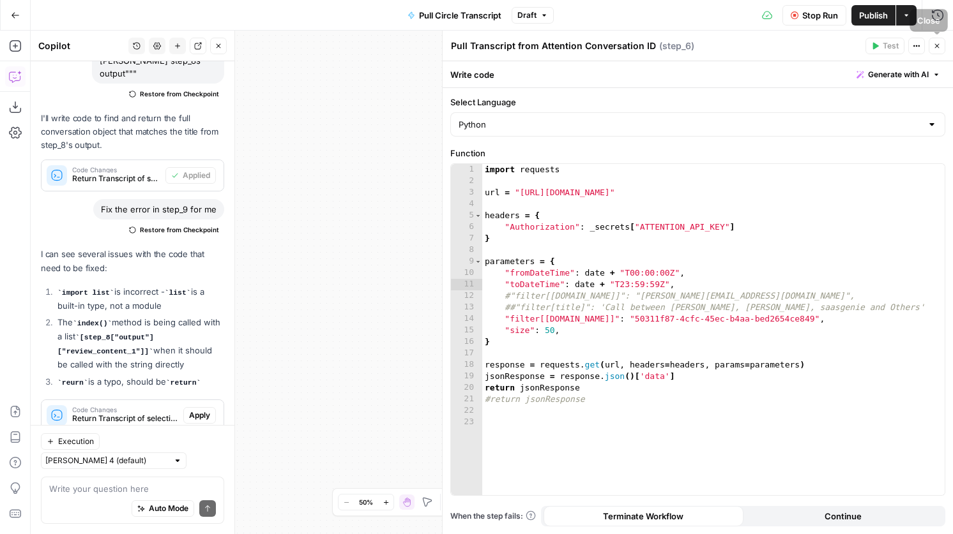
click at [937, 46] on icon "button" at bounding box center [937, 46] width 4 height 4
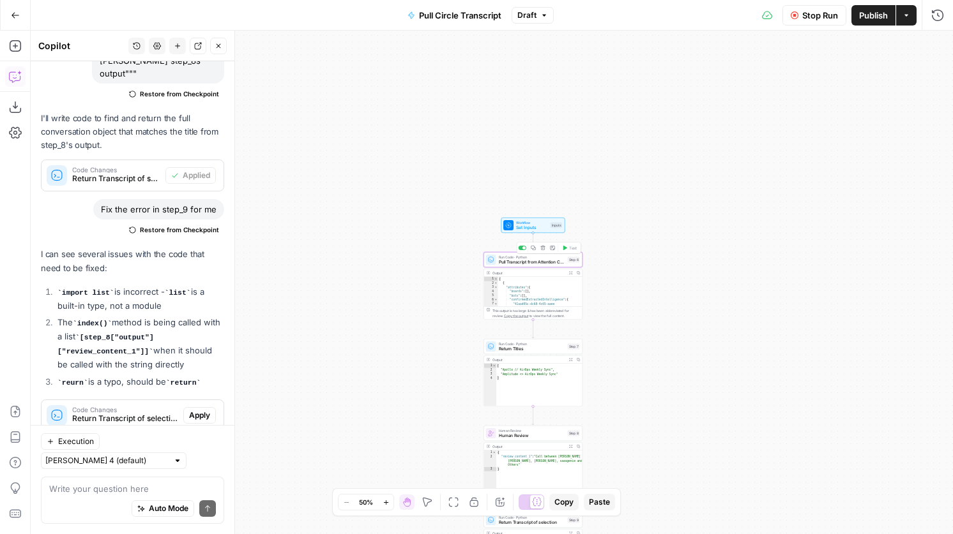
click at [503, 258] on span "Run Code · Python" at bounding box center [532, 257] width 66 height 5
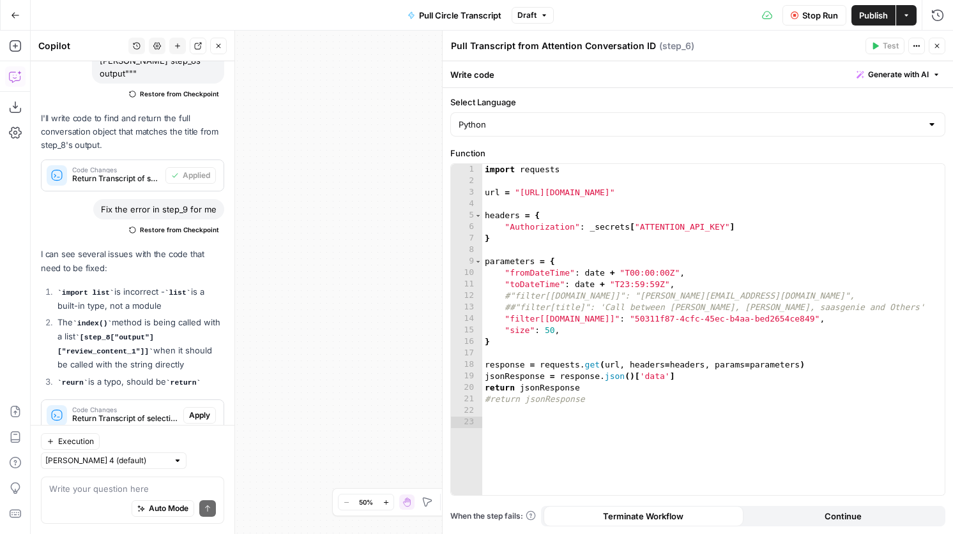
click at [807, 13] on span "Stop Run" at bounding box center [820, 15] width 36 height 13
click at [794, 10] on span "Test Workflow" at bounding box center [788, 15] width 57 height 13
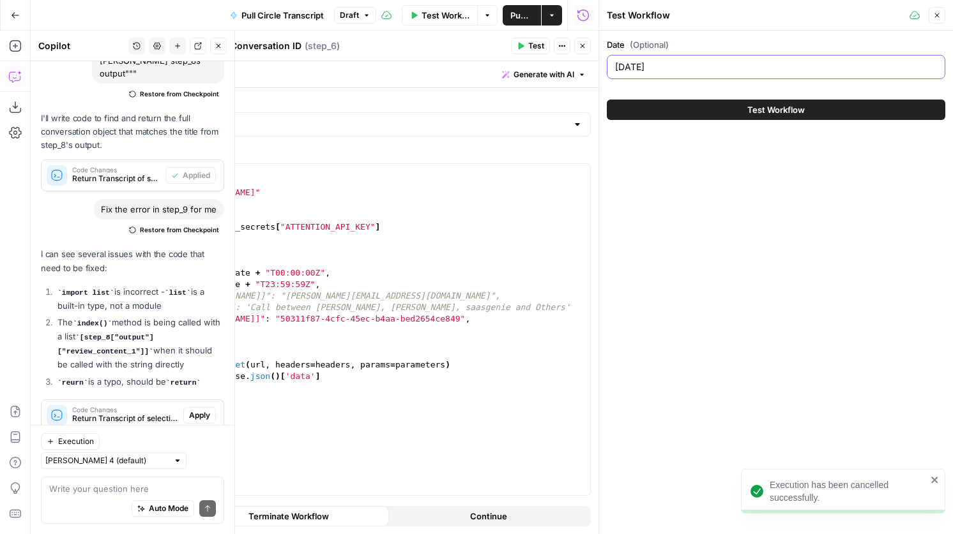
click at [681, 68] on input "2025-09-10" at bounding box center [776, 67] width 322 height 13
type input "[DATE]"
click at [718, 106] on button "Test Workflow" at bounding box center [776, 110] width 338 height 20
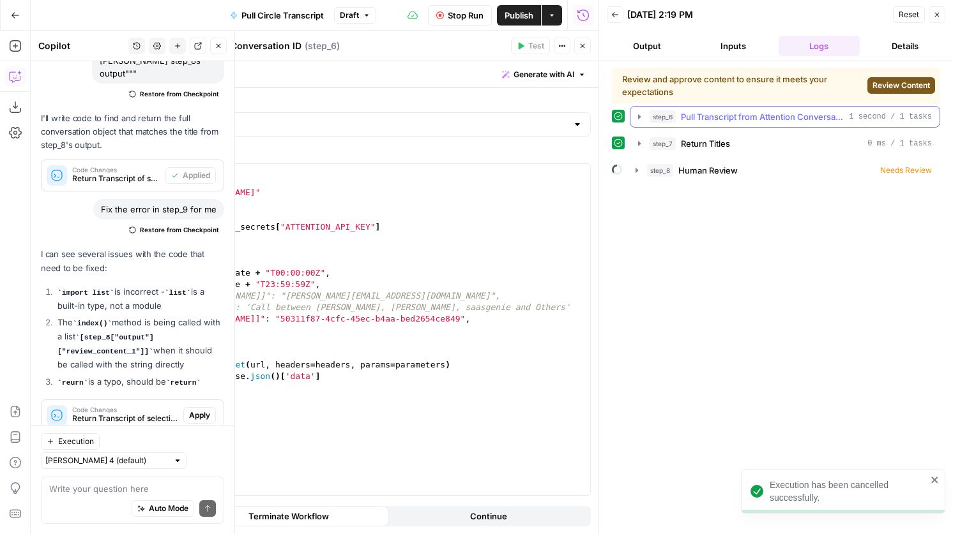
click at [851, 121] on span "1 second / 1 tasks" at bounding box center [890, 116] width 83 height 11
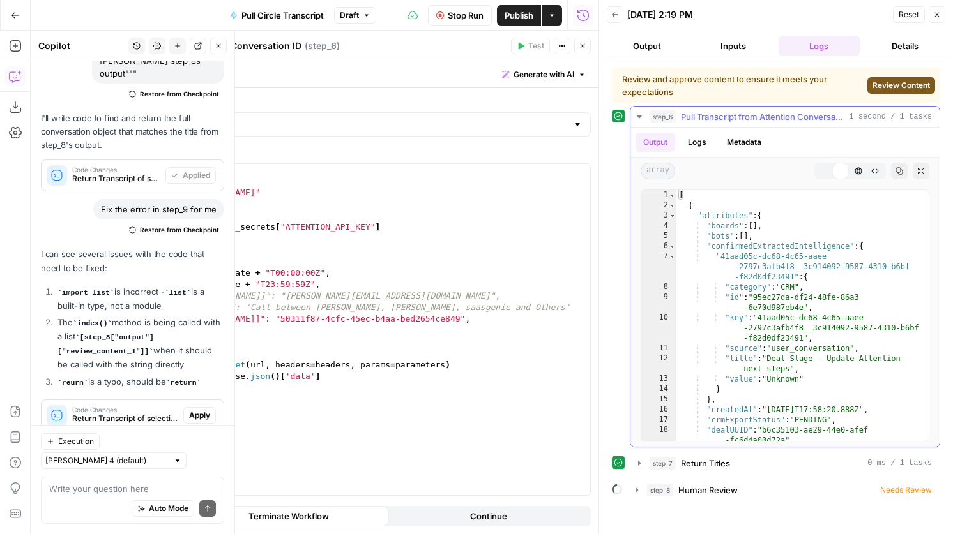
click at [851, 121] on span "1 second / 1 tasks" at bounding box center [890, 116] width 83 height 11
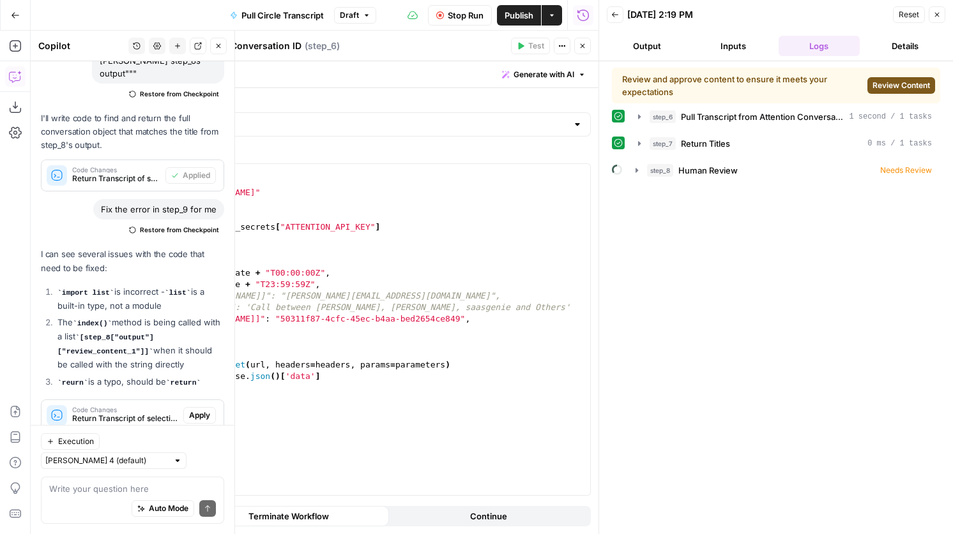
click at [910, 84] on span "Review Content" at bounding box center [900, 85] width 57 height 11
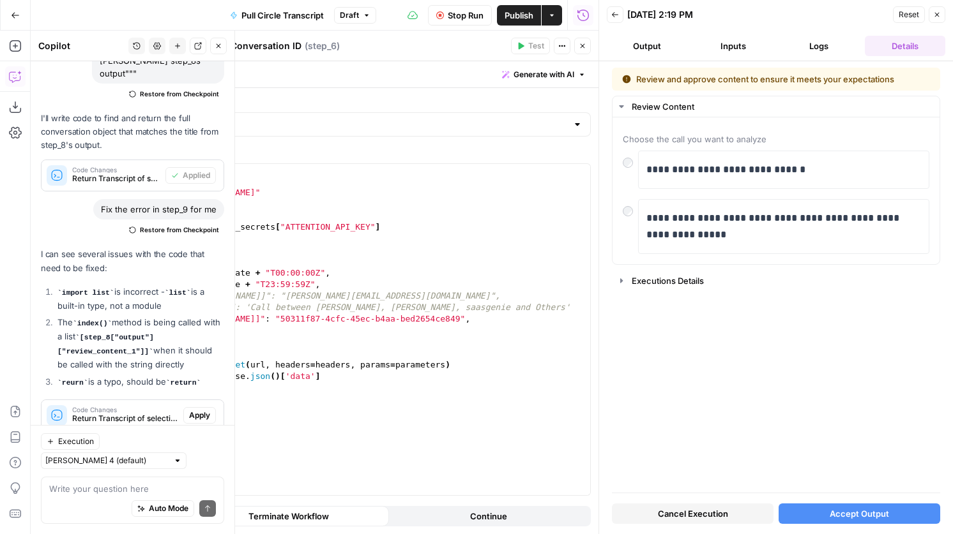
click at [828, 504] on button "Accept Output" at bounding box center [859, 514] width 162 height 20
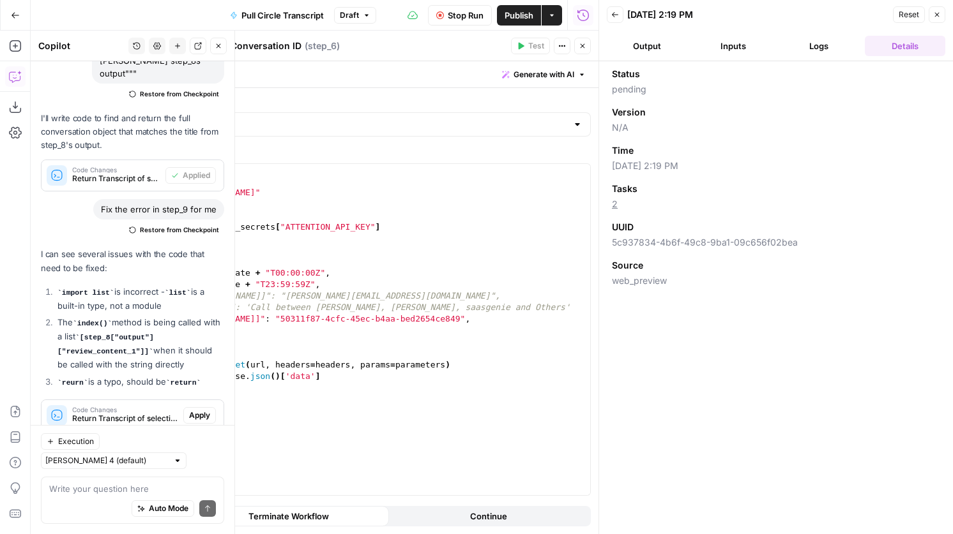
click at [729, 38] on button "Inputs" at bounding box center [733, 46] width 81 height 20
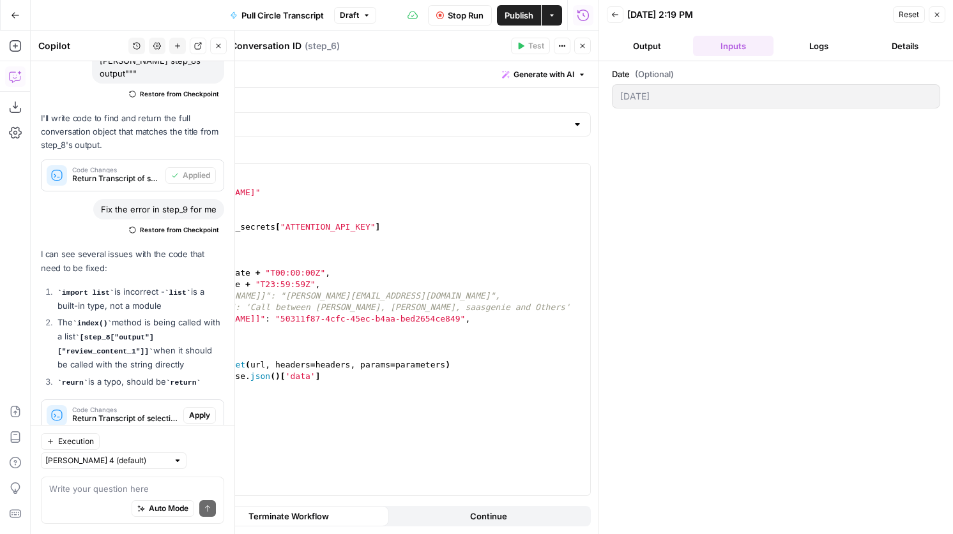
click at [854, 45] on button "Logs" at bounding box center [818, 46] width 81 height 20
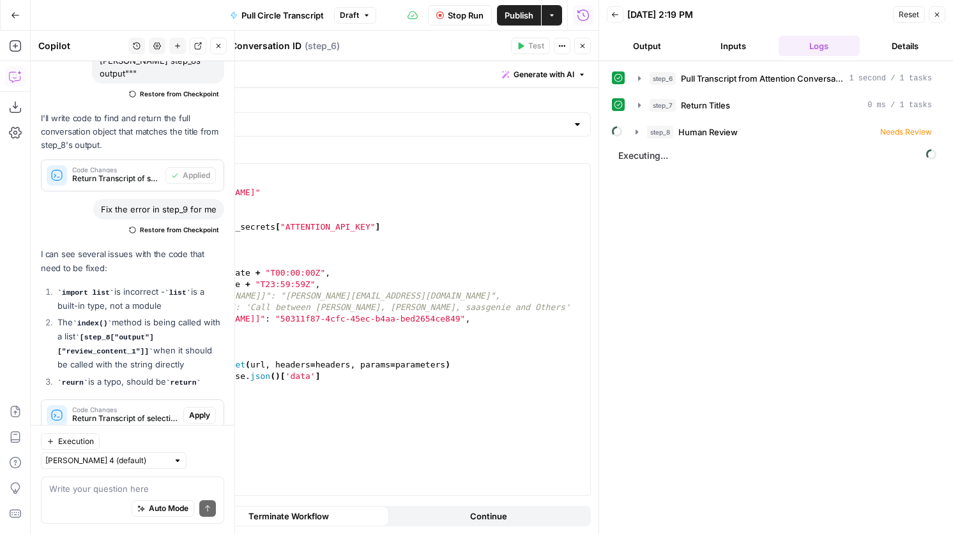
click at [928, 17] on button "Close" at bounding box center [936, 14] width 17 height 17
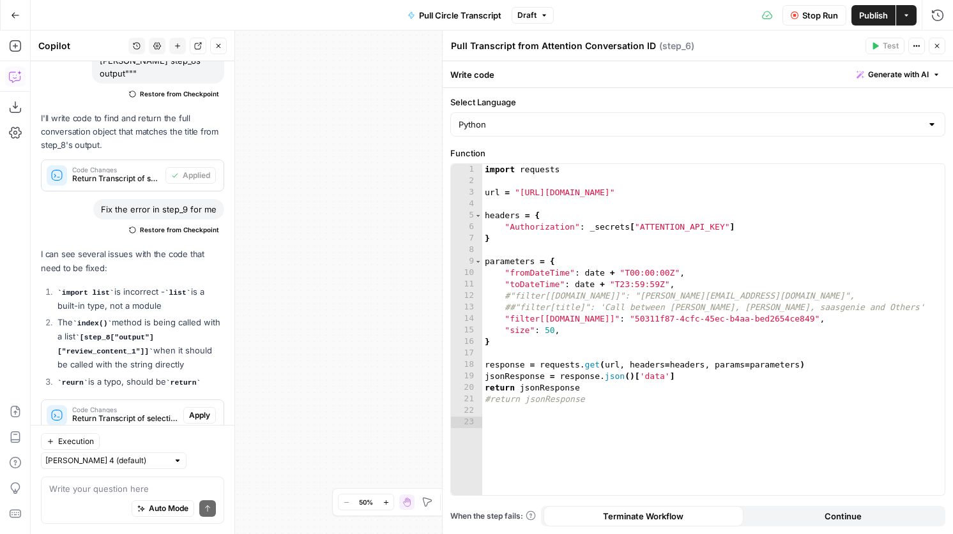
click at [941, 49] on button "Close" at bounding box center [936, 46] width 17 height 17
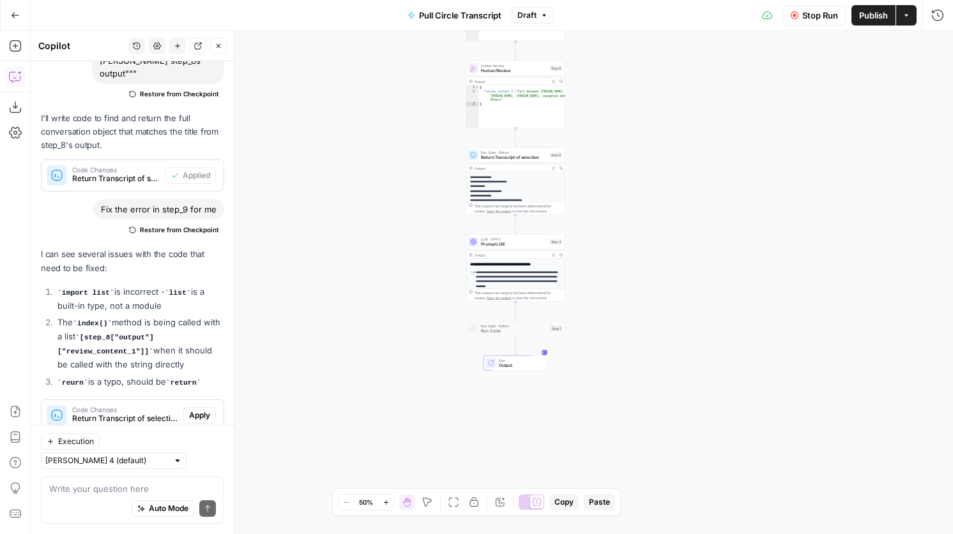
click at [518, 244] on span "Prompt LLM" at bounding box center [514, 244] width 66 height 6
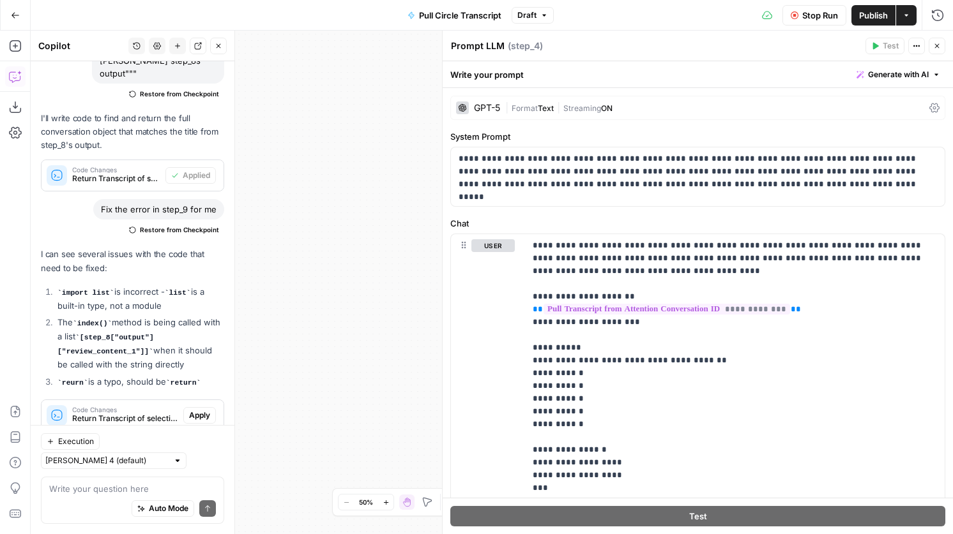
click at [935, 48] on icon "button" at bounding box center [937, 46] width 8 height 8
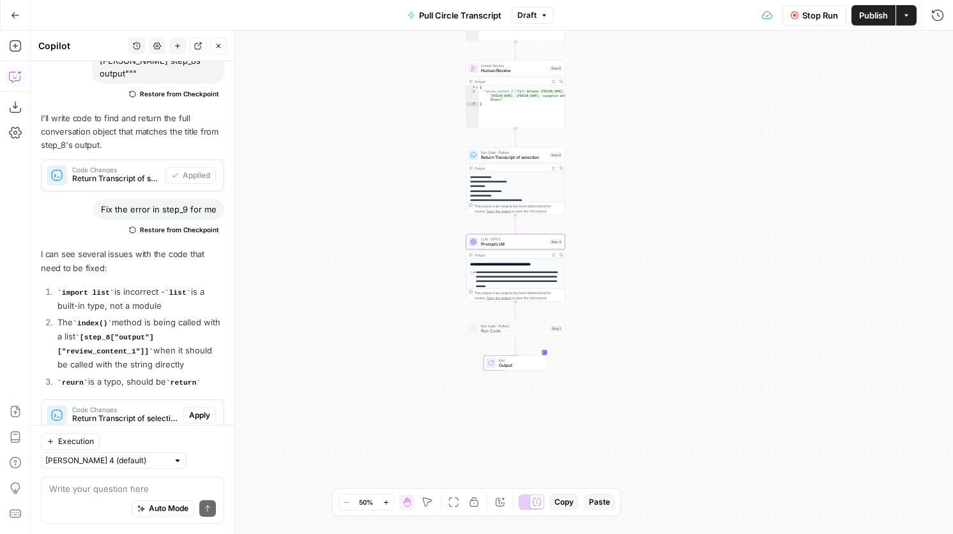
click at [511, 247] on div "LLM · GPT-5 Prompt LLM Step 4 Copy step Delete step Add Note Test" at bounding box center [515, 241] width 99 height 15
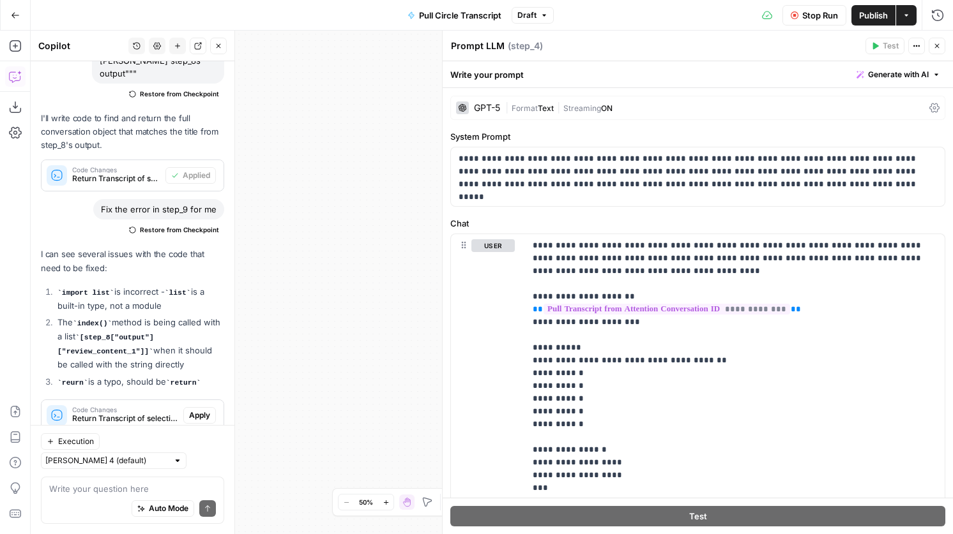
click at [937, 49] on icon "button" at bounding box center [937, 46] width 8 height 8
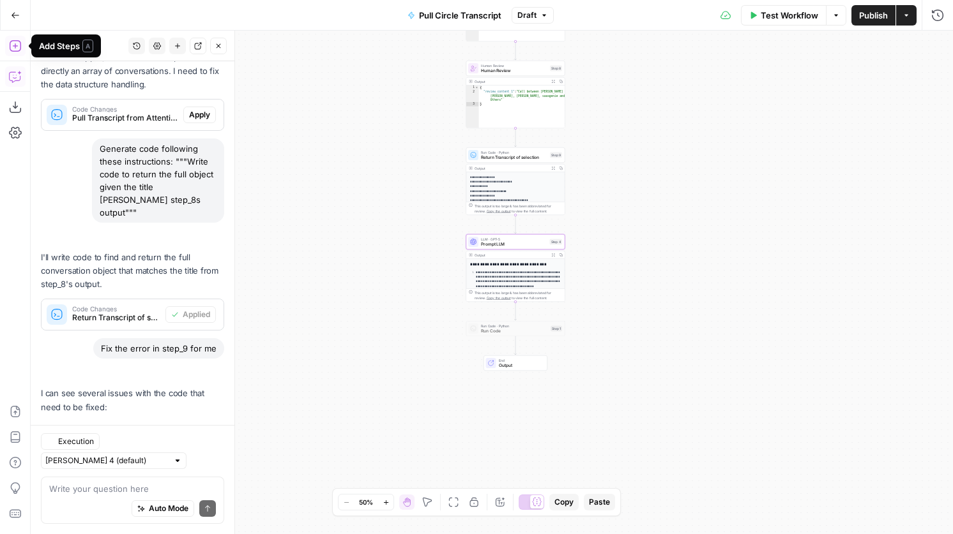
scroll to position [706, 0]
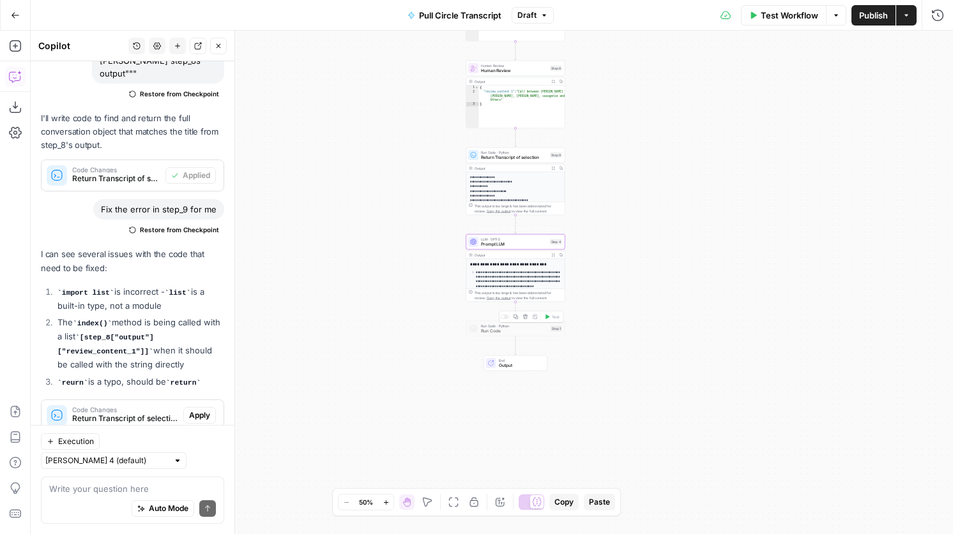
click at [494, 332] on span "Run Code" at bounding box center [514, 331] width 67 height 6
click at [495, 333] on span "Run Code" at bounding box center [514, 331] width 67 height 6
click at [508, 319] on div "Copy step Delete step Add Note Test" at bounding box center [531, 317] width 64 height 11
click at [505, 318] on div at bounding box center [505, 317] width 8 height 4
click at [506, 331] on span "Run Code" at bounding box center [514, 331] width 67 height 6
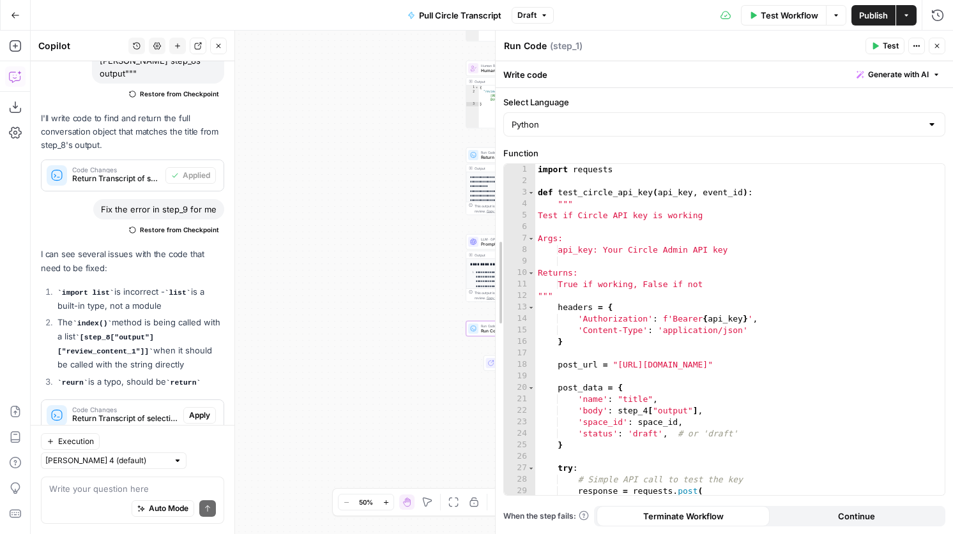
drag, startPoint x: 441, startPoint y: 209, endPoint x: 571, endPoint y: 234, distance: 132.6
click at [502, 233] on div at bounding box center [495, 283] width 13 height 504
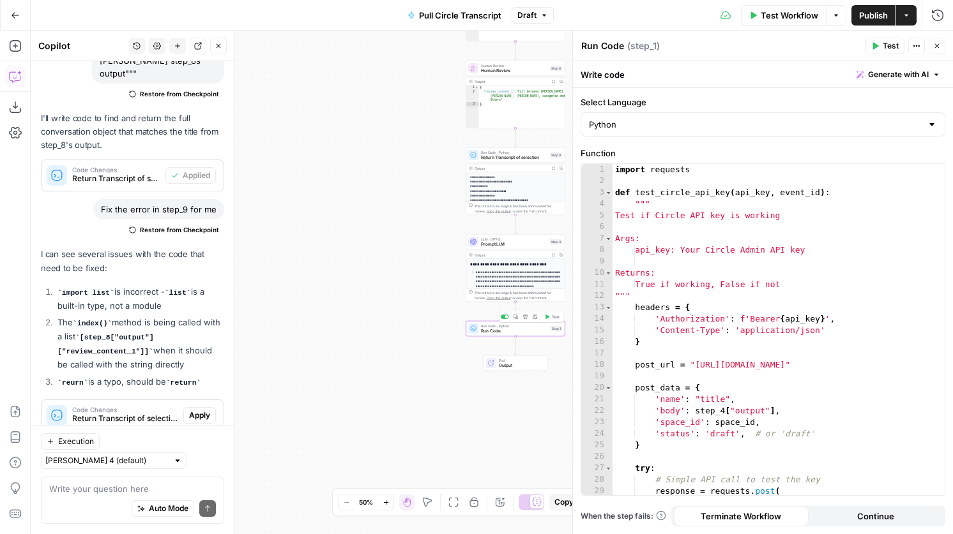
click at [506, 319] on div "Copy step Delete step Add Note Test" at bounding box center [531, 317] width 64 height 11
click at [505, 317] on div at bounding box center [506, 316] width 3 height 3
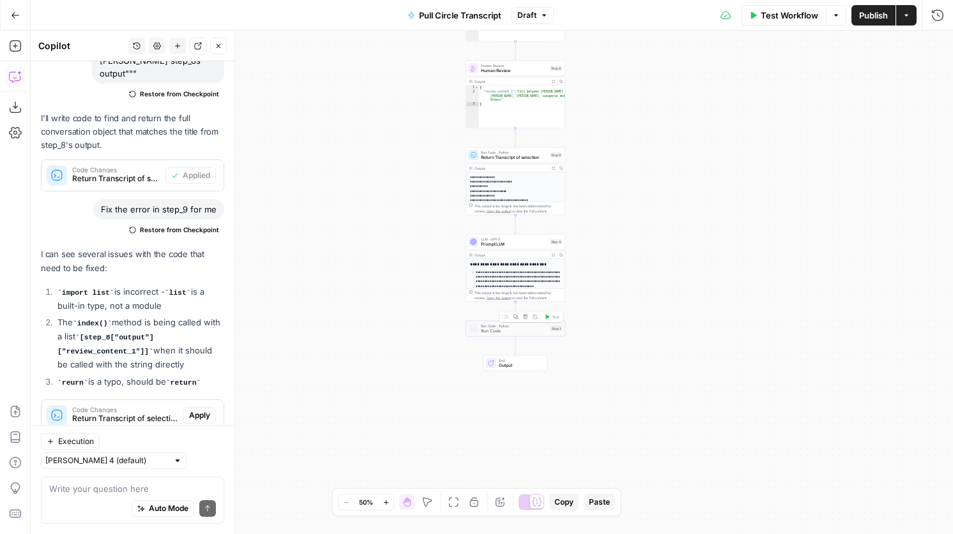
click at [504, 320] on div "Copy step Delete step Add Note Test" at bounding box center [531, 317] width 64 height 11
click at [504, 319] on div at bounding box center [505, 317] width 8 height 4
click at [504, 324] on span "Run Code · Python" at bounding box center [514, 326] width 67 height 5
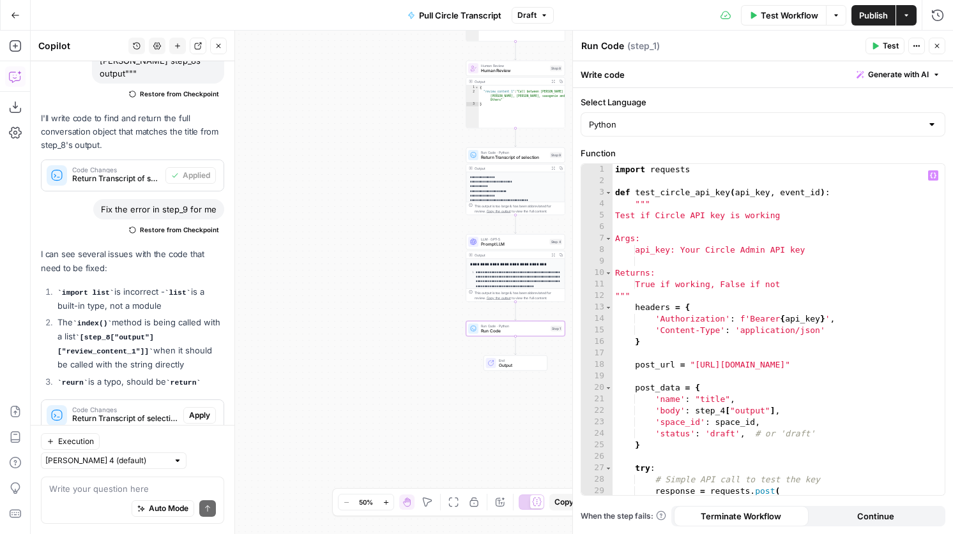
click at [744, 386] on div "import requests def test_circle_api_key ( api_key , event_id ) : """ Test if Ci…" at bounding box center [778, 341] width 332 height 354
type textarea "**********"
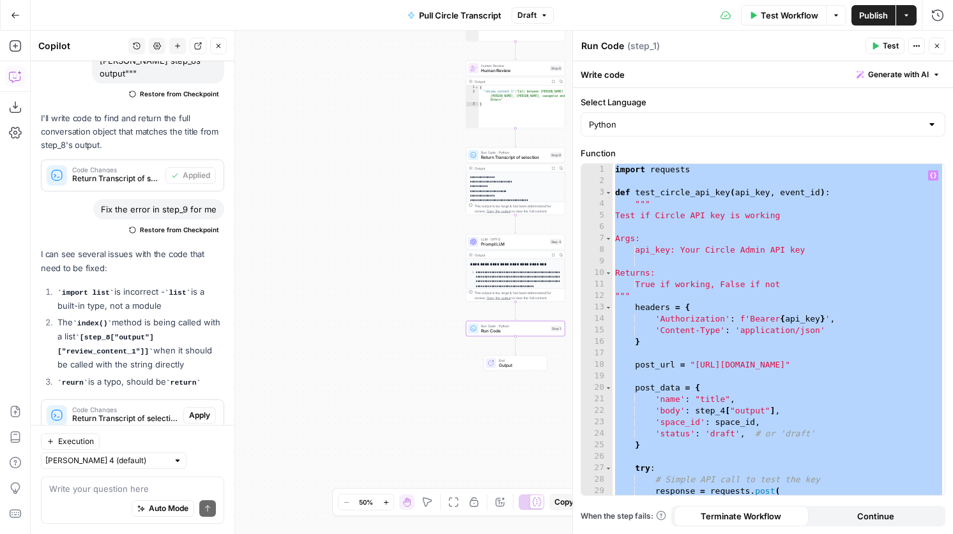
click at [934, 44] on icon "button" at bounding box center [937, 46] width 8 height 8
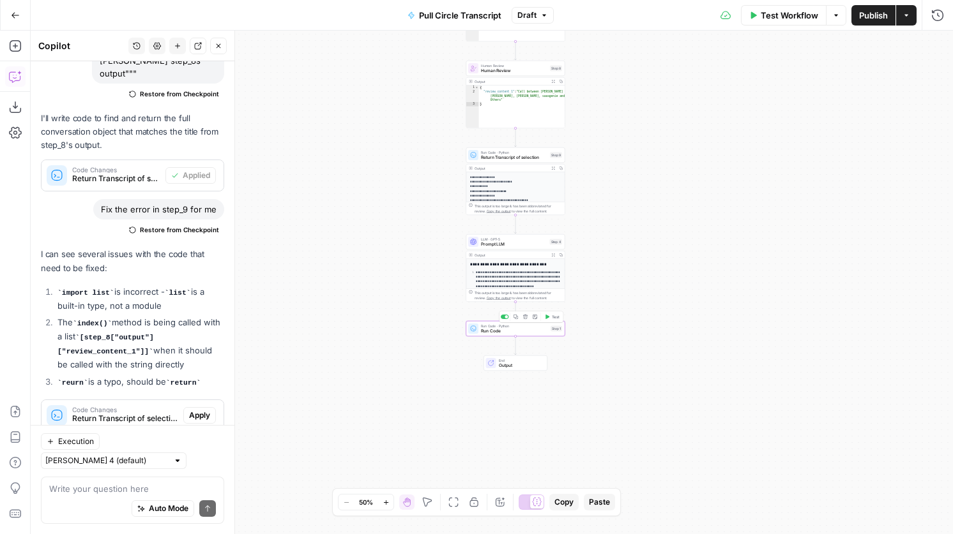
click at [505, 317] on div at bounding box center [506, 316] width 3 height 3
click at [19, 49] on icon "button" at bounding box center [15, 46] width 13 height 13
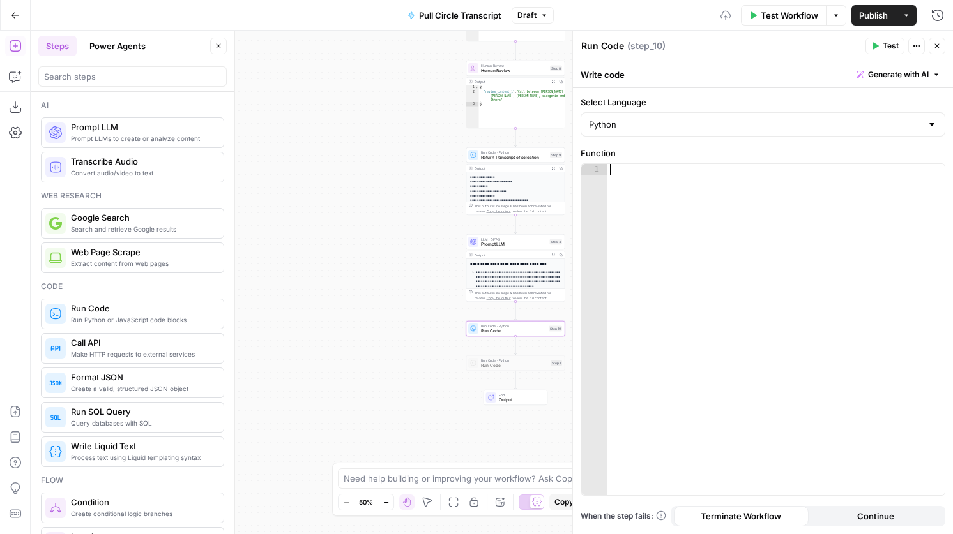
click at [705, 268] on div at bounding box center [775, 341] width 337 height 354
paste textarea "**********"
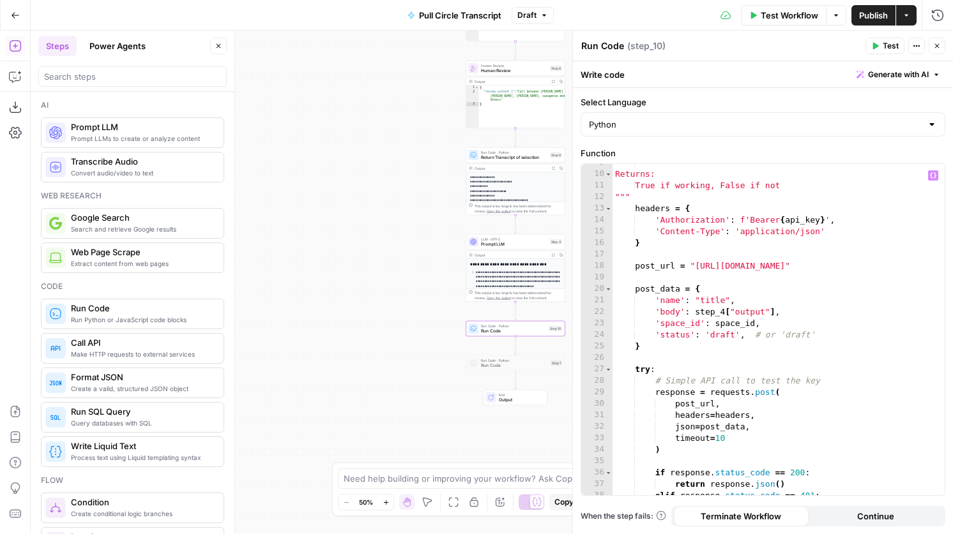
scroll to position [96, 0]
click at [924, 270] on div "Returns: True if working, False if not """ headers = { 'Authorization' : f'Bear…" at bounding box center [778, 337] width 332 height 354
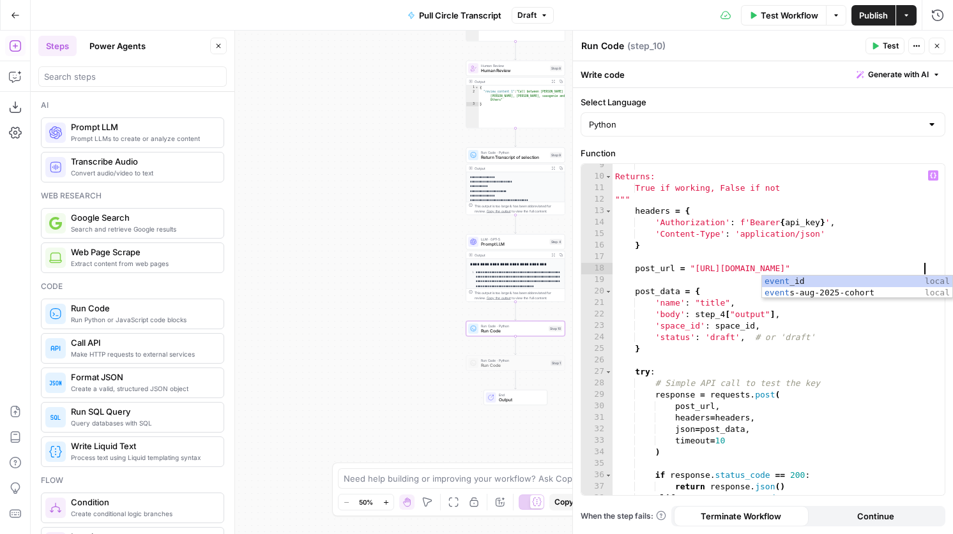
scroll to position [0, 24]
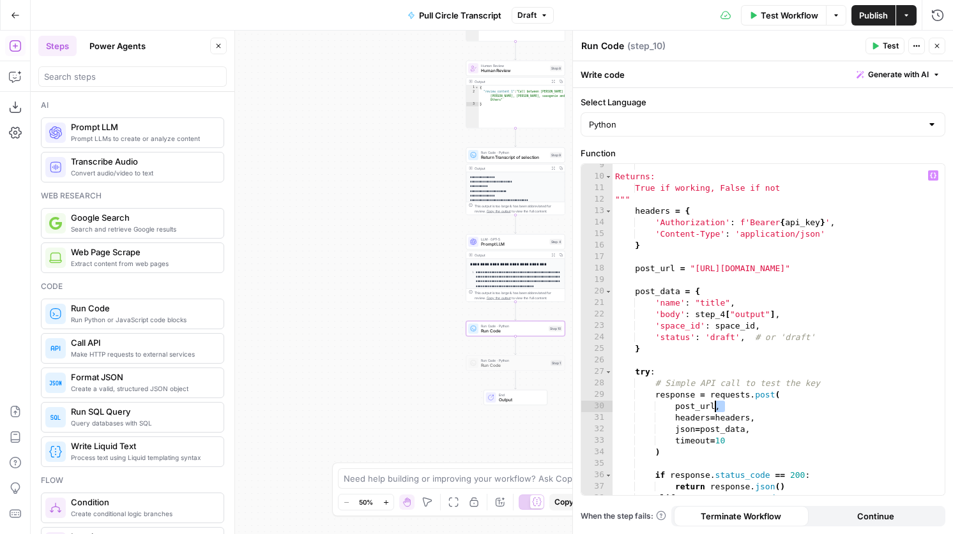
drag, startPoint x: 723, startPoint y: 409, endPoint x: 716, endPoint y: 409, distance: 6.4
click at [716, 409] on div "Returns: True if working, False if not """ headers = { 'Authorization' : f'Bear…" at bounding box center [778, 337] width 332 height 354
click at [771, 395] on div "Returns: True if working, False if not """ headers = { 'Authorization' : f'Bear…" at bounding box center [778, 337] width 332 height 354
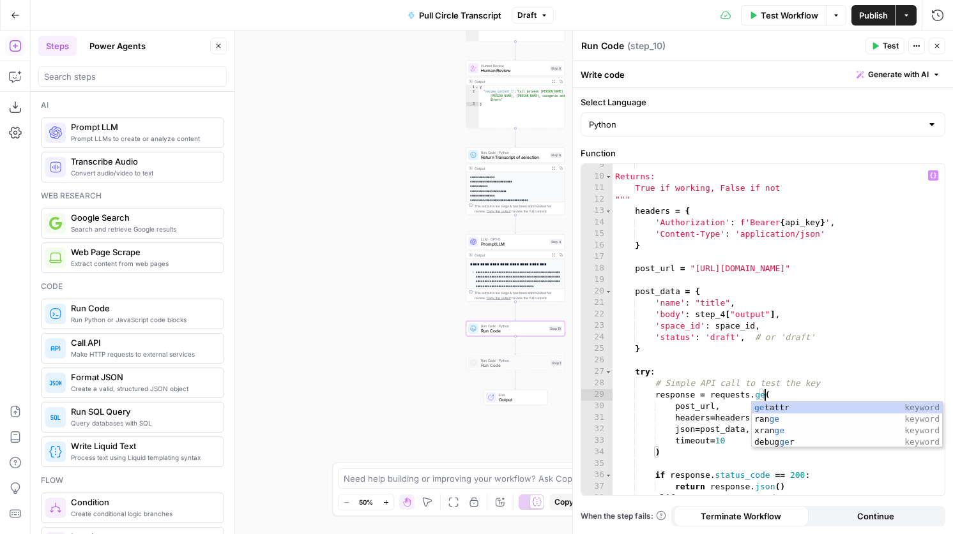
scroll to position [0, 11]
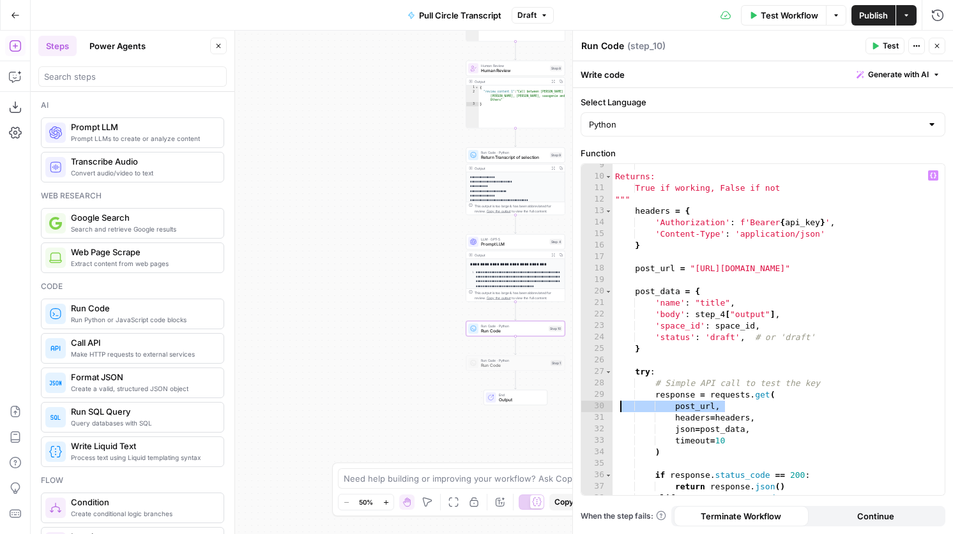
drag, startPoint x: 728, startPoint y: 411, endPoint x: 703, endPoint y: 417, distance: 25.6
click at [703, 417] on div "Returns: True if working, False if not """ headers = { 'Authorization' : f'Bear…" at bounding box center [778, 337] width 332 height 354
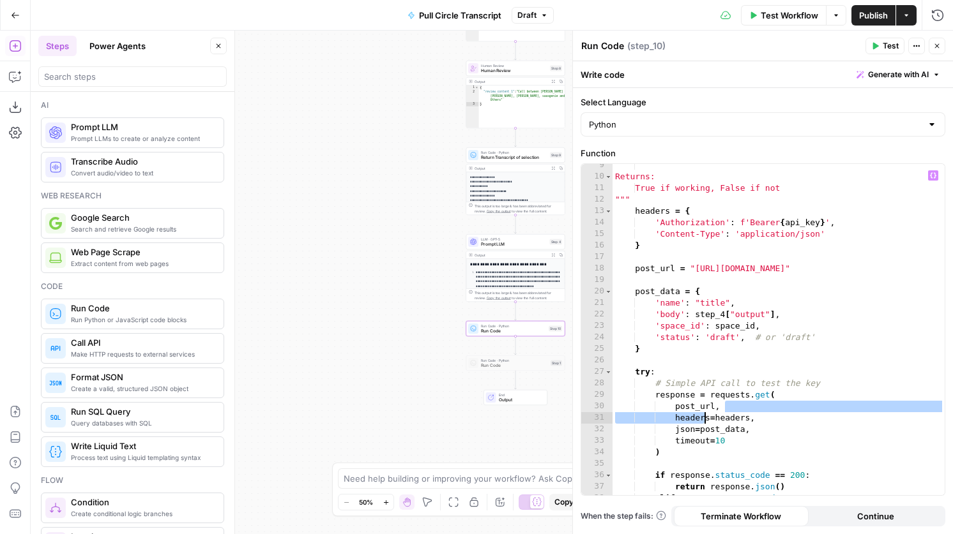
click at [729, 411] on div "Returns: True if working, False if not """ headers = { 'Authorization' : f'Bear…" at bounding box center [778, 337] width 332 height 354
type textarea "*********"
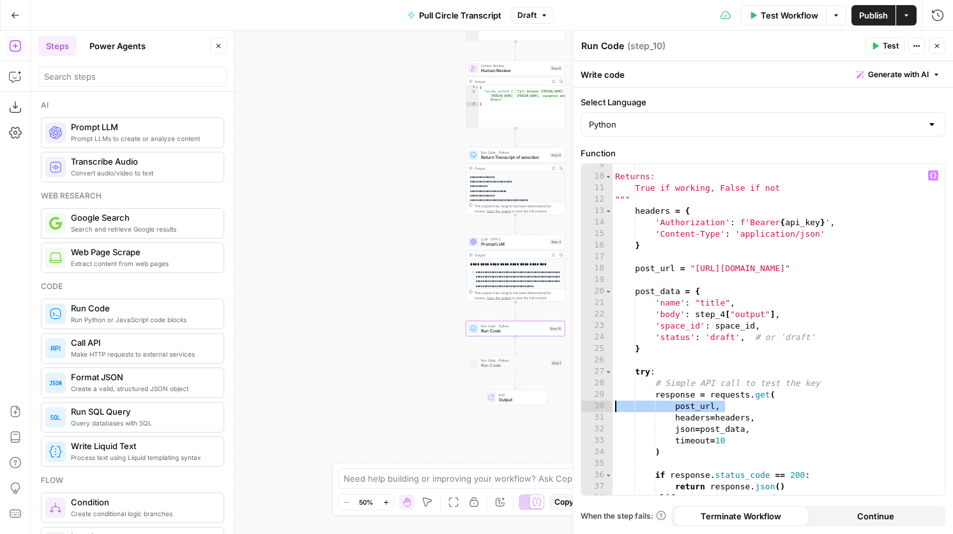
drag, startPoint x: 729, startPoint y: 406, endPoint x: 604, endPoint y: 406, distance: 124.5
click at [604, 406] on div "********* 9 10 11 12 13 14 15 16 17 18 19 20 21 22 23 24 25 26 27 28 29 30 31 3…" at bounding box center [762, 329] width 363 height 331
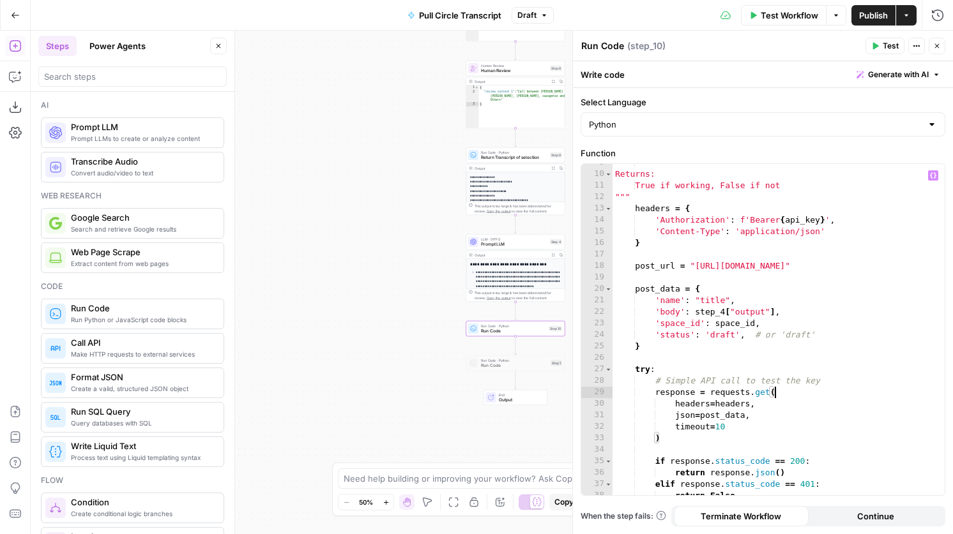
scroll to position [118, 0]
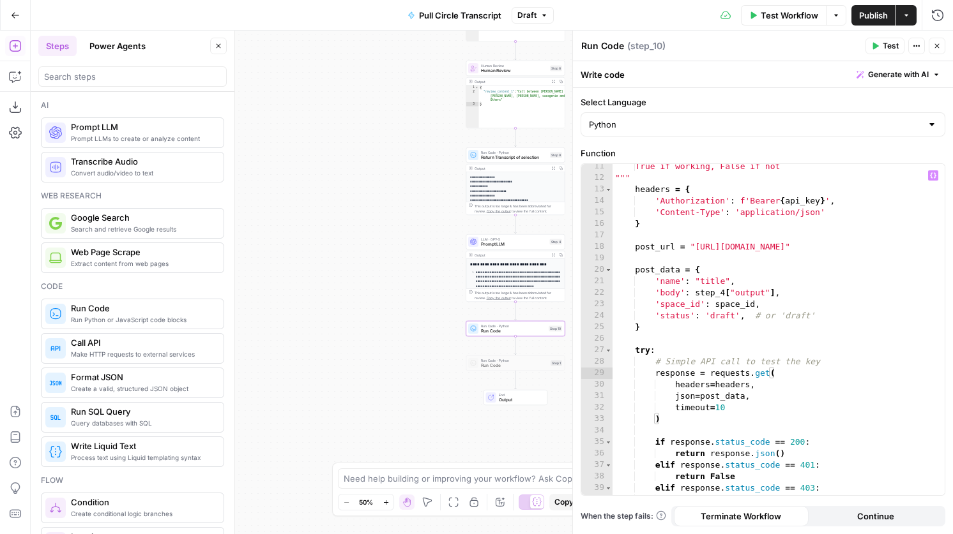
click at [888, 50] on span "Test" at bounding box center [890, 45] width 16 height 11
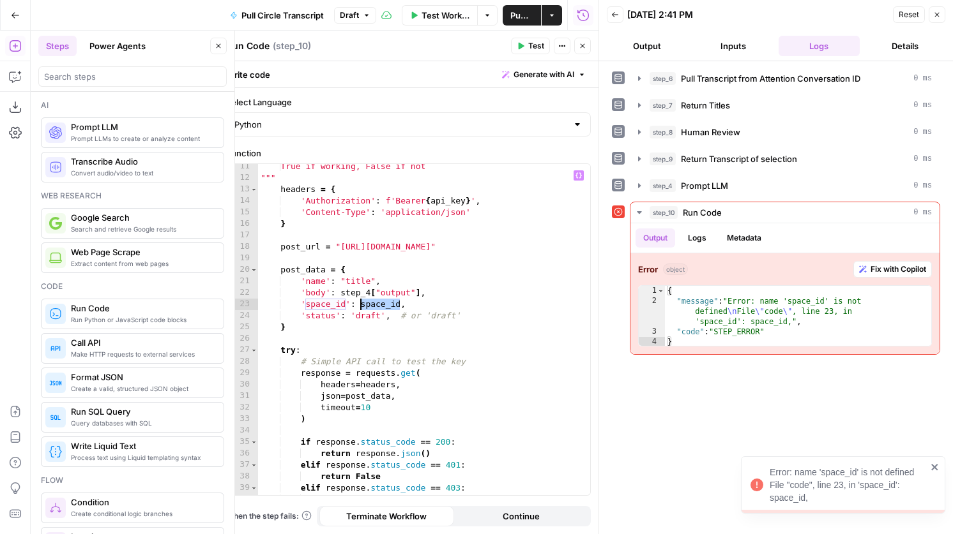
drag, startPoint x: 399, startPoint y: 303, endPoint x: 359, endPoint y: 308, distance: 39.8
click at [359, 308] on div "True if working, False if not """ headers = { 'Authorization' : f'Bearer { api_…" at bounding box center [424, 338] width 332 height 354
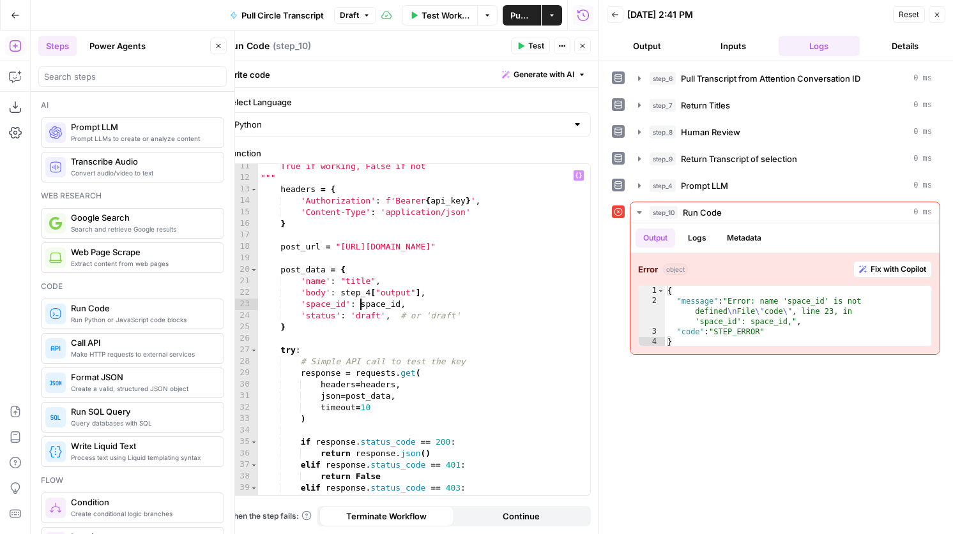
scroll to position [0, 8]
click at [404, 308] on div "True if working, False if not """ headers = { 'Authorization' : f'Bearer { api_…" at bounding box center [424, 338] width 332 height 354
click at [511, 58] on header "Run Code Run Code ( step_10 ) Test Actions Close" at bounding box center [408, 46] width 380 height 31
click at [518, 46] on icon "button" at bounding box center [521, 46] width 8 height 8
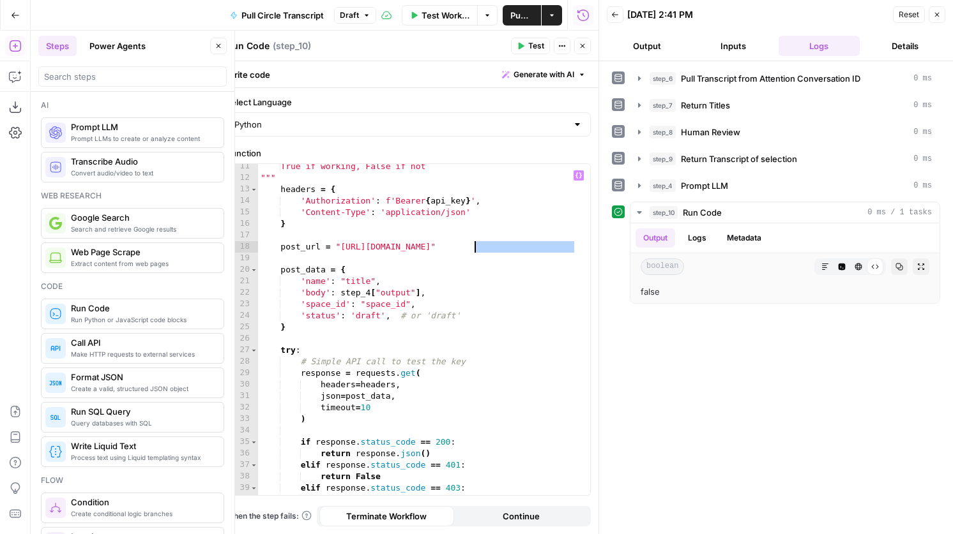
drag, startPoint x: 575, startPoint y: 248, endPoint x: 476, endPoint y: 248, distance: 99.0
click at [476, 248] on div "True if working, False if not """ headers = { 'Authorization' : f'Bearer { api_…" at bounding box center [424, 338] width 332 height 354
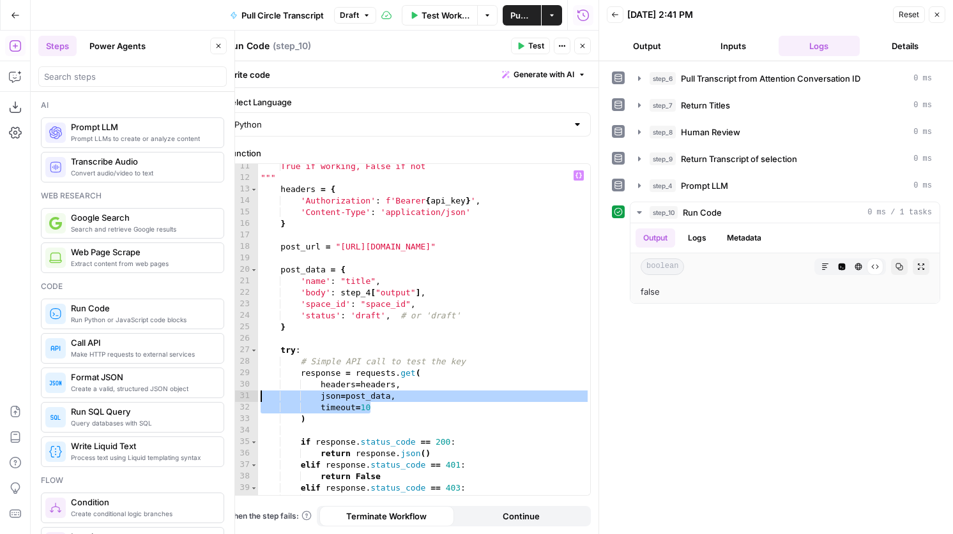
drag, startPoint x: 379, startPoint y: 407, endPoint x: 250, endPoint y: 399, distance: 129.2
click at [250, 399] on div "**********" at bounding box center [408, 329] width 363 height 331
type textarea "**********"
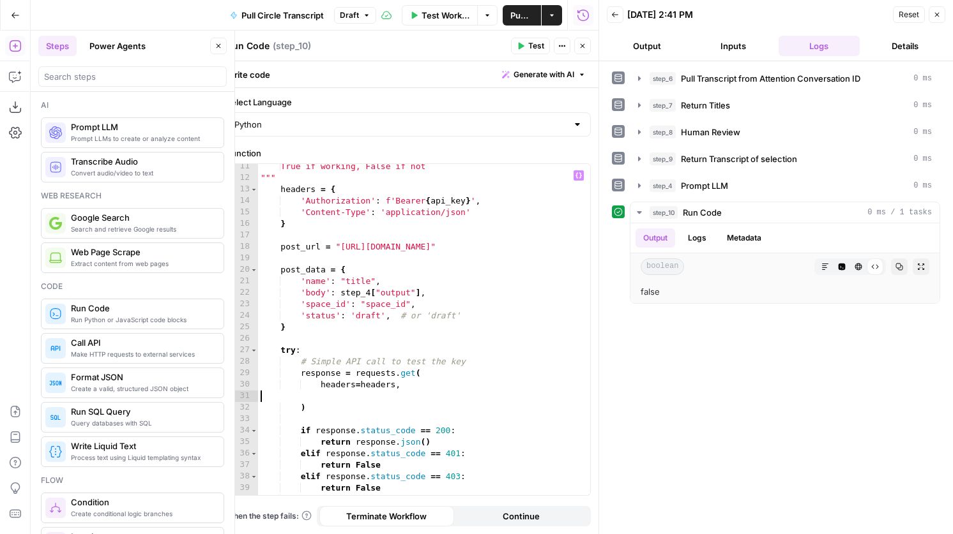
scroll to position [0, 0]
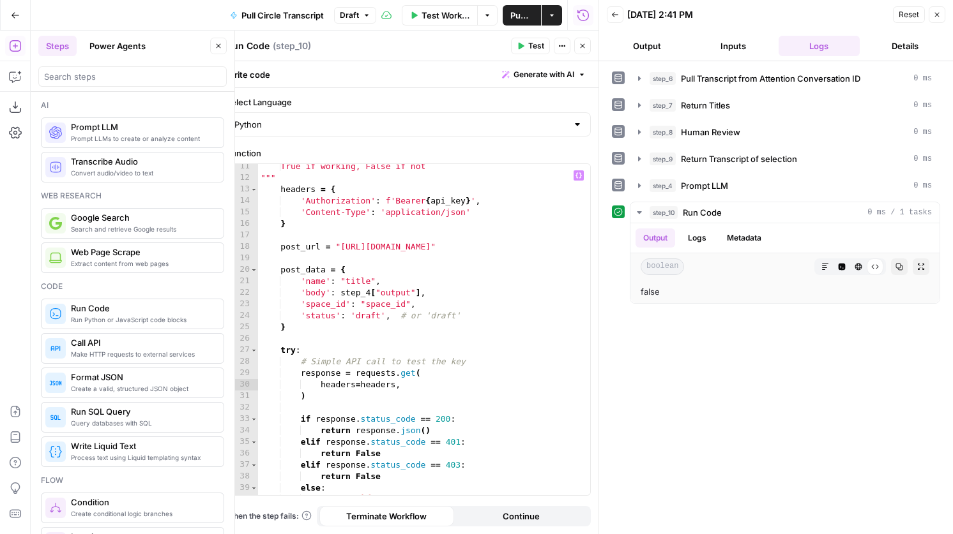
click at [530, 47] on span "Test" at bounding box center [536, 45] width 16 height 11
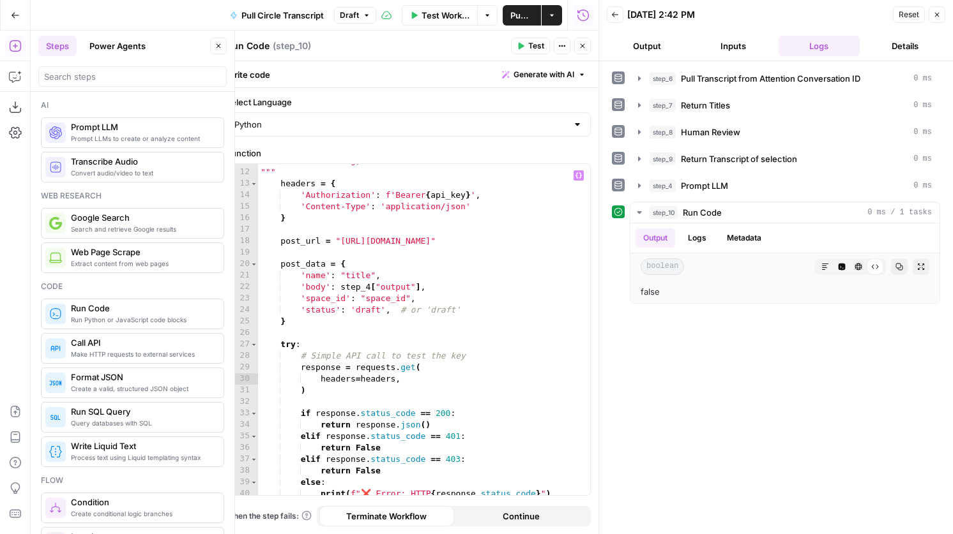
scroll to position [124, 0]
click at [405, 379] on div "True if working, False if not """ headers = { 'Authorization' : f'Bearer { api_…" at bounding box center [424, 332] width 332 height 354
type textarea "**********"
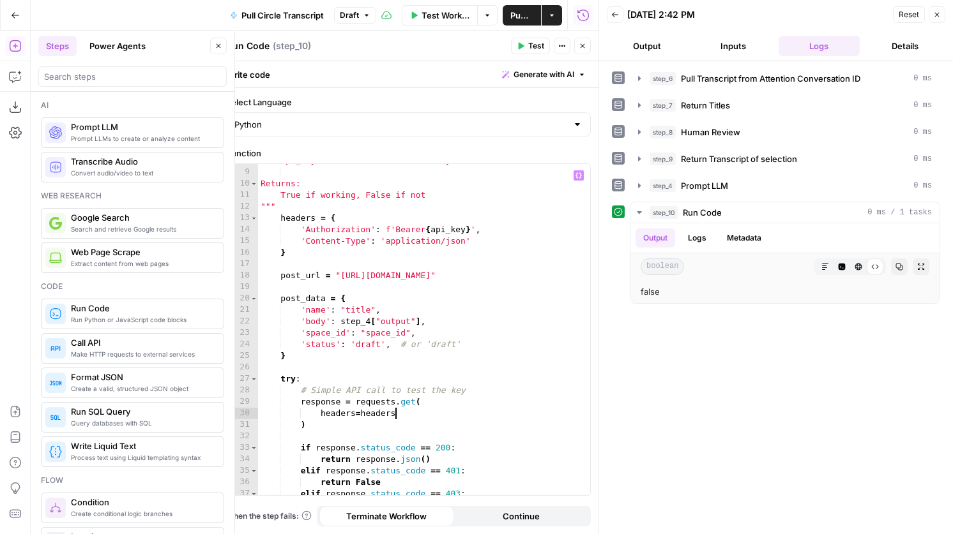
scroll to position [87, 0]
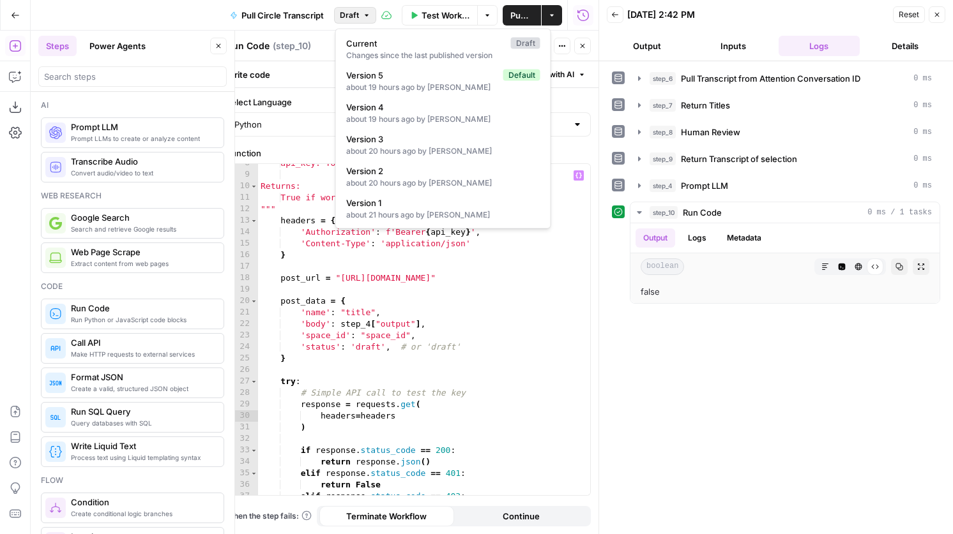
click at [355, 21] on button "Draft" at bounding box center [355, 15] width 42 height 17
click at [407, 181] on div "about 20 hours ago by Kai Wong" at bounding box center [443, 183] width 194 height 11
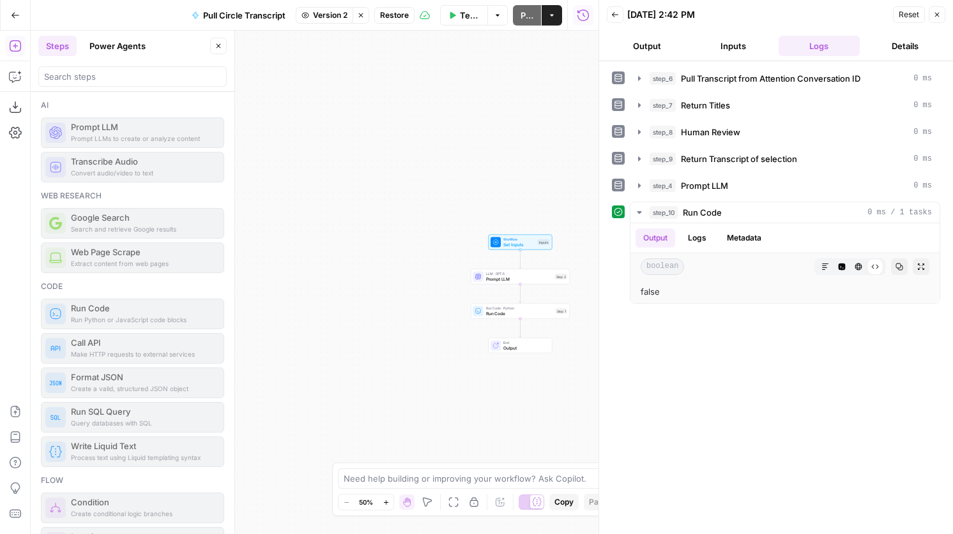
click at [511, 314] on span "Run Code" at bounding box center [519, 313] width 67 height 6
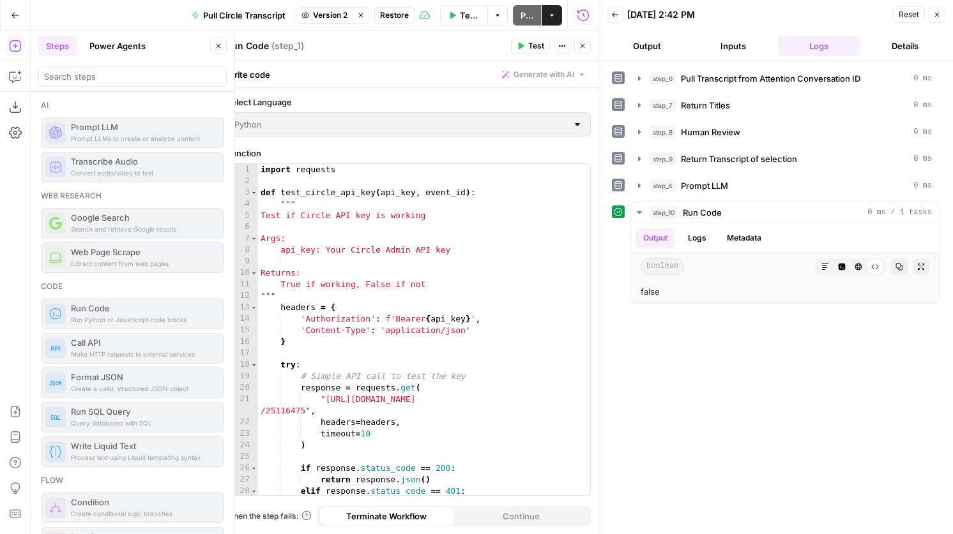
click at [358, 13] on icon "button" at bounding box center [361, 15] width 8 height 8
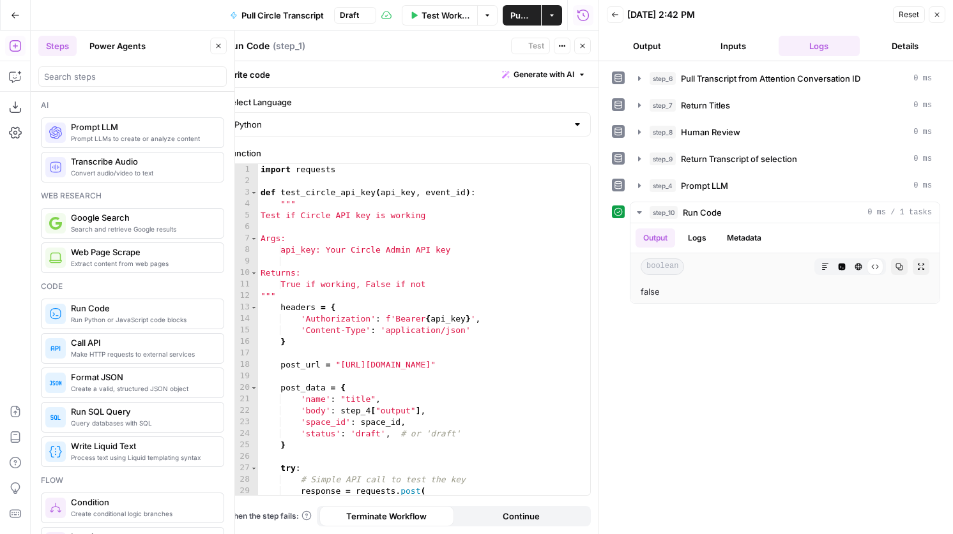
click at [345, 13] on span "Draft" at bounding box center [349, 15] width 19 height 11
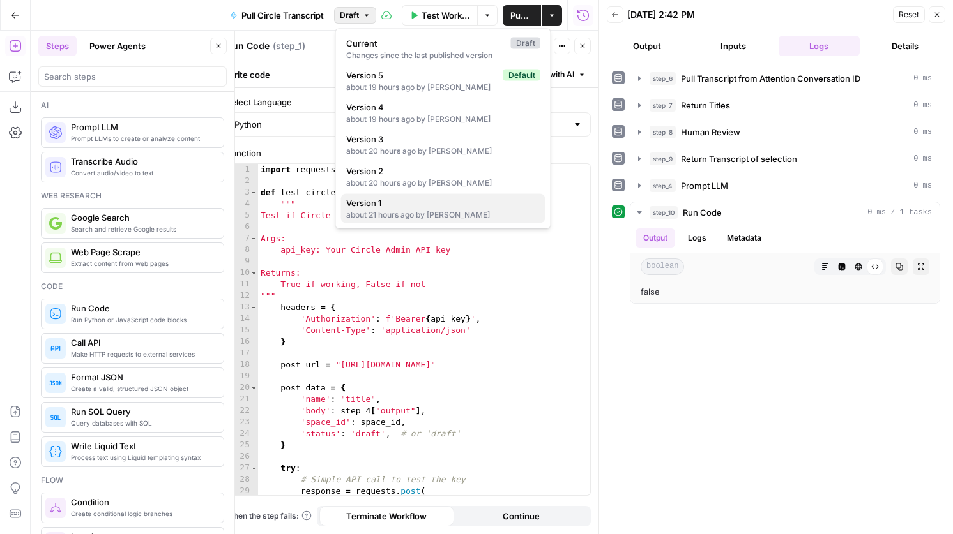
click at [394, 211] on div "about 21 hours ago by Kai Wong" at bounding box center [443, 214] width 194 height 11
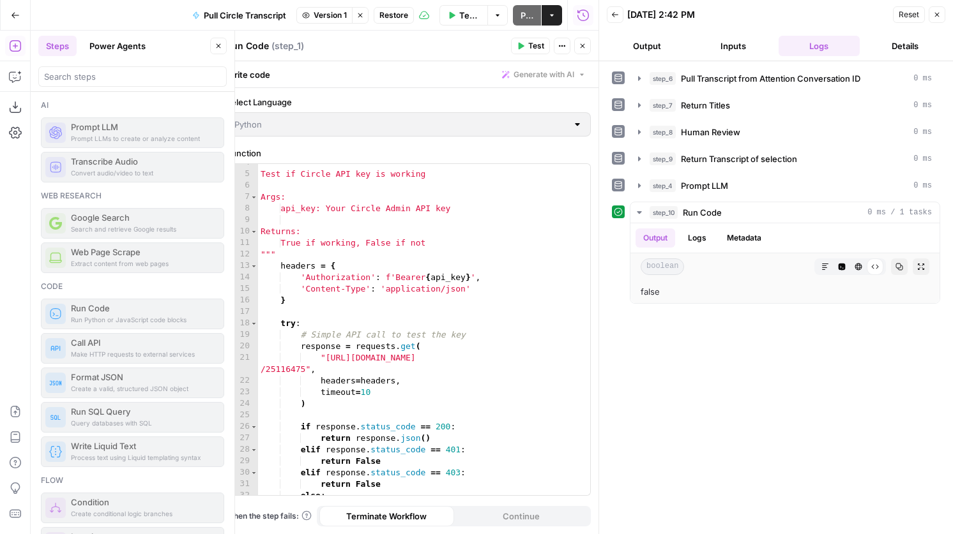
scroll to position [0, 0]
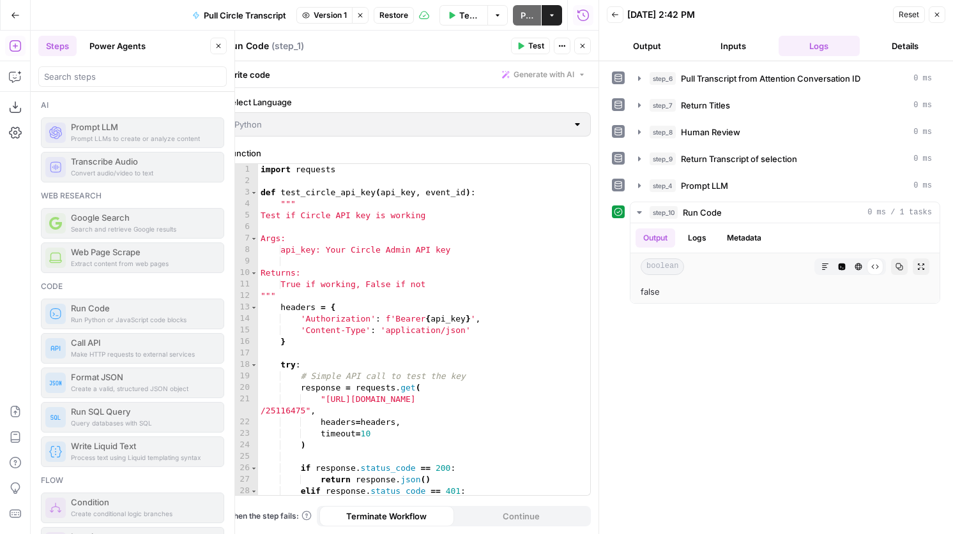
click at [379, 370] on div "1 2 3 4 5 6 7 8 9 10 11 12 13 14 15 16 17 18 19 20 21 22 23 24 25 26 27 28 29 i…" at bounding box center [408, 329] width 363 height 331
drag, startPoint x: 260, startPoint y: 169, endPoint x: 328, endPoint y: 243, distance: 100.8
click at [328, 243] on div "1 2 3 4 5 6 7 8 9 10 11 12 13 14 15 16 17 18 19 20 21 22 23 24 25 26 27 28 29 i…" at bounding box center [408, 329] width 363 height 331
drag, startPoint x: 262, startPoint y: 169, endPoint x: 351, endPoint y: 257, distance: 125.1
click at [351, 257] on div "1 2 3 4 5 6 7 8 9 10 11 12 13 14 15 16 17 18 19 20 21 22 23 24 25 26 27 28 29 i…" at bounding box center [408, 329] width 363 height 331
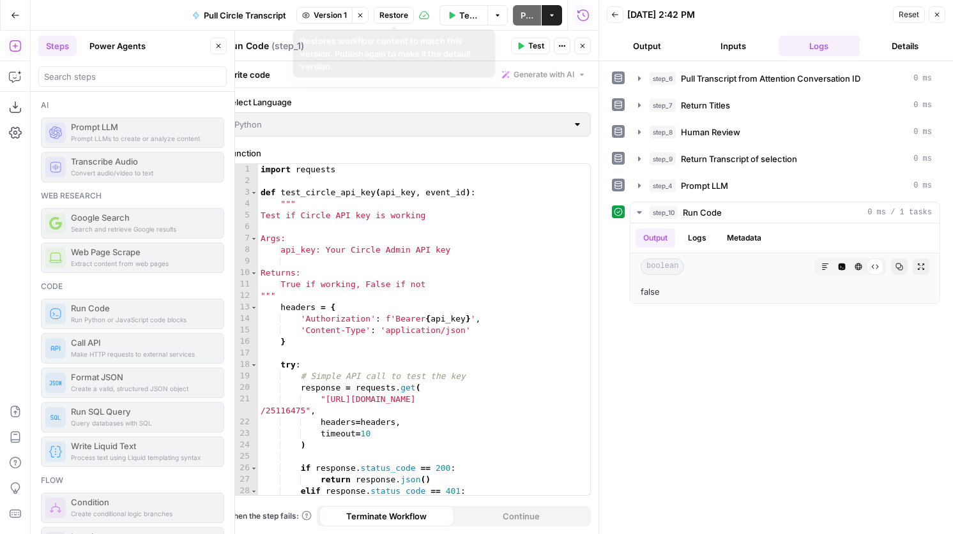
click at [395, 14] on span "Restore" at bounding box center [393, 15] width 29 height 11
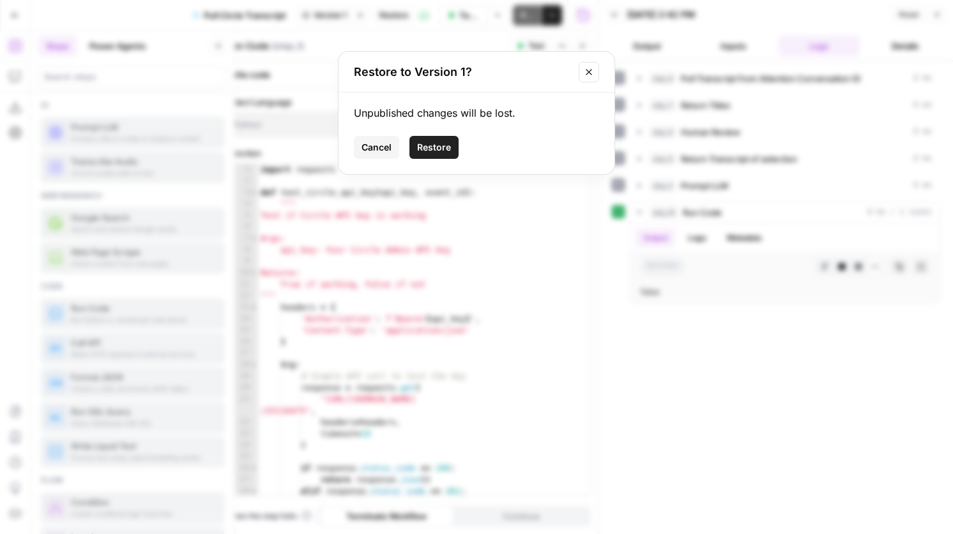
click at [582, 70] on button "Close modal" at bounding box center [589, 72] width 20 height 20
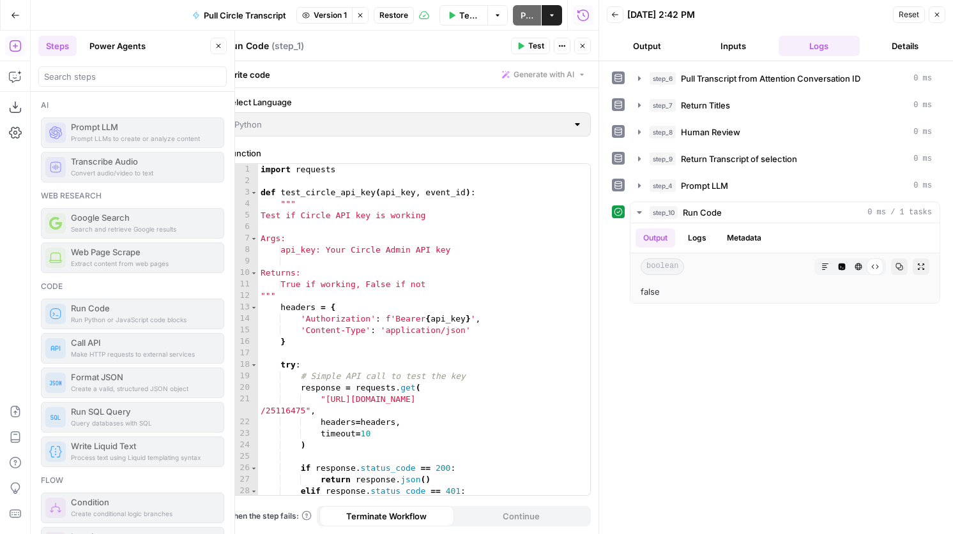
click at [360, 16] on icon "button" at bounding box center [360, 15] width 8 height 8
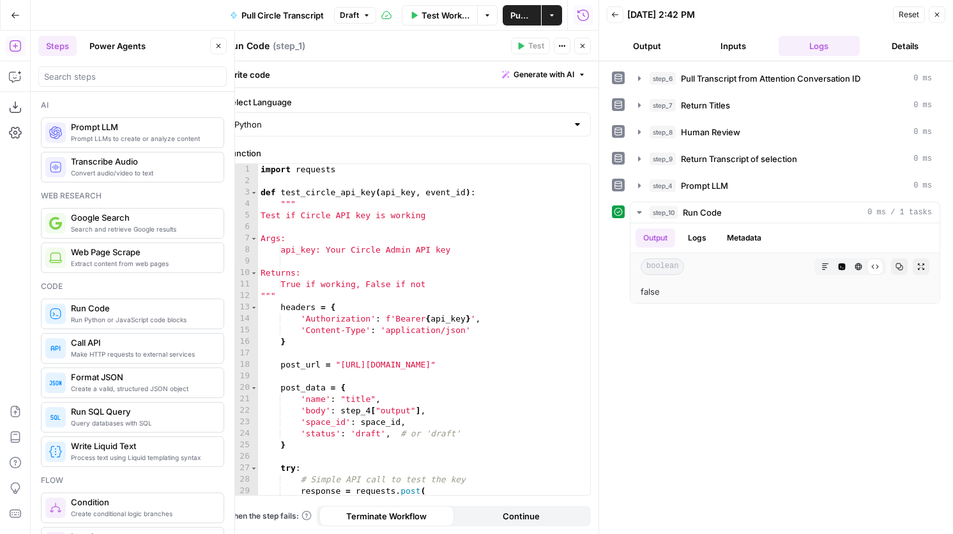
click at [518, 21] on span "Publish" at bounding box center [521, 15] width 23 height 13
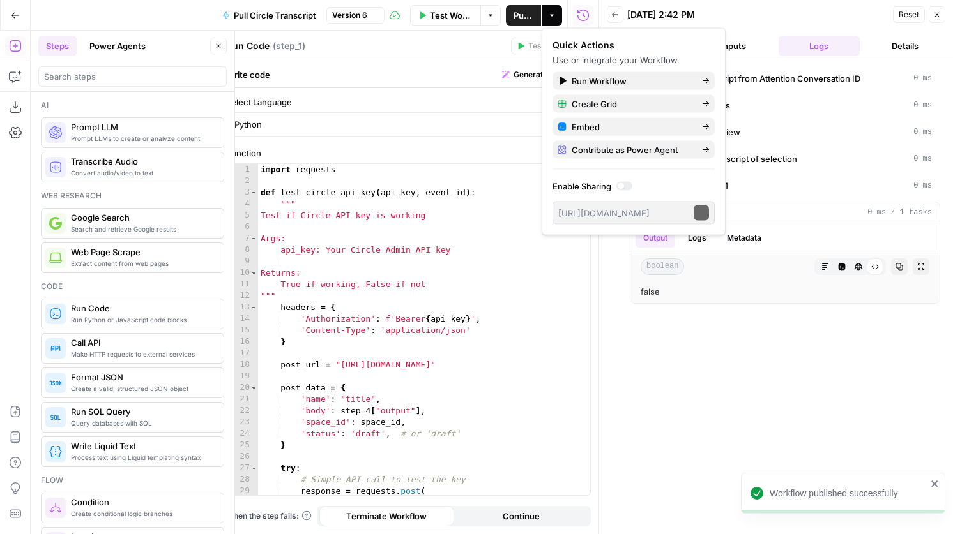
click at [366, 19] on span "Version 6" at bounding box center [349, 15] width 35 height 11
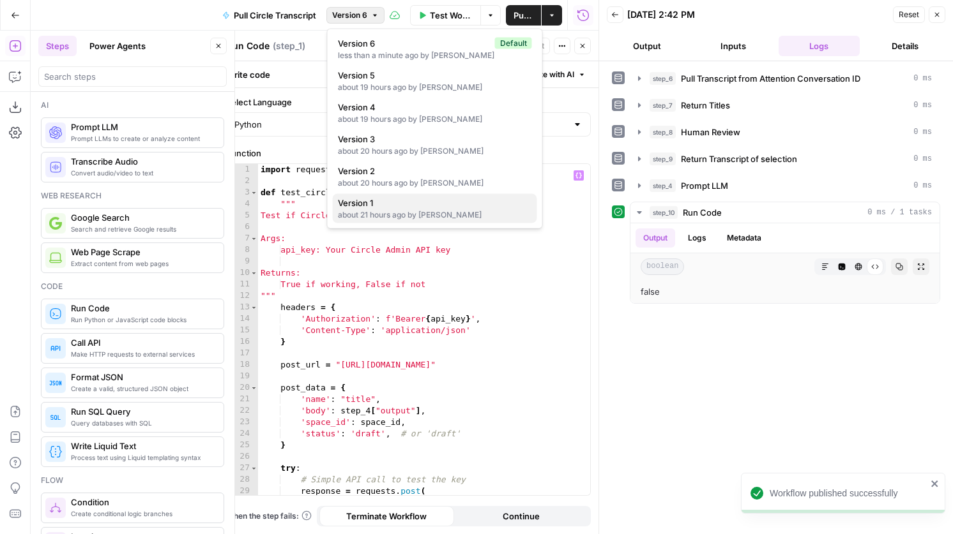
click at [407, 218] on div "about 21 hours ago by Kai Wong" at bounding box center [435, 214] width 194 height 11
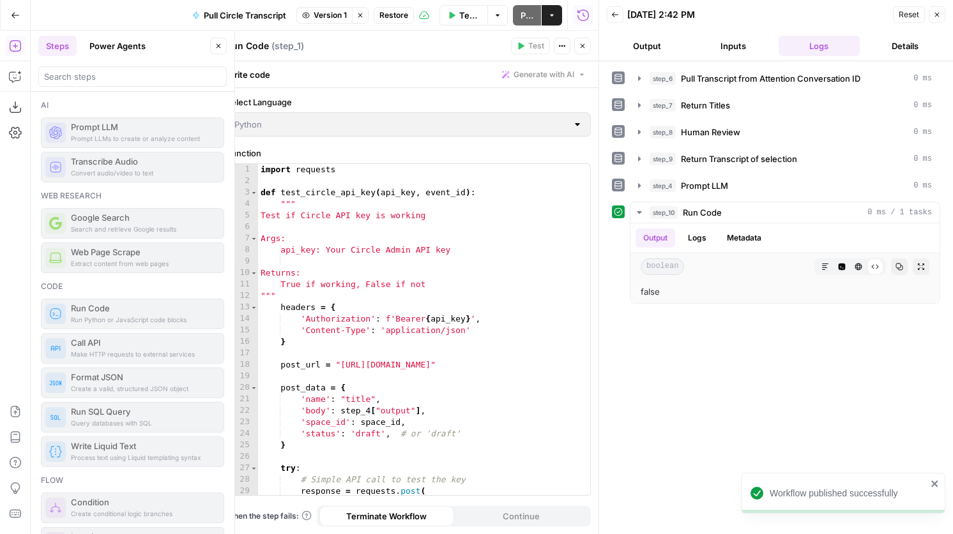
click at [402, 303] on div "1 2 3 4 5 6 7 8 9 10 11 12 13 14 15 16 17 18 19 20 21 22 23 24 25 26 27 28 29 3…" at bounding box center [408, 329] width 363 height 331
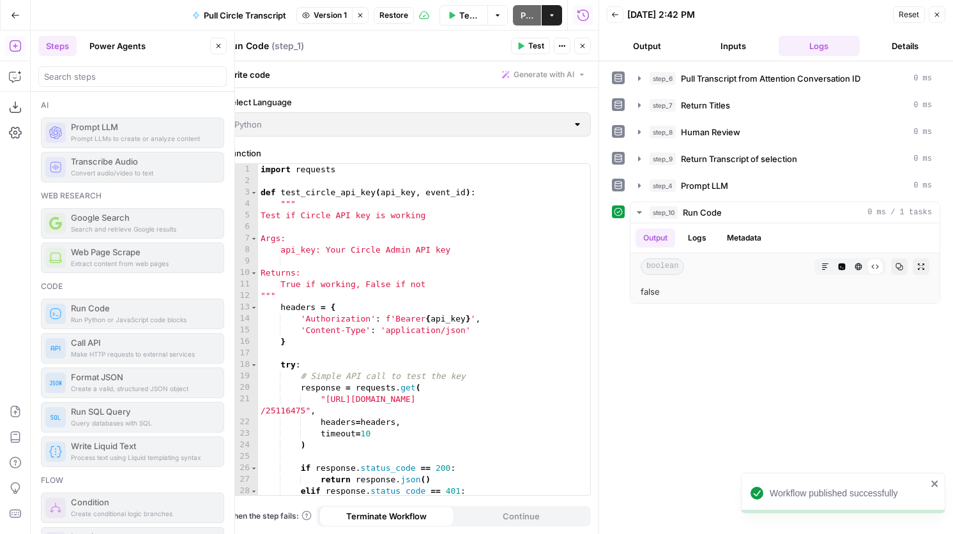
click at [404, 19] on span "Restore" at bounding box center [393, 15] width 29 height 11
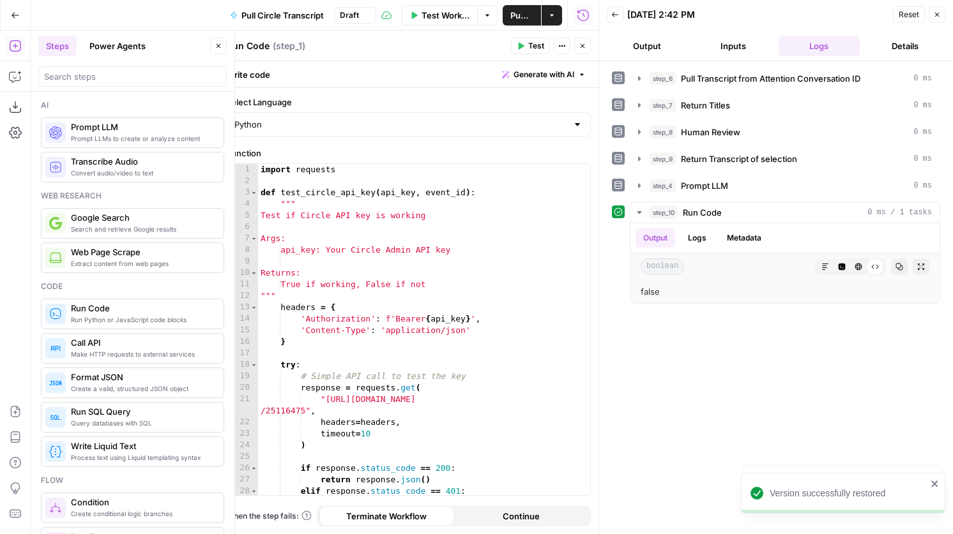
click at [392, 243] on div "import requests def test_circle_api_key ( api_key , event_id ) : """ Test if Ci…" at bounding box center [424, 341] width 332 height 354
type textarea "**********"
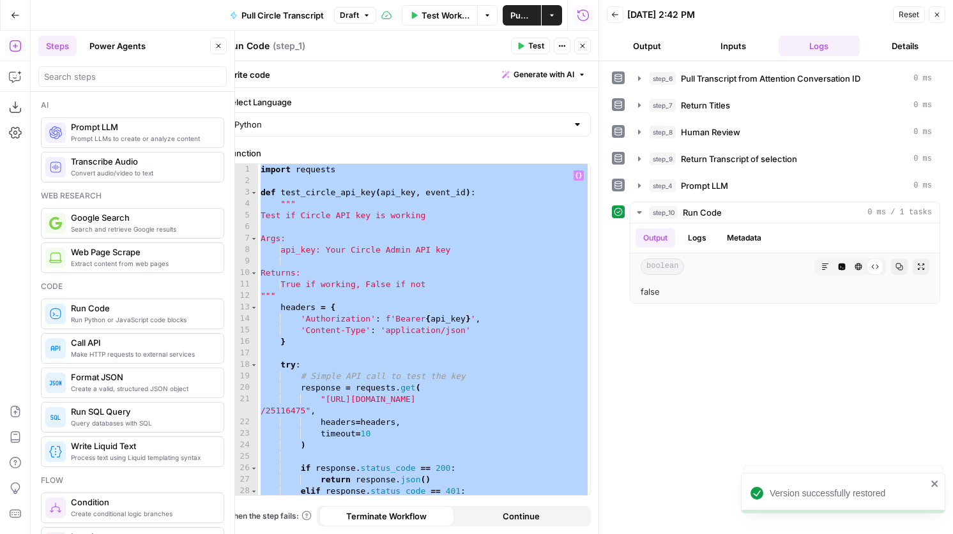
click at [355, 19] on span "Draft" at bounding box center [349, 15] width 19 height 11
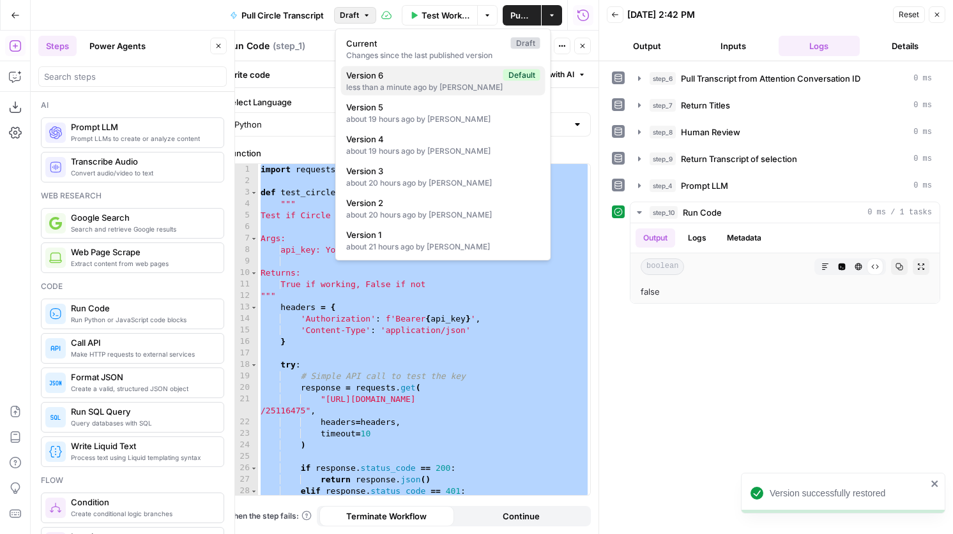
click at [382, 82] on div "less than a minute ago by Kai Wong" at bounding box center [443, 87] width 194 height 11
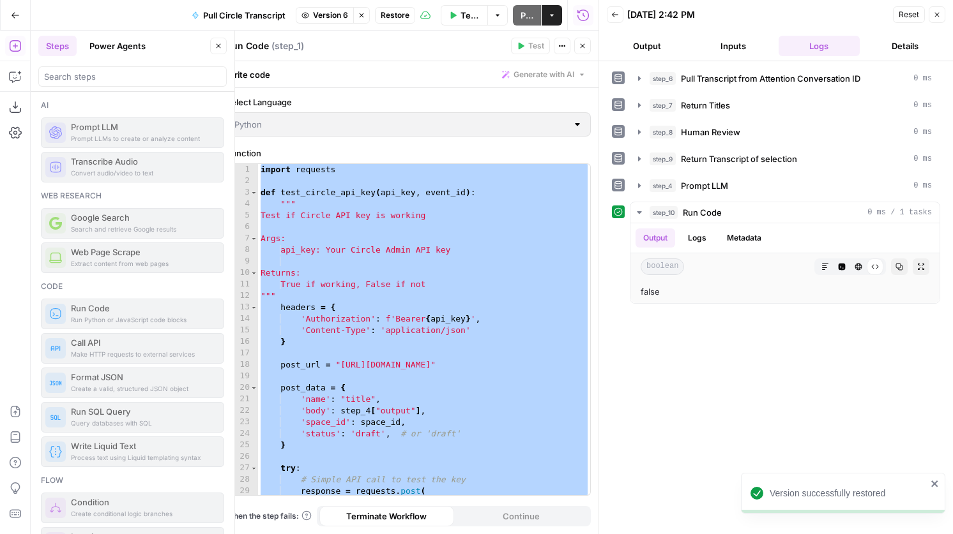
click at [588, 45] on button "Close" at bounding box center [582, 46] width 17 height 17
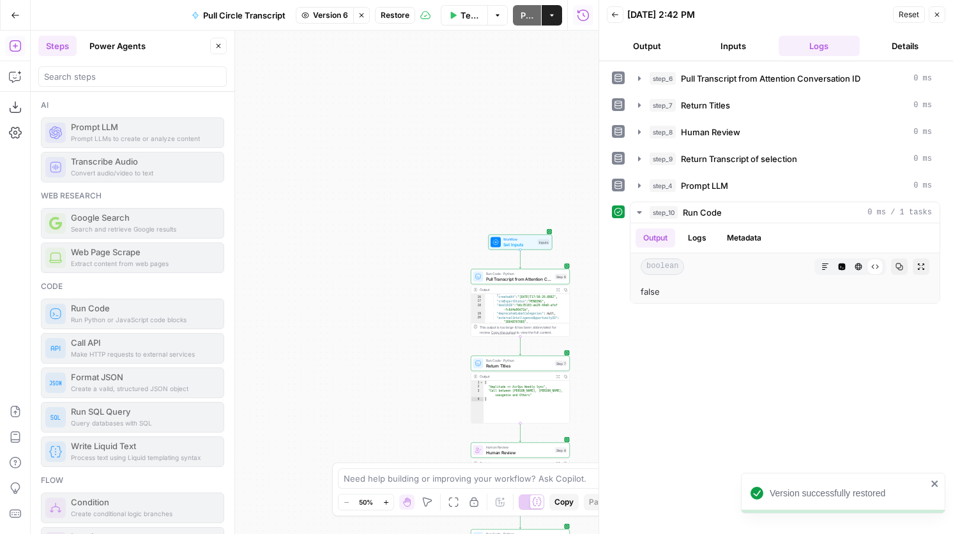
scroll to position [172, 0]
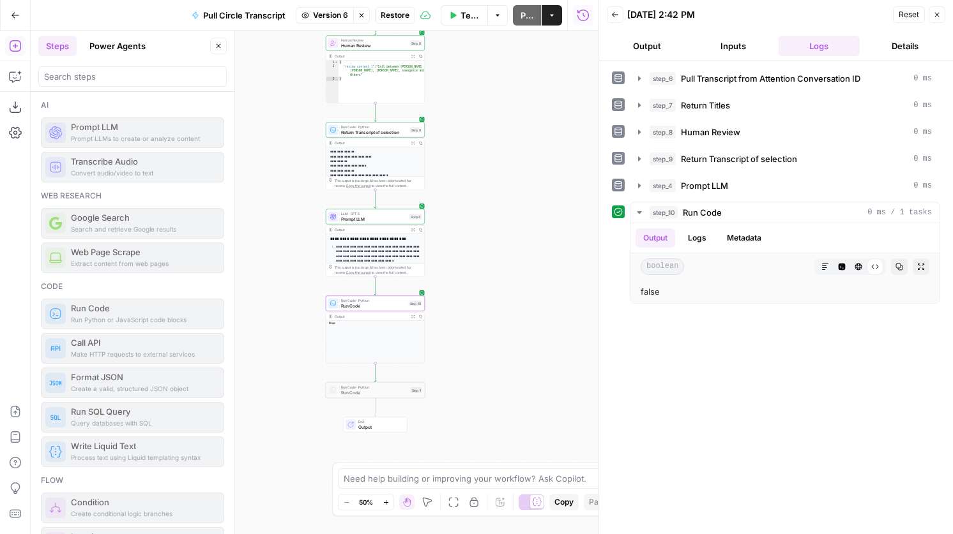
click at [405, 308] on span "Run Code" at bounding box center [373, 306] width 65 height 6
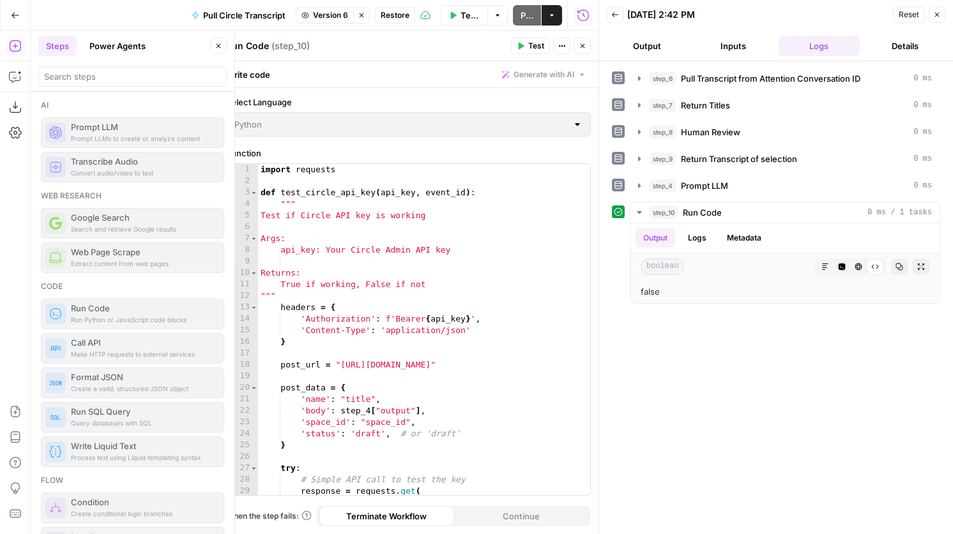
click at [378, 330] on div "1 2 3 4 5 6 7 8 9 10 11 12 13 14 15 16 17 18 19 20 21 22 23 24 25 26 27 28 29 3…" at bounding box center [408, 329] width 363 height 331
click at [358, 353] on div "1 2 3 4 5 6 7 8 9 10 11 12 13 14 15 16 17 18 19 20 21 22 23 24 25 26 27 28 29 3…" at bounding box center [408, 329] width 363 height 331
click at [390, 11] on span "Restore" at bounding box center [395, 15] width 29 height 11
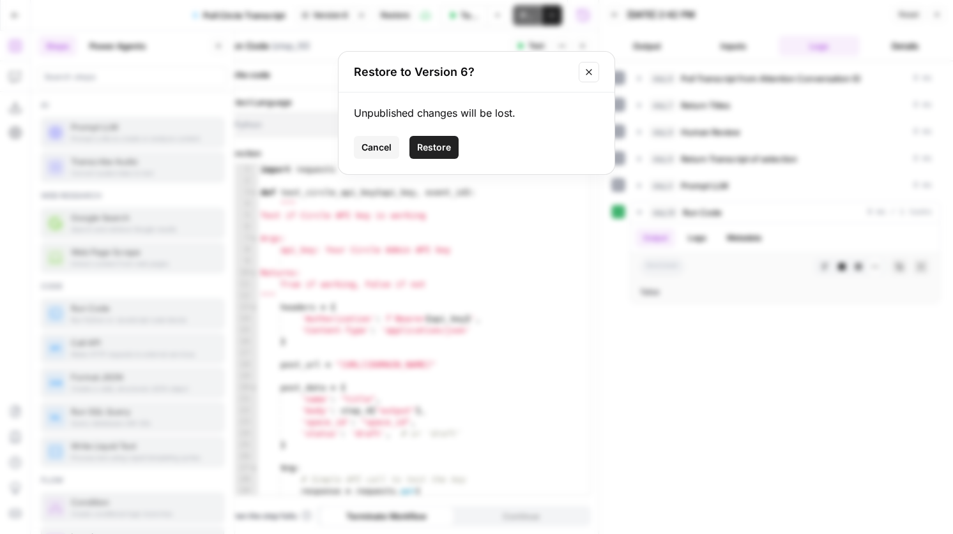
click at [442, 144] on span "Restore" at bounding box center [434, 147] width 34 height 13
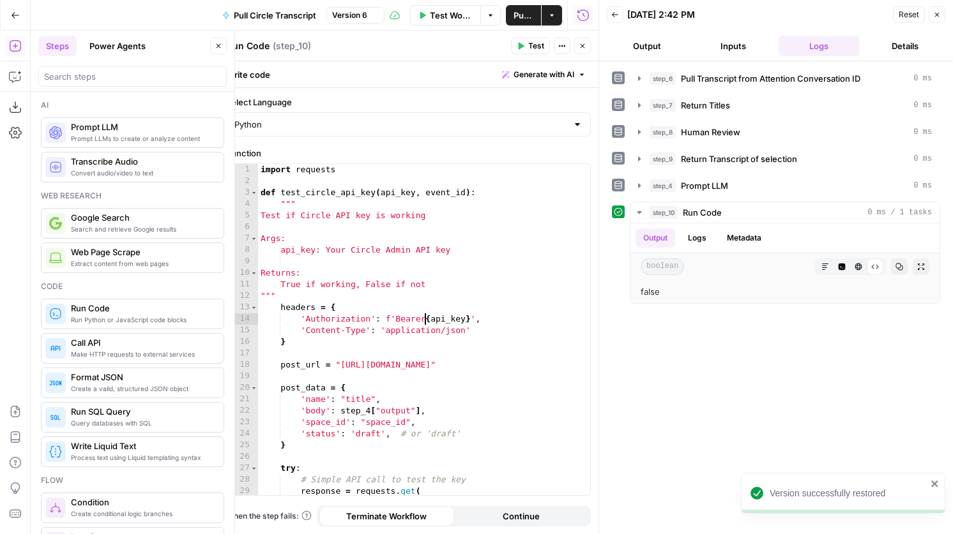
click at [423, 318] on div "import requests def test_circle_api_key ( api_key , event_id ) : """ Test if Ci…" at bounding box center [424, 341] width 332 height 354
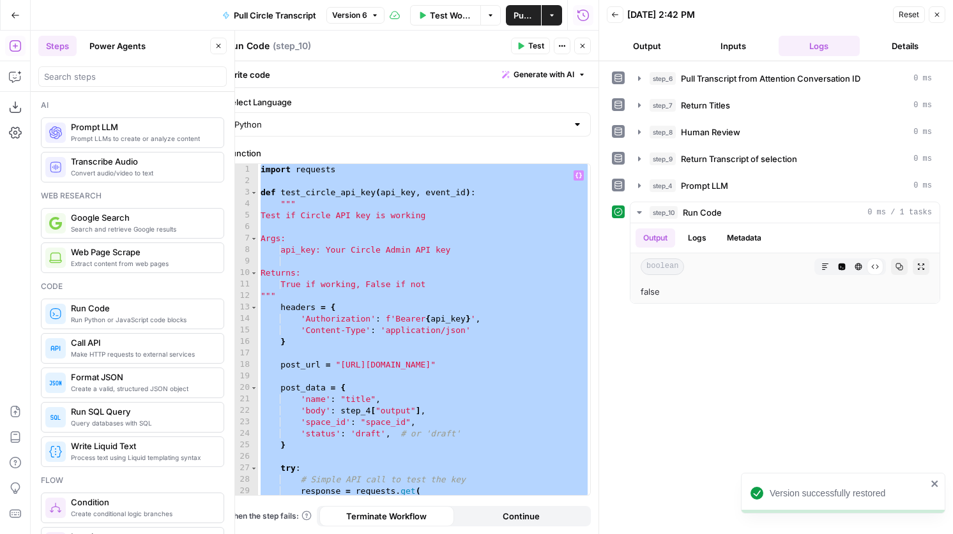
paste textarea
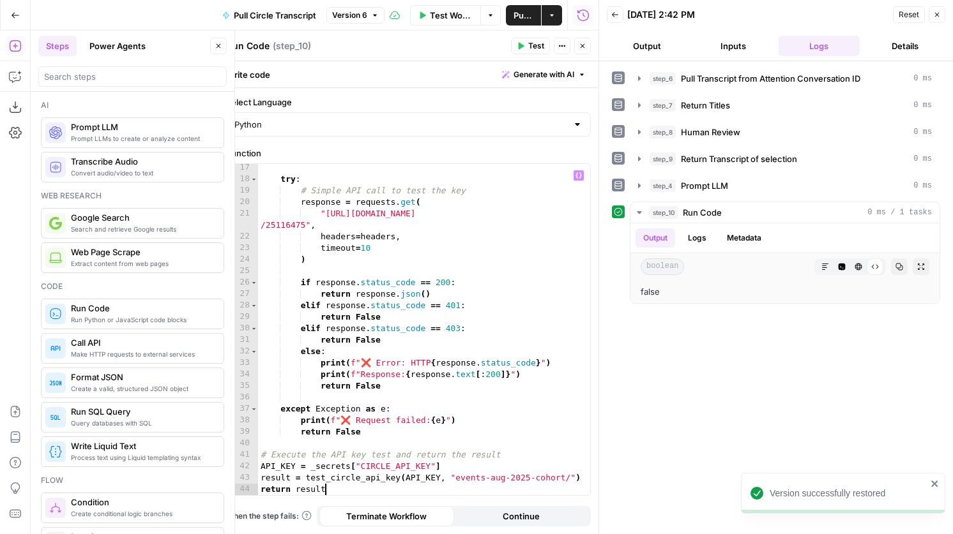
scroll to position [186, 0]
click at [526, 50] on button "Test" at bounding box center [530, 46] width 39 height 17
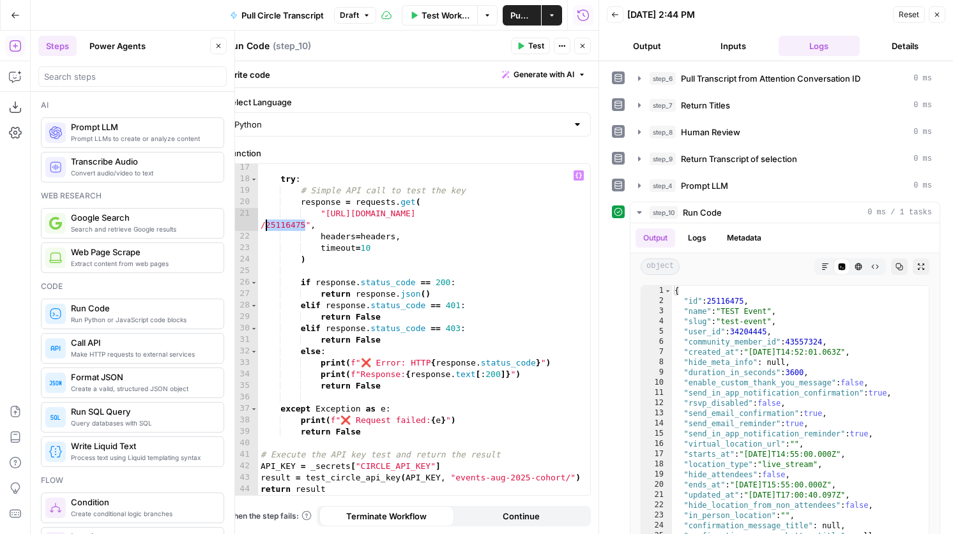
drag, startPoint x: 304, startPoint y: 225, endPoint x: 260, endPoint y: 225, distance: 44.1
click at [260, 226] on div "try : # Simple API call to test the key response = requests . get ( "https://le…" at bounding box center [424, 339] width 332 height 354
type textarea "**********"
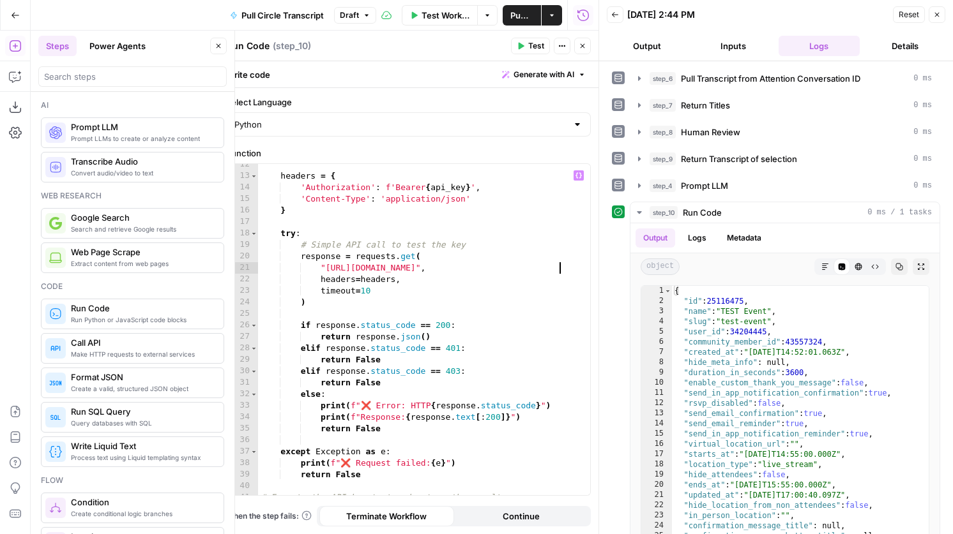
scroll to position [108, 0]
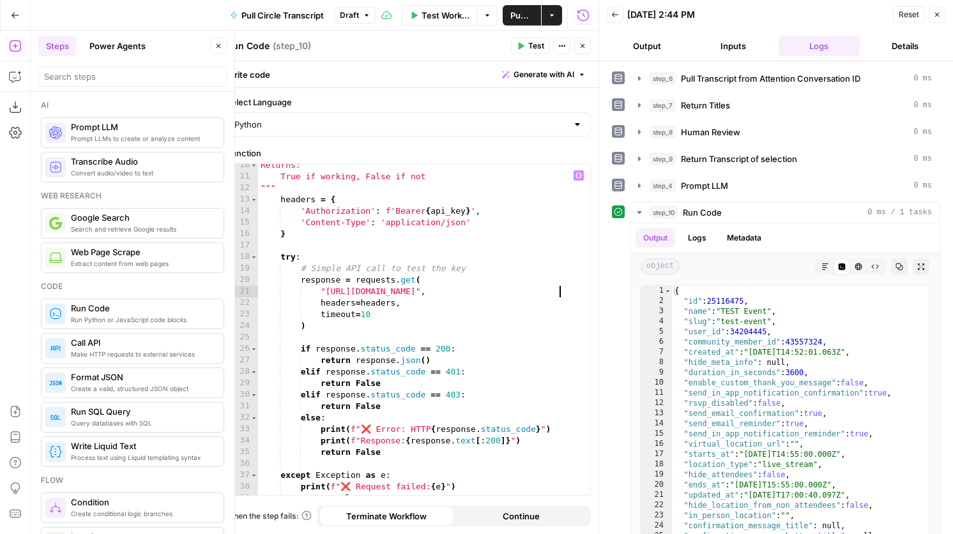
click at [517, 43] on icon "button" at bounding box center [521, 46] width 8 height 8
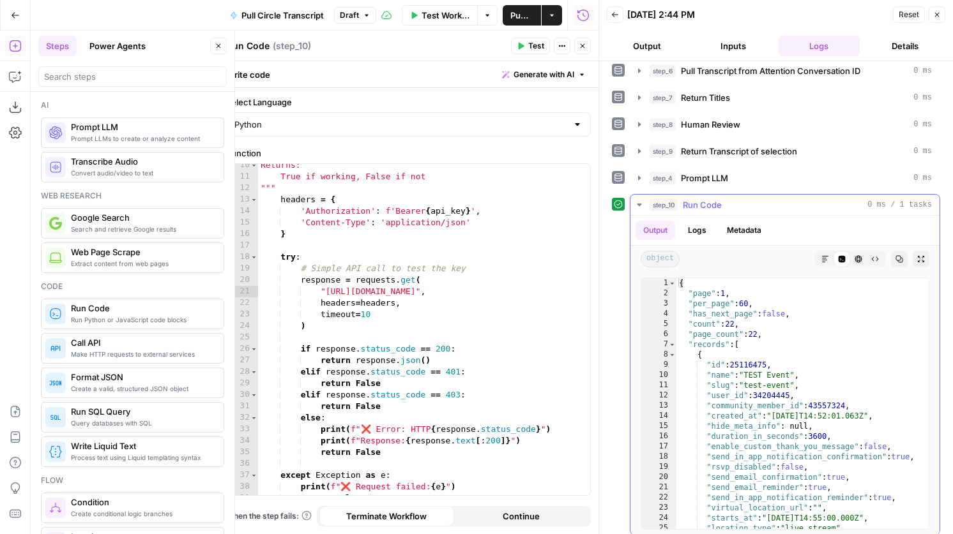
scroll to position [0, 0]
click at [670, 343] on span "Toggle code folding, rows 7 through 998" at bounding box center [672, 345] width 7 height 10
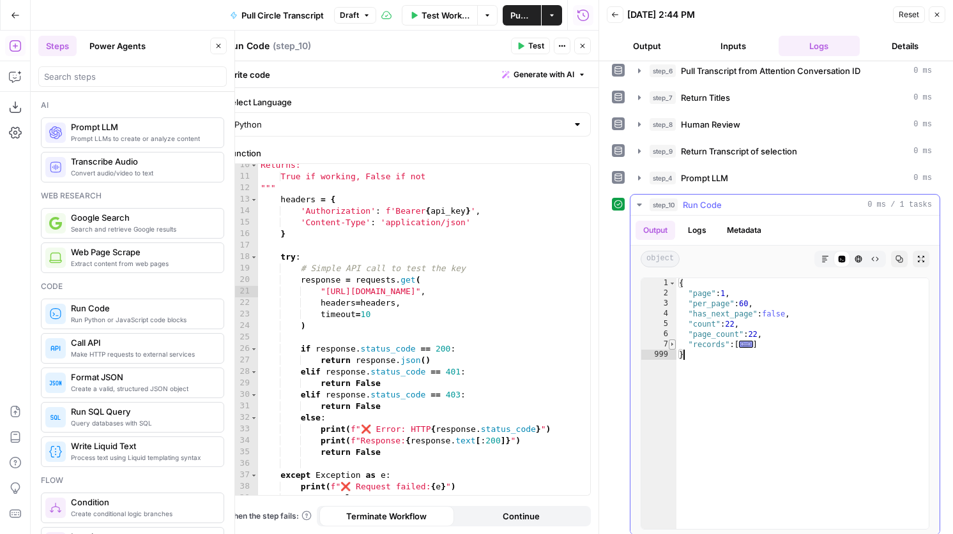
click at [672, 345] on span "Toggle code folding, rows 7 through 998" at bounding box center [672, 345] width 7 height 10
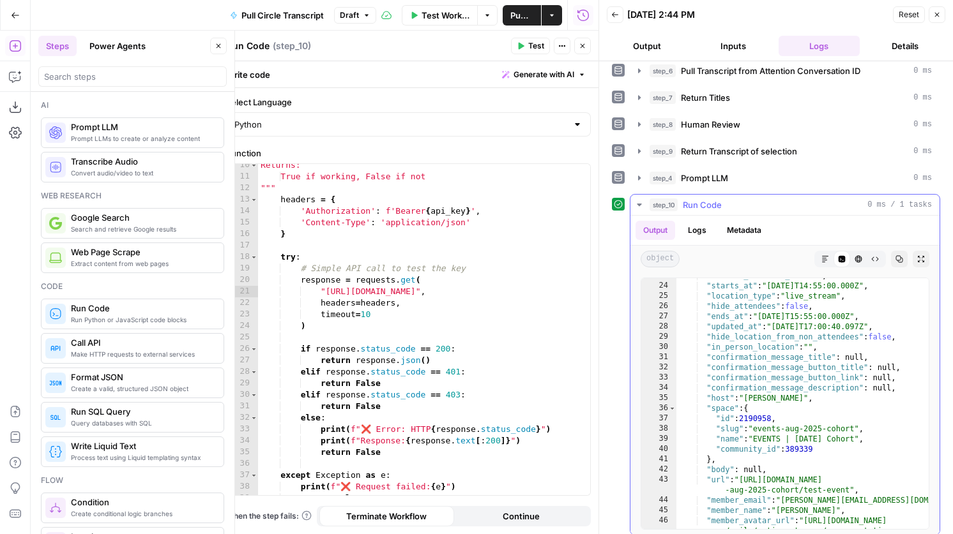
scroll to position [236, 0]
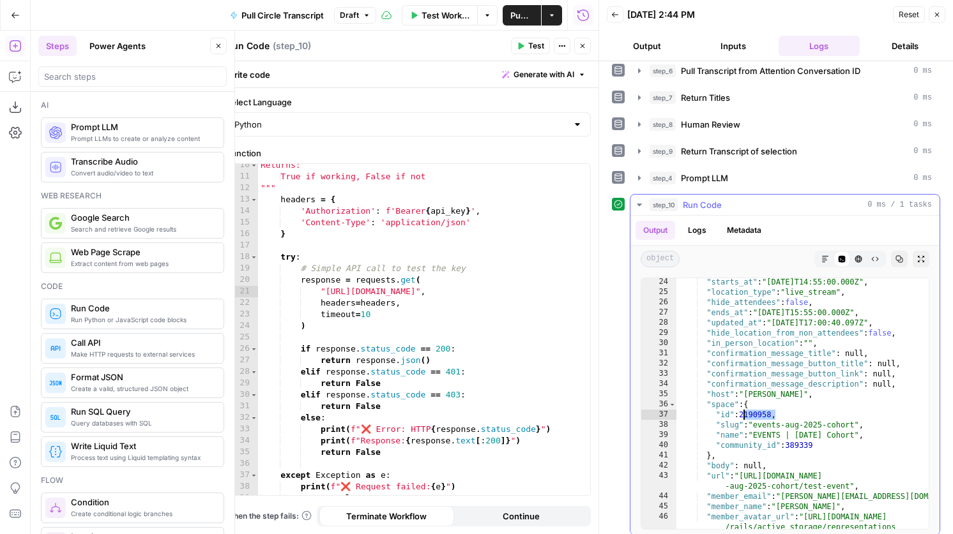
drag, startPoint x: 774, startPoint y: 412, endPoint x: 743, endPoint y: 412, distance: 31.3
click at [743, 412] on div ""starts_at" : "2025-09-17T14:55:00.000Z" , "location_type" : "live_stream" , "h…" at bounding box center [802, 479] width 252 height 404
type textarea "**********"
click at [581, 41] on button "Close" at bounding box center [582, 46] width 17 height 17
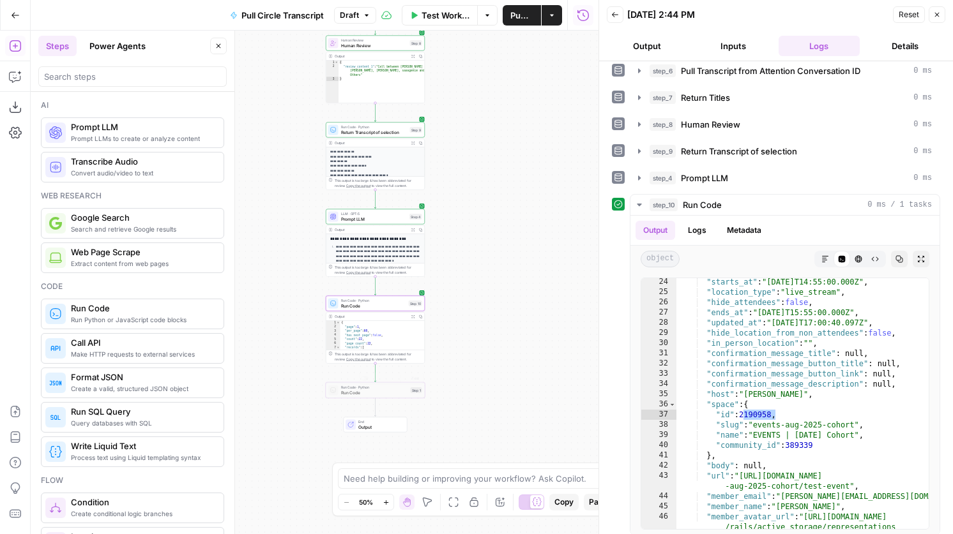
click at [366, 389] on span "Run Code · Python" at bounding box center [374, 387] width 67 height 5
click at [366, 380] on div at bounding box center [364, 379] width 8 height 4
click at [368, 388] on span "Run Code · Python" at bounding box center [374, 387] width 67 height 5
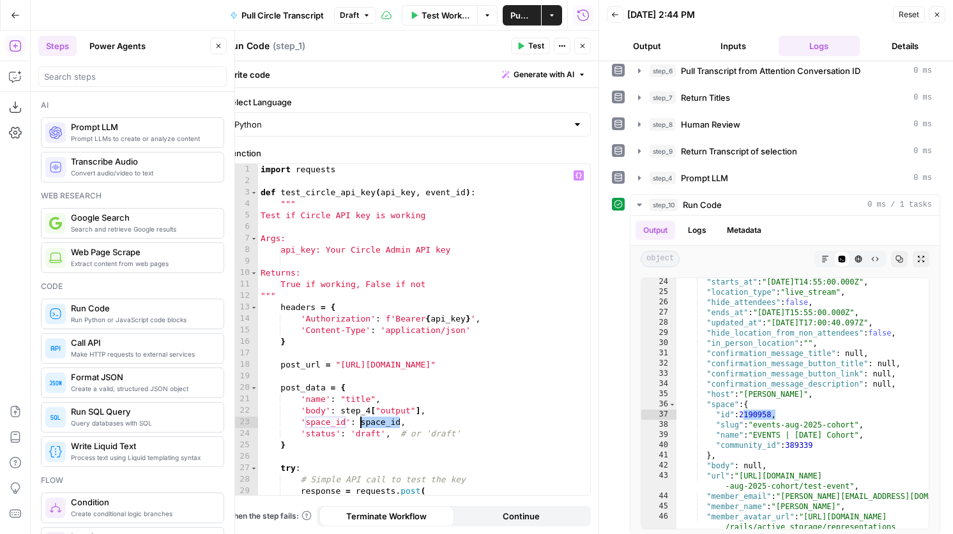
drag, startPoint x: 399, startPoint y: 424, endPoint x: 362, endPoint y: 422, distance: 37.1
click at [362, 422] on div "import requests def test_circle_api_key ( api_key , event_id ) : """ Test if Ci…" at bounding box center [424, 341] width 332 height 354
paste textarea
click at [369, 398] on div "import requests def test_circle_api_key ( api_key , event_id ) : """ Test if Ci…" at bounding box center [424, 341] width 332 height 354
type textarea "**********"
